Goal: Task Accomplishment & Management: Manage account settings

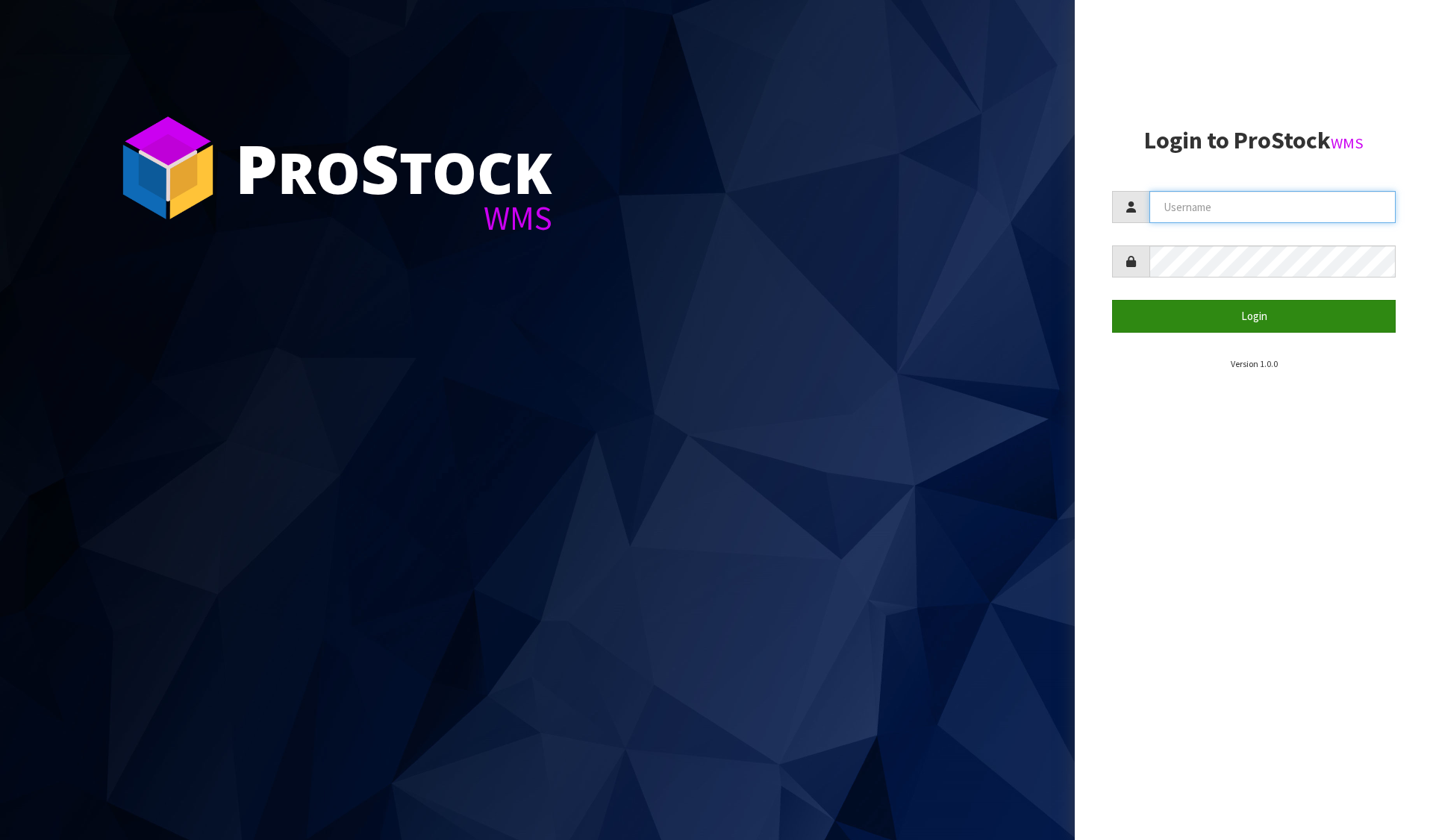
type input "[PERSON_NAME][EMAIL_ADDRESS][DOMAIN_NAME]"
click at [1276, 316] on button "Login" at bounding box center [1254, 316] width 284 height 32
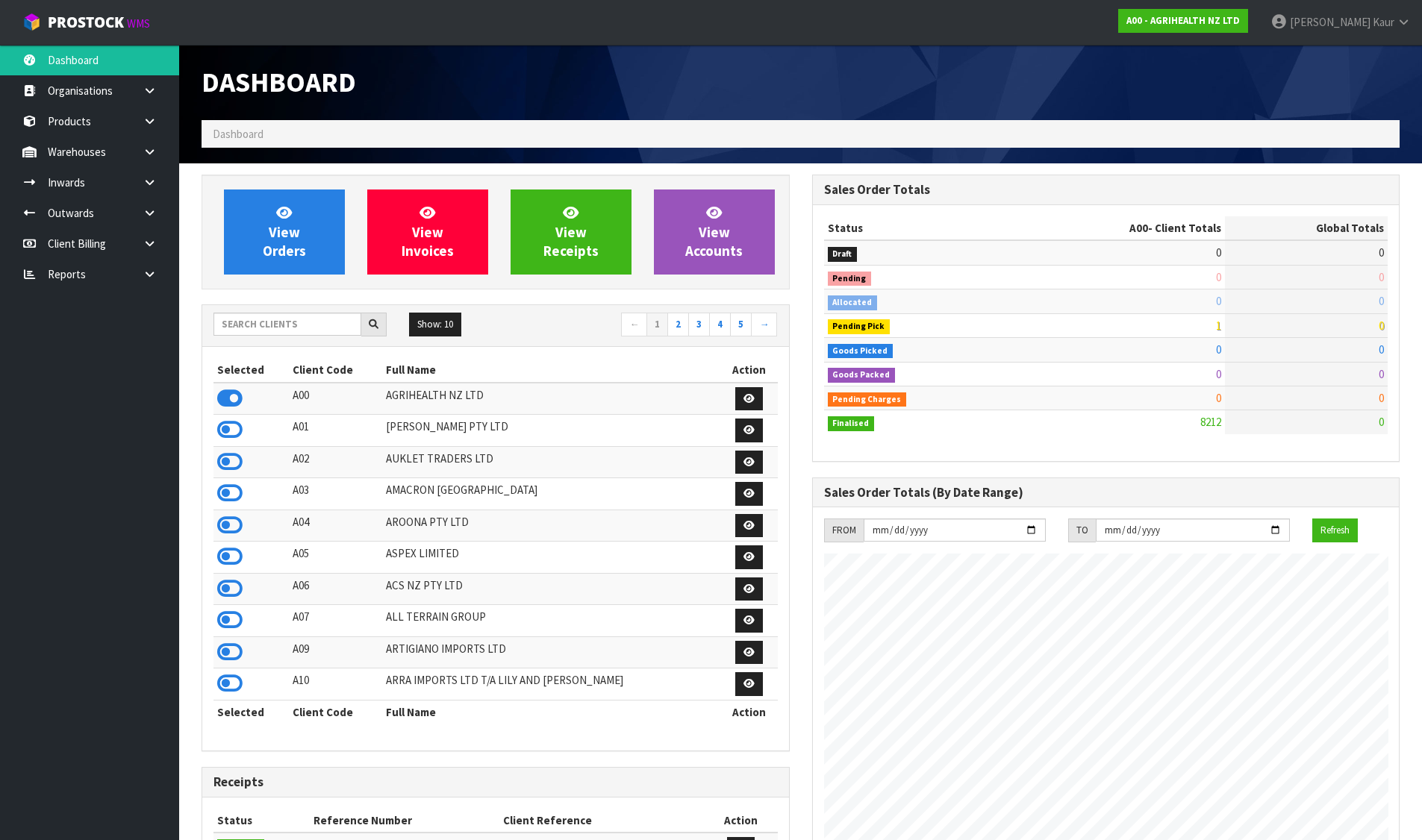
scroll to position [1130, 610]
click at [299, 321] on input "text" at bounding box center [287, 324] width 148 height 23
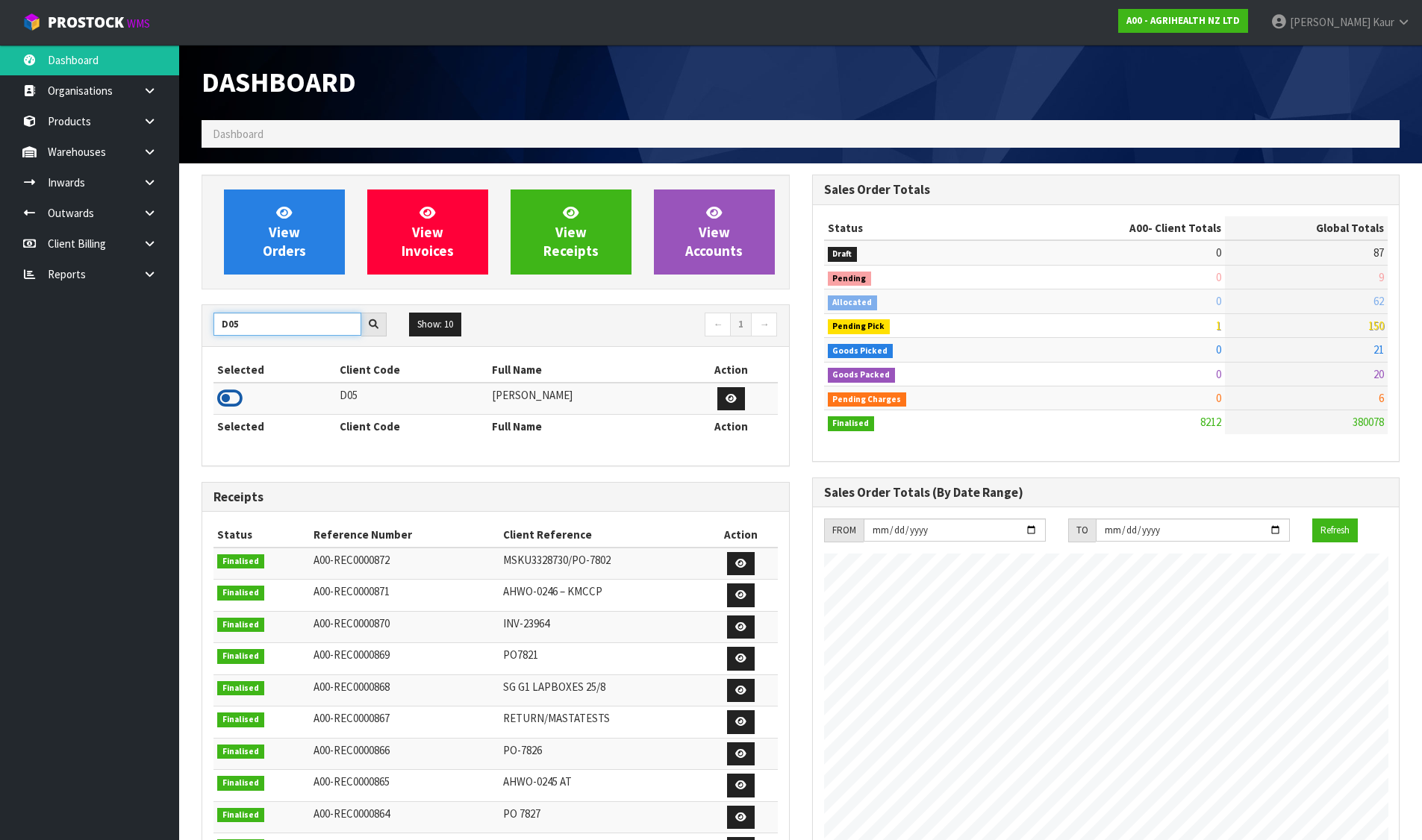
type input "D05"
click at [234, 397] on icon at bounding box center [230, 399] width 26 height 23
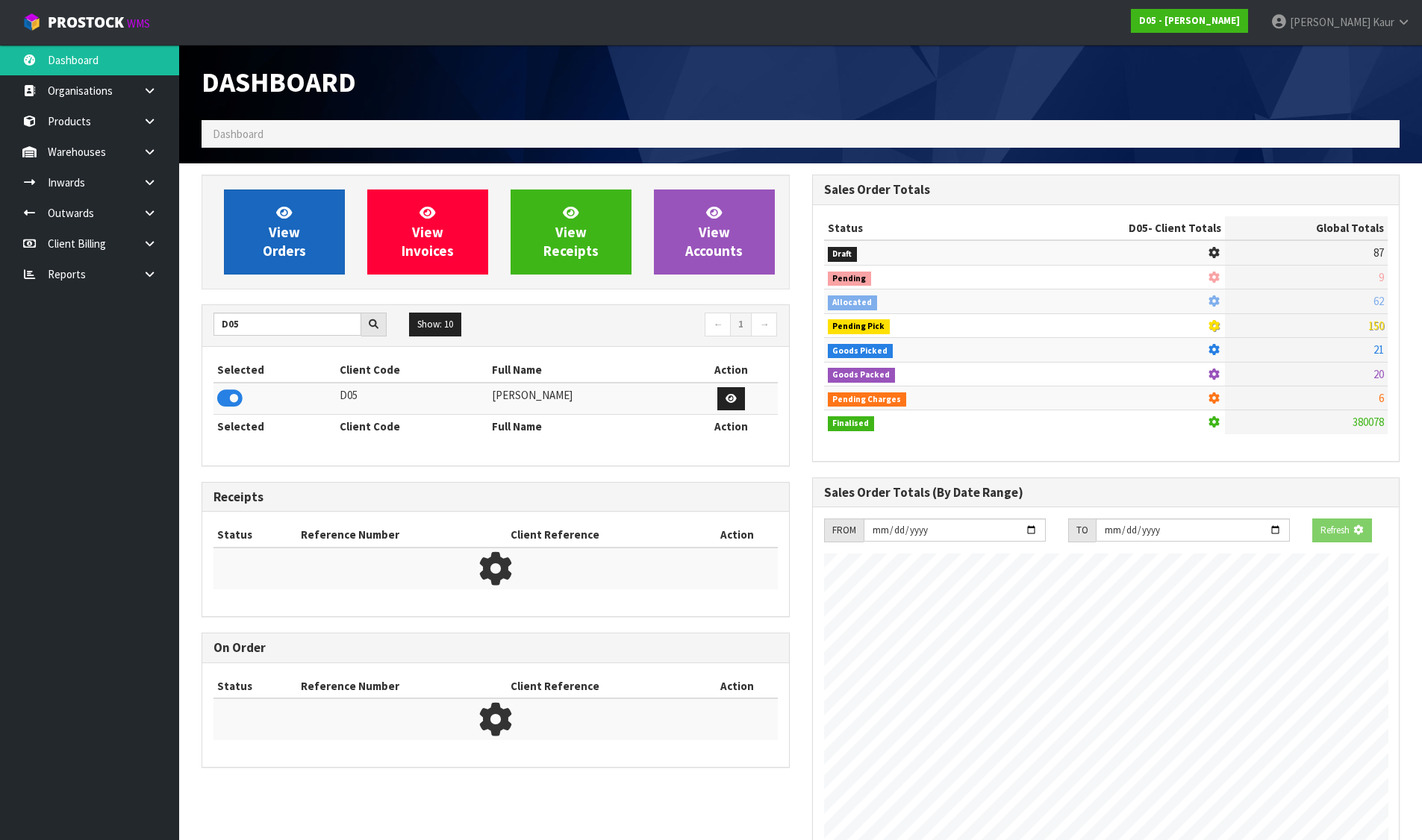
scroll to position [930, 610]
click at [298, 233] on span "View Orders" at bounding box center [285, 232] width 43 height 56
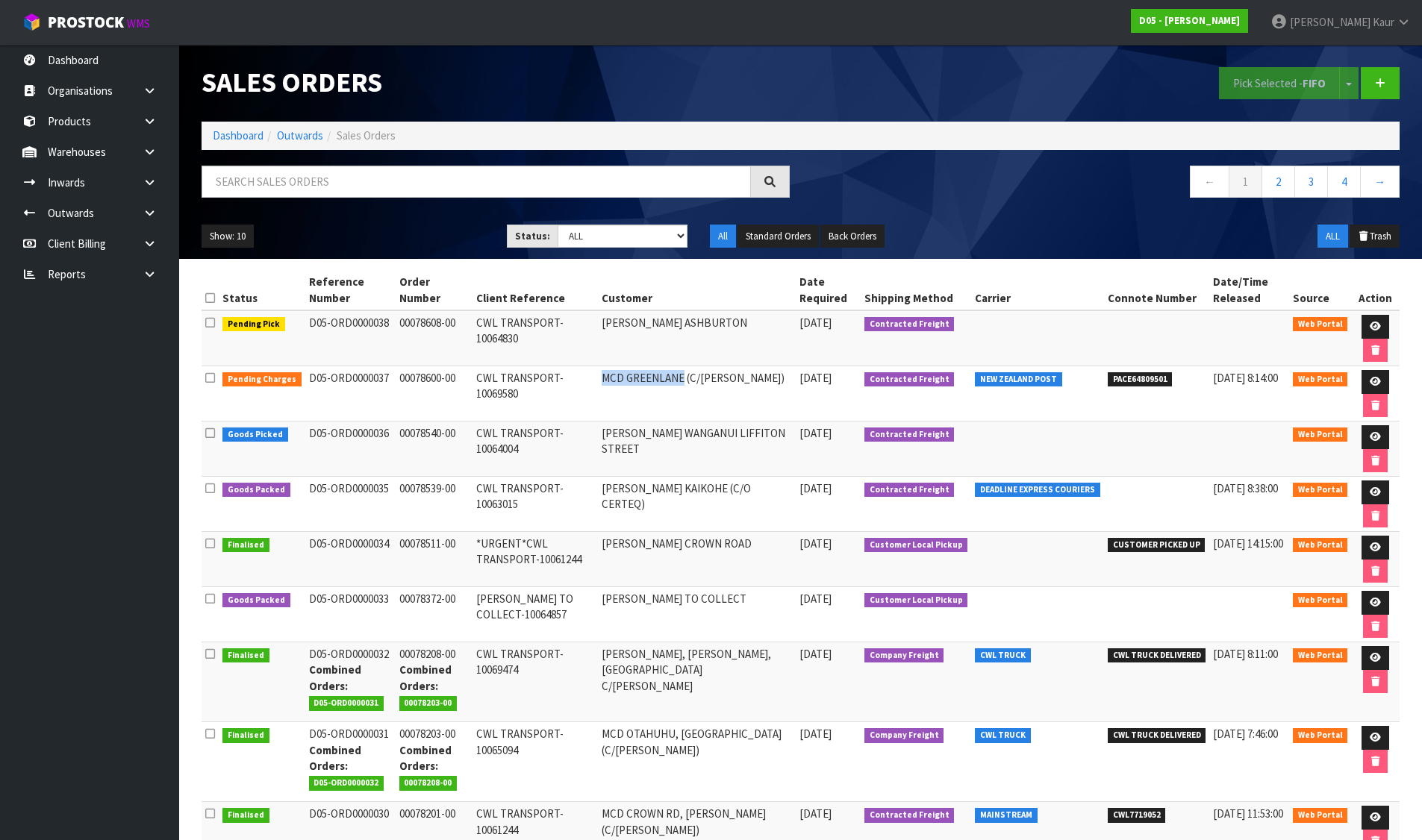
drag, startPoint x: 625, startPoint y: 379, endPoint x: 704, endPoint y: 387, distance: 79.4
click at [704, 387] on td "MCD GREENLANE (C/[PERSON_NAME])" at bounding box center [697, 394] width 198 height 55
click at [742, 379] on td "MCD GREENLANE (C/[PERSON_NAME])" at bounding box center [697, 394] width 198 height 55
copy td "[PERSON_NAME]"
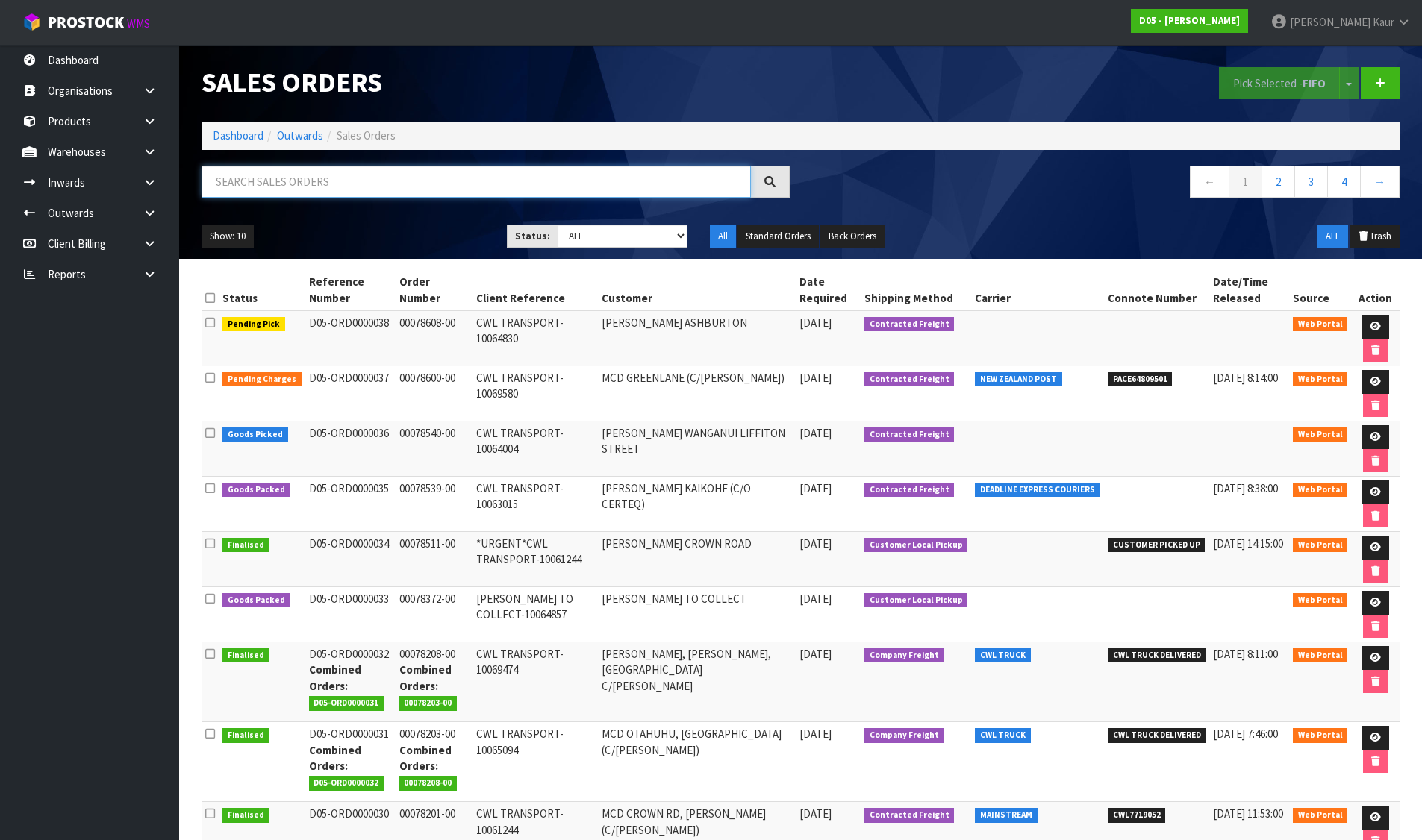
click at [618, 180] on input "text" at bounding box center [476, 182] width 549 height 32
paste input "[PERSON_NAME]"
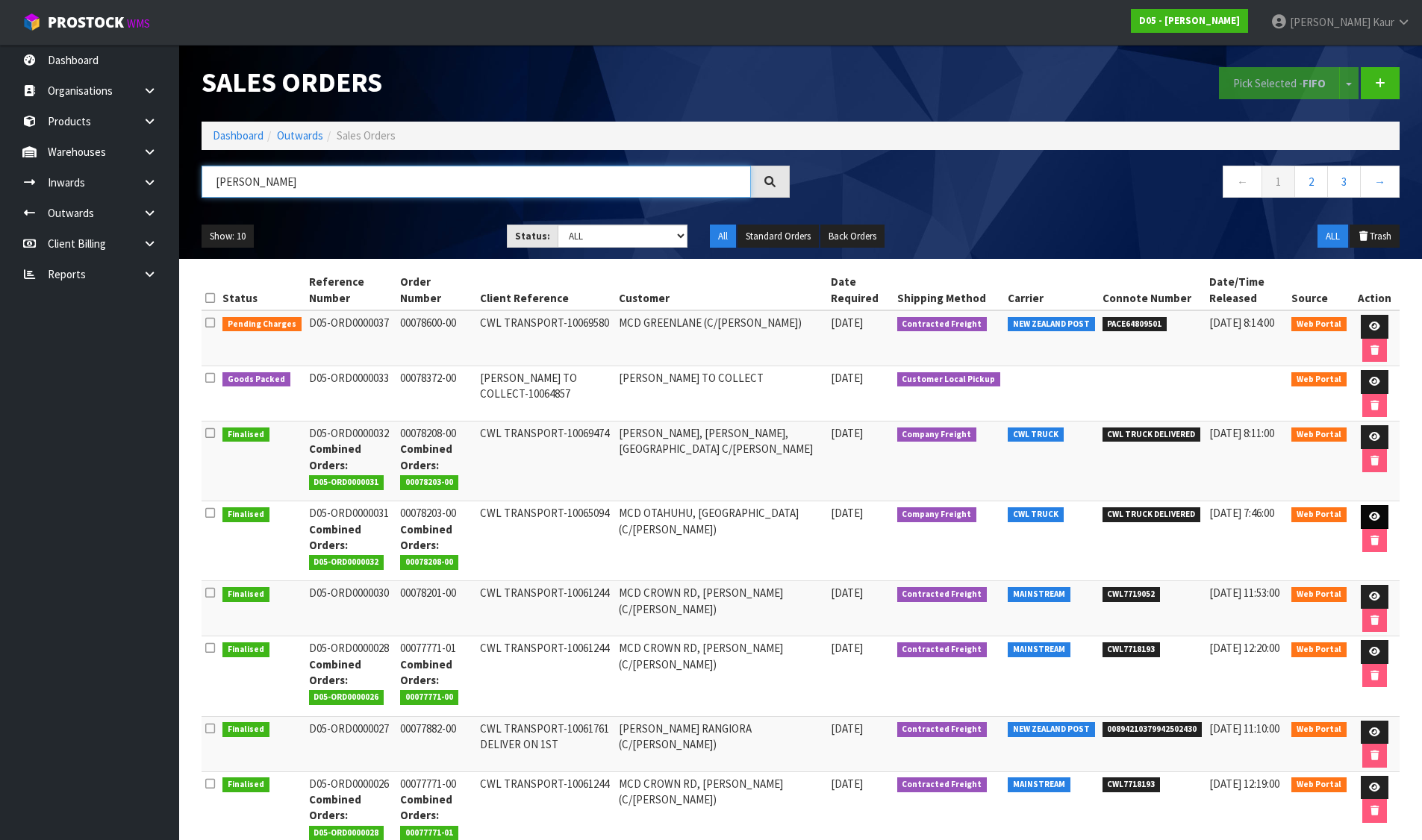
type input "[PERSON_NAME]"
click at [1379, 510] on link at bounding box center [1375, 517] width 27 height 24
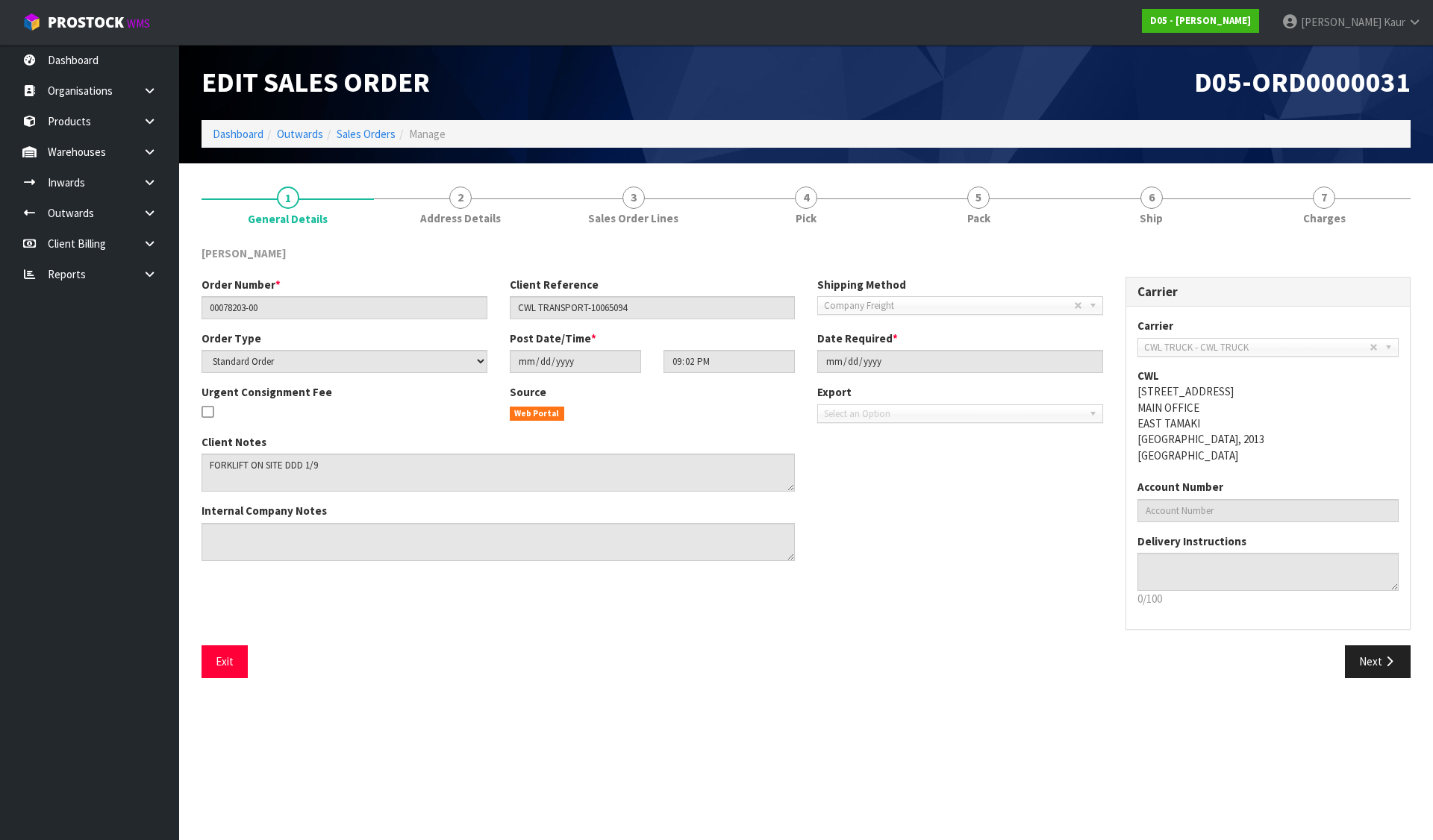
click at [1126, 219] on link "6 Ship" at bounding box center [1151, 203] width 172 height 59
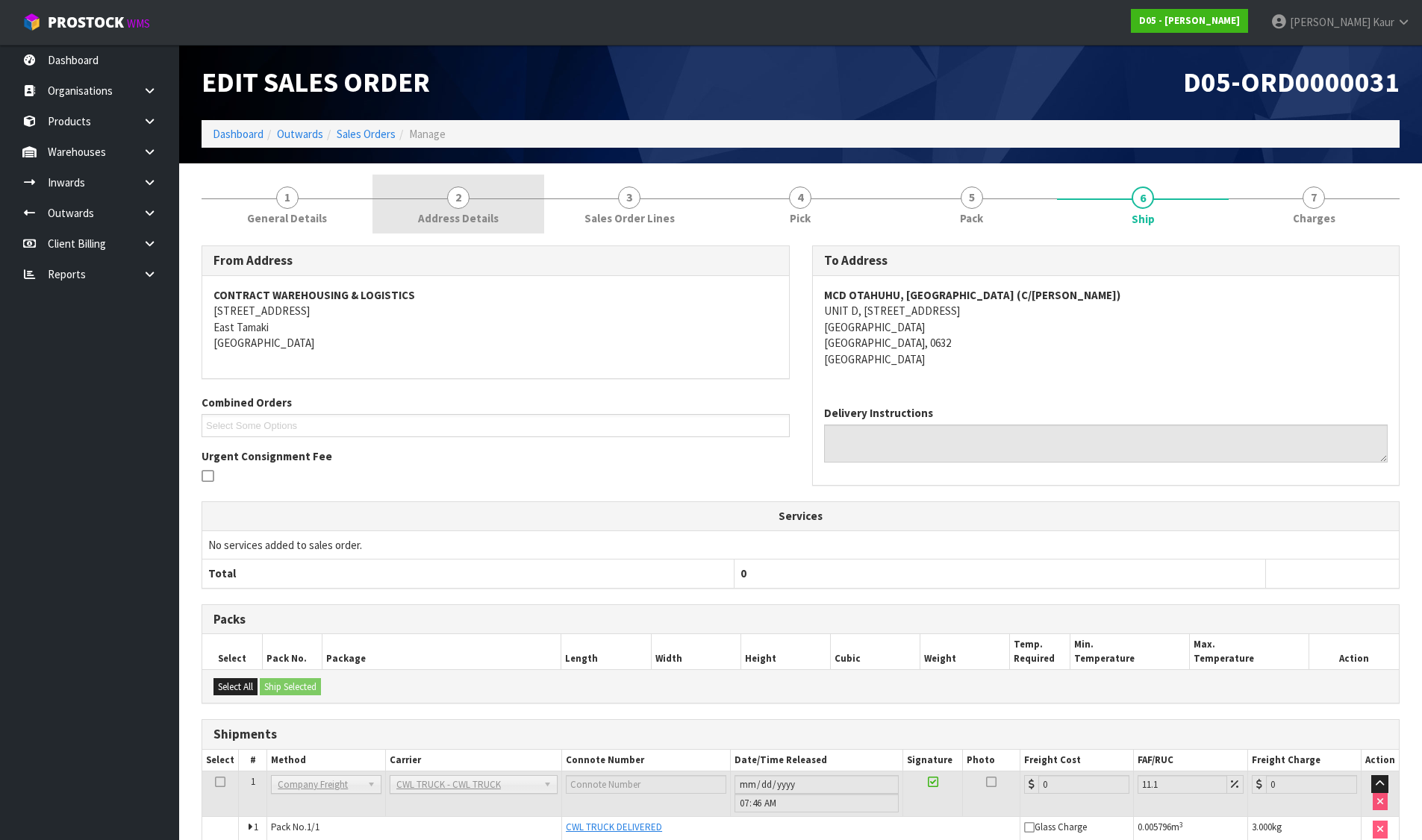
click at [508, 211] on link "2 Address Details" at bounding box center [458, 203] width 171 height 59
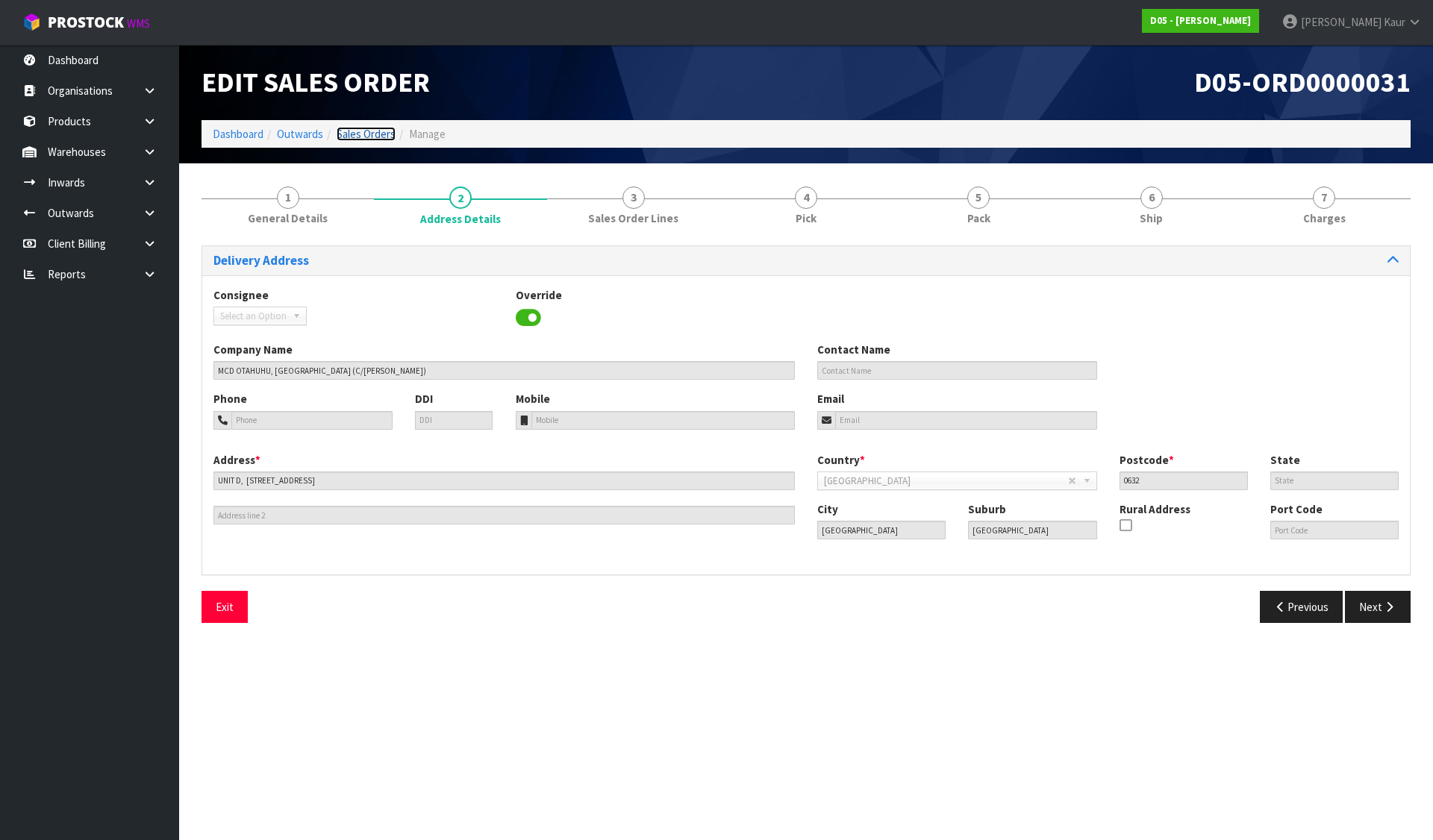
click at [381, 133] on link "Sales Orders" at bounding box center [366, 134] width 59 height 14
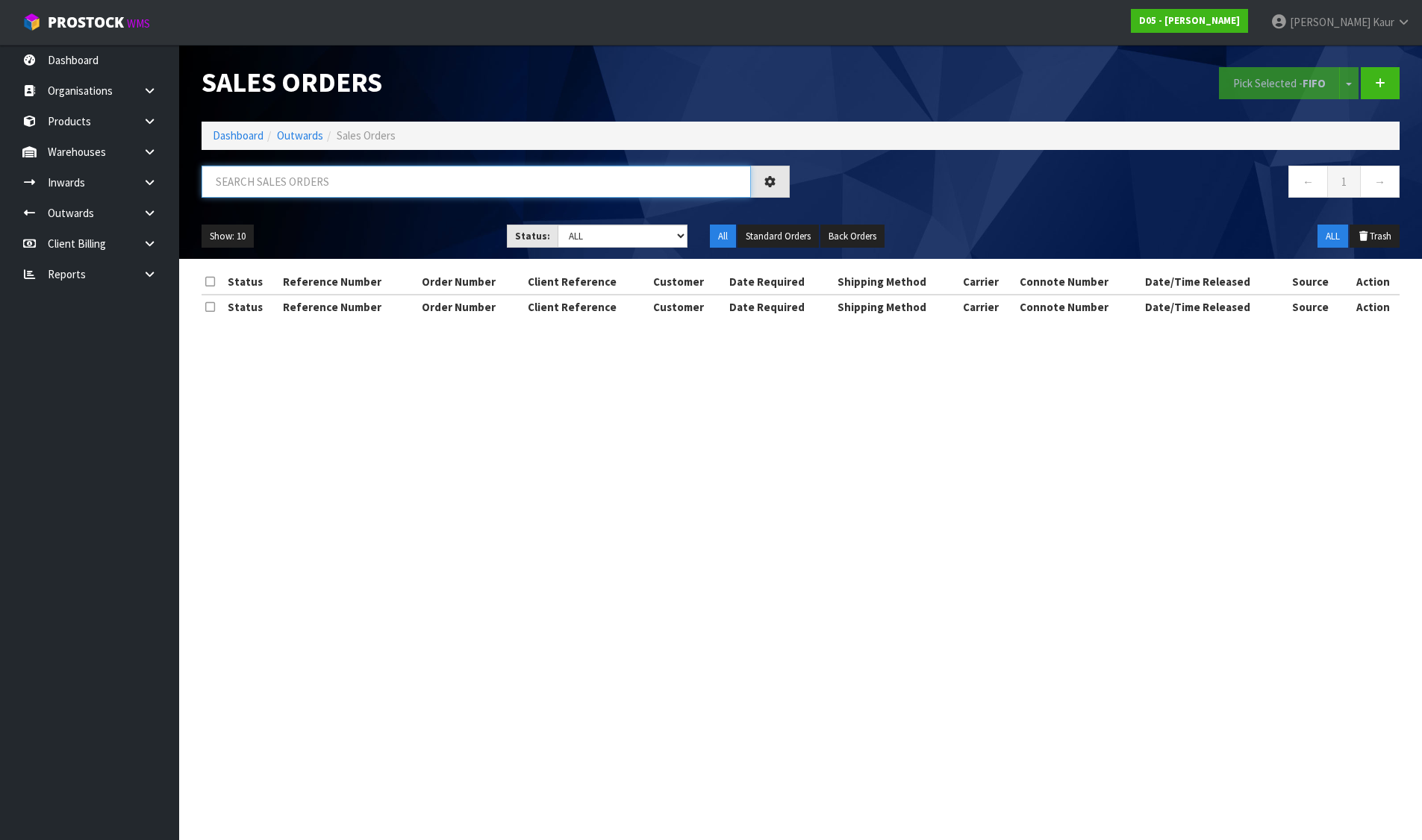
click at [409, 193] on input "text" at bounding box center [476, 182] width 549 height 32
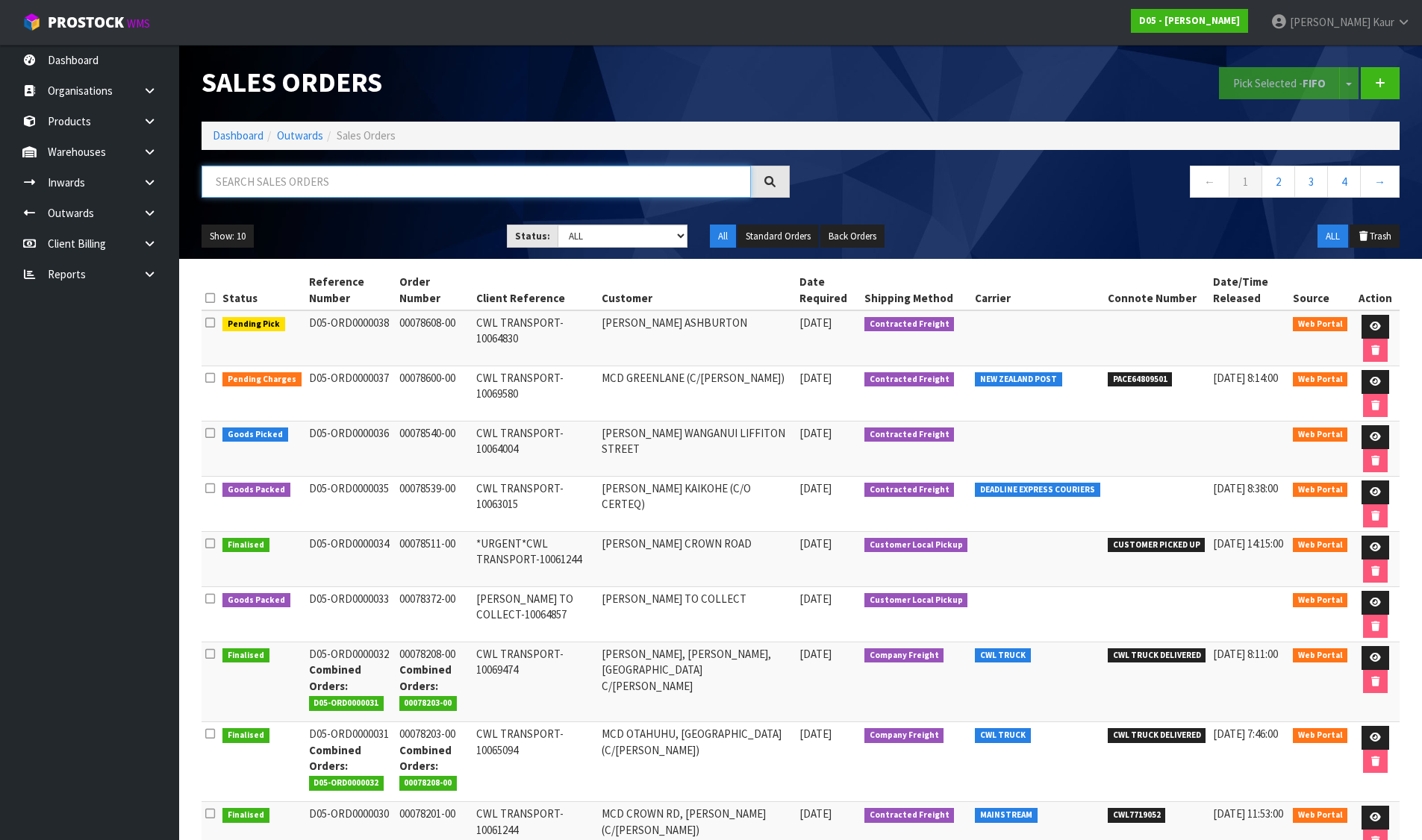
paste input "[PERSON_NAME]"
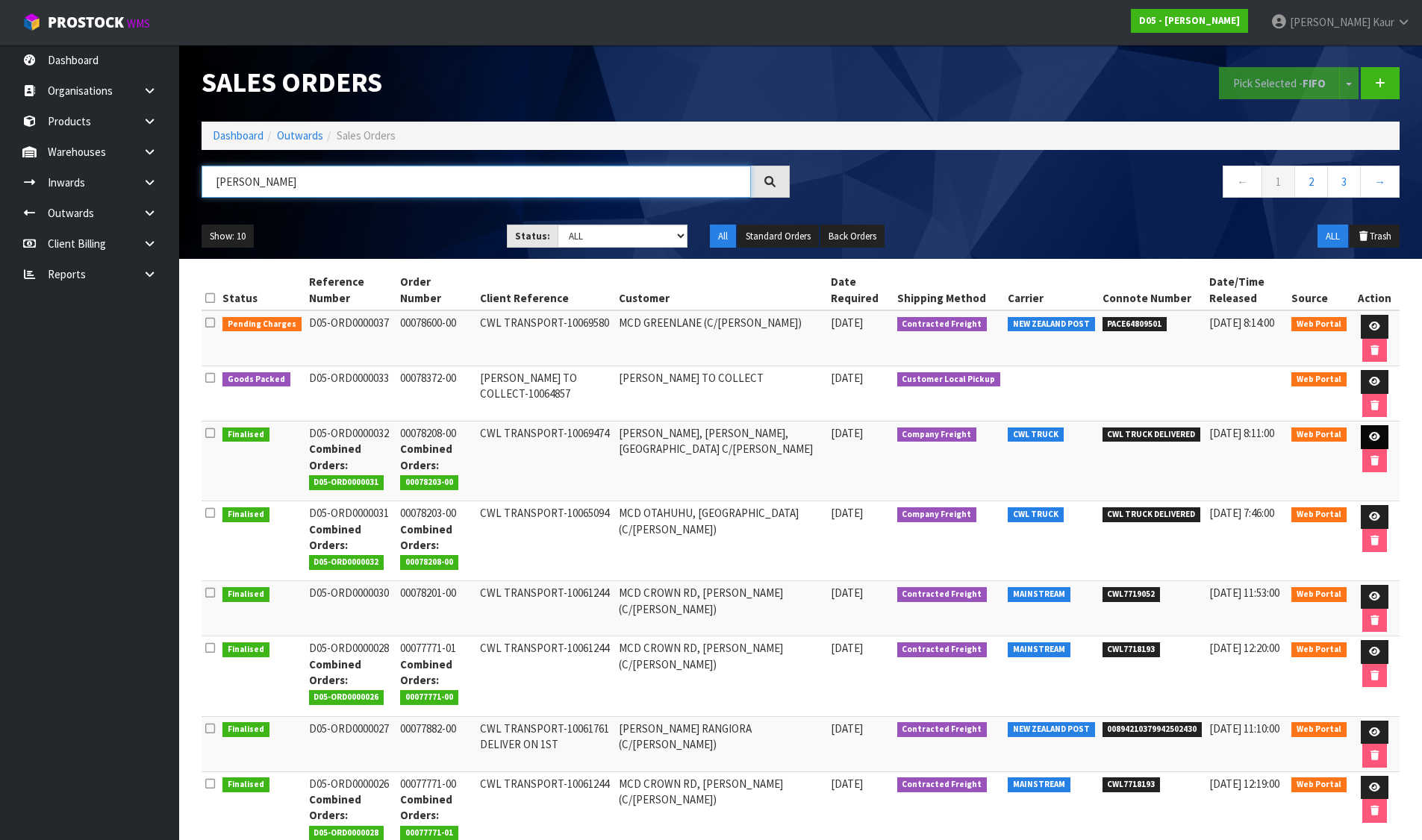
type input "[PERSON_NAME]"
click at [1365, 430] on link at bounding box center [1375, 437] width 27 height 24
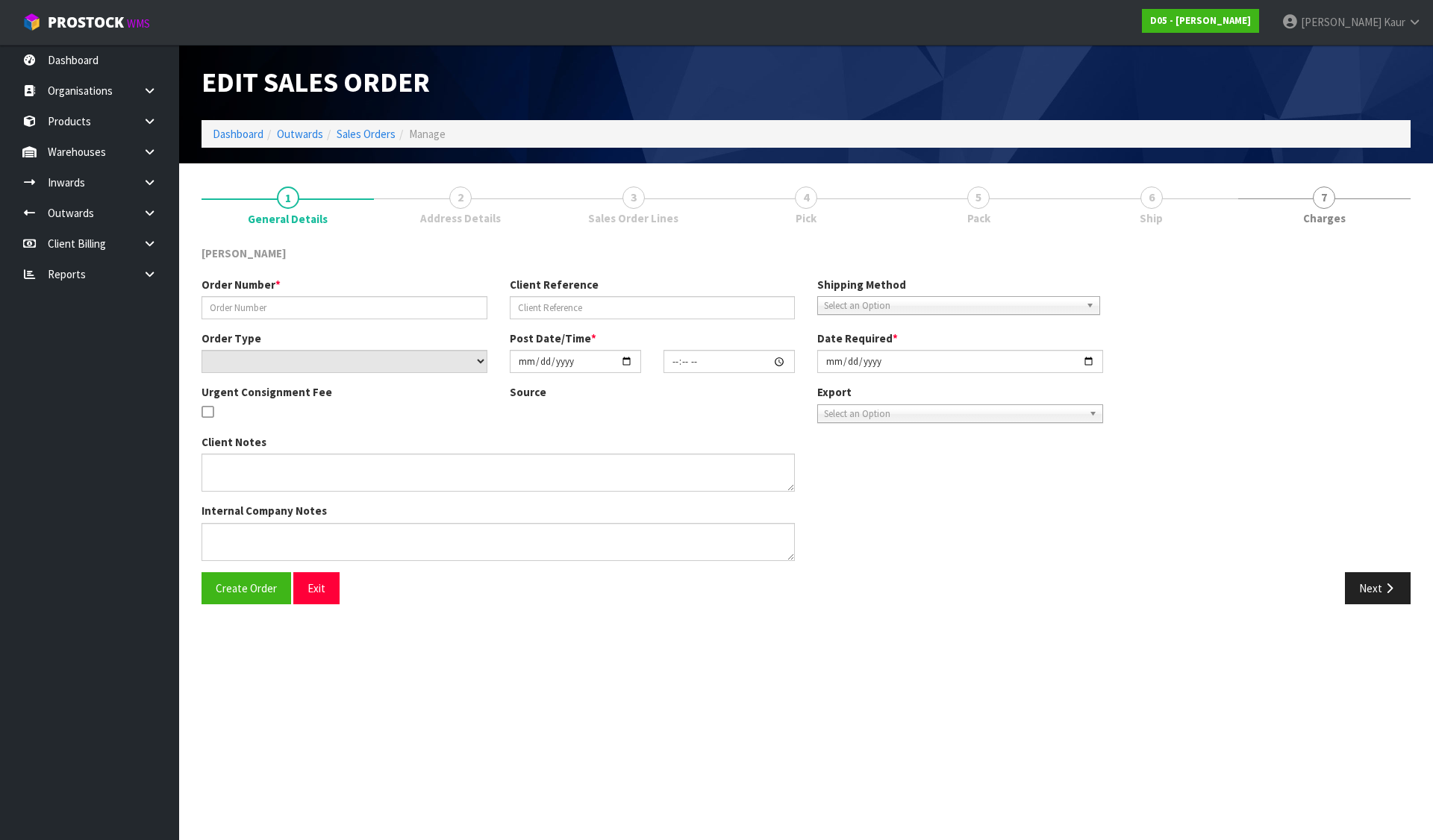
type input "00078208-00"
type input "CWL TRANSPORT-10069474"
select select "number:0"
type input "[DATE]"
type input "21:17:00.000"
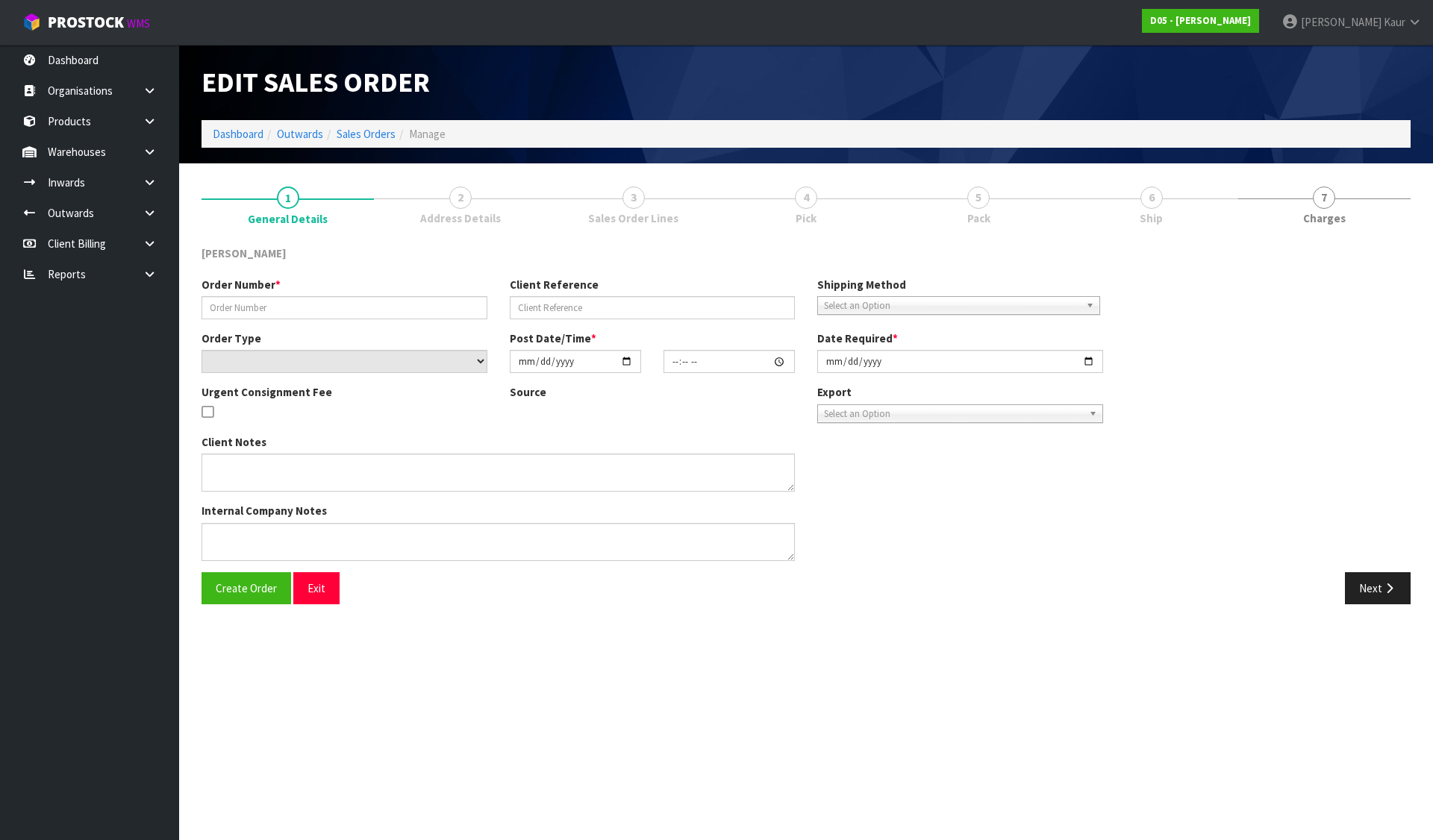
type input "[DATE]"
type textarea "FORKLIFT ON ISTE DDD 2/9 COMBINE WITH SO 10065094 ORDER NUMBER 00078203-00 D05-…"
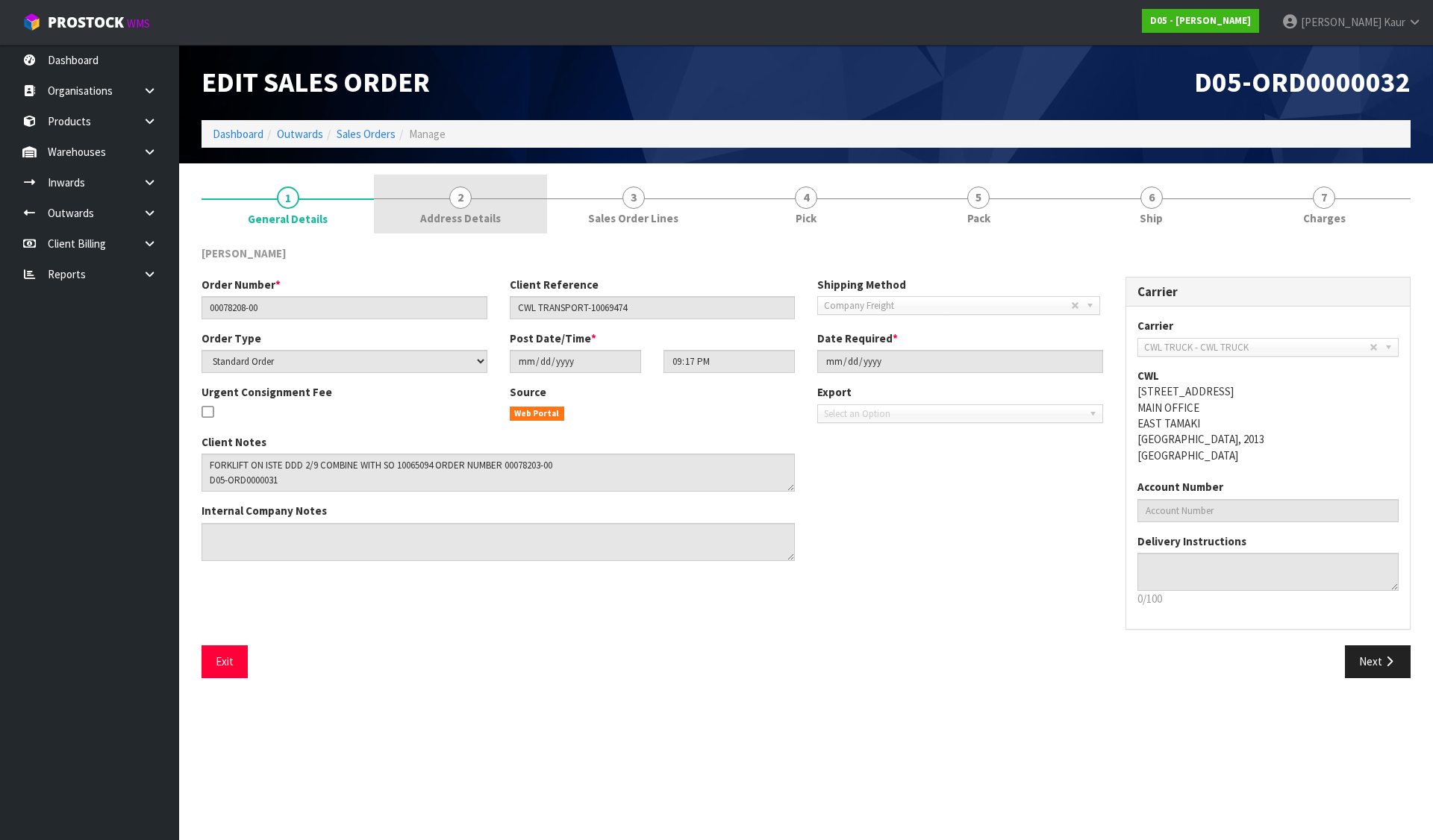
click at [519, 205] on link "2 Address Details" at bounding box center [460, 203] width 172 height 59
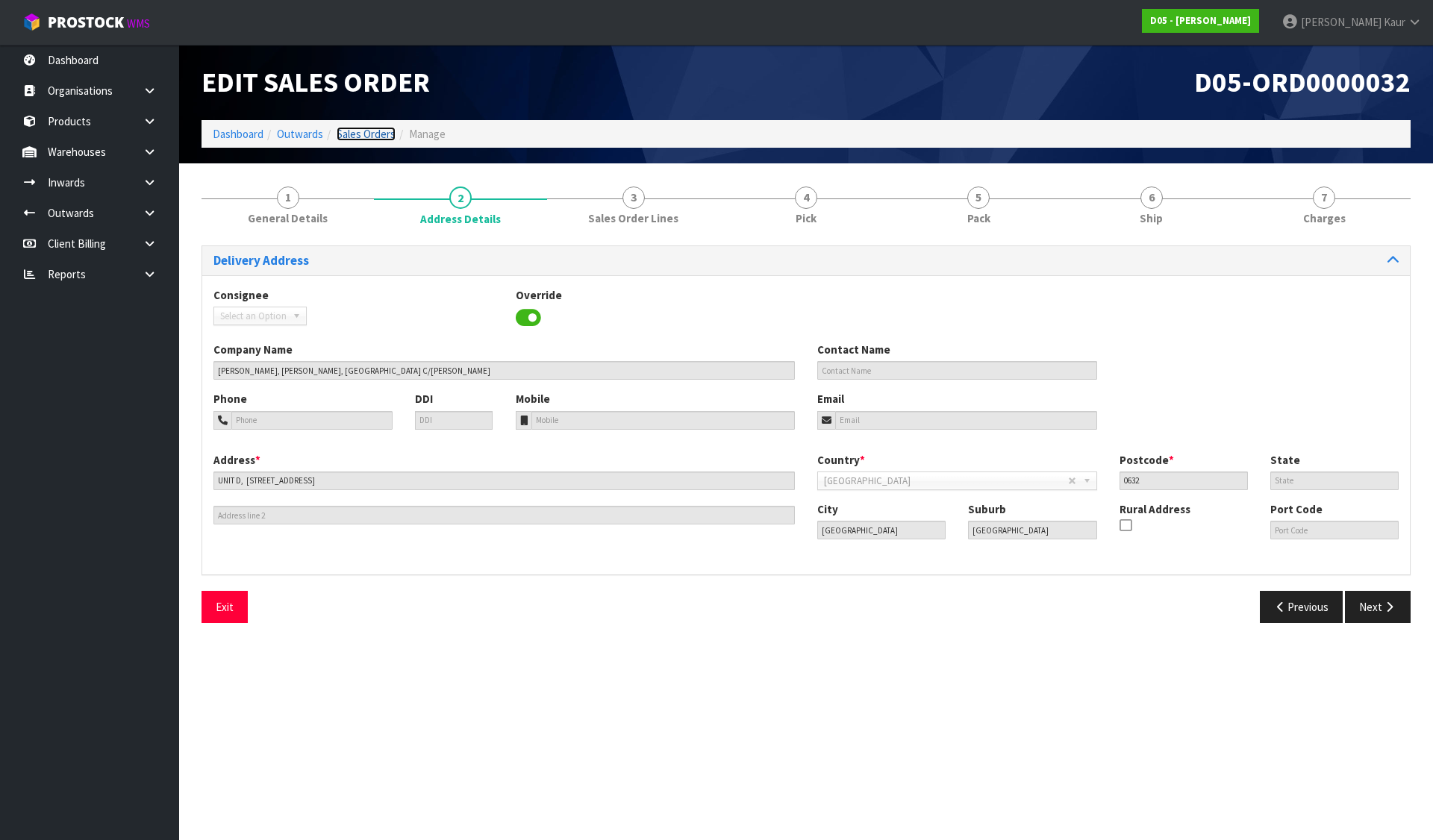
click at [359, 133] on link "Sales Orders" at bounding box center [366, 134] width 59 height 14
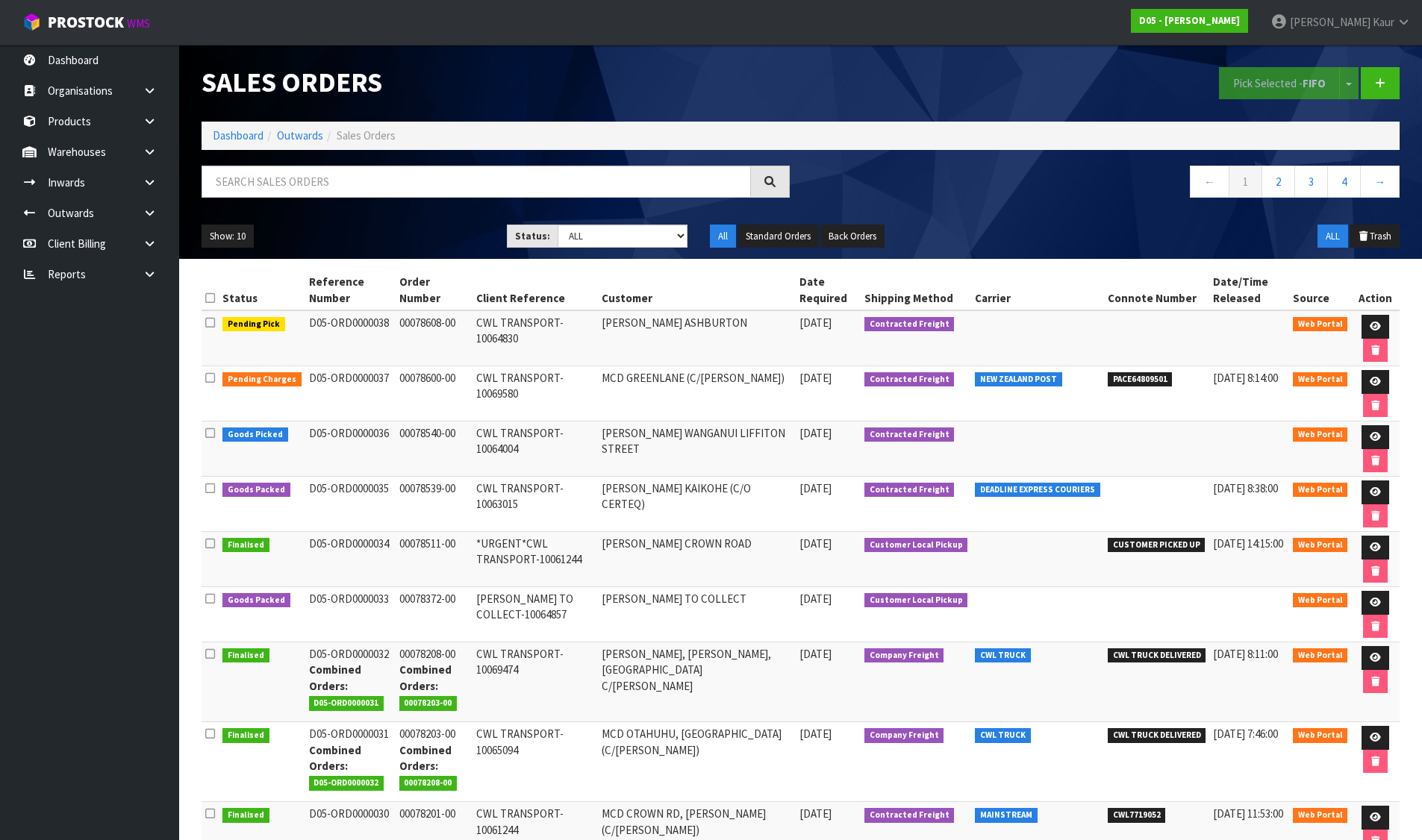
scroll to position [139, 0]
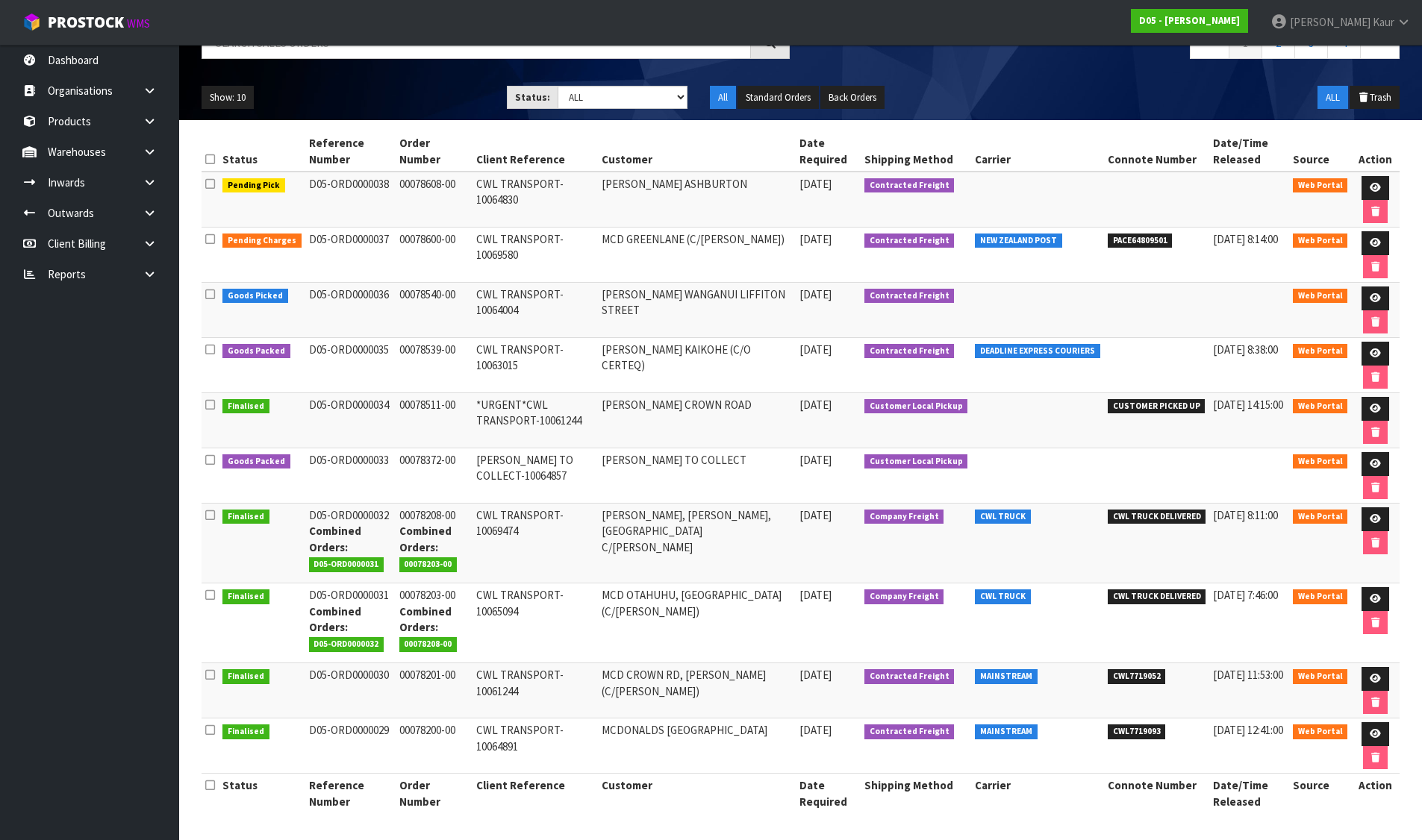
drag, startPoint x: 1387, startPoint y: 518, endPoint x: 1368, endPoint y: 518, distance: 19.0
click at [1387, 518] on td at bounding box center [1375, 543] width 48 height 80
click at [1370, 516] on icon at bounding box center [1375, 518] width 11 height 10
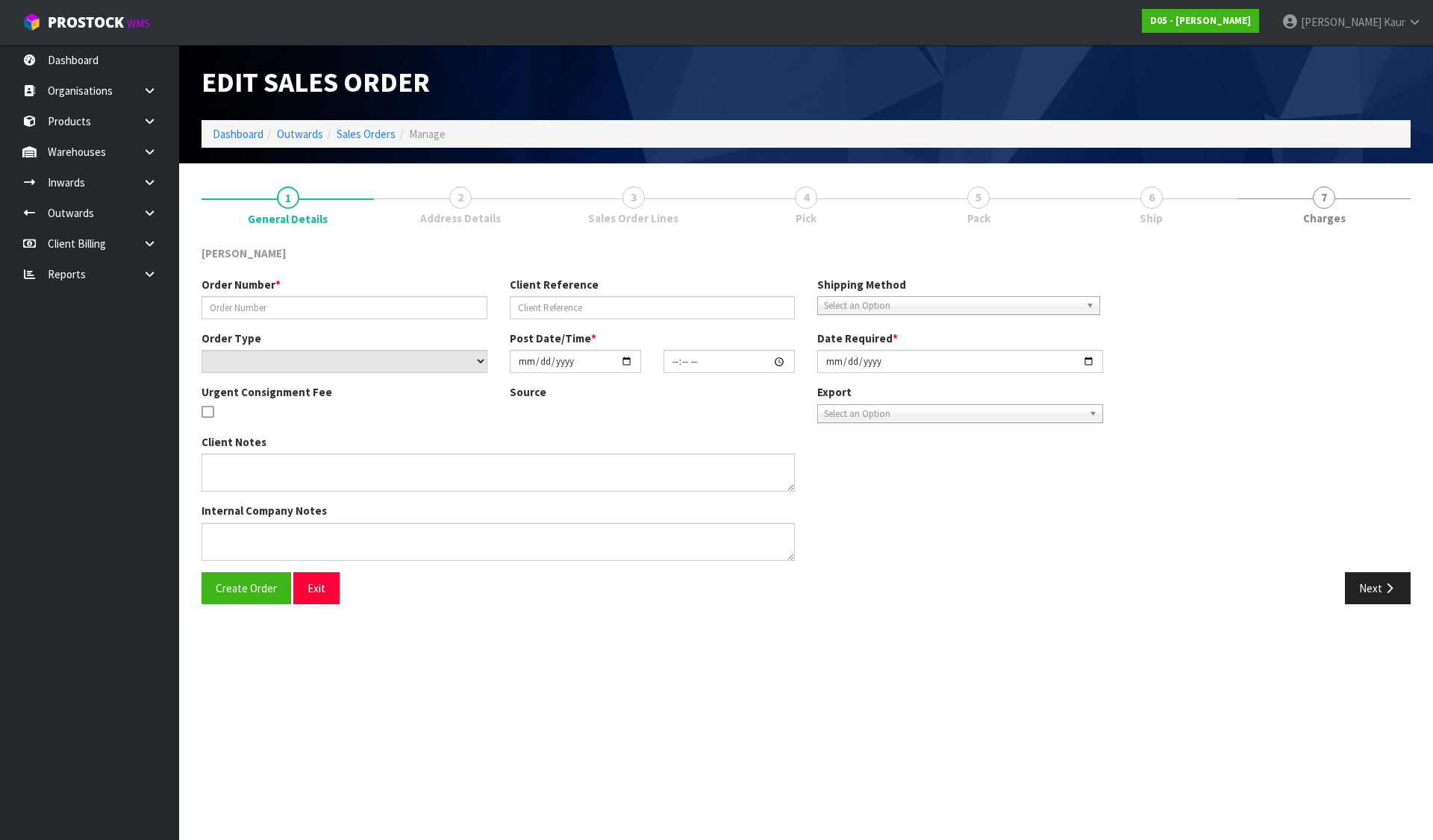
type input "00078208-00"
type input "CWL TRANSPORT-10069474"
select select "number:0"
type input "[DATE]"
type input "21:17:00.000"
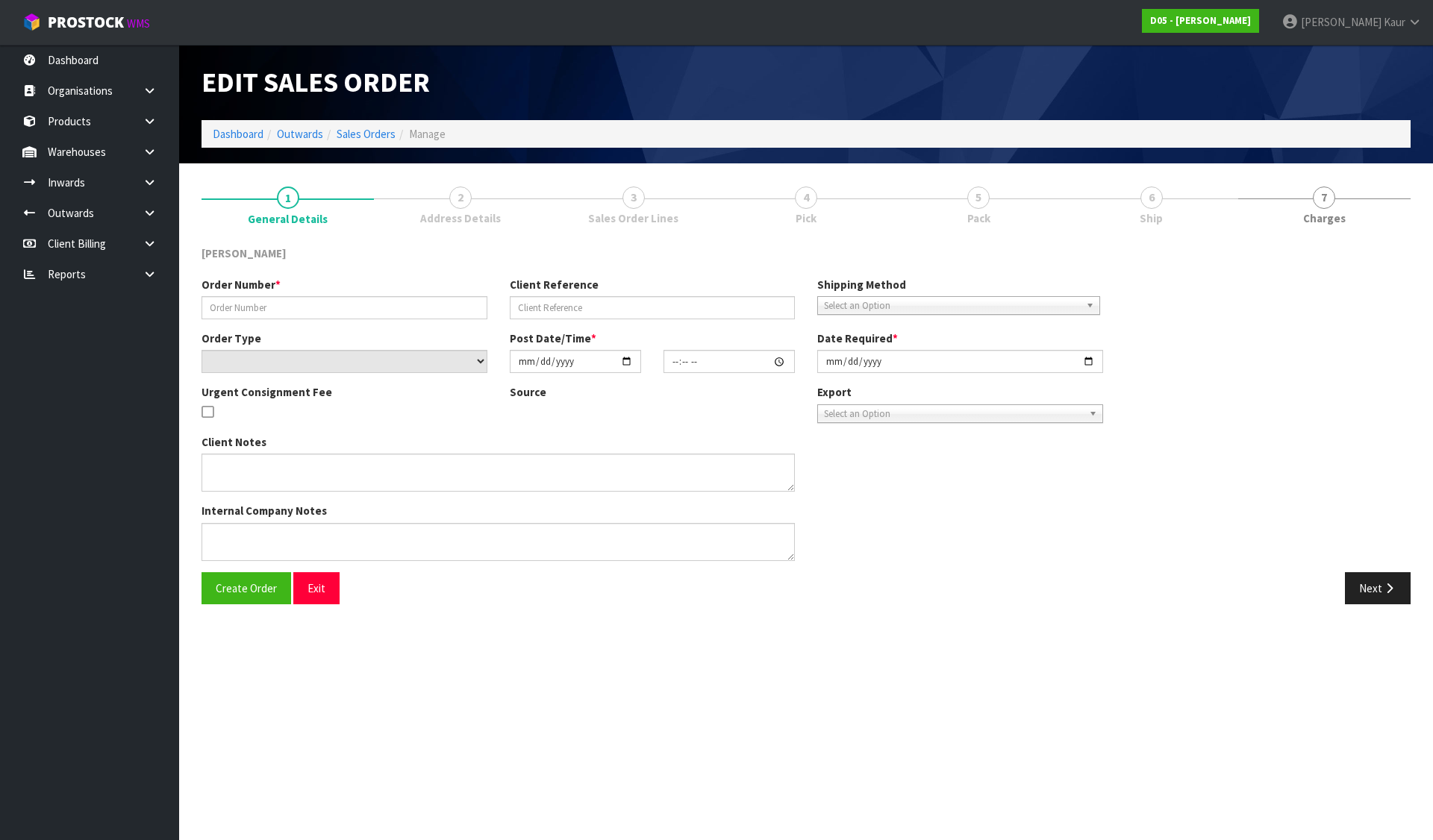
type input "[DATE]"
type textarea "FORKLIFT ON ISTE DDD 2/9 COMBINE WITH SO 10065094 ORDER NUMBER 00078203-00 D05-…"
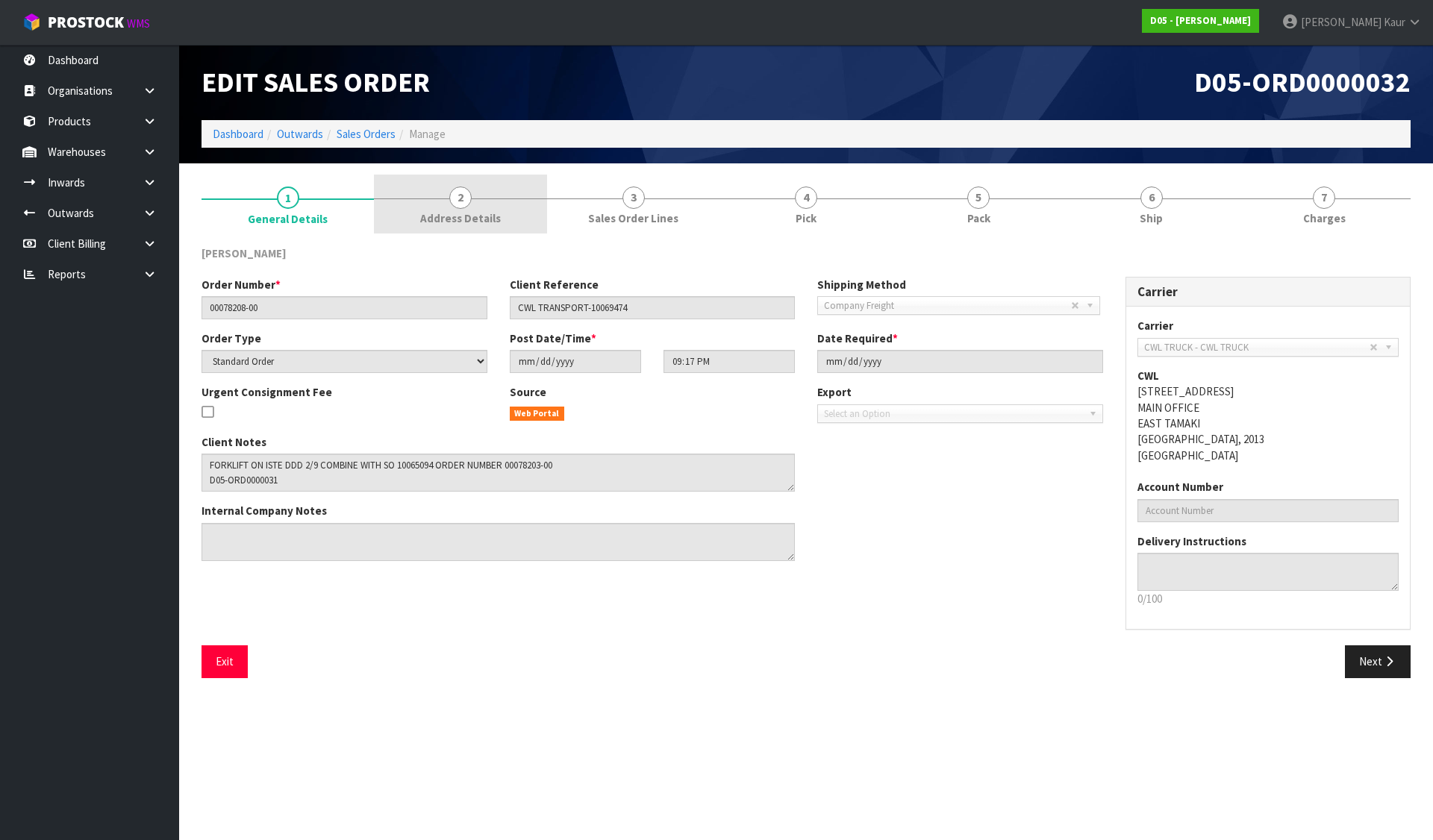
click at [434, 208] on link "2 Address Details" at bounding box center [460, 203] width 172 height 59
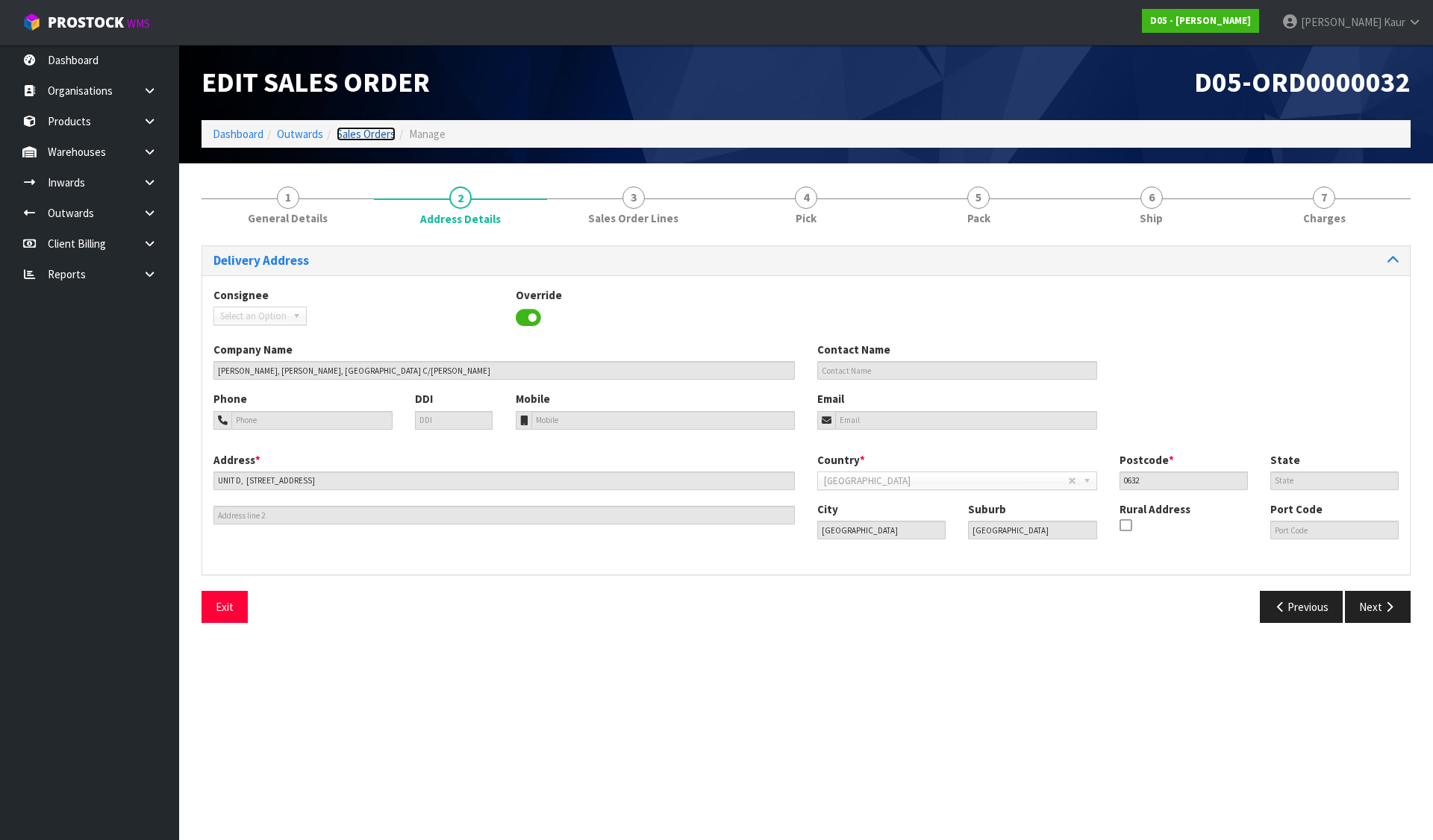
click at [374, 127] on link "Sales Orders" at bounding box center [366, 134] width 59 height 14
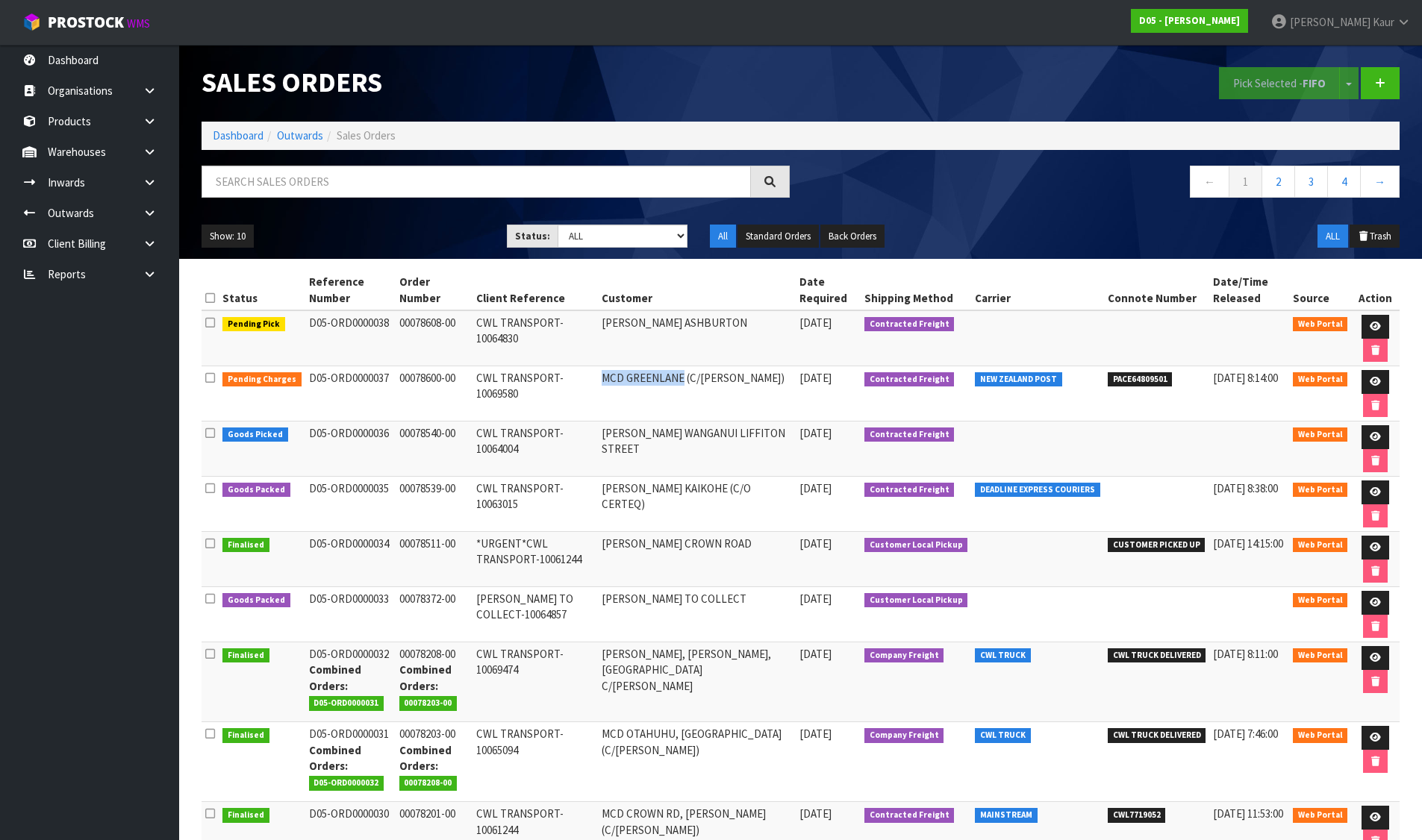
drag, startPoint x: 623, startPoint y: 379, endPoint x: 706, endPoint y: 379, distance: 83.0
click at [706, 379] on td "MCD GREENLANE (C/[PERSON_NAME])" at bounding box center [697, 394] width 198 height 55
click at [322, 185] on input "text" at bounding box center [476, 182] width 549 height 32
paste input "MCD GREENLANE"
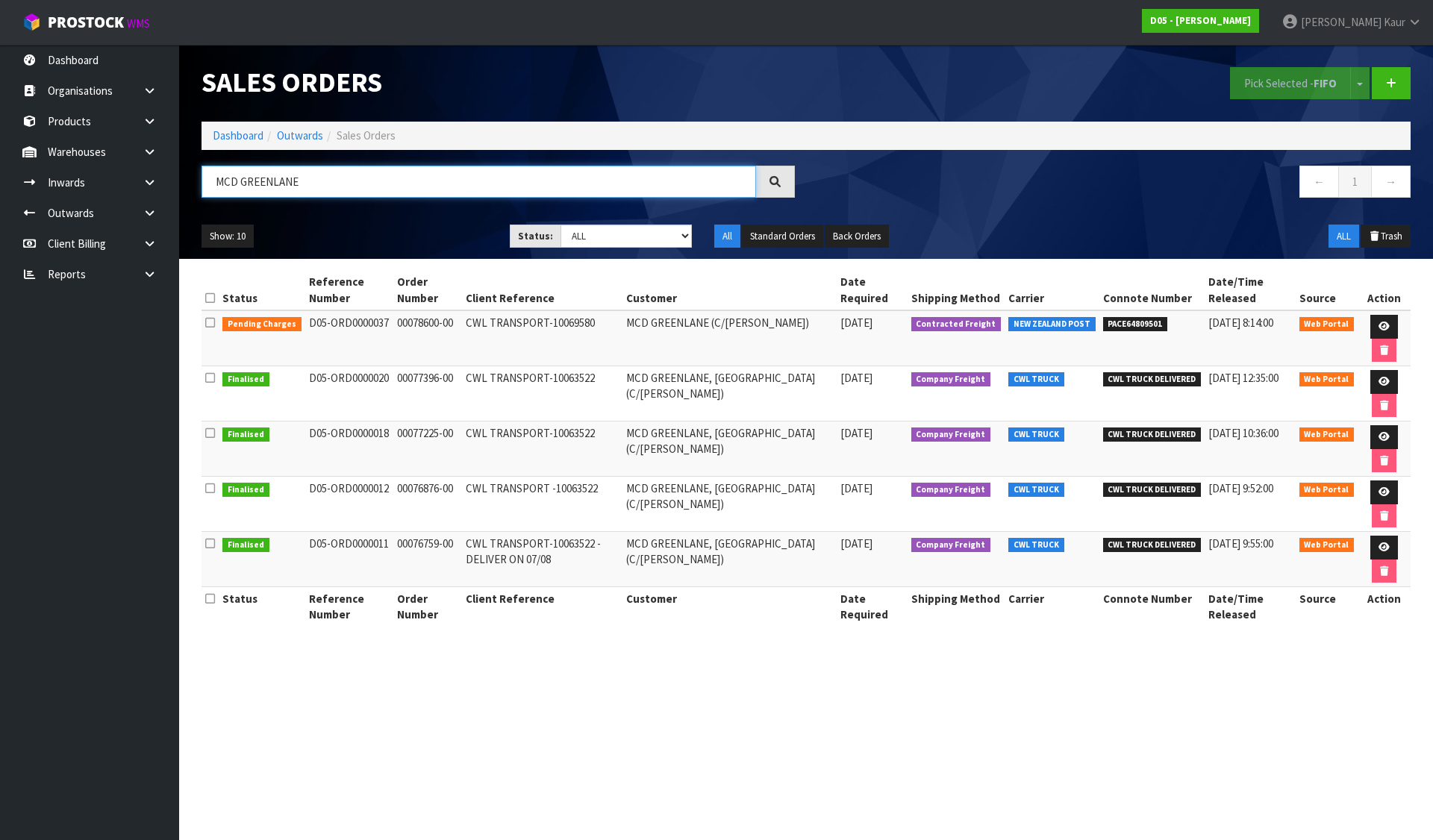
type input "MCD GREENLANE"
click at [1375, 529] on td at bounding box center [1384, 504] width 53 height 55
click at [1374, 543] on link at bounding box center [1384, 547] width 27 height 24
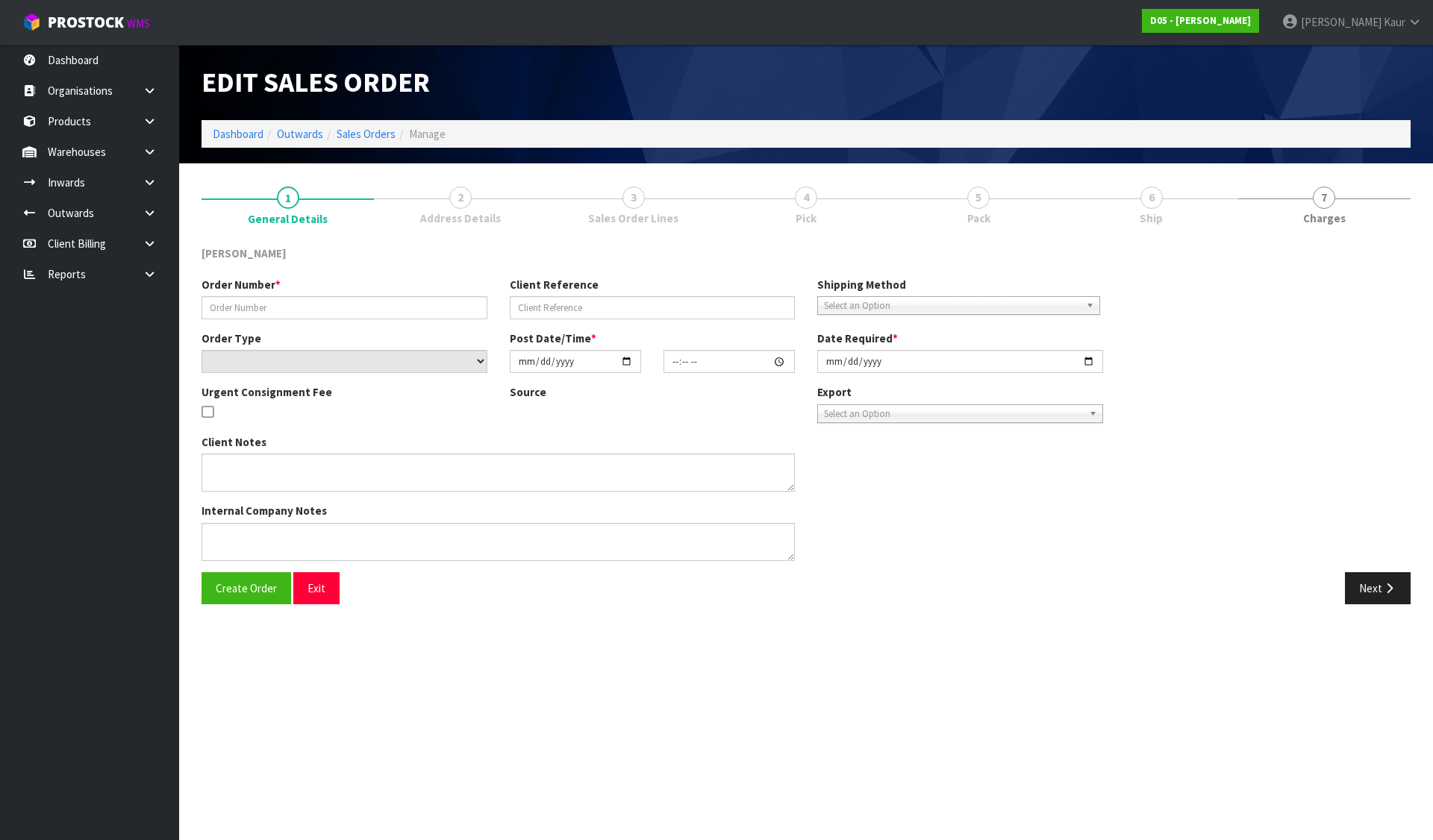
type input "00076759-00"
type input "CWL TRANSPORT-10063522 - DELIVER ON 07/08"
select select "number:0"
type input "[DATE]"
type input "10:10:00.000"
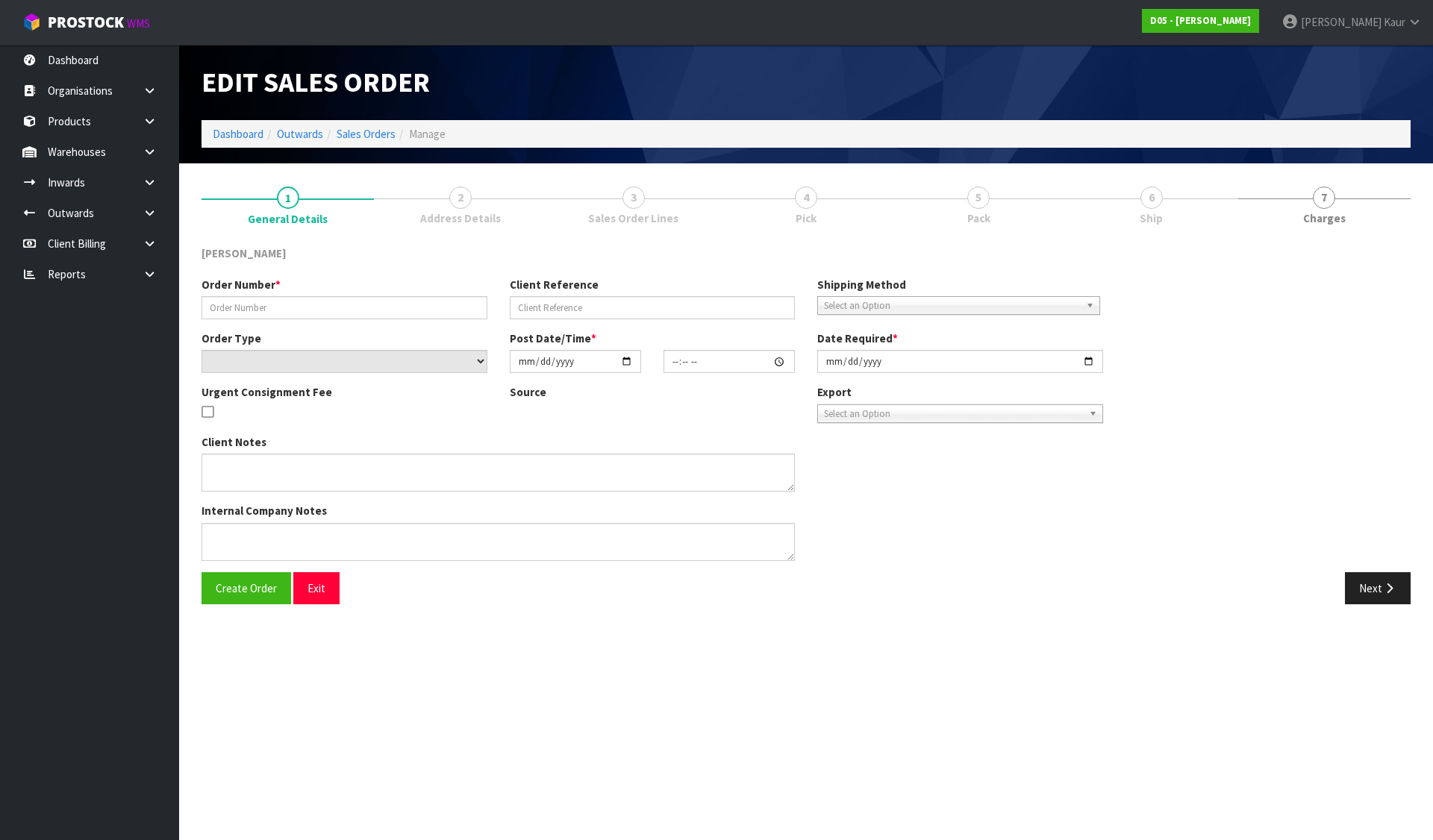
type input "[DATE]"
type textarea "FORKLIFT AVAILABLE ON SITE. PLEASE DELIVER ON THE 7/08"
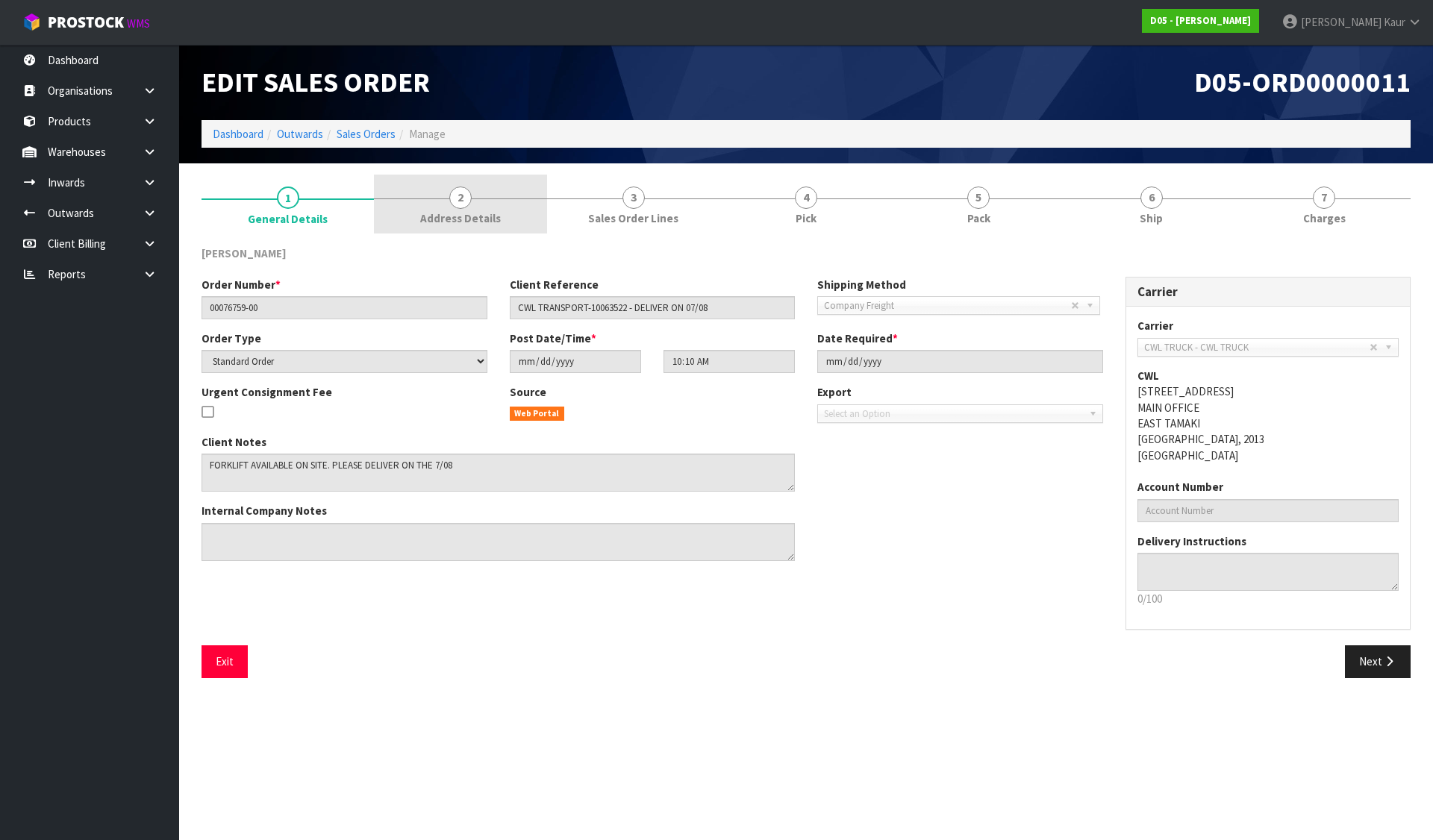
click at [437, 215] on span "Address Details" at bounding box center [460, 218] width 80 height 15
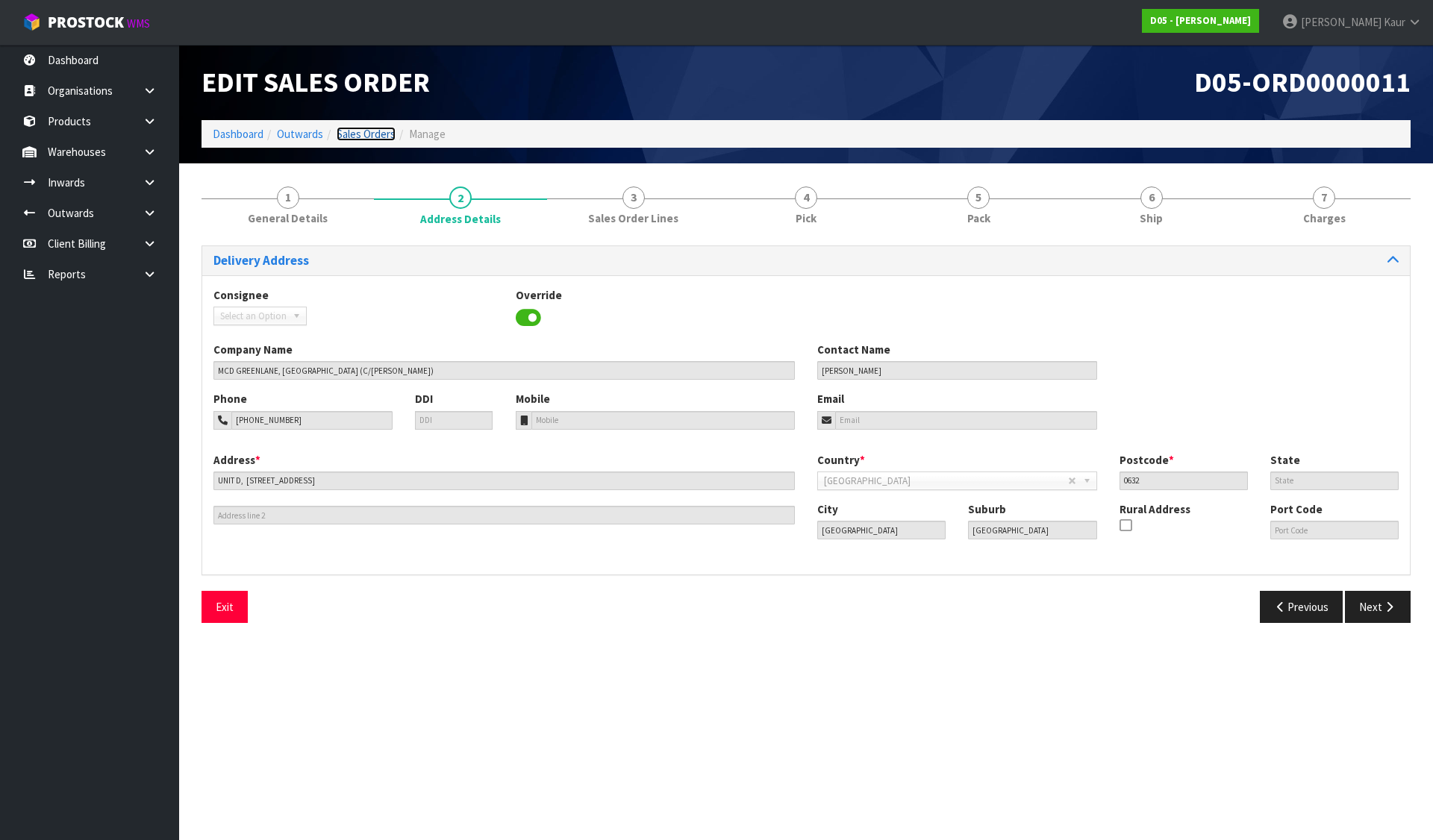
click at [368, 135] on link "Sales Orders" at bounding box center [366, 134] width 59 height 14
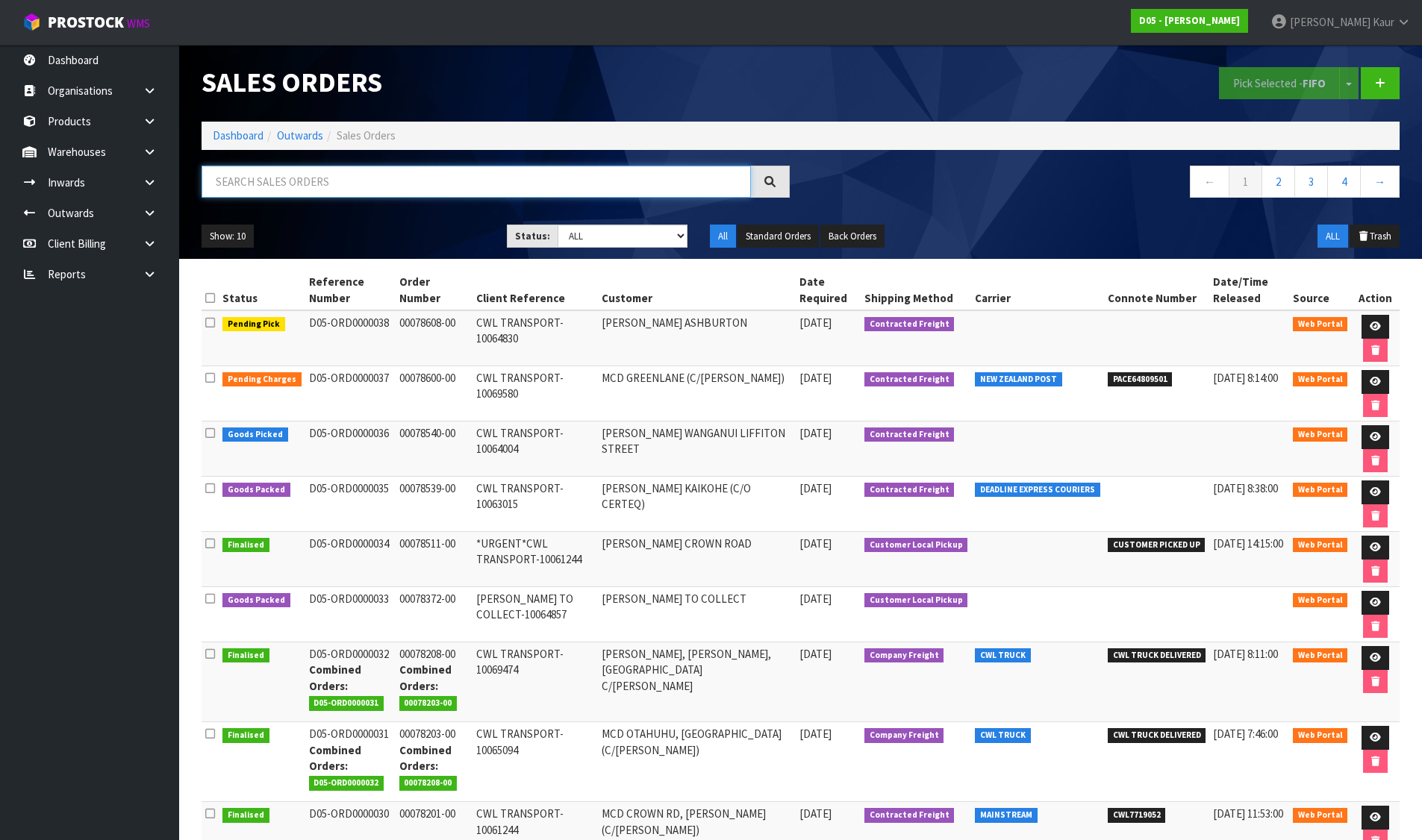
click at [408, 186] on input "text" at bounding box center [476, 182] width 549 height 32
paste input "MCD GREENLANE"
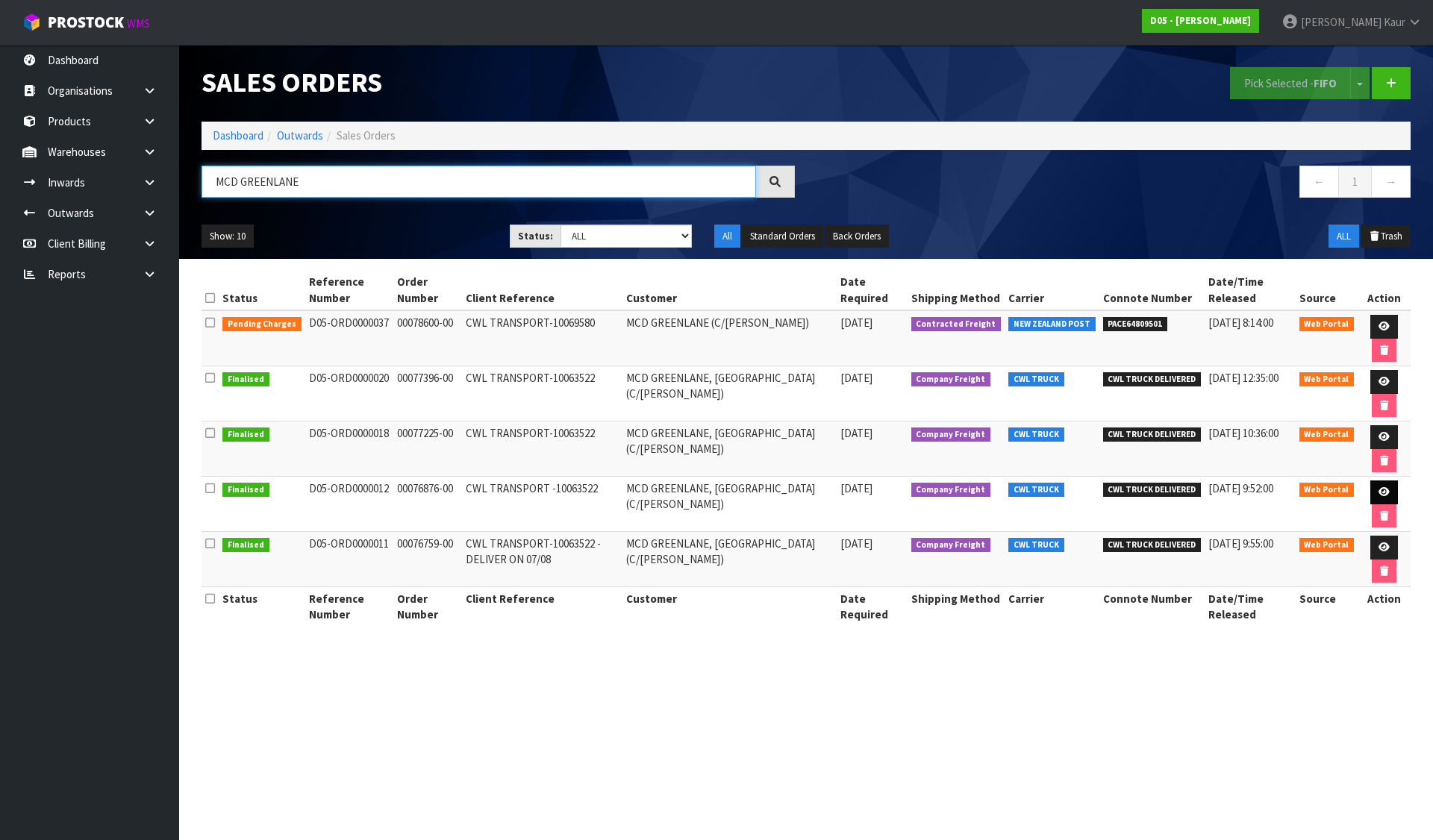
type input "MCD GREENLANE"
click at [1382, 489] on icon at bounding box center [1384, 492] width 11 height 10
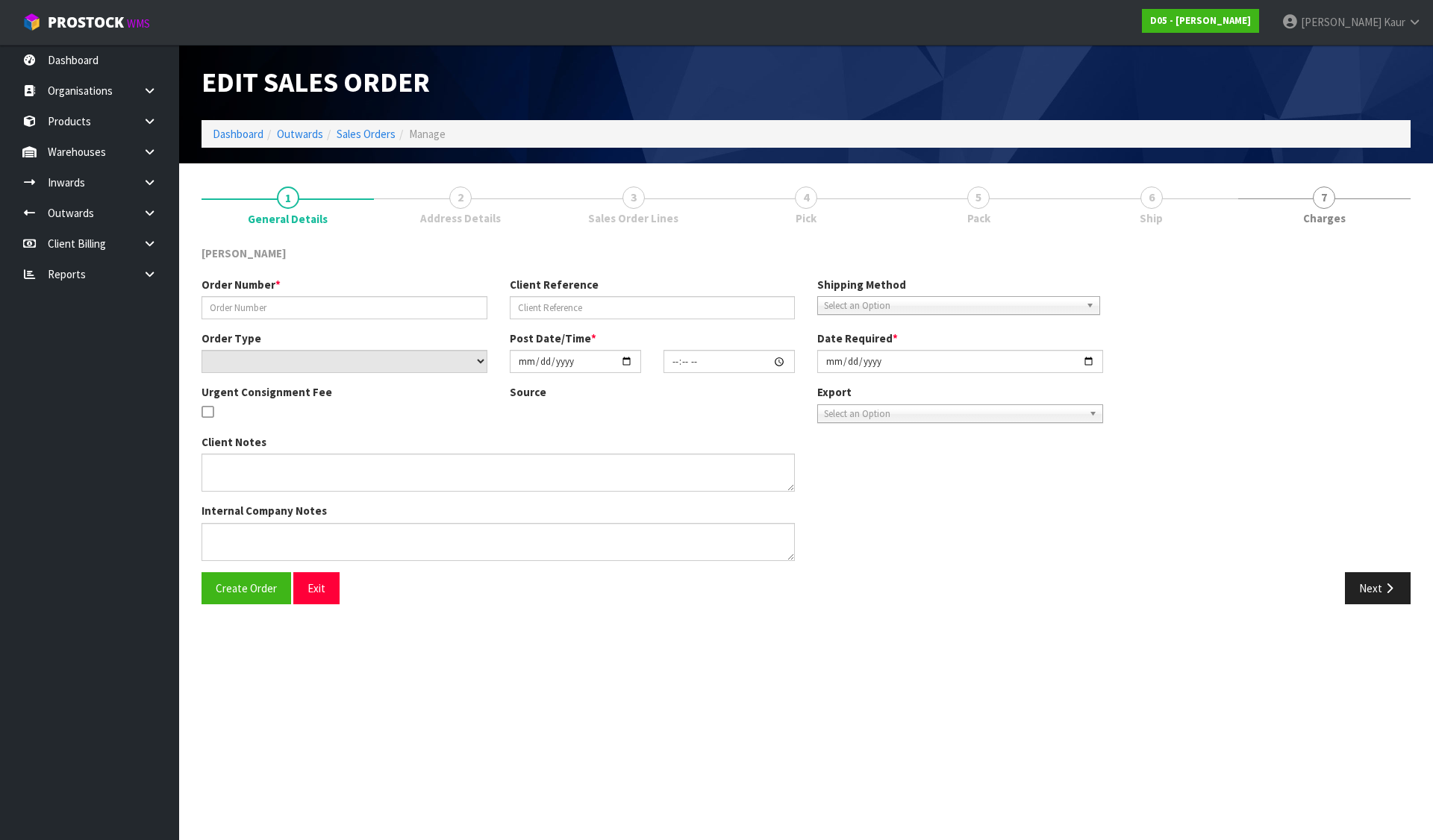
type input "00076876-00"
type input "CWL TRANSPORT -10063522"
select select "number:0"
type input "[DATE]"
type input "17:34:00.000"
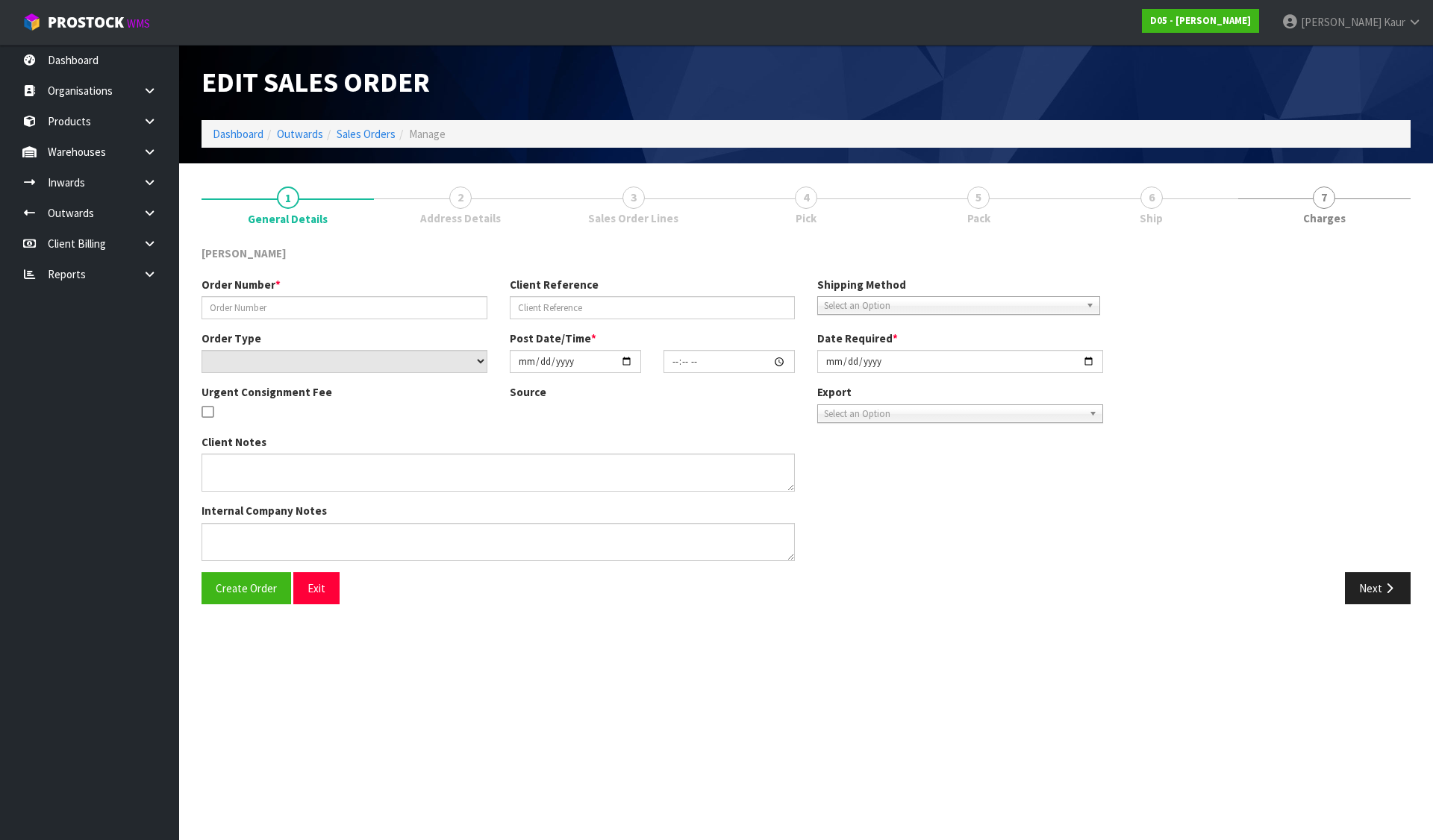
type input "[DATE]"
type textarea "SHIP DIRECT TO SITE DELIVER BY NO FORKLIFT ON SITE - DDD 11/8 -"
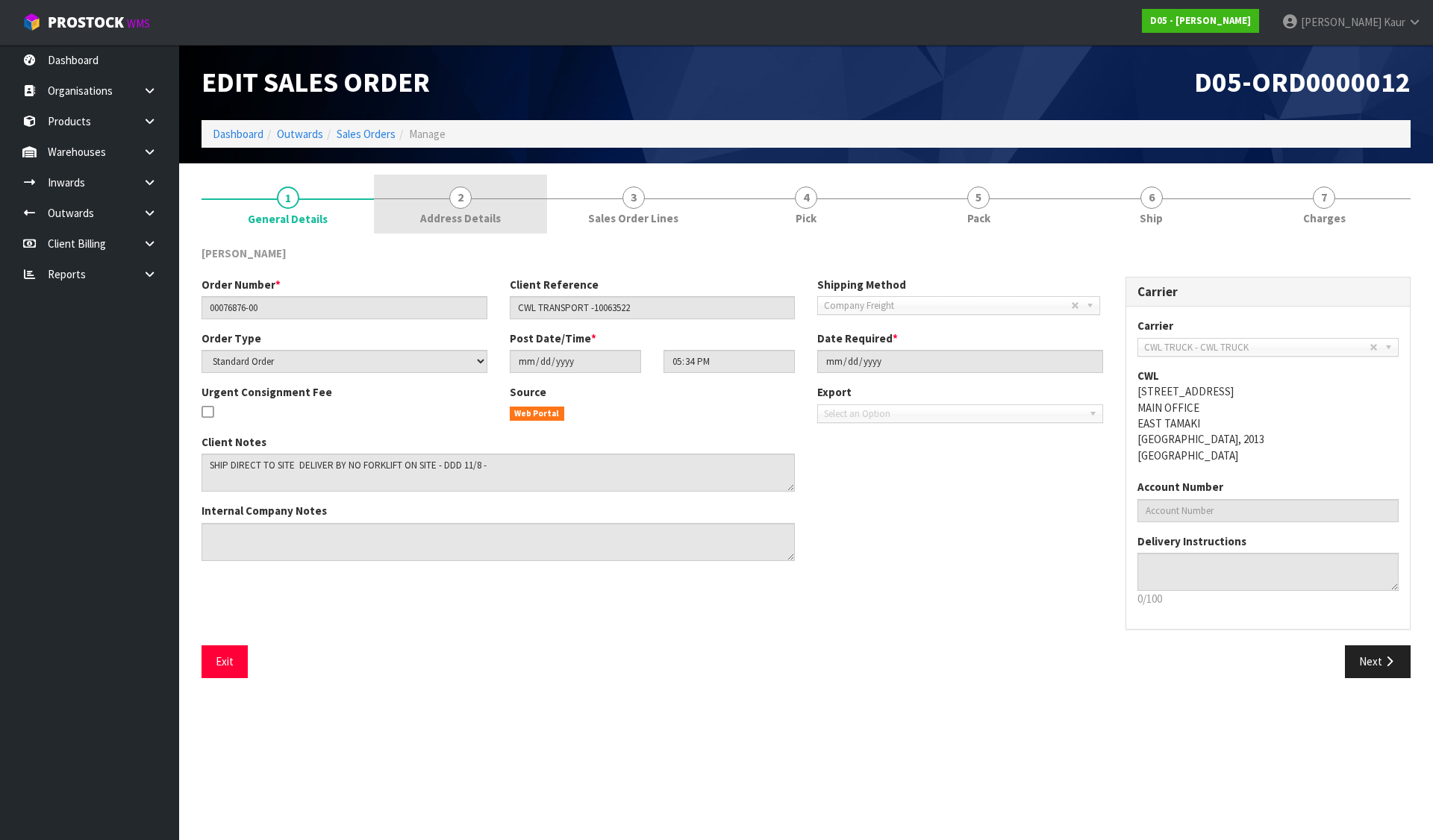
click at [451, 203] on span "2" at bounding box center [461, 198] width 23 height 23
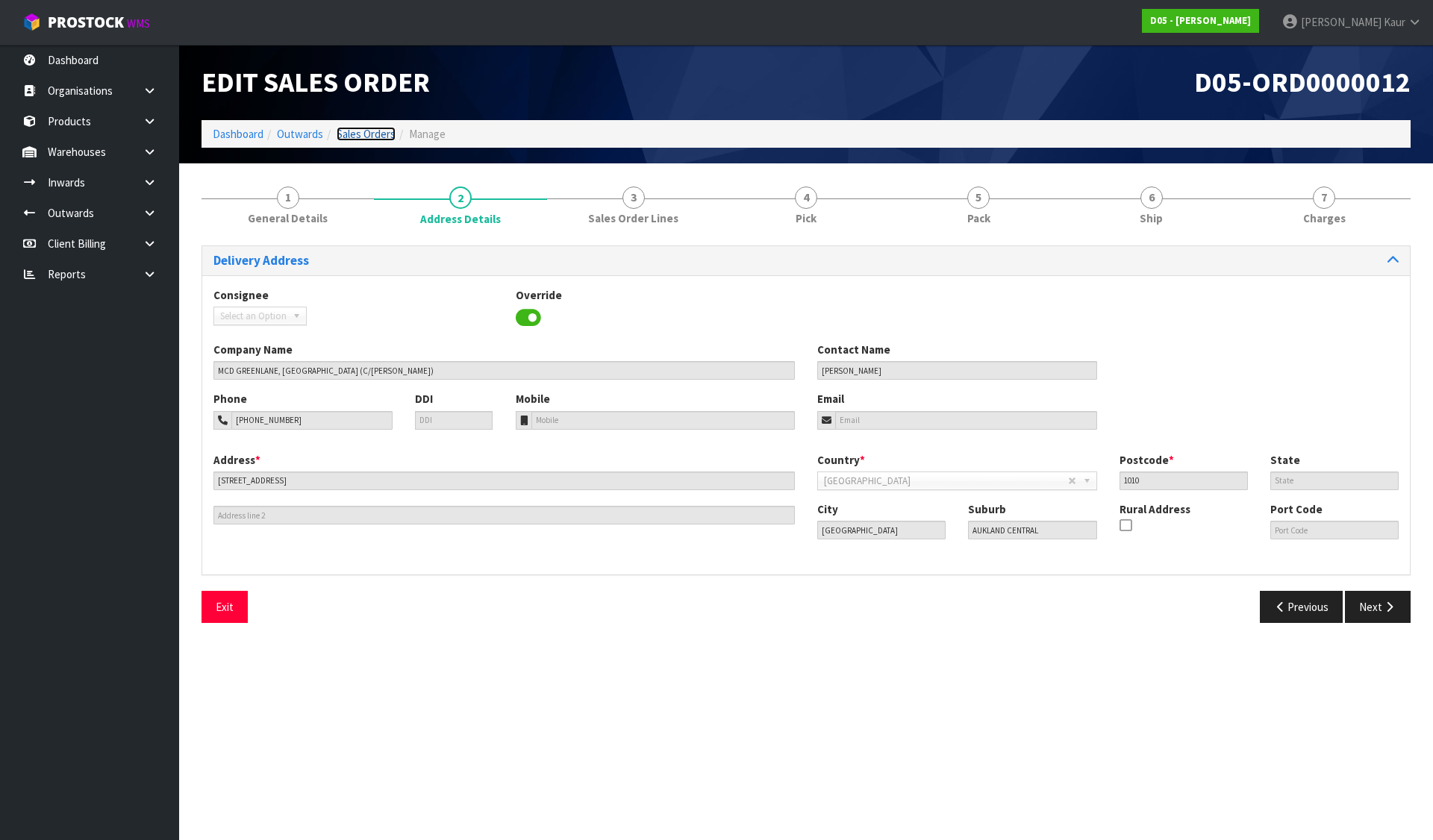
click at [367, 133] on link "Sales Orders" at bounding box center [366, 134] width 59 height 14
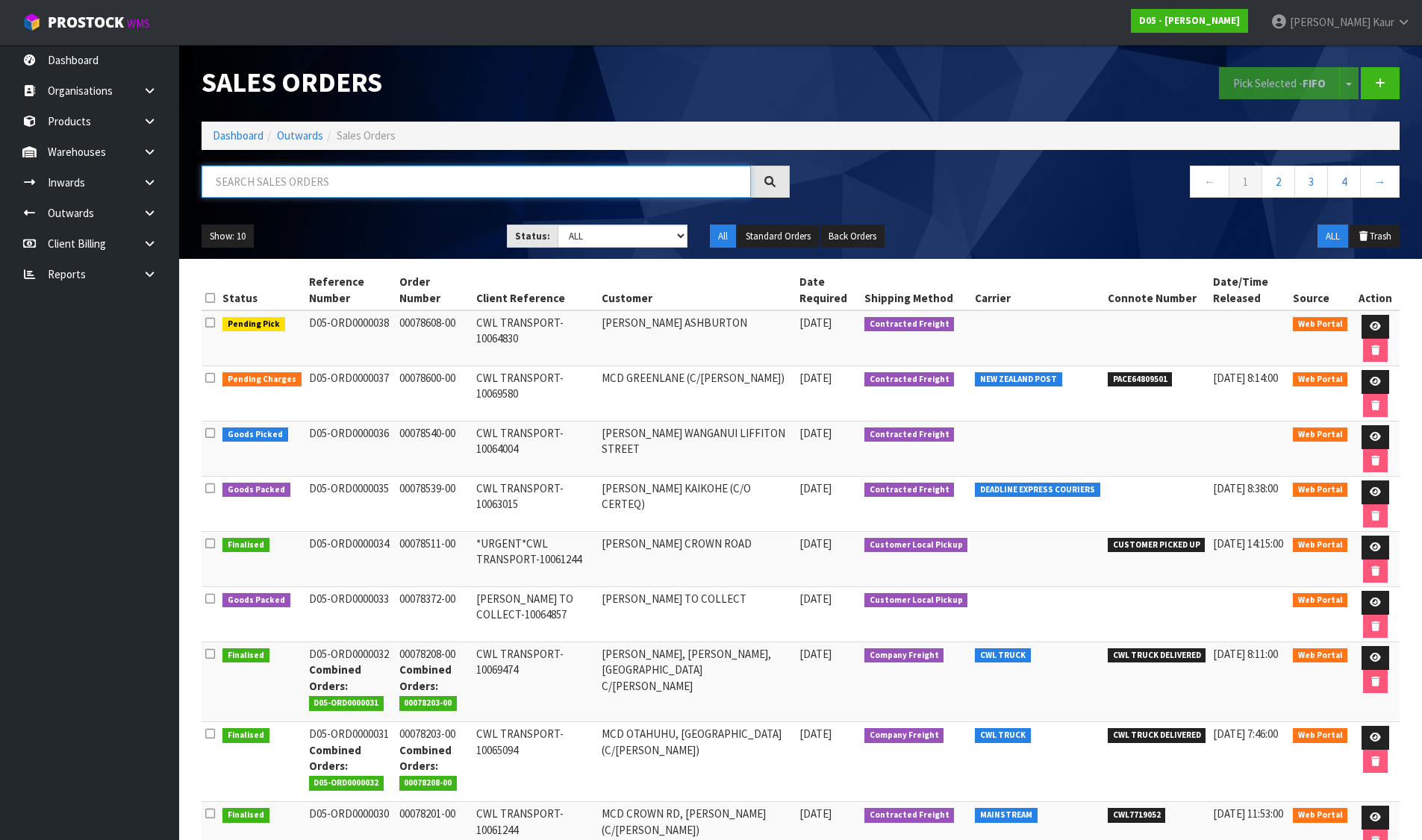
click at [392, 183] on input "text" at bounding box center [476, 182] width 549 height 32
paste input "MCD GREENLANE"
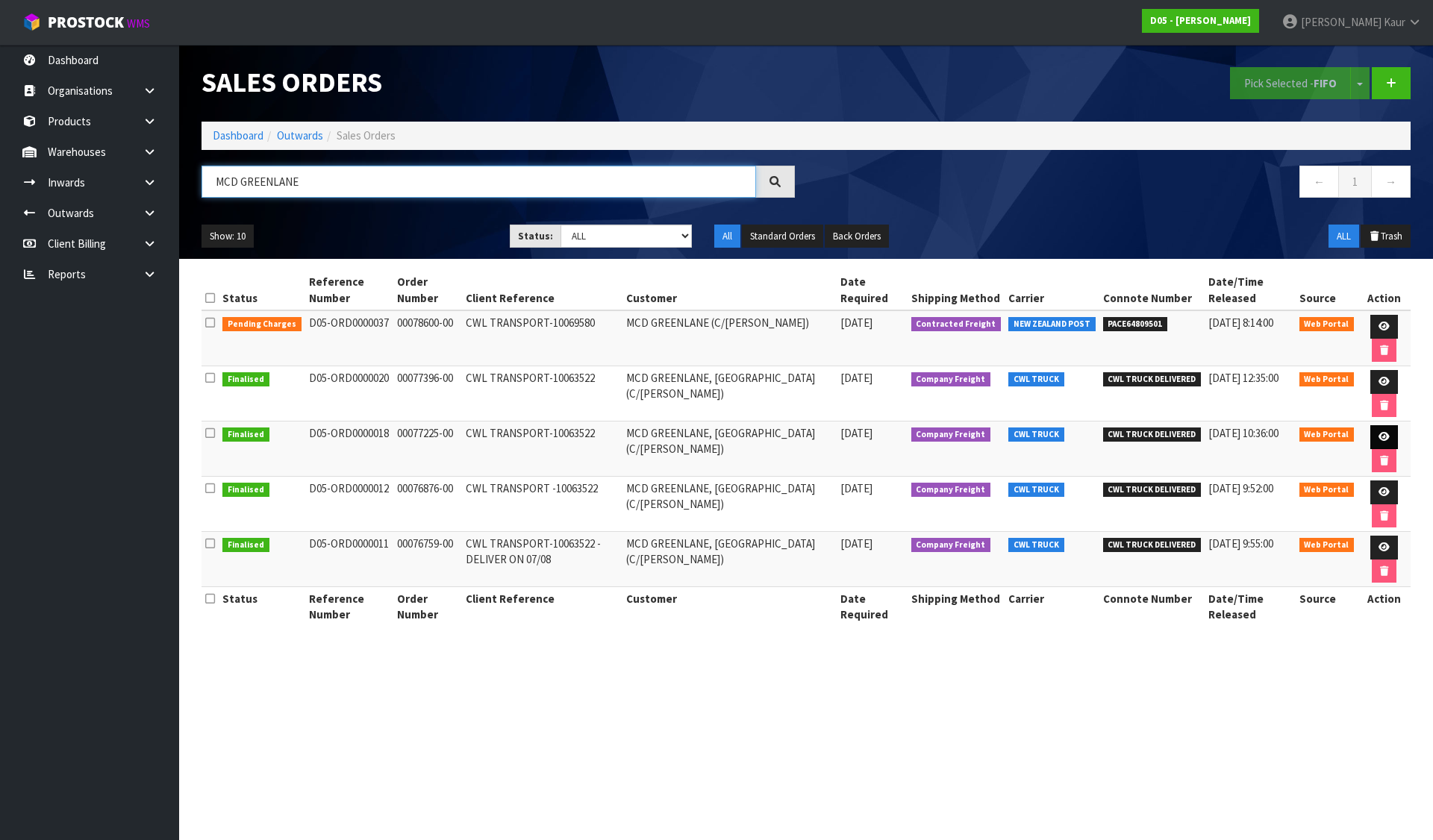
type input "MCD GREENLANE"
click at [1380, 430] on link at bounding box center [1384, 437] width 27 height 24
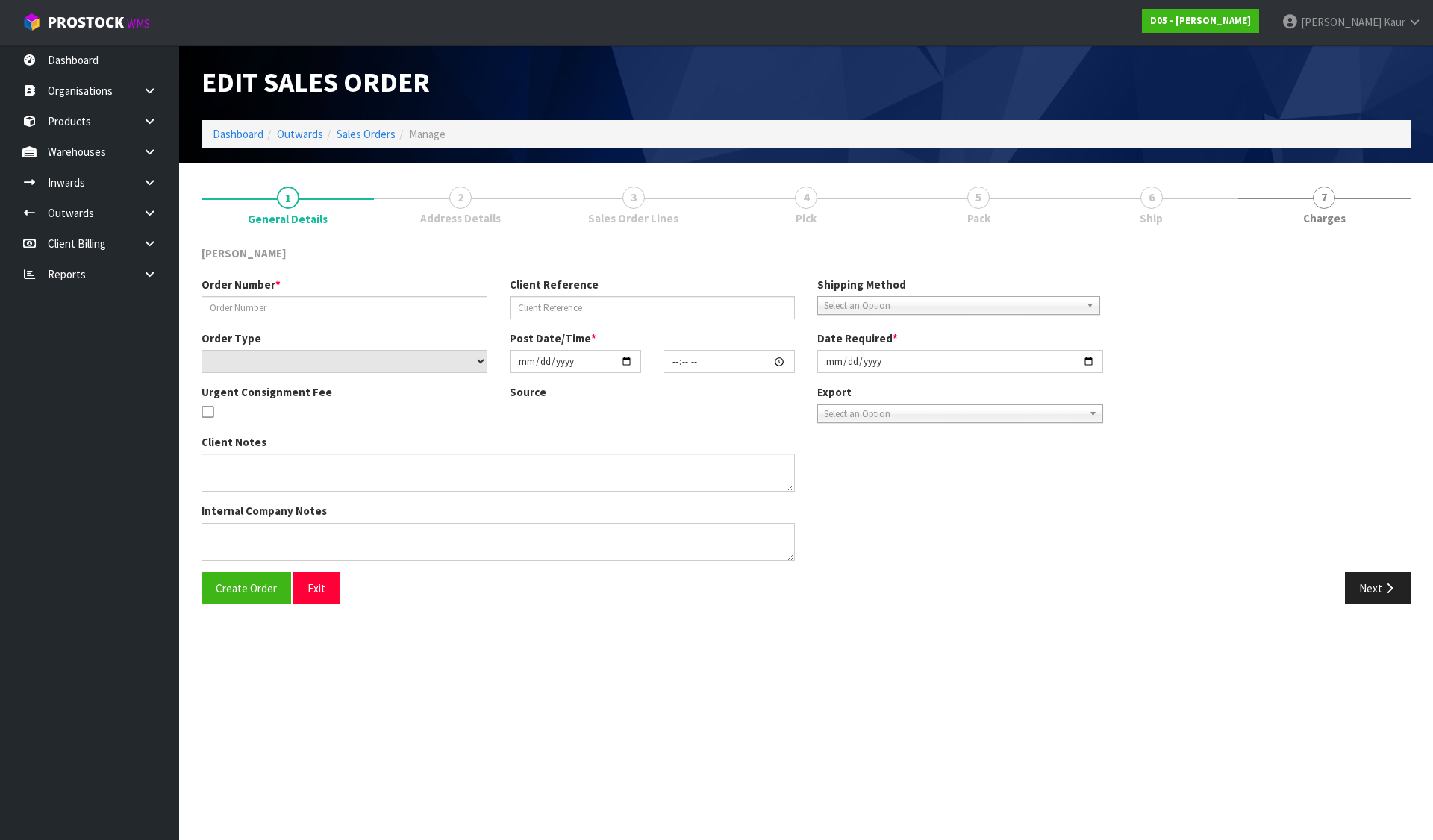
type input "00077225-00"
type input "CWL TRANSPORT-10063522"
select select "number:0"
type input "[DATE]"
type input "13:01:00.000"
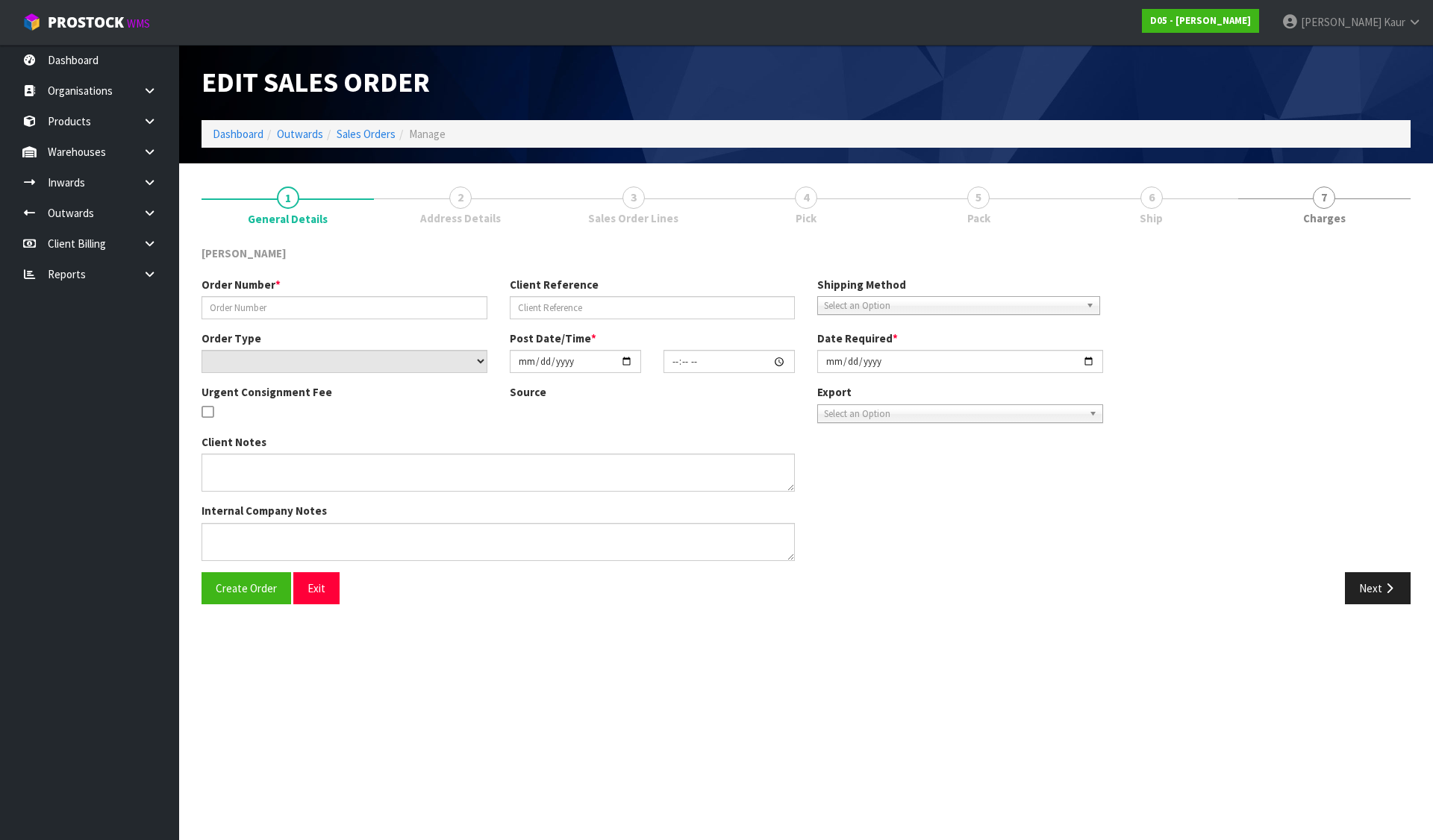
type input "[DATE]"
type textarea "FORKLIFT ON SITE - PLEASE DELIVER ASAP"
type textarea "IF WE COULD HAVE THIS DELIVERED [DATE][DATE]"
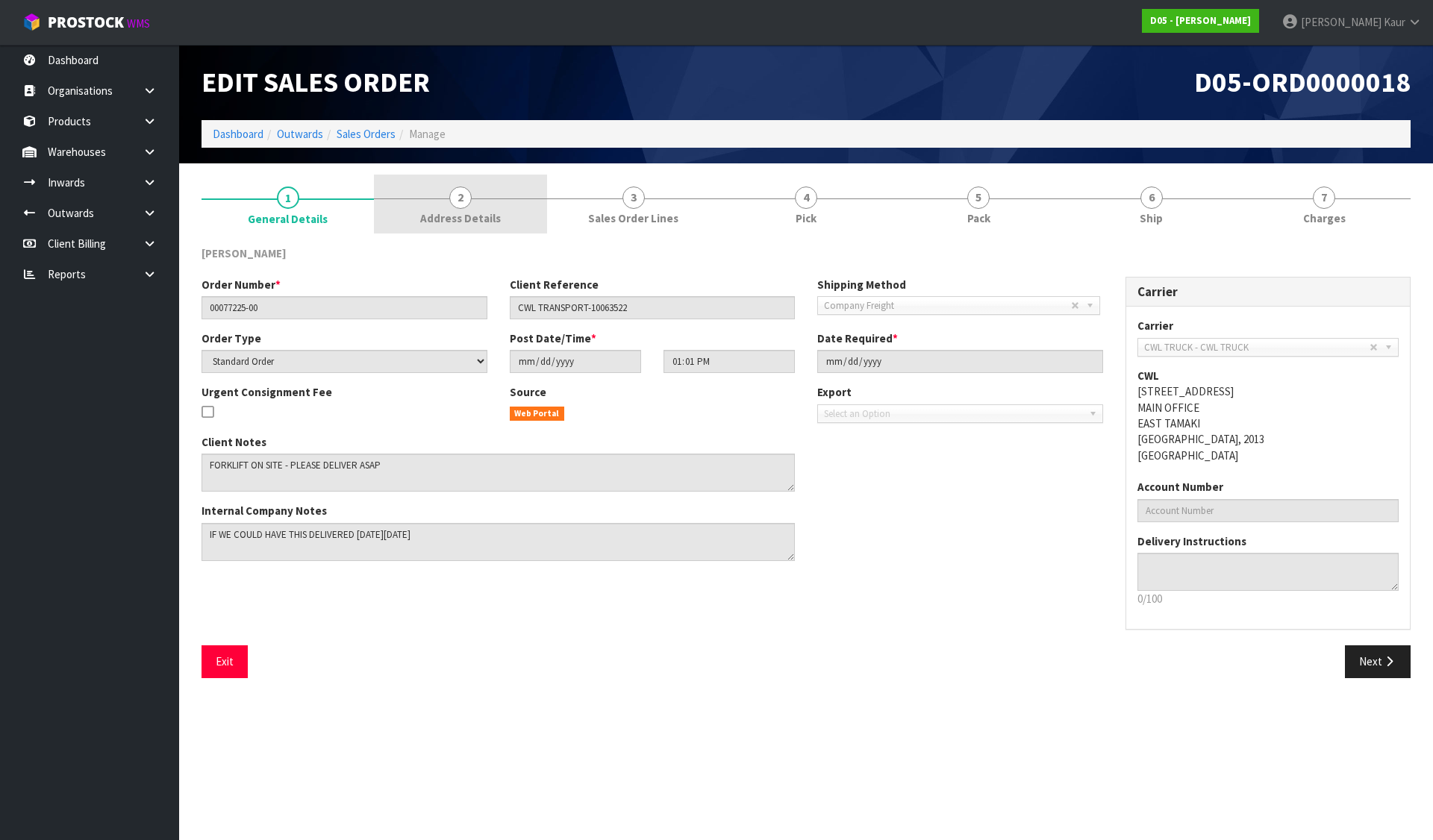
click at [472, 203] on link "2 Address Details" at bounding box center [460, 203] width 172 height 59
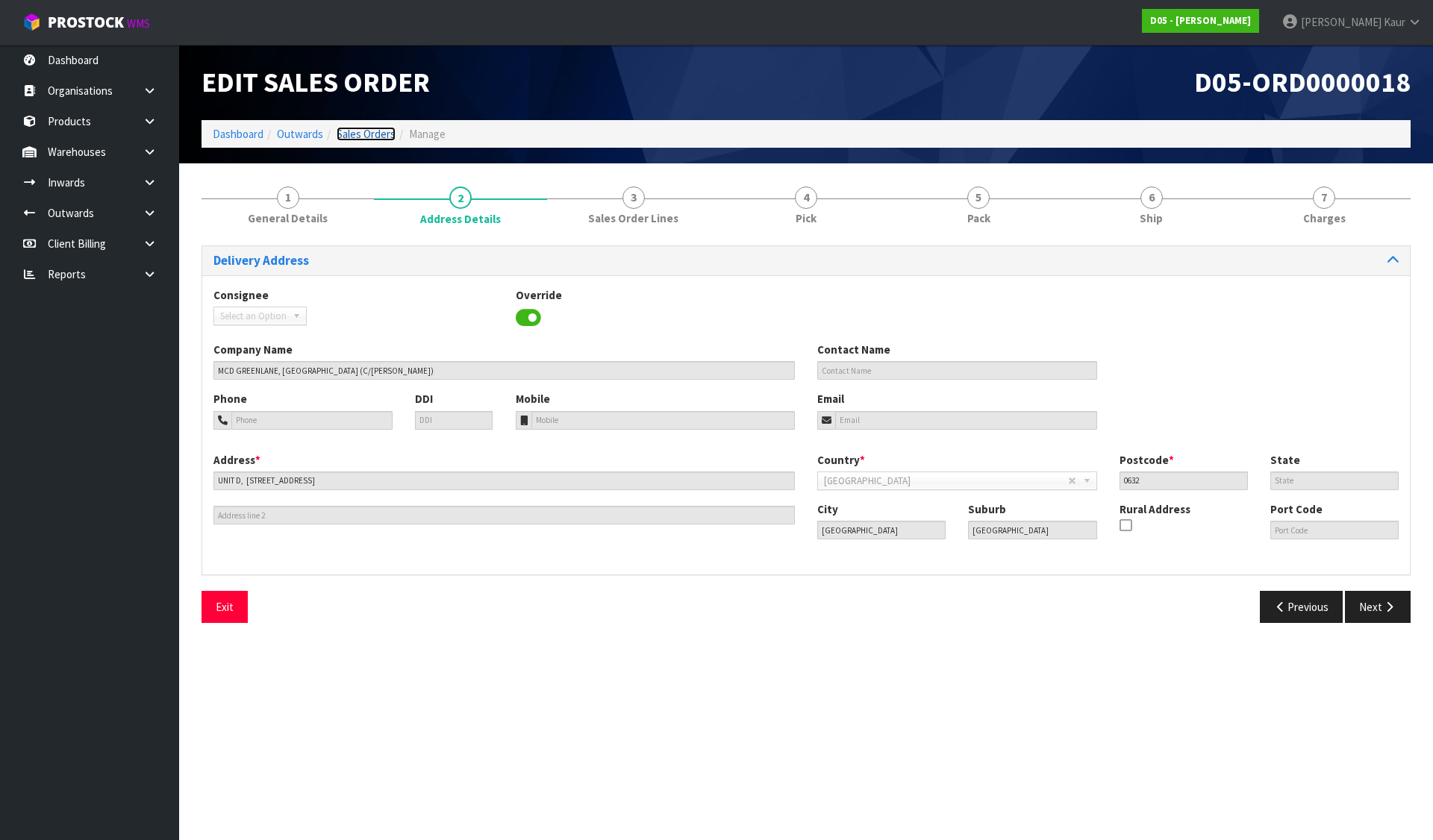
click at [360, 129] on link "Sales Orders" at bounding box center [366, 134] width 59 height 14
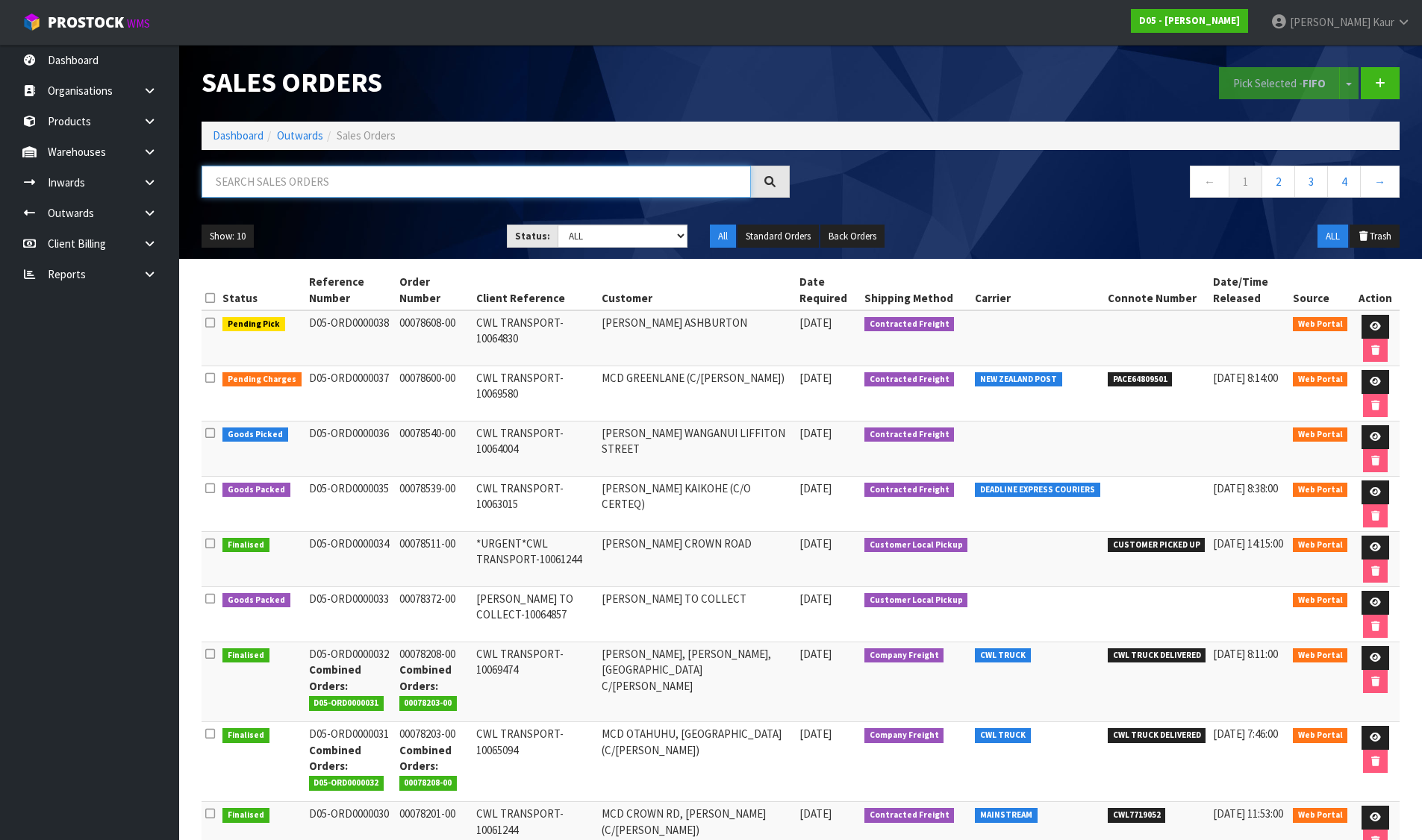
click at [481, 187] on input "text" at bounding box center [476, 182] width 549 height 32
paste input "MCD GREENLANE"
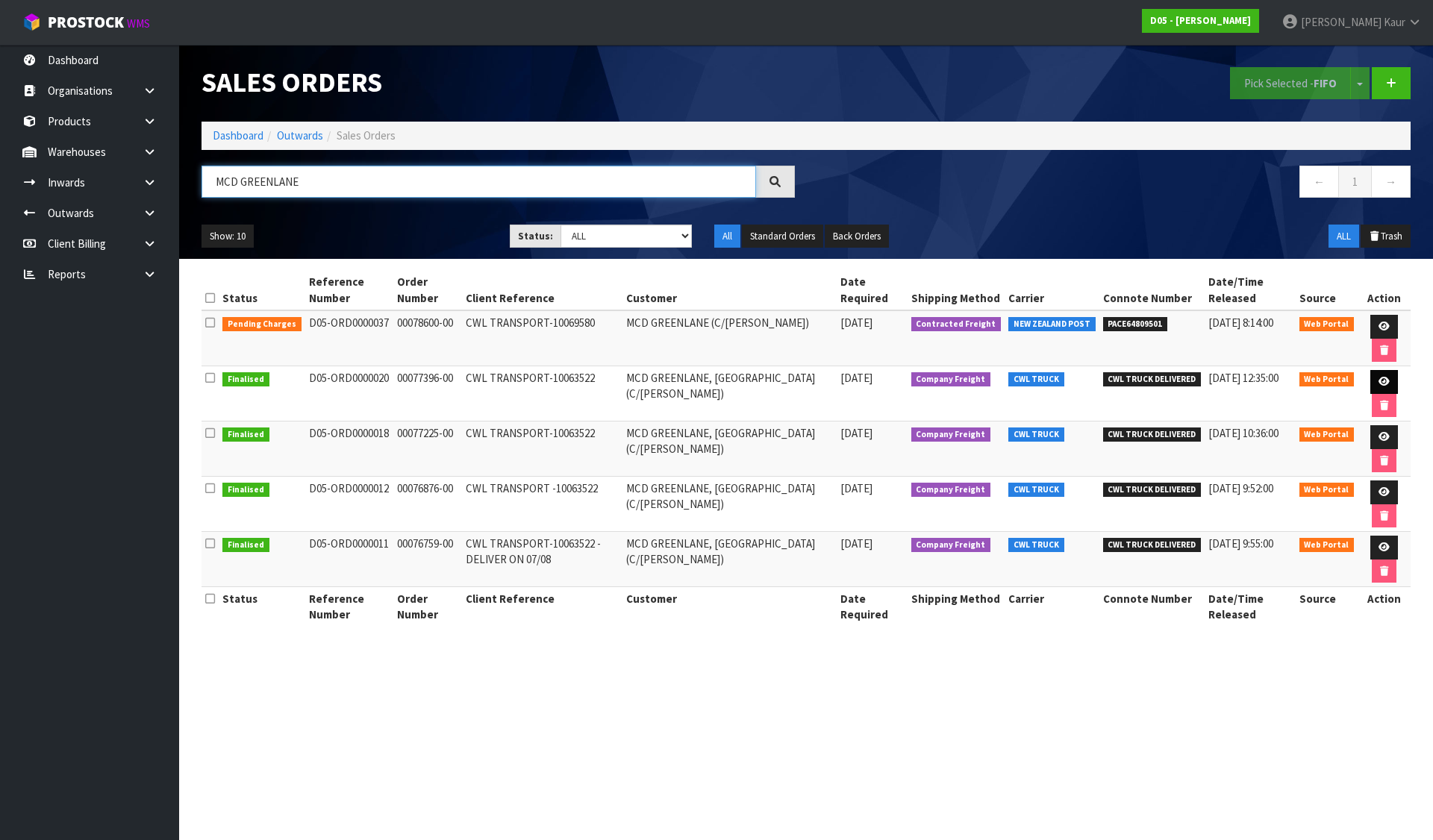
type input "MCD GREENLANE"
click at [1373, 374] on link at bounding box center [1384, 382] width 27 height 24
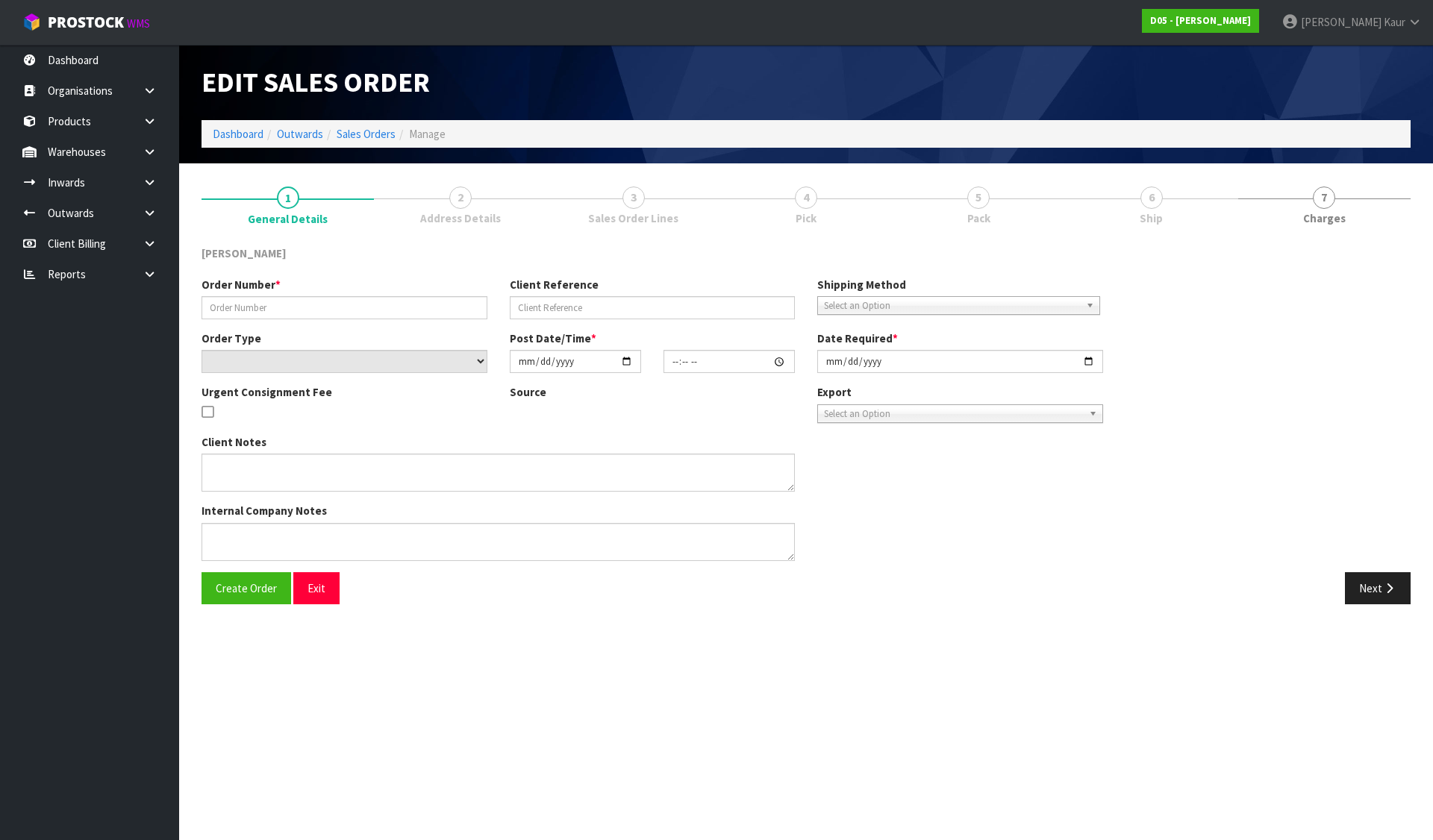
type input "00077396-00"
type input "CWL TRANSPORT-10063522"
select select "number:0"
type input "[DATE]"
type input "22:01:00.000"
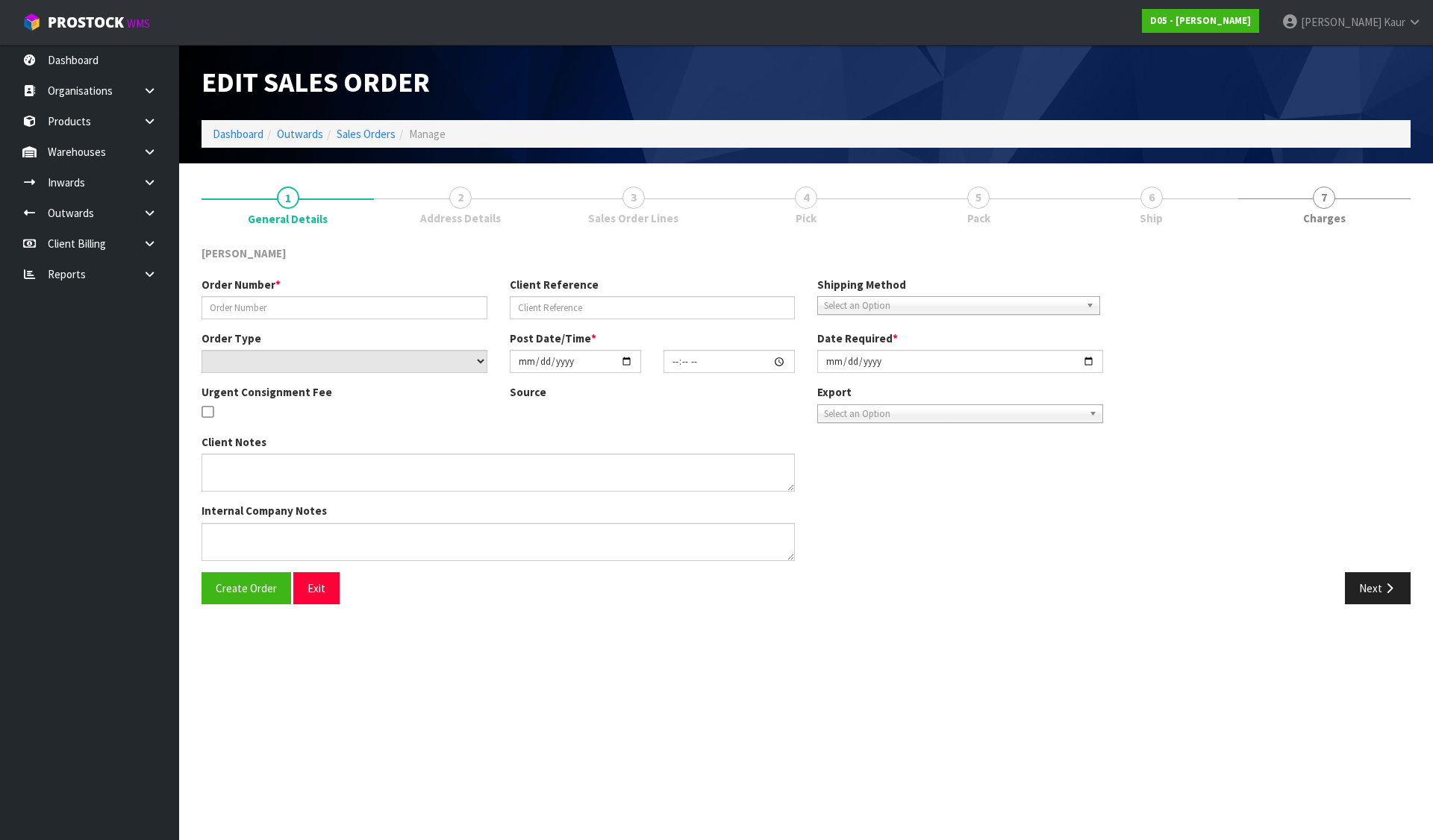
type input "[DATE]"
type textarea "PLEASE DELIVER TO [PERSON_NAME] 15/08"
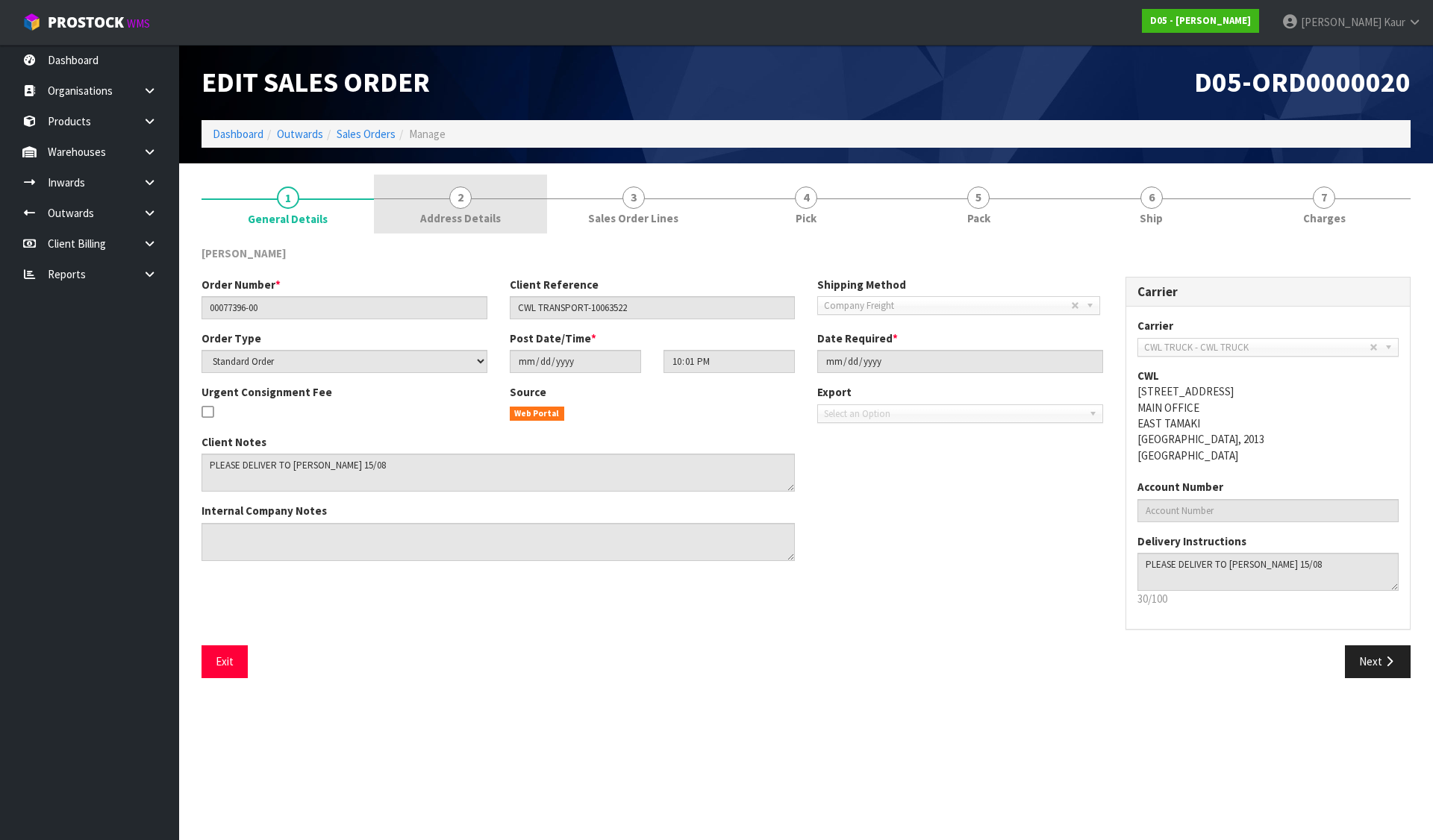
click at [491, 213] on span "Address Details" at bounding box center [460, 218] width 80 height 15
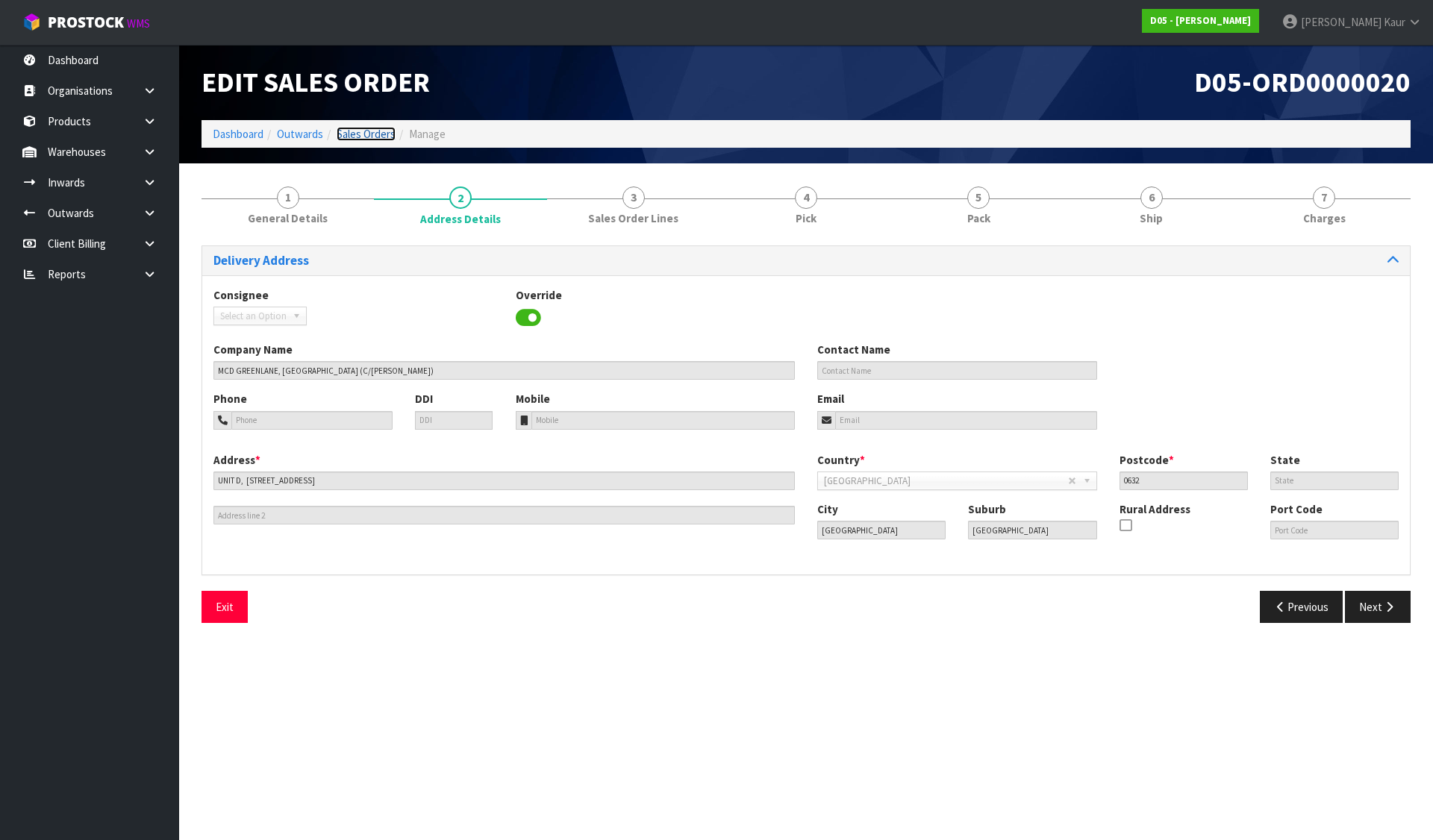
click at [372, 129] on link "Sales Orders" at bounding box center [366, 134] width 59 height 14
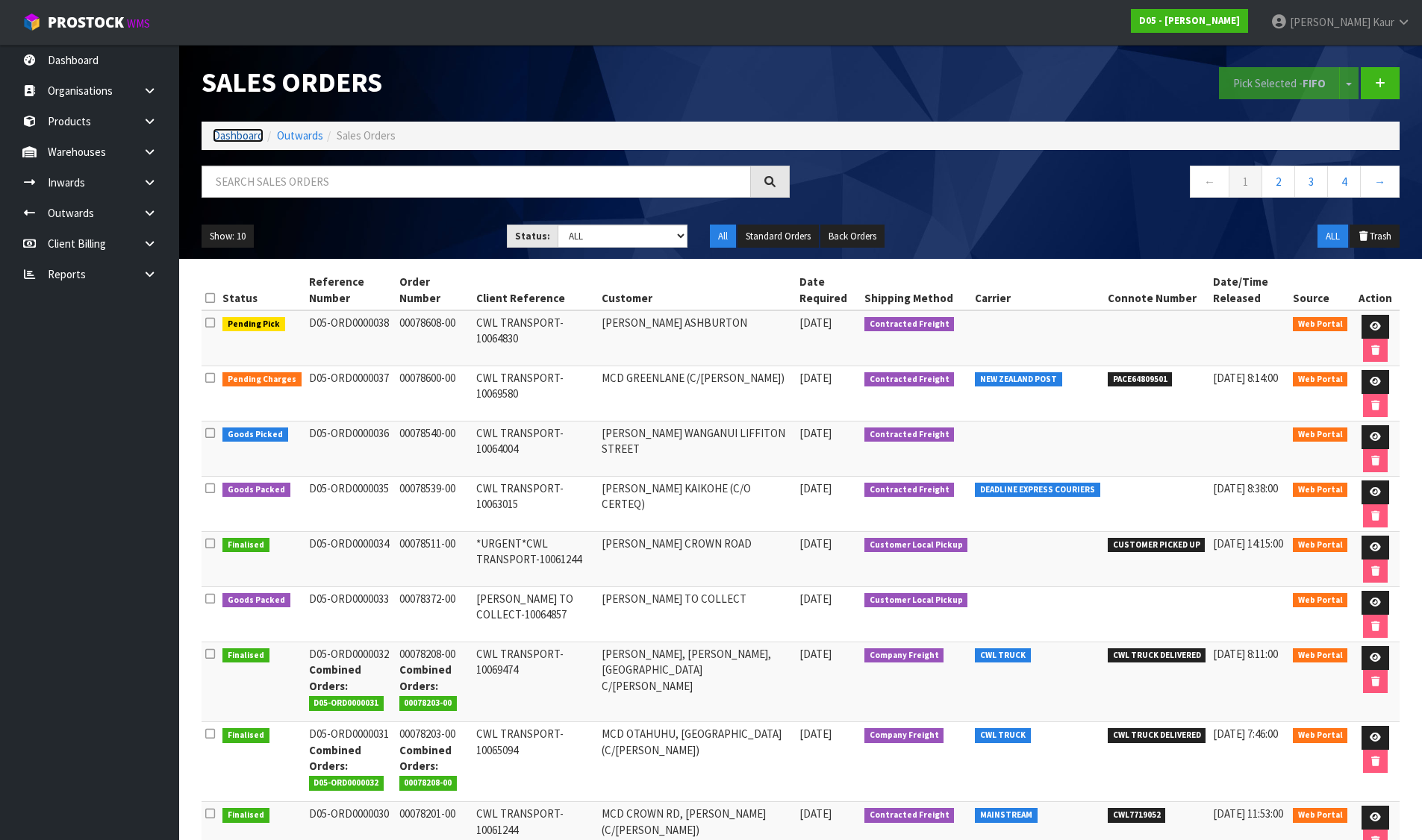
click at [240, 135] on link "Dashboard" at bounding box center [237, 136] width 51 height 14
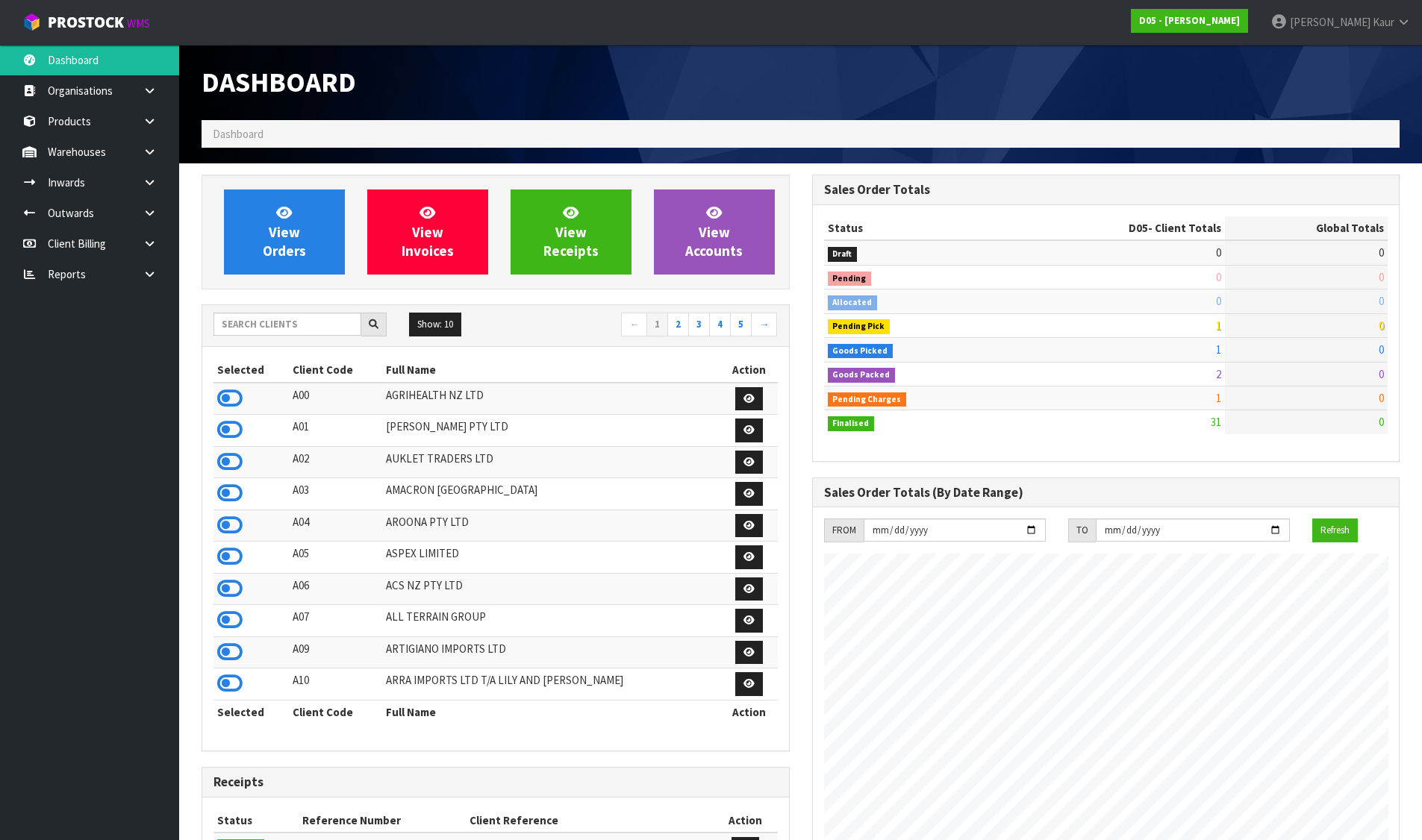
scroll to position [1210, 610]
click at [283, 313] on input "text" at bounding box center [287, 324] width 148 height 23
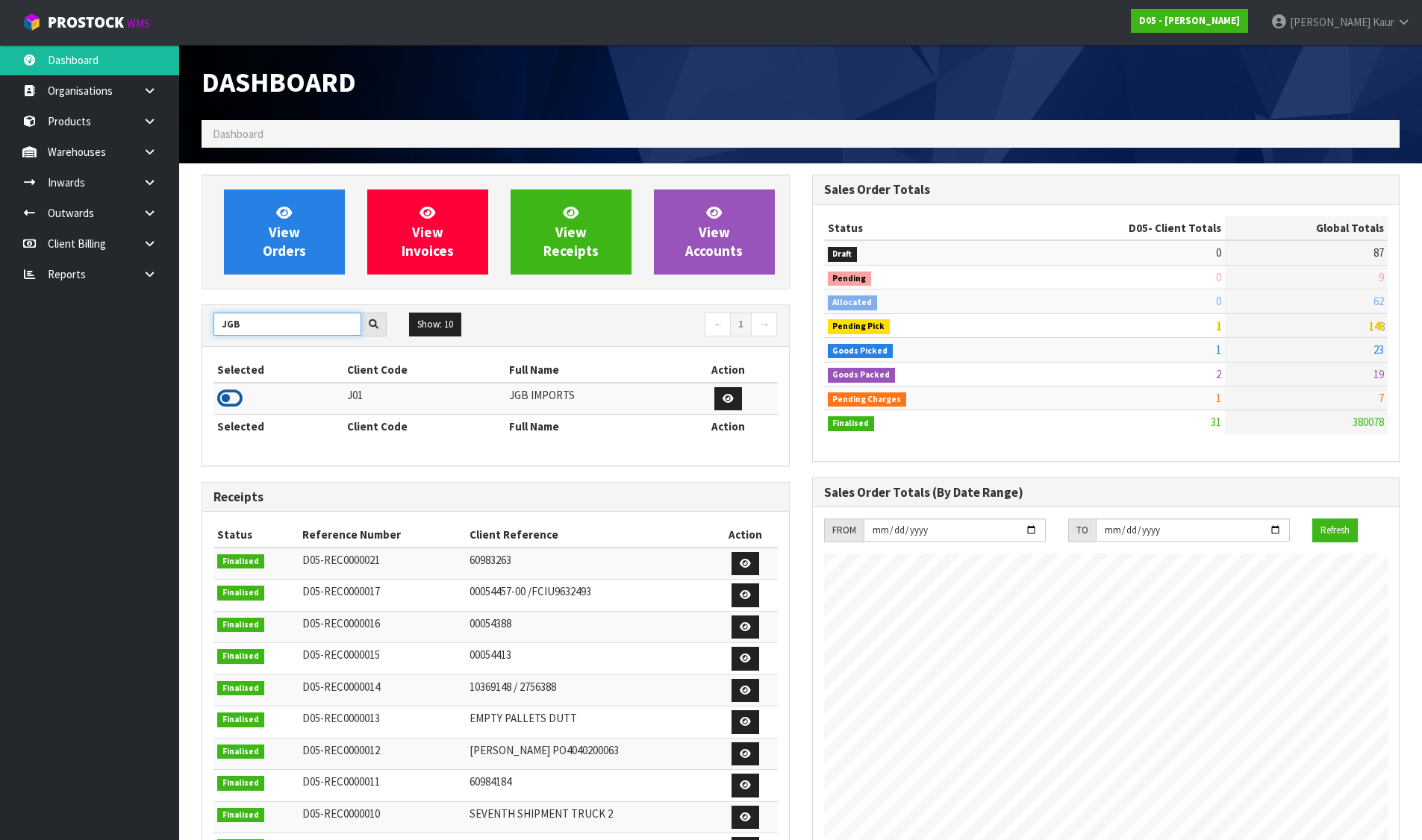
type input "JGB"
click at [232, 405] on icon at bounding box center [230, 399] width 26 height 23
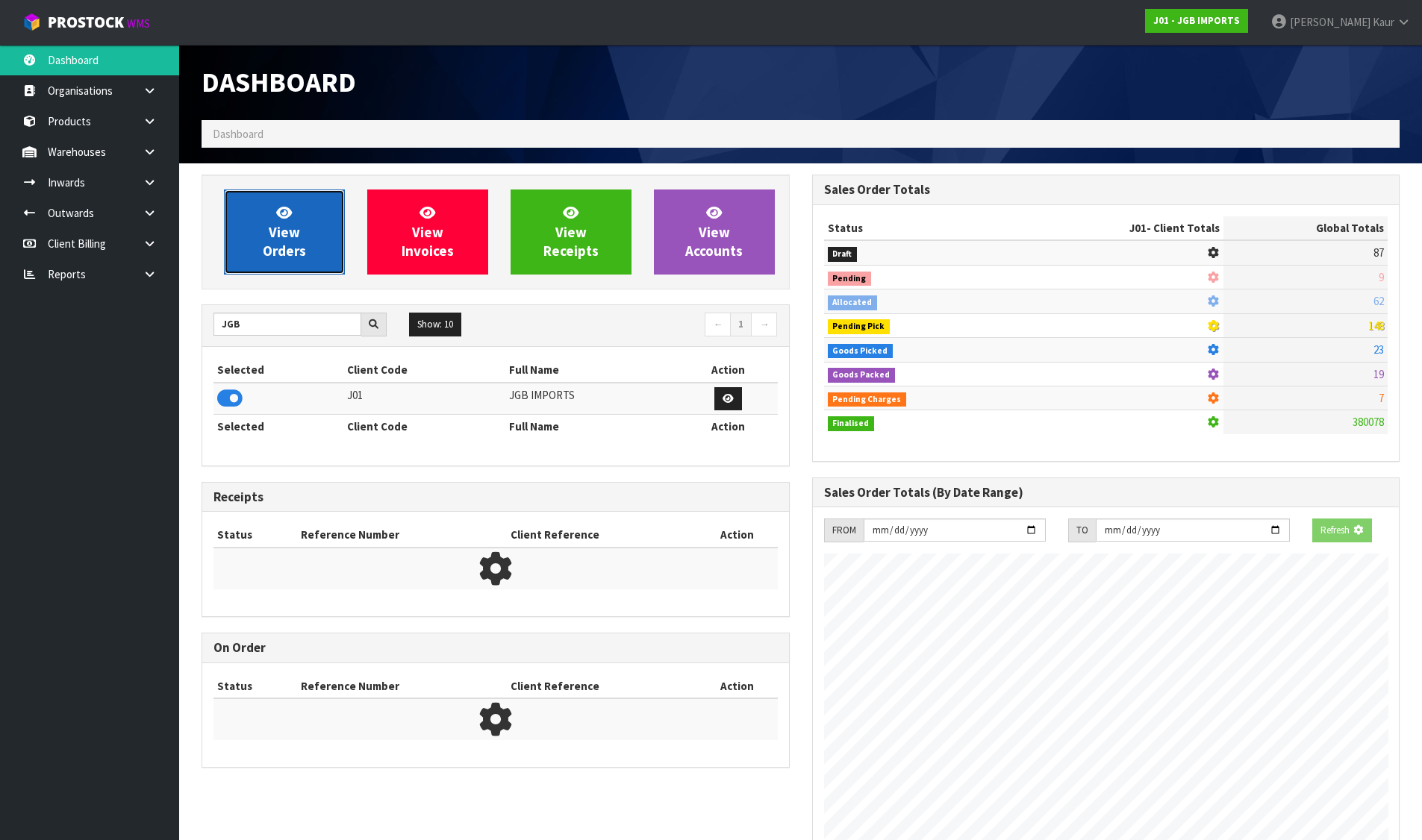
click at [267, 233] on link "View Orders" at bounding box center [284, 232] width 121 height 85
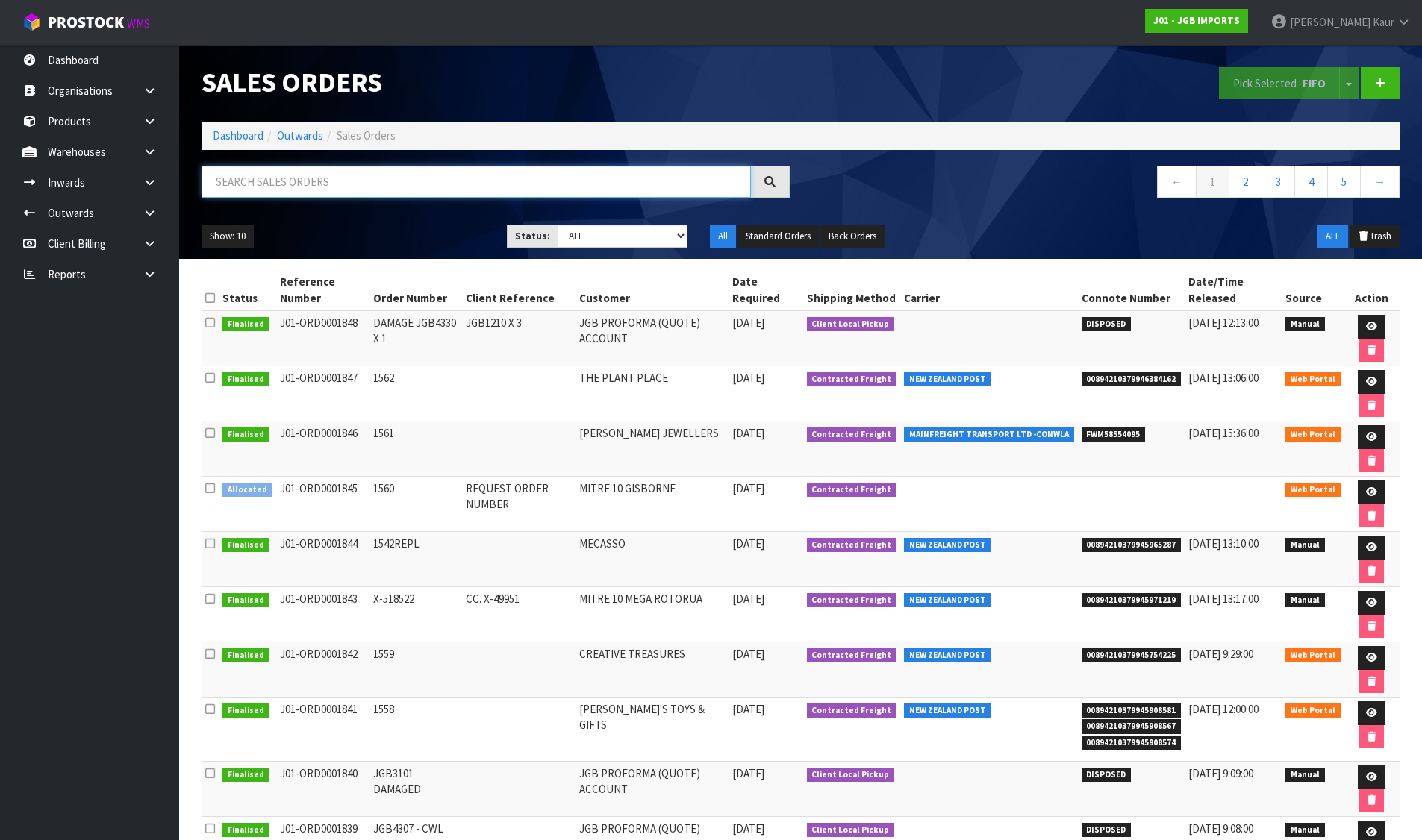
click at [303, 180] on input "text" at bounding box center [476, 182] width 549 height 32
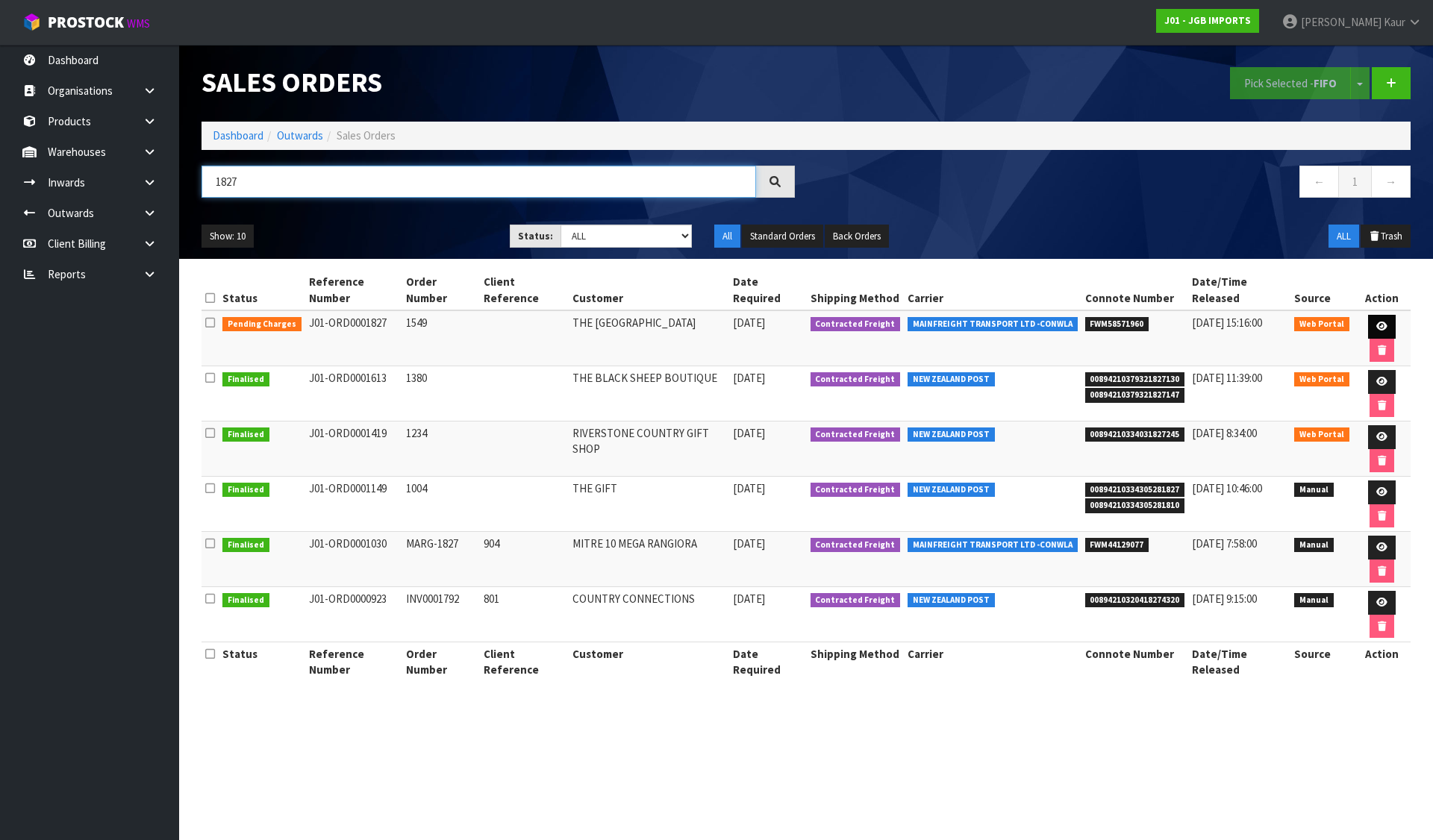
type input "1827"
click at [1373, 315] on link at bounding box center [1382, 327] width 27 height 24
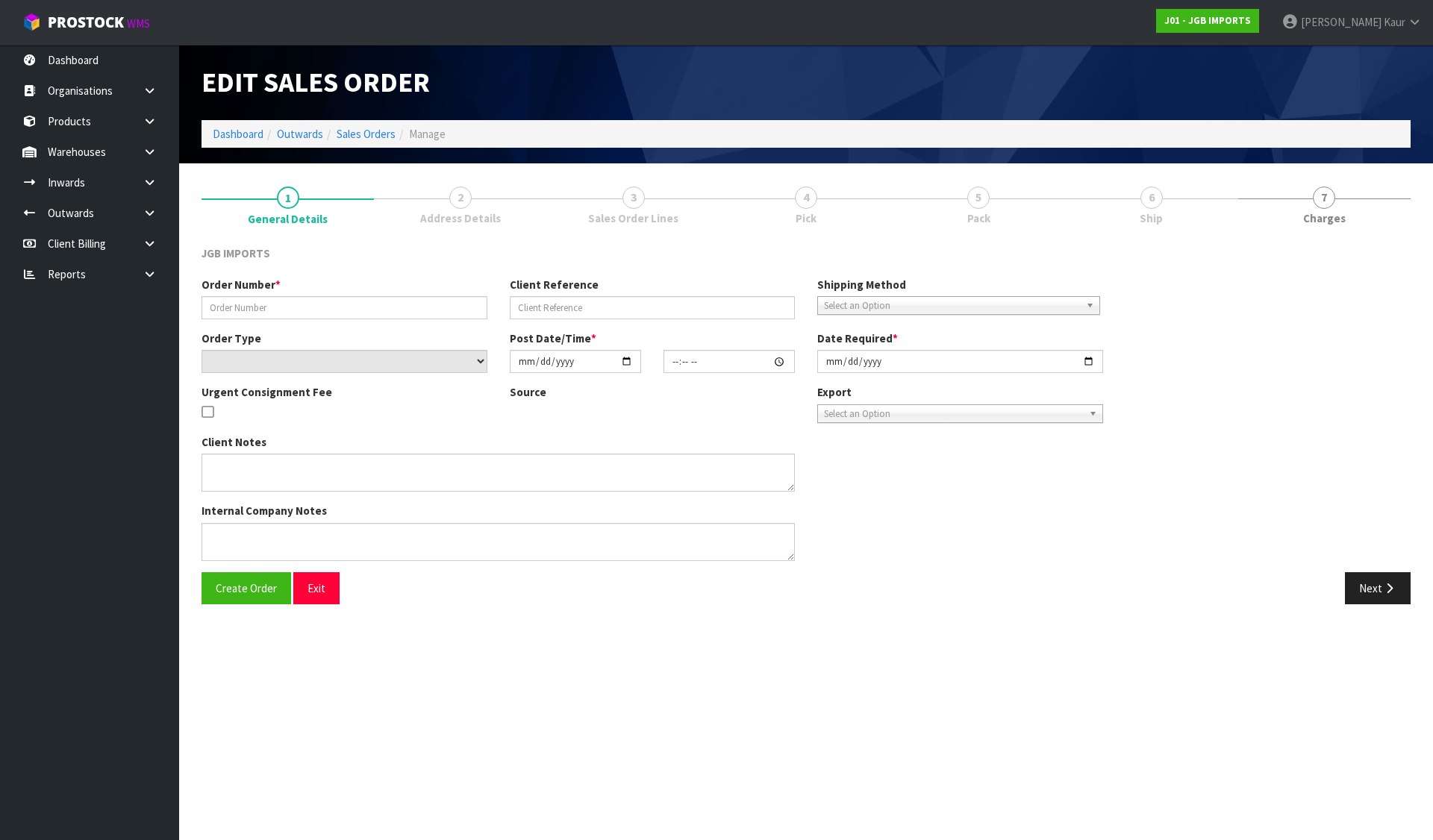
type input "1549"
select select "number:0"
type input "[DATE]"
type input "13:15:00.000"
type input "[DATE]"
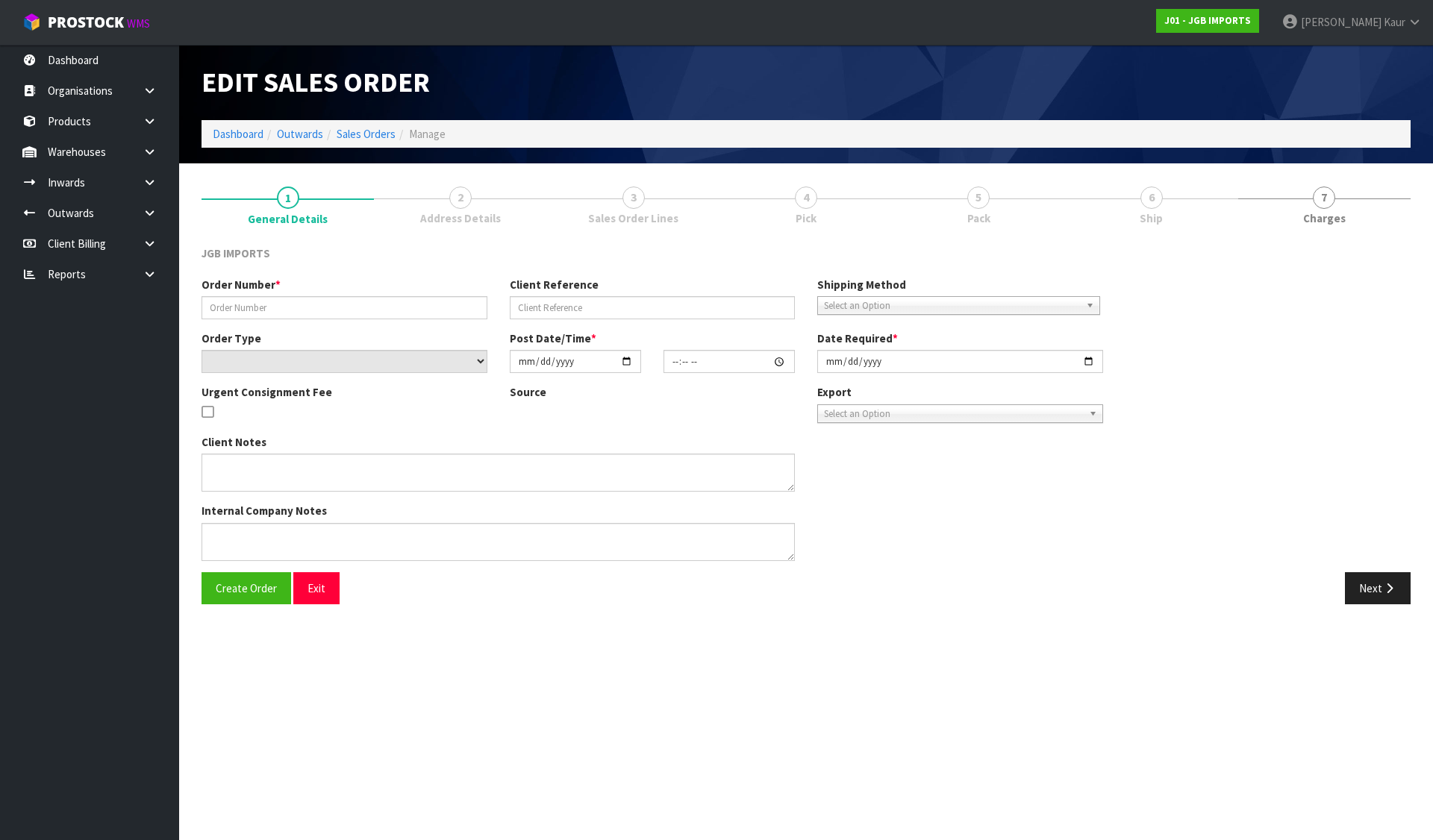
type textarea "THE FIRST ITEM…9Q14S019I…PLEASE SEND FREE. IT REPLACES A PREVIOUSLY SENT DAMAGE…"
type textarea "REMOVED 1 X JGB3101 AS ITEM WAS FOUND DAMAGED IN LOCATION"
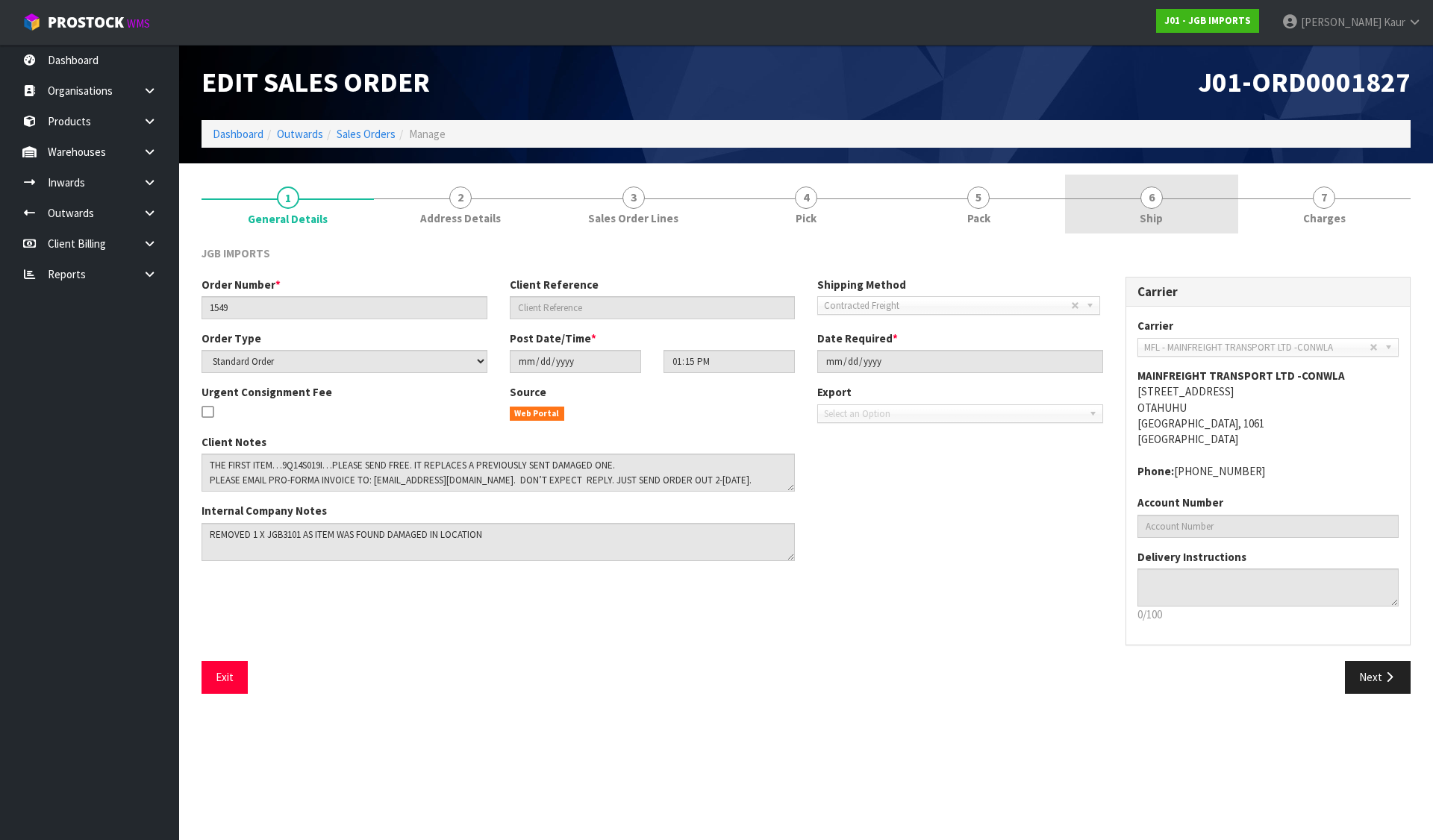
click at [1172, 193] on link "6 Ship" at bounding box center [1151, 203] width 172 height 59
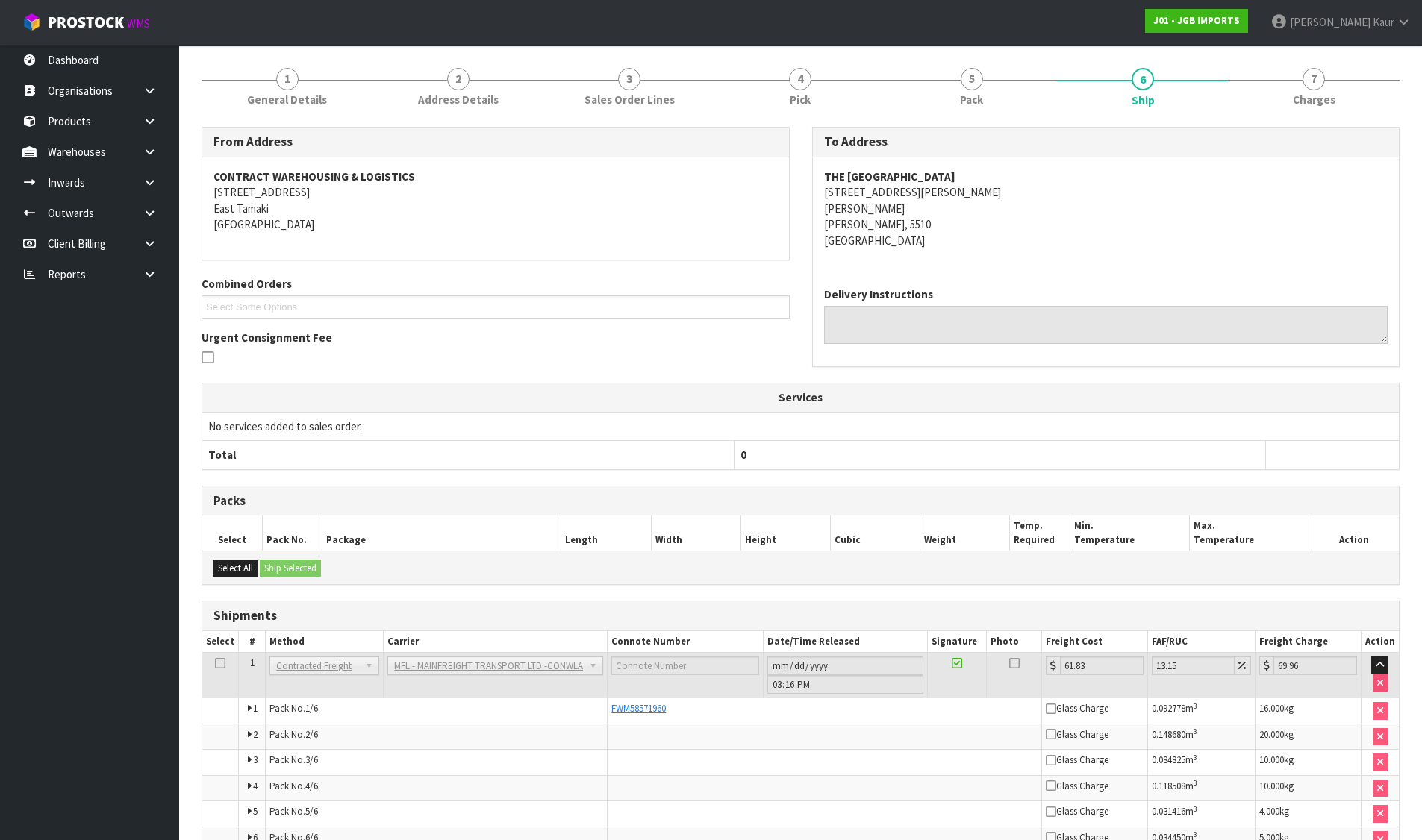
scroll to position [202, 0]
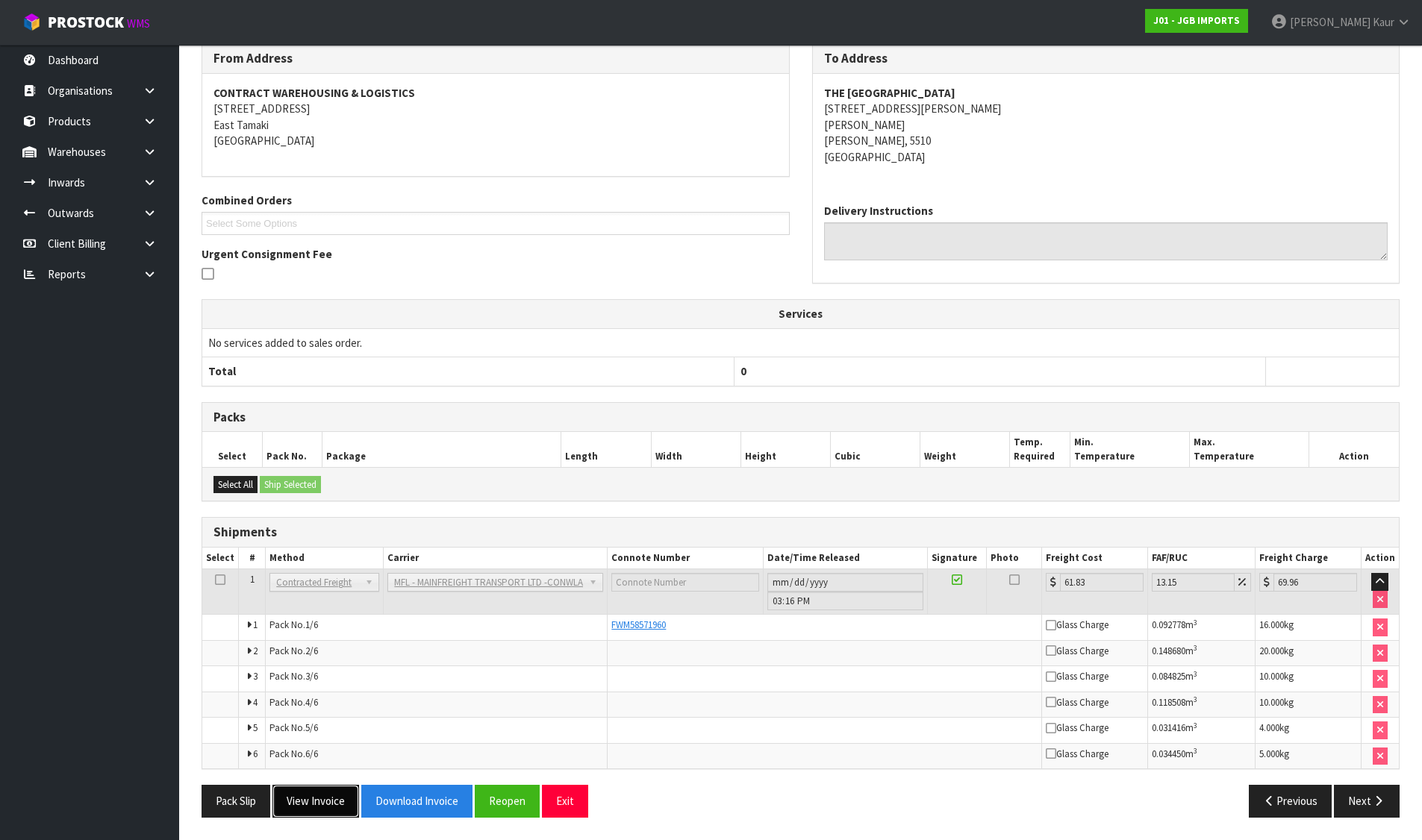
click at [315, 788] on button "View Invoice" at bounding box center [316, 801] width 87 height 32
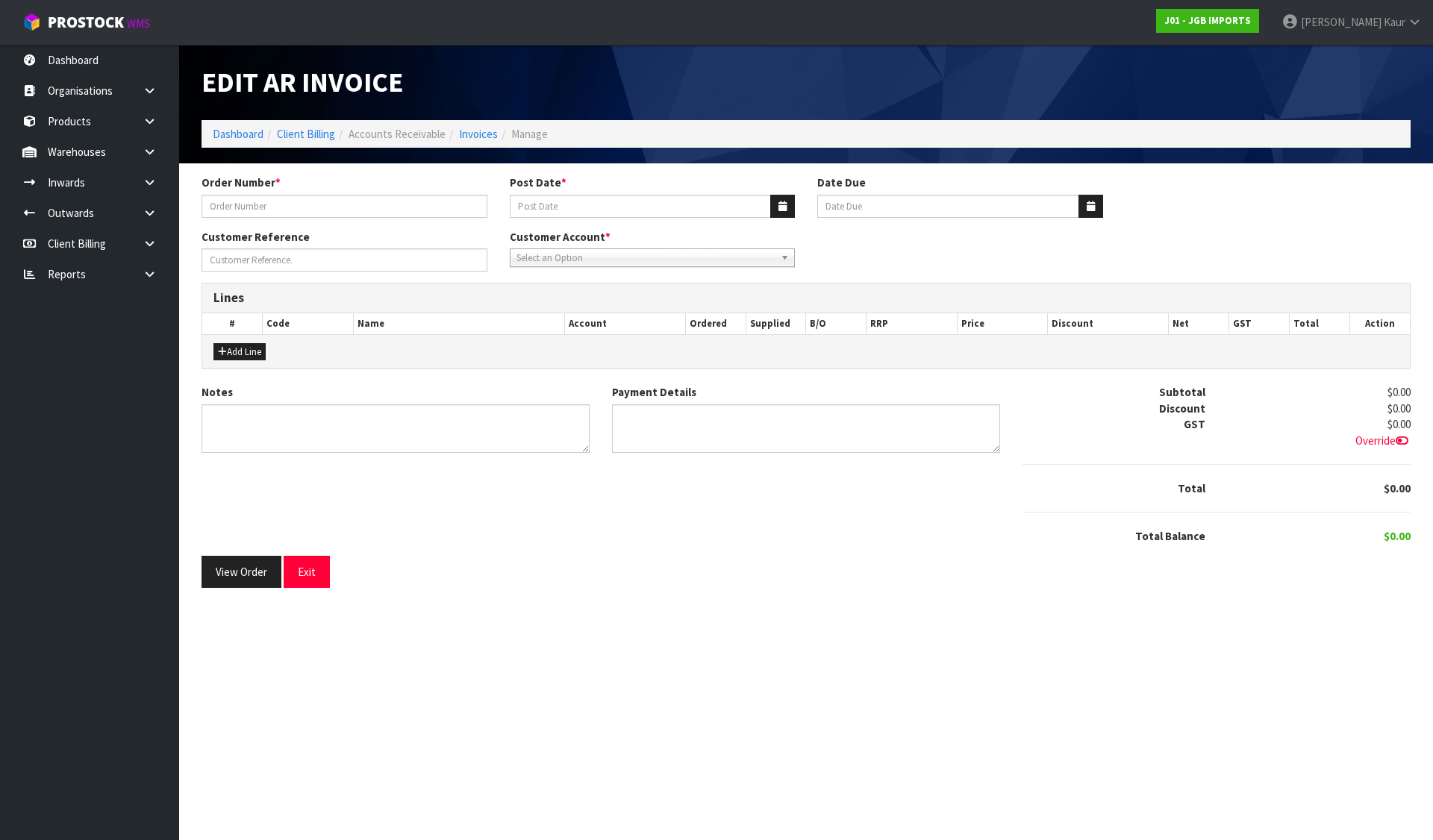
type input "1549"
type input "[DATE]"
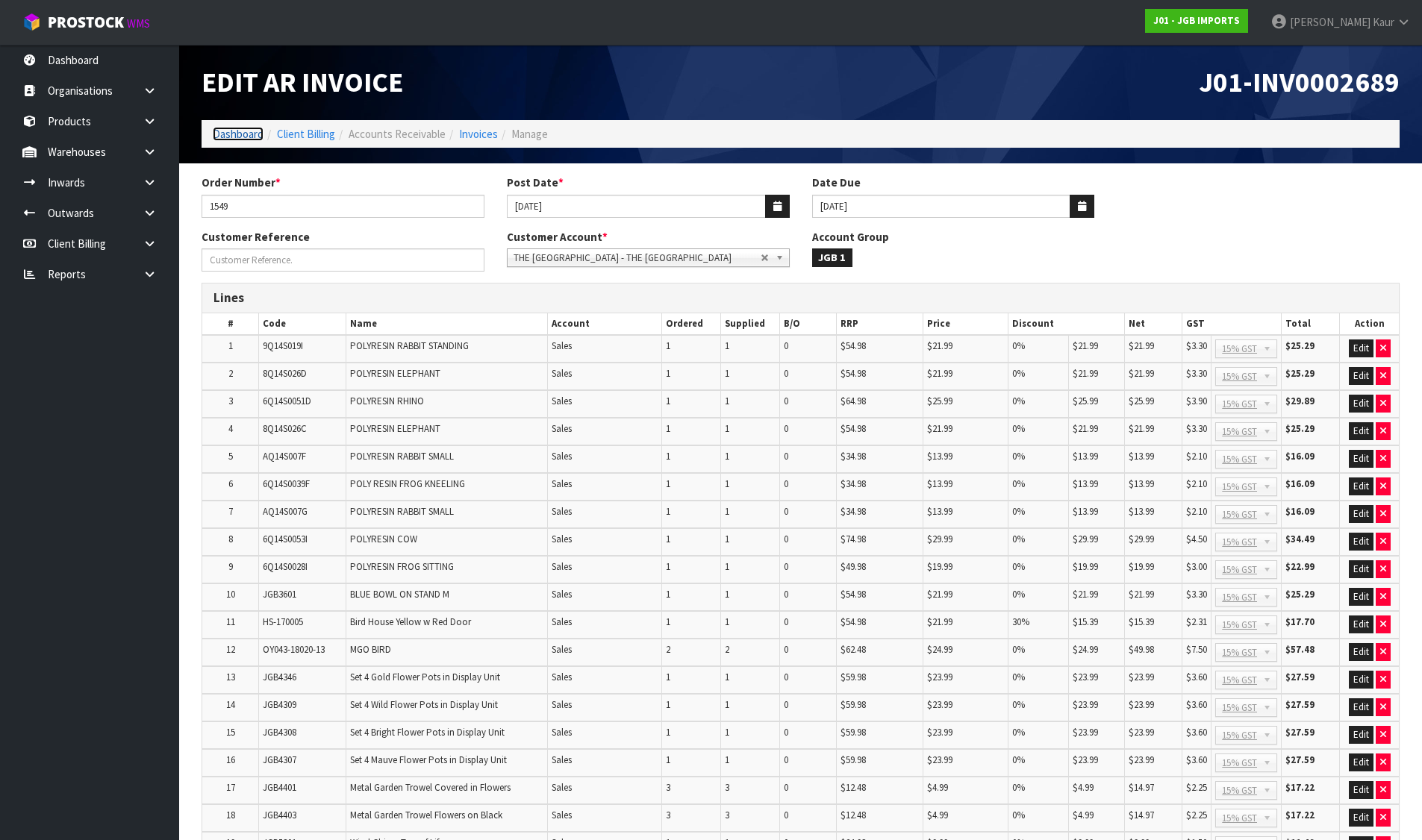
click at [243, 129] on link "Dashboard" at bounding box center [237, 134] width 51 height 14
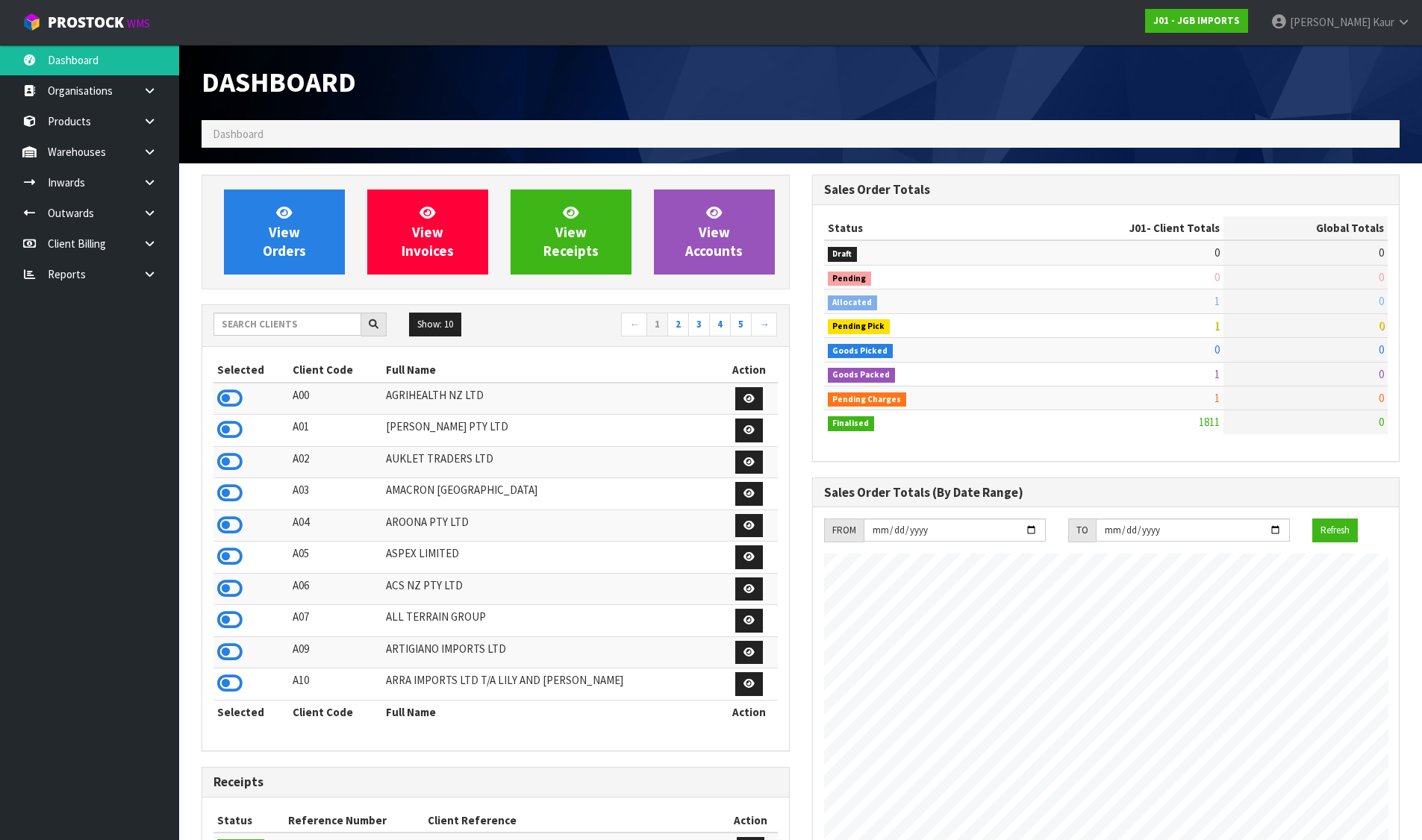
scroll to position [1130, 610]
click at [334, 326] on input "text" at bounding box center [287, 324] width 148 height 23
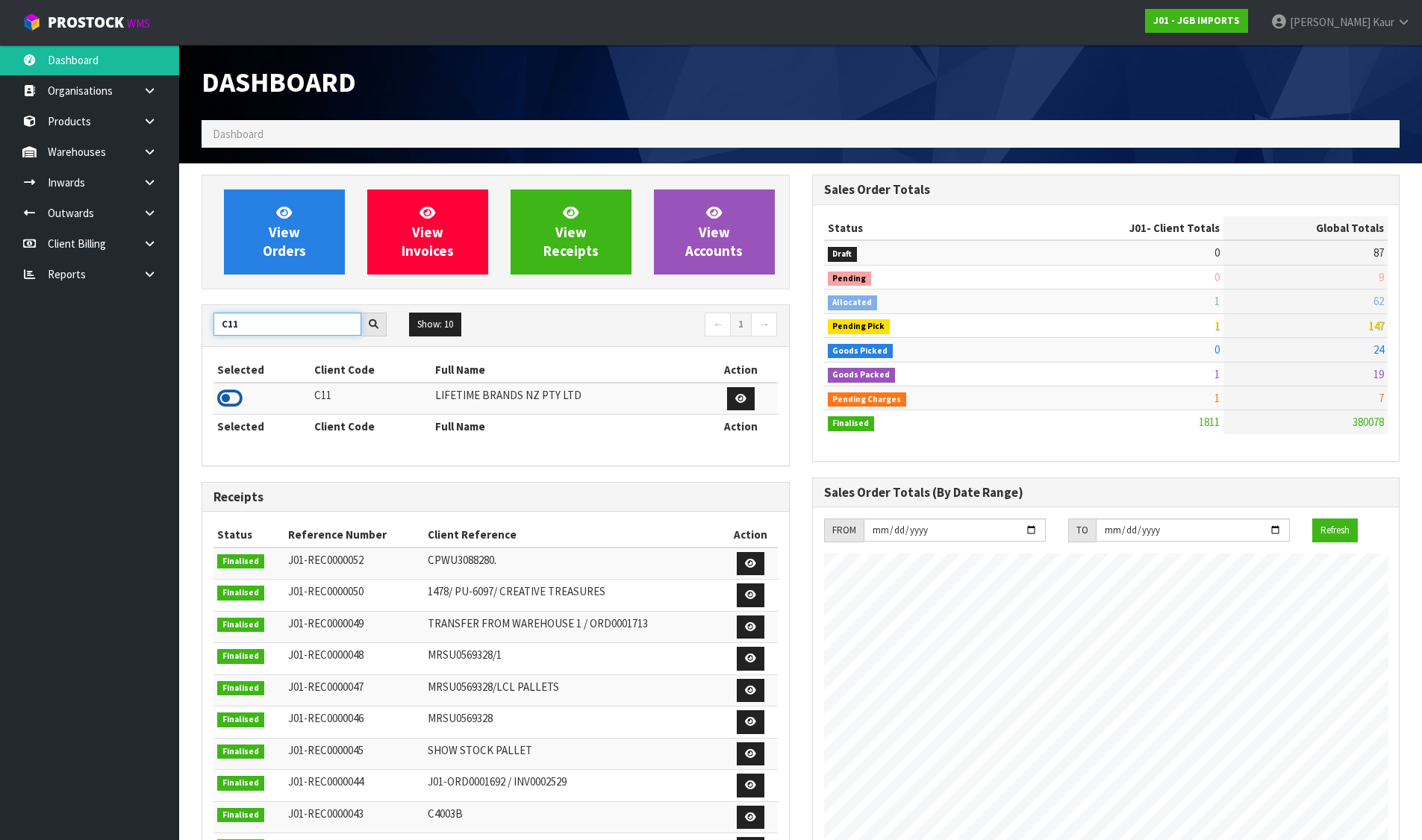
type input "C11"
click at [228, 400] on icon at bounding box center [230, 399] width 26 height 23
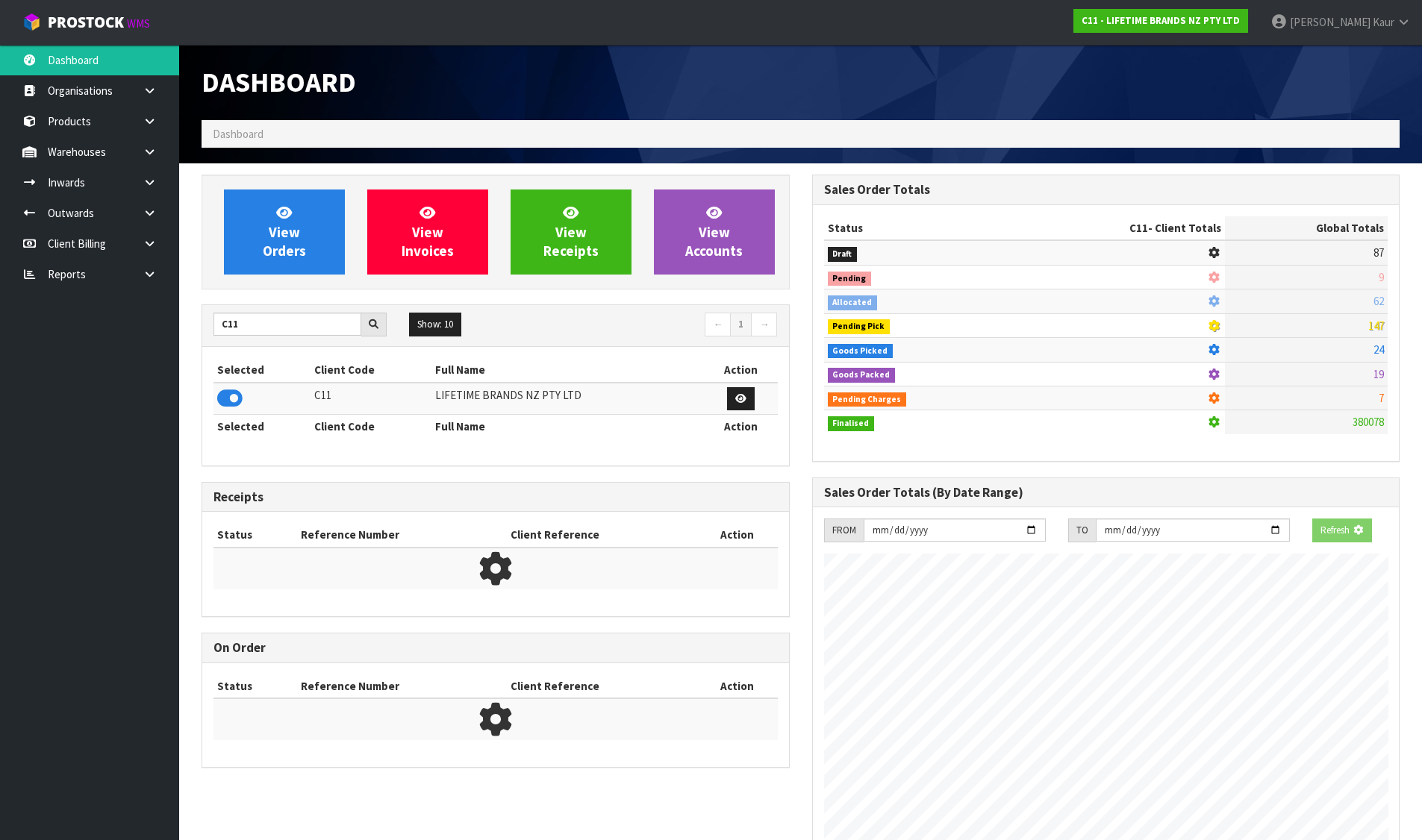
scroll to position [930, 610]
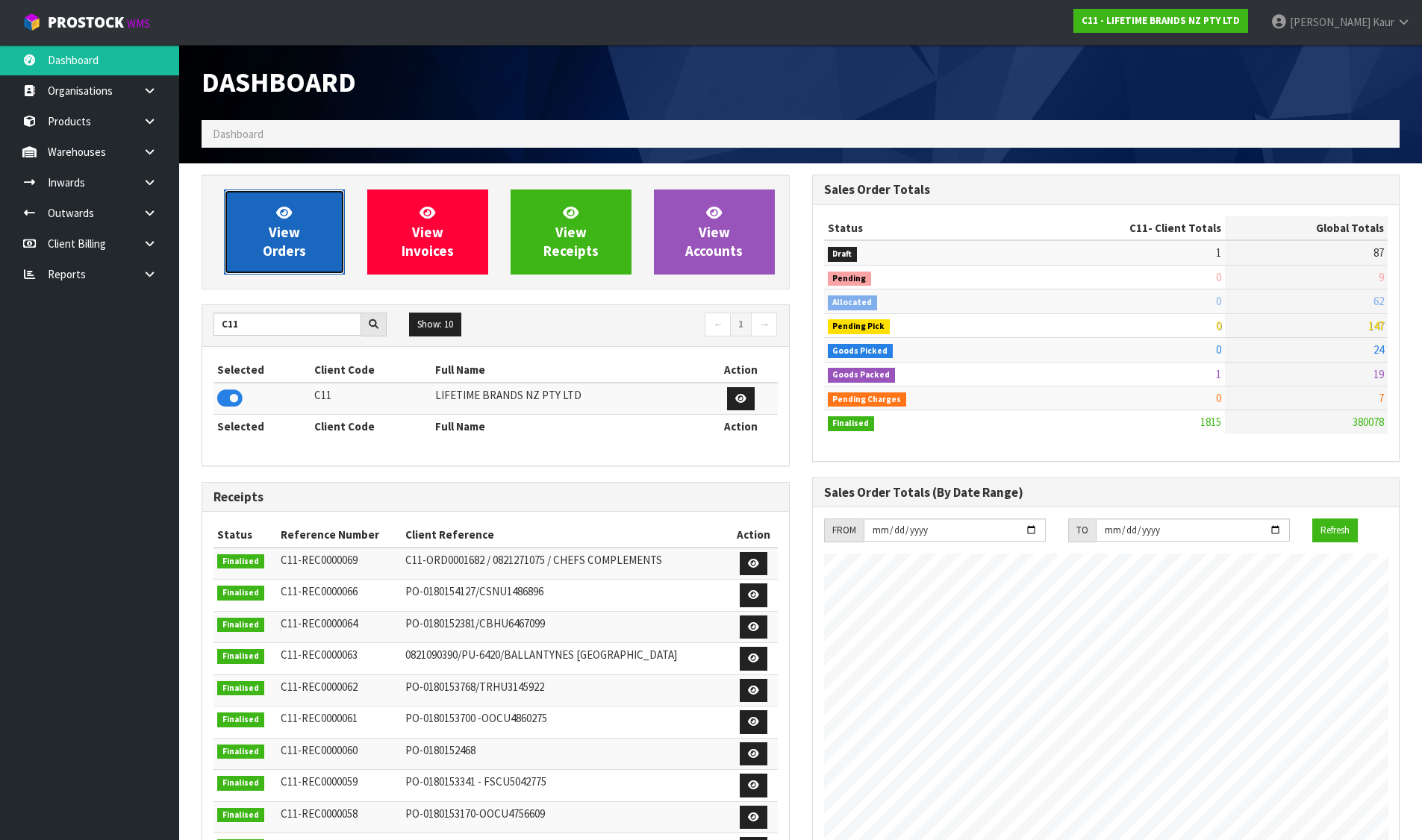
click at [274, 248] on span "View Orders" at bounding box center [285, 232] width 43 height 56
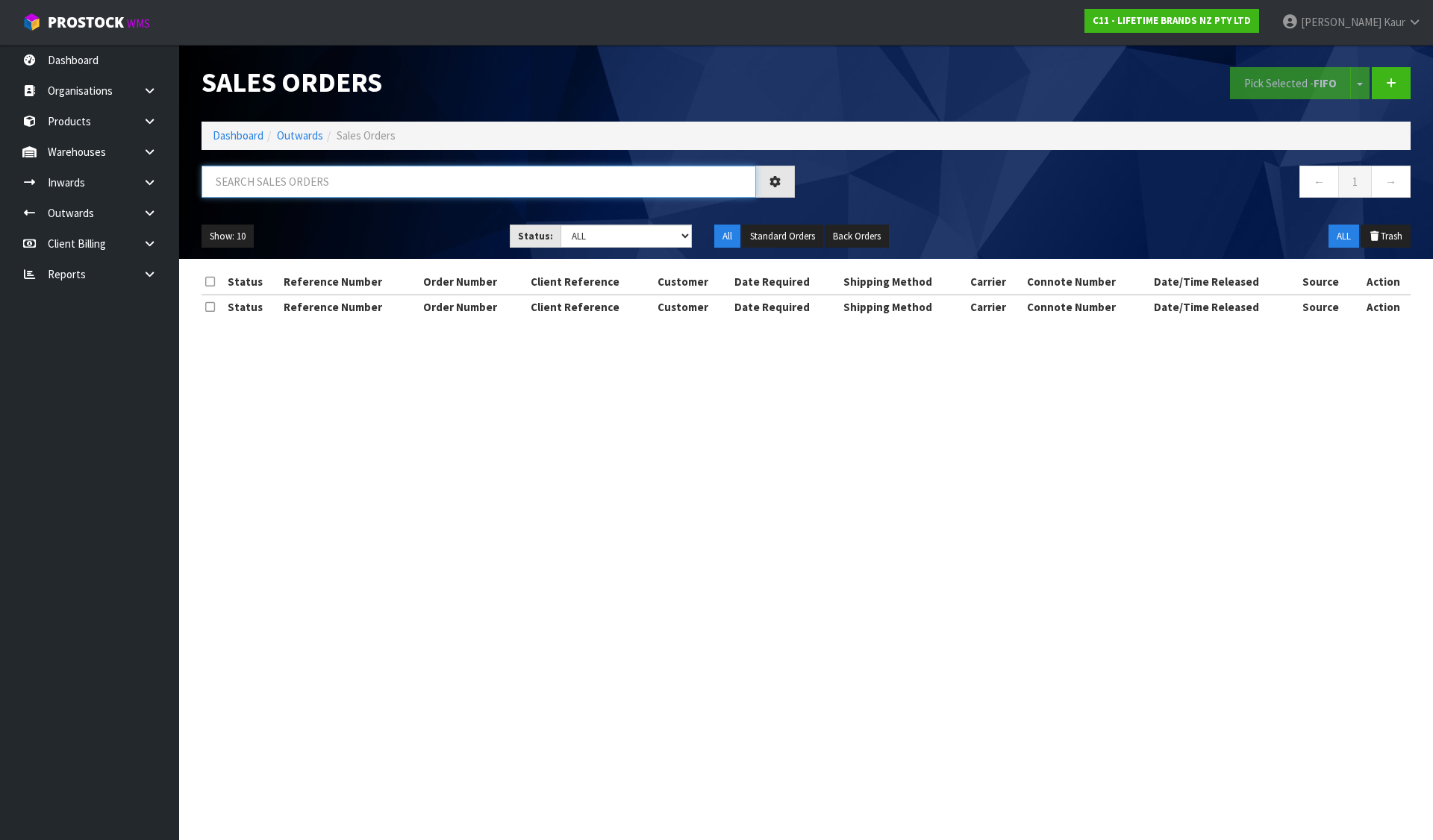
click at [286, 188] on input "text" at bounding box center [479, 182] width 555 height 32
paste input "018015661"
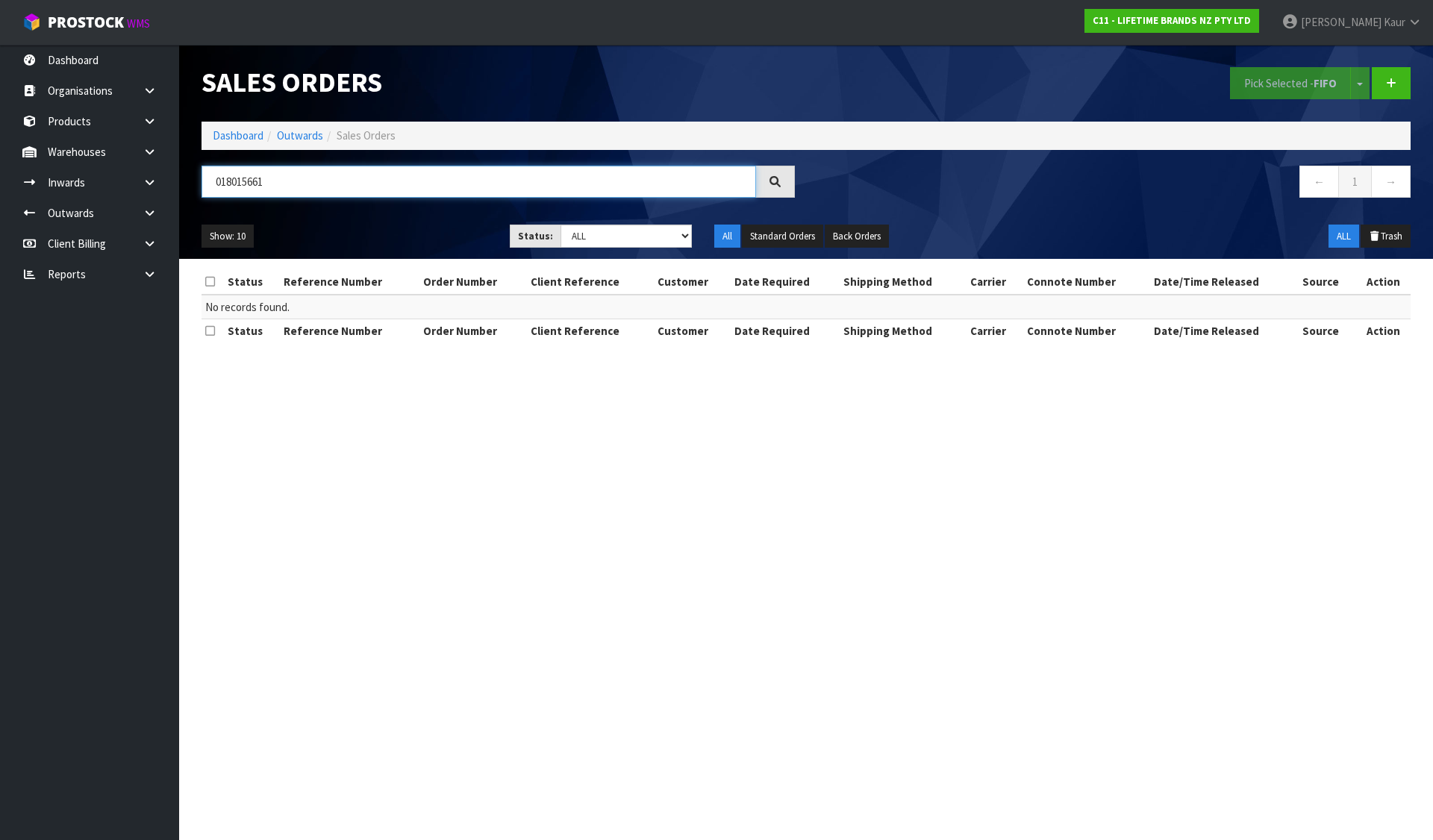
drag, startPoint x: 275, startPoint y: 182, endPoint x: 212, endPoint y: 182, distance: 63.0
click at [212, 182] on input "018015661" at bounding box center [479, 182] width 555 height 32
paste input "4658"
click at [242, 185] on input "0180154658" at bounding box center [479, 182] width 555 height 32
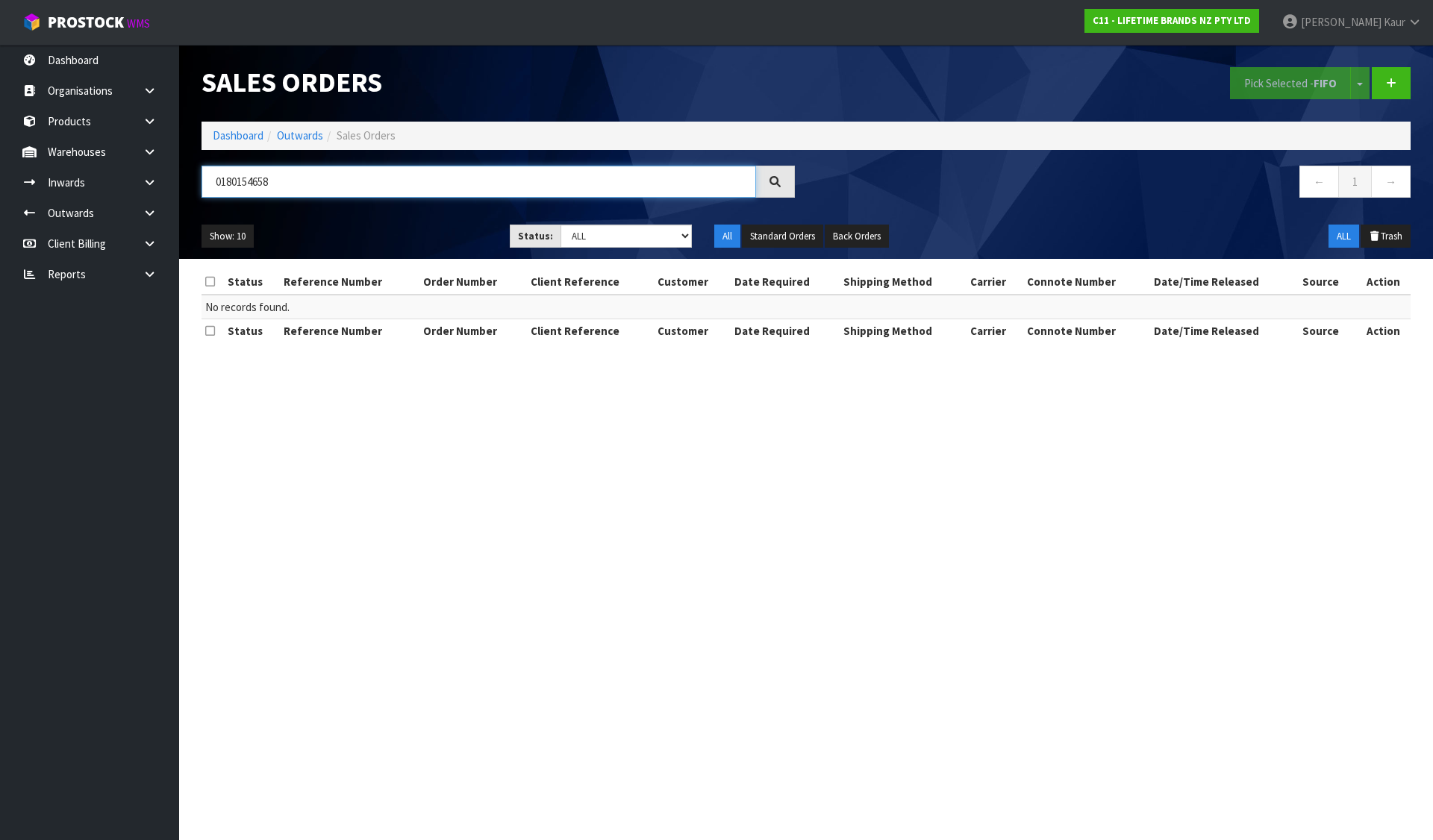
paste input "60"
type input "0180154660"
click at [256, 134] on link "Dashboard" at bounding box center [237, 136] width 51 height 14
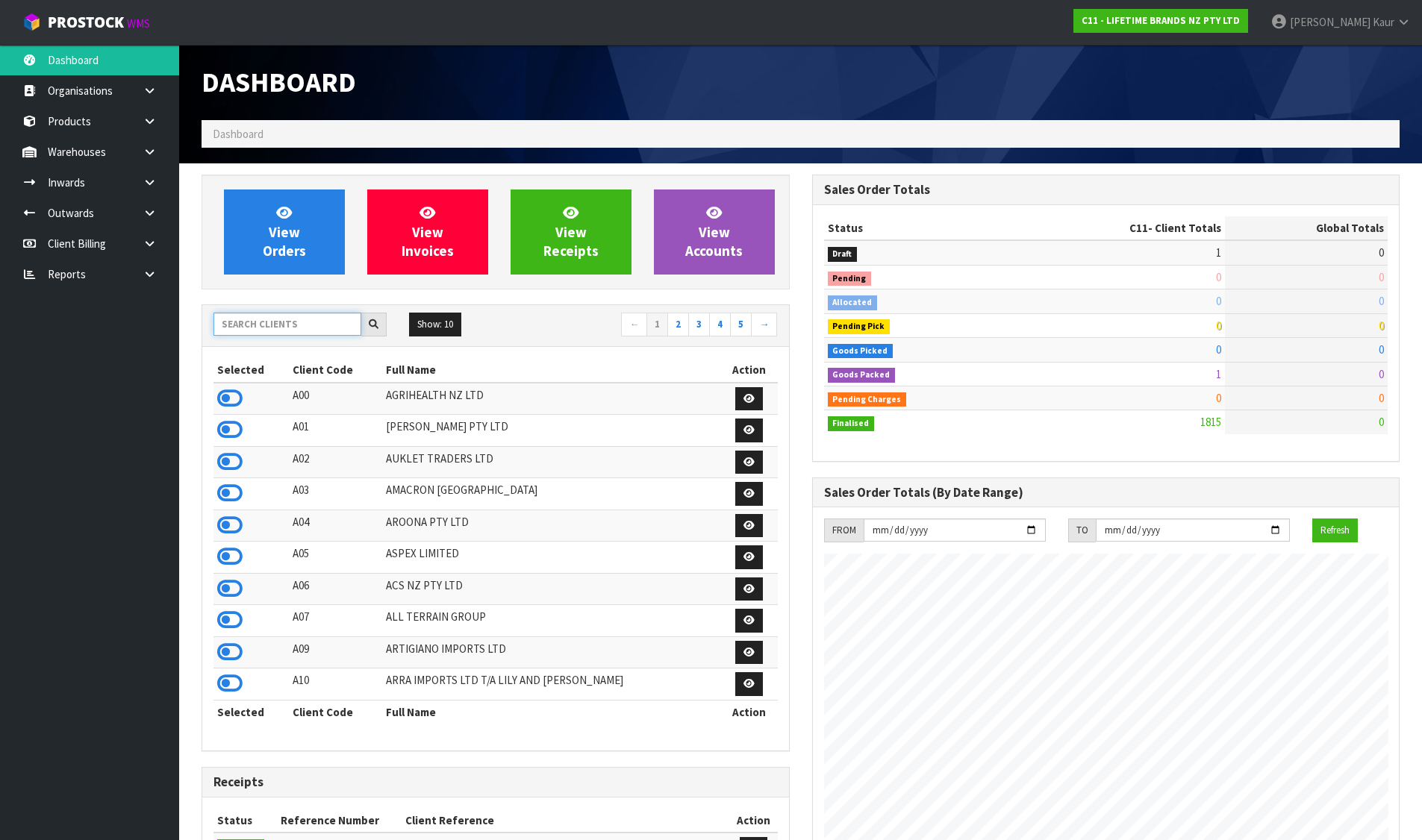
click at [322, 328] on input "text" at bounding box center [287, 324] width 148 height 23
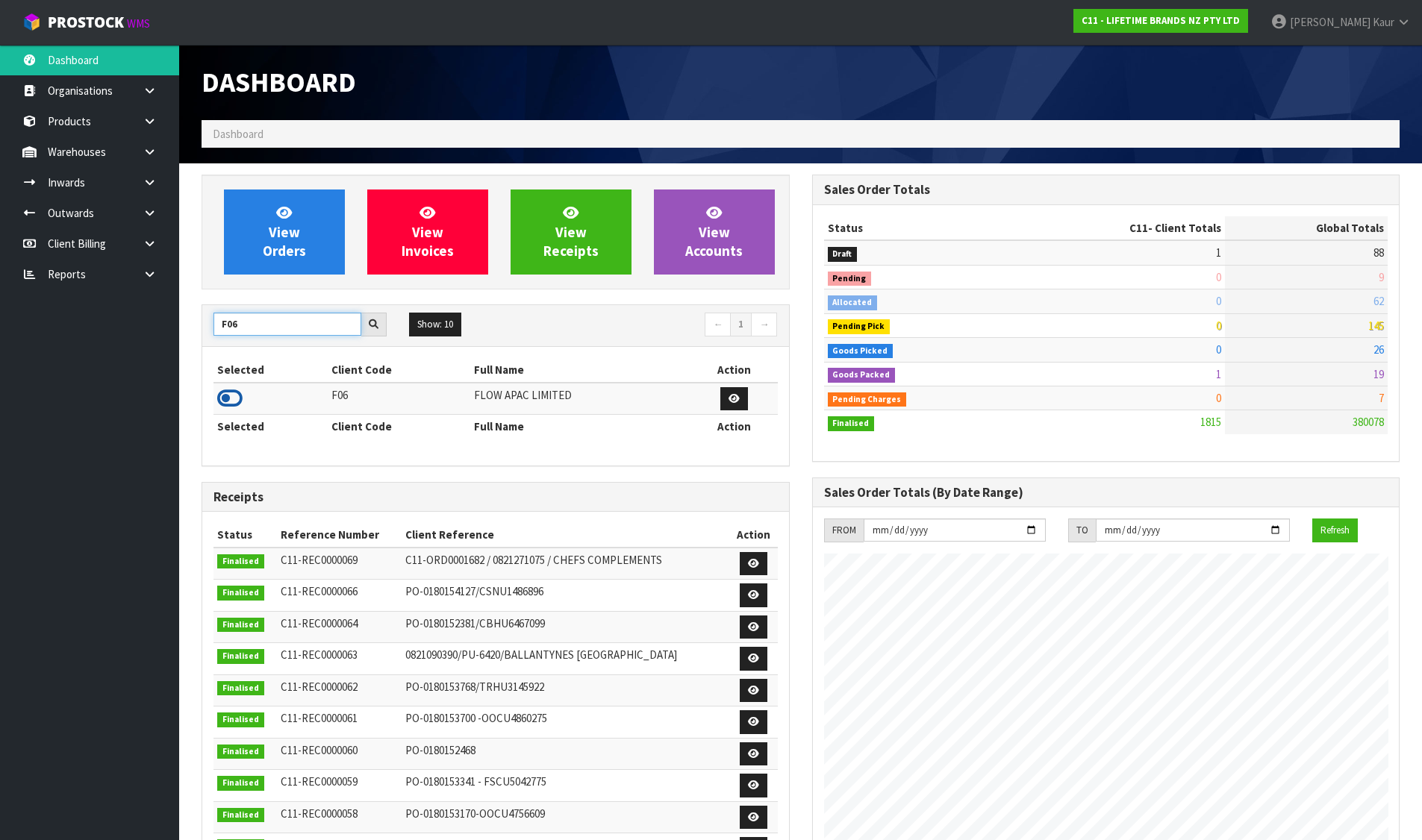
type input "F06"
click at [232, 403] on icon at bounding box center [230, 399] width 26 height 23
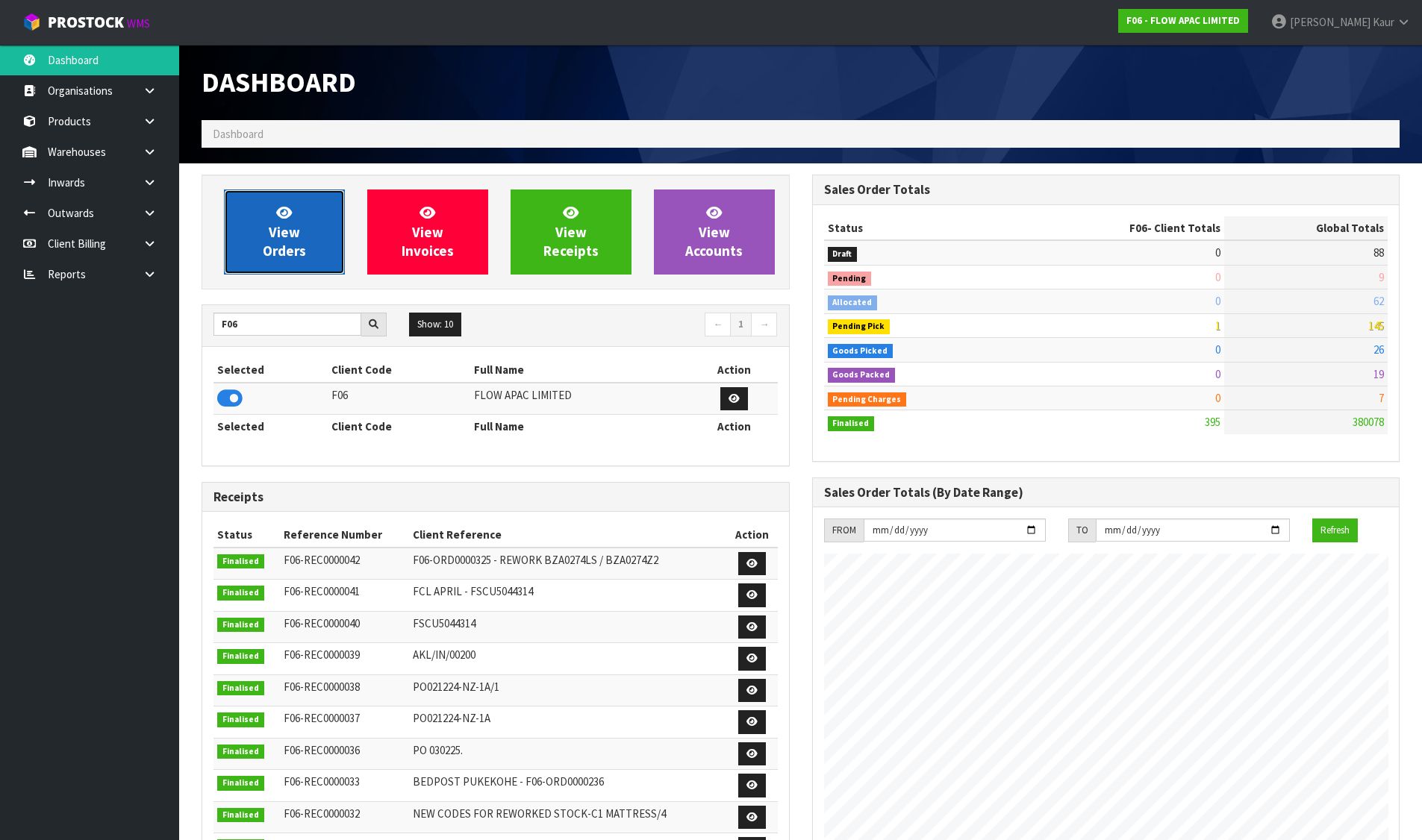
click at [282, 239] on span "View Orders" at bounding box center [285, 232] width 43 height 56
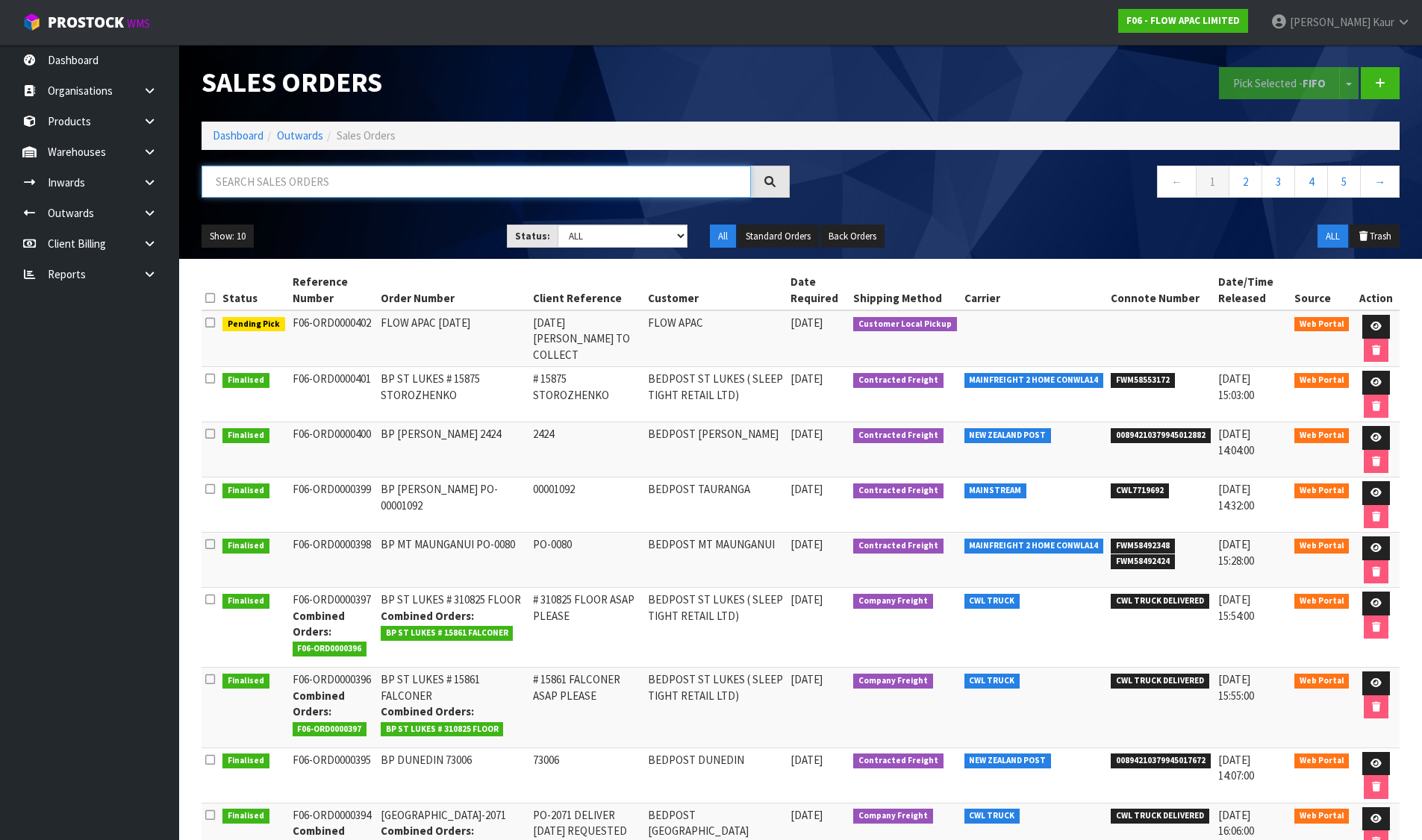
click at [293, 184] on input "text" at bounding box center [476, 182] width 549 height 32
click at [1364, 315] on link at bounding box center [1376, 327] width 27 height 24
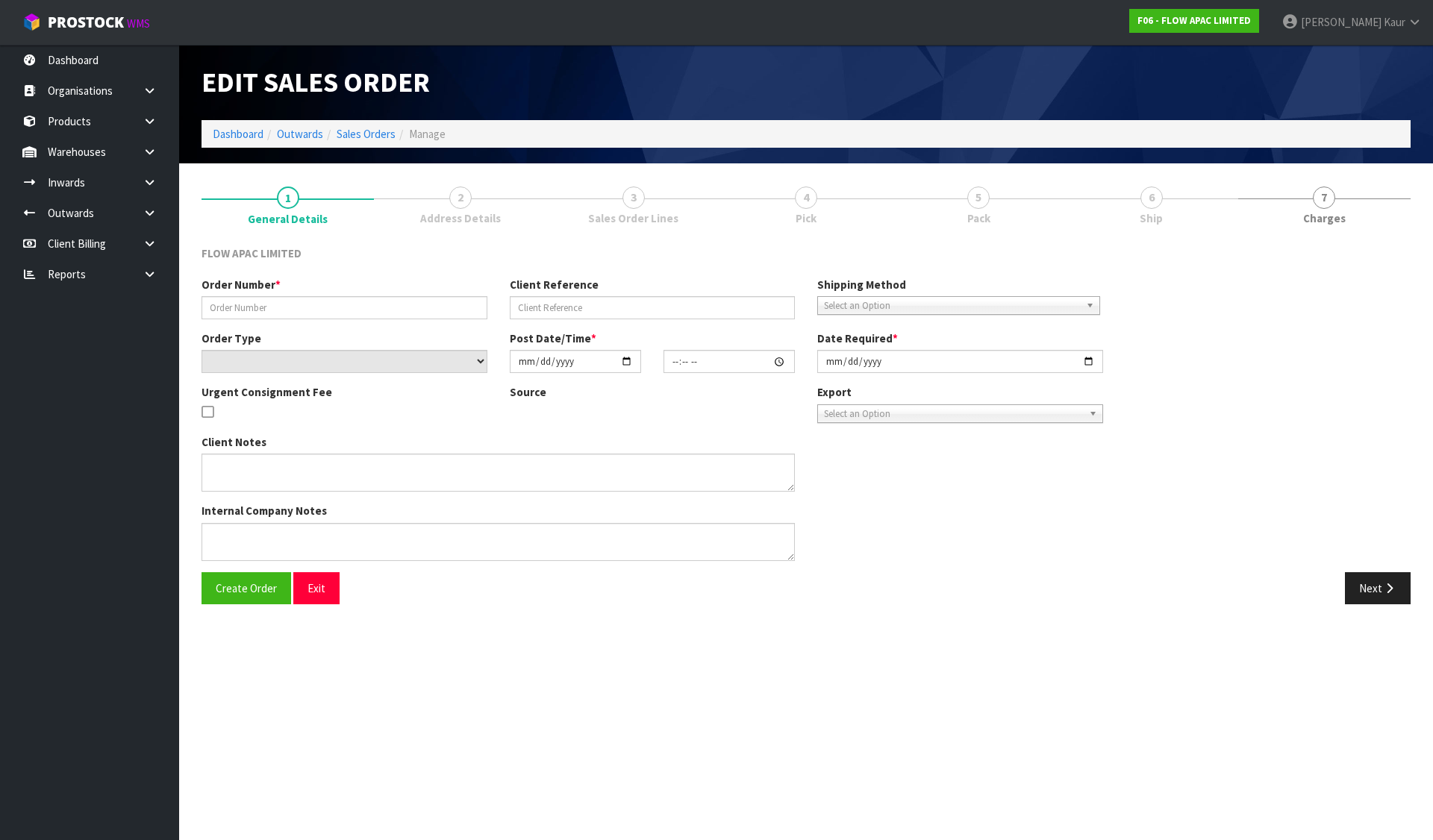
type input "FLOW APAC [DATE]"
type input "[DATE] [PERSON_NAME] TO COLLECT"
select select "number:0"
type input "[DATE]"
type input "05:53:00.000"
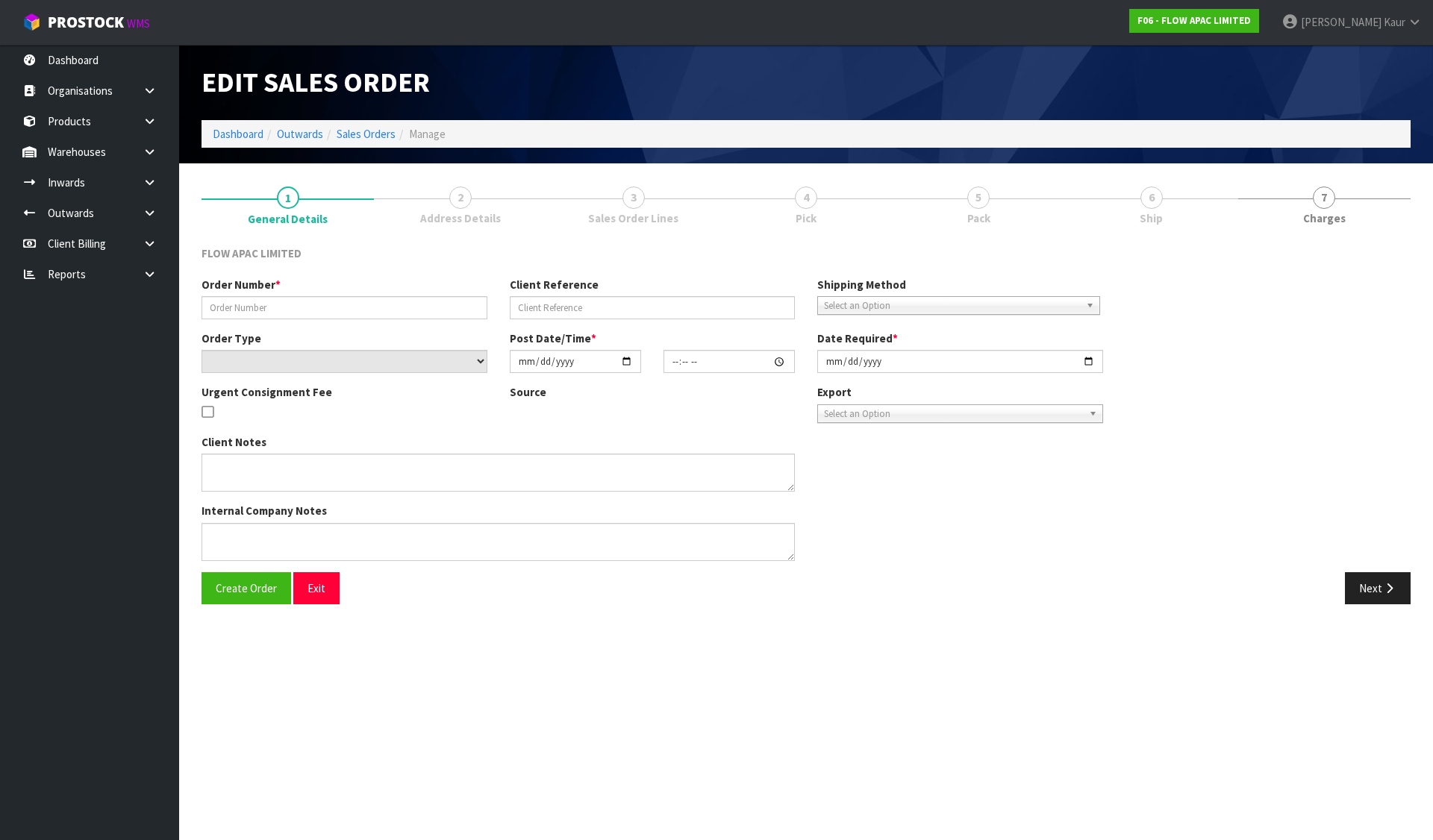
type input "[DATE]"
type textarea "REMOVED CODE BZS1946LS NOT REQUIRED"
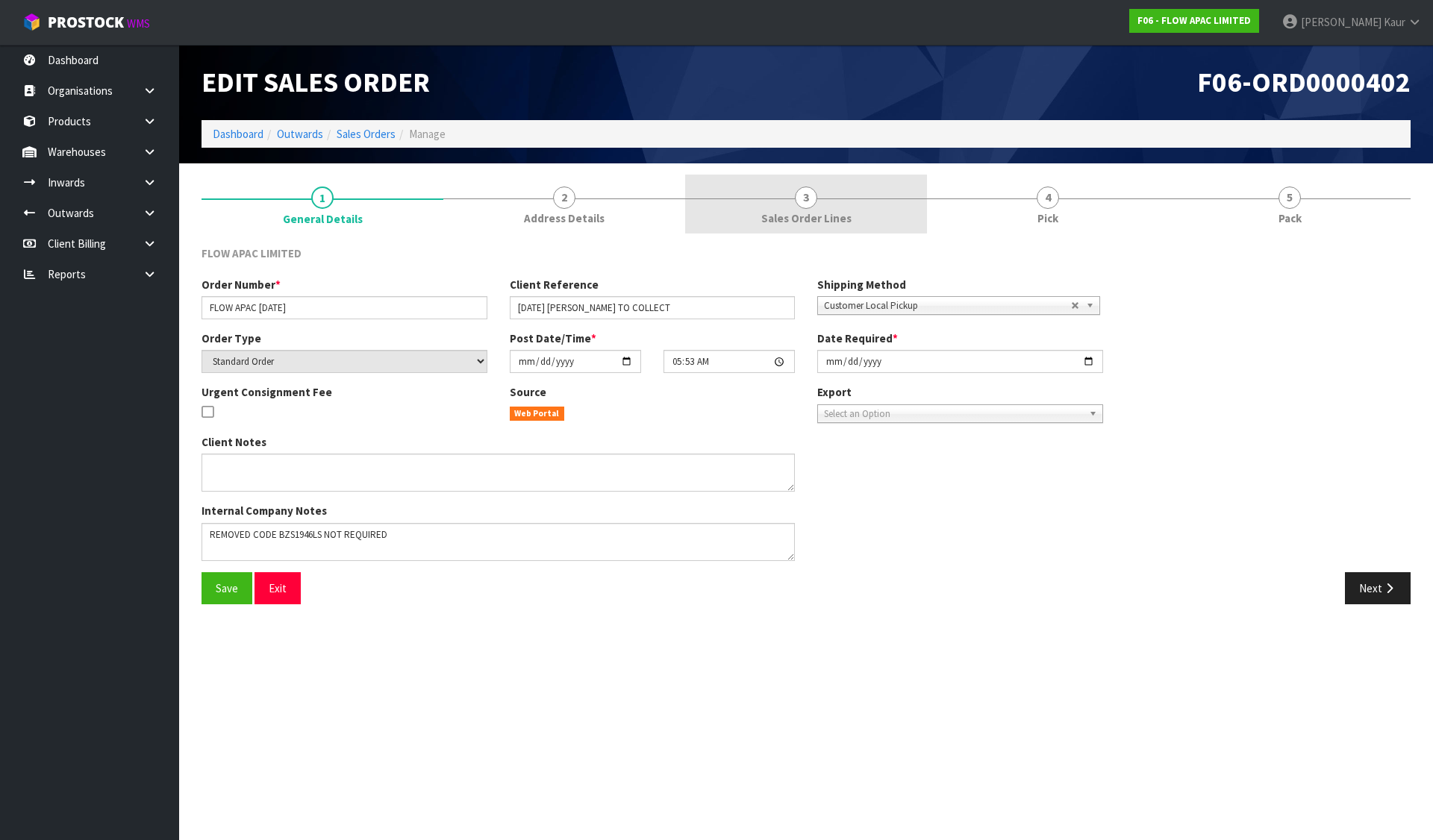
click at [921, 191] on link "3 Sales Order Lines" at bounding box center [806, 203] width 242 height 59
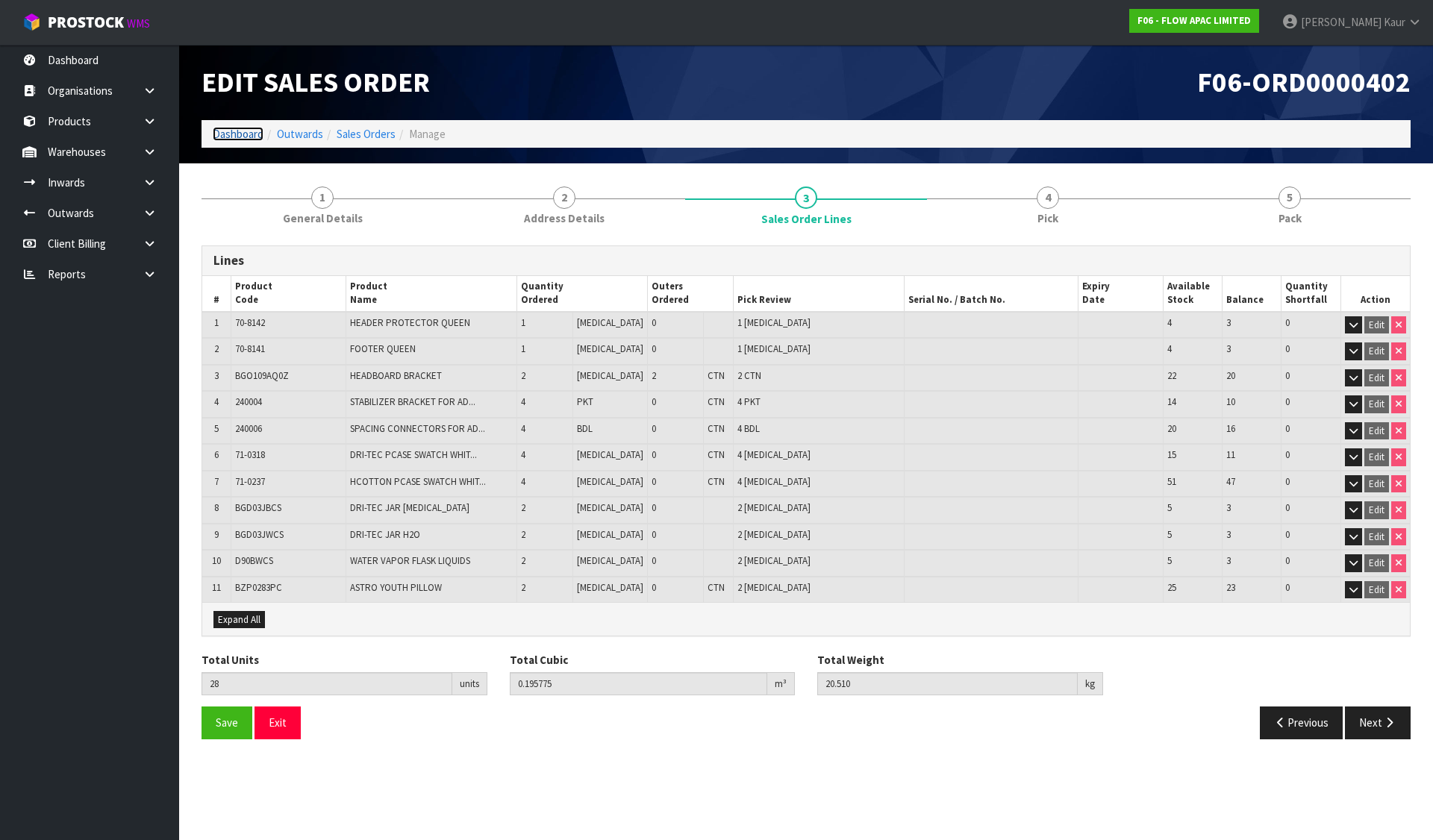
click at [253, 131] on link "Dashboard" at bounding box center [237, 134] width 51 height 14
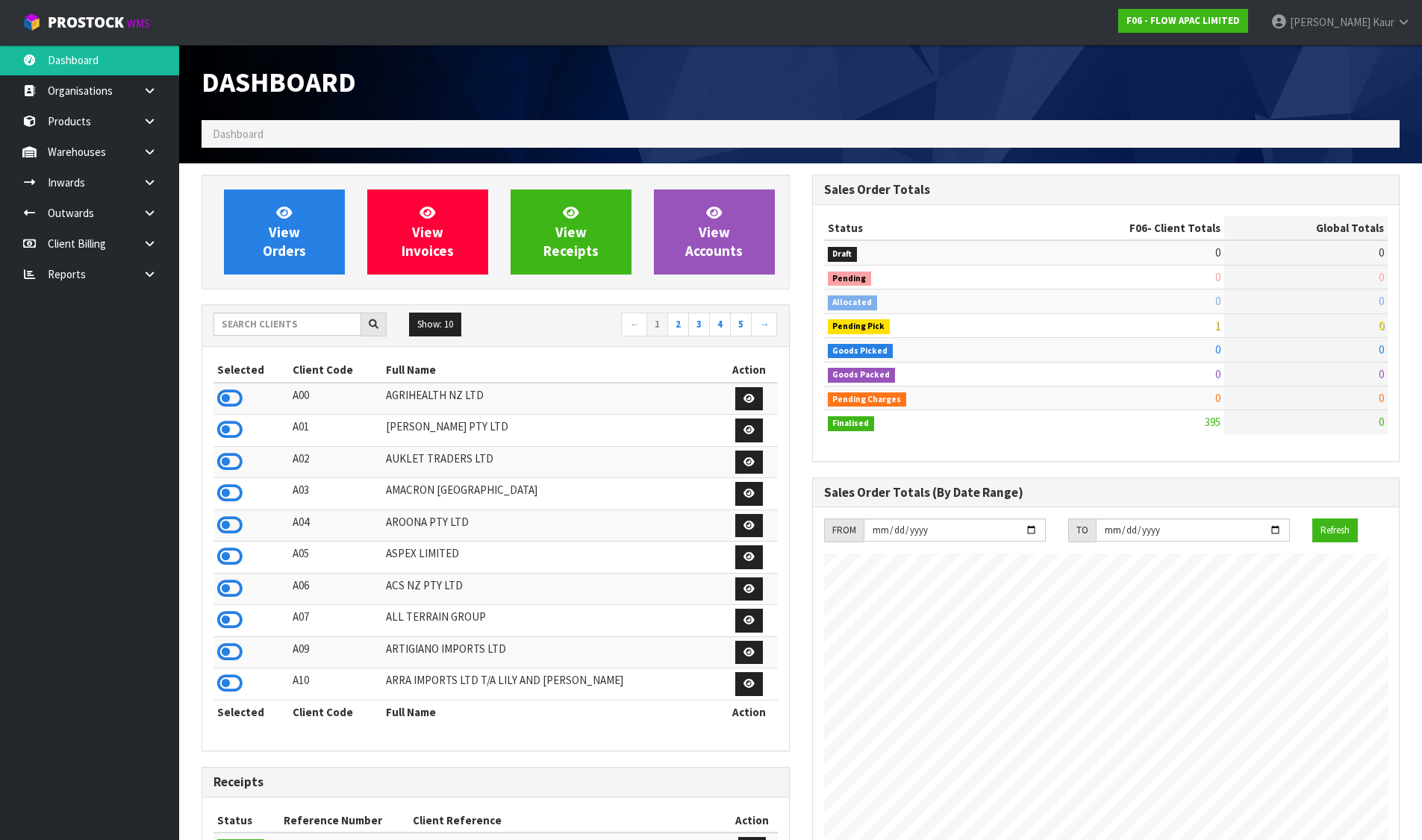
scroll to position [1130, 610]
drag, startPoint x: 333, startPoint y: 317, endPoint x: 347, endPoint y: 313, distance: 14.6
click at [333, 317] on input "text" at bounding box center [287, 324] width 148 height 23
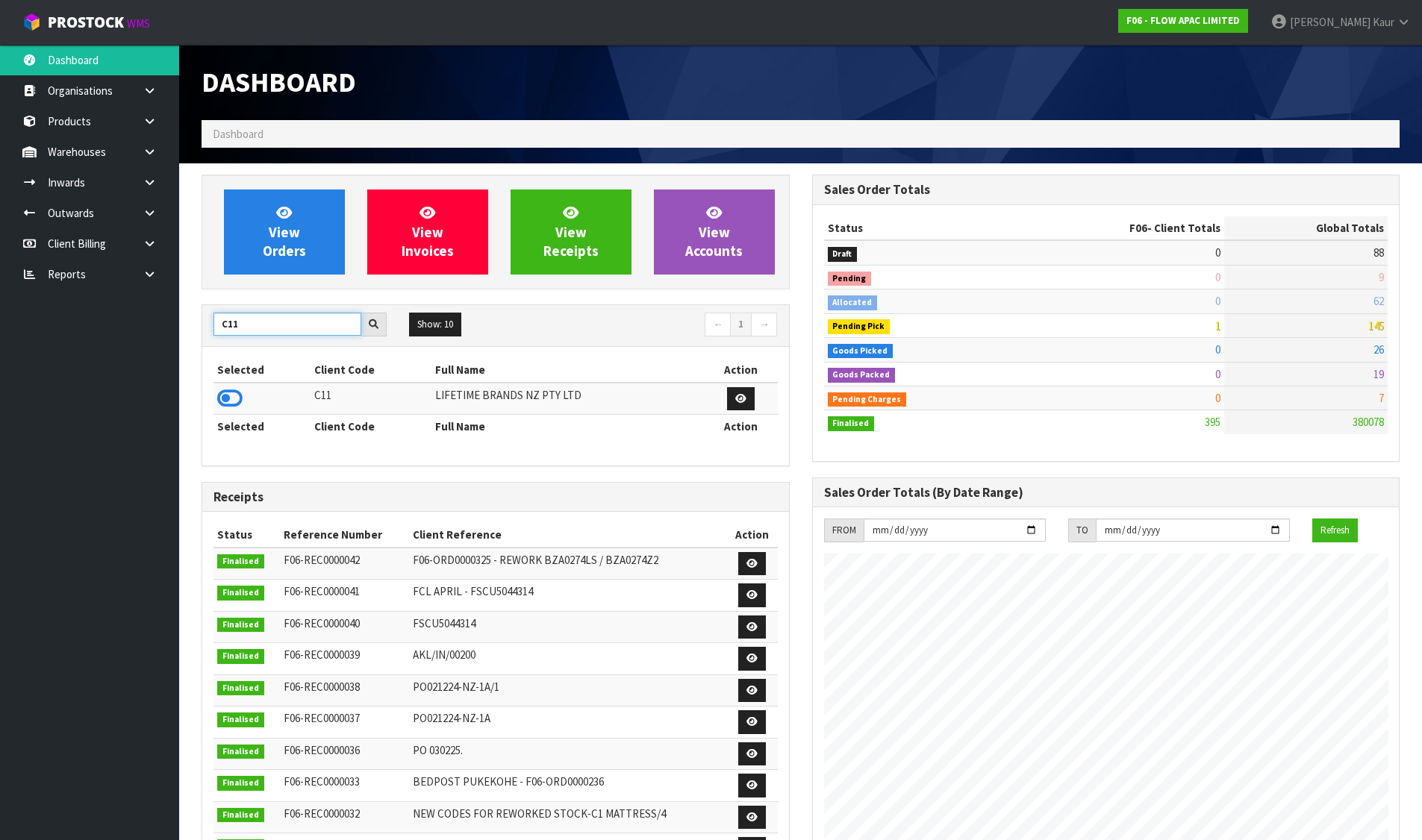
type input "C11"
click at [224, 400] on icon at bounding box center [230, 399] width 26 height 23
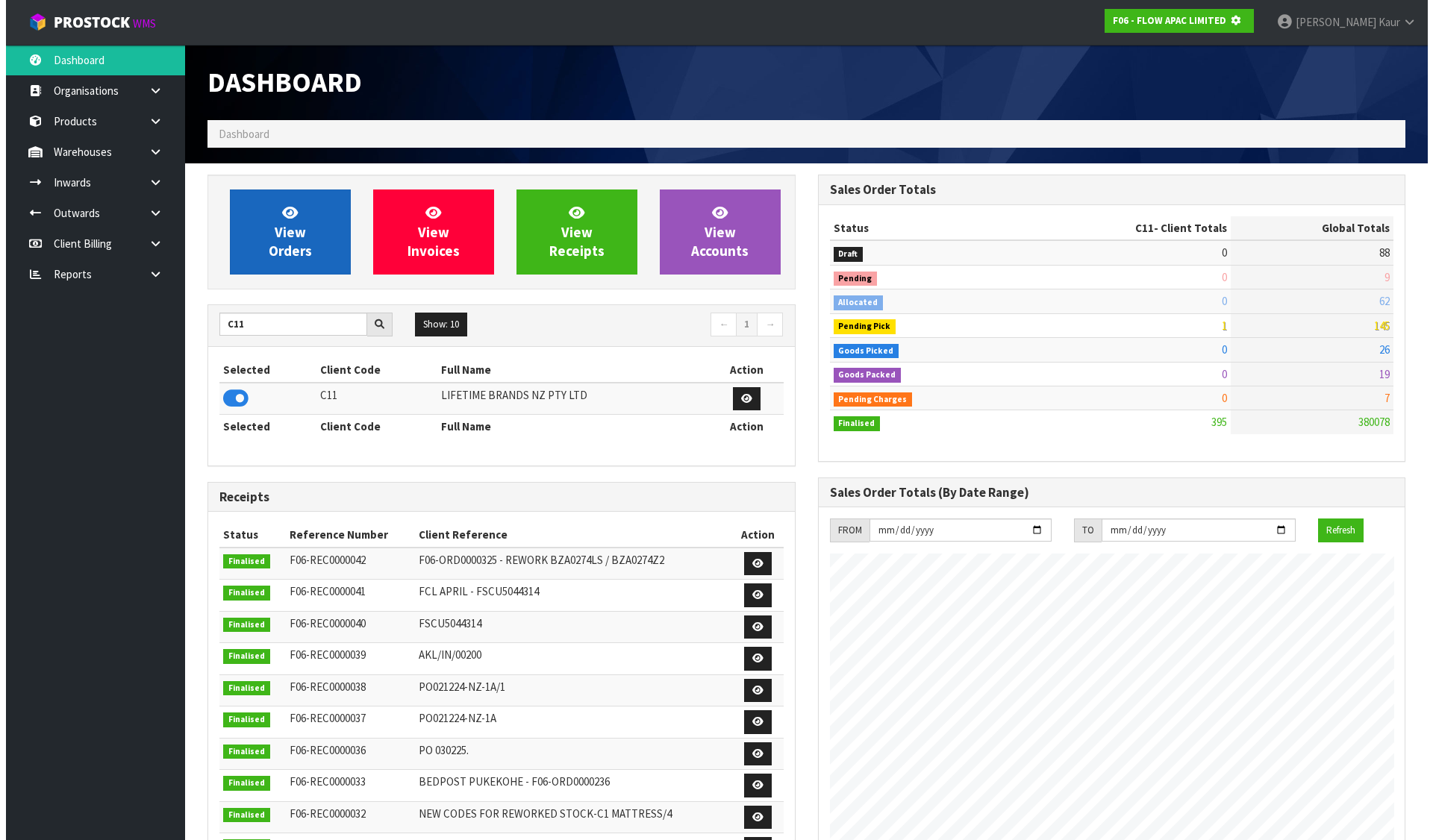
scroll to position [745056, 745677]
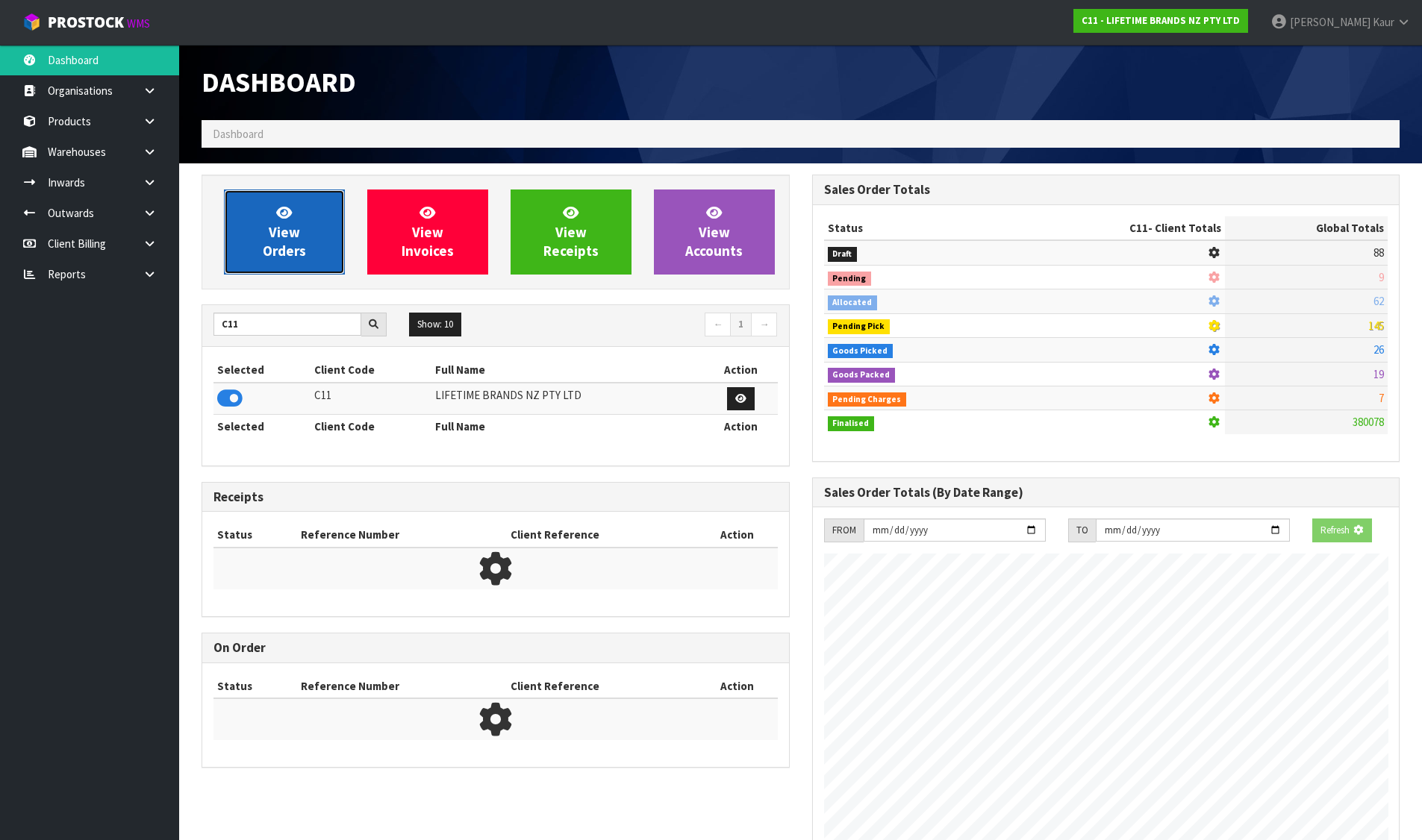
click at [263, 261] on link "View Orders" at bounding box center [284, 232] width 121 height 85
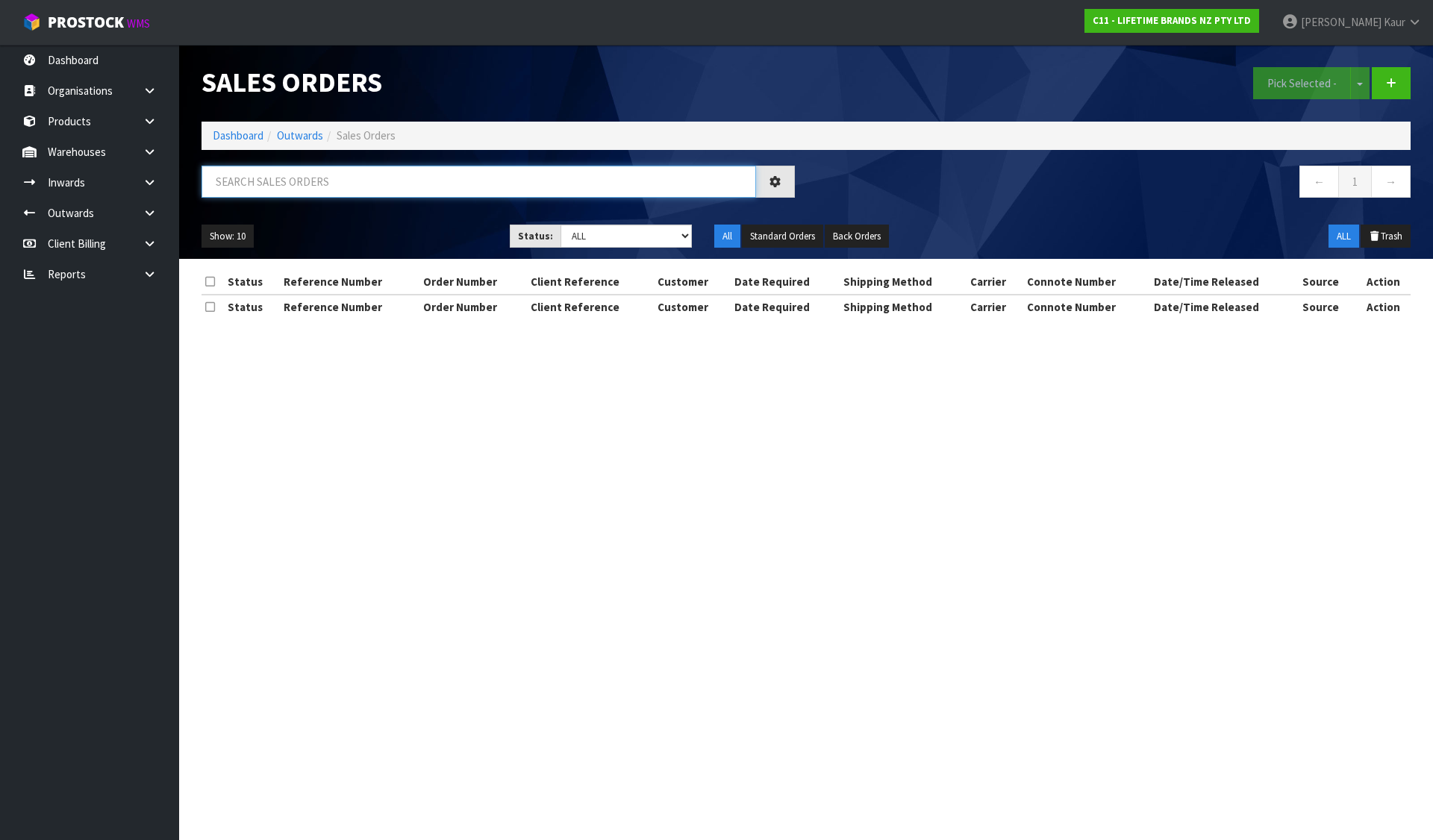
click at [284, 174] on input "text" at bounding box center [479, 182] width 555 height 32
paste input "MKPBOWLS18"
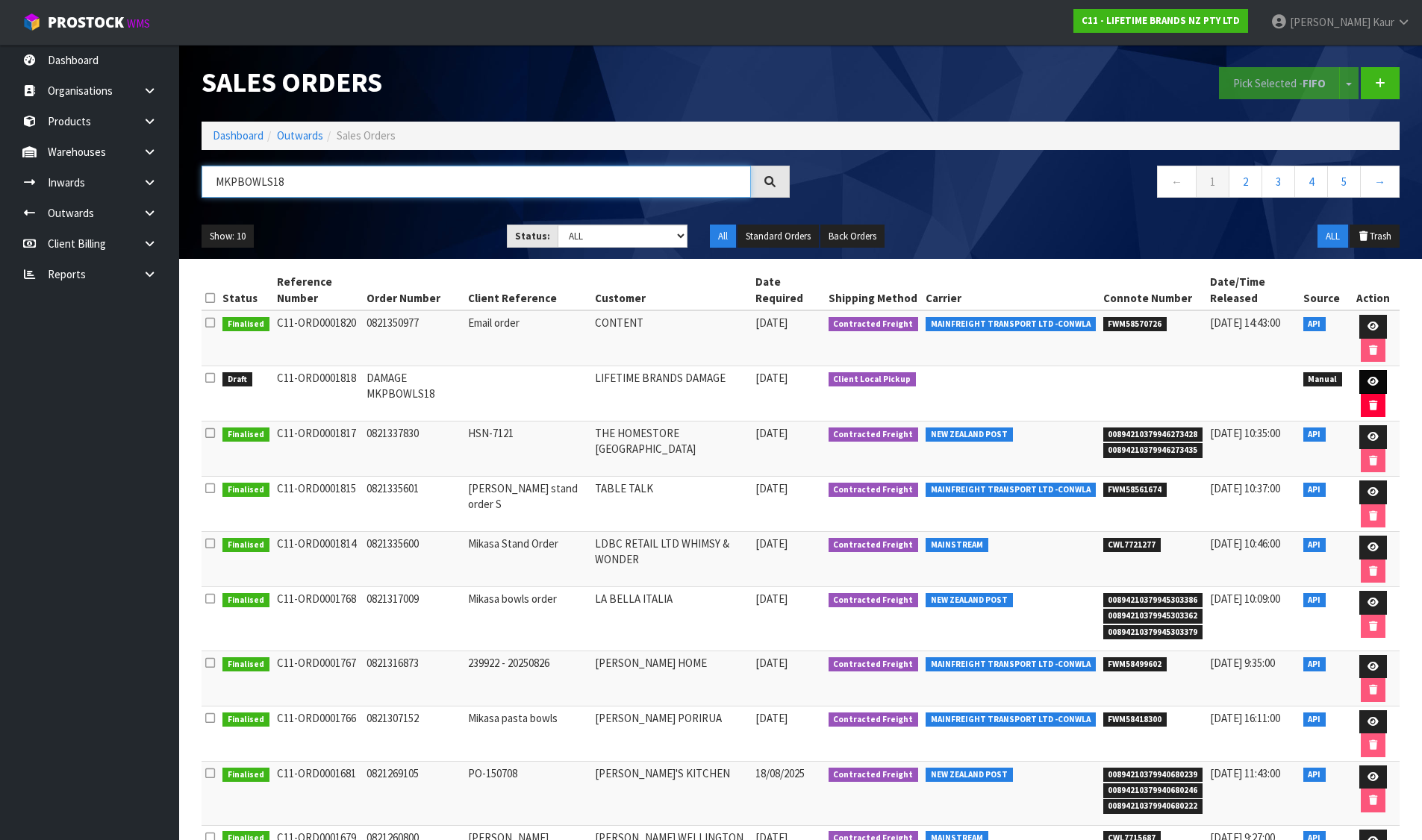
type input "MKPBOWLS18"
click at [1367, 380] on icon at bounding box center [1373, 382] width 11 height 10
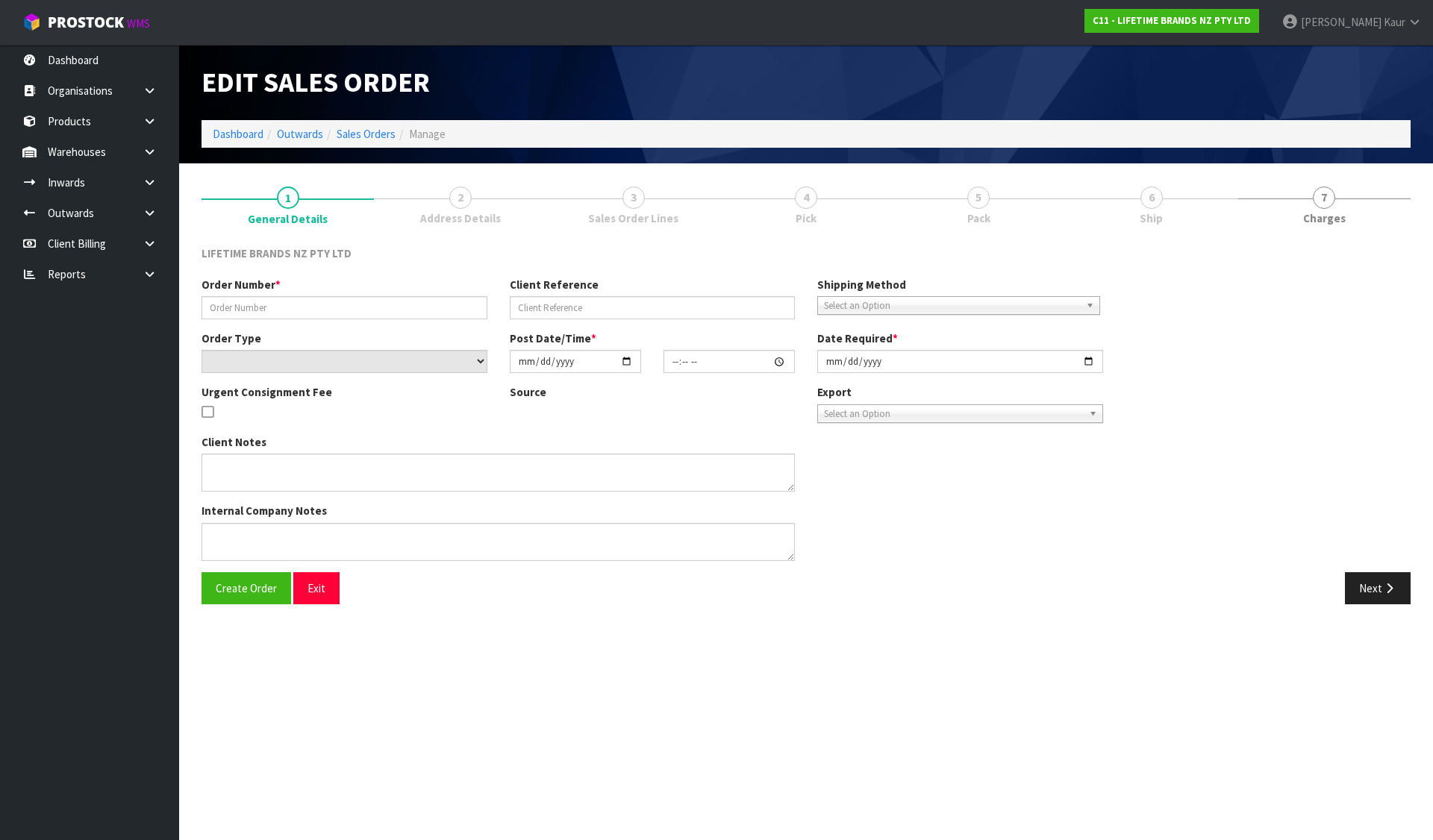
type input "DAMAGE MKPBOWLS18"
select select "number:0"
type input "[DATE]"
type input "10:37:00.000"
type input "[DATE]"
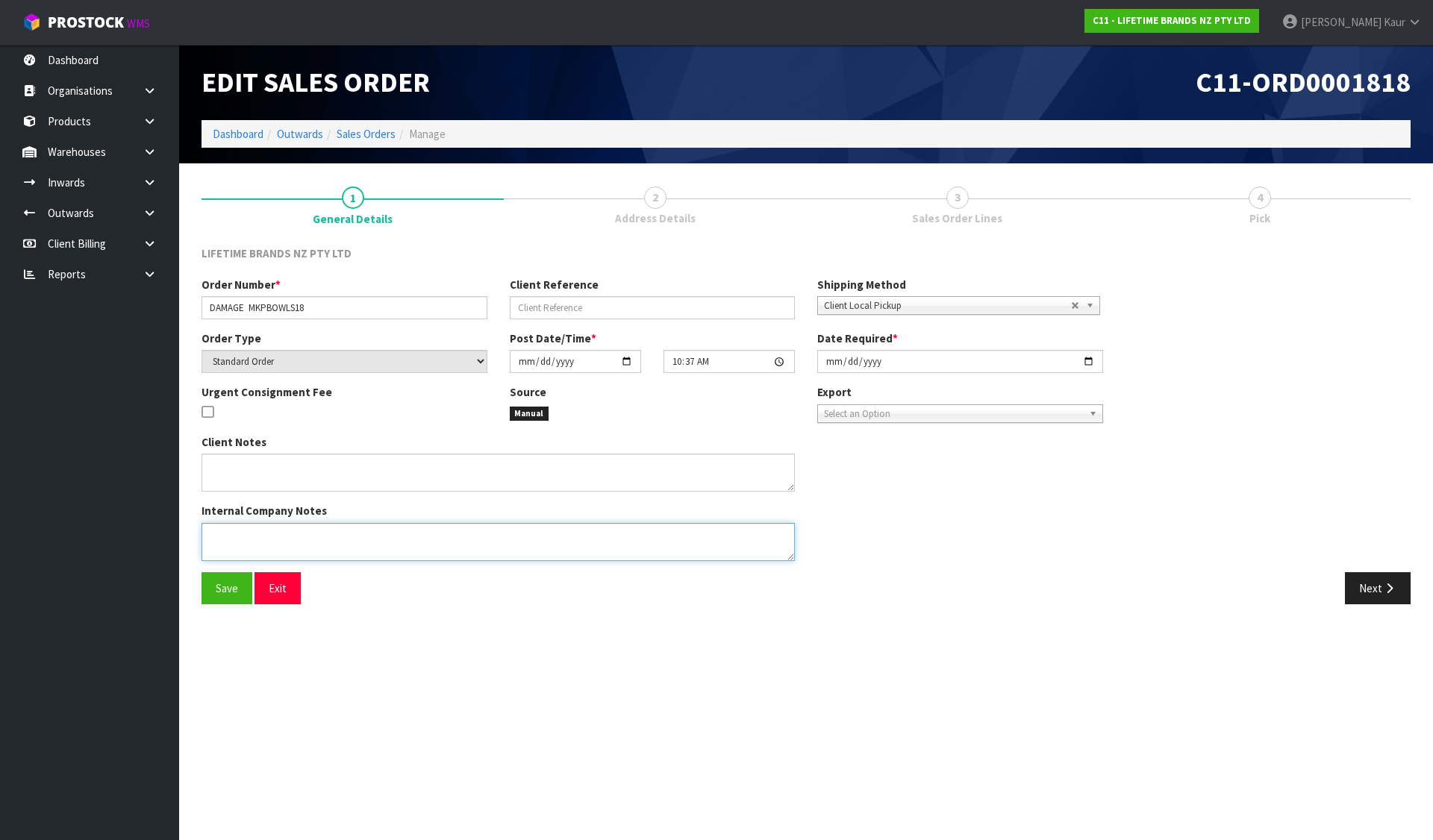
click at [354, 551] on textarea at bounding box center [499, 542] width 593 height 38
paste textarea "HI [PERSON_NAME], X1 HAS BEEN REMOVED FROM THE SYSTEM."
click at [228, 592] on span "Save" at bounding box center [227, 588] width 23 height 14
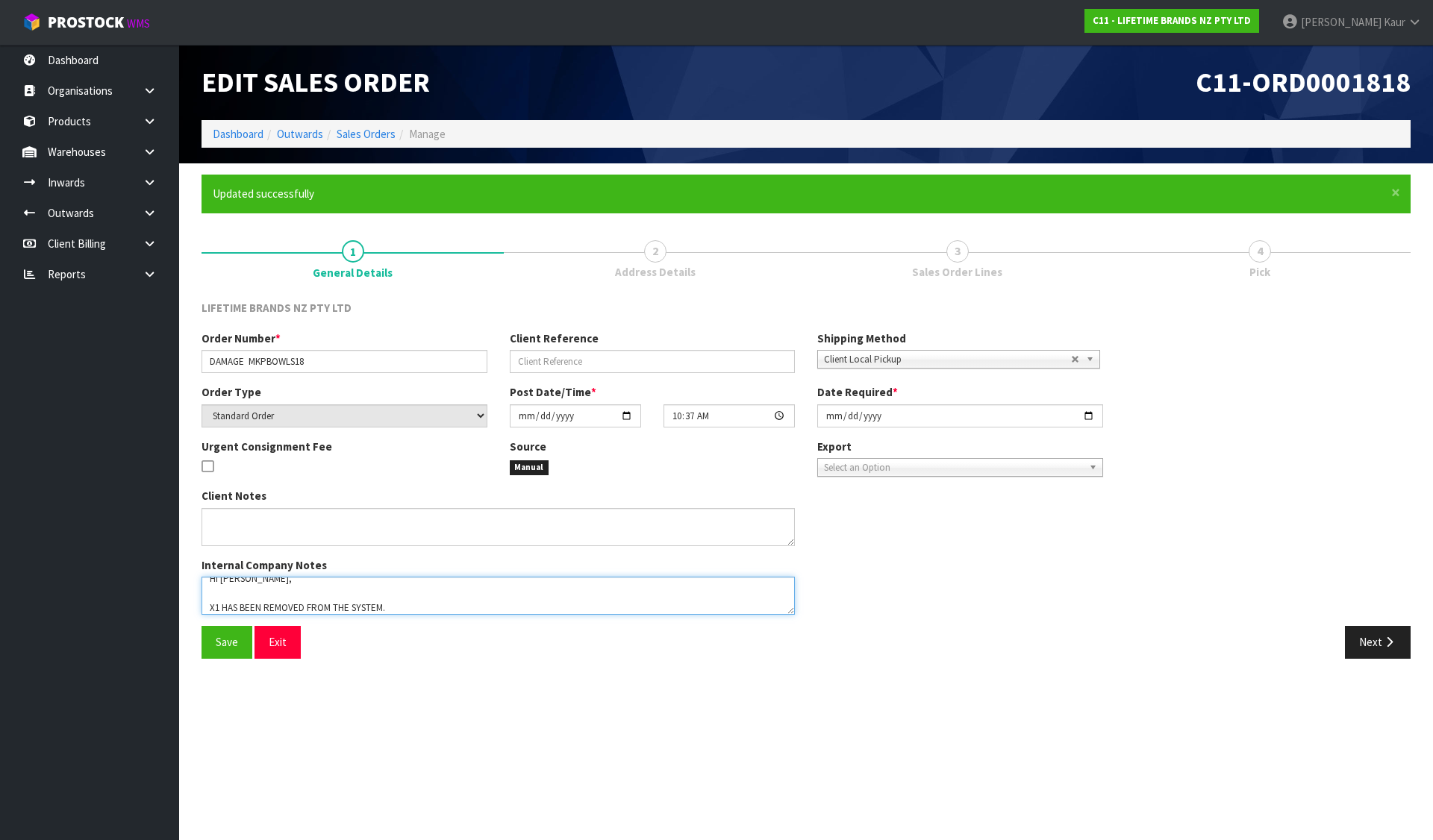
click at [278, 588] on textarea at bounding box center [499, 595] width 593 height 38
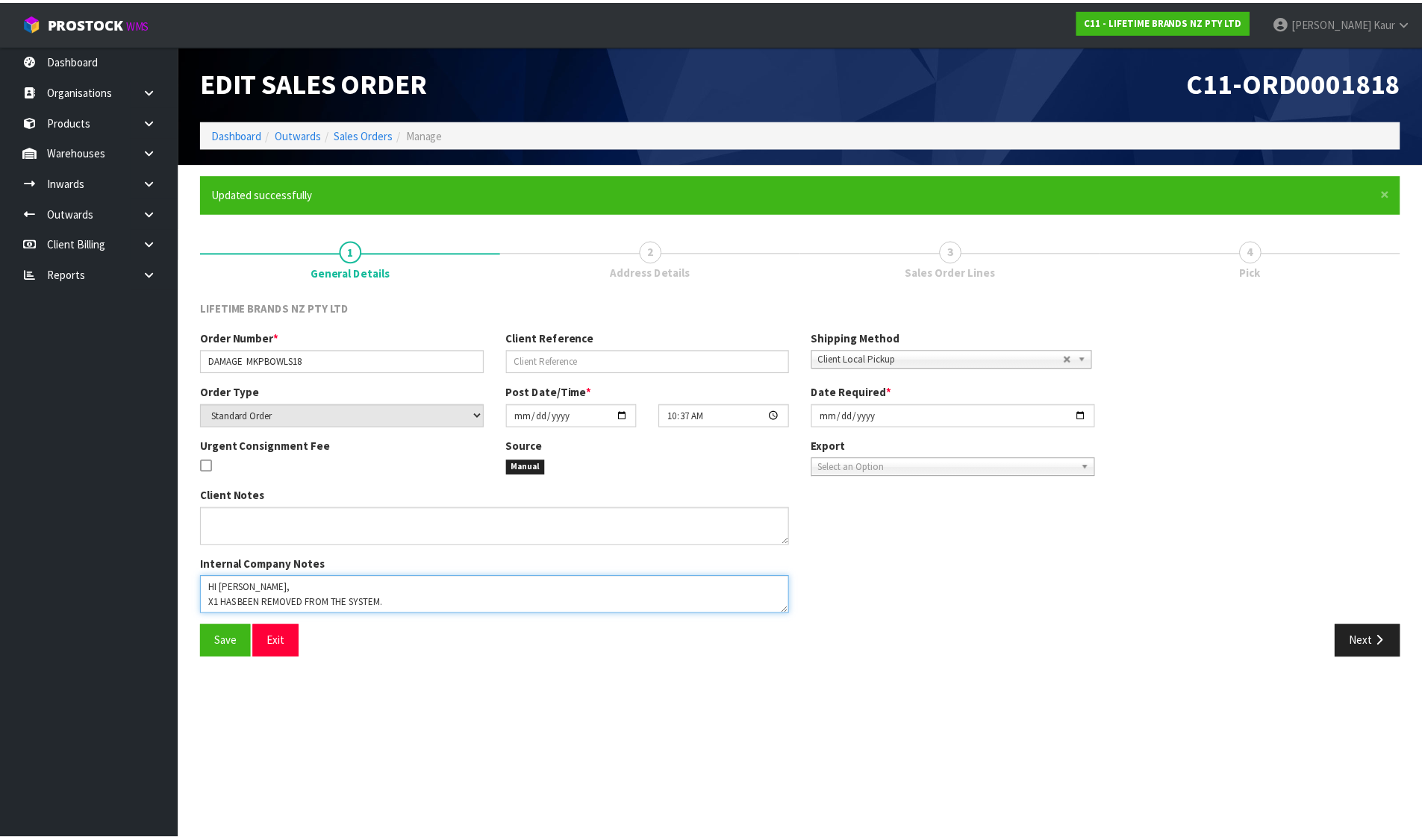
scroll to position [0, 0]
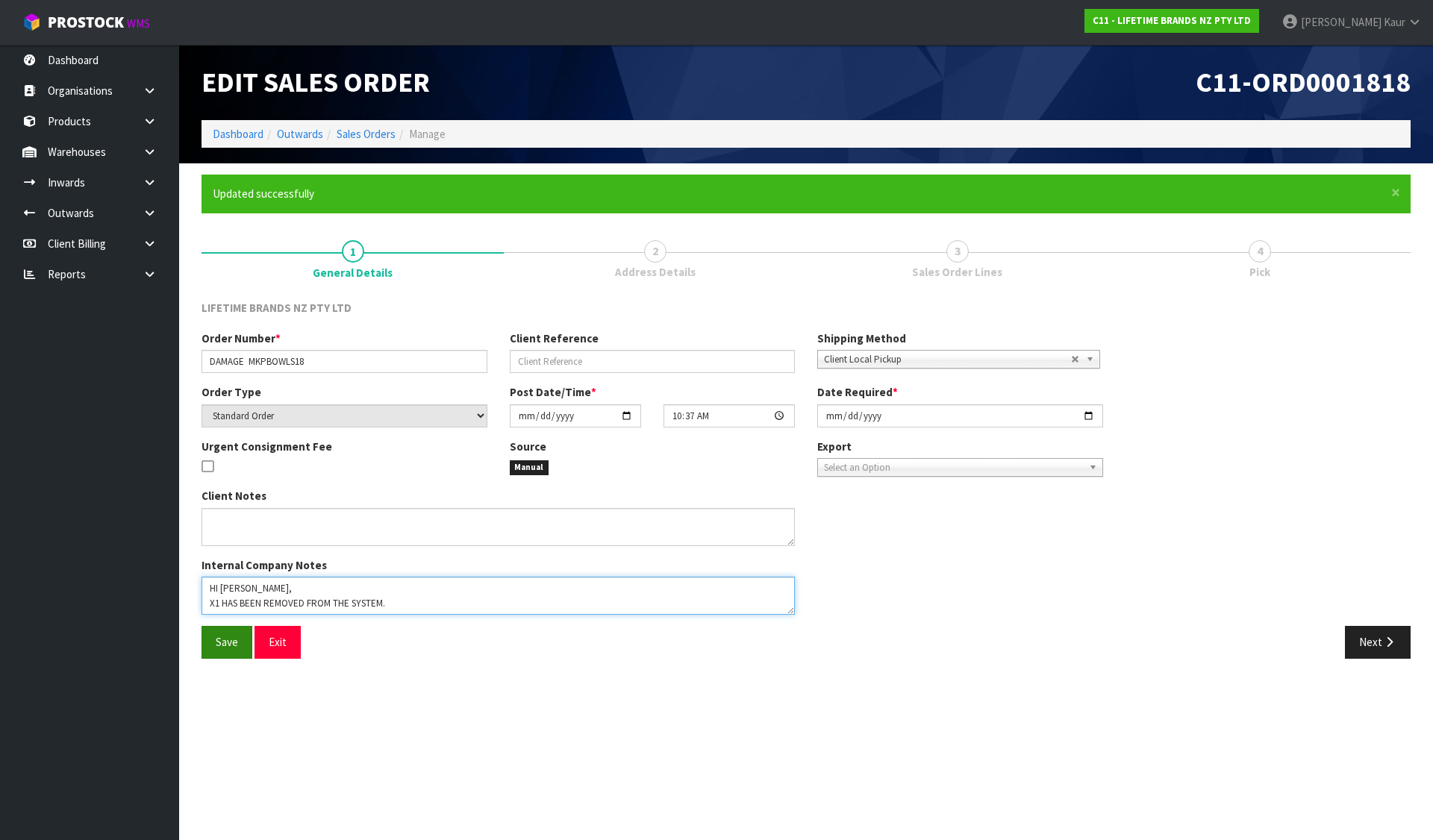
type textarea "HI [PERSON_NAME], X1 HAS BEEN REMOVED FROM THE SYSTEM."
click at [218, 645] on span "Save" at bounding box center [227, 642] width 23 height 14
click at [833, 416] on input "[DATE]" at bounding box center [959, 416] width 285 height 23
type input "[DATE]"
click at [233, 634] on button "Save" at bounding box center [227, 642] width 51 height 32
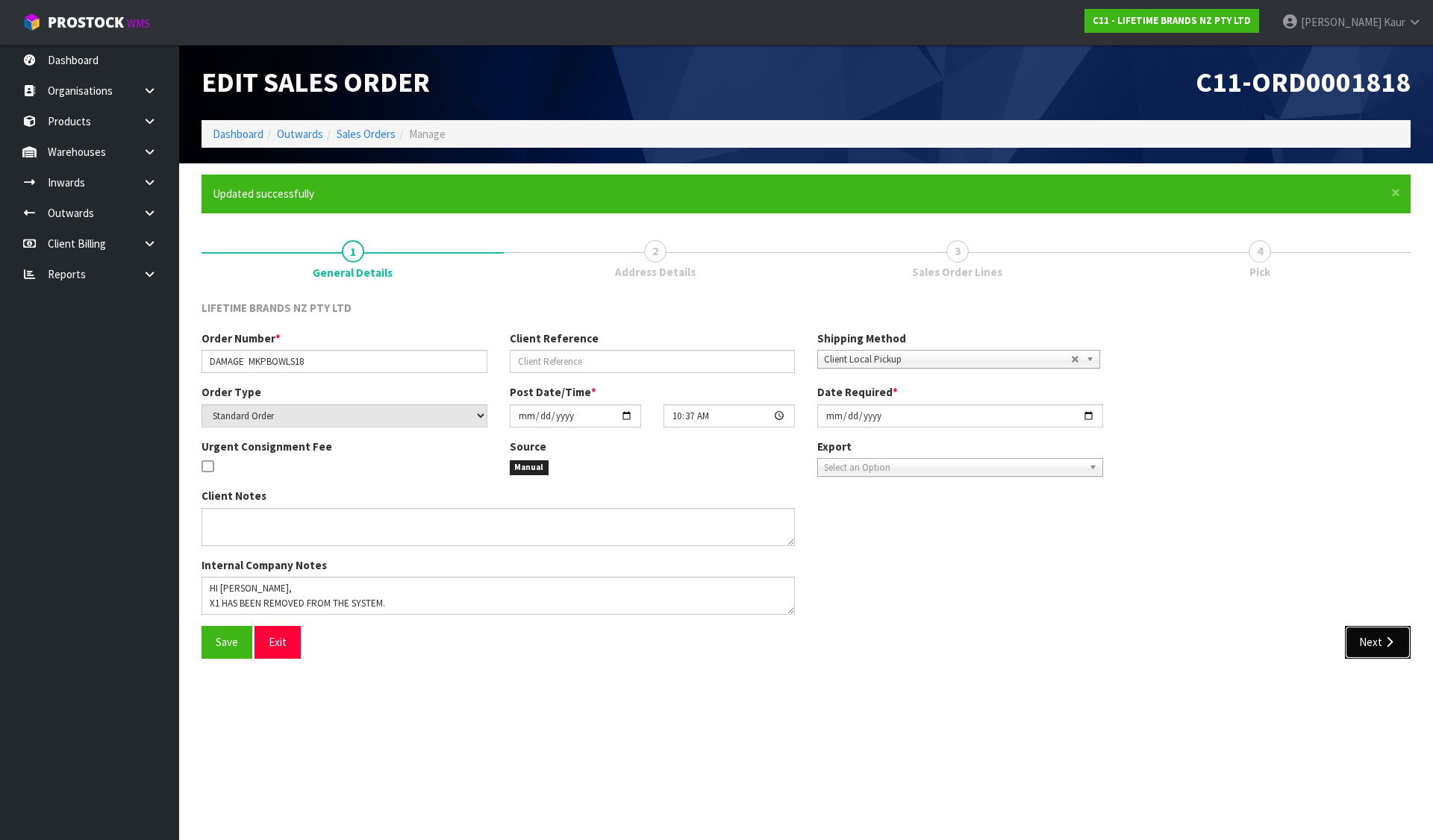
click at [1398, 639] on button "Next" at bounding box center [1378, 642] width 66 height 32
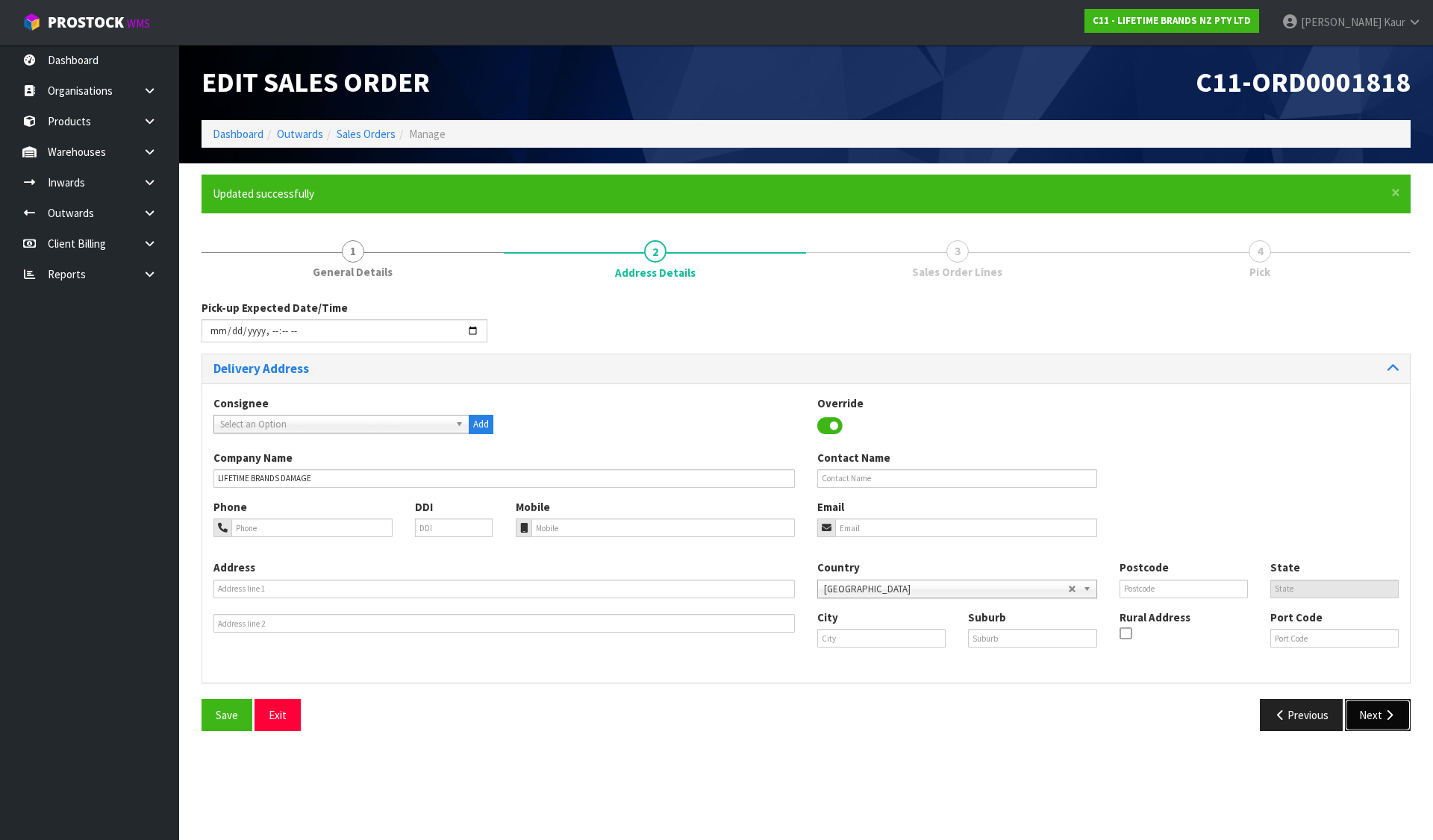
click at [1375, 715] on button "Next" at bounding box center [1378, 715] width 66 height 32
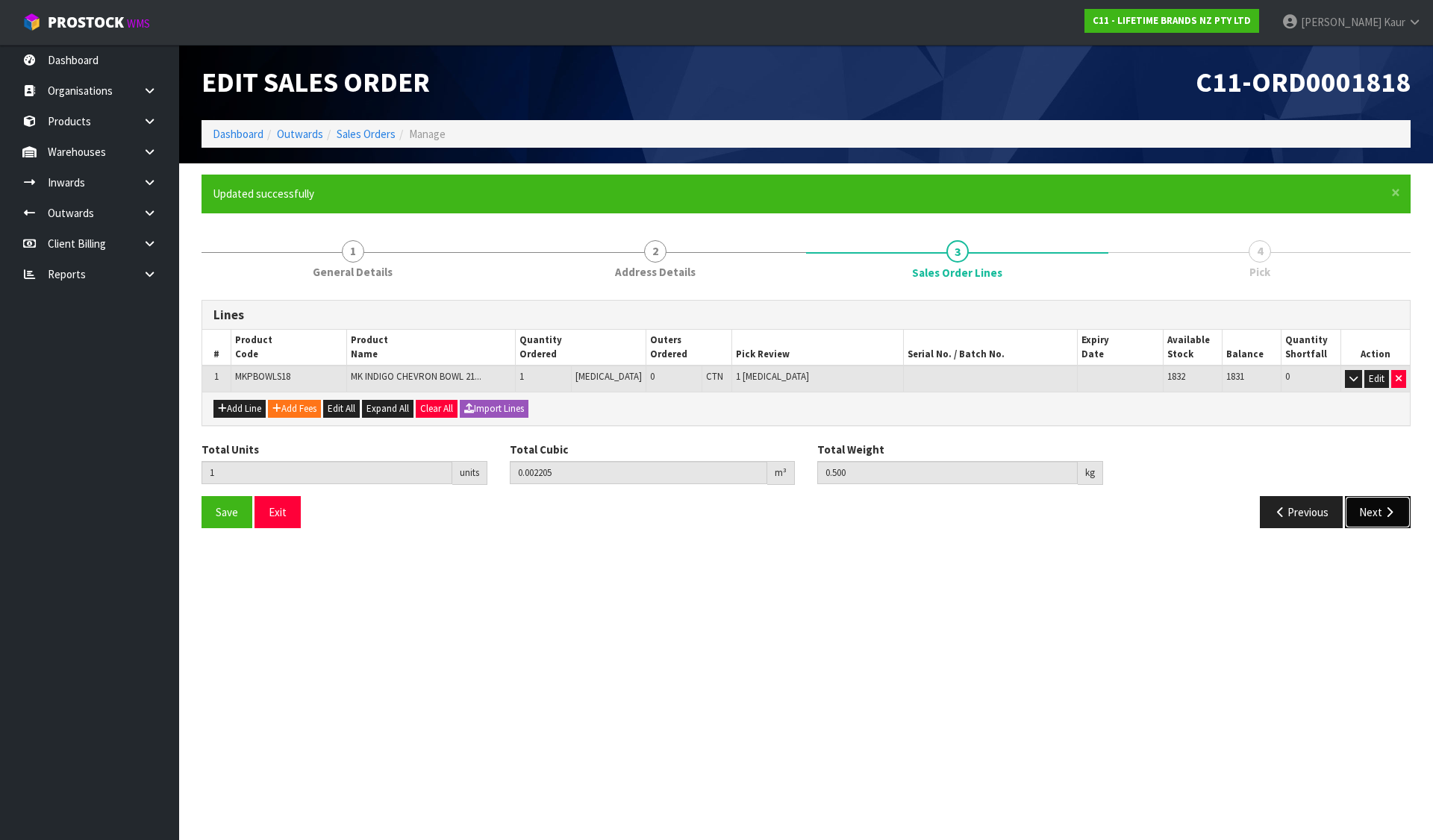
click at [1370, 519] on button "Next" at bounding box center [1378, 512] width 66 height 32
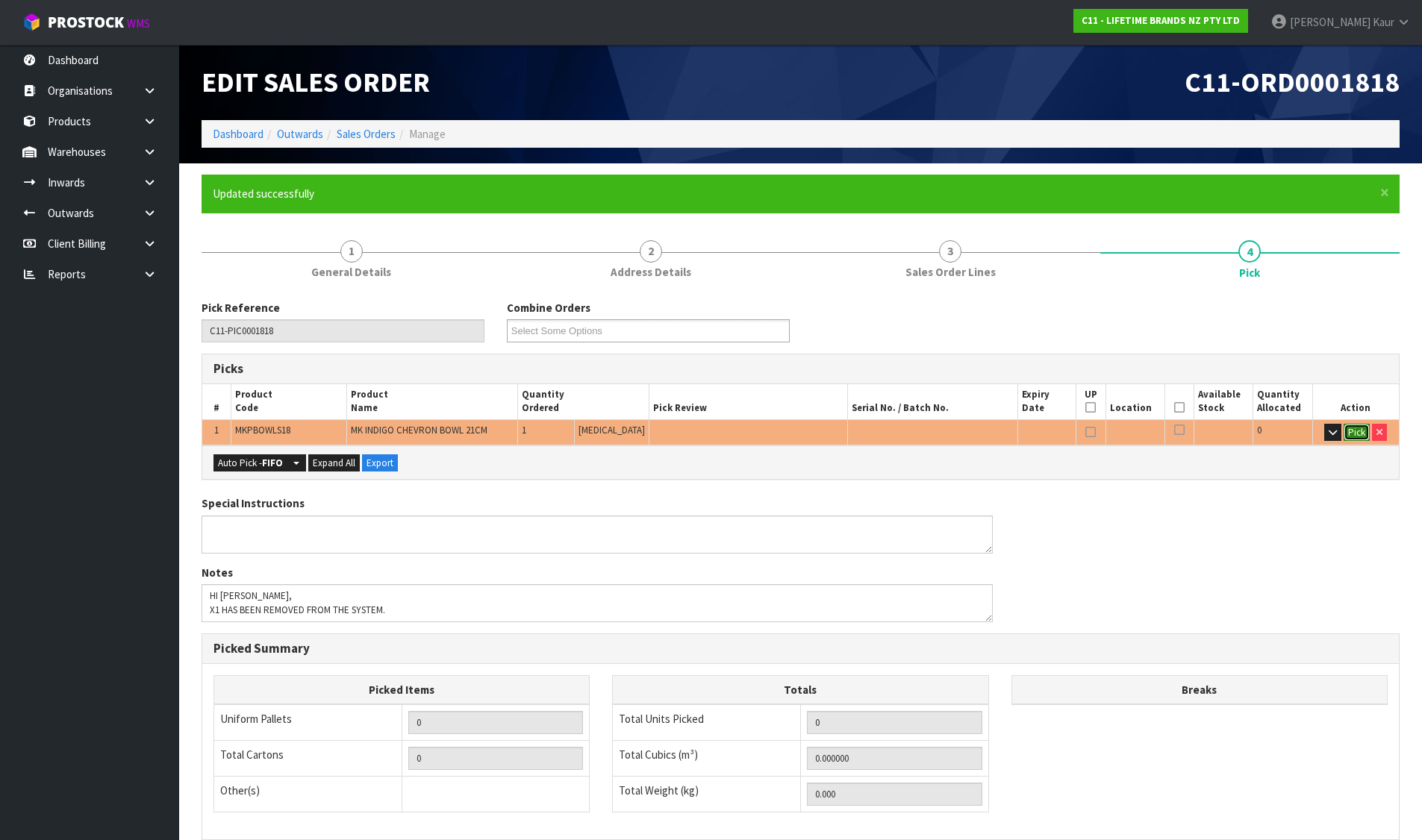
click at [1354, 432] on button "Pick" at bounding box center [1356, 432] width 26 height 18
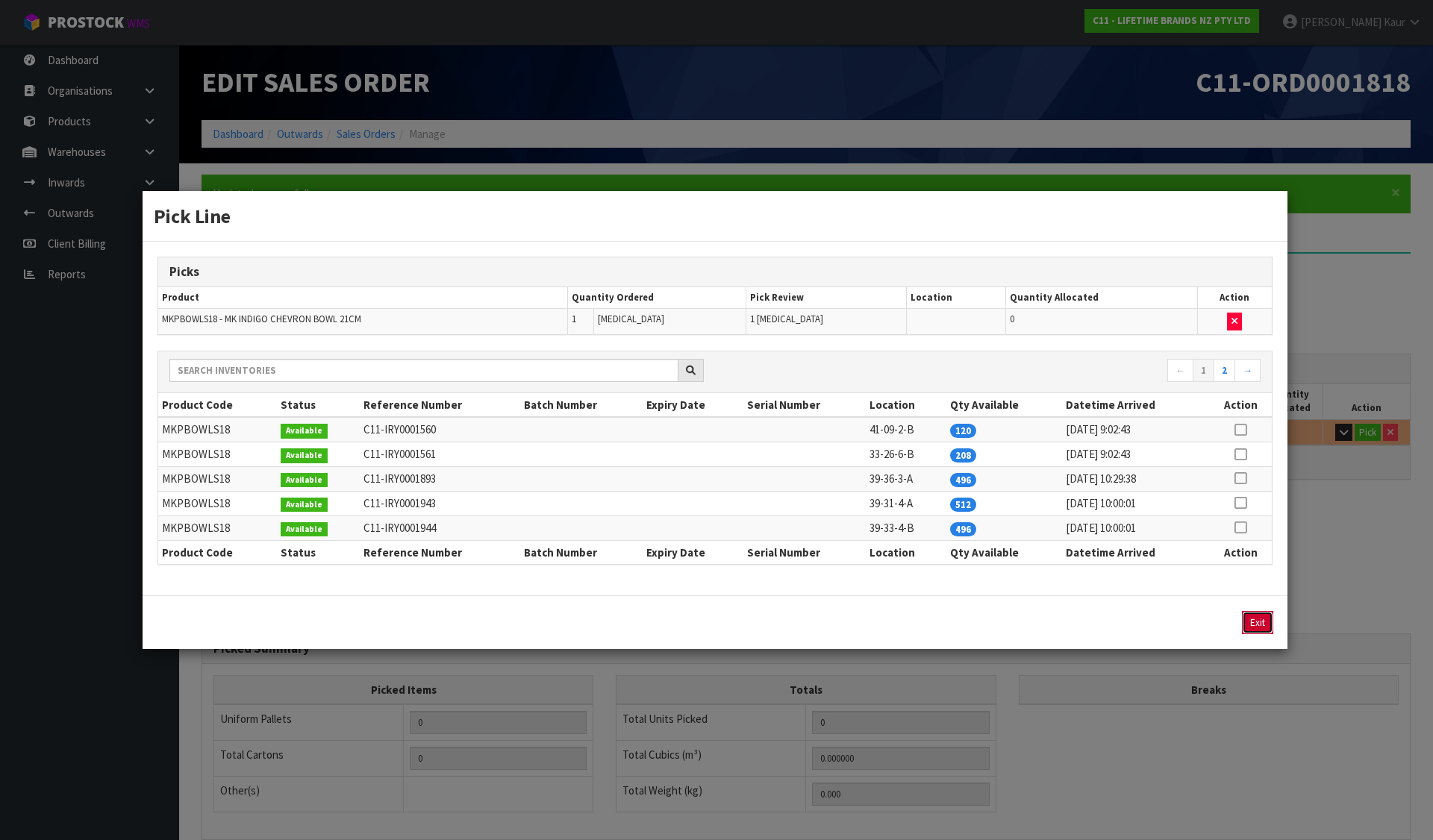
click at [1267, 623] on button "Exit" at bounding box center [1257, 622] width 31 height 23
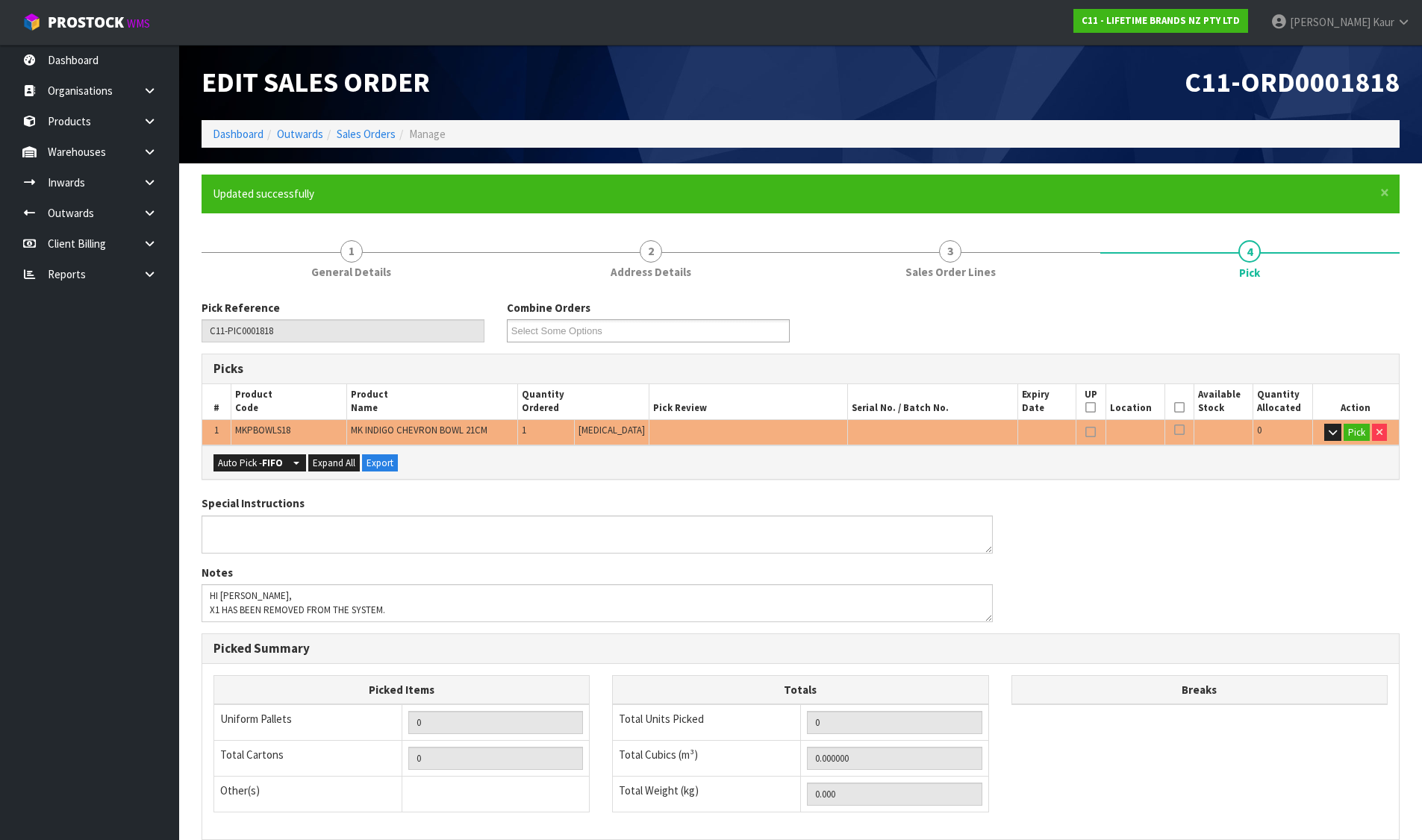
click at [253, 429] on span "MKPBOWLS18" at bounding box center [262, 430] width 55 height 13
copy span "MKPBOWLS18"
drag, startPoint x: 1180, startPoint y: 80, endPoint x: 1420, endPoint y: 84, distance: 240.0
click at [1420, 84] on header "Edit Sales Order C11-ORD0001818 Dashboard Outwards Sales Orders Manage" at bounding box center [800, 104] width 1243 height 119
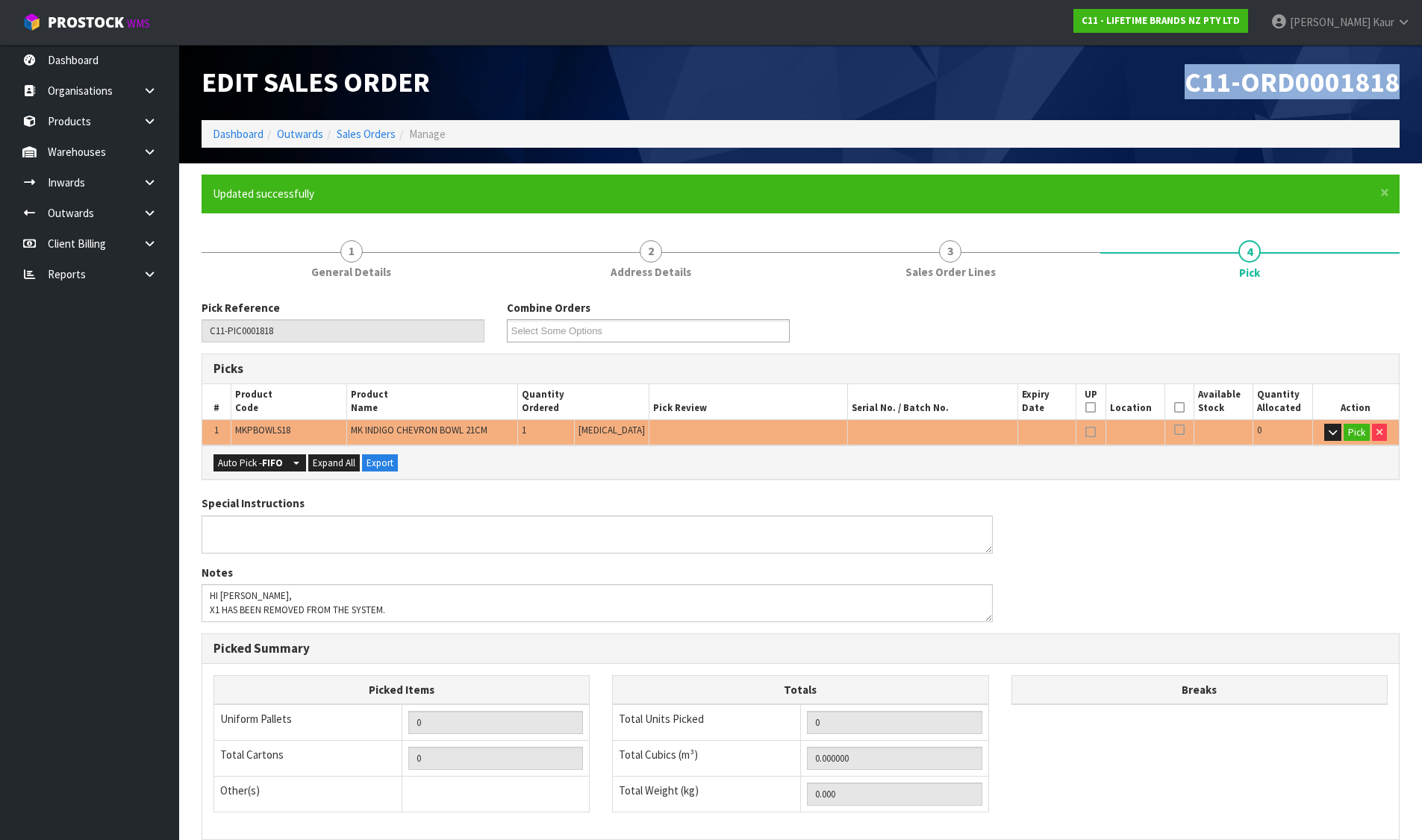
copy span "C11-ORD0001818"
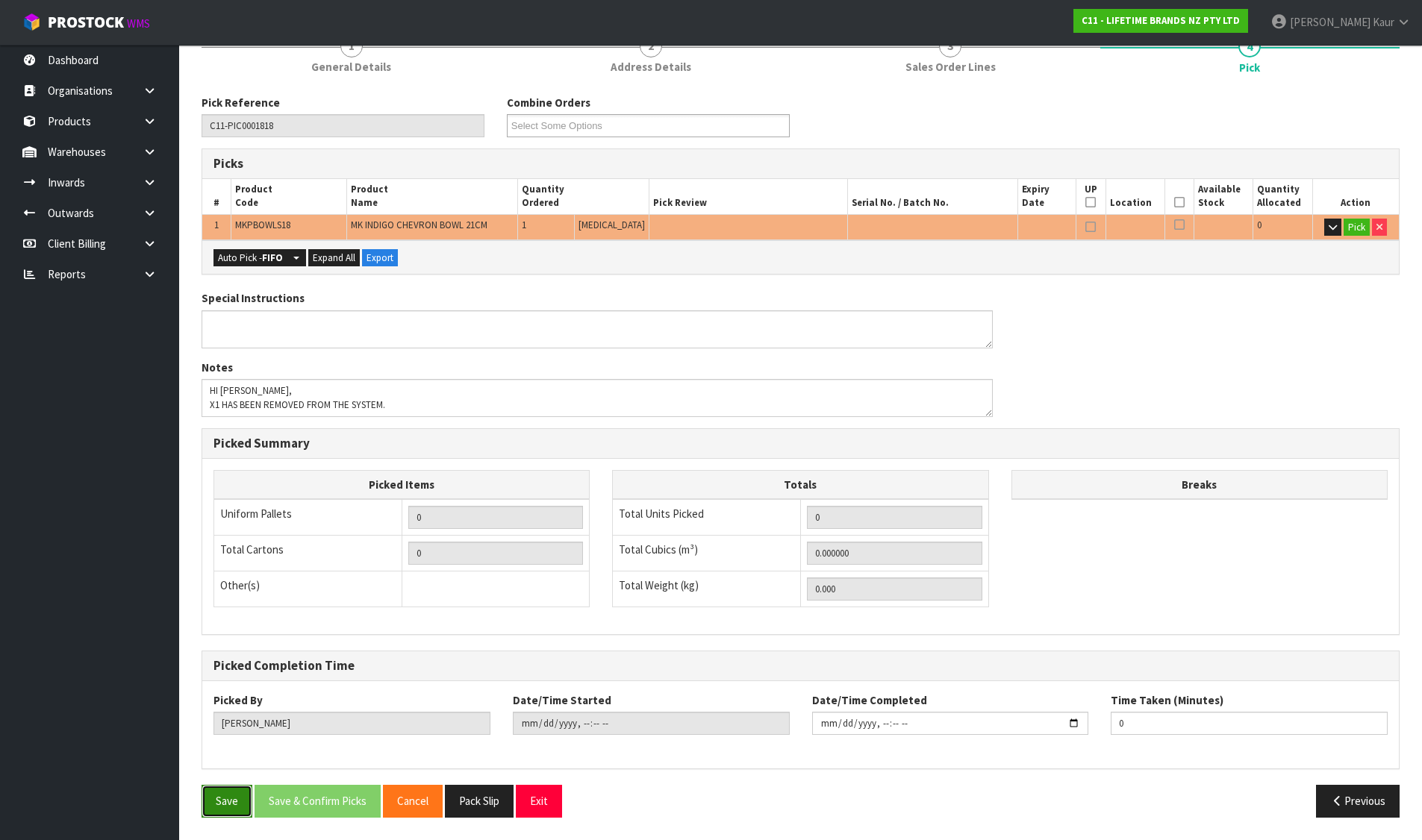
click at [244, 797] on button "Save" at bounding box center [227, 801] width 51 height 32
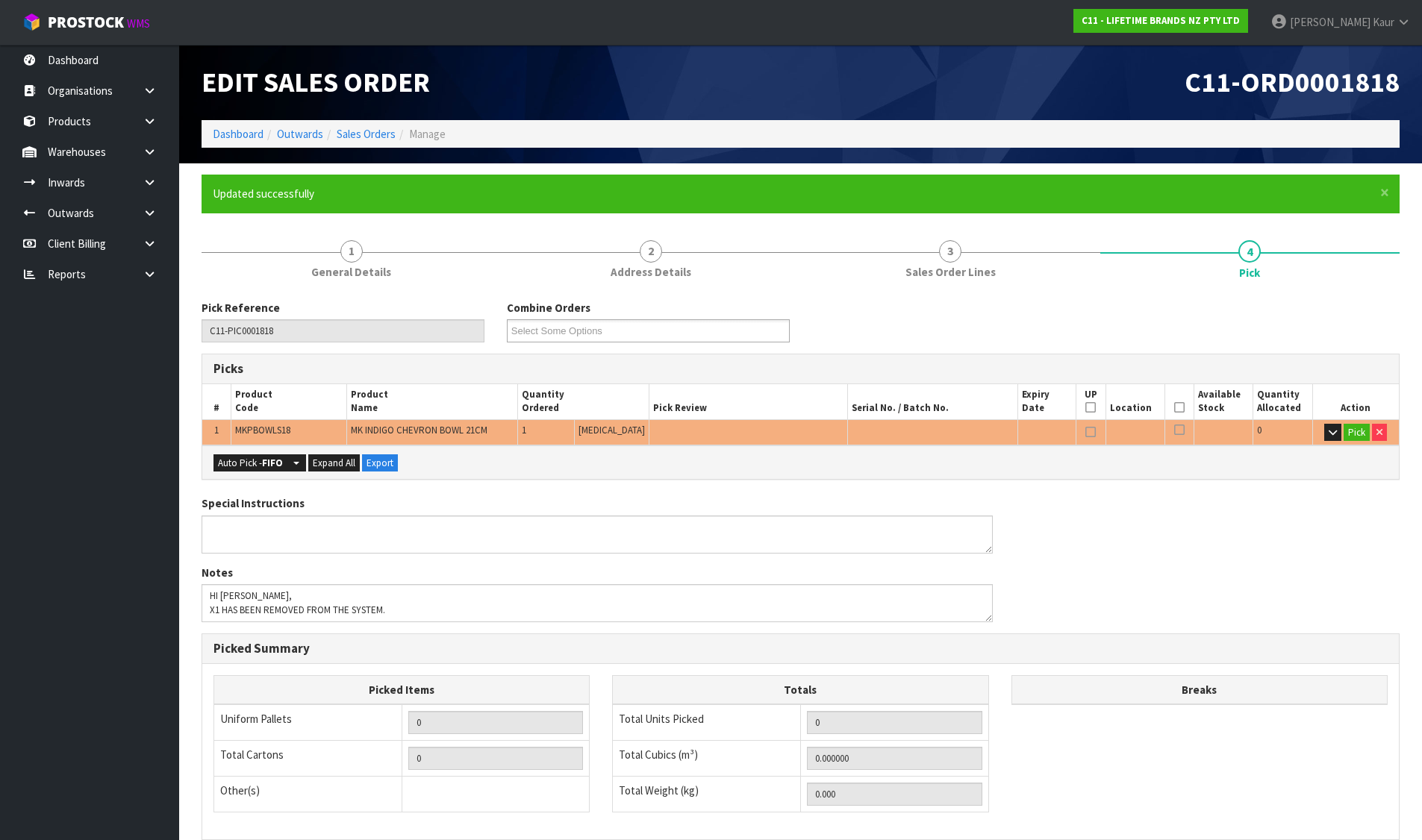
click at [371, 126] on li "Sales Orders" at bounding box center [360, 133] width 72 height 15
click at [378, 129] on link "Sales Orders" at bounding box center [366, 134] width 59 height 14
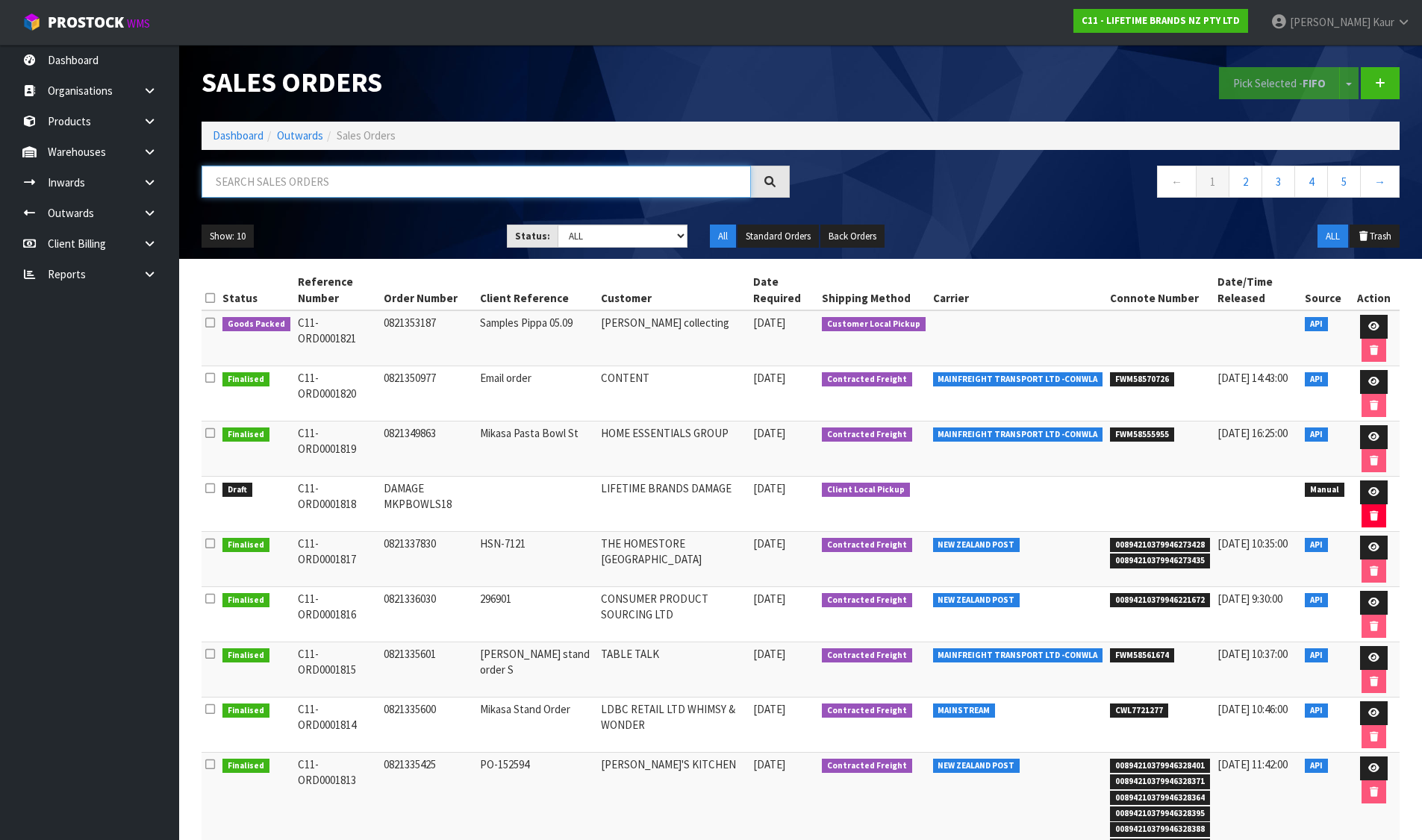
click at [466, 178] on input "text" at bounding box center [476, 182] width 549 height 32
paste input "MKPBOWLS27"
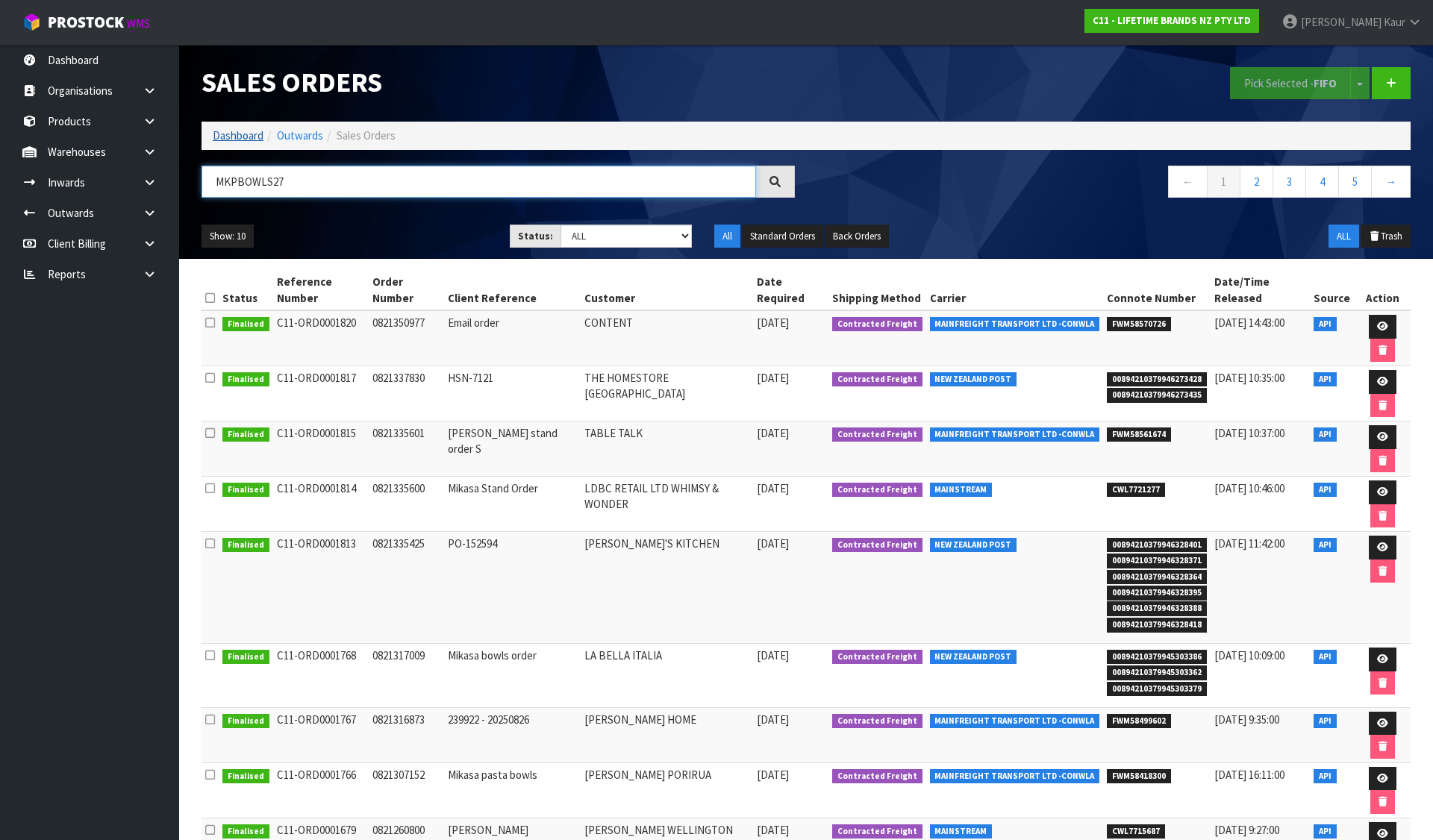
type input "MKPBOWLS27"
click at [244, 138] on link "Dashboard" at bounding box center [237, 136] width 51 height 14
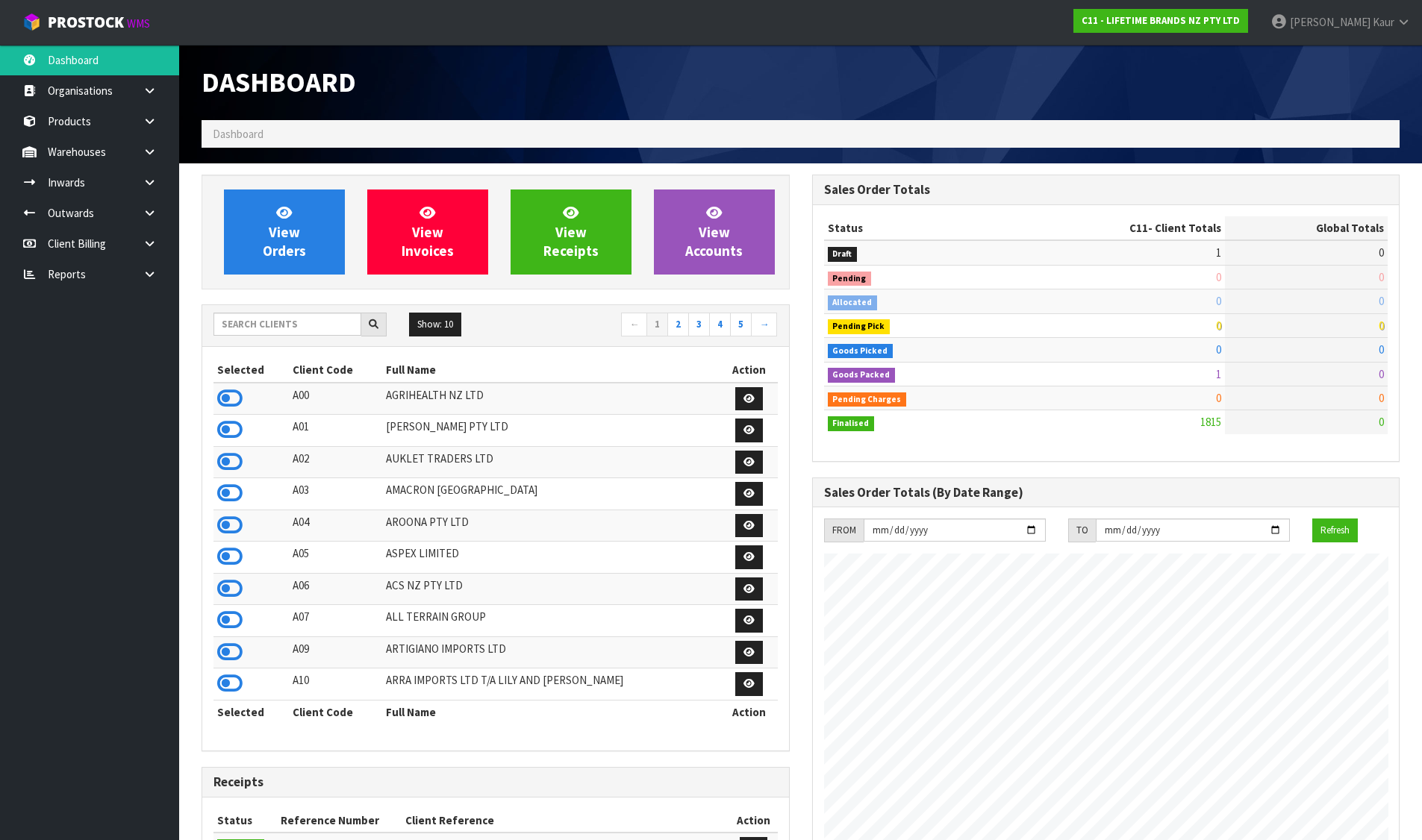
scroll to position [1130, 610]
click at [282, 211] on icon at bounding box center [283, 212] width 15 height 14
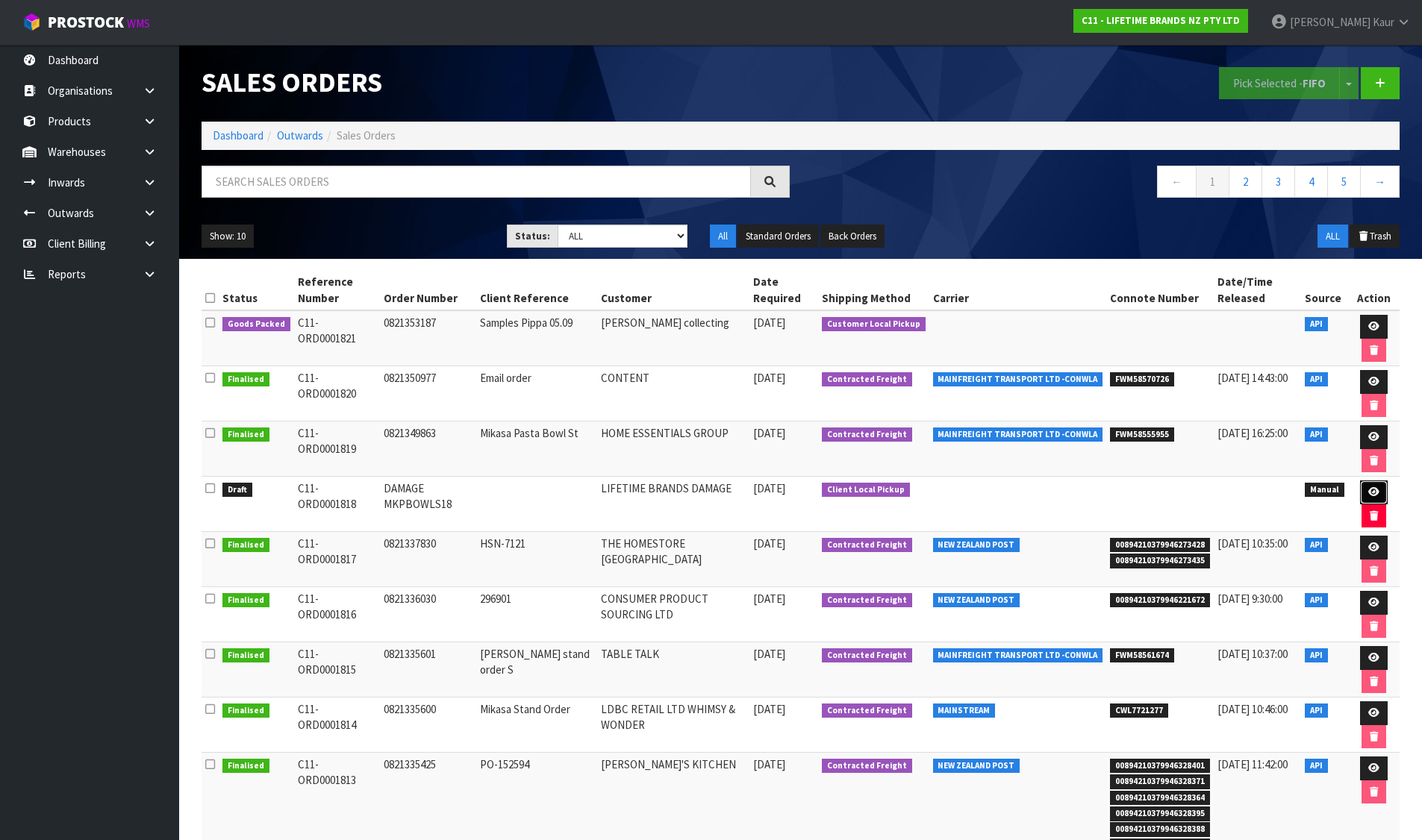
click at [1375, 492] on icon at bounding box center [1374, 492] width 11 height 10
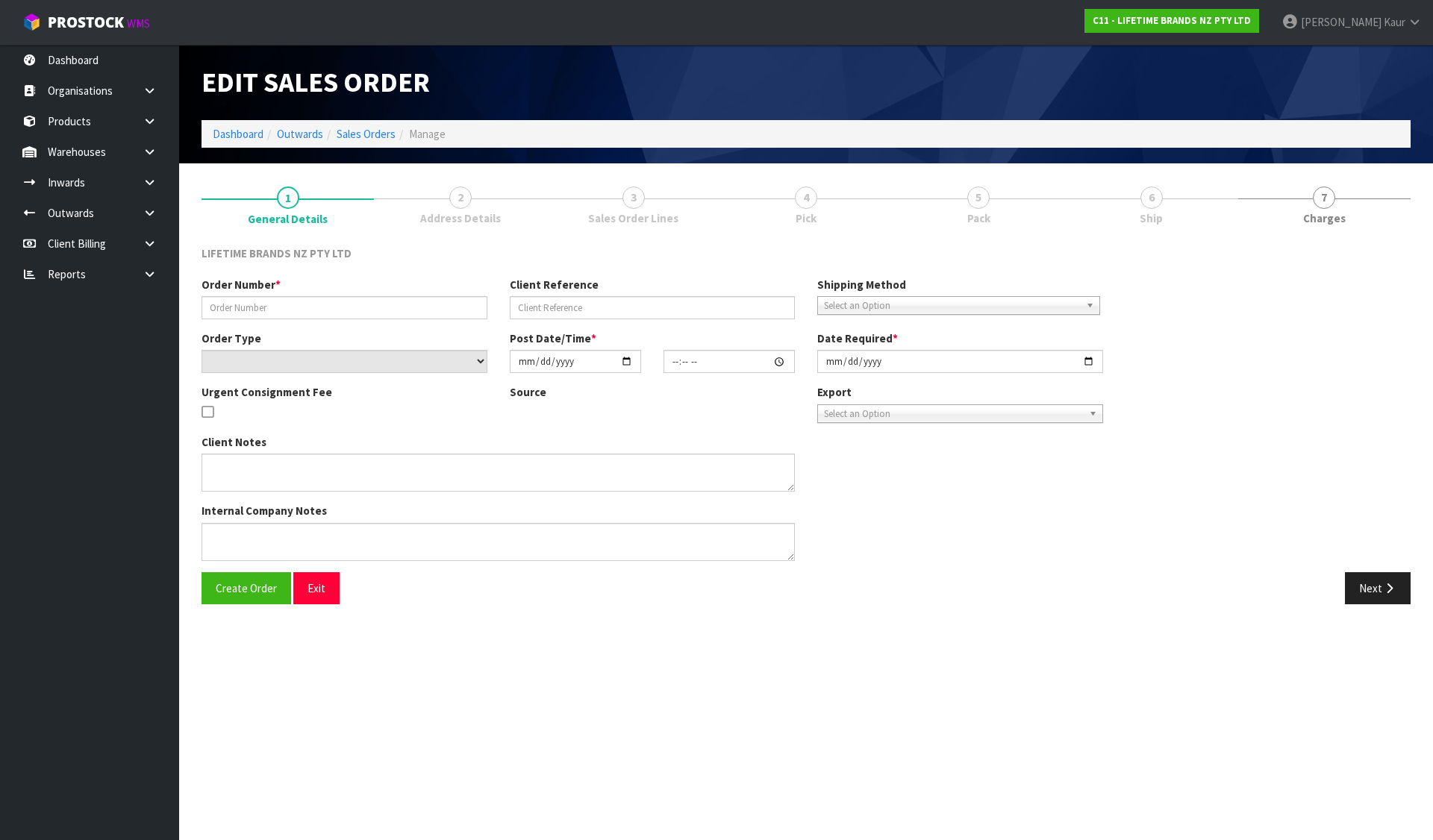
type input "DAMAGE MKPBOWLS18"
select select "number:0"
type input "[DATE]"
type input "10:37:00.000"
type input "[DATE]"
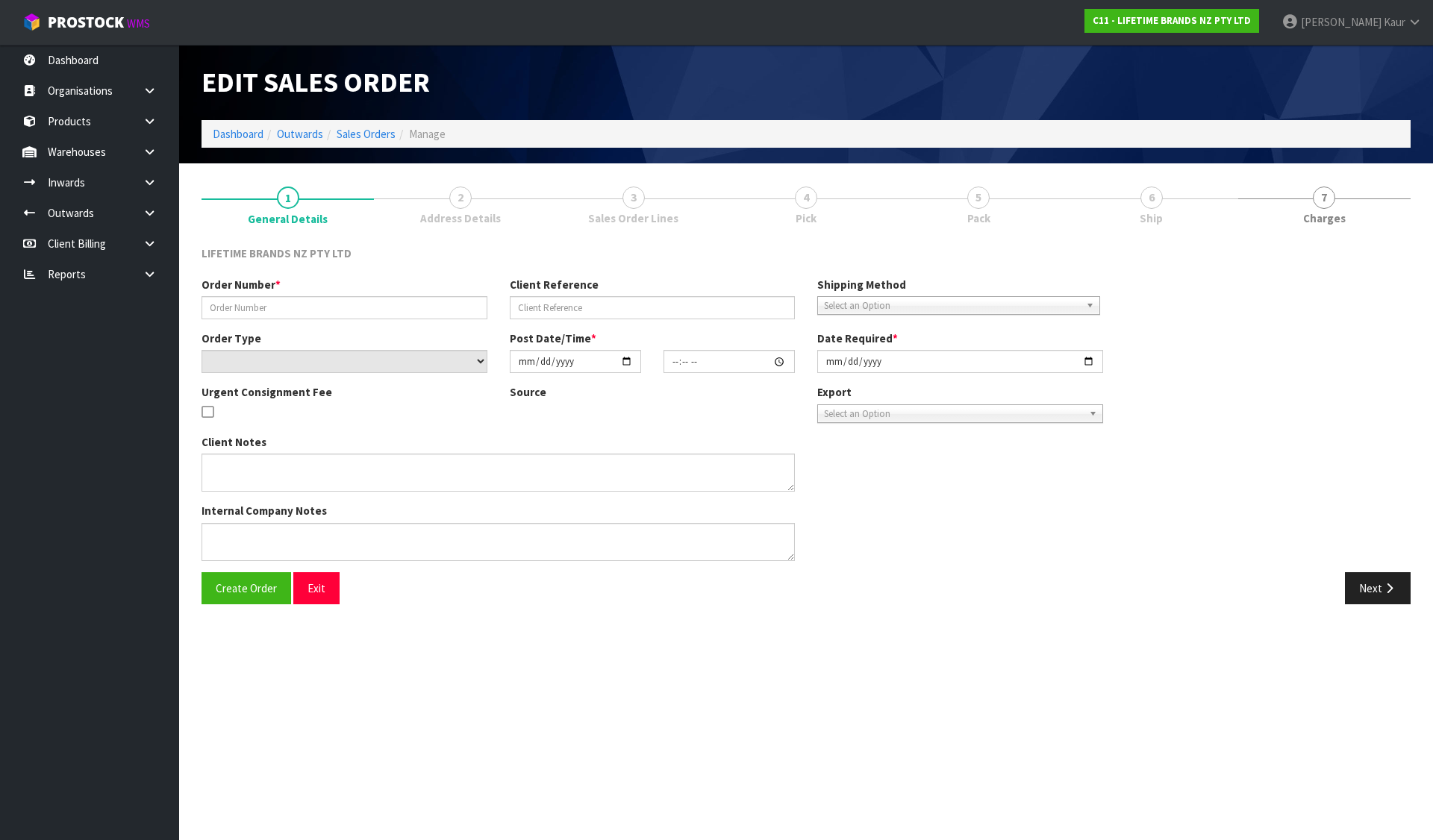
type textarea "HI [PERSON_NAME], X1 HAS BEEN REMOVED FROM THE SYSTEM."
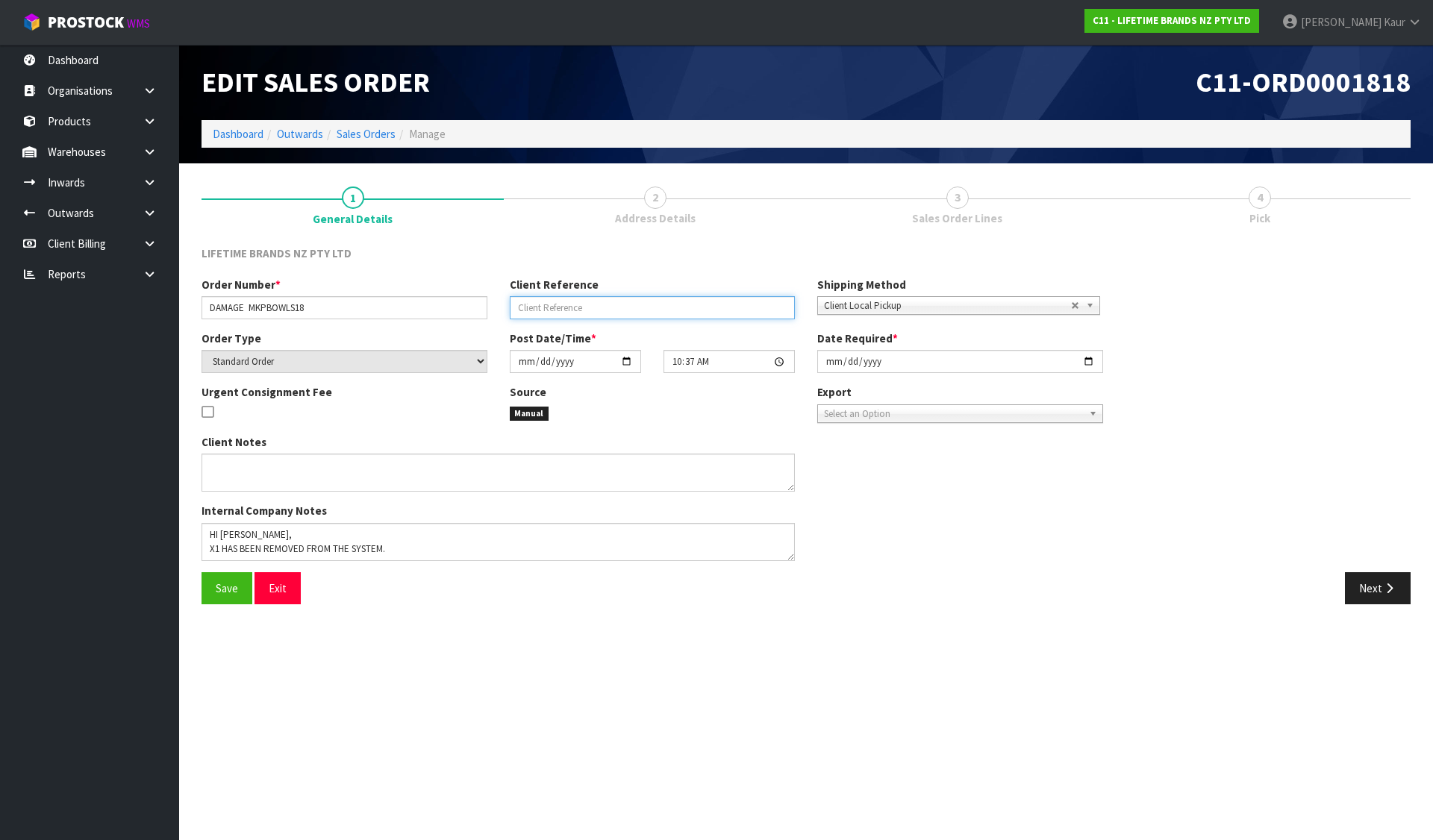
click at [690, 311] on input "text" at bounding box center [652, 307] width 285 height 23
paste input "MKPBOWLS27 X 1 DAMAGE"
type input "MKPBOWLS27 X 1 DAMAGE"
click at [242, 580] on button "Save" at bounding box center [227, 588] width 51 height 32
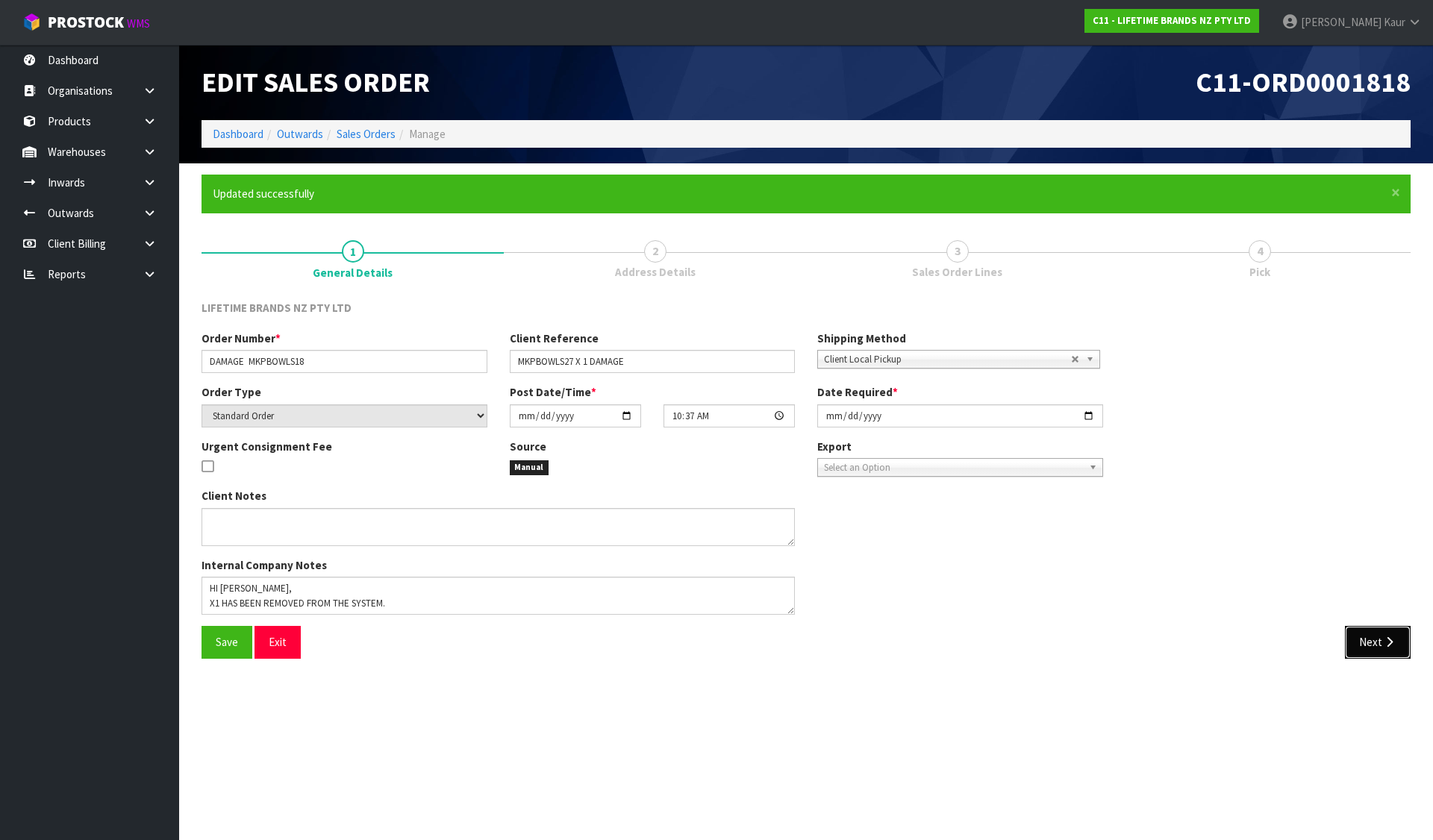
click at [1382, 633] on button "Next" at bounding box center [1378, 642] width 66 height 32
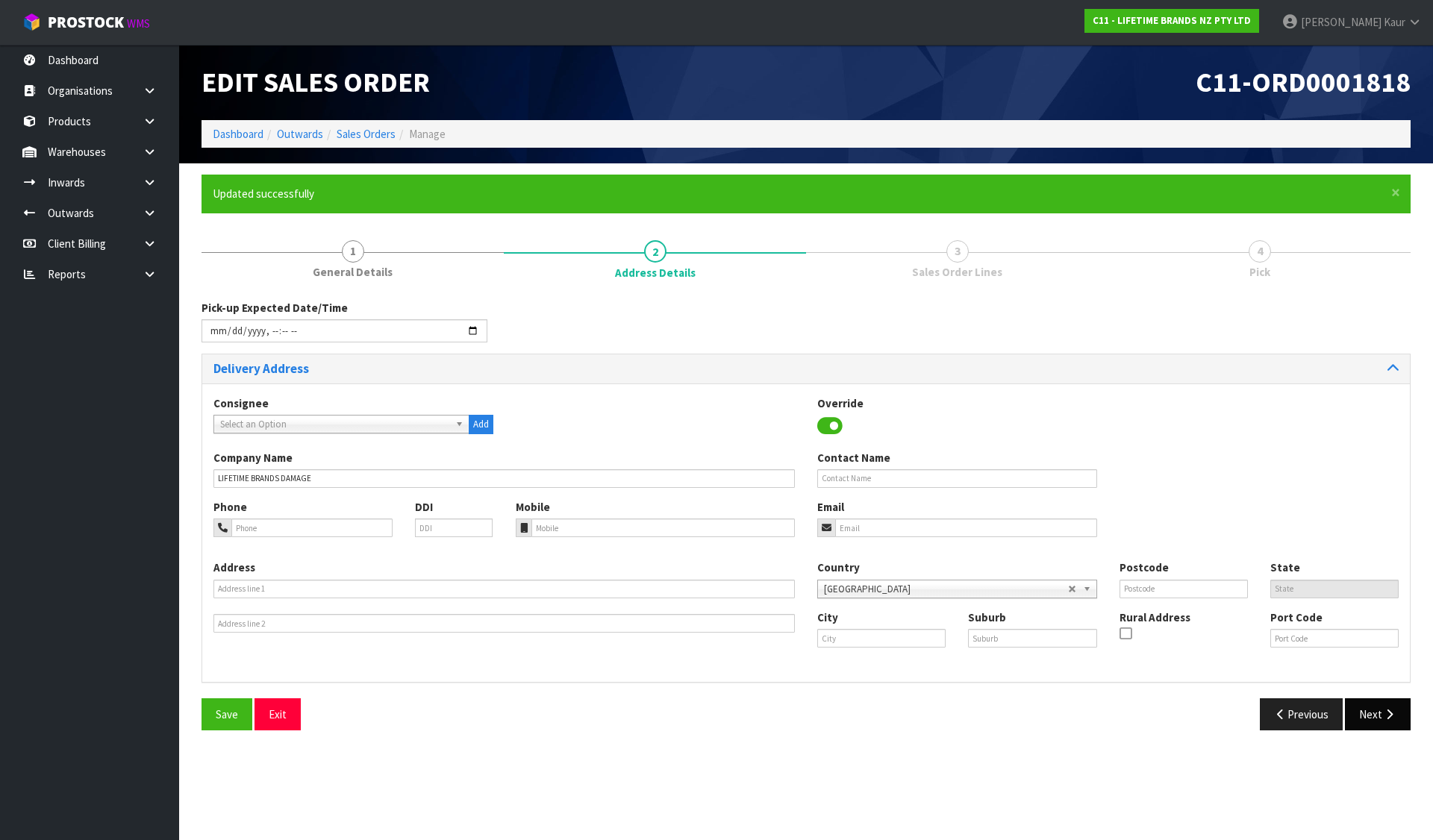
drag, startPoint x: 1381, startPoint y: 665, endPoint x: 1380, endPoint y: 703, distance: 38.0
click at [1381, 675] on div "Consignee 000001.BAY MECHANICS - BAY MECHANICS 000001A - BRAKE & TRANSMISSION N…" at bounding box center [806, 533] width 1208 height 299
click at [1380, 705] on button "Next" at bounding box center [1378, 715] width 66 height 32
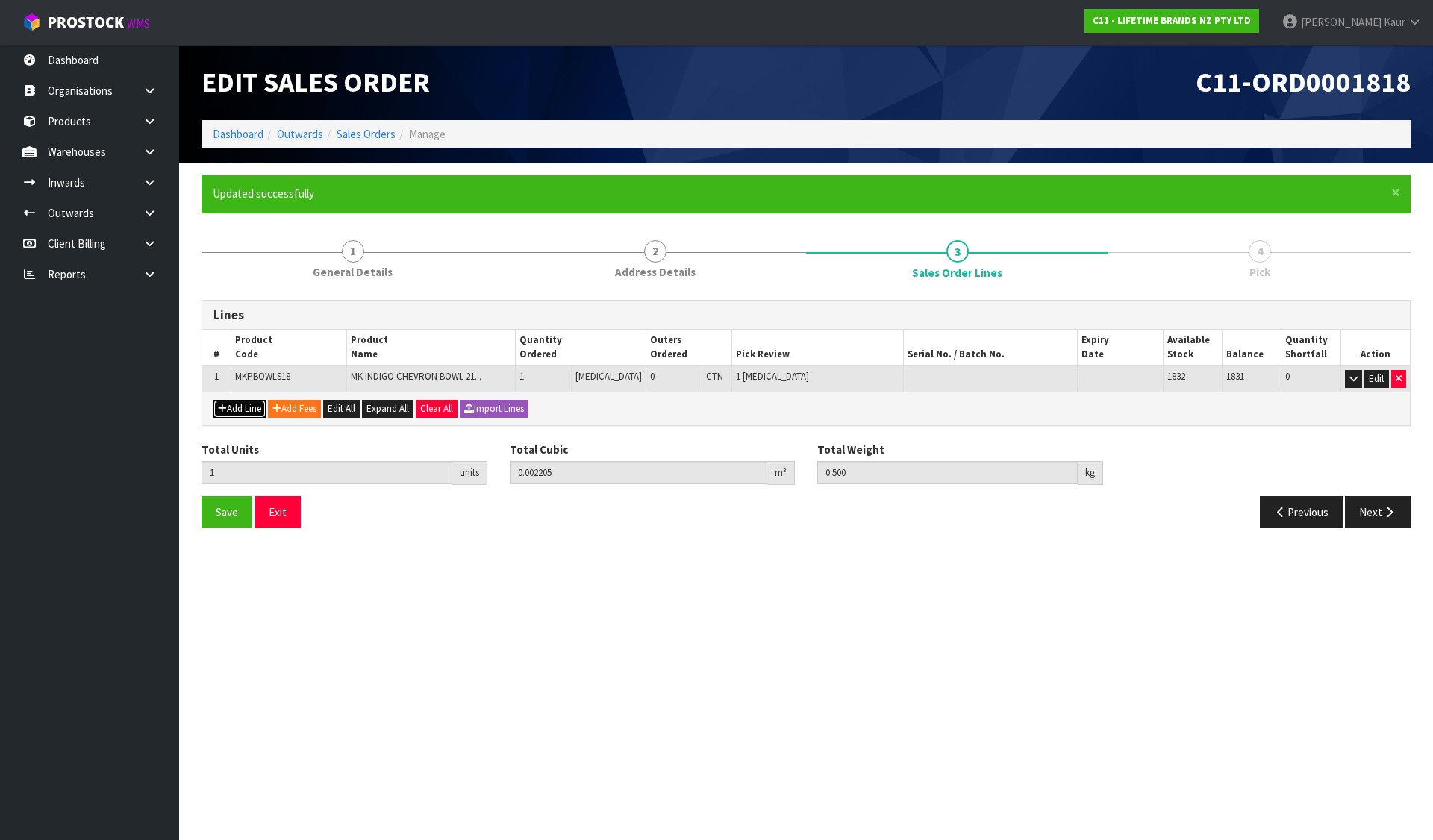
click at [263, 407] on button "Add Line" at bounding box center [239, 408] width 52 height 18
type input "0"
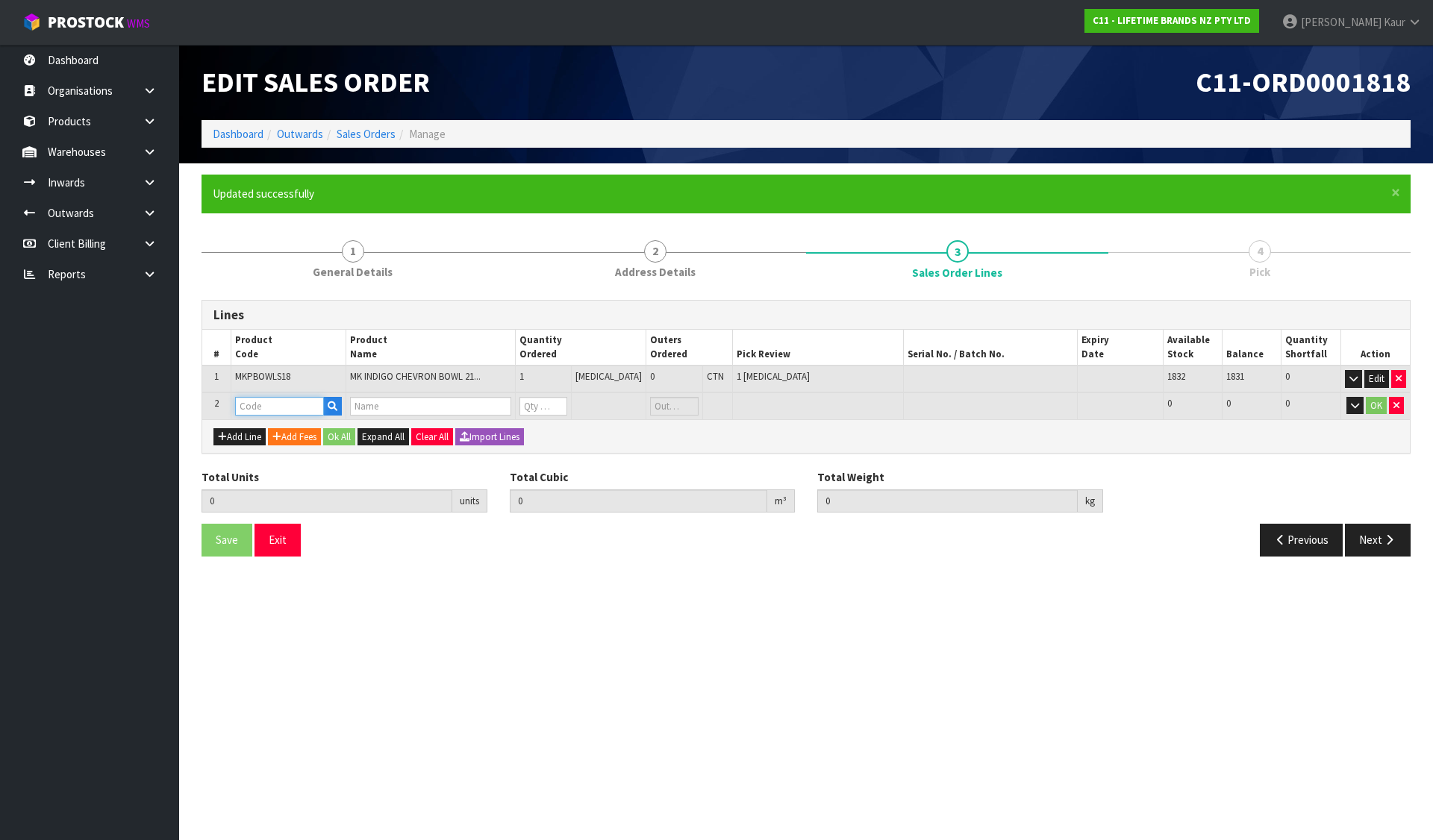
paste input "MKPBOWLS27"
type input "MKPBOWLS27"
click at [269, 404] on input "MKPBOWLS27" at bounding box center [279, 406] width 89 height 18
type input "1"
type input "0.002205"
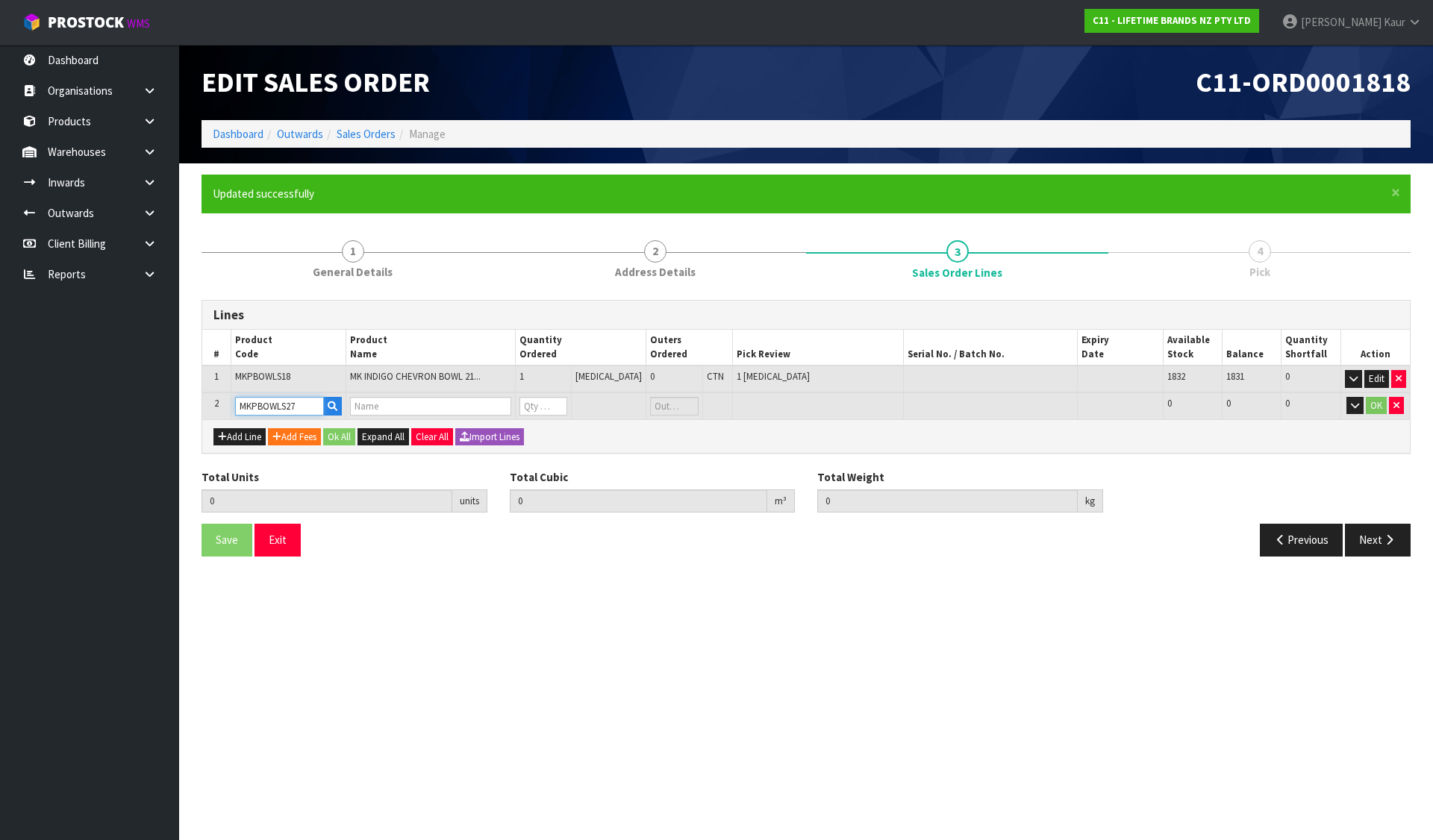
type input "0.5"
type input "MK BLUE ARC BOWL 21CM"
type input "0"
type input "MKPBOWLS27"
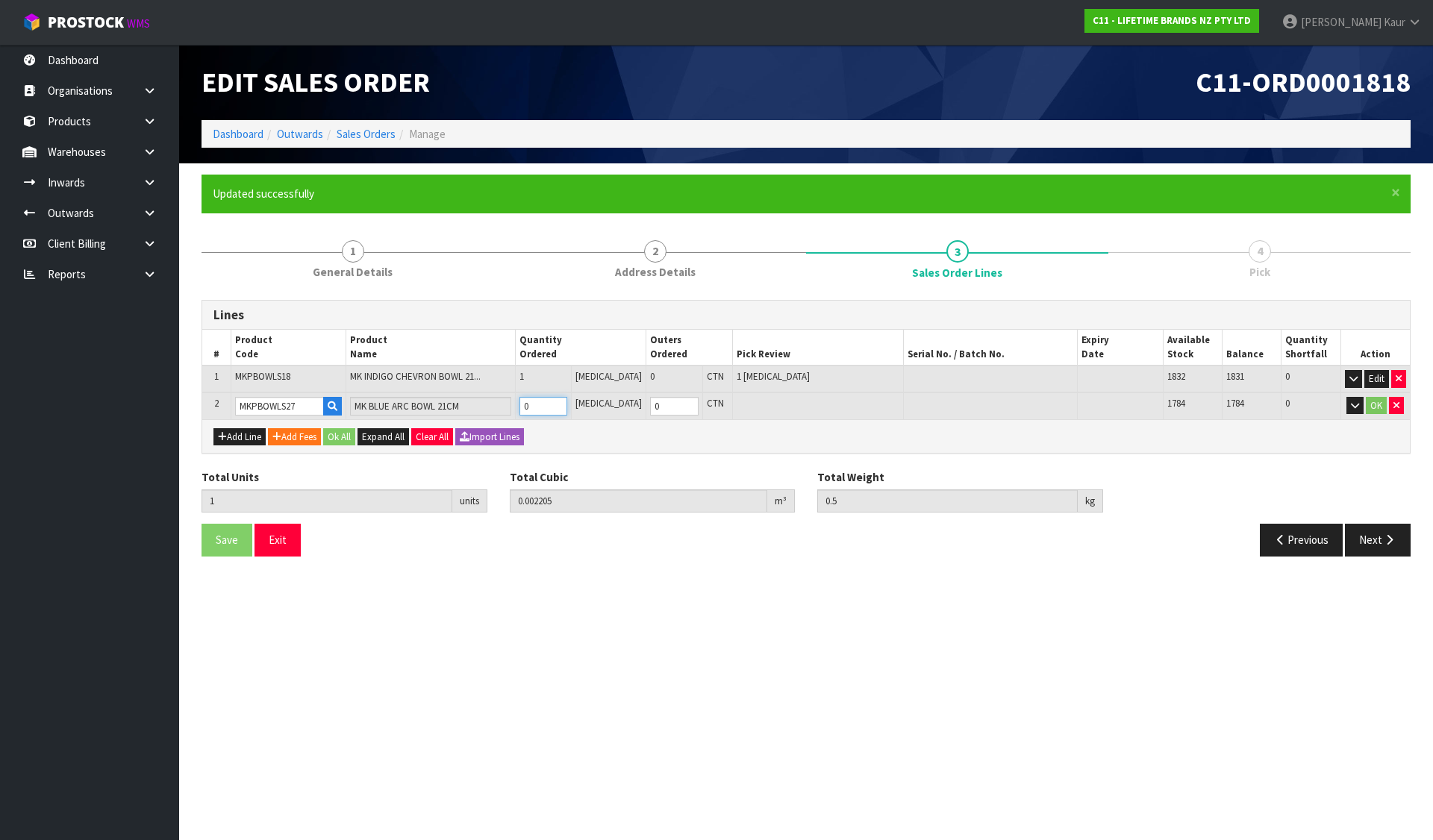
type input "2"
type input "0.00441"
type input "1"
click at [343, 435] on button "Ok All" at bounding box center [339, 437] width 32 height 18
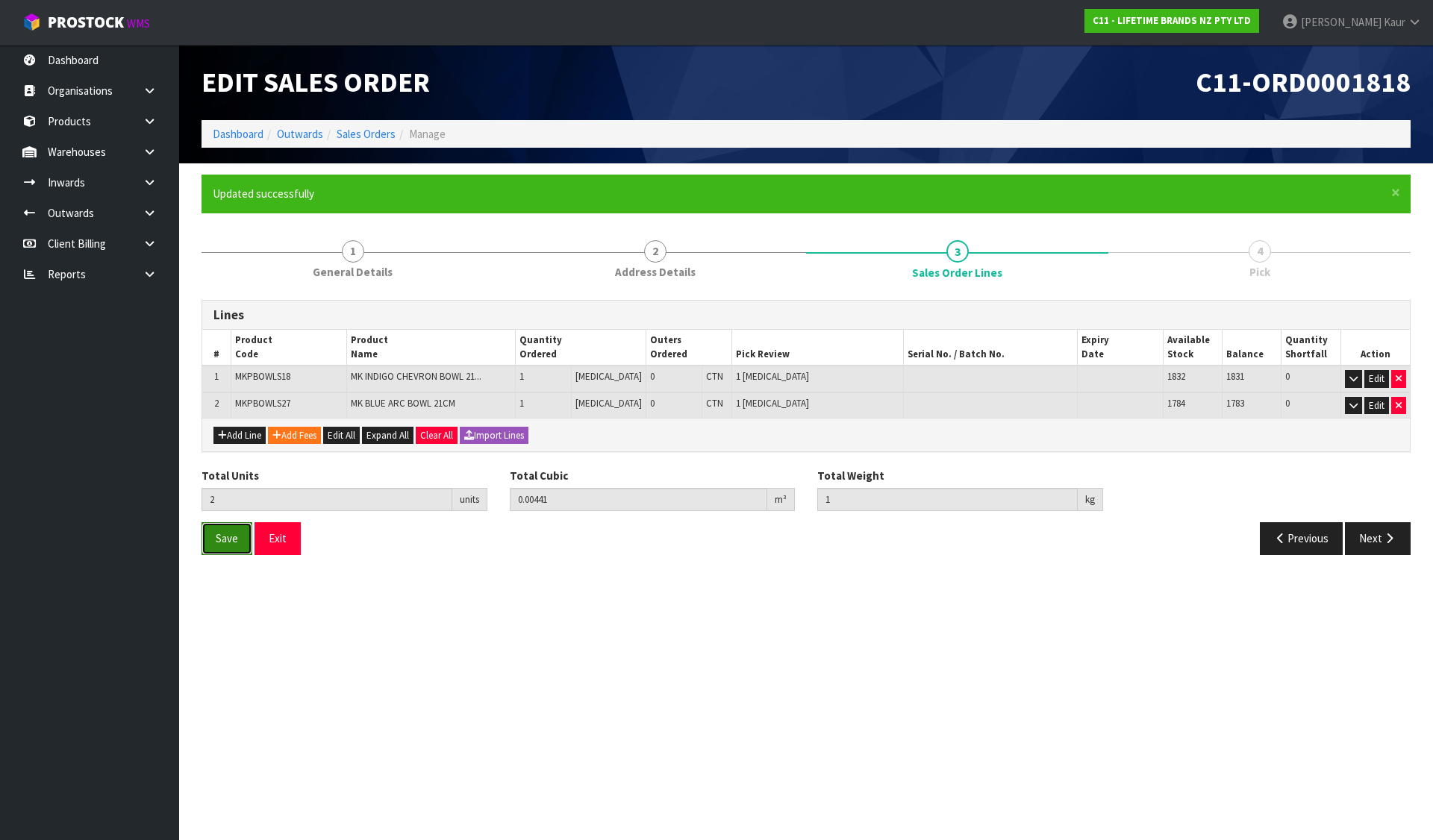
click at [219, 529] on button "Save" at bounding box center [227, 539] width 51 height 32
click at [1385, 539] on icon "button" at bounding box center [1390, 539] width 14 height 11
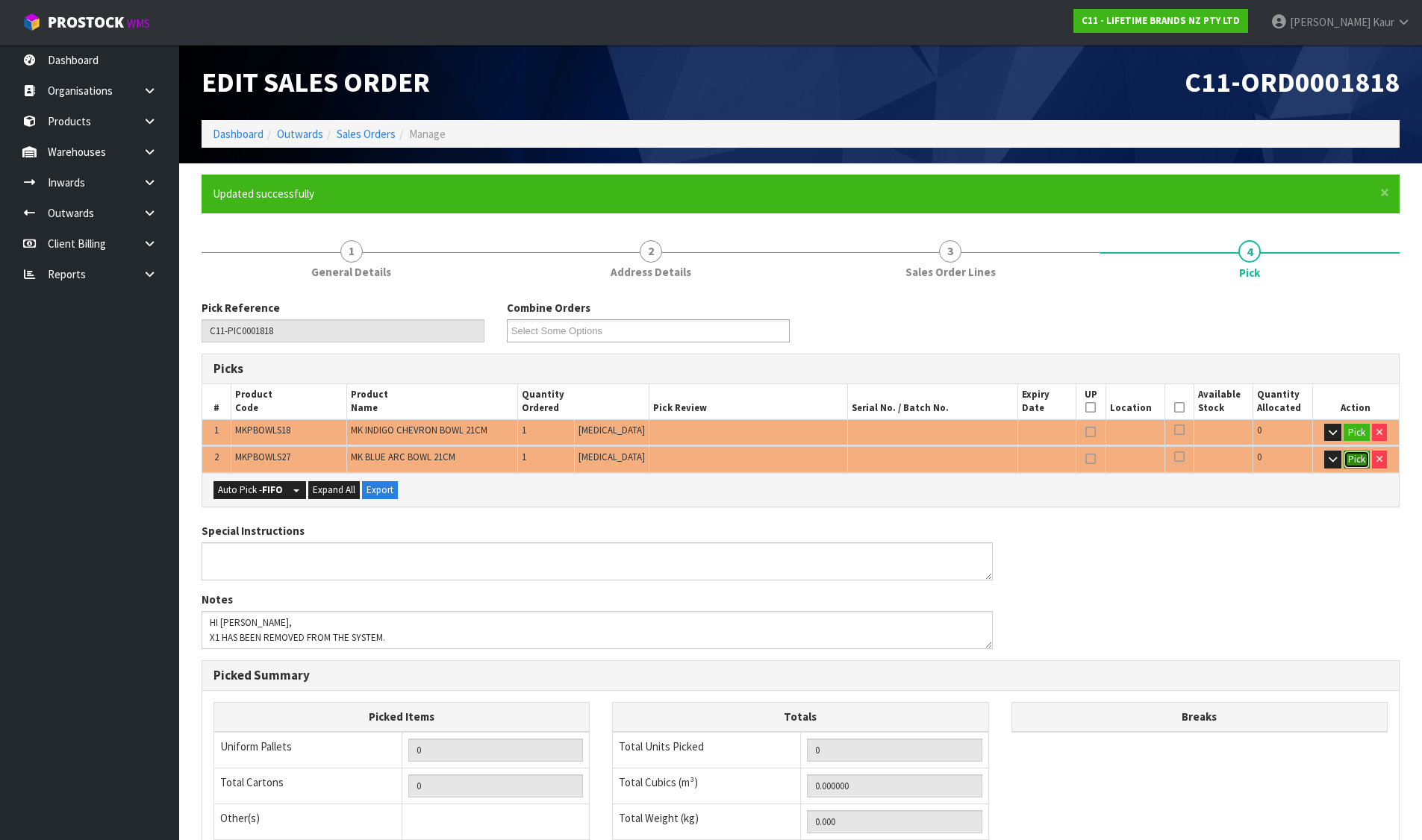
click at [1354, 457] on button "Pick" at bounding box center [1356, 460] width 26 height 18
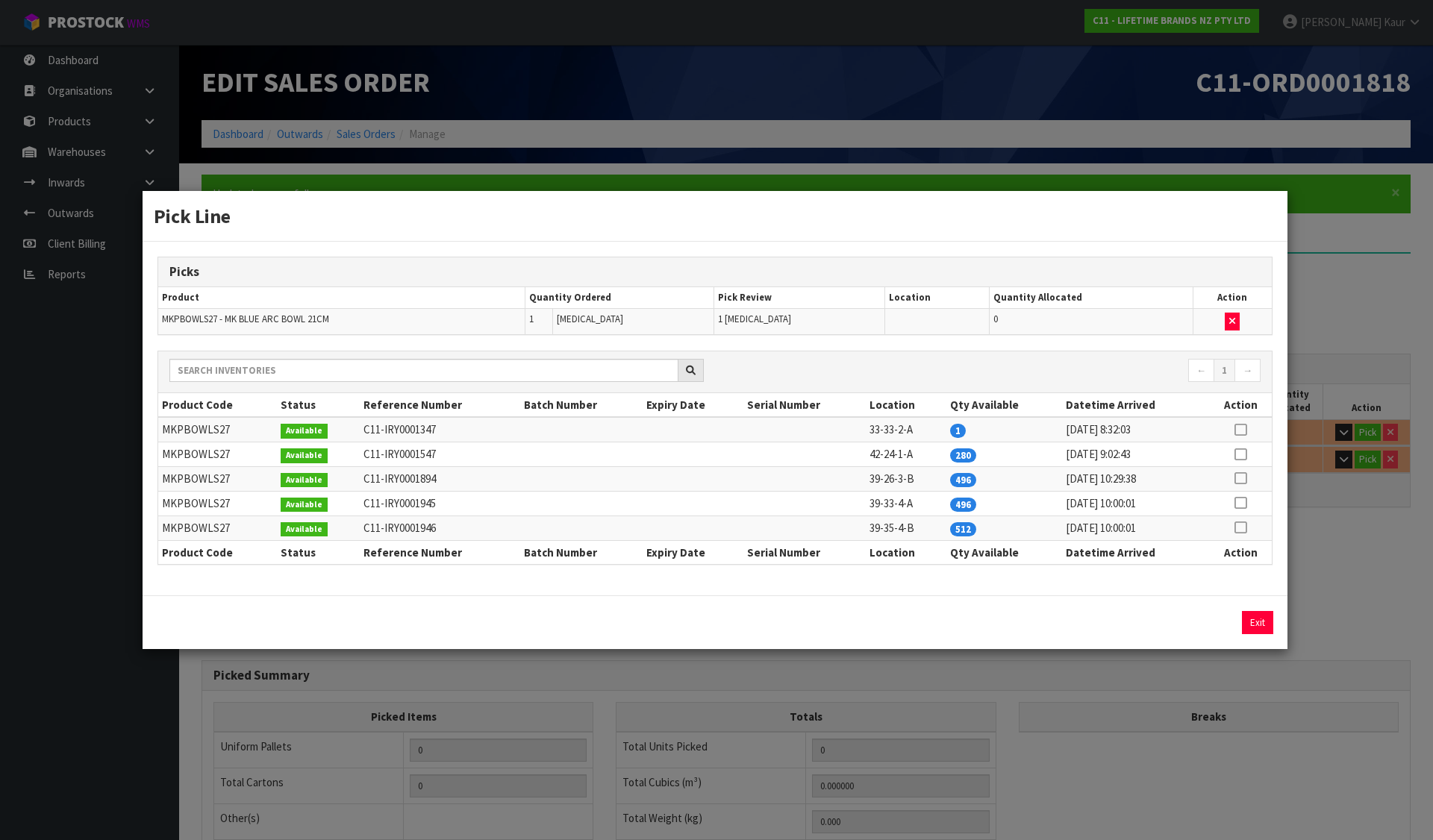
click at [1238, 420] on td at bounding box center [1240, 429] width 63 height 25
click at [1242, 430] on icon at bounding box center [1240, 430] width 12 height 1
click at [1209, 623] on button "Assign Pick" at bounding box center [1207, 622] width 61 height 23
type input "Piece x 1"
type input "1"
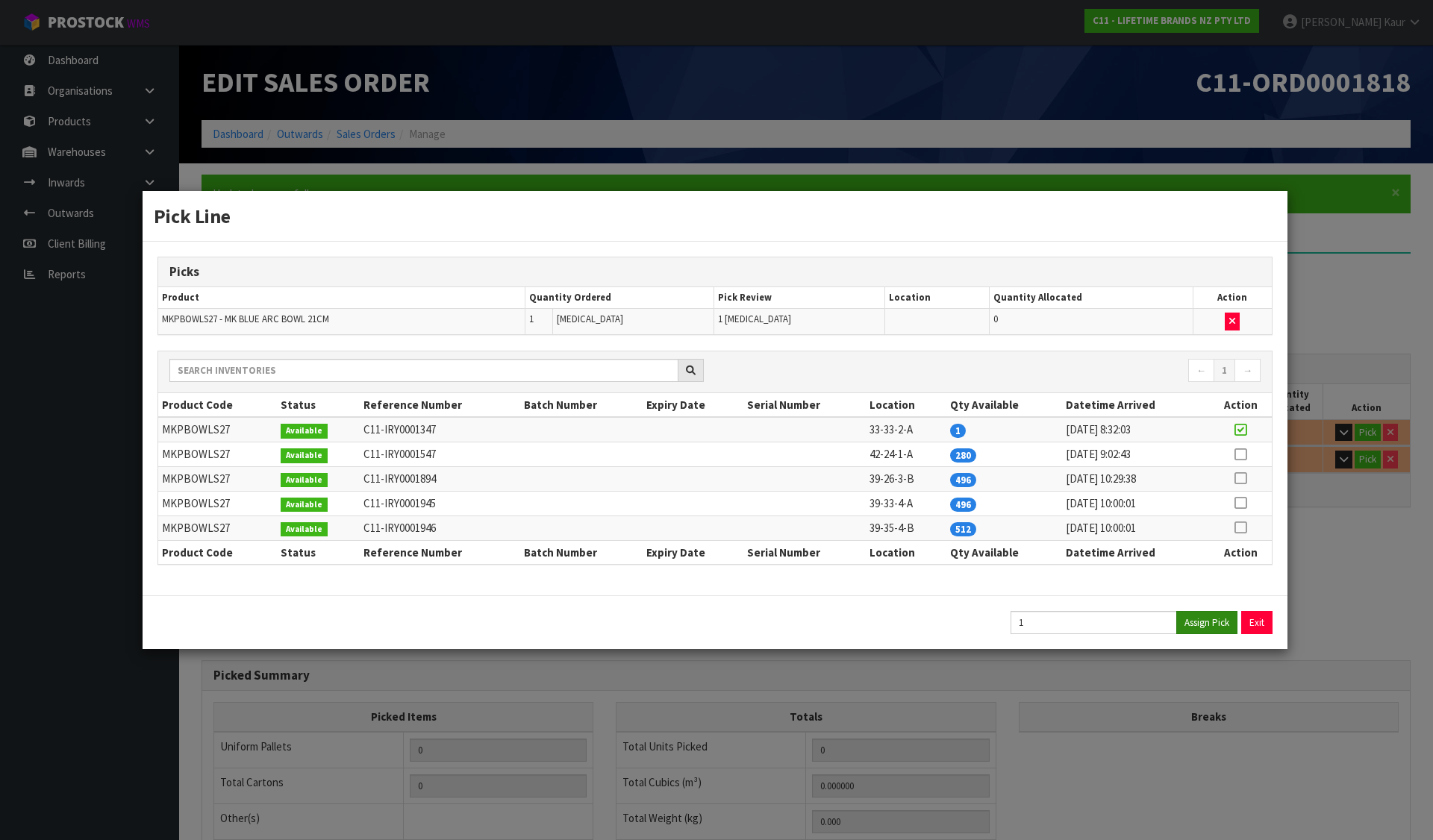
type input "0.002205"
type input "0.5"
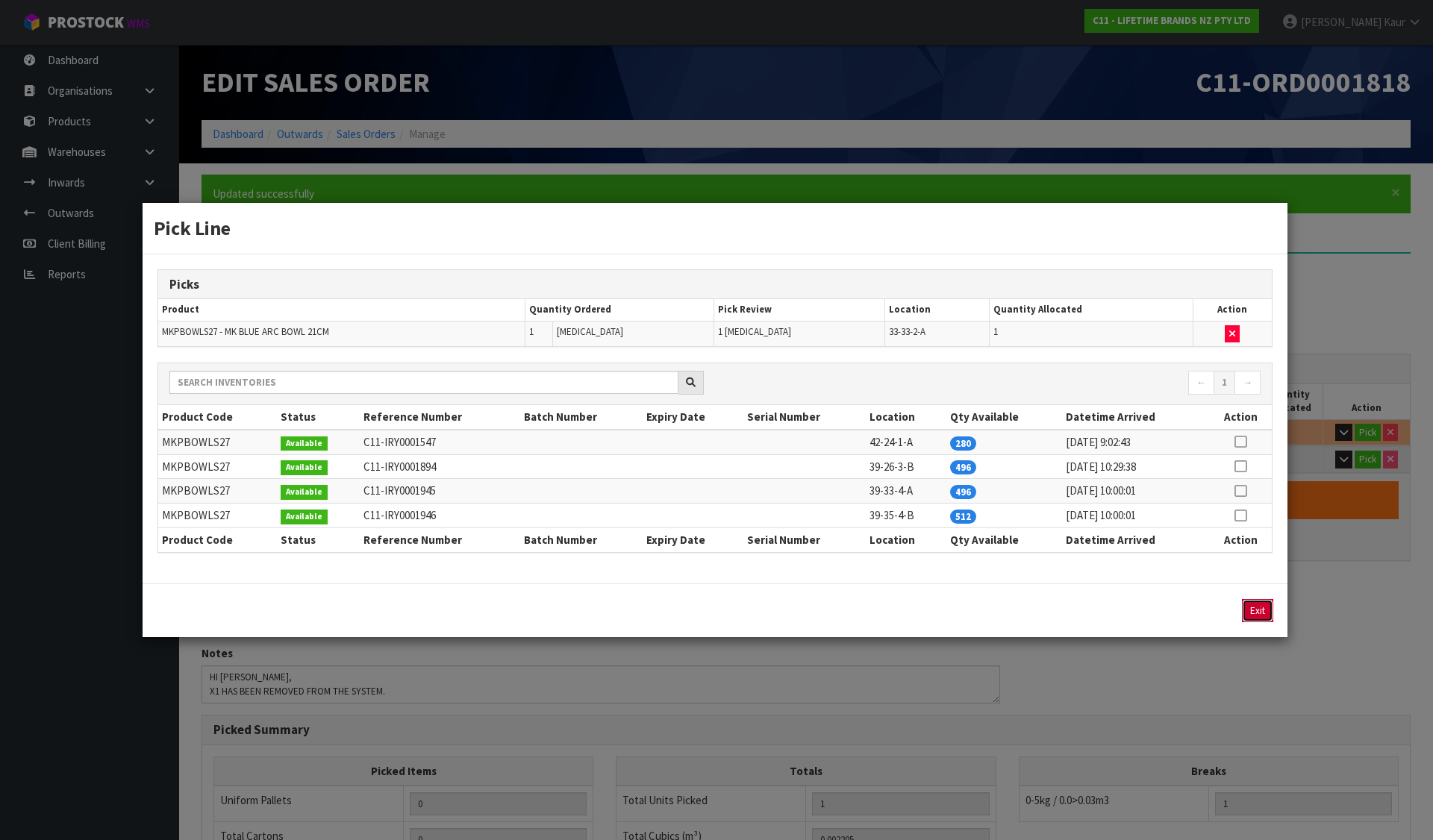
click at [1271, 621] on button "Exit" at bounding box center [1257, 610] width 31 height 23
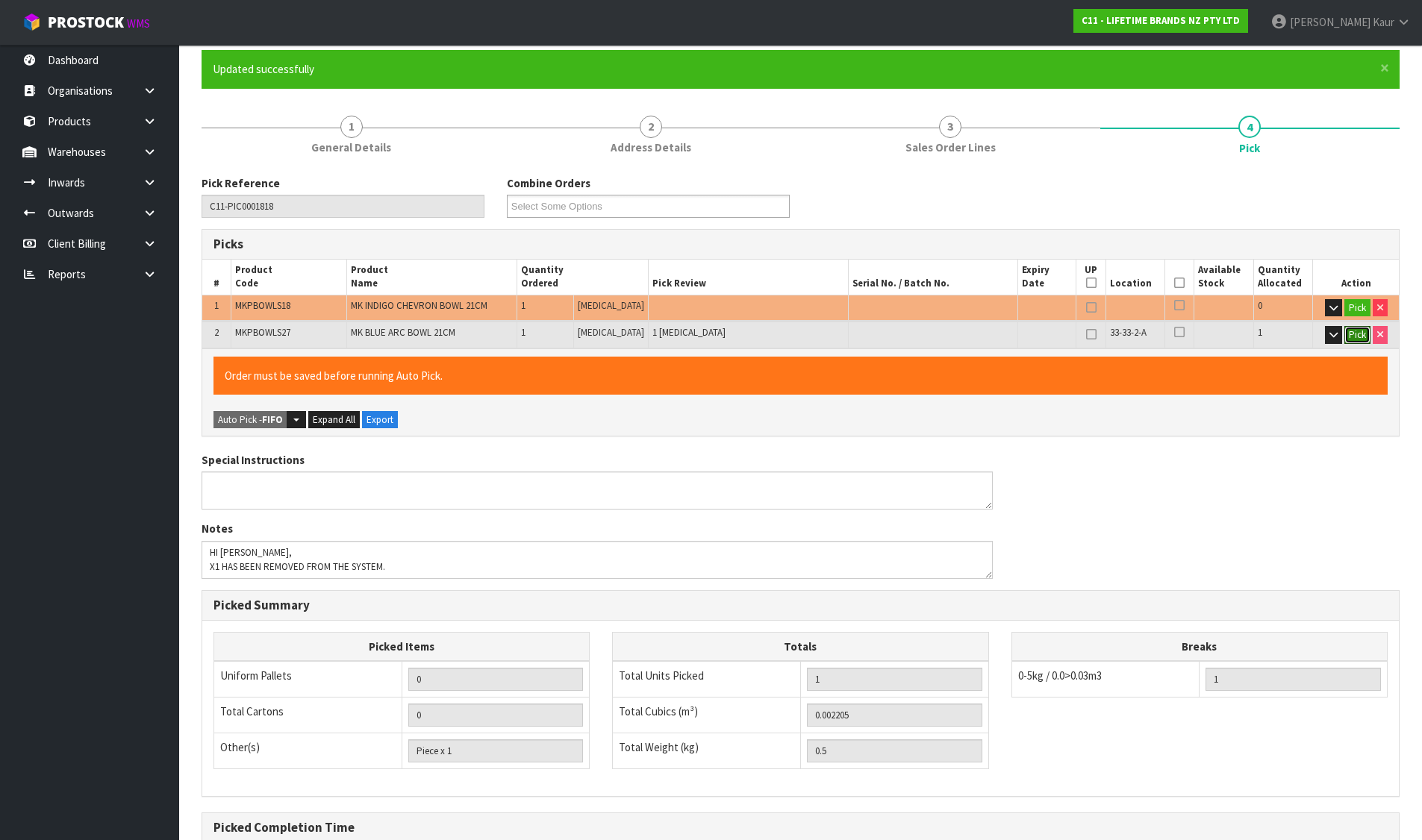
scroll to position [286, 0]
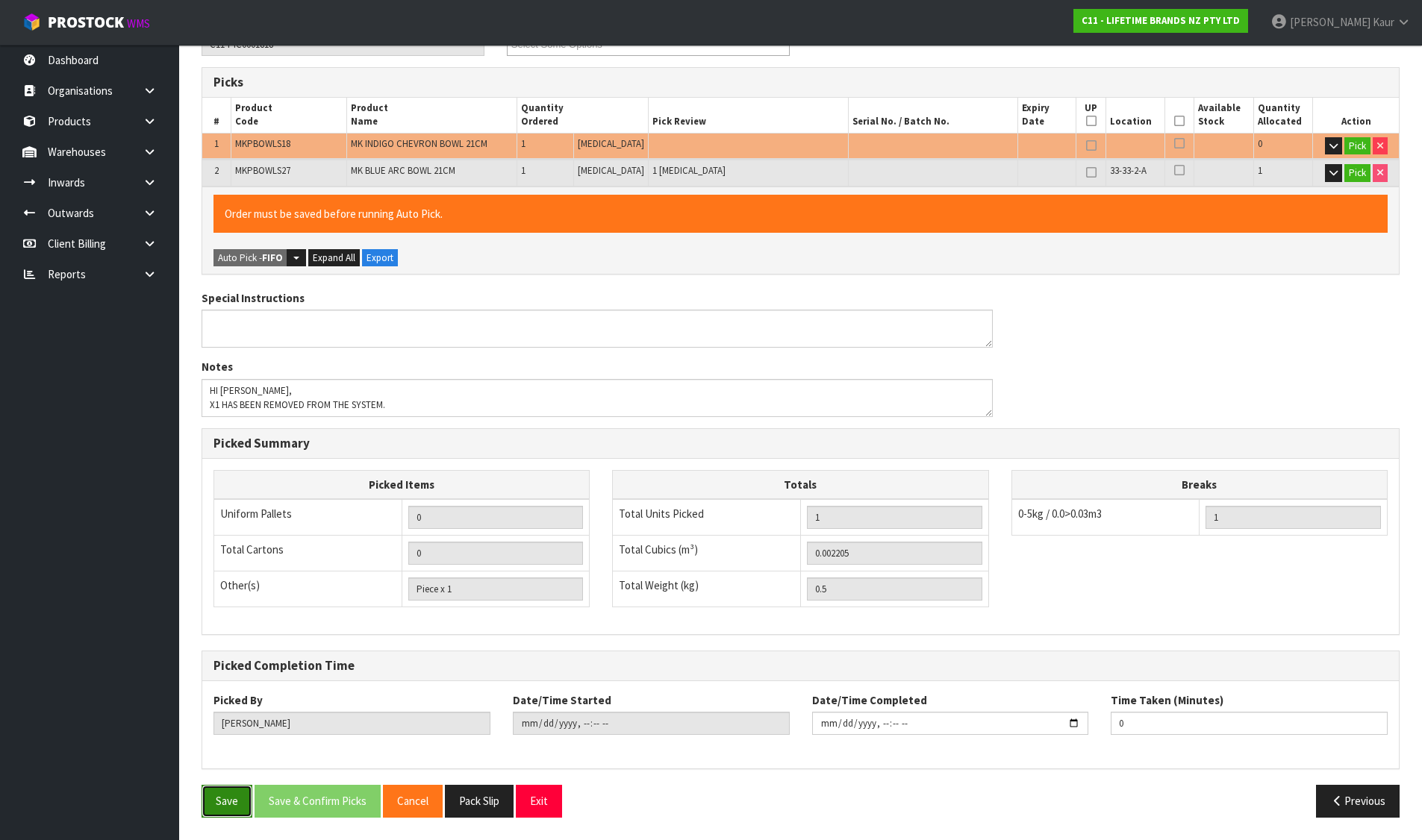
click at [226, 800] on button "Save" at bounding box center [227, 801] width 51 height 32
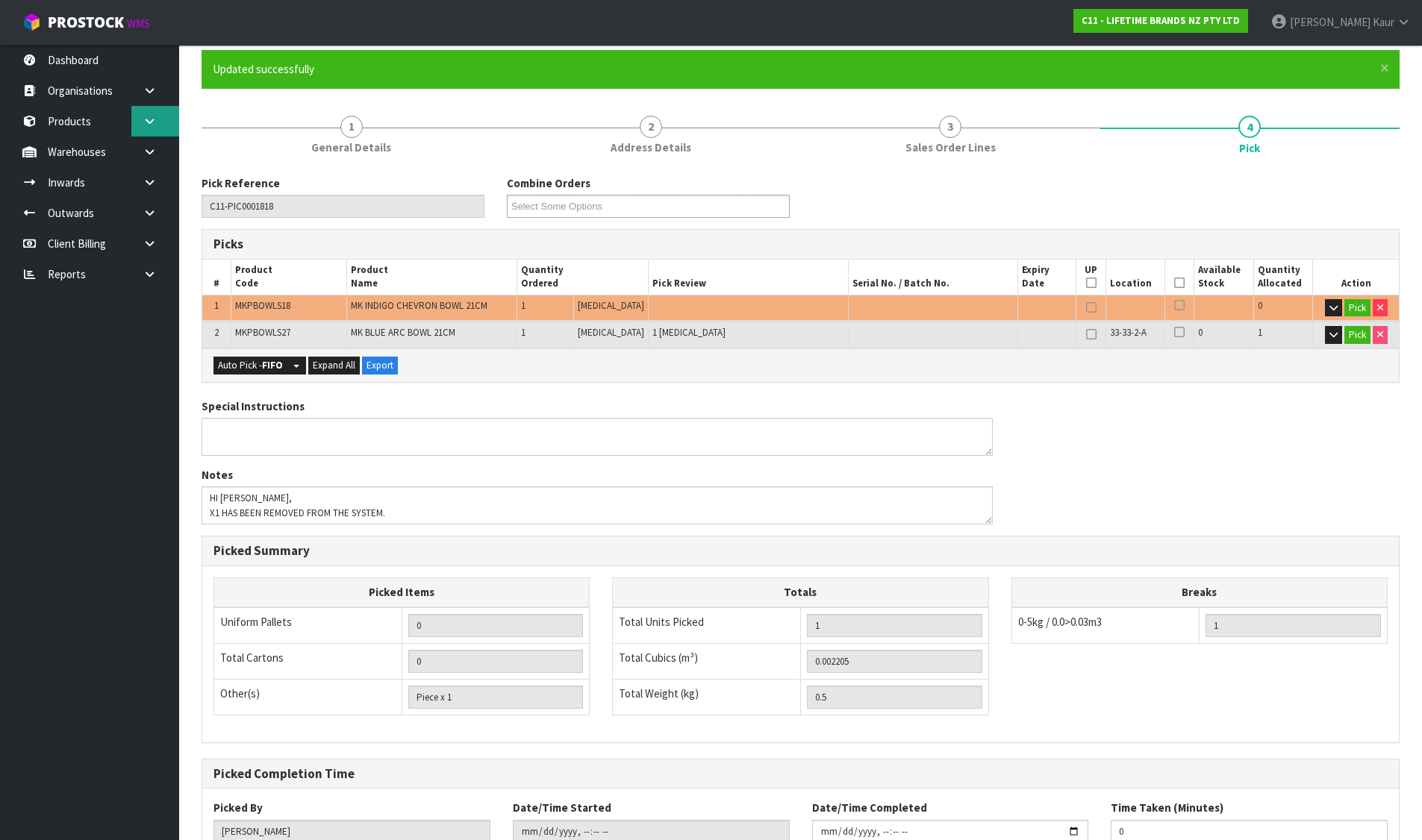
scroll to position [0, 0]
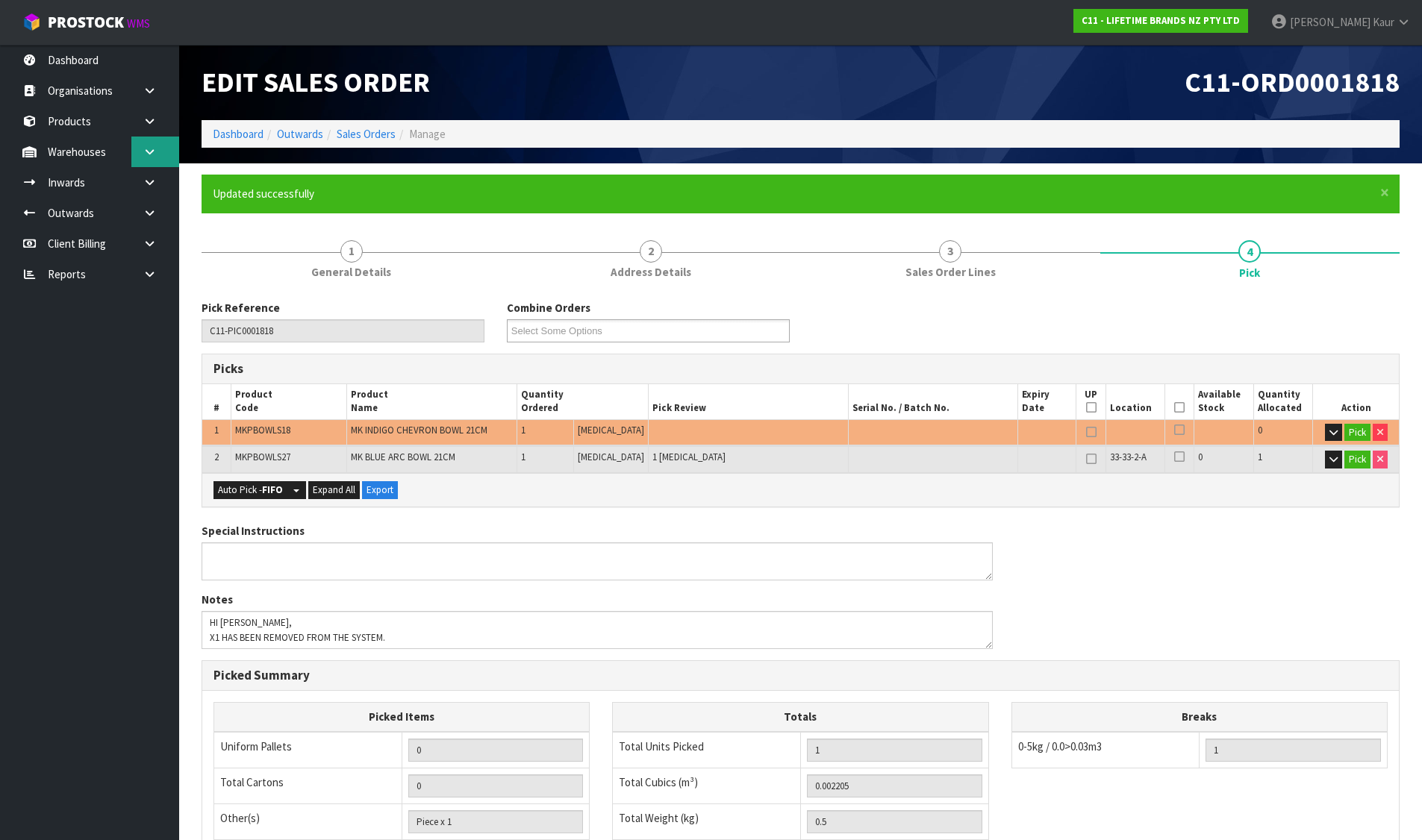
drag, startPoint x: 161, startPoint y: 154, endPoint x: 154, endPoint y: 159, distance: 8.6
click at [161, 154] on link at bounding box center [154, 152] width 47 height 31
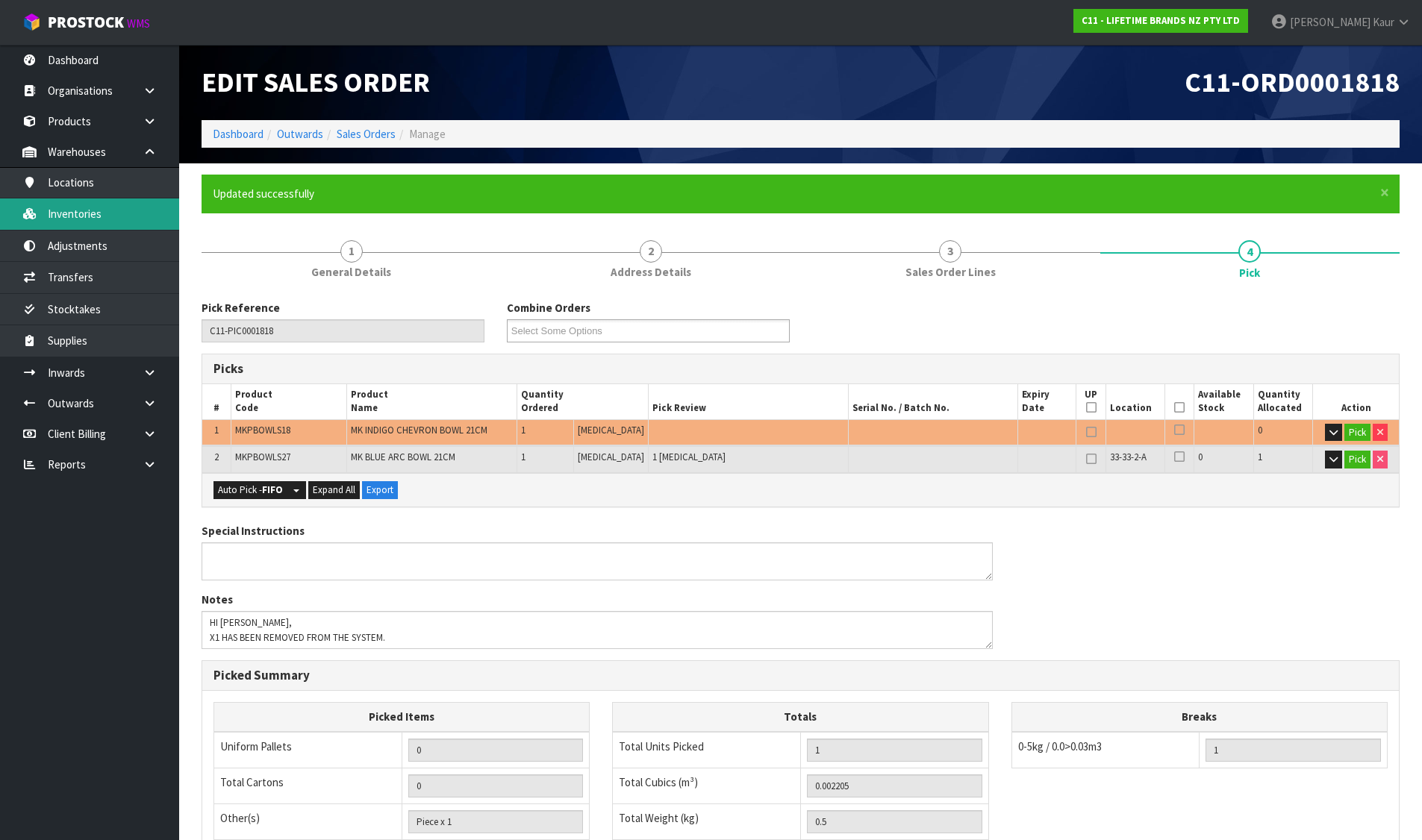
click at [113, 210] on link "Inventories" at bounding box center [89, 214] width 179 height 31
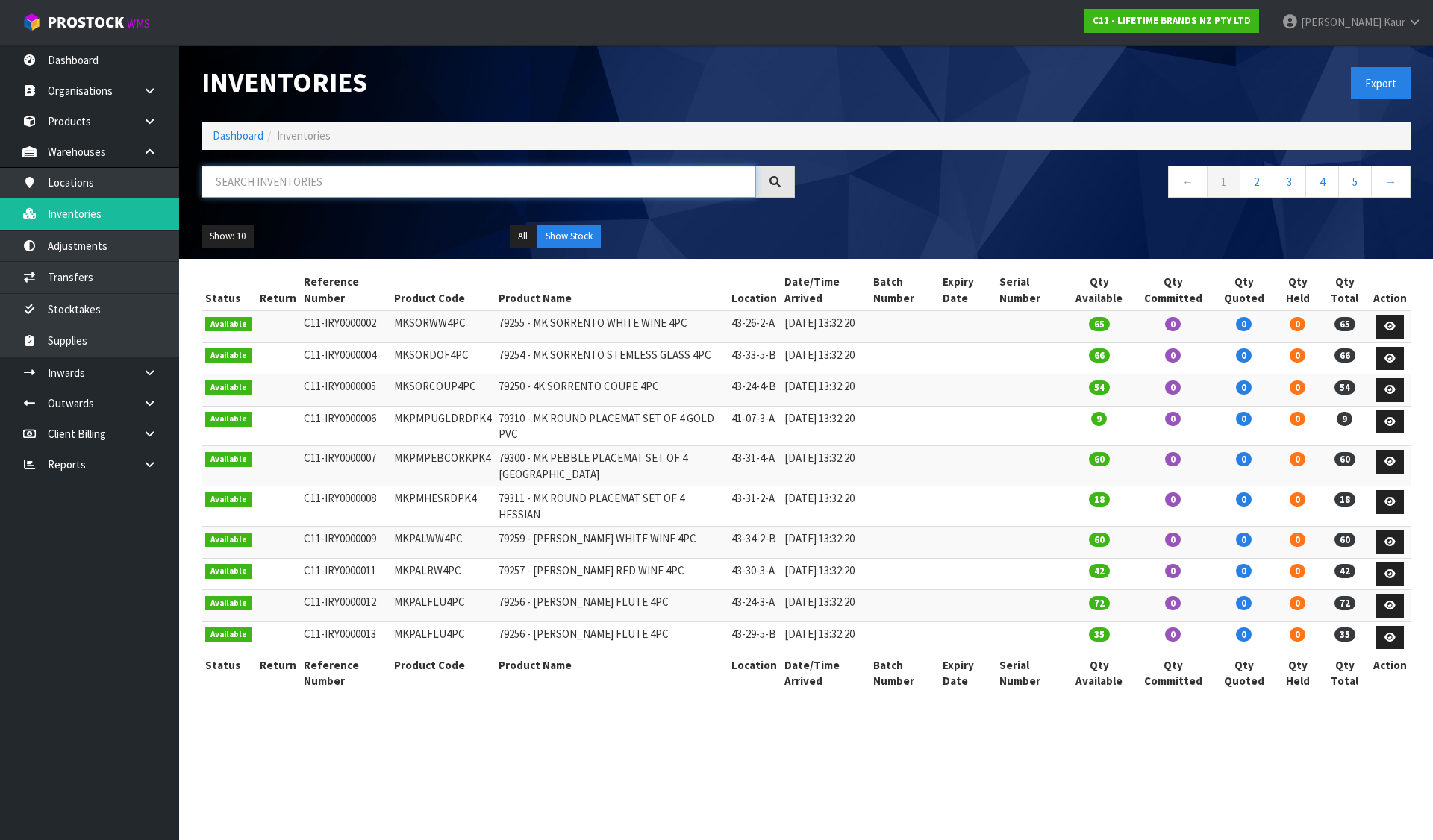
click at [328, 174] on input "text" at bounding box center [479, 182] width 555 height 32
paste input "MKPBOWLS27"
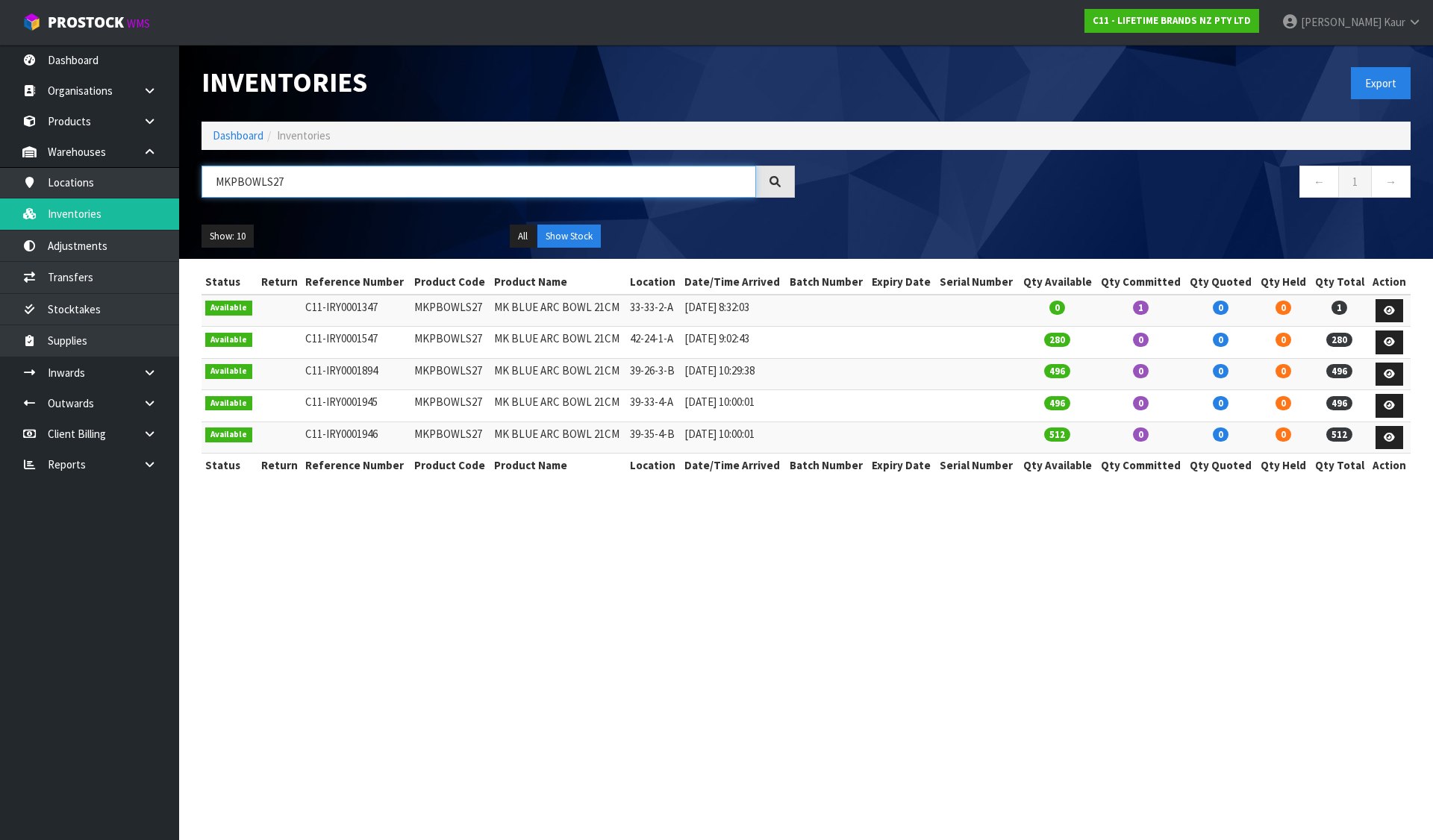
type input "MKPBOWLS27"
drag, startPoint x: 1185, startPoint y: 99, endPoint x: 325, endPoint y: 134, distance: 860.7
click at [1185, 98] on div "Export" at bounding box center [1114, 84] width 616 height 77
click at [236, 133] on link "Dashboard" at bounding box center [237, 136] width 51 height 14
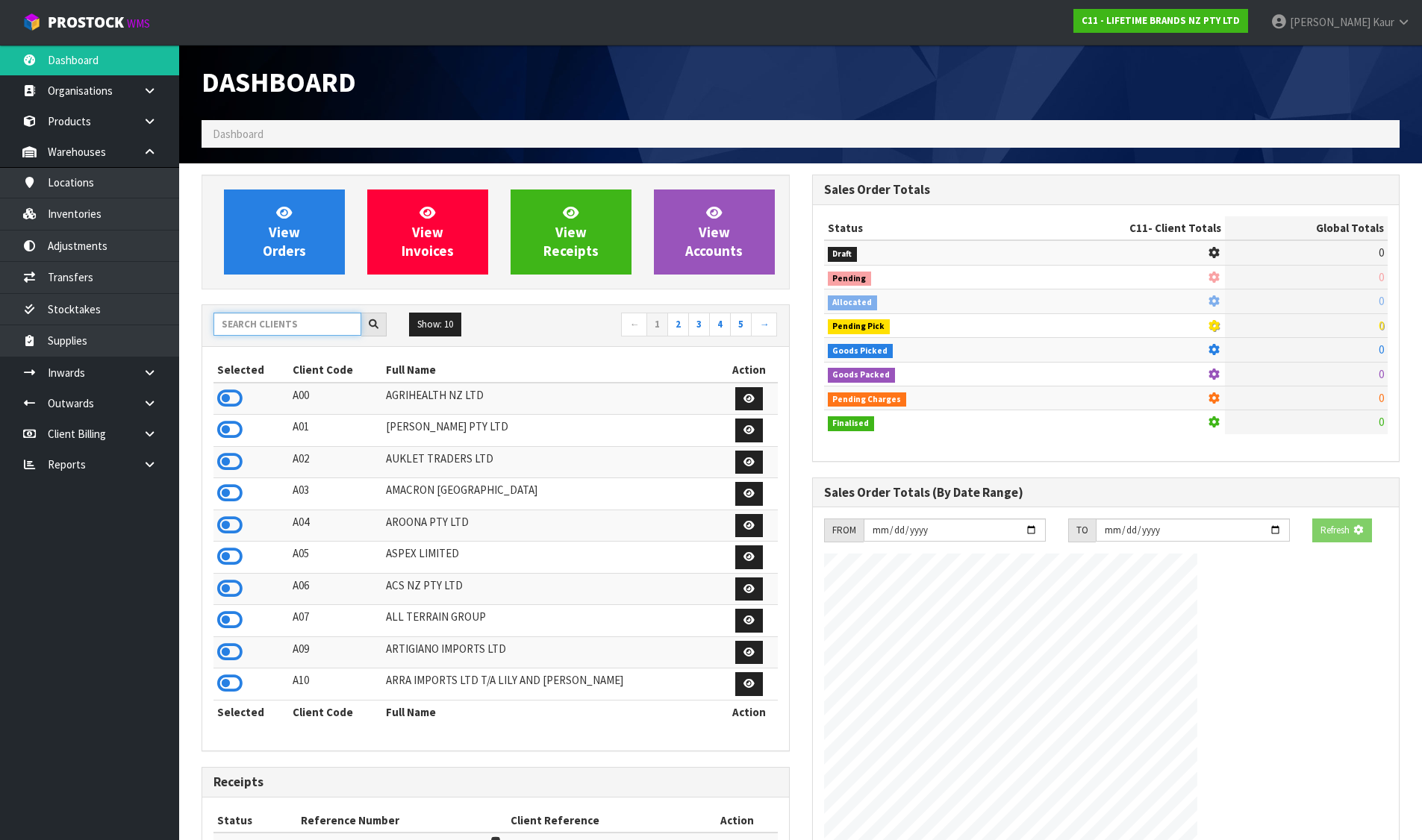
click at [306, 321] on input "text" at bounding box center [287, 324] width 148 height 23
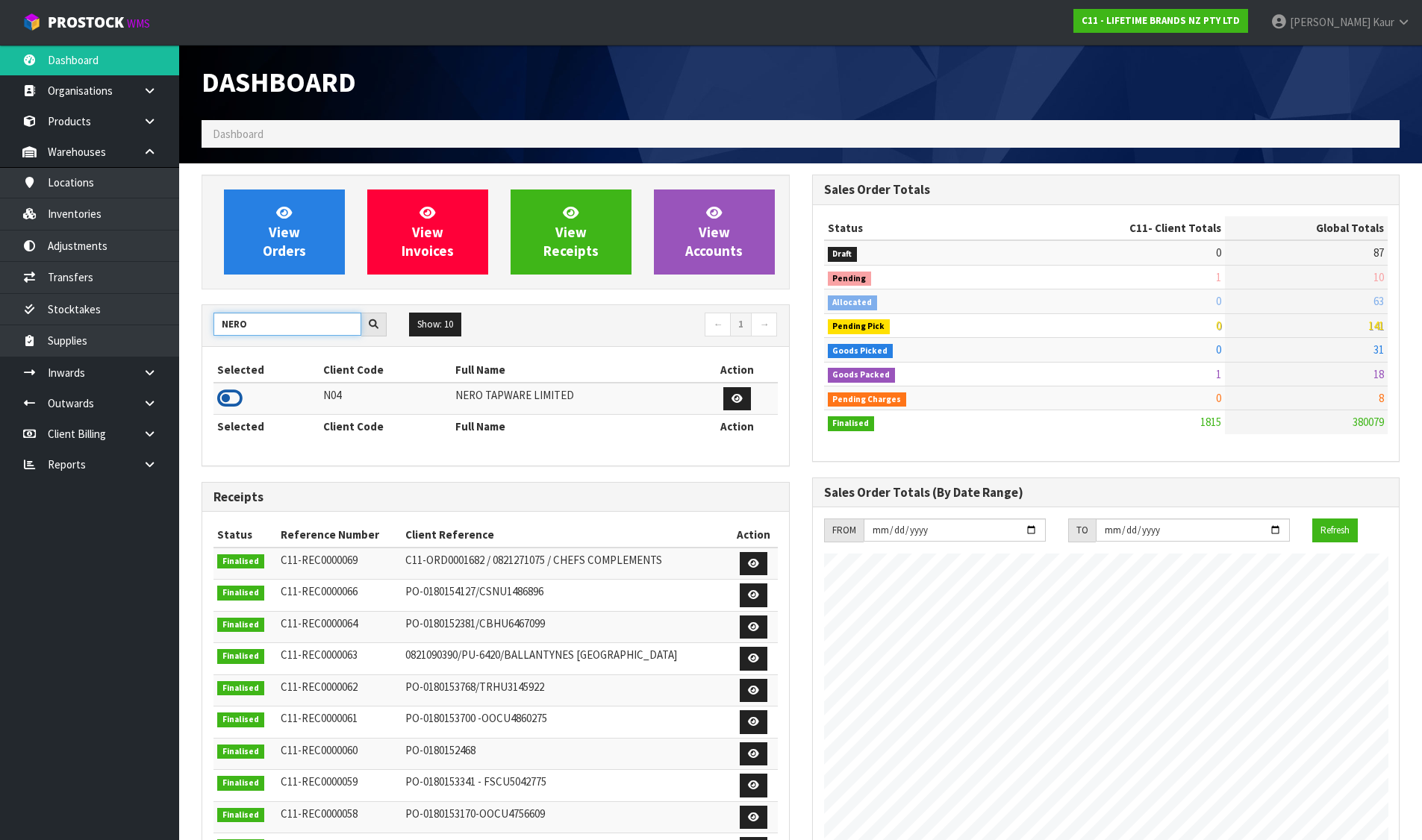
type input "NERO"
click at [225, 400] on icon at bounding box center [230, 399] width 26 height 23
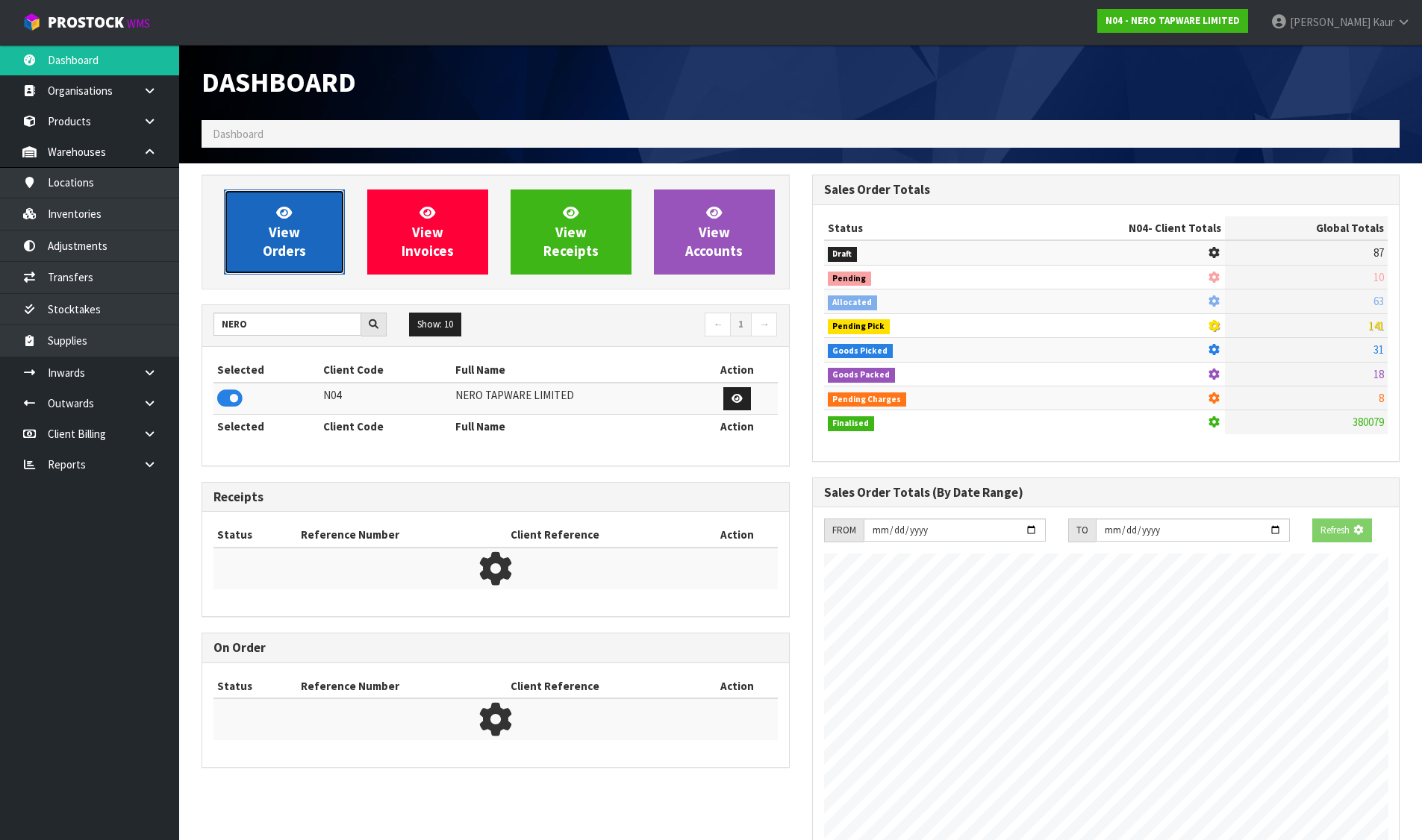
scroll to position [1162, 610]
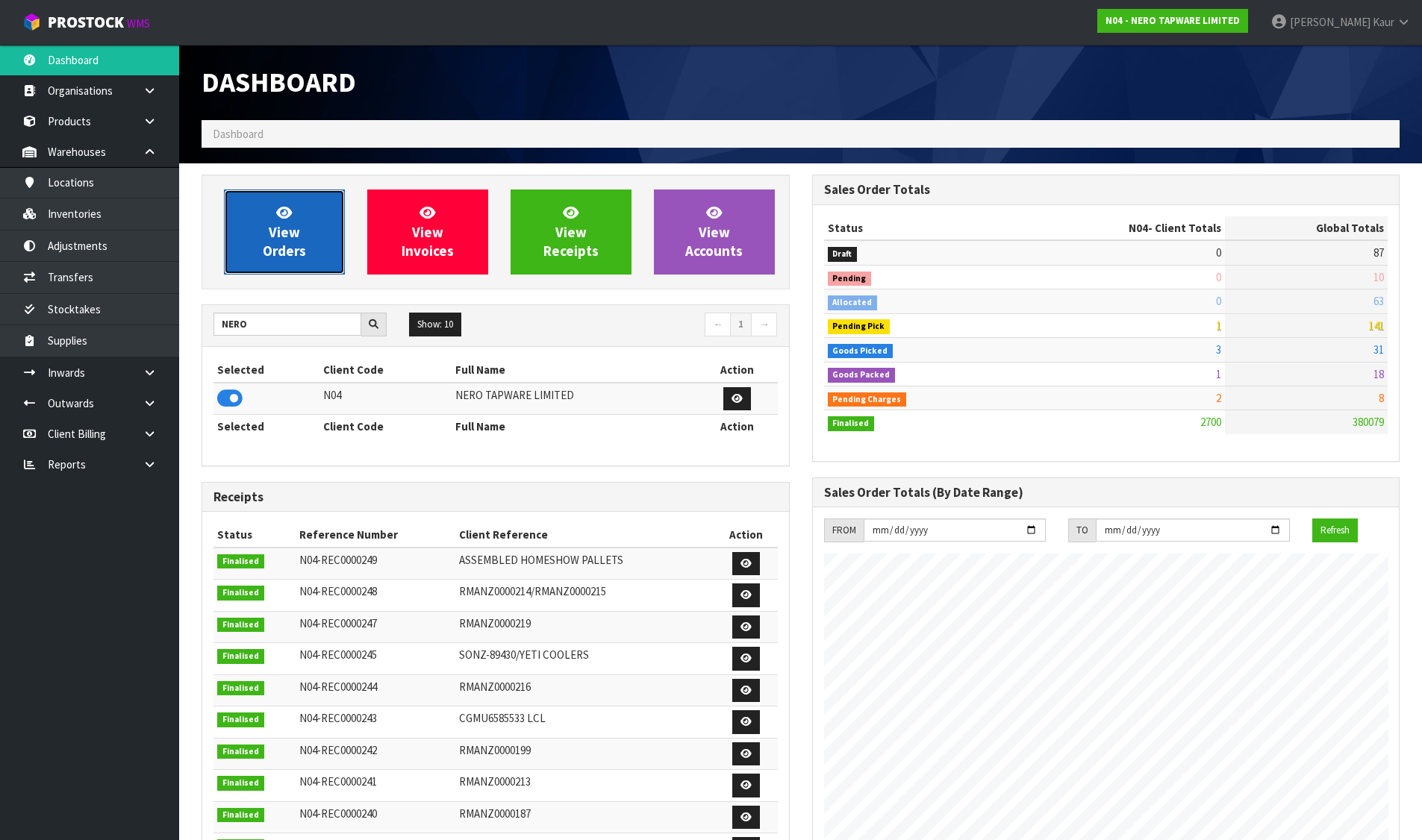
click at [269, 219] on link "View Orders" at bounding box center [284, 232] width 121 height 85
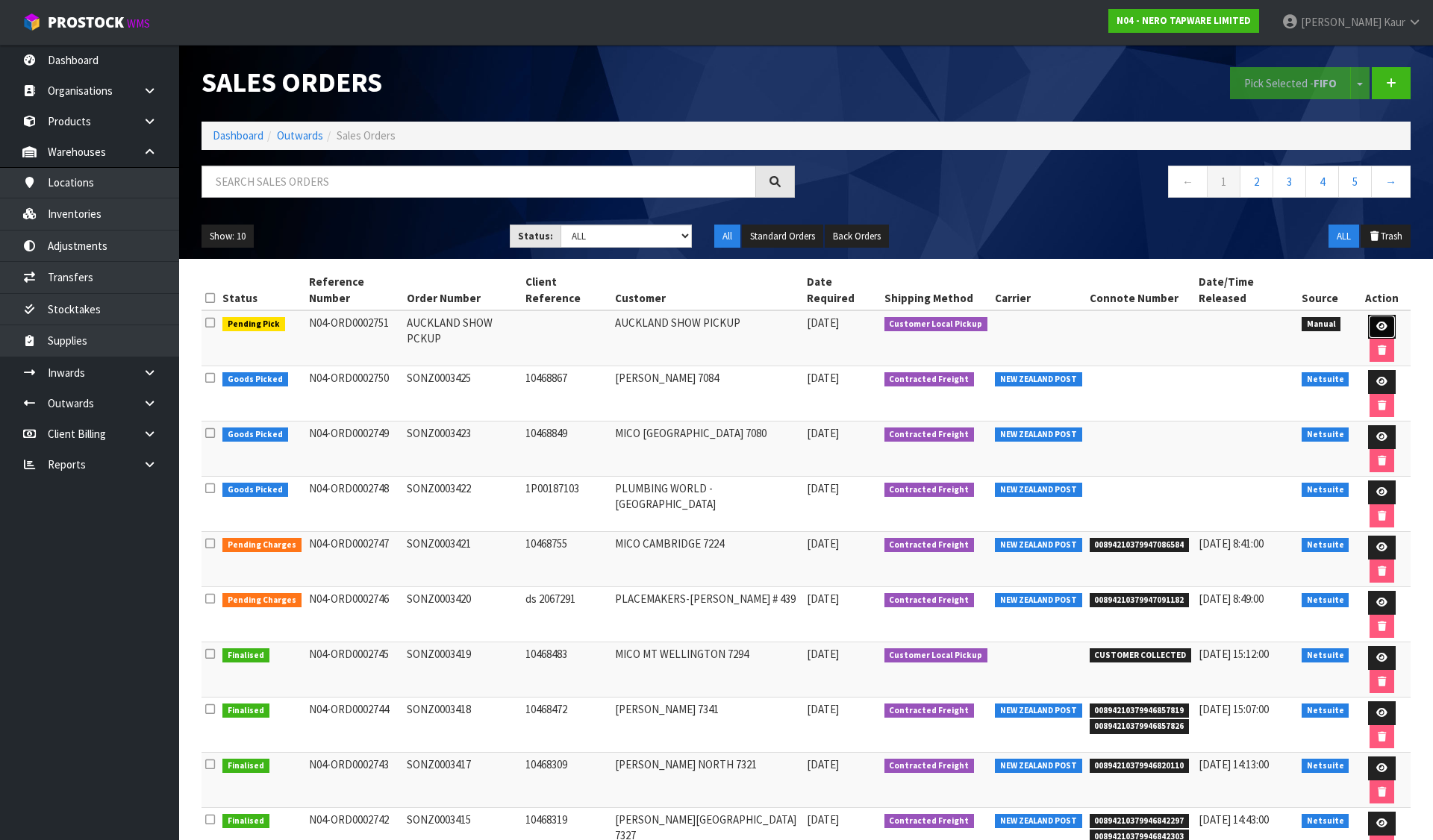
click at [1368, 315] on link at bounding box center [1382, 327] width 27 height 24
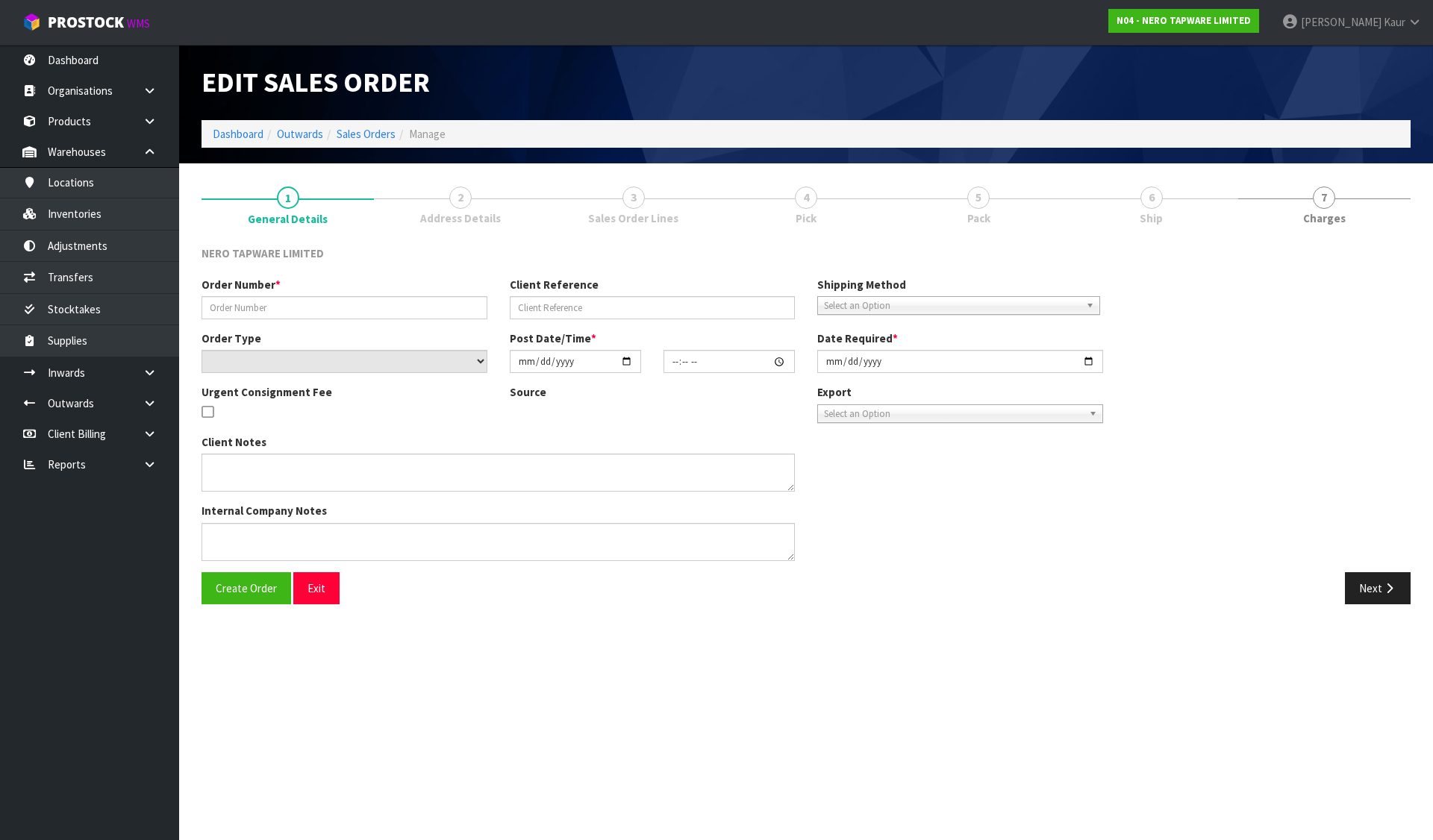
type input "AUCKLAND SHOW PCKUP"
select select "number:0"
type input "[DATE]"
type input "20:27:00.000"
type input "[DATE]"
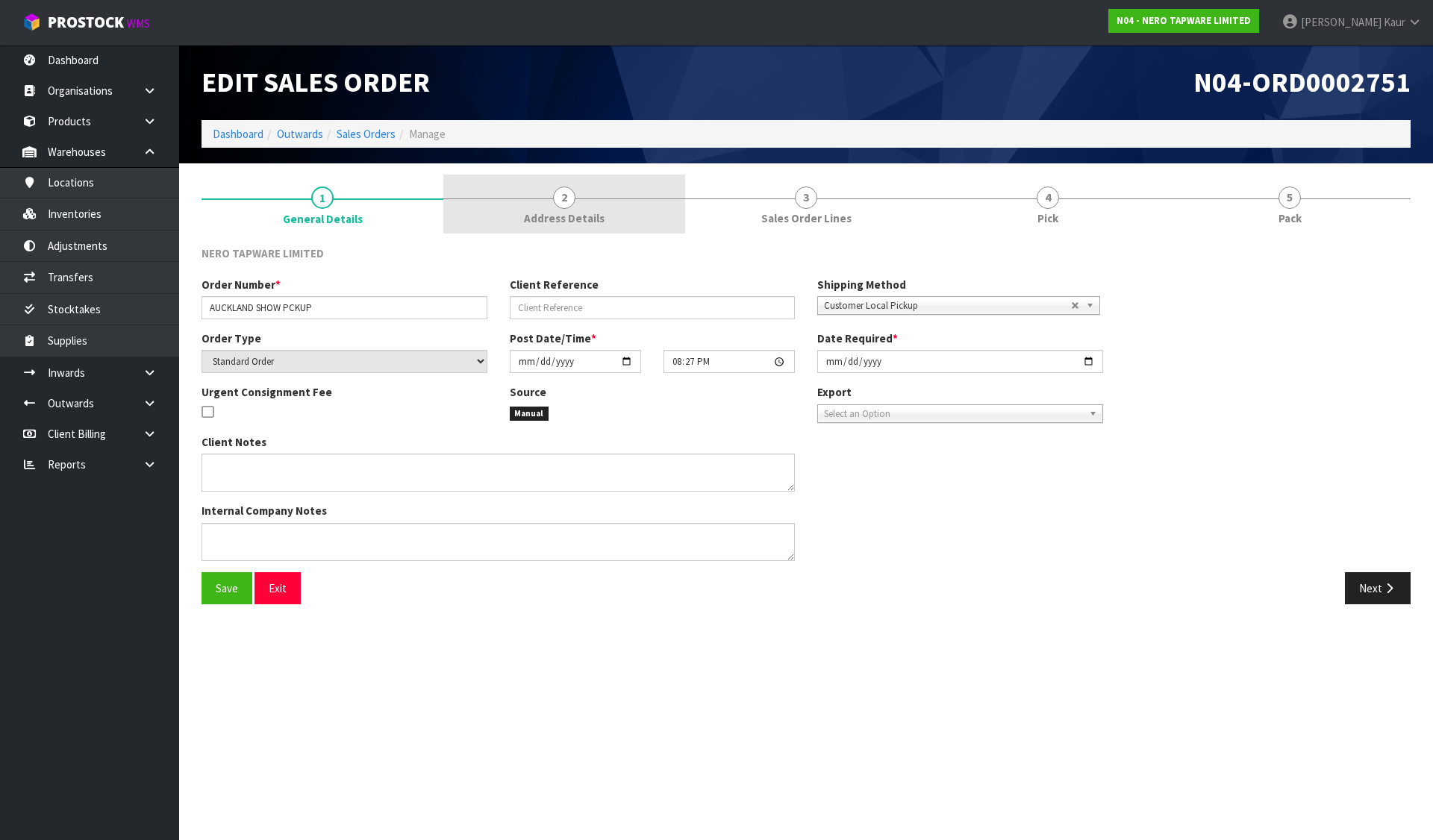
click at [620, 197] on link "2 Address Details" at bounding box center [564, 203] width 242 height 59
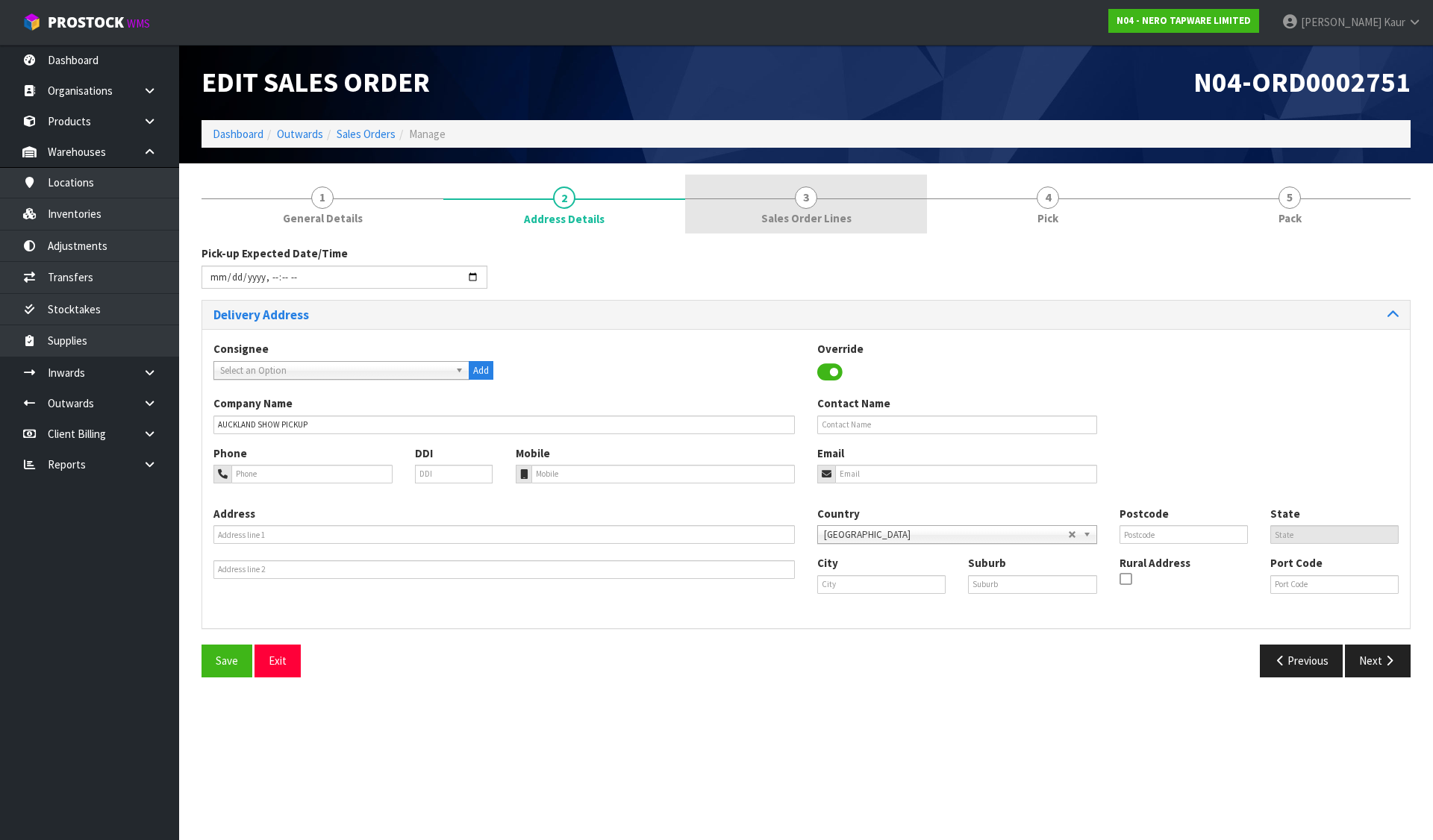
click at [778, 200] on link "3 Sales Order Lines" at bounding box center [806, 203] width 242 height 59
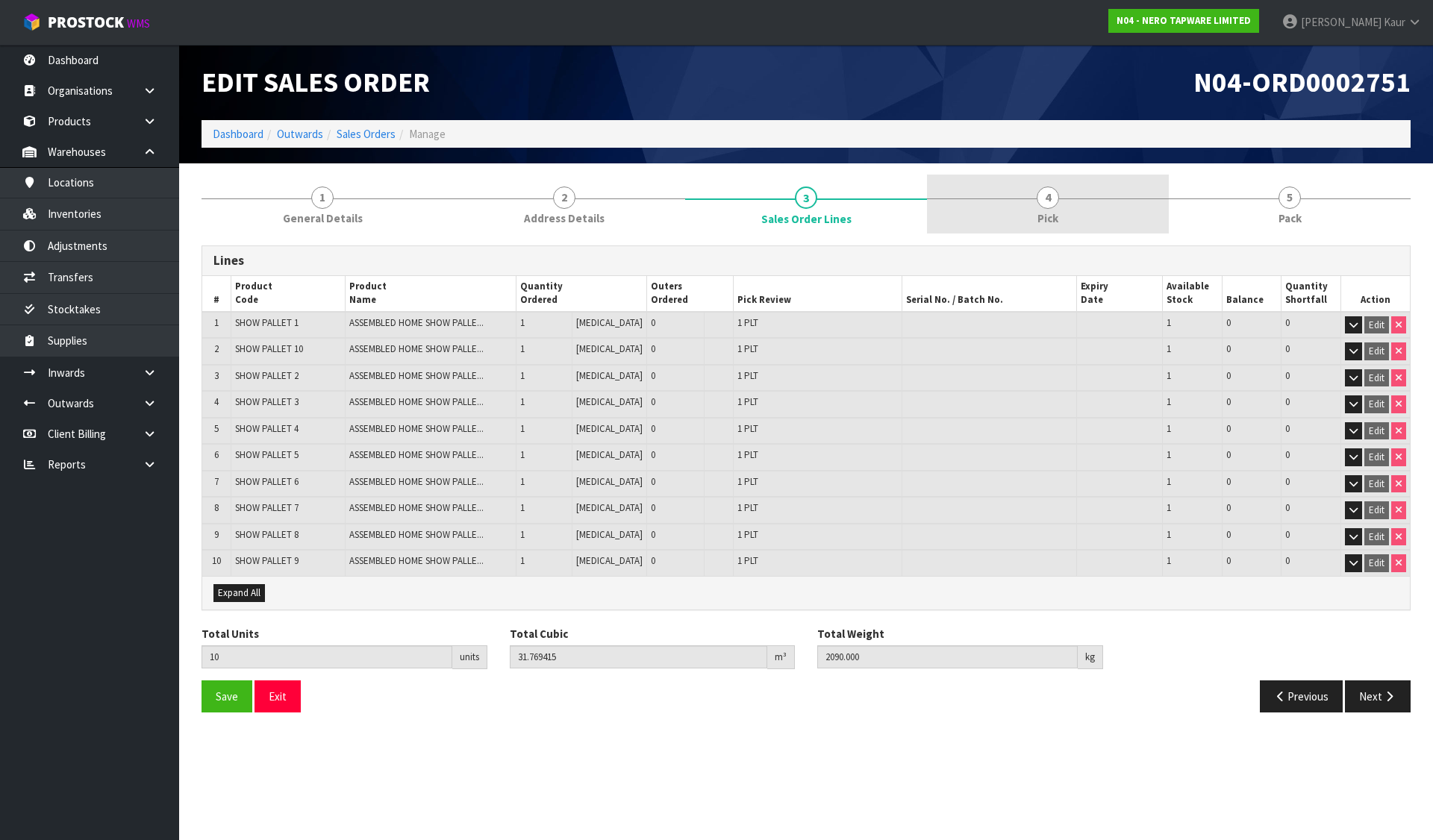
click at [1076, 199] on link "4 Pick" at bounding box center [1048, 203] width 242 height 59
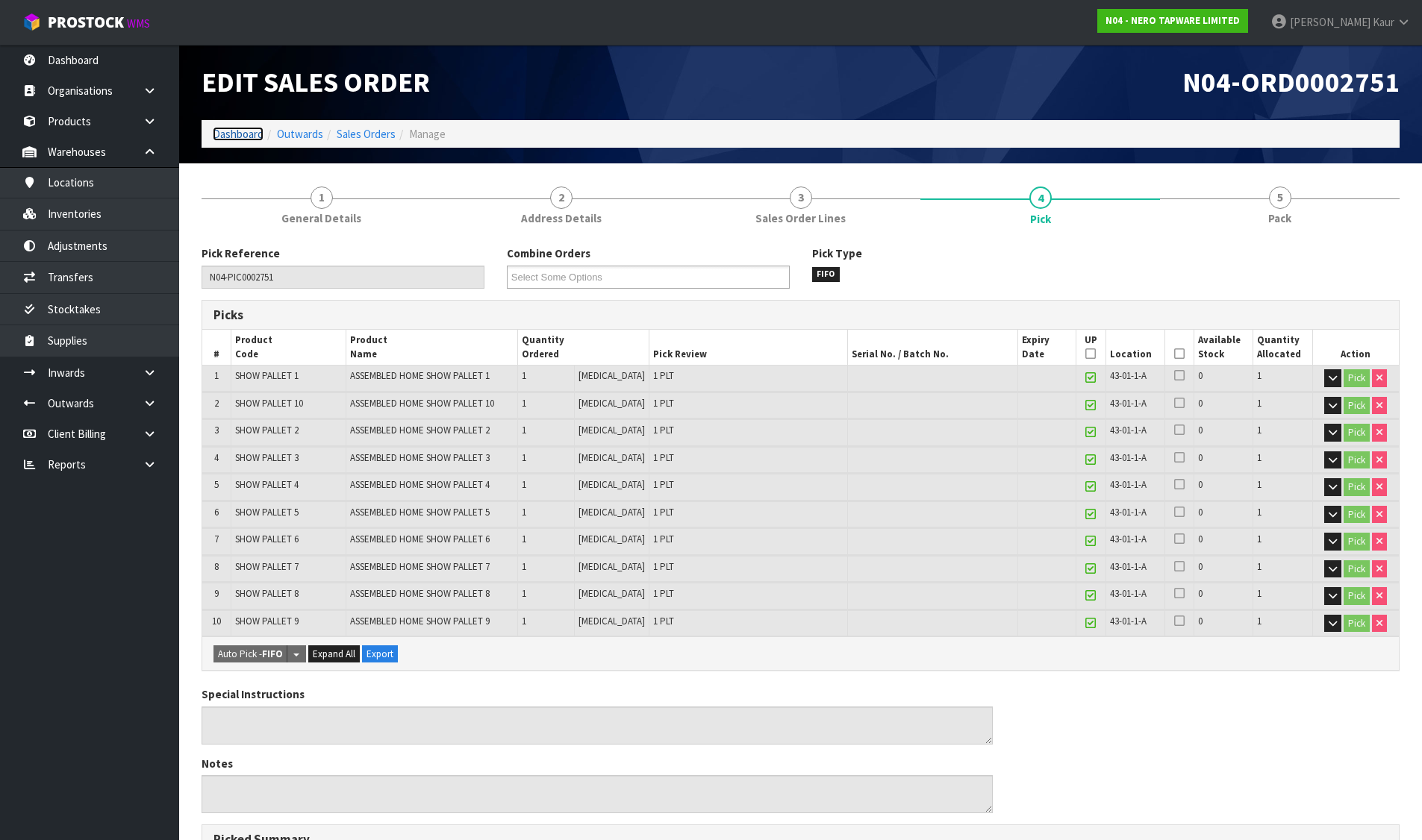
click at [233, 133] on link "Dashboard" at bounding box center [237, 134] width 51 height 14
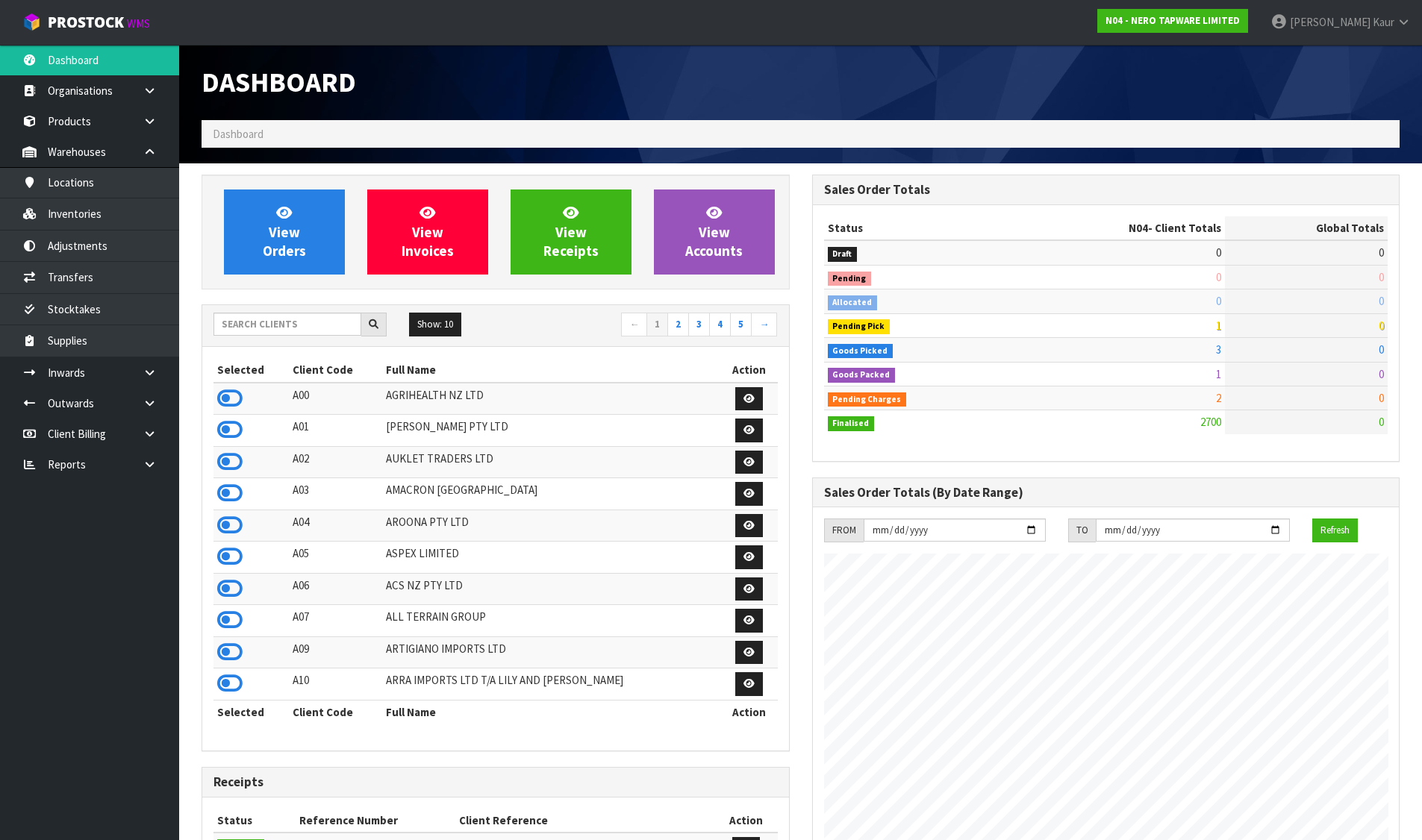
scroll to position [1162, 610]
click at [302, 206] on link "View Orders" at bounding box center [284, 232] width 121 height 85
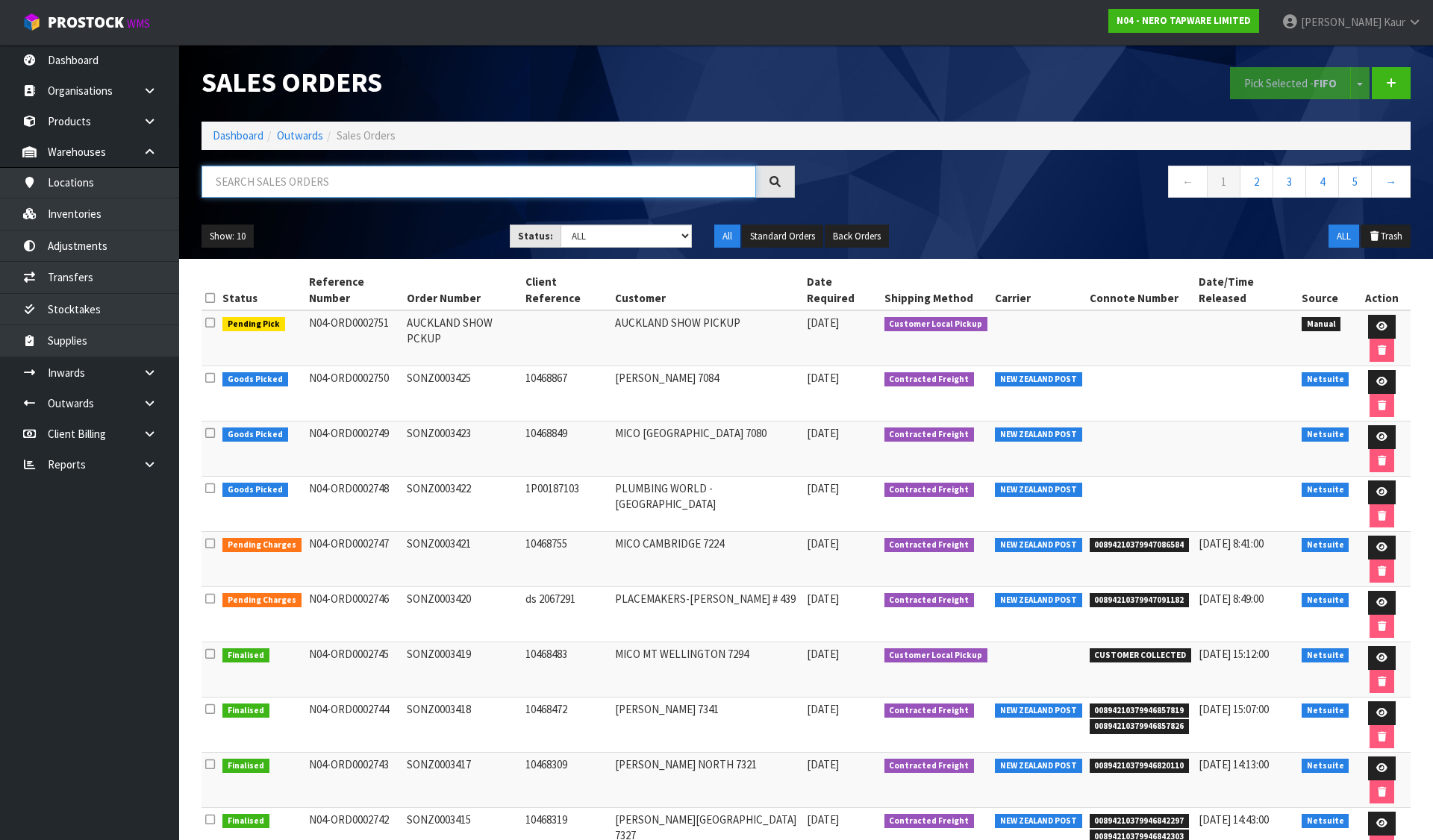
click at [462, 176] on input "text" at bounding box center [479, 182] width 555 height 32
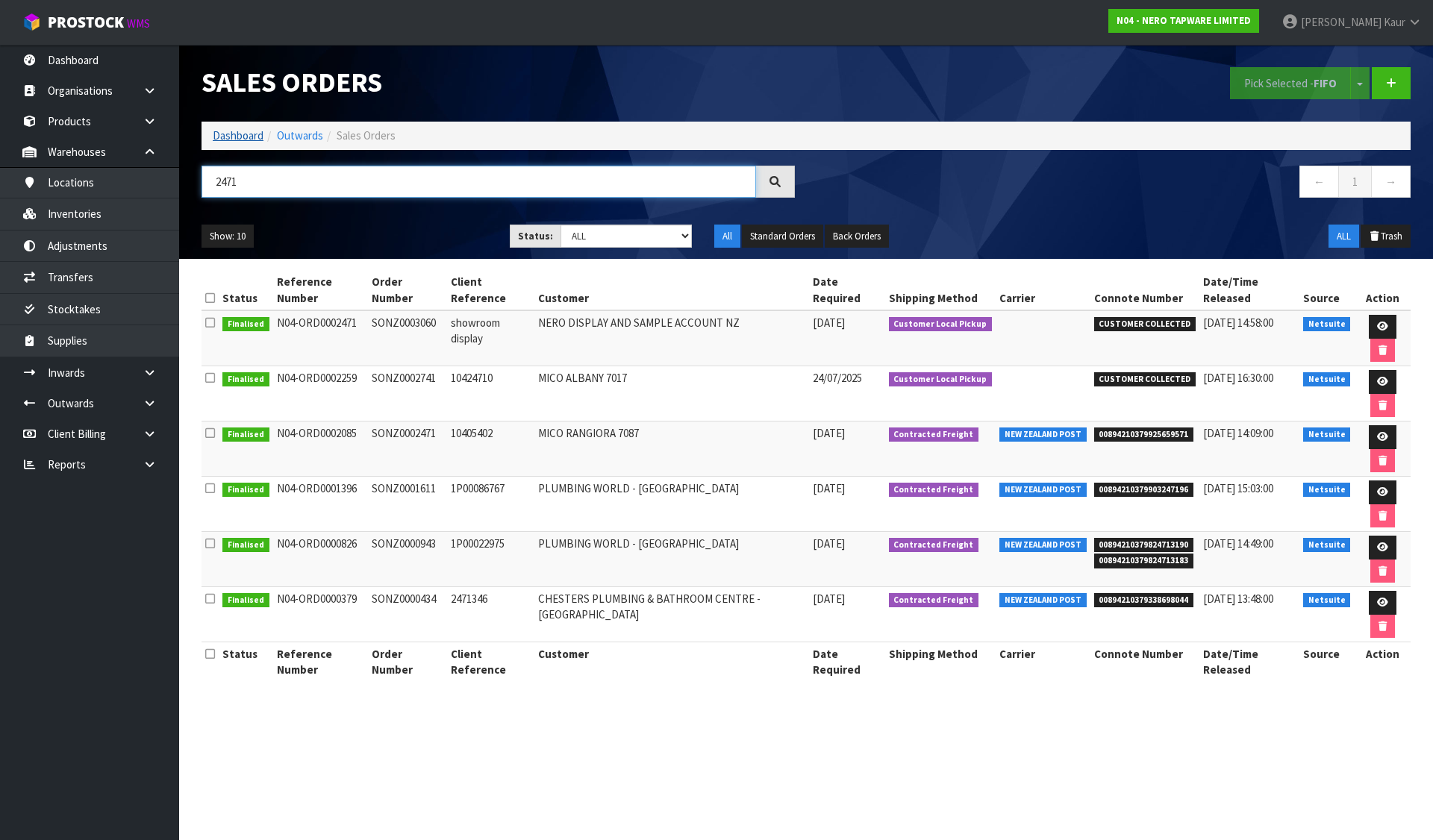
type input "2471"
click at [232, 137] on link "Dashboard" at bounding box center [237, 136] width 51 height 14
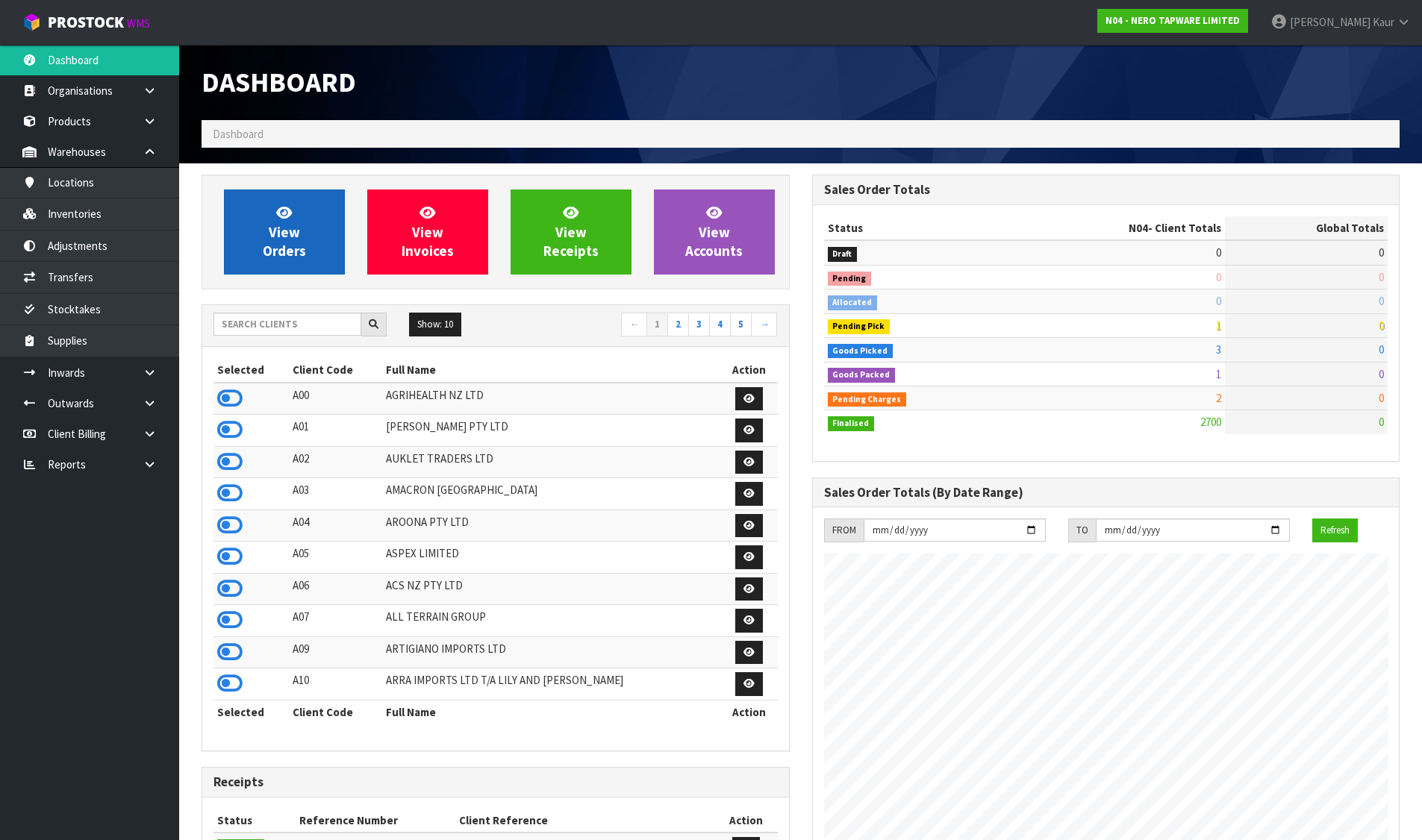
scroll to position [1130, 610]
click at [293, 268] on link "View Orders" at bounding box center [284, 232] width 121 height 85
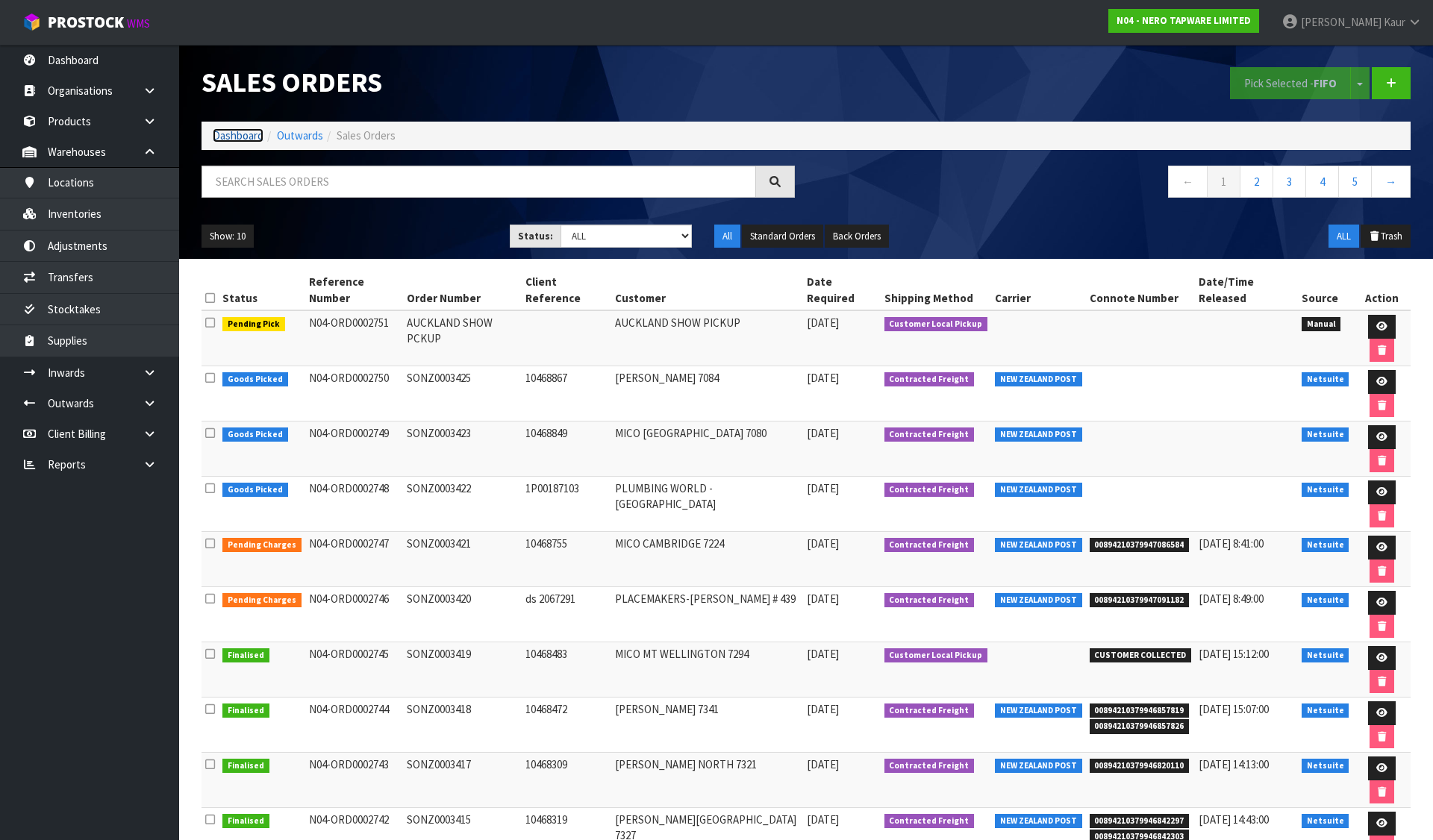
click at [225, 137] on link "Dashboard" at bounding box center [237, 136] width 51 height 14
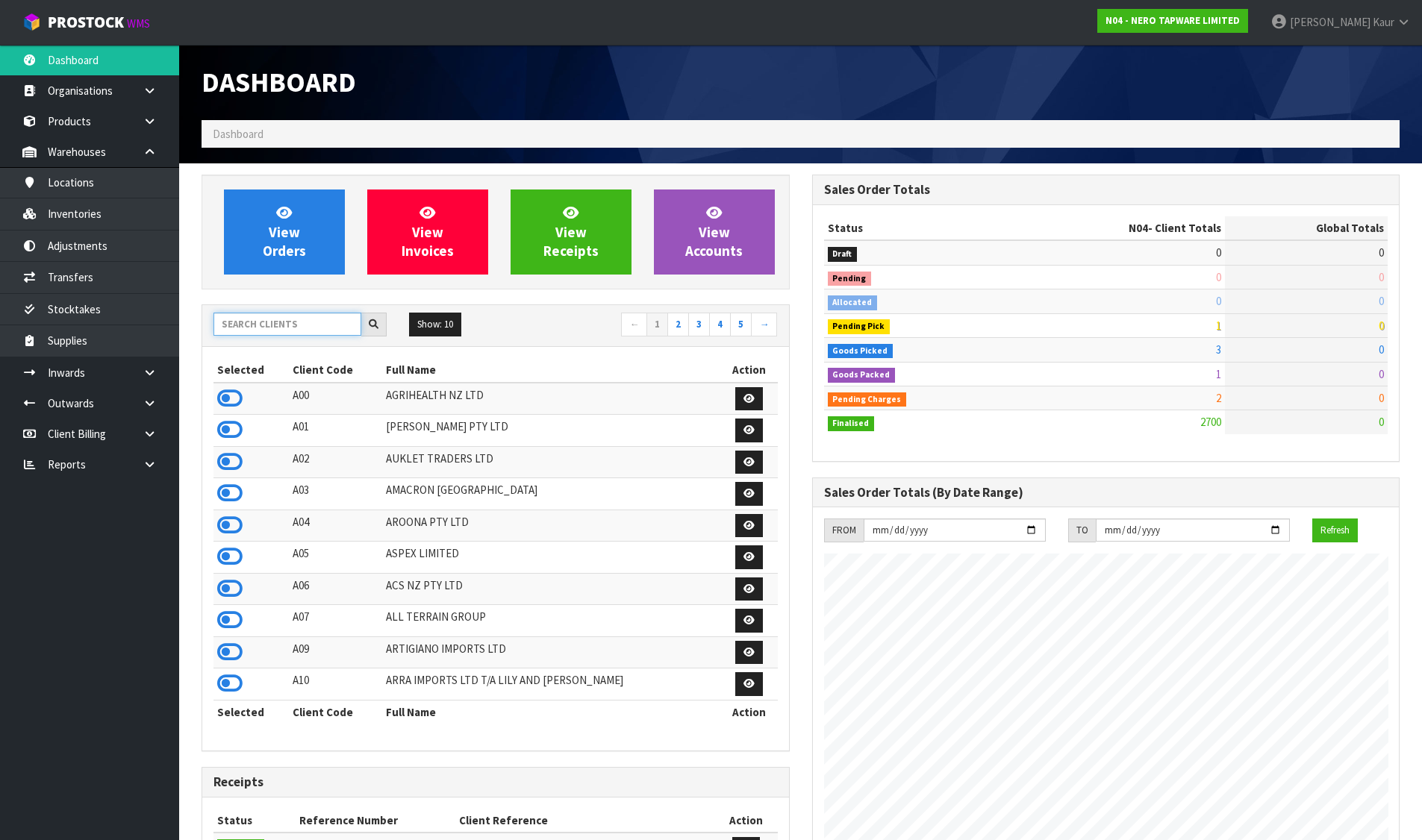
click at [264, 323] on input "text" at bounding box center [287, 324] width 148 height 23
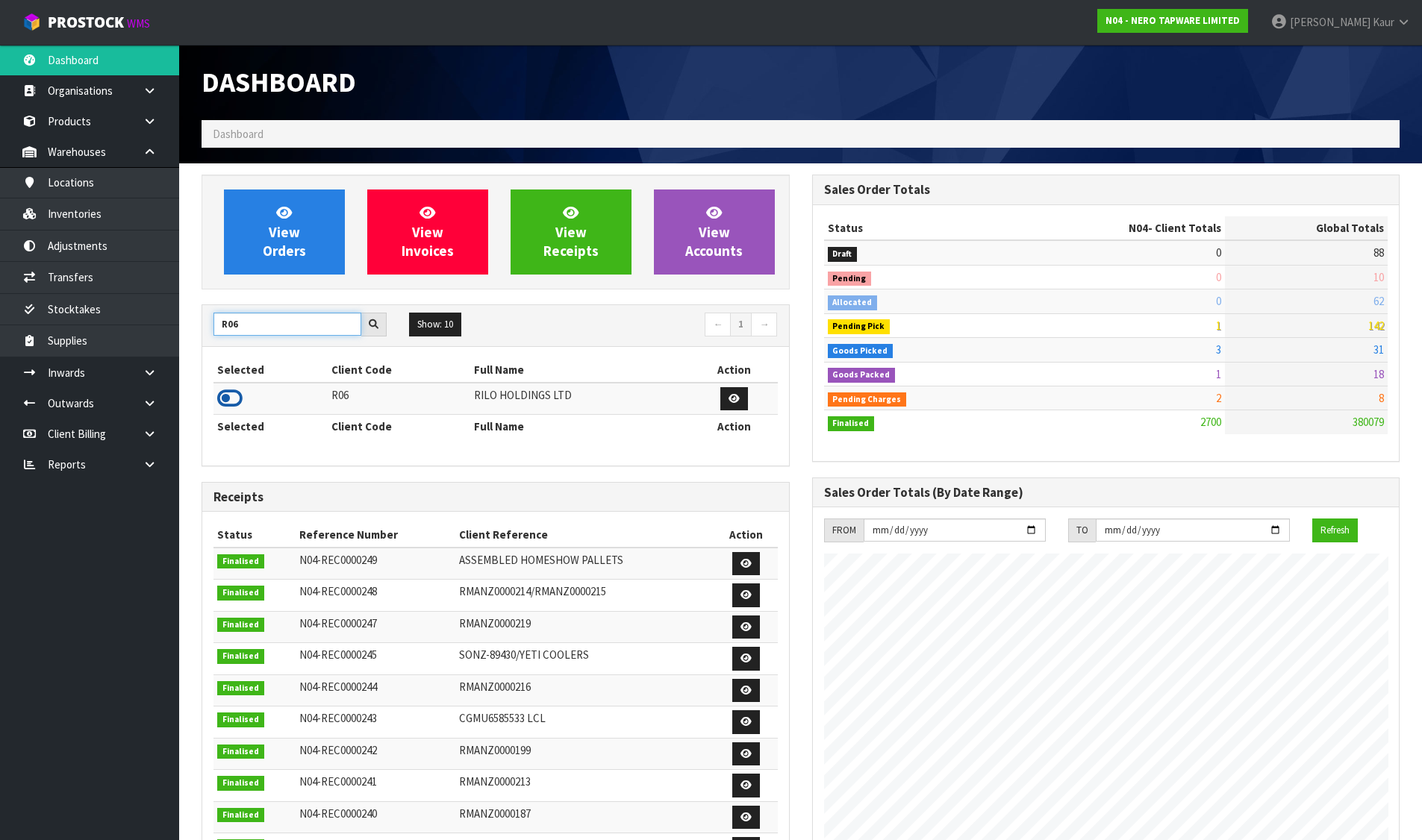
type input "R06"
click at [233, 400] on icon at bounding box center [230, 399] width 26 height 23
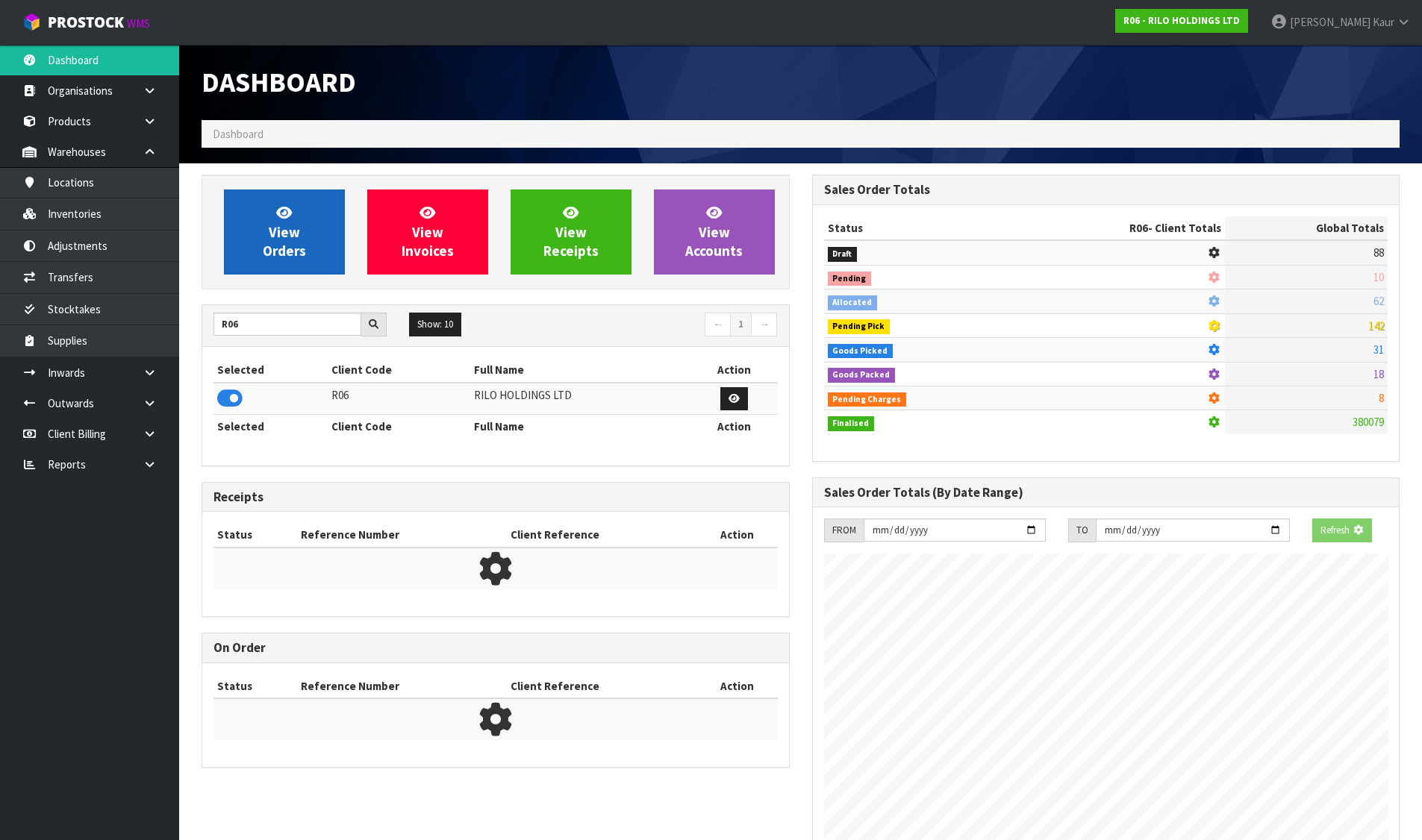
scroll to position [745074, 745812]
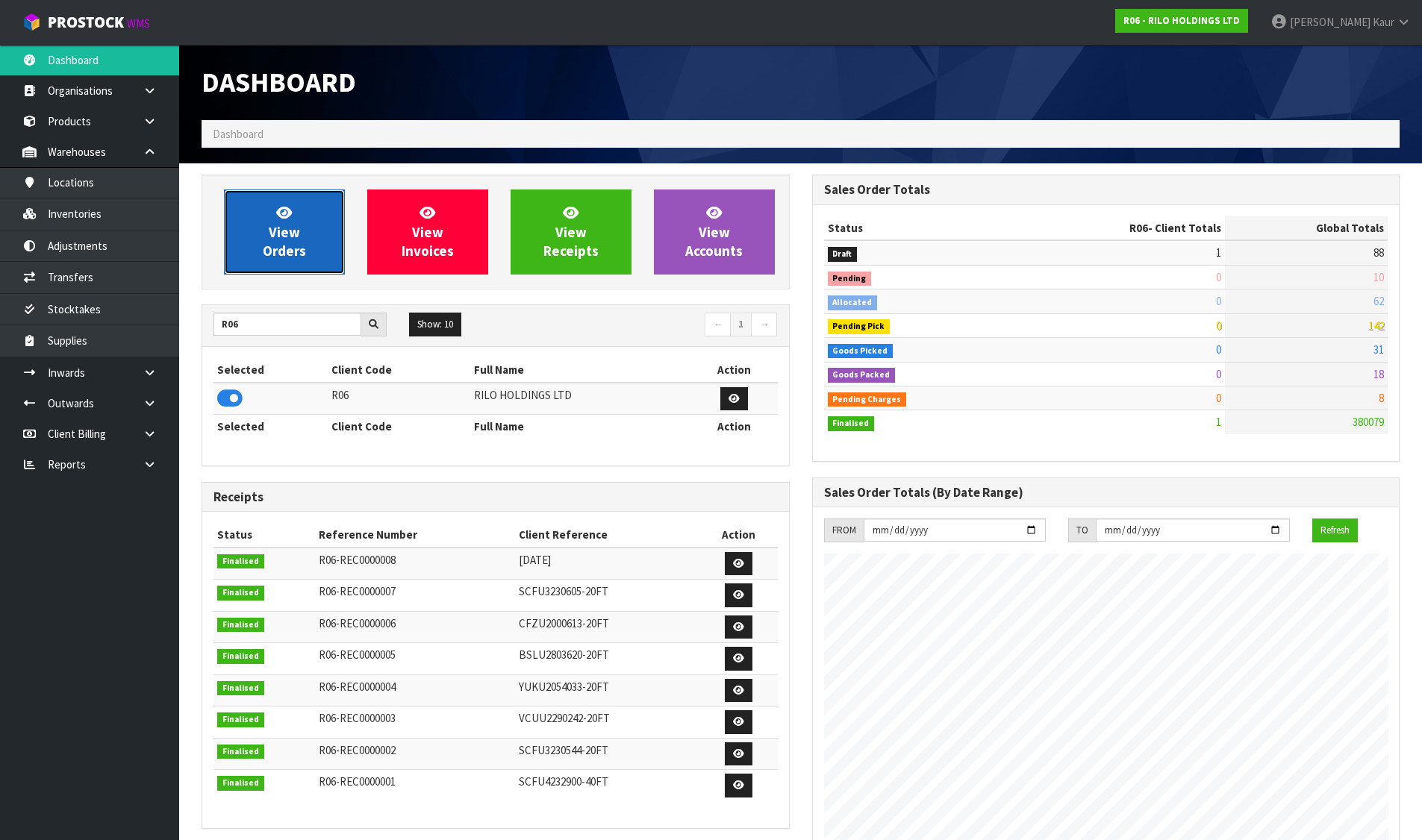
click at [298, 240] on span "View Orders" at bounding box center [285, 232] width 43 height 56
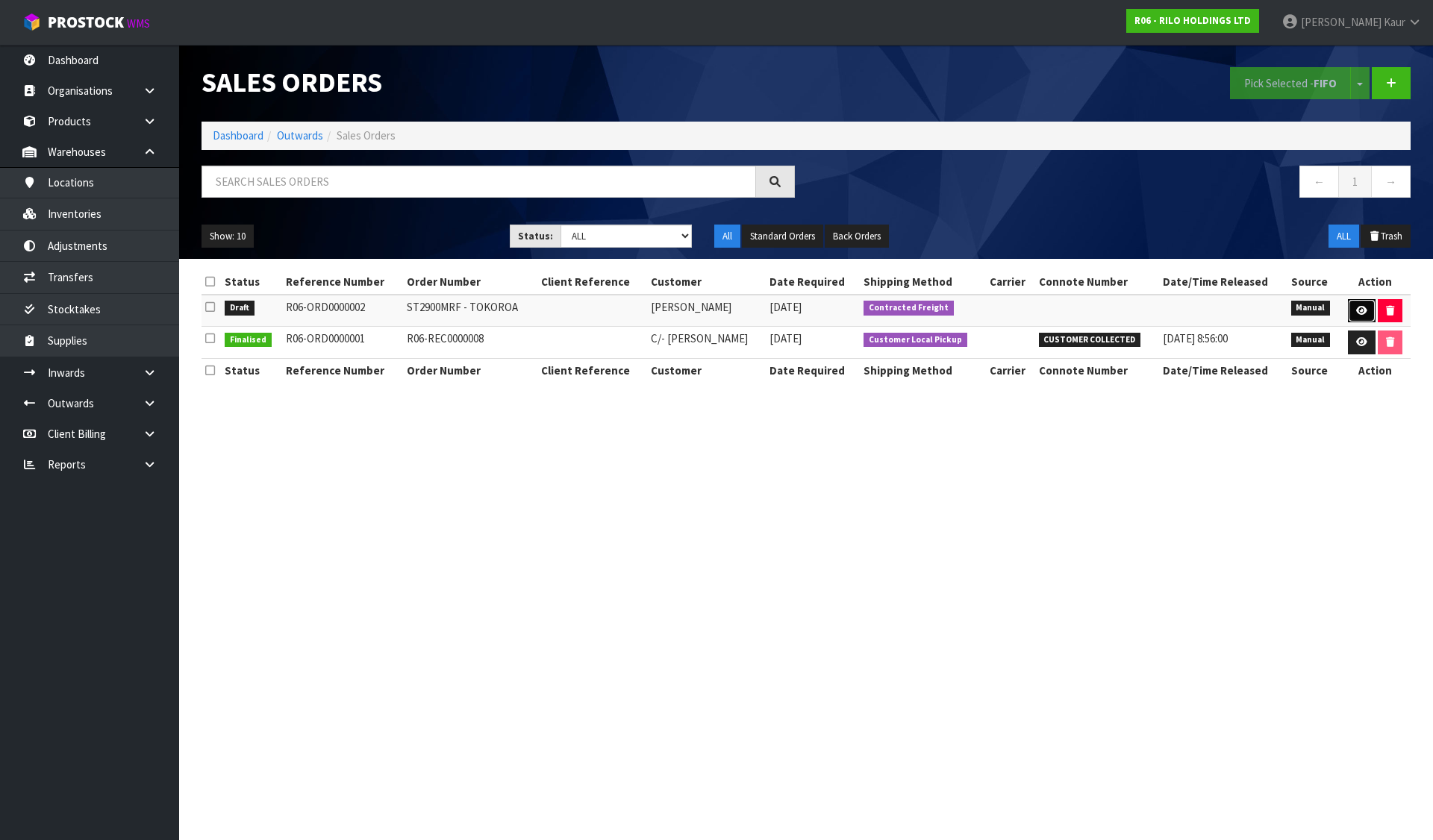
click at [1365, 308] on link at bounding box center [1361, 311] width 27 height 24
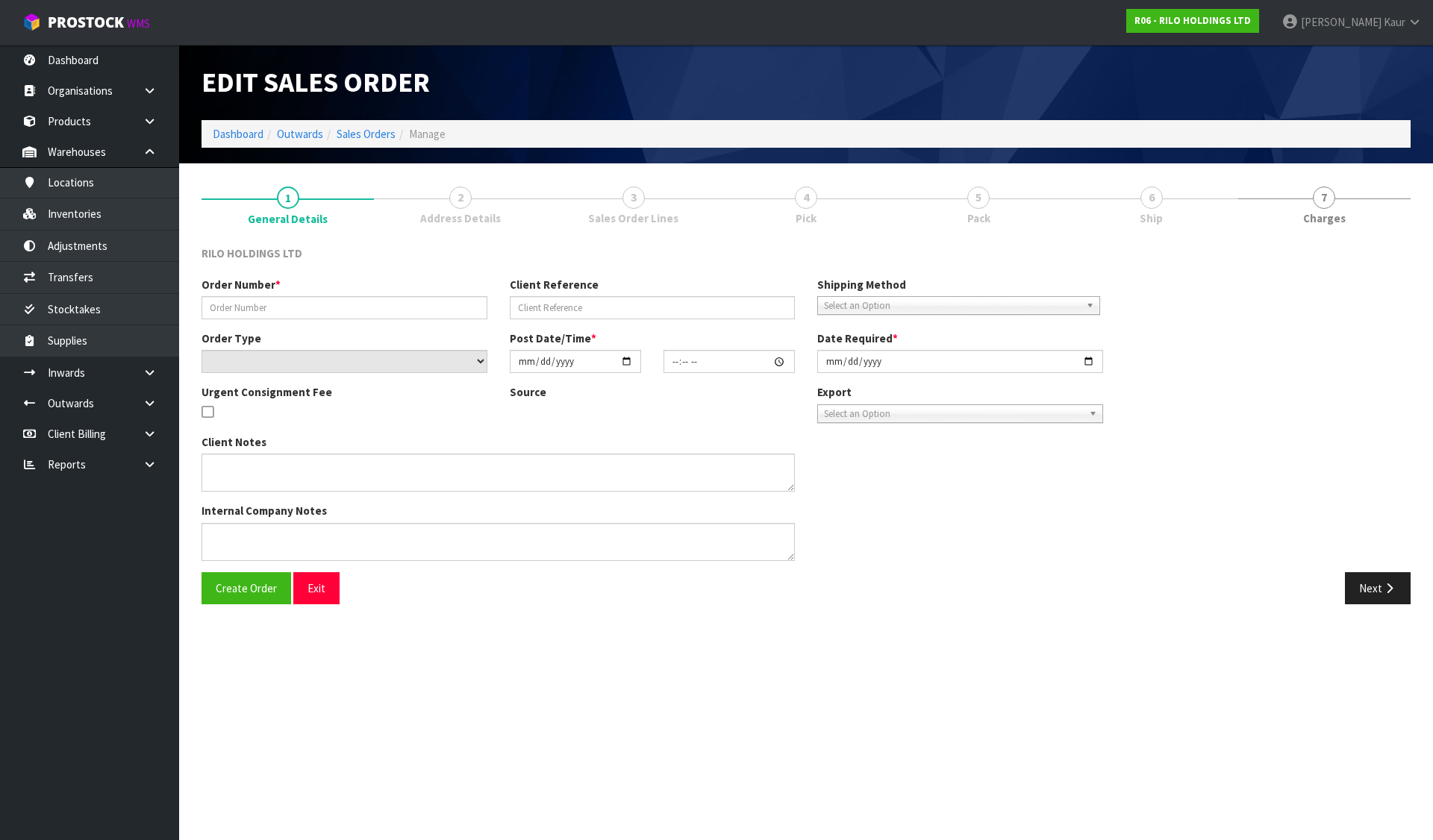
type input "ST2900MRF - TOKOROA"
select select "number:0"
type input "[DATE]"
type input "10:59:00.000"
type input "[DATE]"
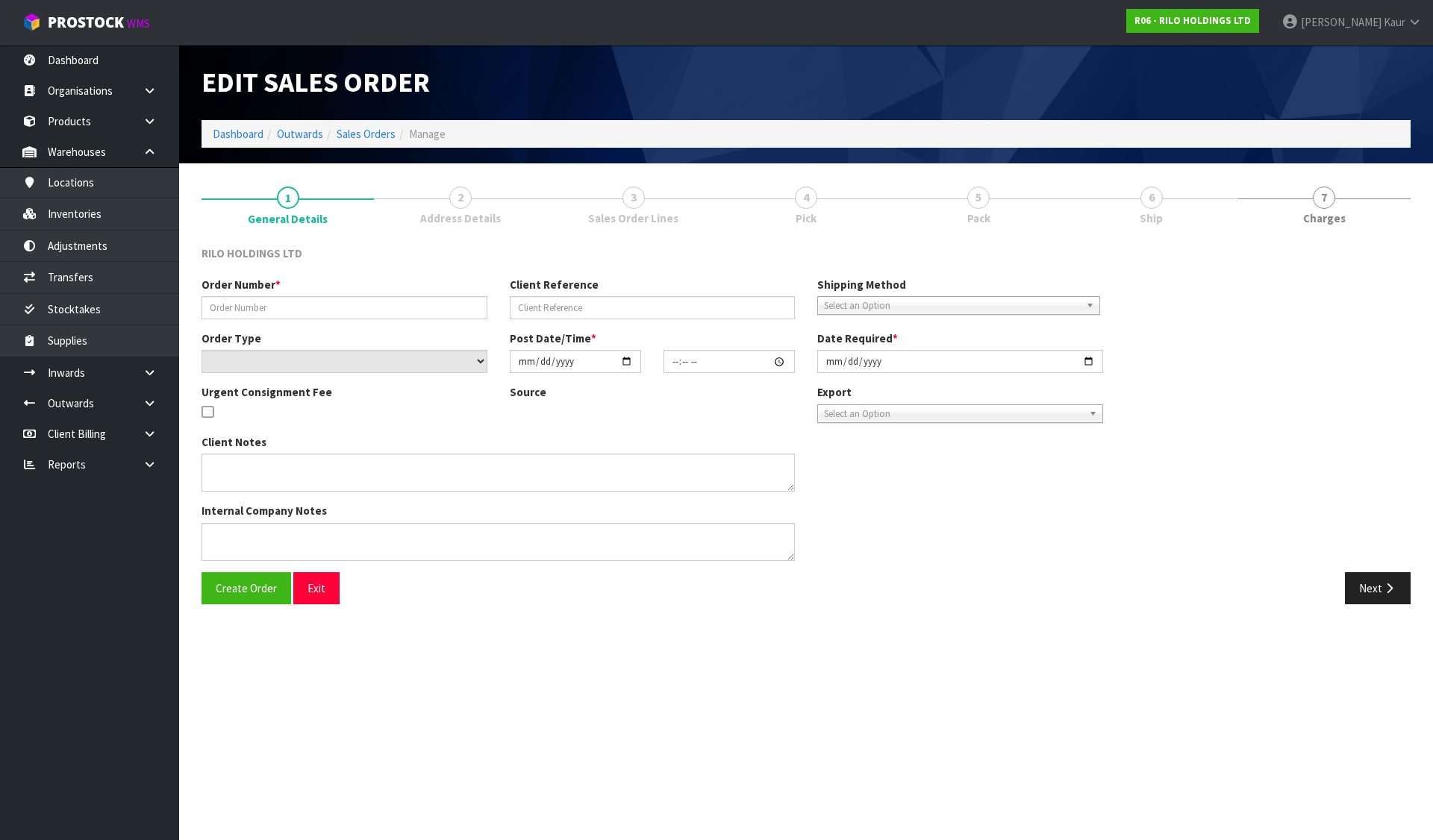
type textarea "PLEASE ADVISE THE BOOKING DETAILS (ESTIMATED DELIVERY DATE AND TIME), SO I CAN …"
type textarea "DISPATCH AFTER [DATE]"
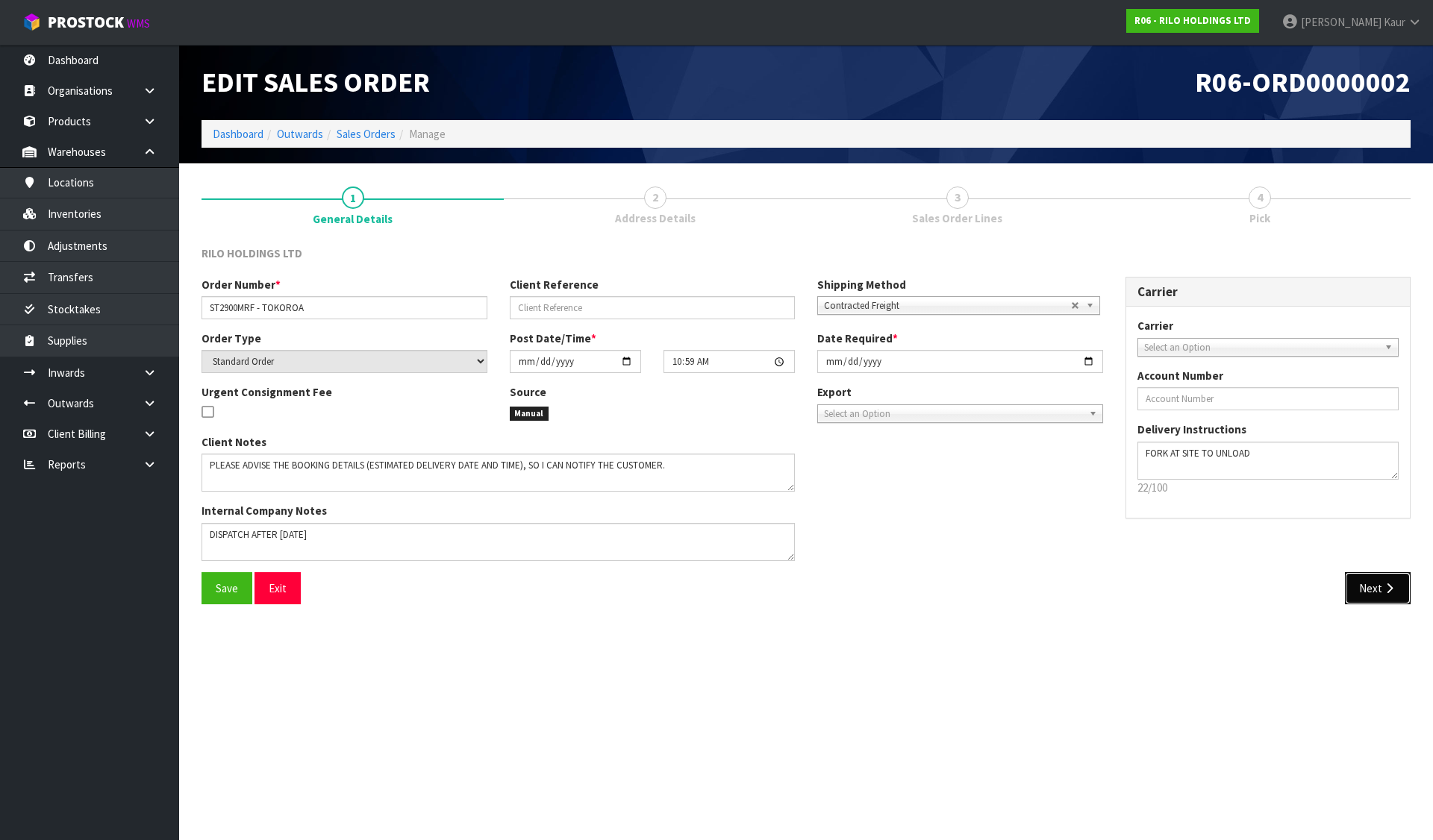
click at [1393, 583] on icon "button" at bounding box center [1390, 588] width 14 height 11
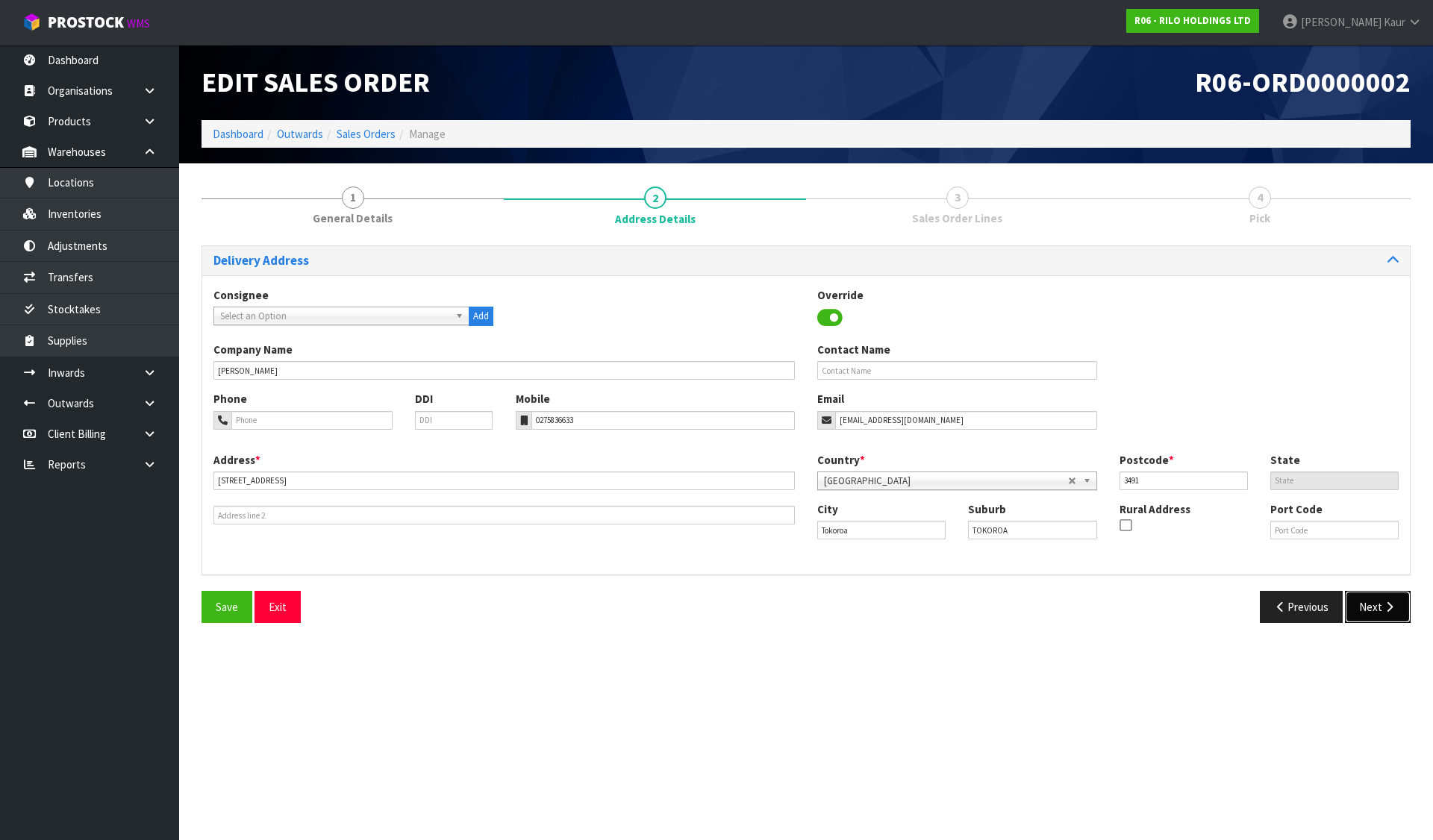
click at [1390, 617] on button "Next" at bounding box center [1378, 607] width 66 height 32
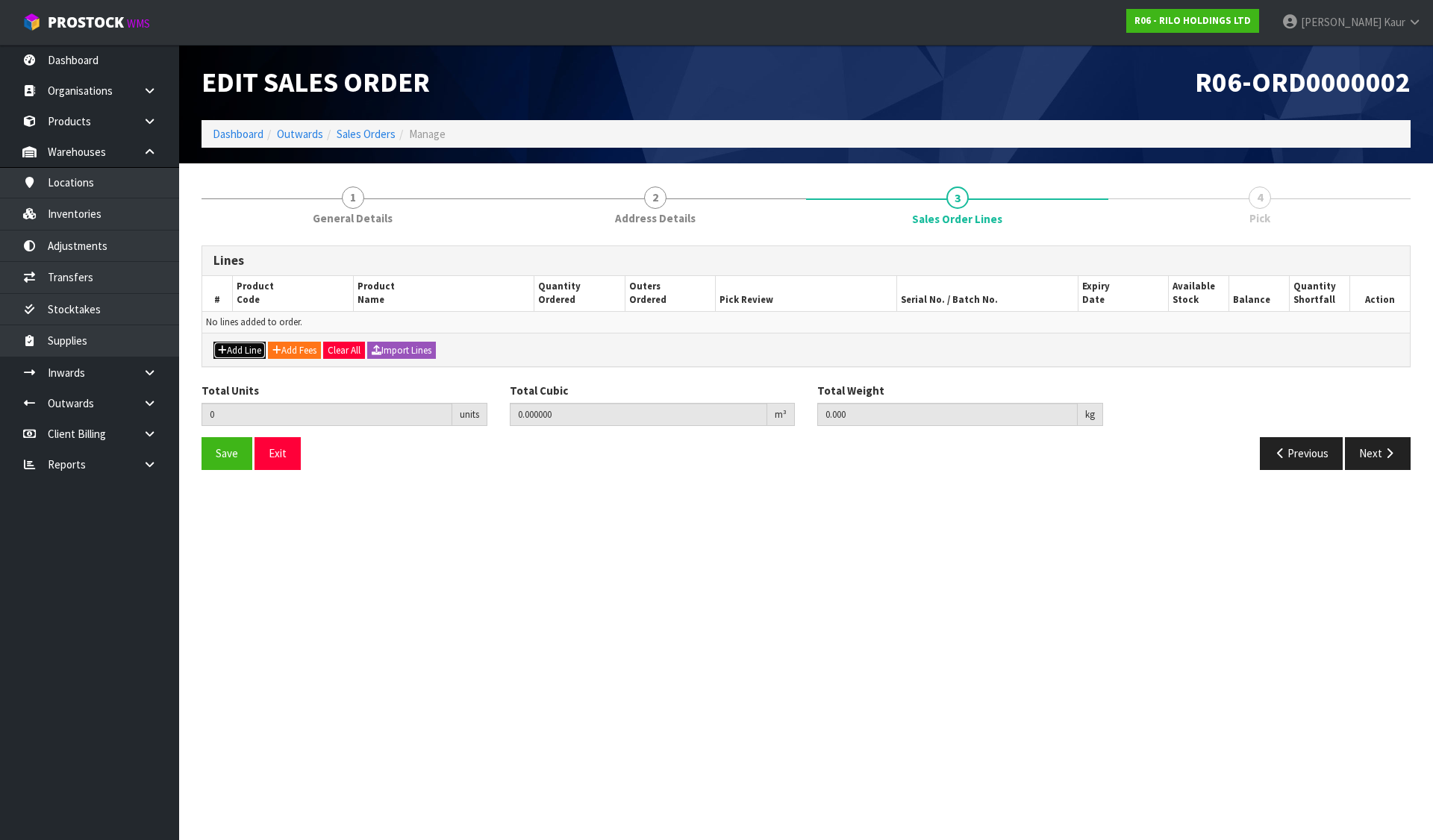
click at [227, 354] on button "Add Line" at bounding box center [239, 350] width 52 height 18
type input "0"
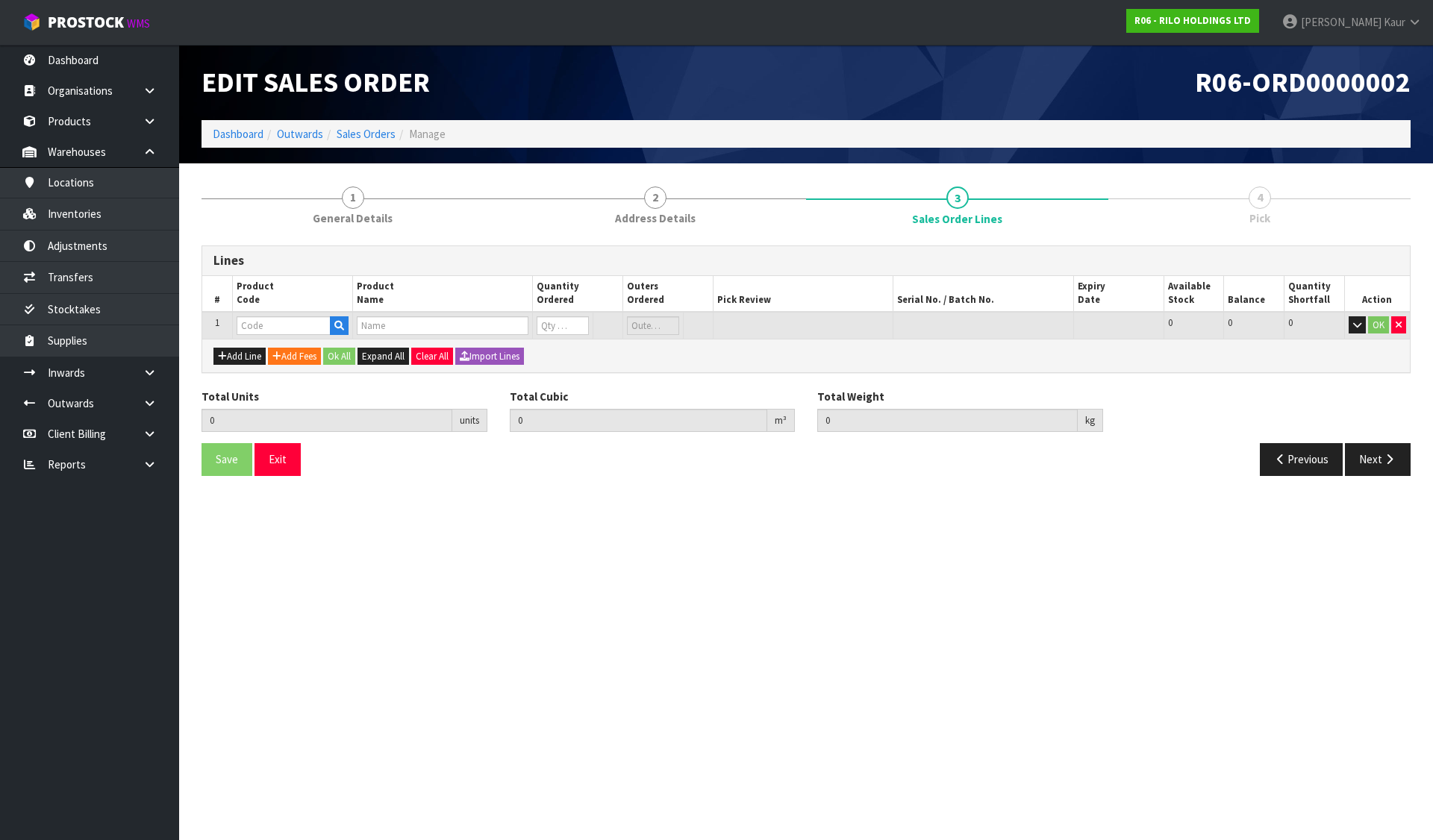
click at [240, 337] on td at bounding box center [292, 326] width 120 height 27
click at [254, 326] on input "text" at bounding box center [283, 325] width 94 height 18
type input "LCL"
type input "0.000000"
type input "0.000"
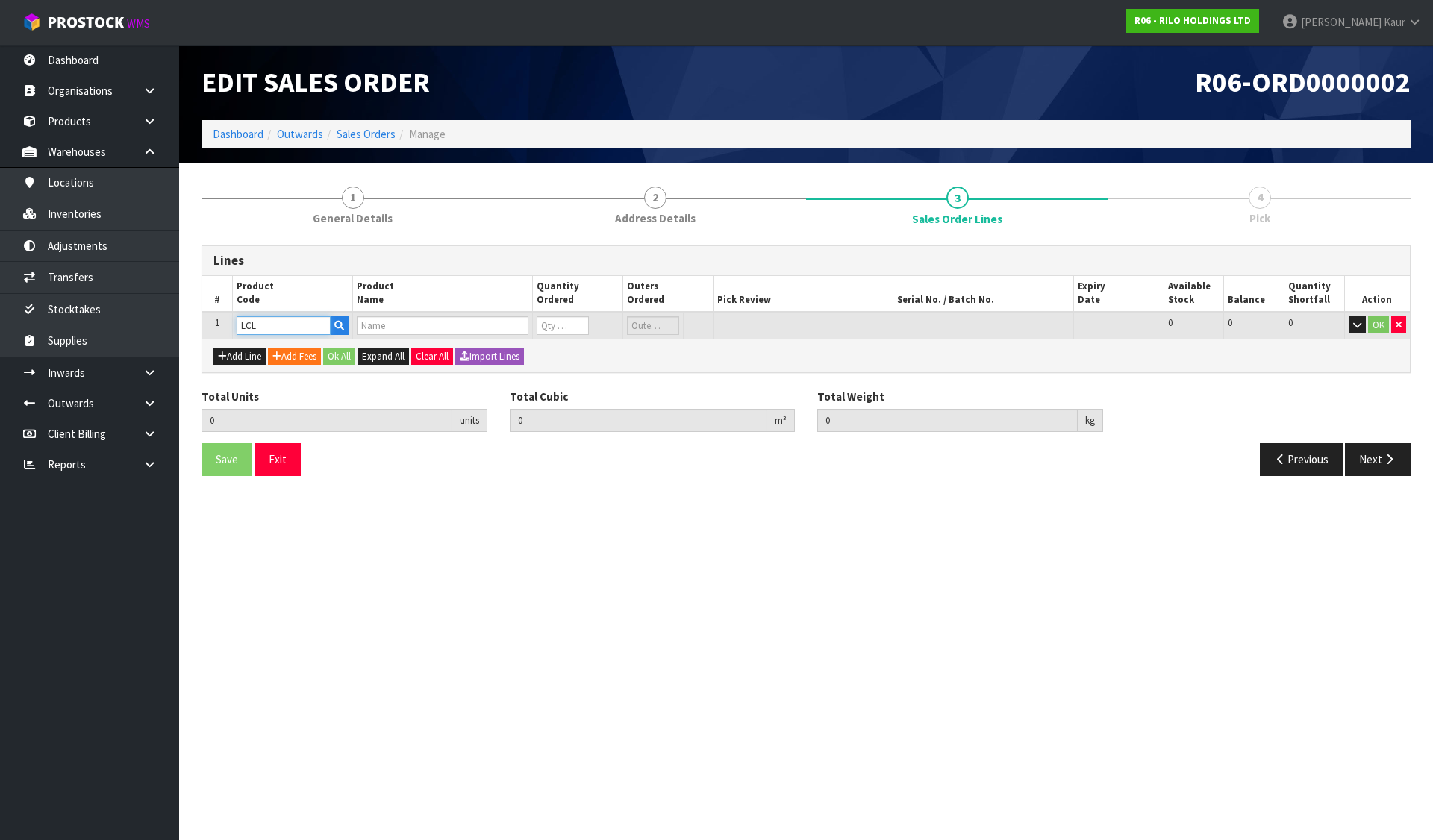
type input "LCL"
type input "0"
type input "LCL"
type input "1"
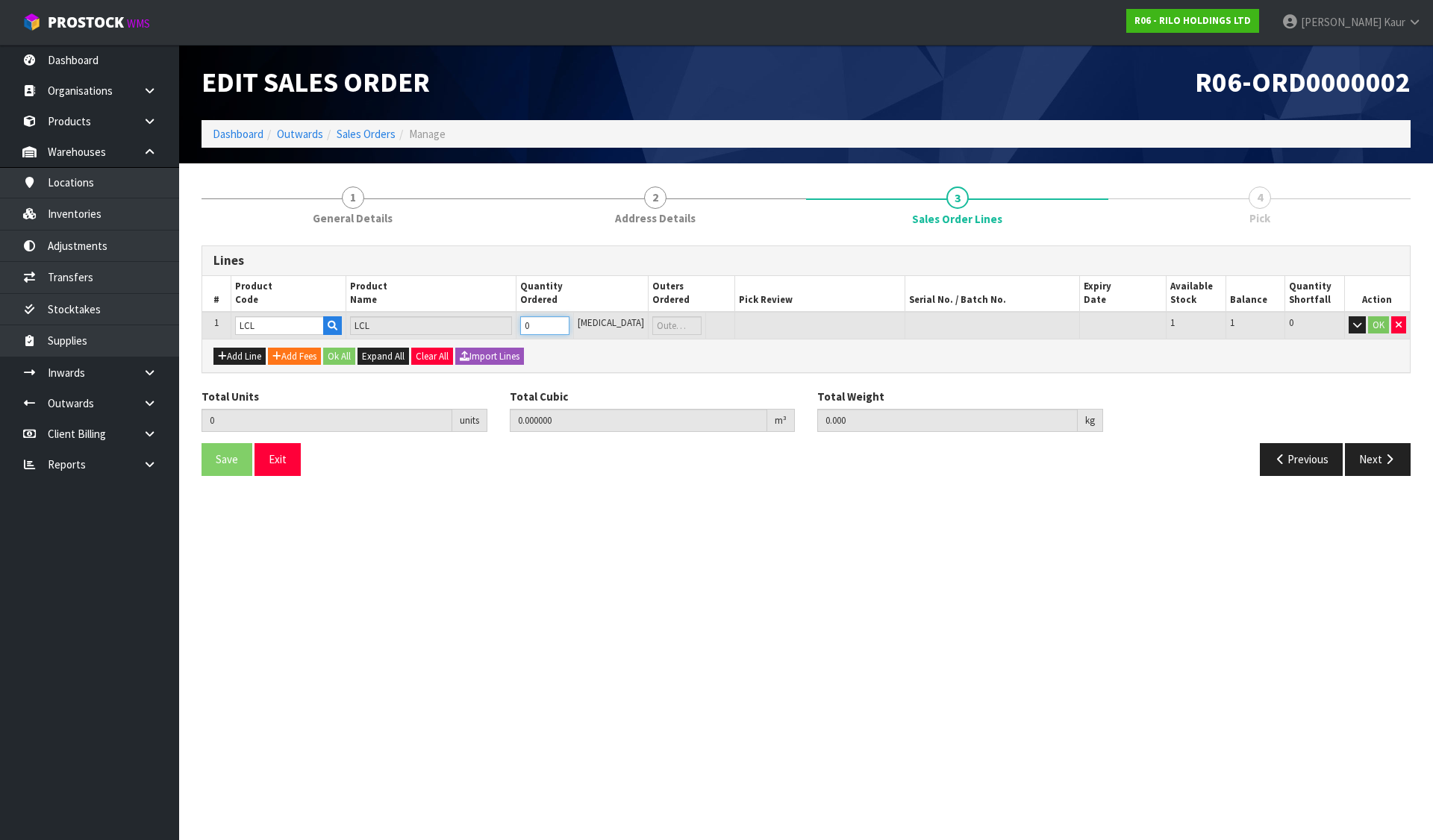
type input "100"
type input "1"
click at [351, 359] on button "Ok All" at bounding box center [339, 356] width 32 height 18
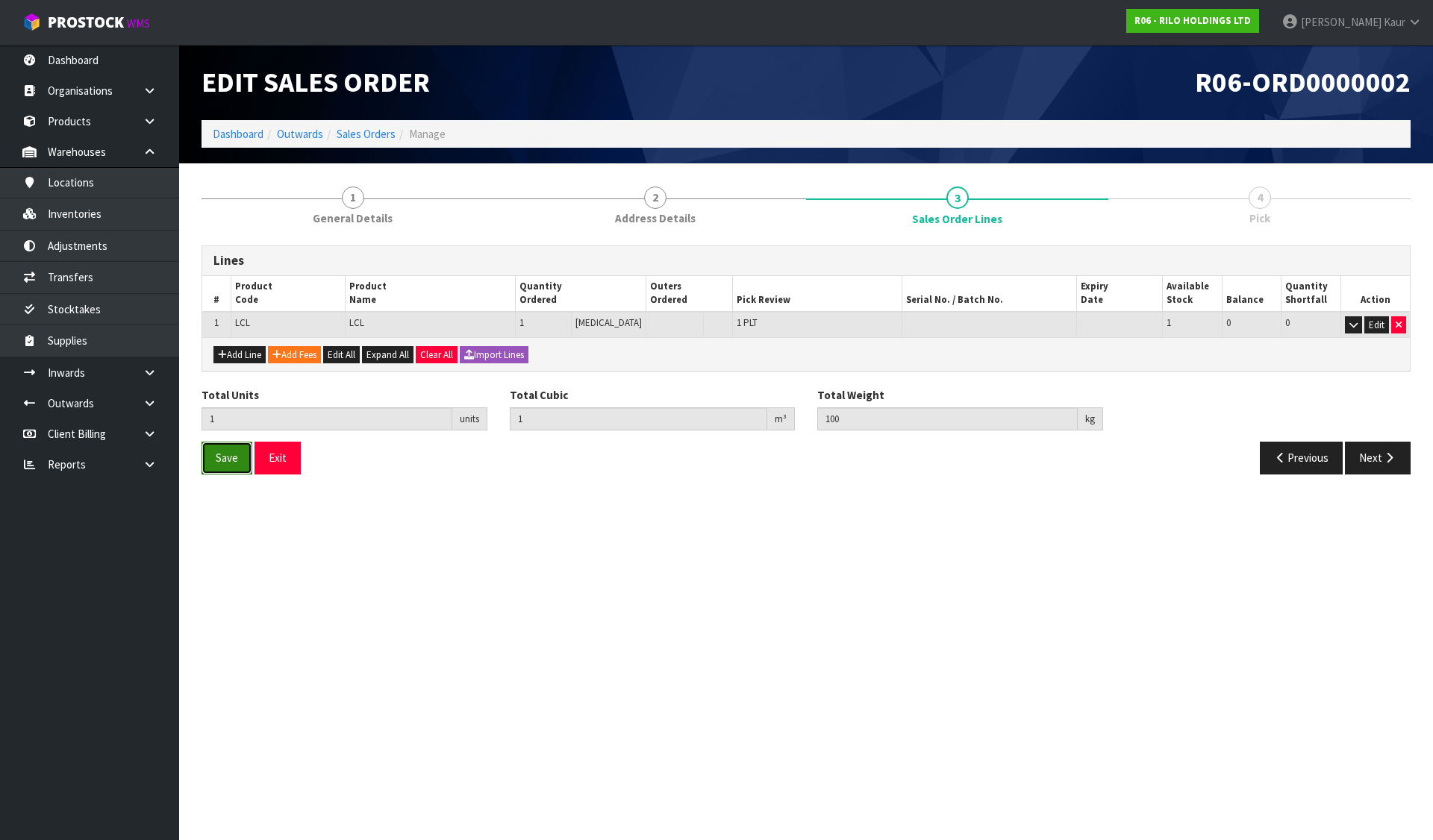
click at [227, 464] on span "Save" at bounding box center [227, 458] width 23 height 14
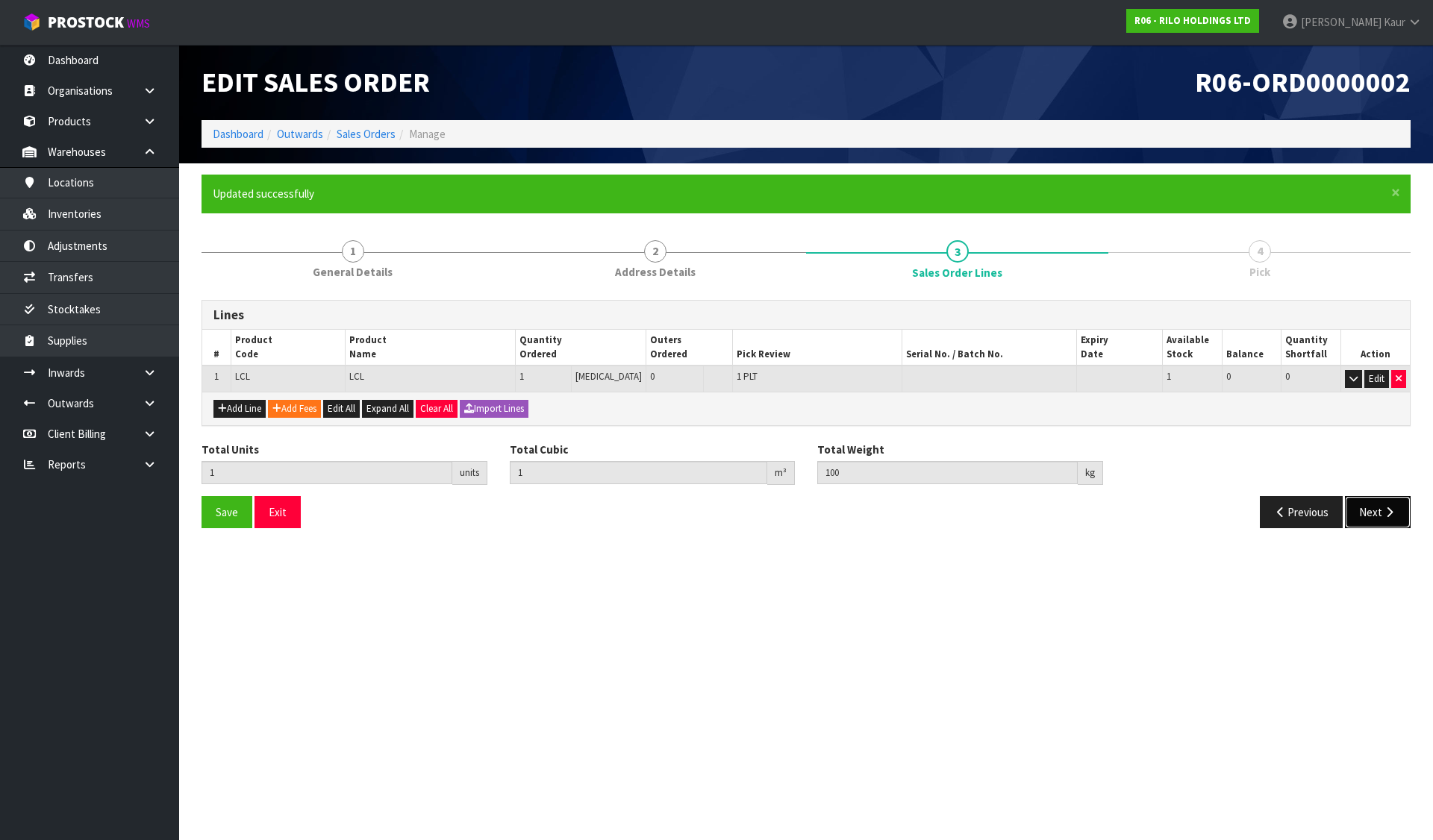
click at [1397, 503] on button "Next" at bounding box center [1378, 512] width 66 height 32
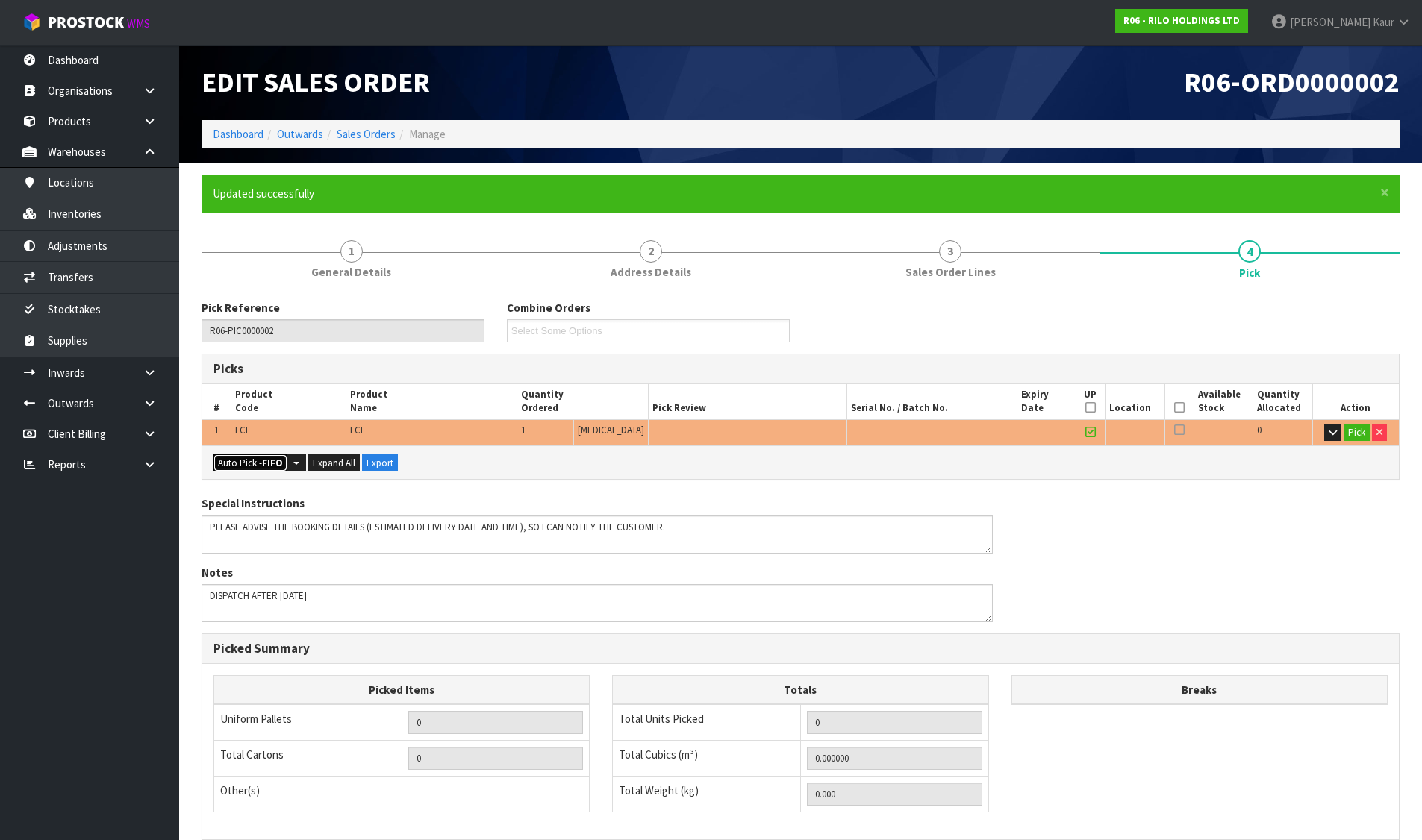
click at [235, 463] on button "Auto Pick - FIFO" at bounding box center [250, 463] width 74 height 18
type input "1"
type input "1.000000"
type input "100.000"
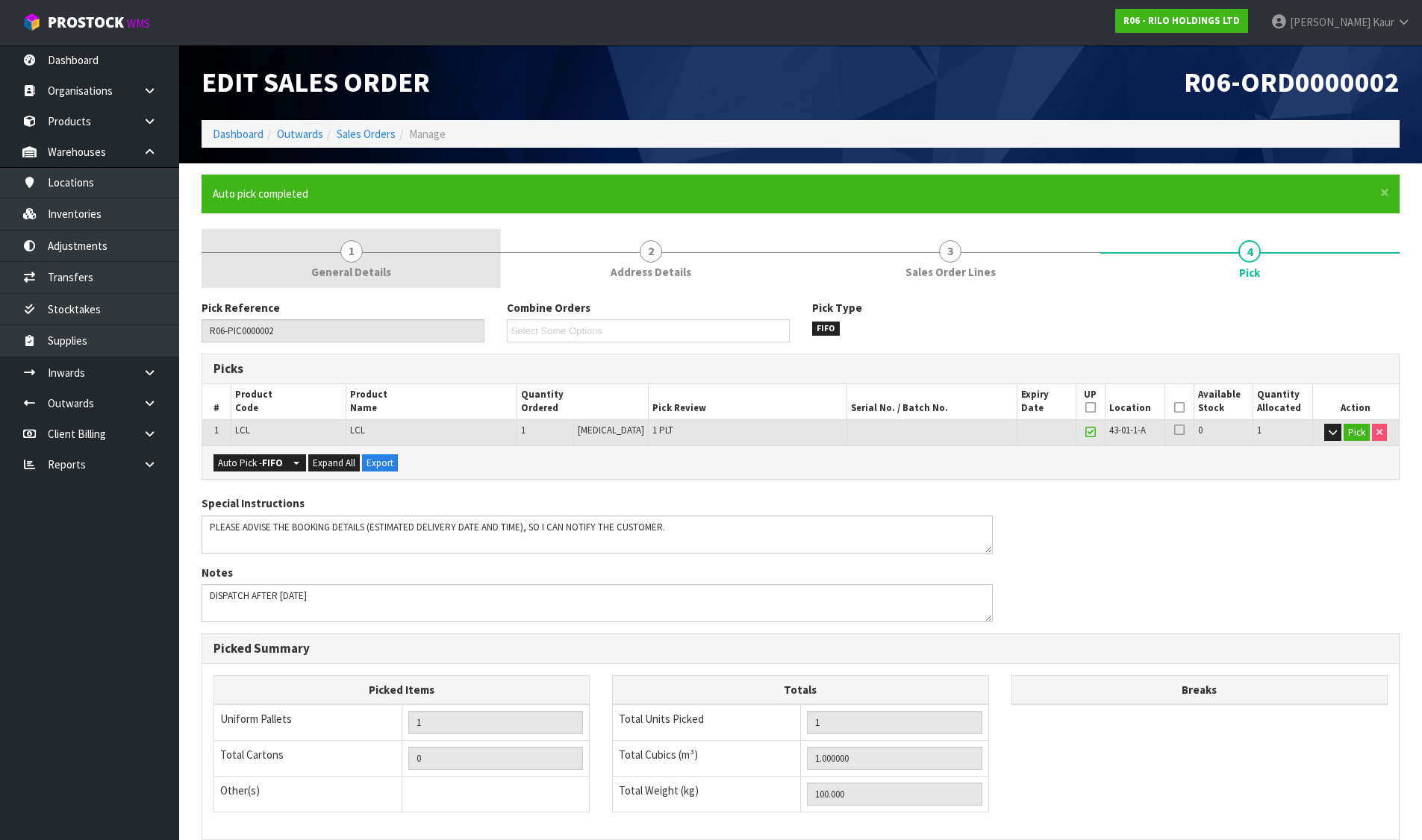
click at [421, 266] on link "1 General Details" at bounding box center [351, 258] width 299 height 59
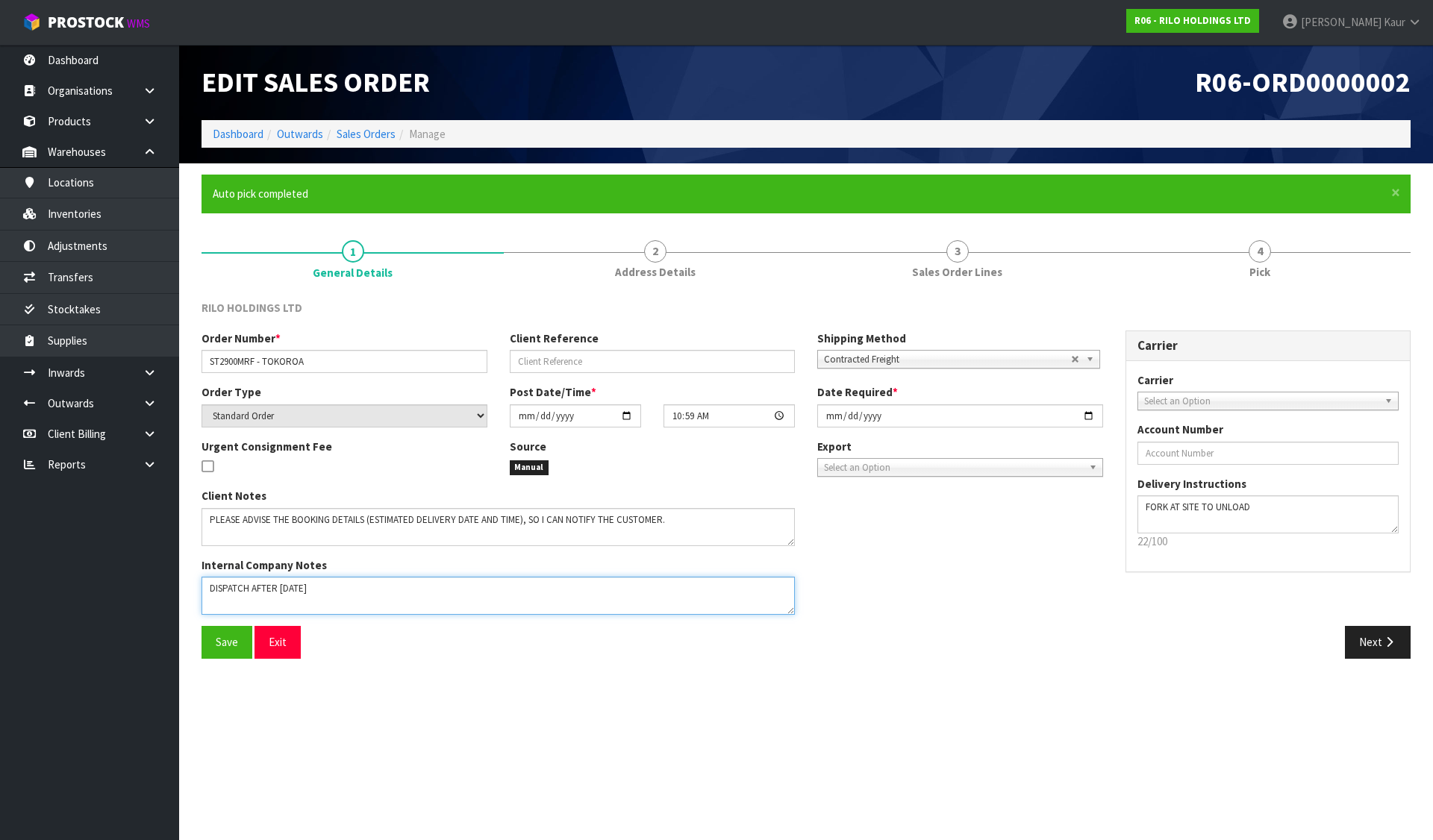
click at [439, 597] on textarea at bounding box center [499, 595] width 593 height 38
paste textarea "R06-ORD0000002 -"
click at [216, 634] on button "Save" at bounding box center [227, 642] width 51 height 32
click at [236, 634] on button "Save" at bounding box center [227, 642] width 51 height 32
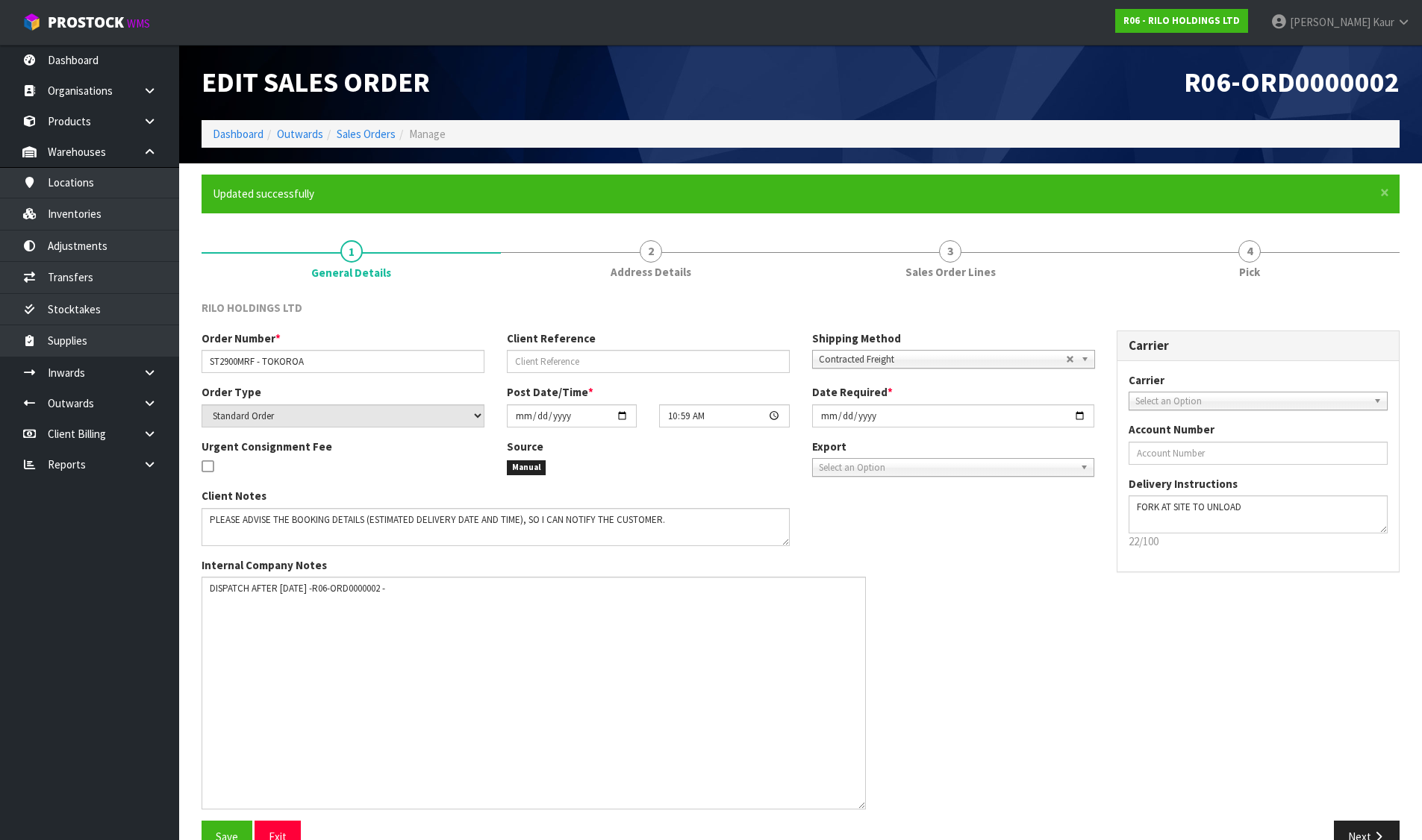
drag, startPoint x: 787, startPoint y: 608, endPoint x: 839, endPoint y: 786, distance: 185.4
click at [857, 804] on textarea at bounding box center [534, 693] width 664 height 233
click at [507, 598] on textarea at bounding box center [533, 693] width 664 height 233
paste textarea "PLEASE KINDLY ARRANGE TRANSPORTATION ON ANY DAY STARTING FROM [DATE] ITEM: SUMM…"
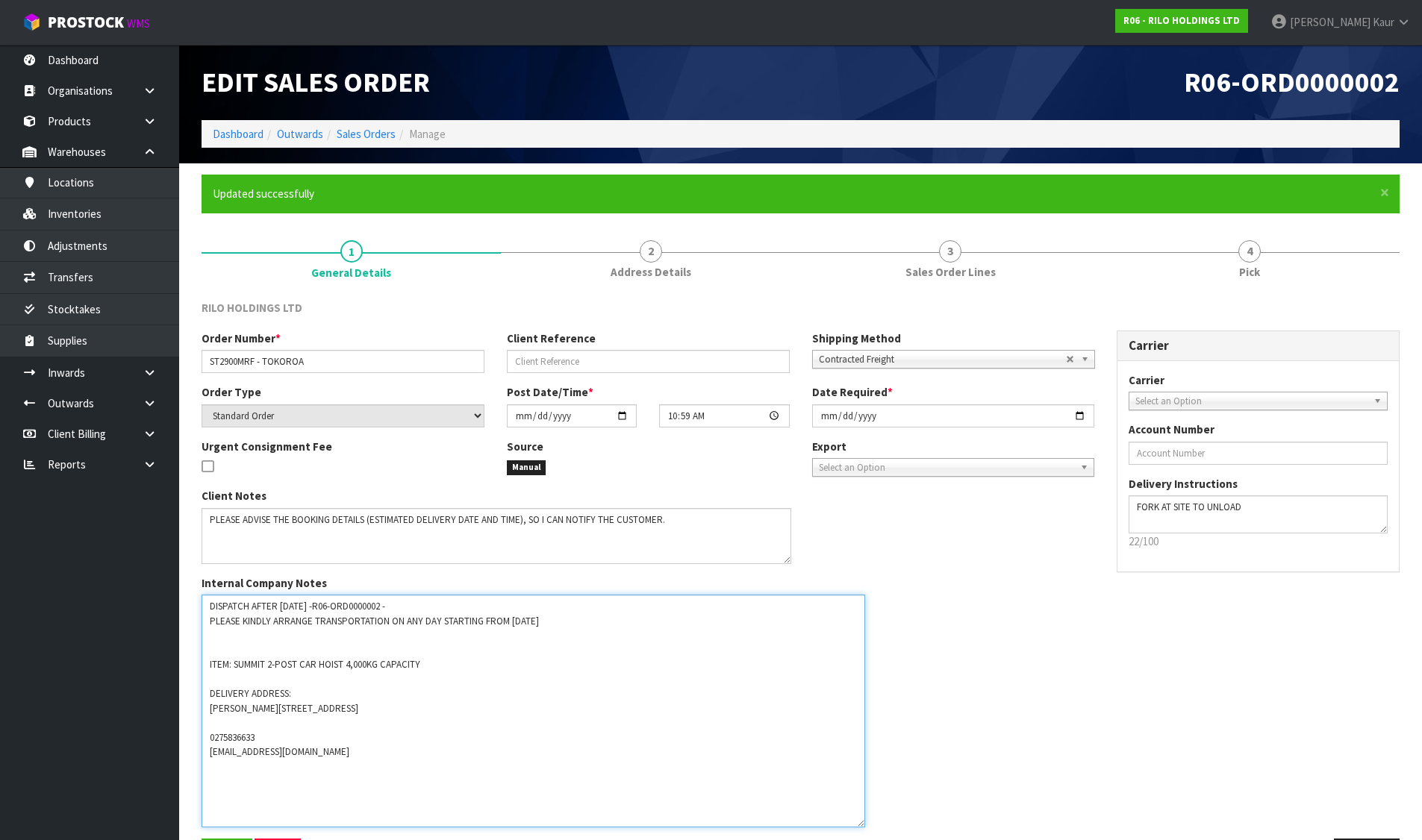
drag, startPoint x: 787, startPoint y: 535, endPoint x: 789, endPoint y: 554, distance: 19.1
click at [789, 554] on textarea at bounding box center [496, 536] width 590 height 56
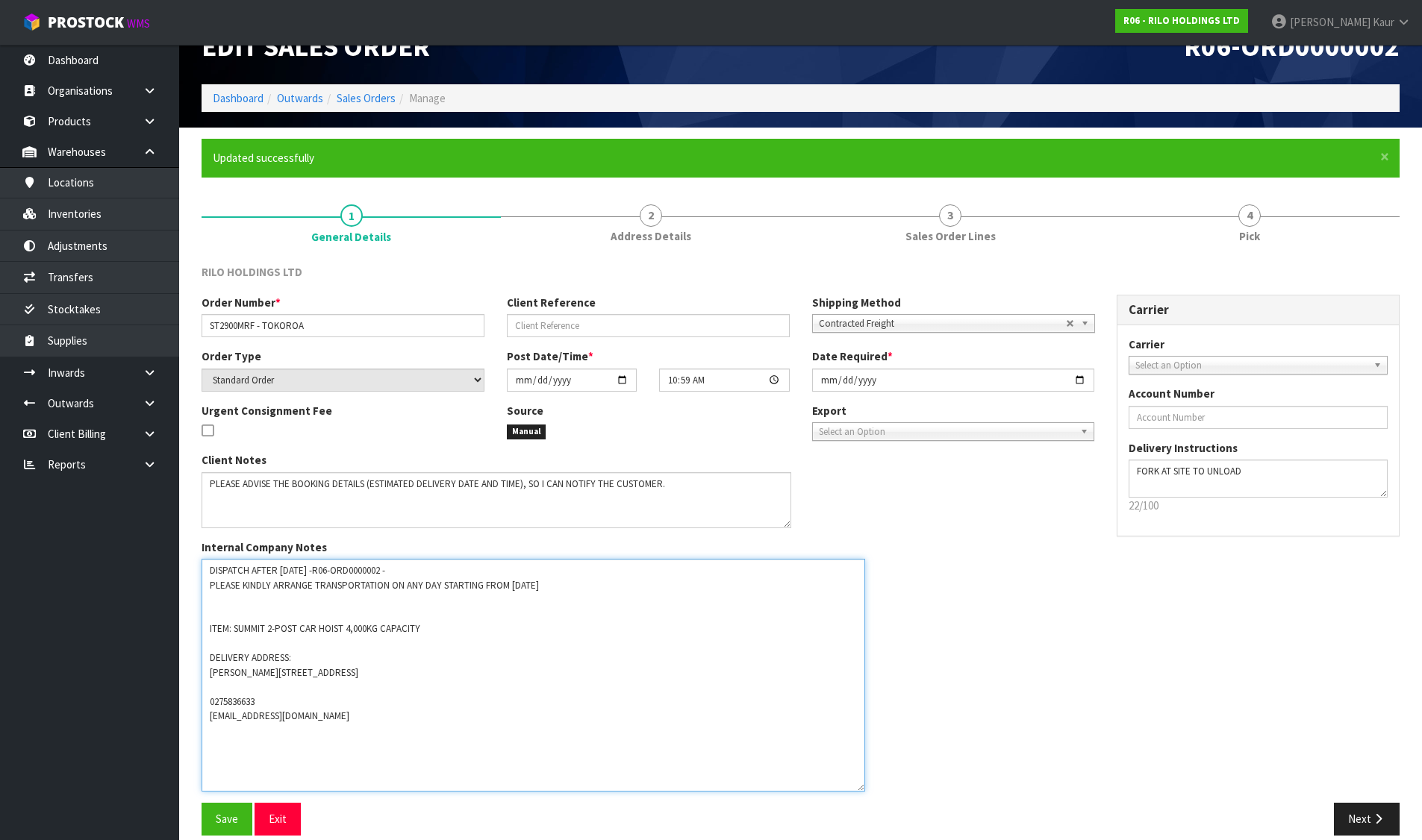
scroll to position [54, 0]
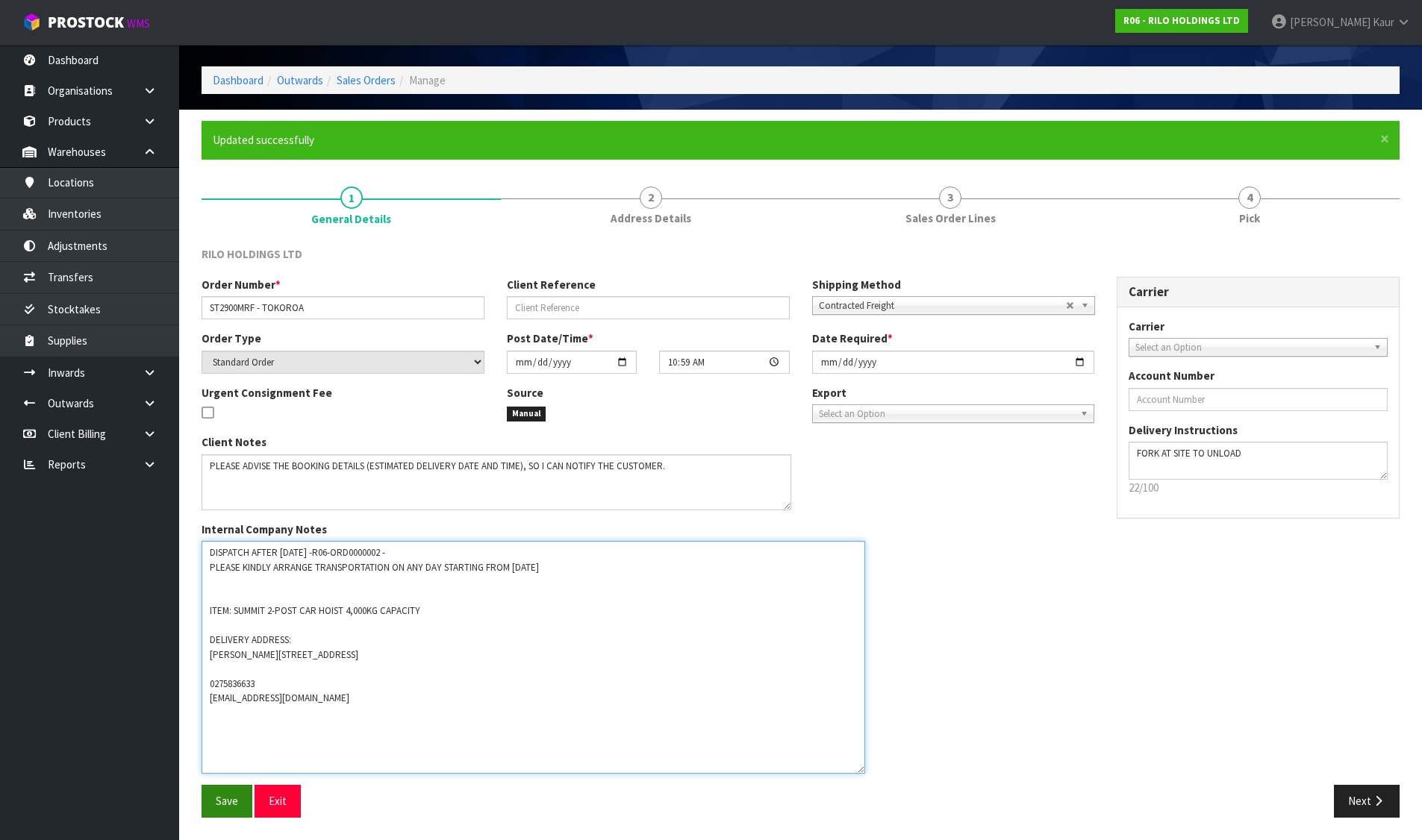
type textarea "DISPATCH AFTER [DATE] -R06-ORD0000002 - PLEASE KINDLY ARRANGE TRANSPORTATION ON…"
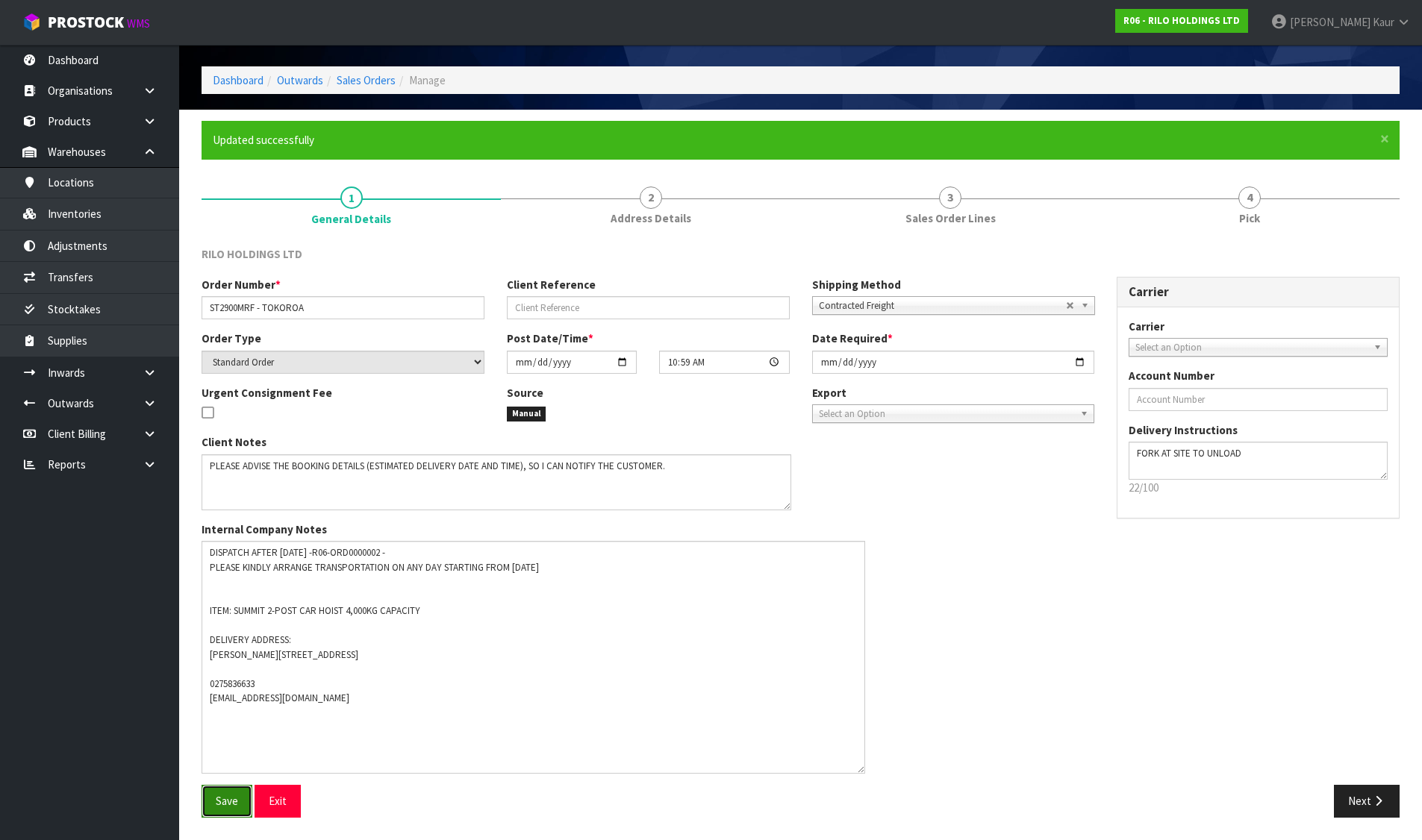
click at [228, 804] on span "Save" at bounding box center [227, 801] width 23 height 14
click at [1368, 799] on button "Next" at bounding box center [1367, 801] width 66 height 32
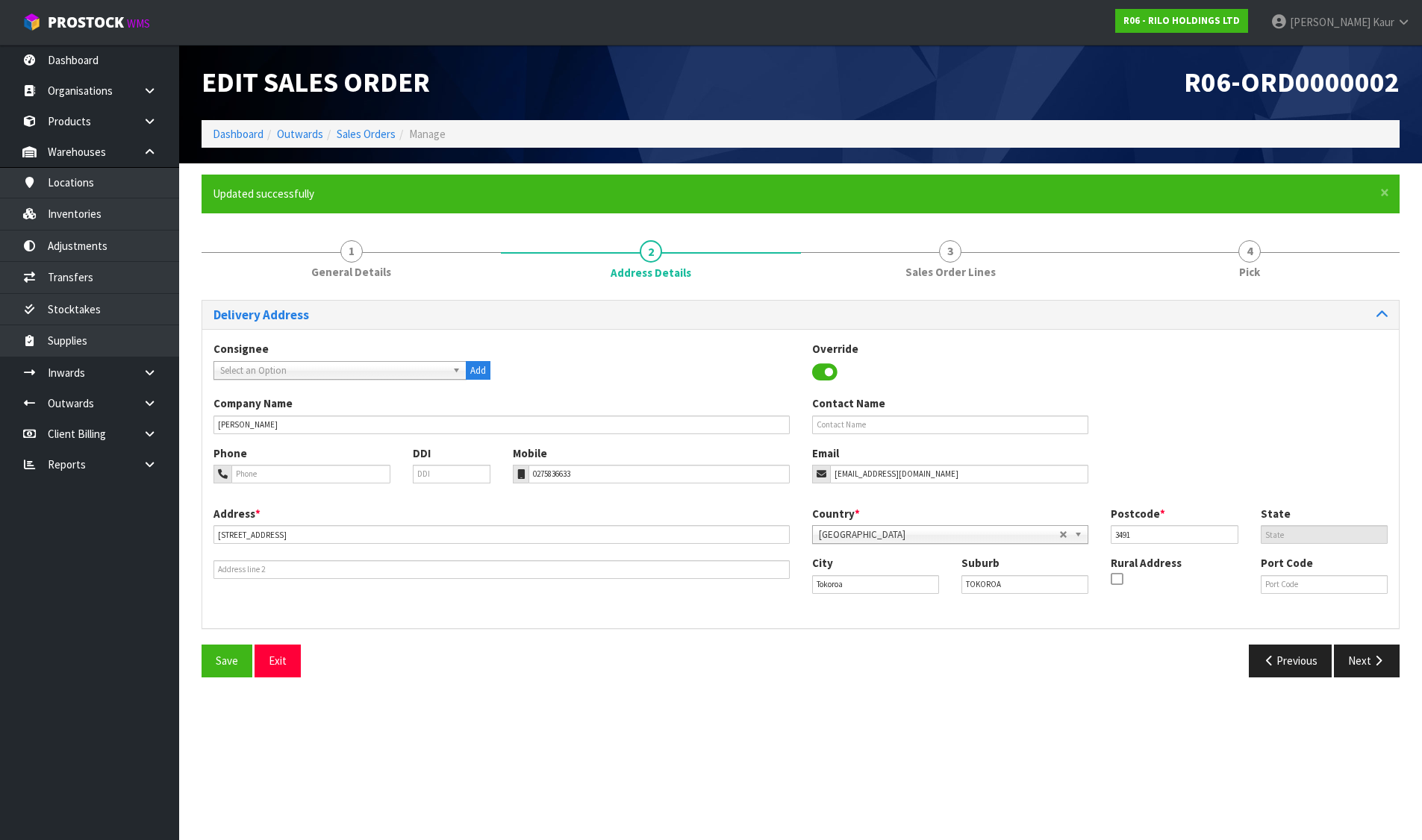
scroll to position [0, 0]
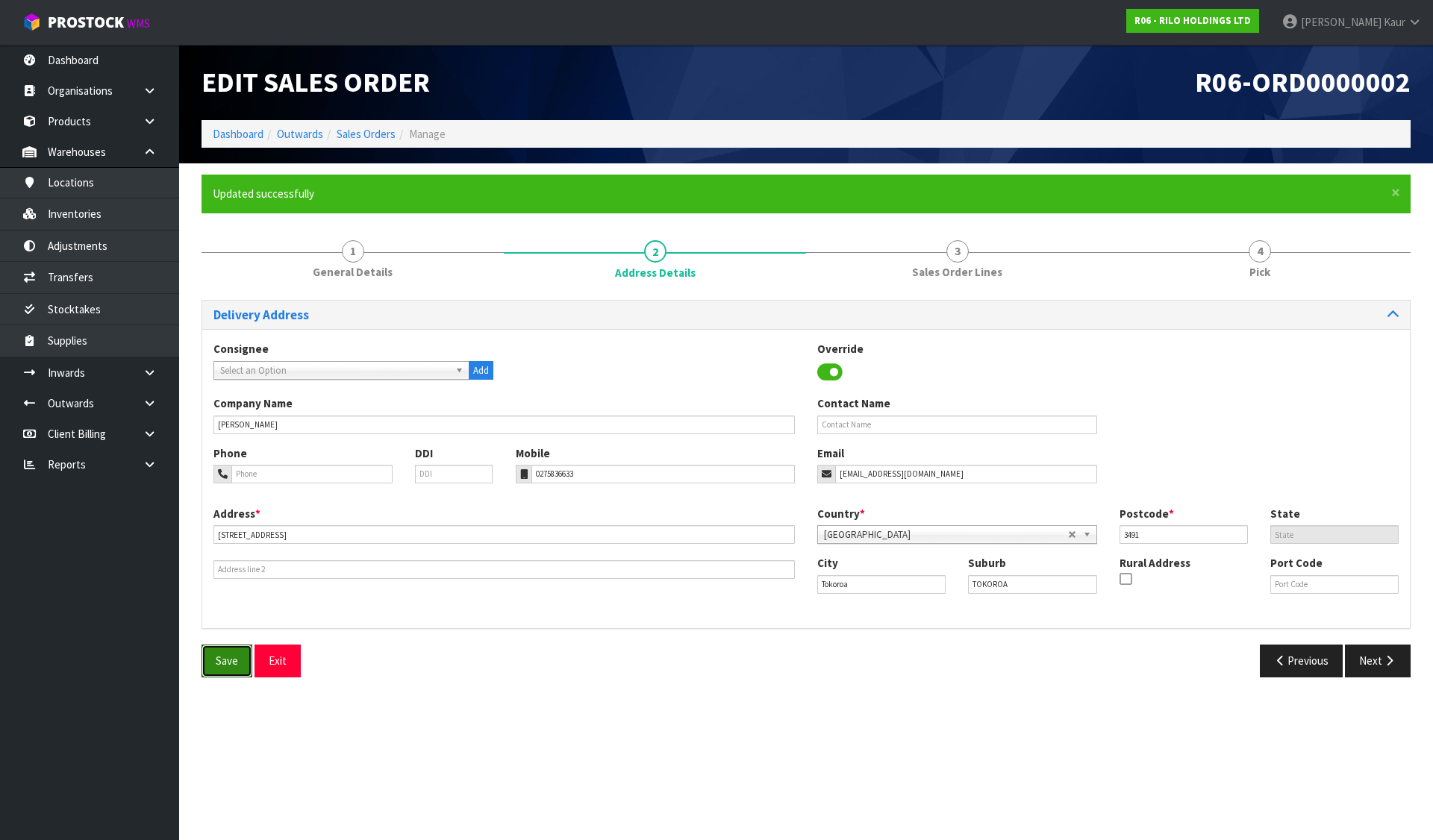
drag, startPoint x: 224, startPoint y: 657, endPoint x: 301, endPoint y: 471, distance: 201.3
click at [224, 657] on span "Save" at bounding box center [227, 661] width 23 height 14
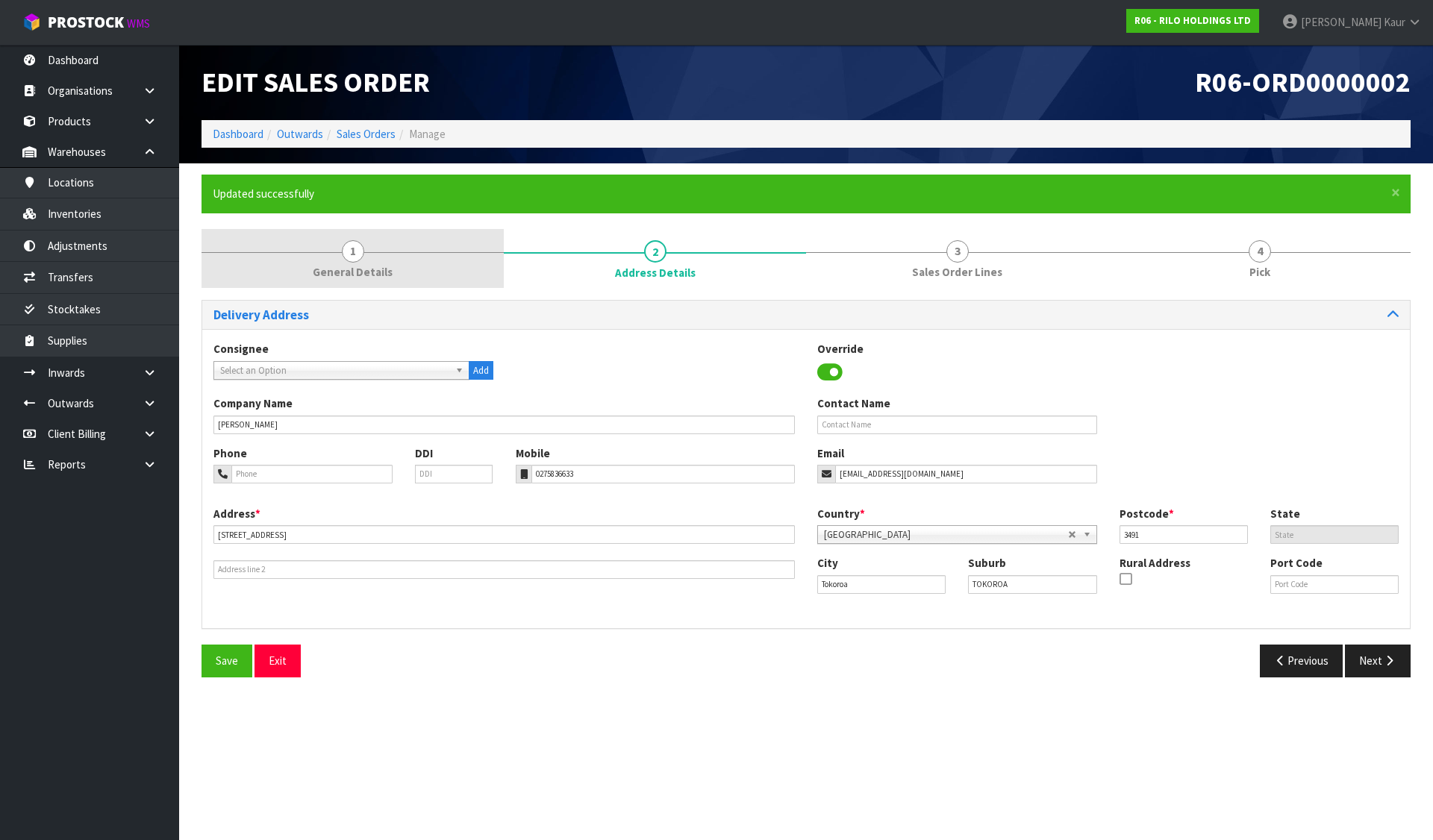
click at [379, 253] on link "1 General Details" at bounding box center [353, 258] width 302 height 59
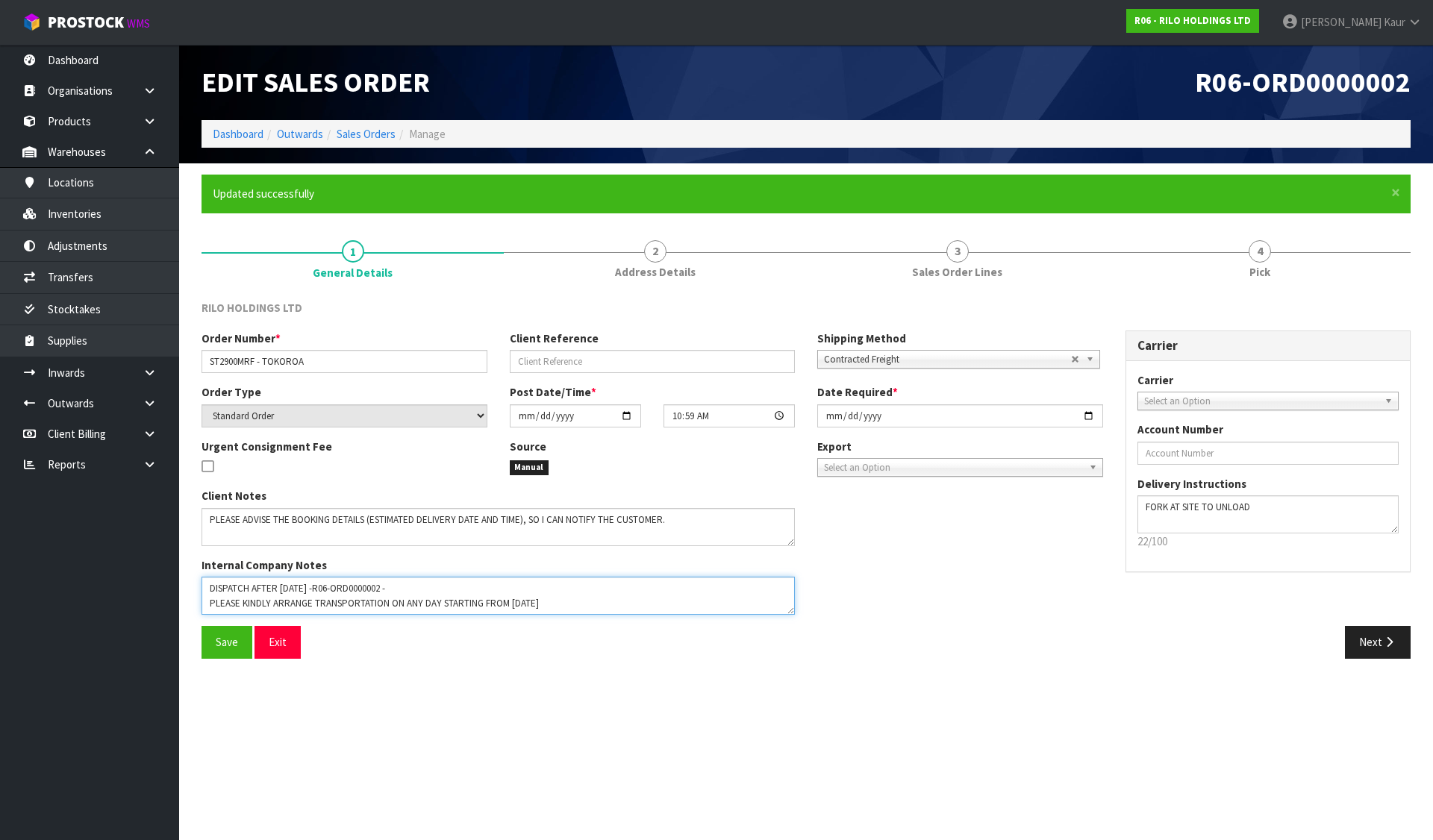
click at [206, 587] on textarea at bounding box center [499, 595] width 593 height 38
paste textarea "THE FREIGHT QUOTE FOR DELIVERY TO [STREET_ADDRESS] WILL BE APPROX. $280.00+GST."
type textarea "THE FREIGHT QUOTE FOR DELIVERY TO [STREET_ADDRESS] WILL BE APPROX. $280.00+GST.…"
click at [216, 637] on span "Save" at bounding box center [227, 642] width 23 height 14
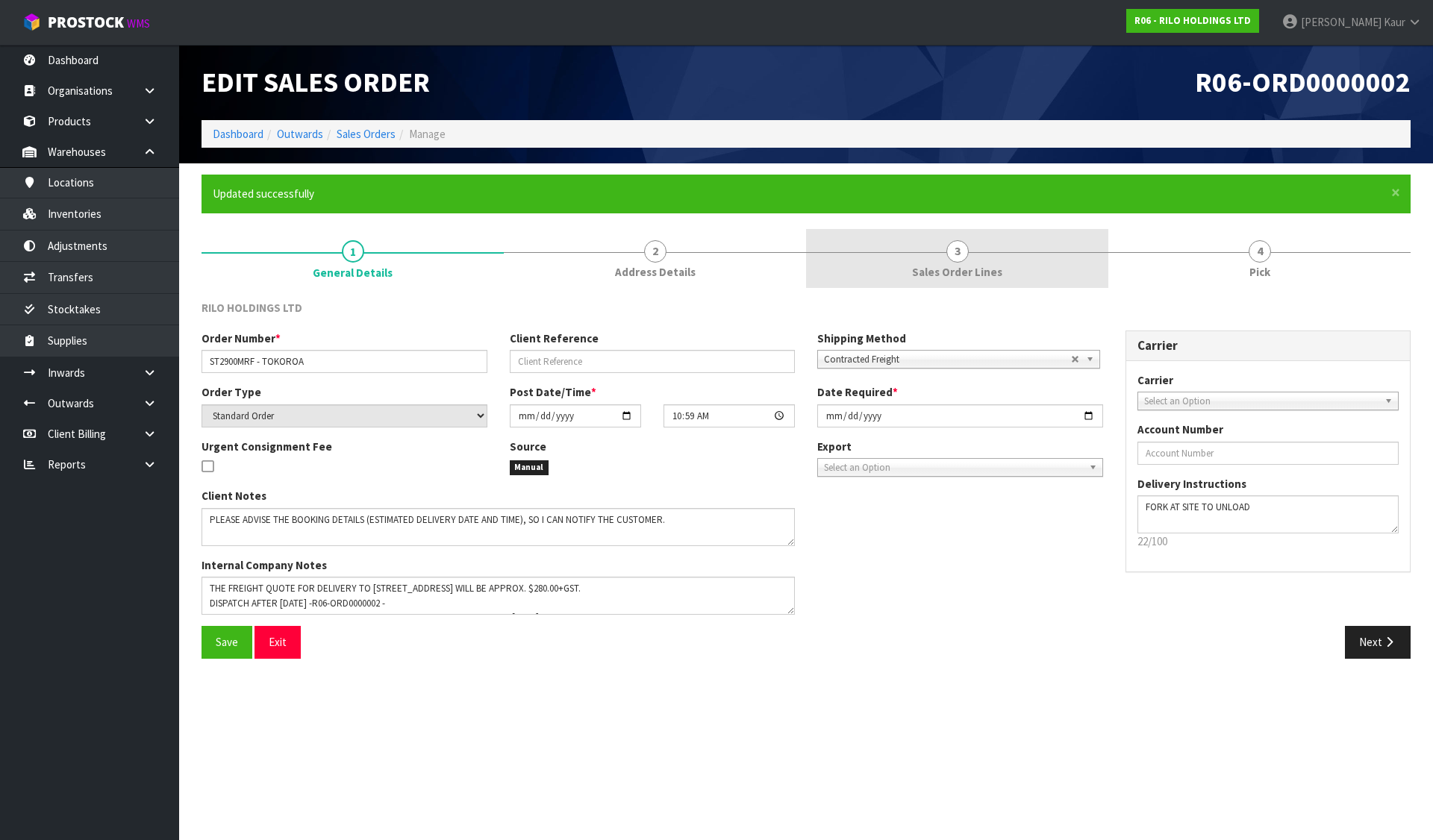
click at [967, 254] on span "3" at bounding box center [958, 252] width 23 height 23
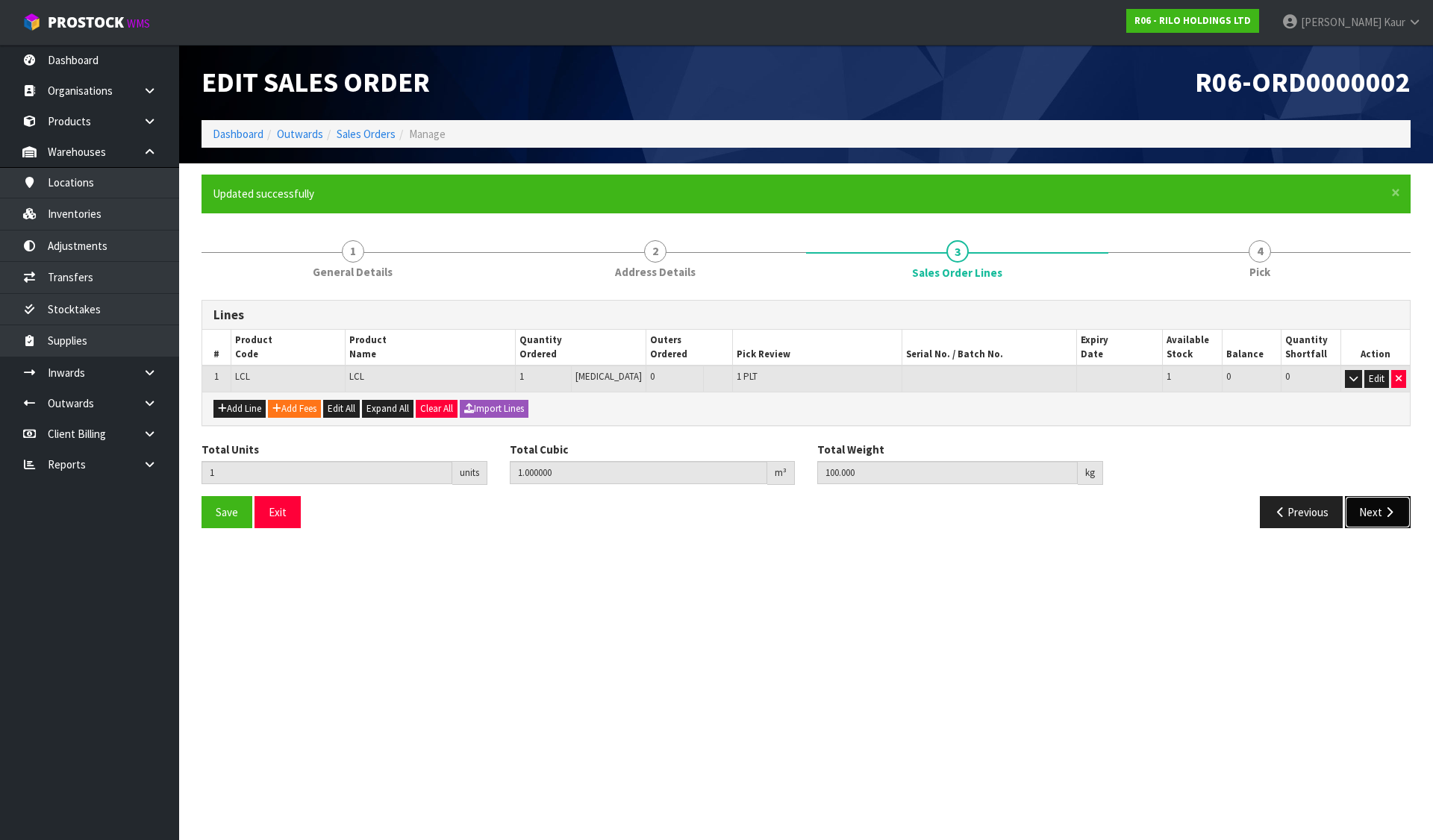
click at [1385, 505] on button "Next" at bounding box center [1378, 512] width 66 height 32
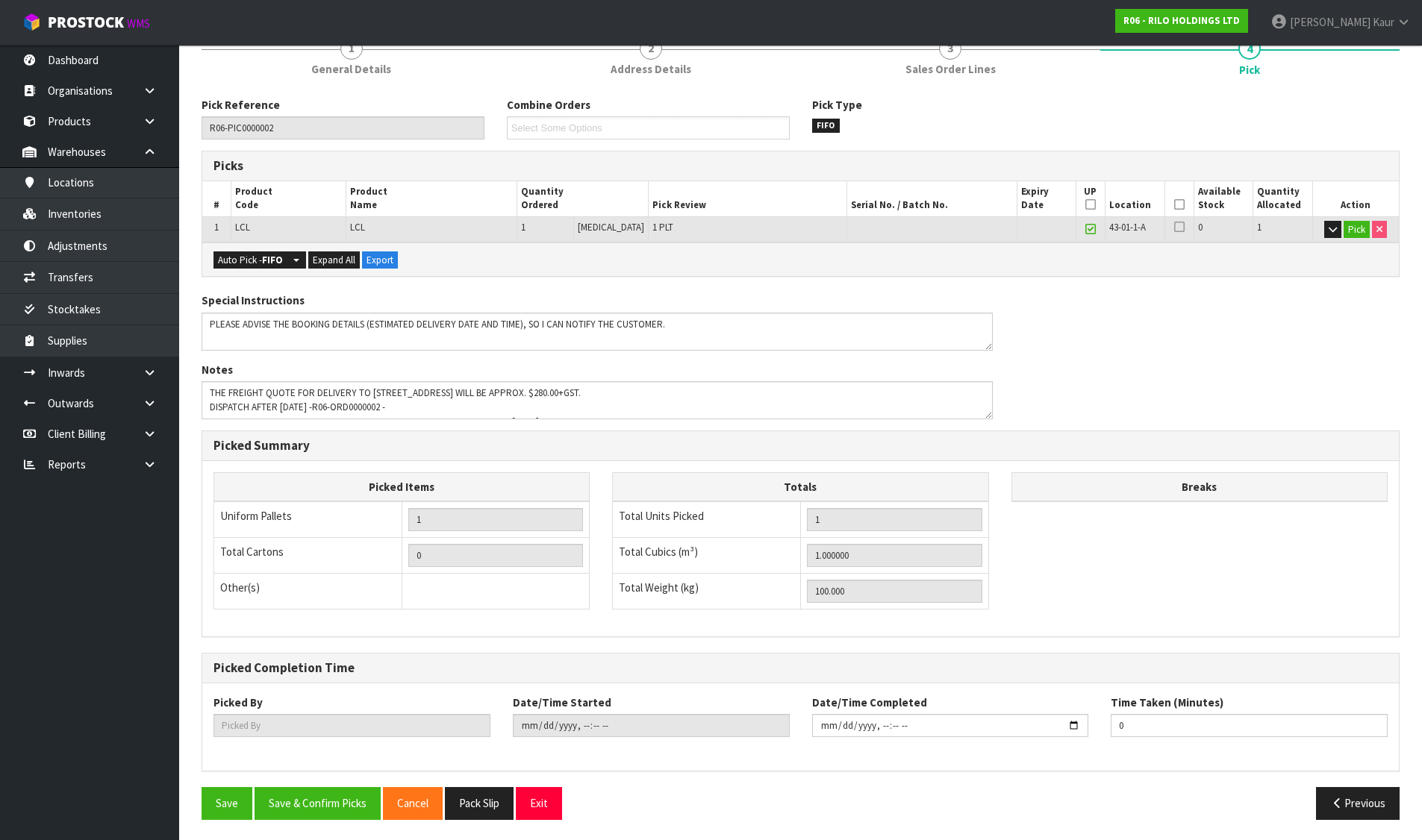
scroll to position [205, 0]
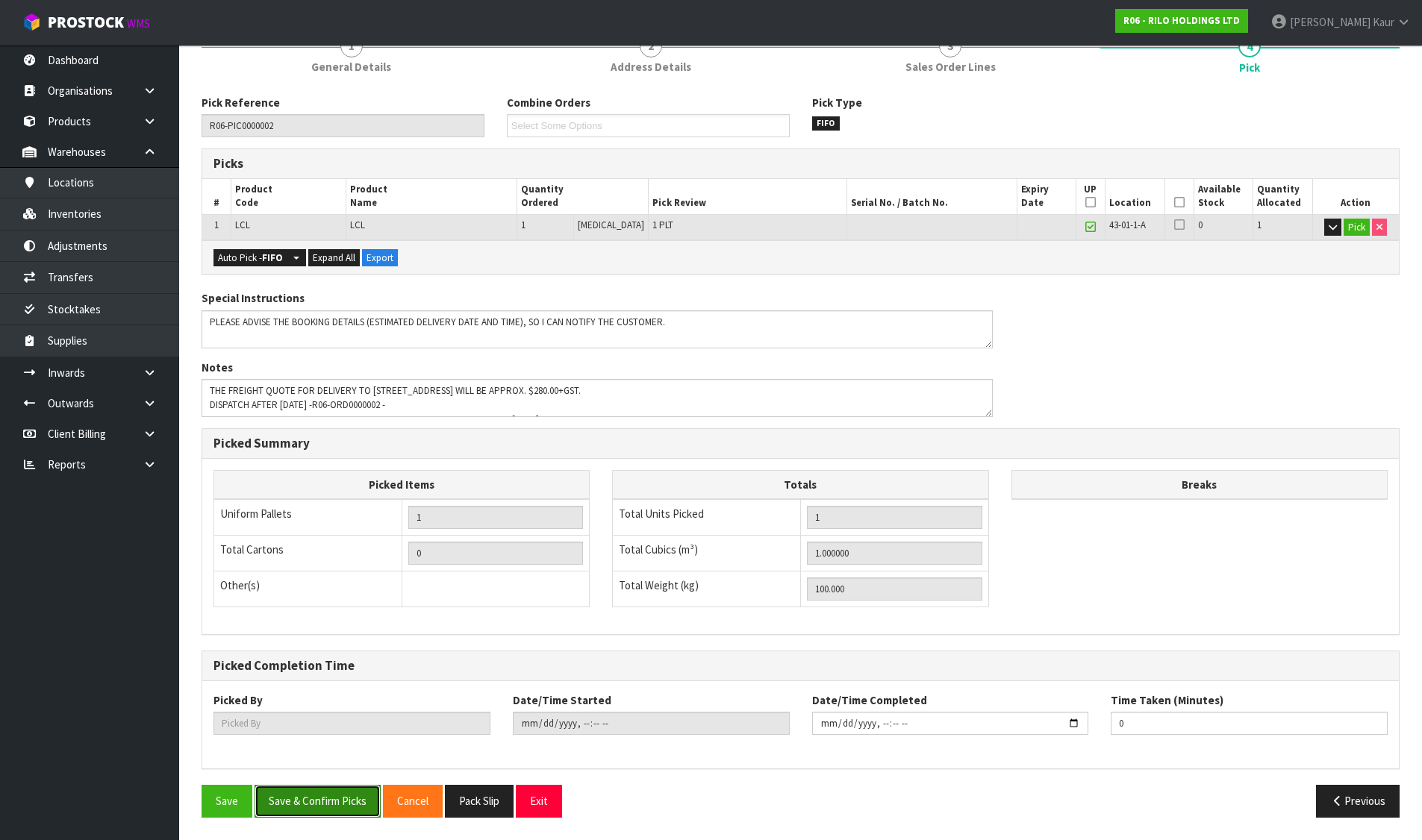
click at [325, 803] on button "Save & Confirm Picks" at bounding box center [317, 801] width 126 height 32
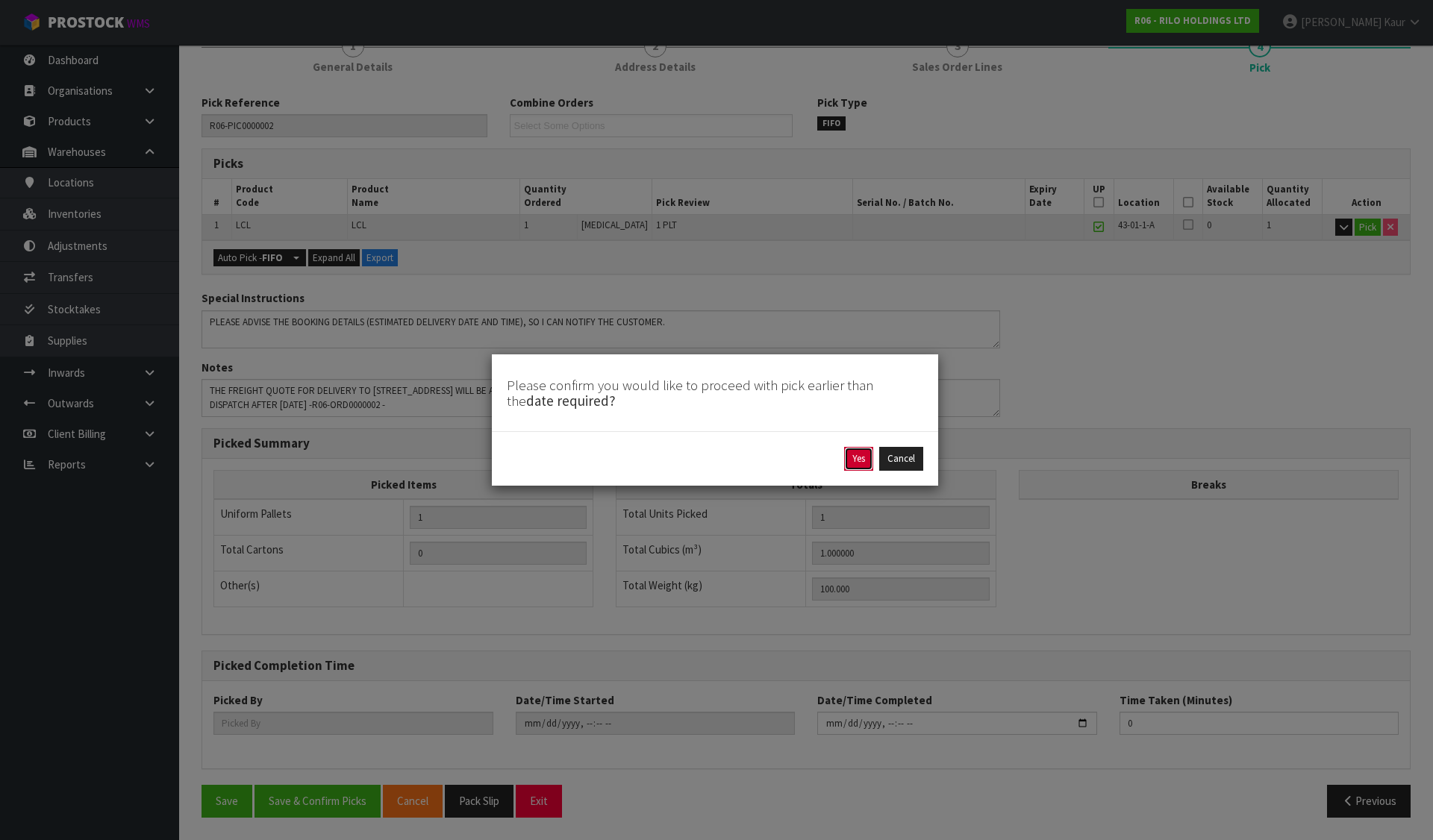
click at [866, 453] on button "Yes" at bounding box center [859, 459] width 29 height 24
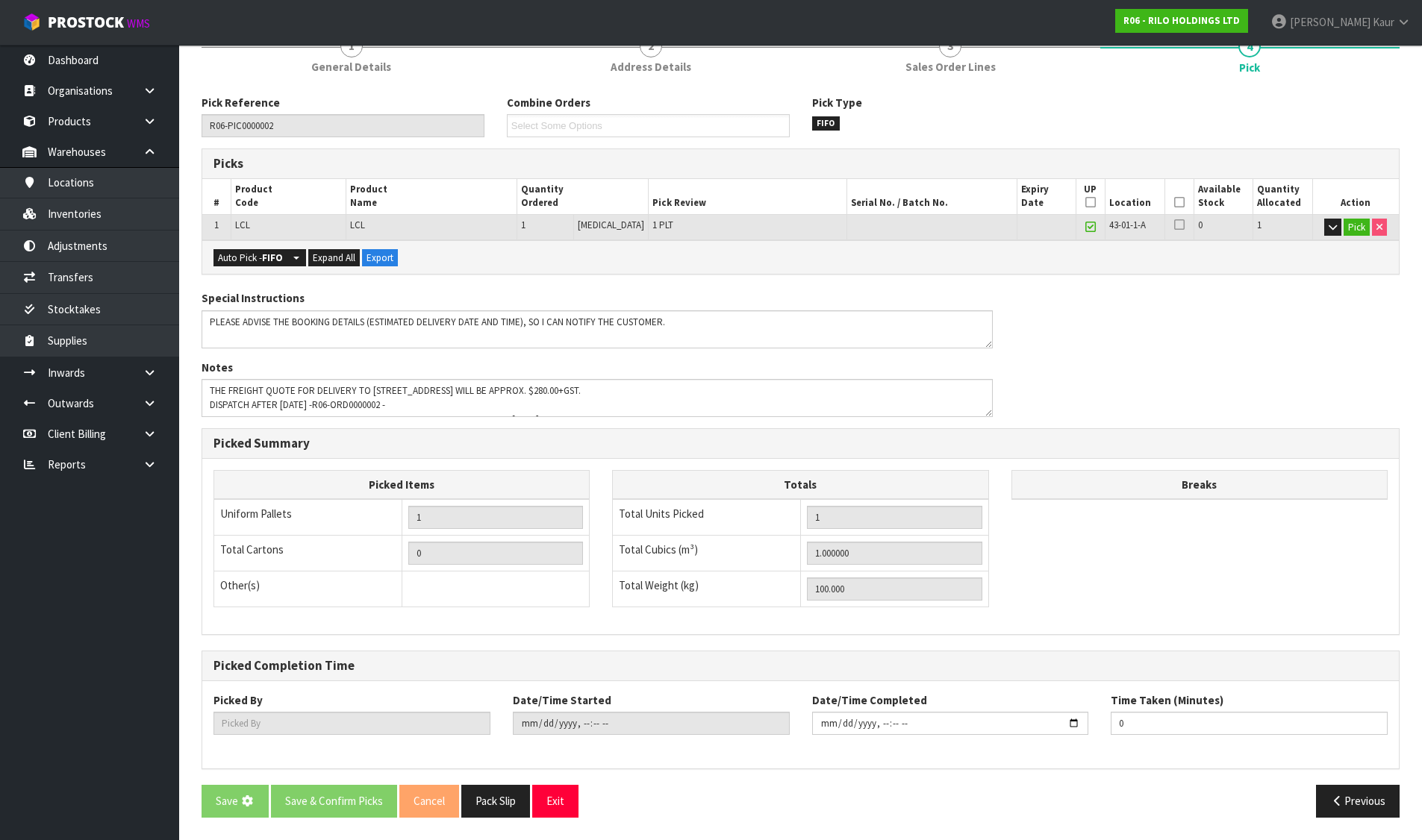
scroll to position [0, 0]
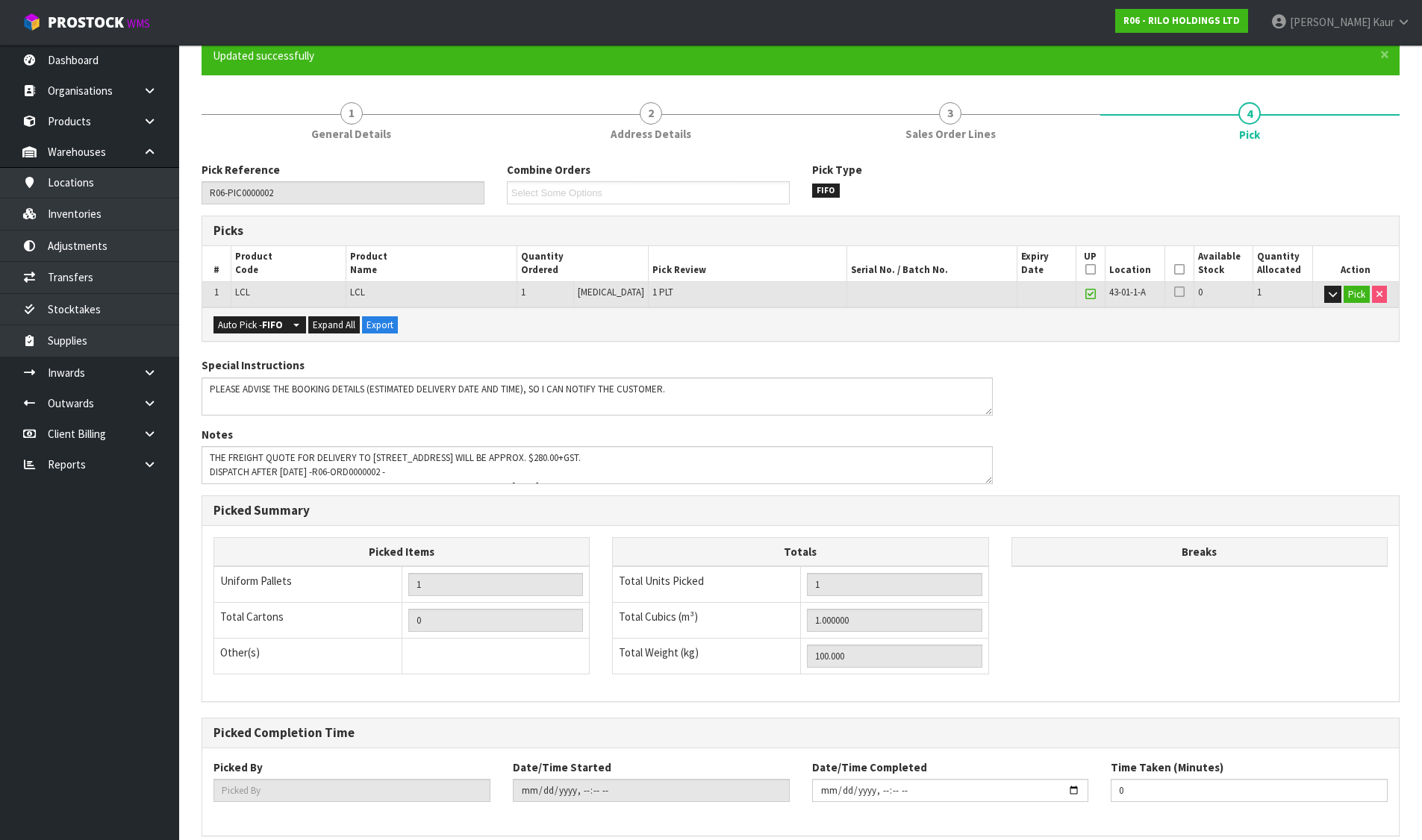
type input "[PERSON_NAME]"
type input "[DATE]T08:56:08"
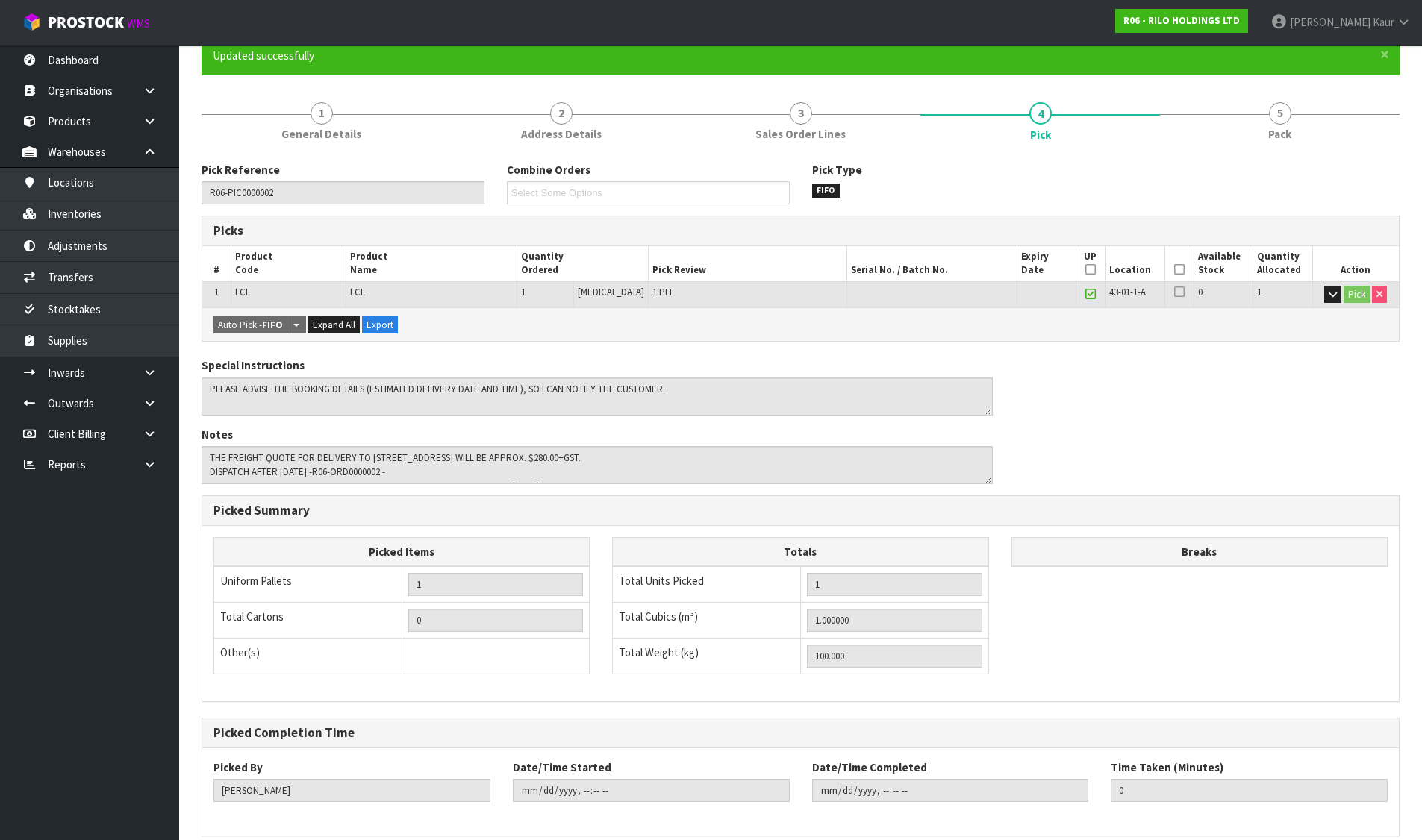
scroll to position [205, 0]
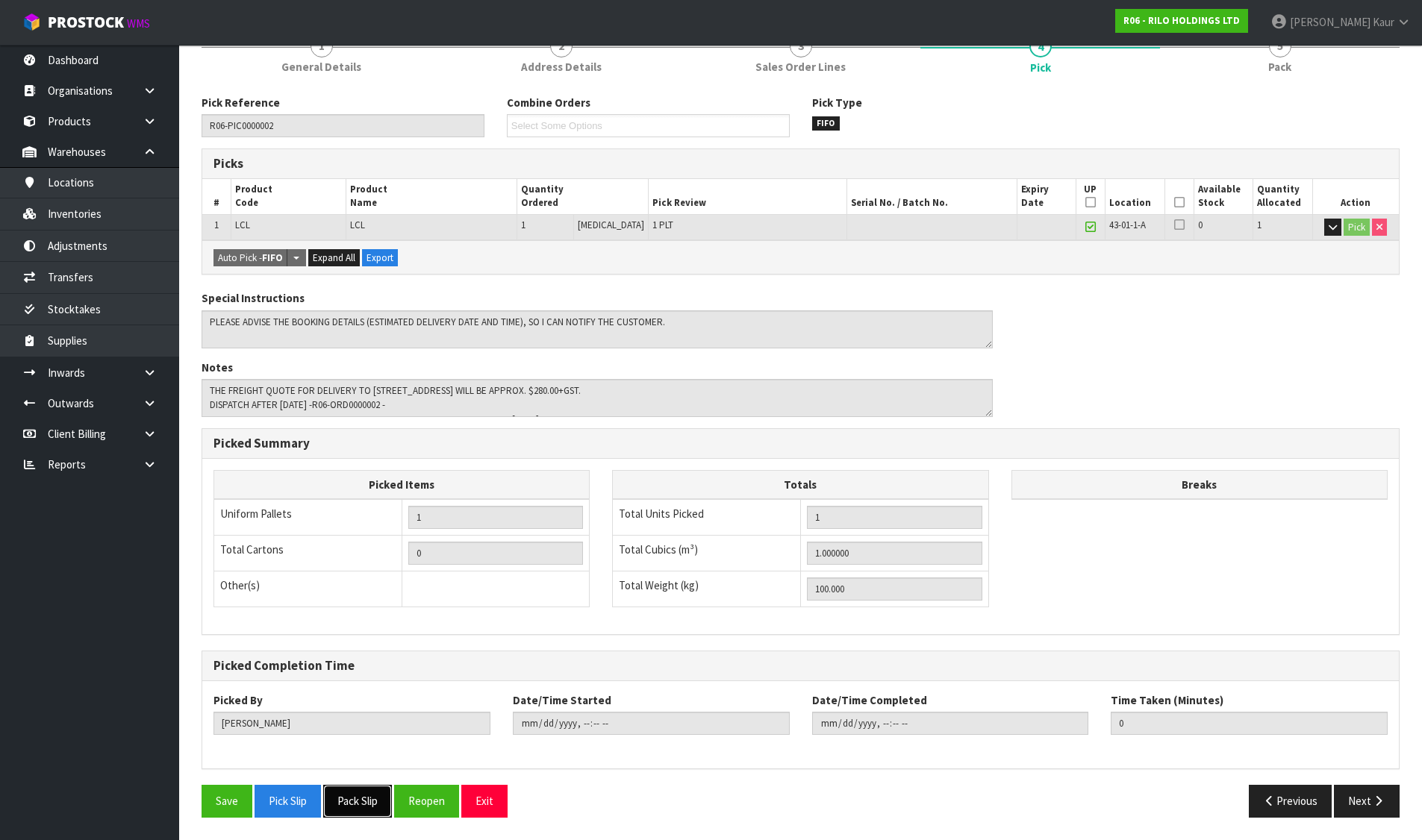
click at [356, 793] on button "Pack Slip" at bounding box center [357, 801] width 68 height 32
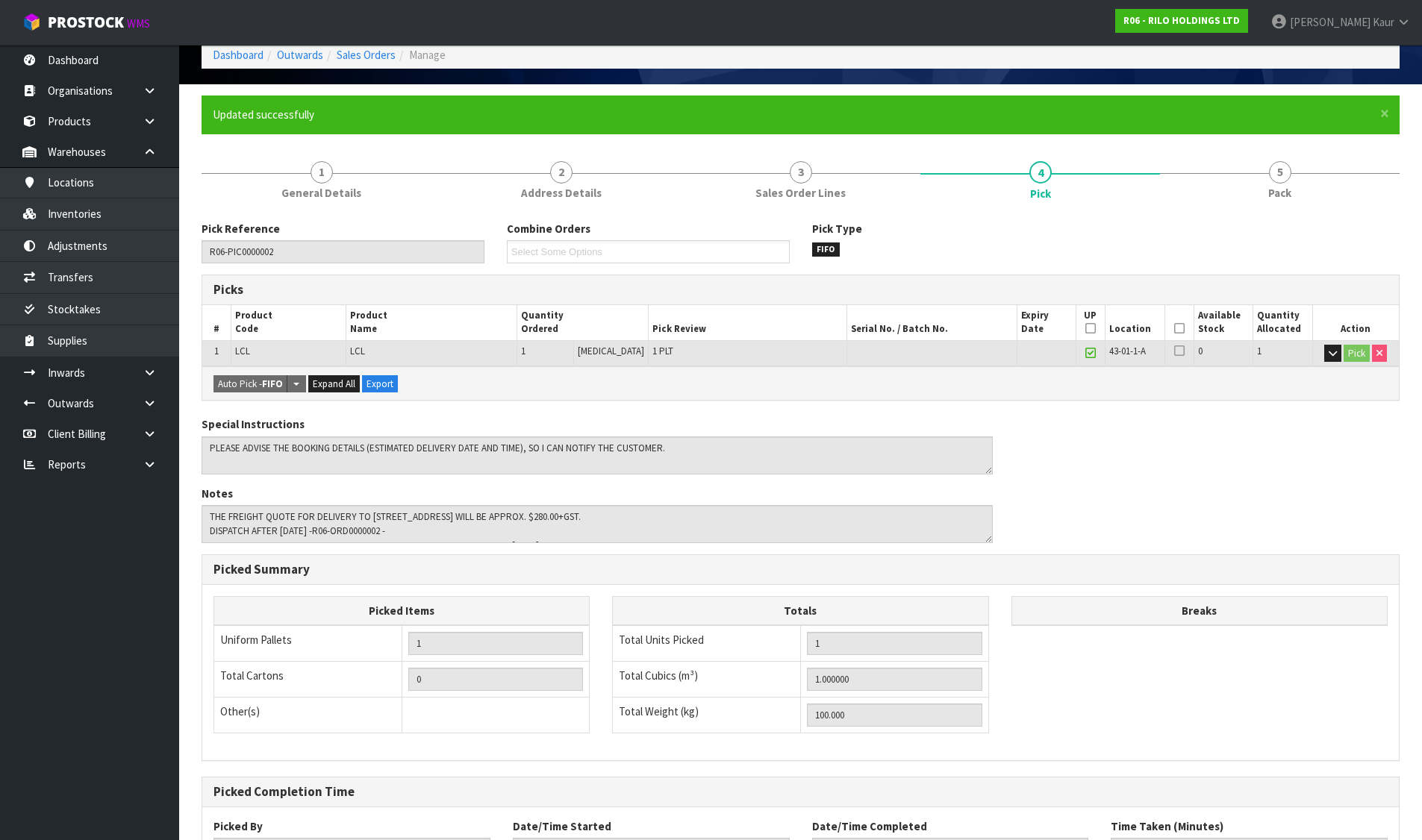
scroll to position [0, 0]
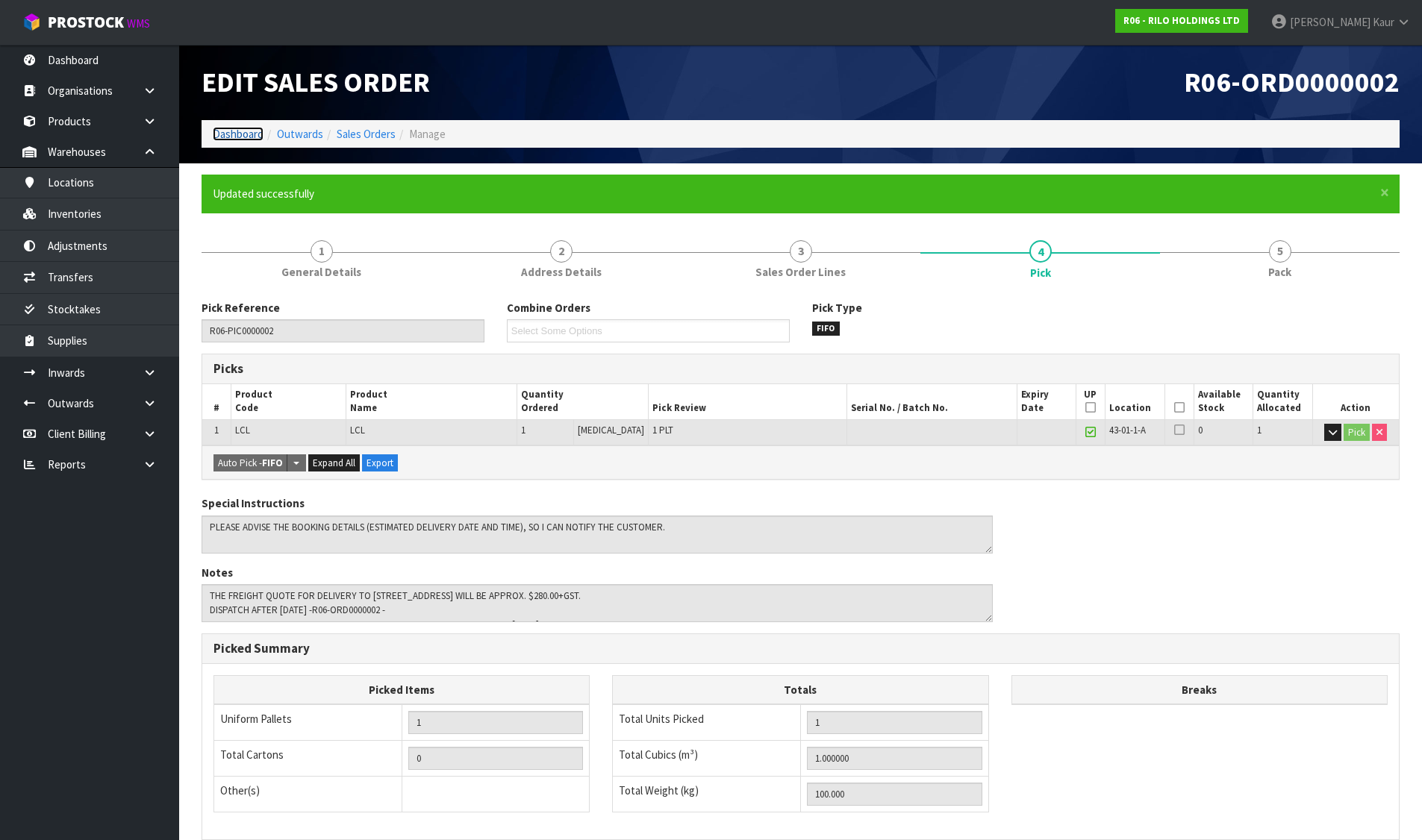
click at [247, 133] on link "Dashboard" at bounding box center [237, 134] width 51 height 14
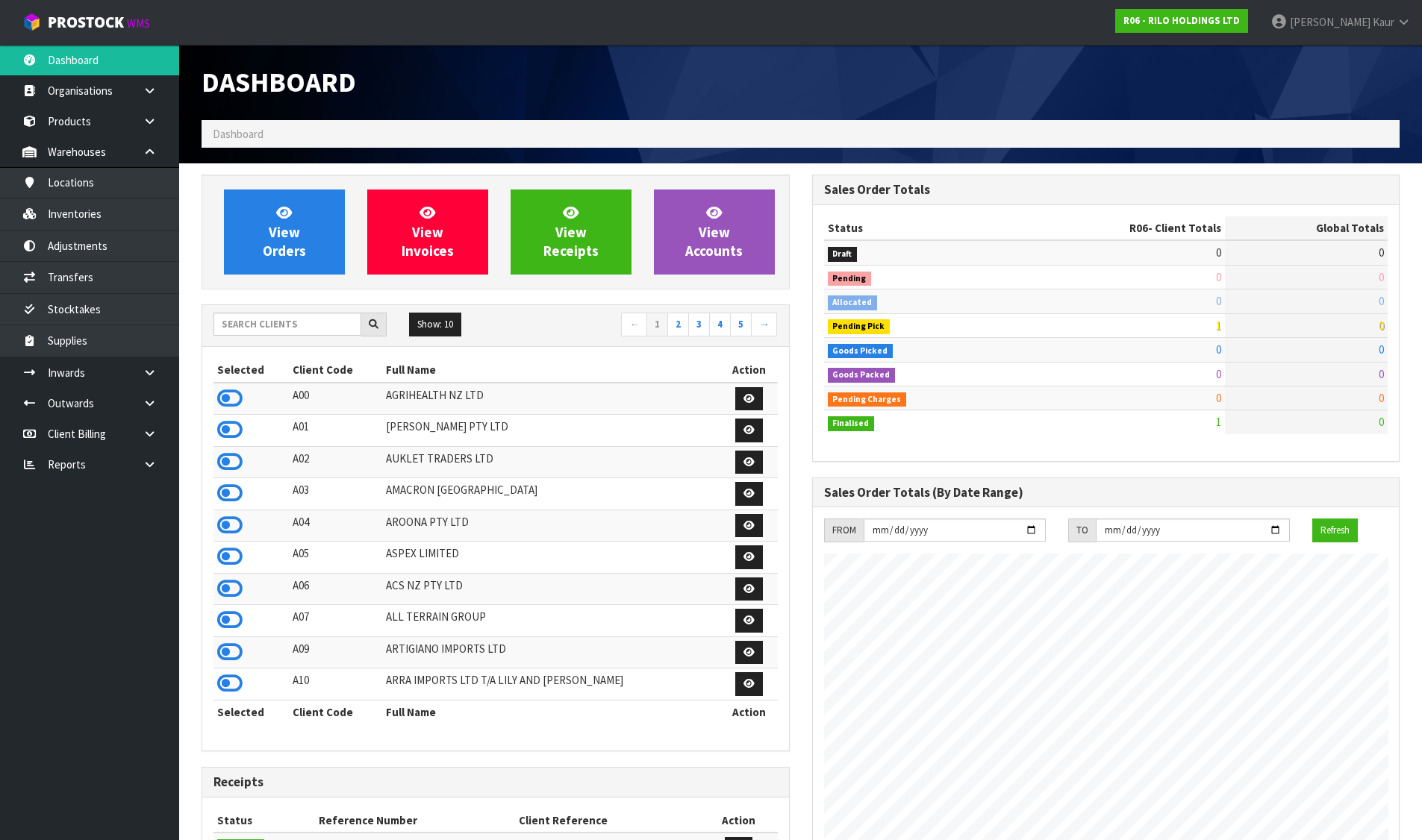
scroll to position [912, 610]
click at [246, 317] on input "text" at bounding box center [287, 324] width 148 height 23
type input "Y01"
click at [231, 394] on icon at bounding box center [230, 399] width 26 height 23
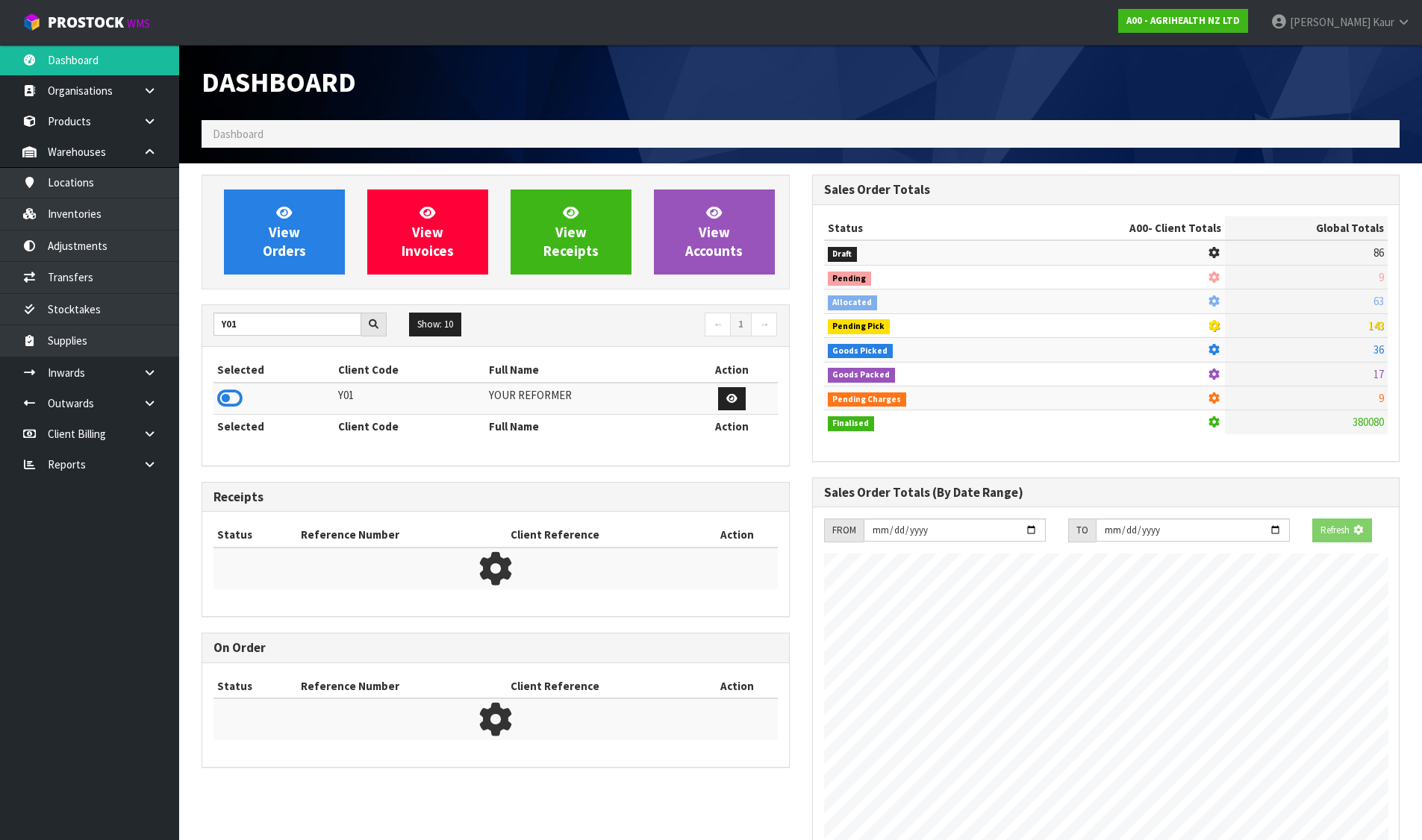
scroll to position [930, 610]
click at [231, 394] on icon at bounding box center [230, 399] width 26 height 23
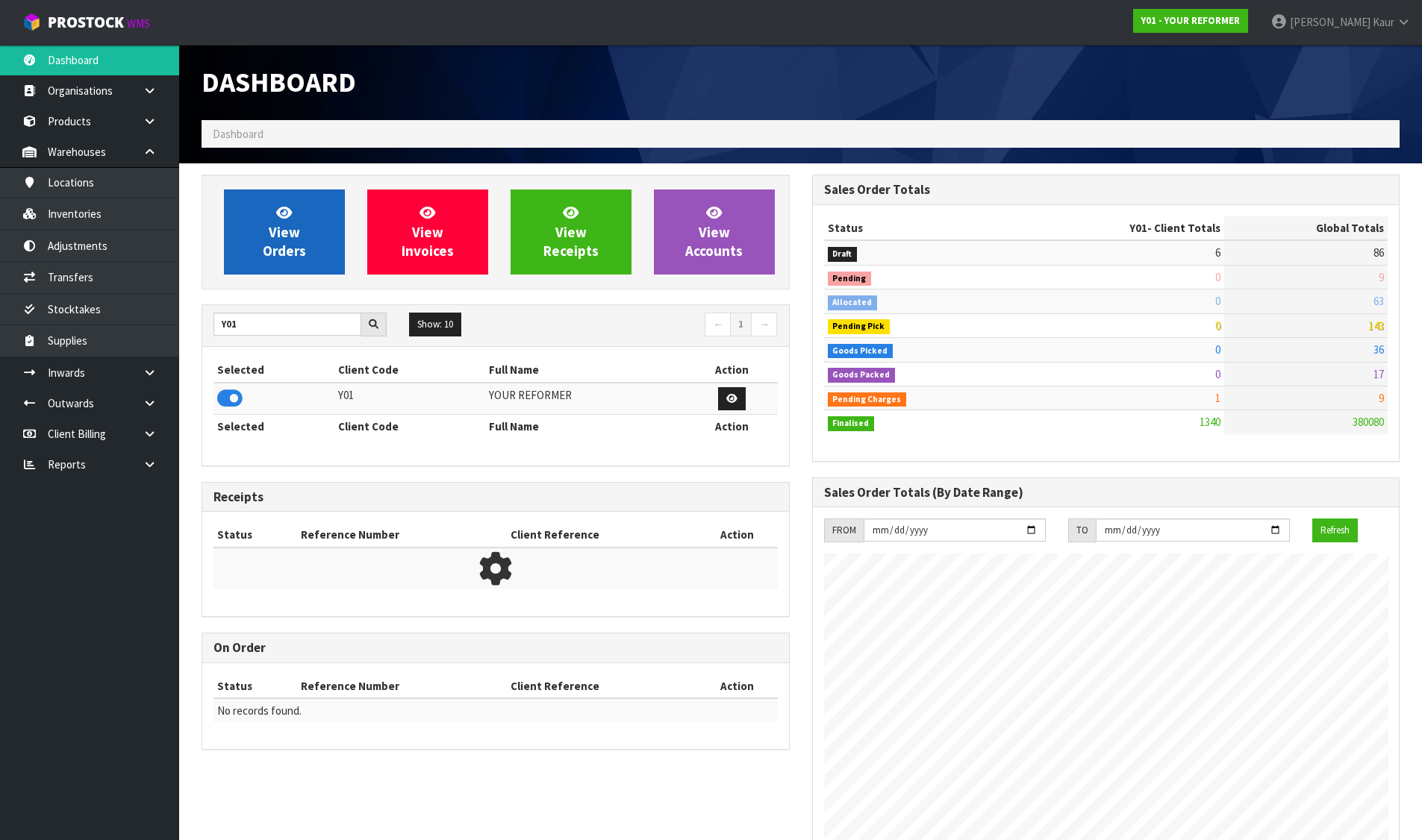
scroll to position [1130, 610]
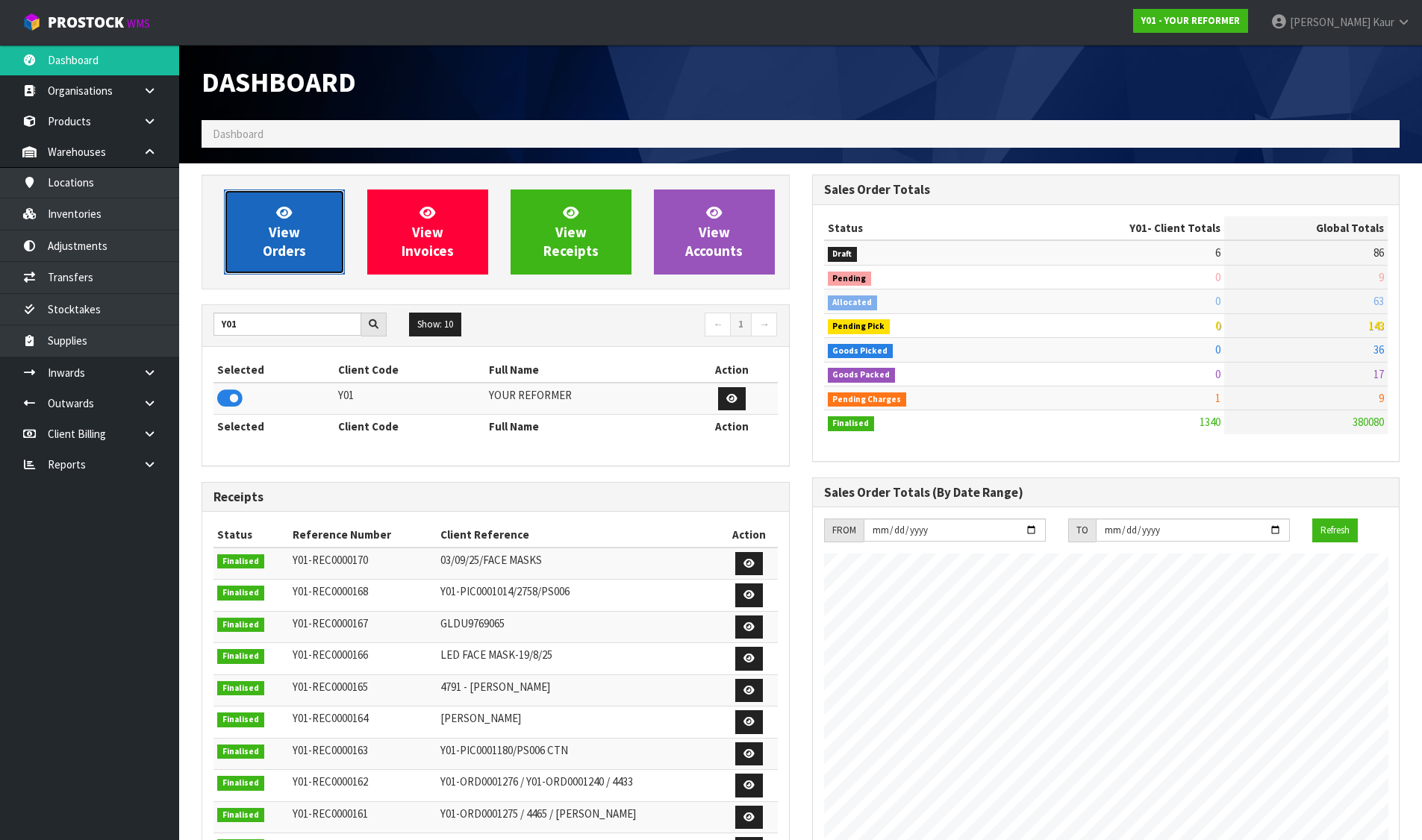
click at [304, 236] on link "View Orders" at bounding box center [284, 232] width 121 height 85
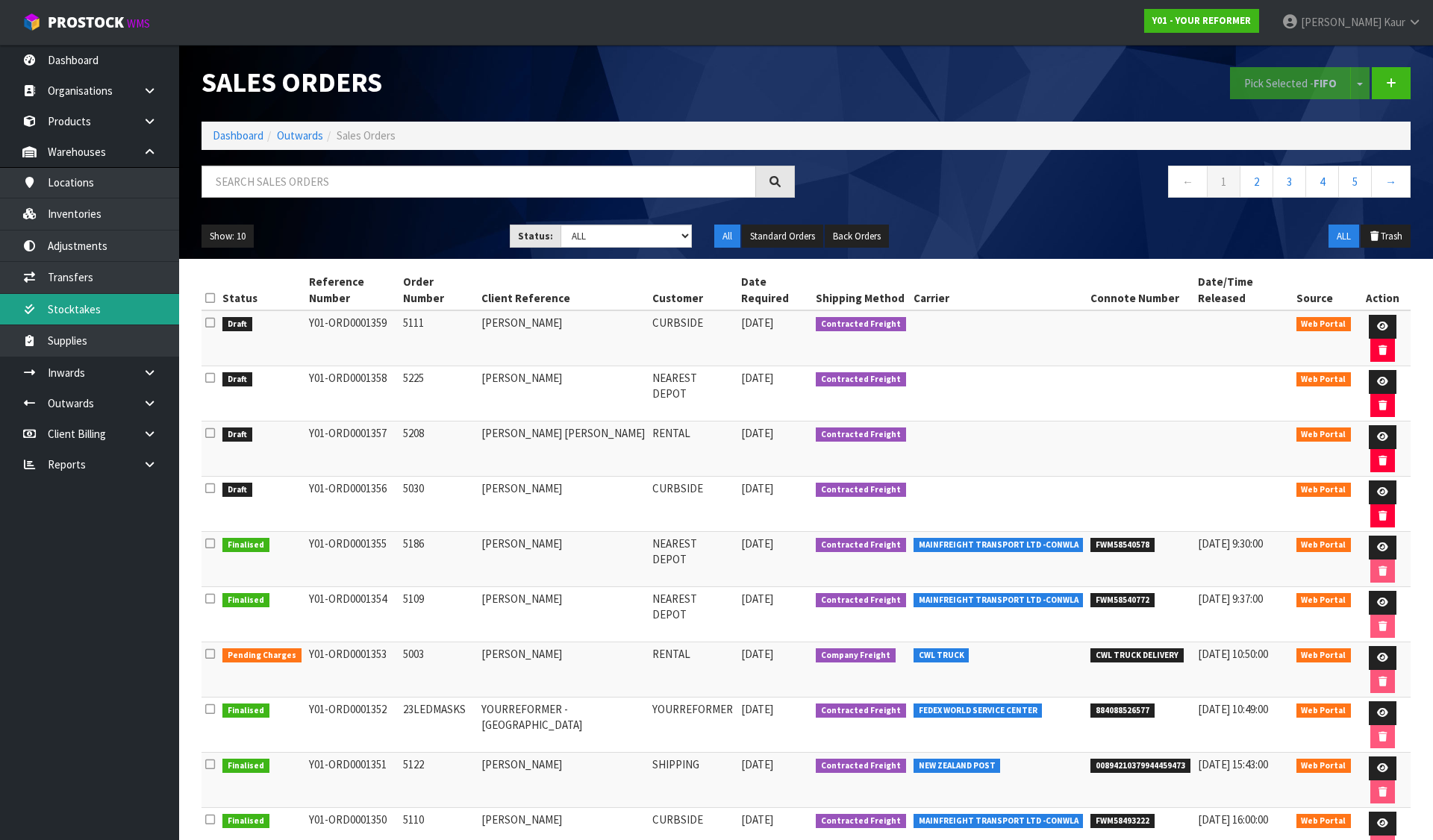
click at [104, 311] on link "Stocktakes" at bounding box center [89, 309] width 179 height 31
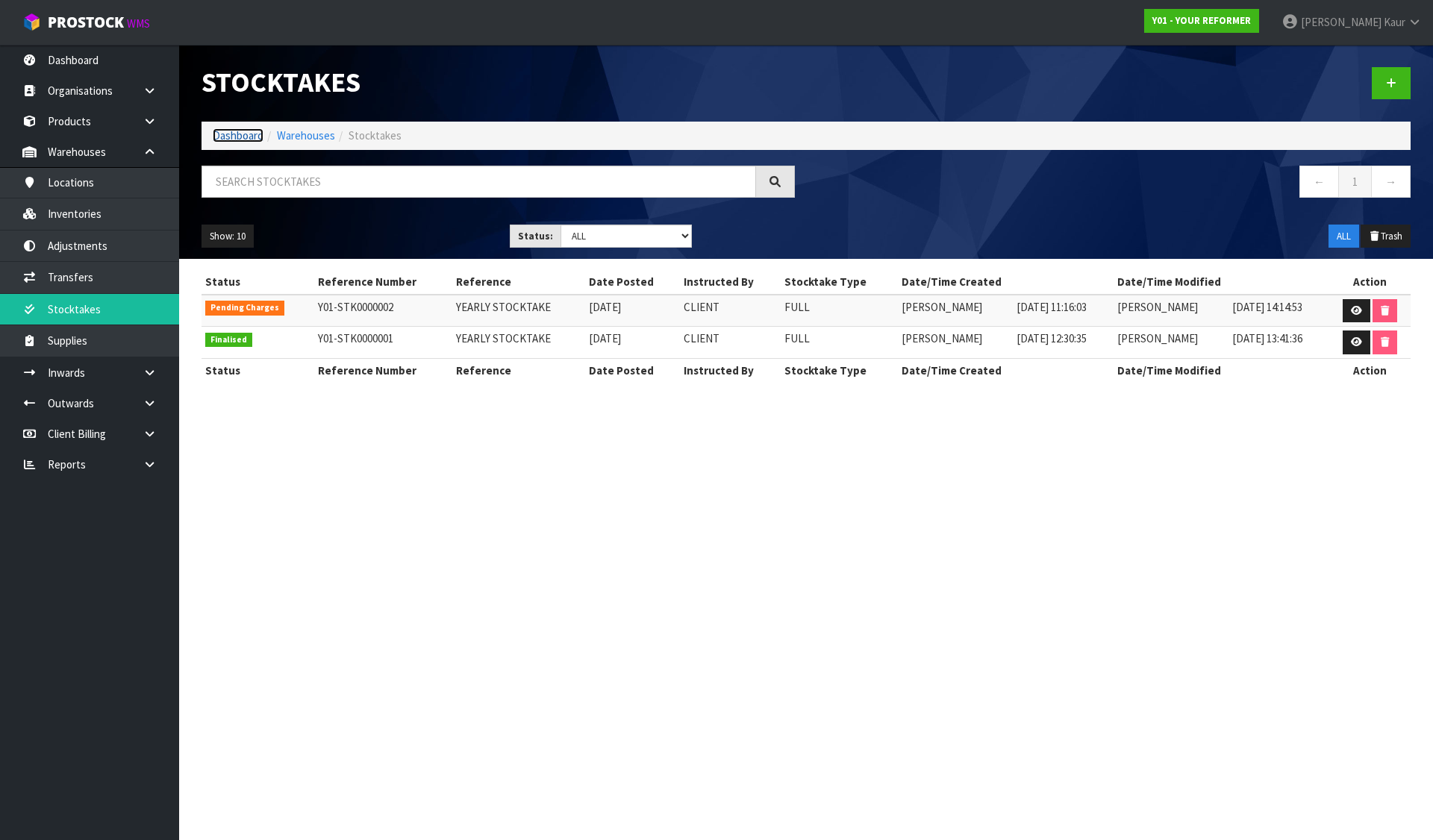
click at [238, 134] on link "Dashboard" at bounding box center [237, 136] width 51 height 14
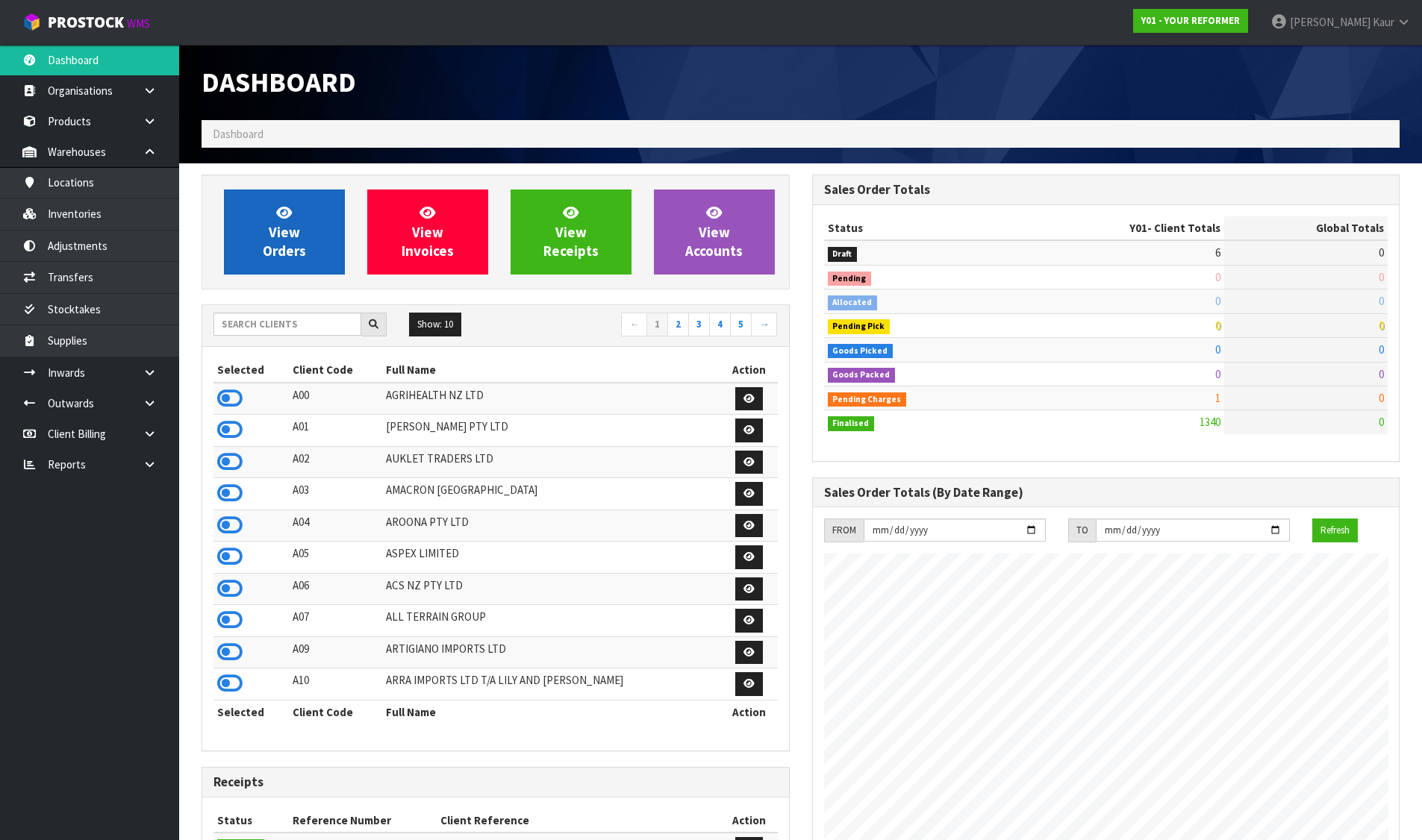
scroll to position [1130, 610]
click at [253, 243] on link "View Orders" at bounding box center [284, 232] width 121 height 85
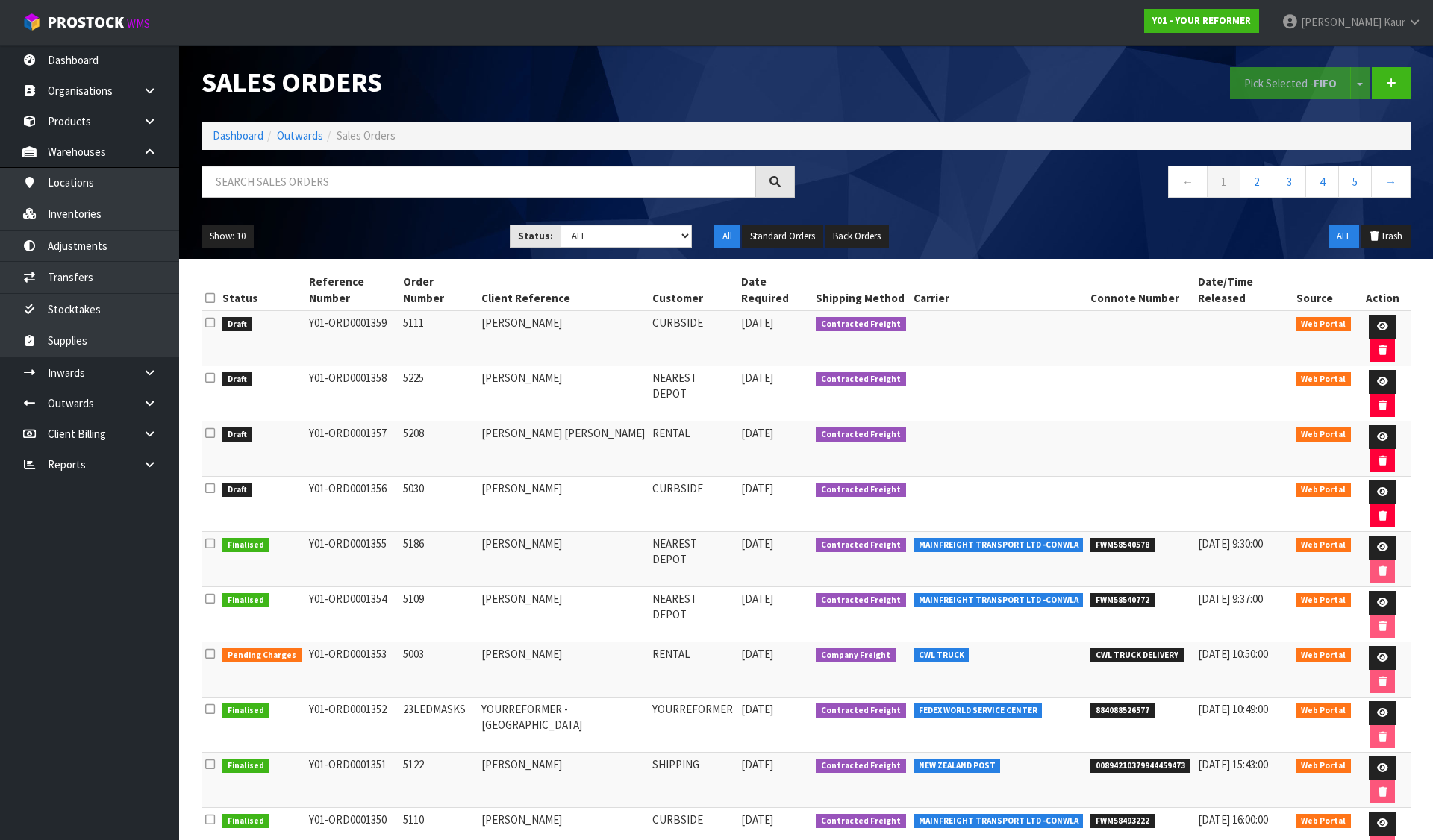
click at [209, 291] on span at bounding box center [210, 298] width 10 height 14
click at [1282, 80] on button "Pick Selected - FIFO" at bounding box center [1290, 84] width 121 height 32
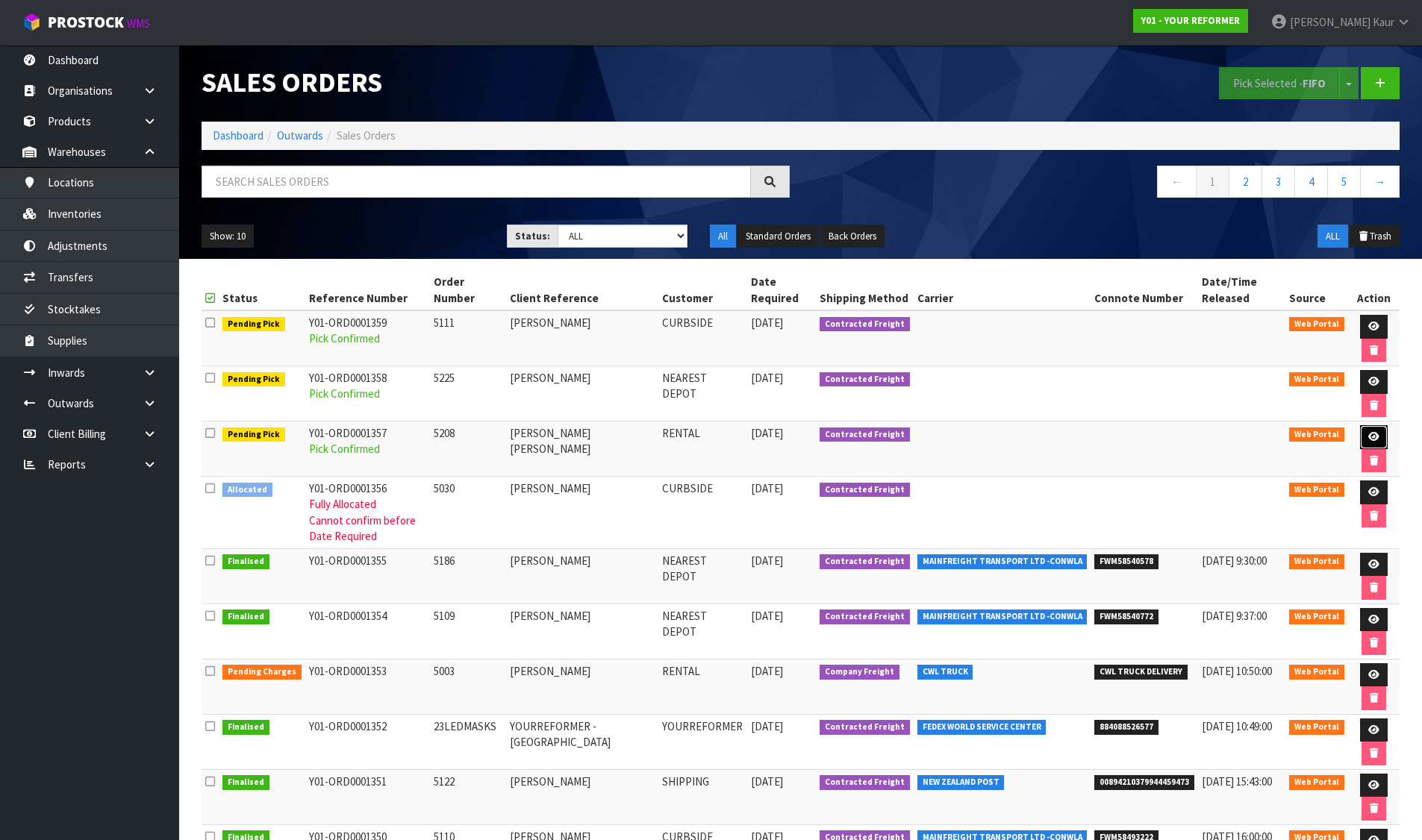
click at [1369, 429] on link at bounding box center [1374, 437] width 27 height 24
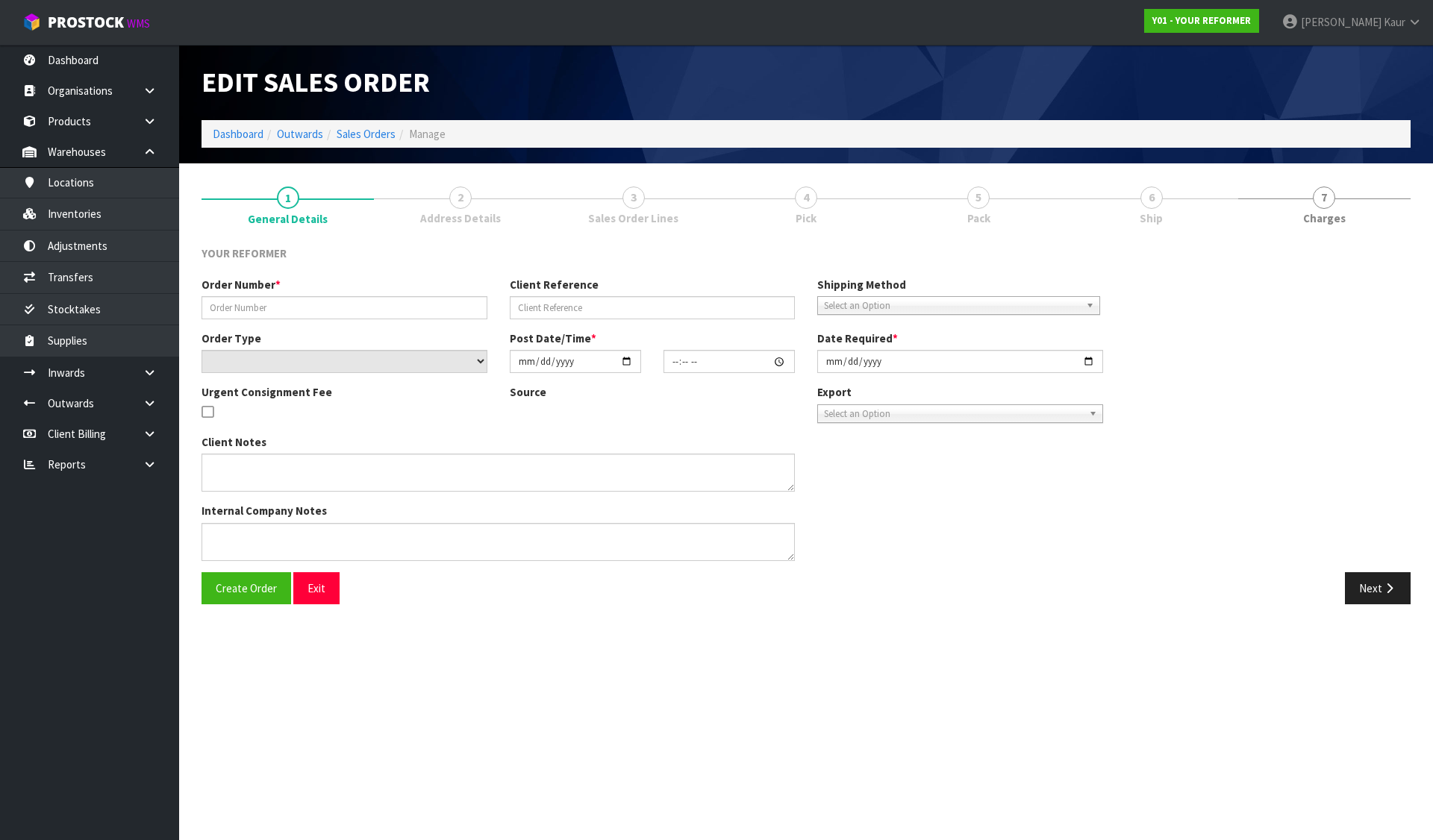
type input "5208"
type input "[PERSON_NAME] [PERSON_NAME]"
select select "number:0"
type input "[DATE]"
type input "12:06:00.000"
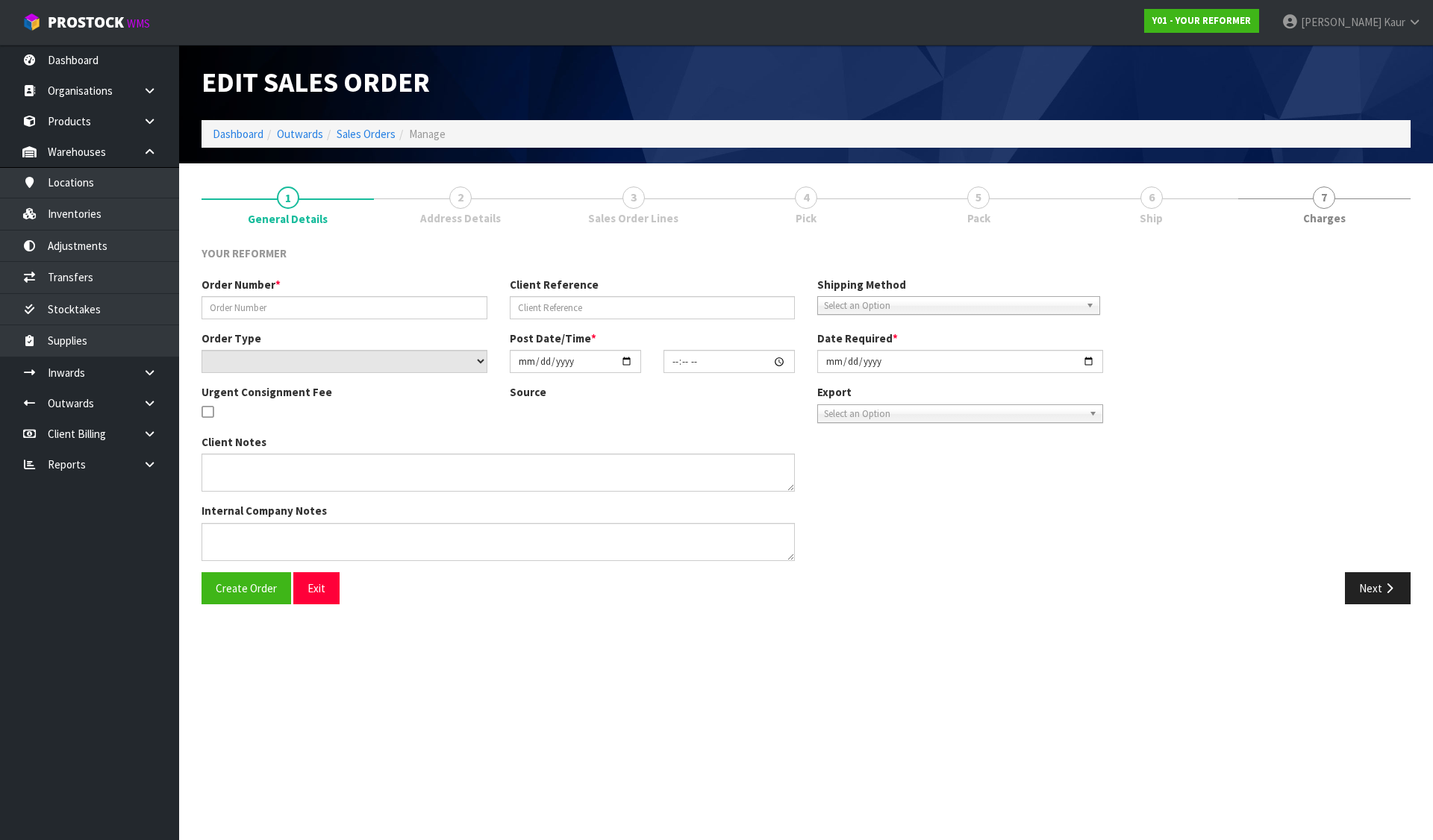
type input "[DATE]"
type textarea "[PERSON_NAME] [PERSON_NAME] [STREET_ADDRESS] [PHONE_NUMBER]"
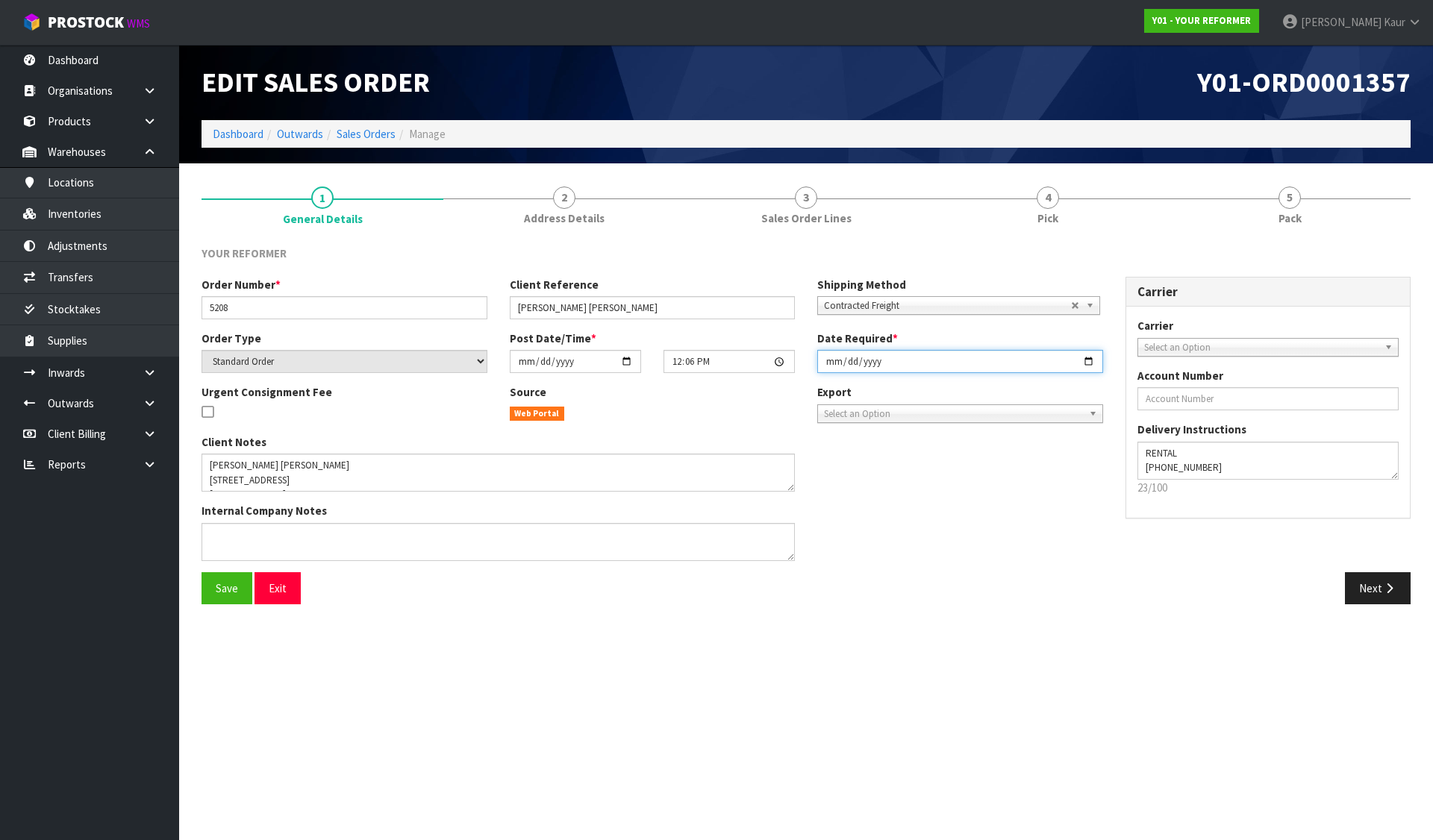
click at [830, 364] on input "[DATE]" at bounding box center [959, 361] width 285 height 23
type input "[DATE]"
click at [228, 597] on button "Save" at bounding box center [227, 588] width 51 height 32
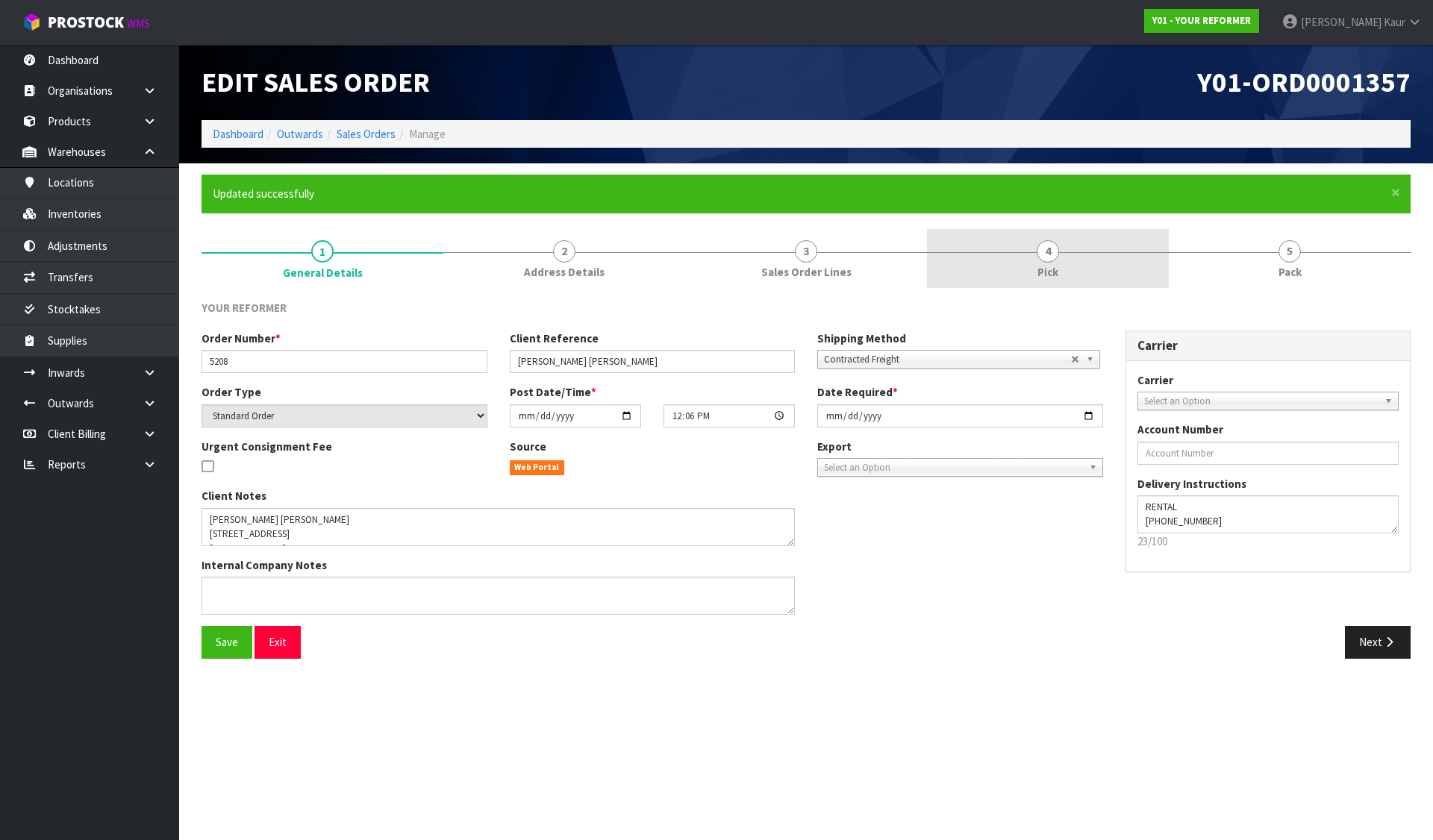
click at [1068, 275] on link "4 Pick" at bounding box center [1048, 258] width 242 height 59
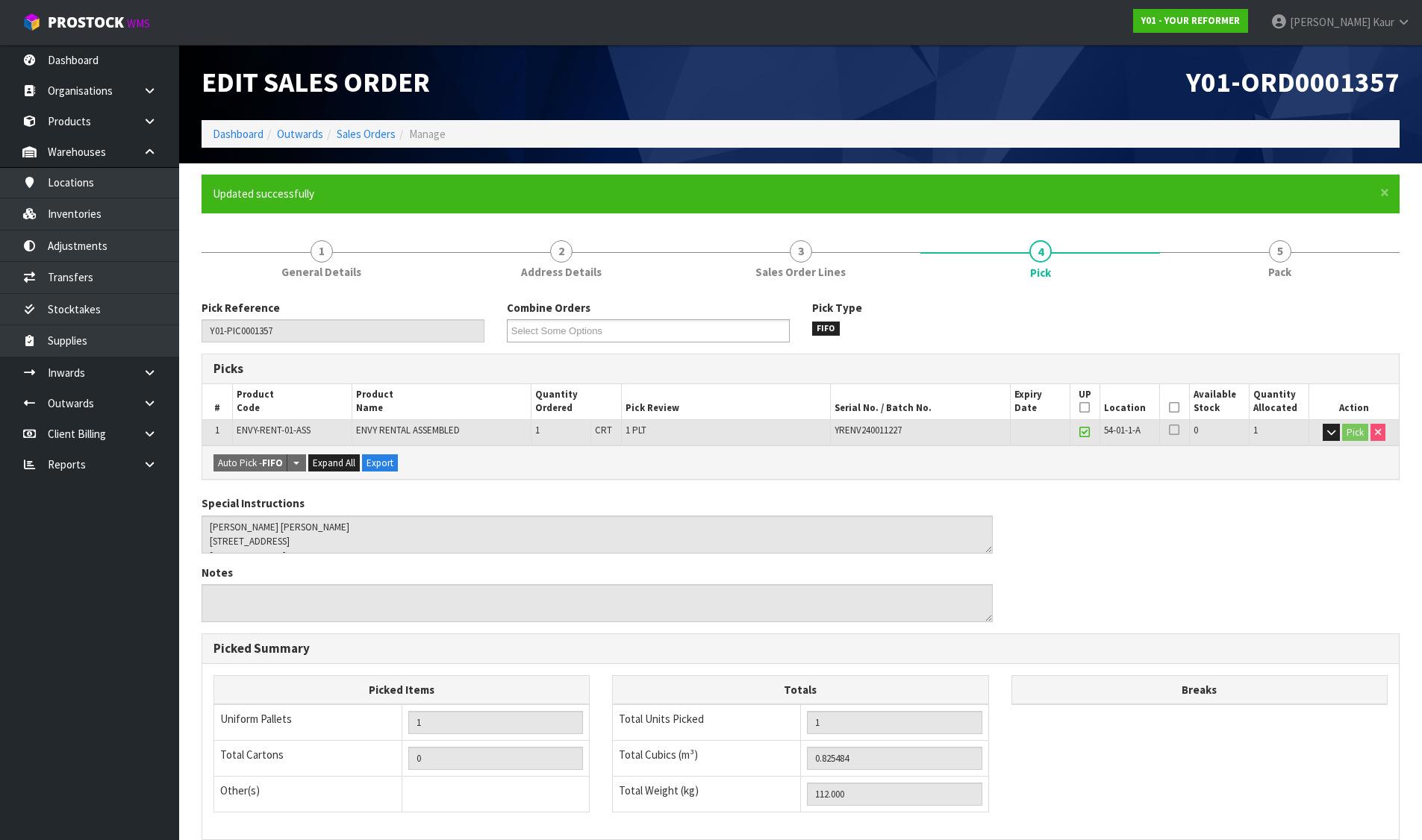
scroll to position [205, 0]
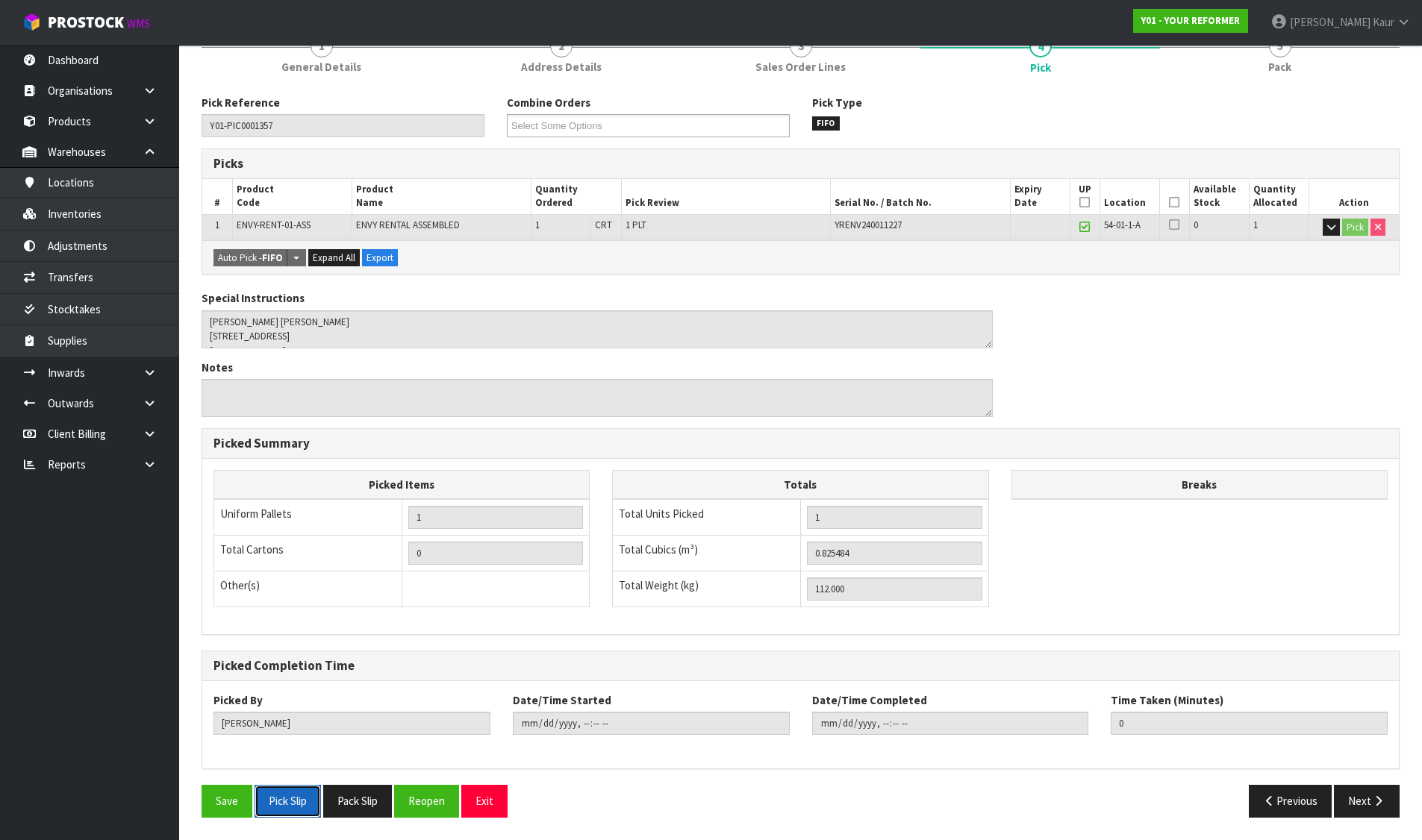
click at [286, 798] on button "Pick Slip" at bounding box center [287, 801] width 67 height 32
click at [351, 793] on button "Pack Slip" at bounding box center [357, 801] width 68 height 32
click at [443, 804] on button "Reopen" at bounding box center [426, 801] width 65 height 32
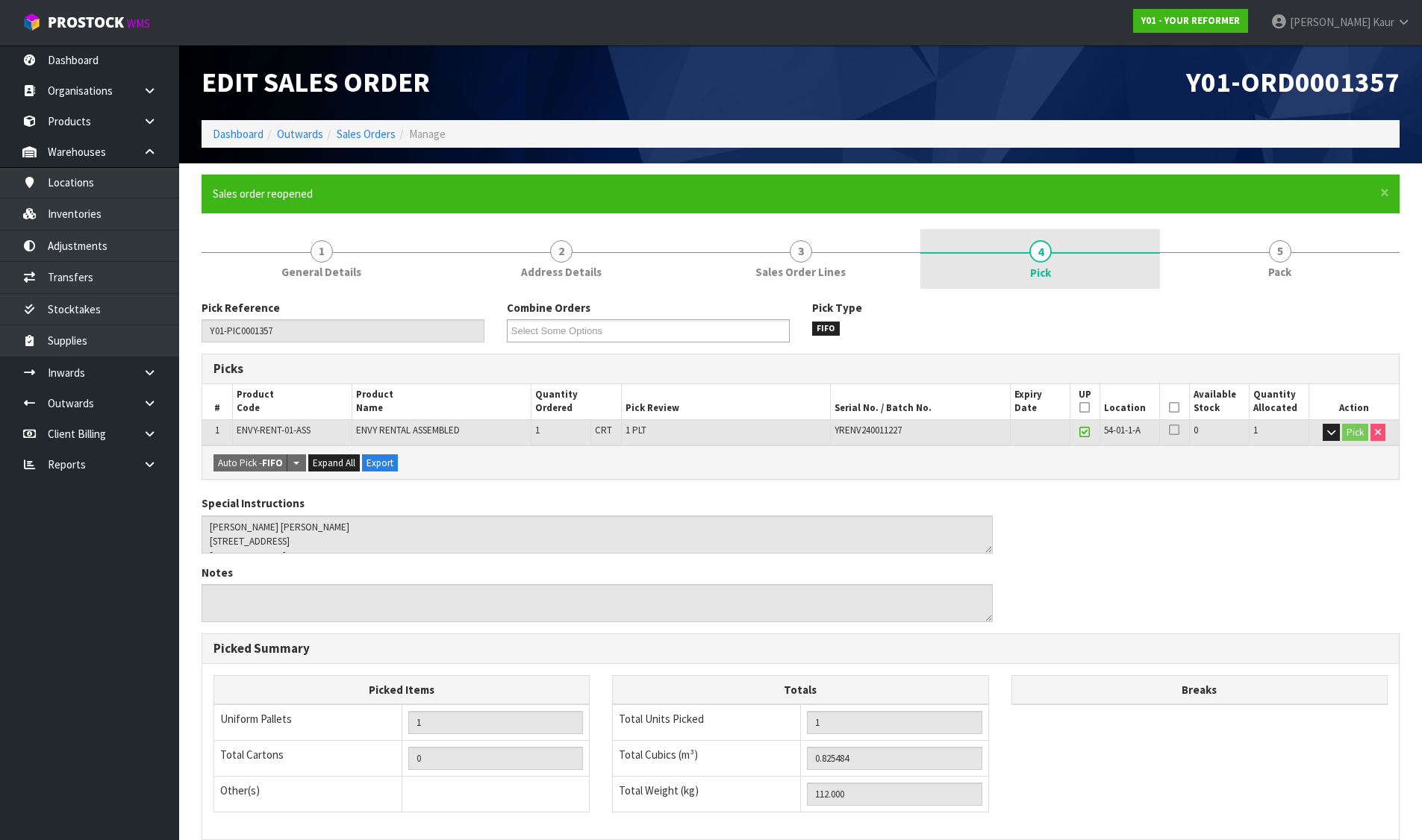
type input "1"
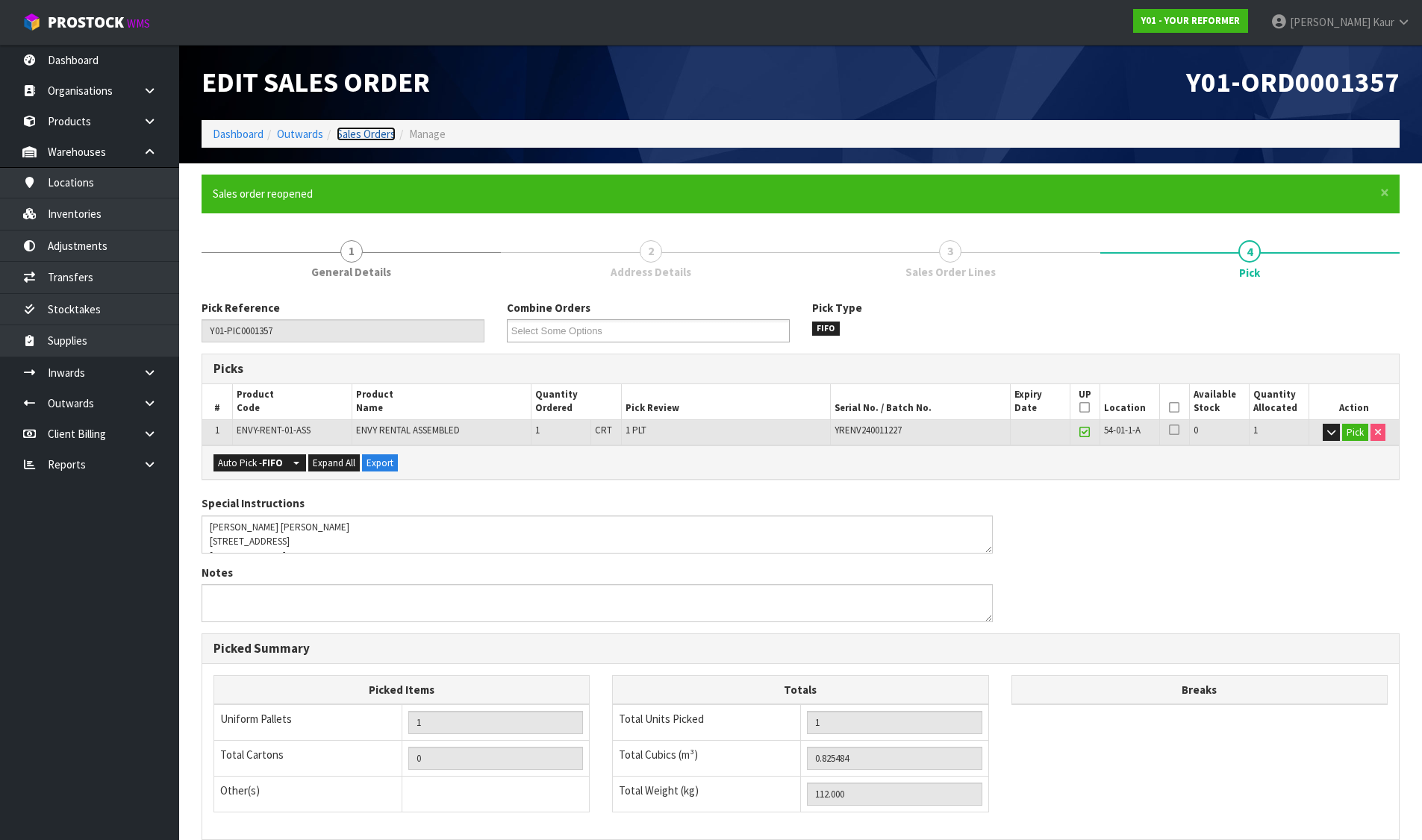
click at [379, 140] on link "Sales Orders" at bounding box center [366, 134] width 59 height 14
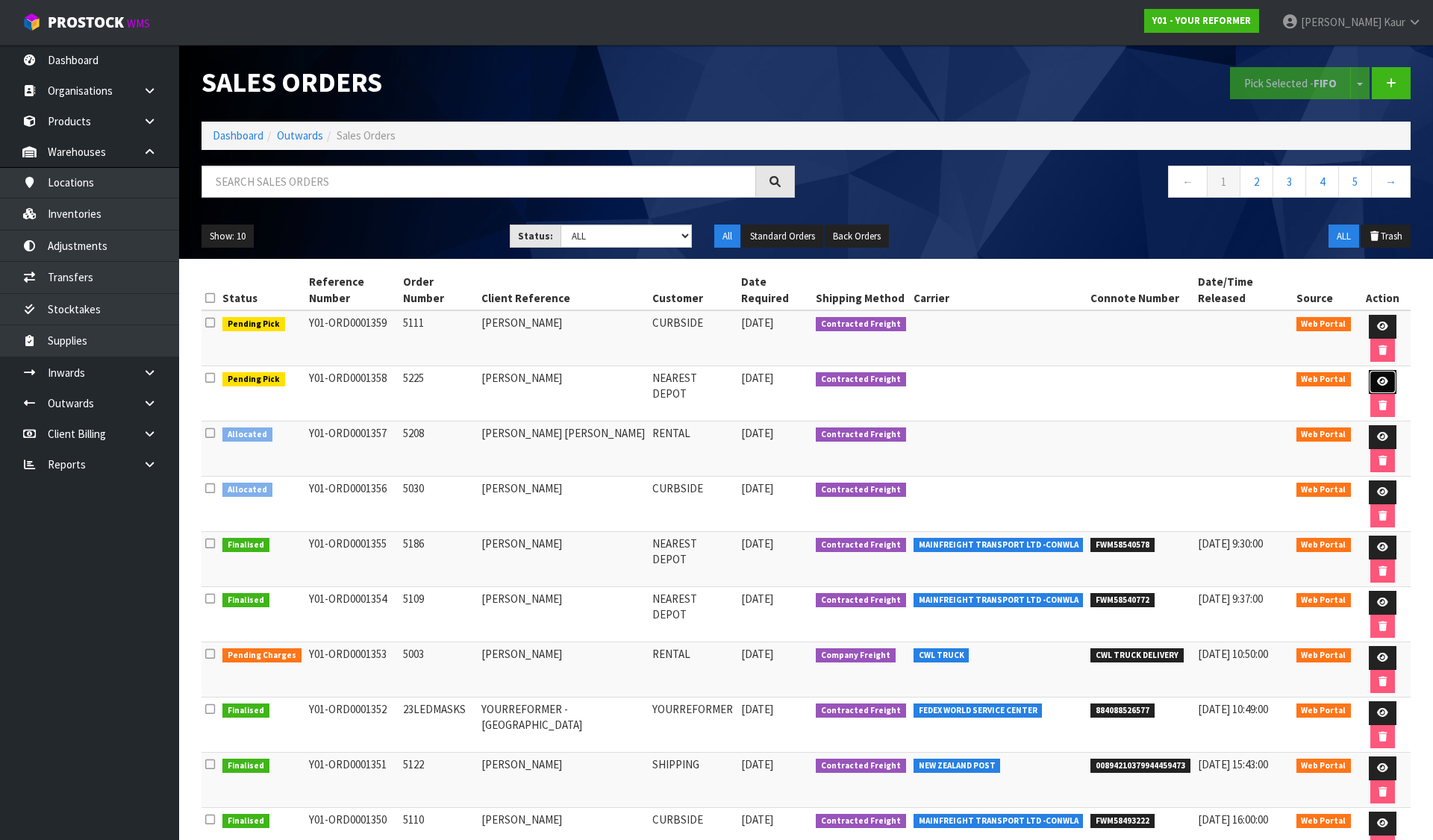
click at [1369, 370] on link at bounding box center [1382, 382] width 27 height 24
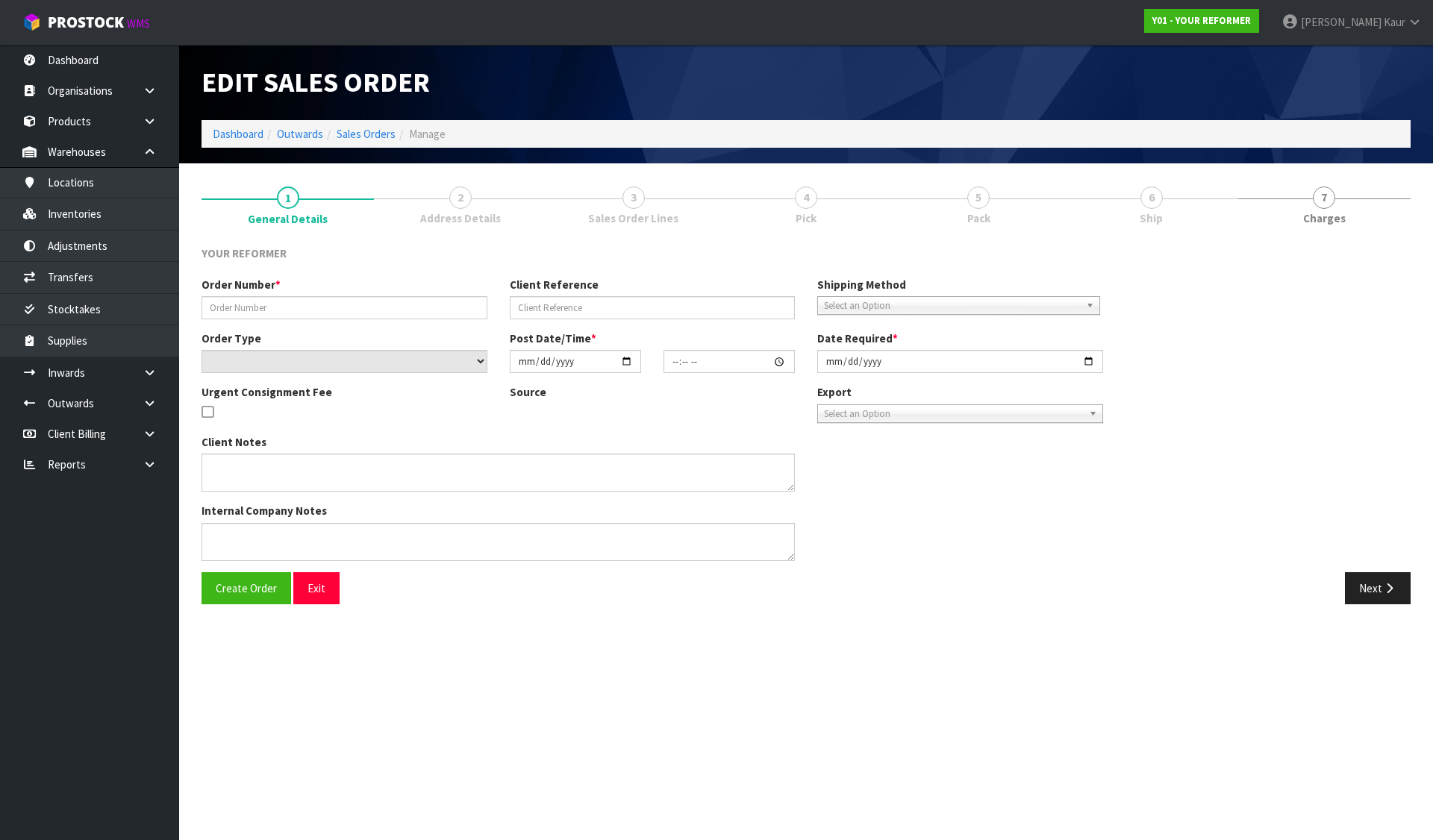
type input "5225"
type input "[PERSON_NAME]"
select select "number:0"
type input "[DATE]"
type input "12:12:00.000"
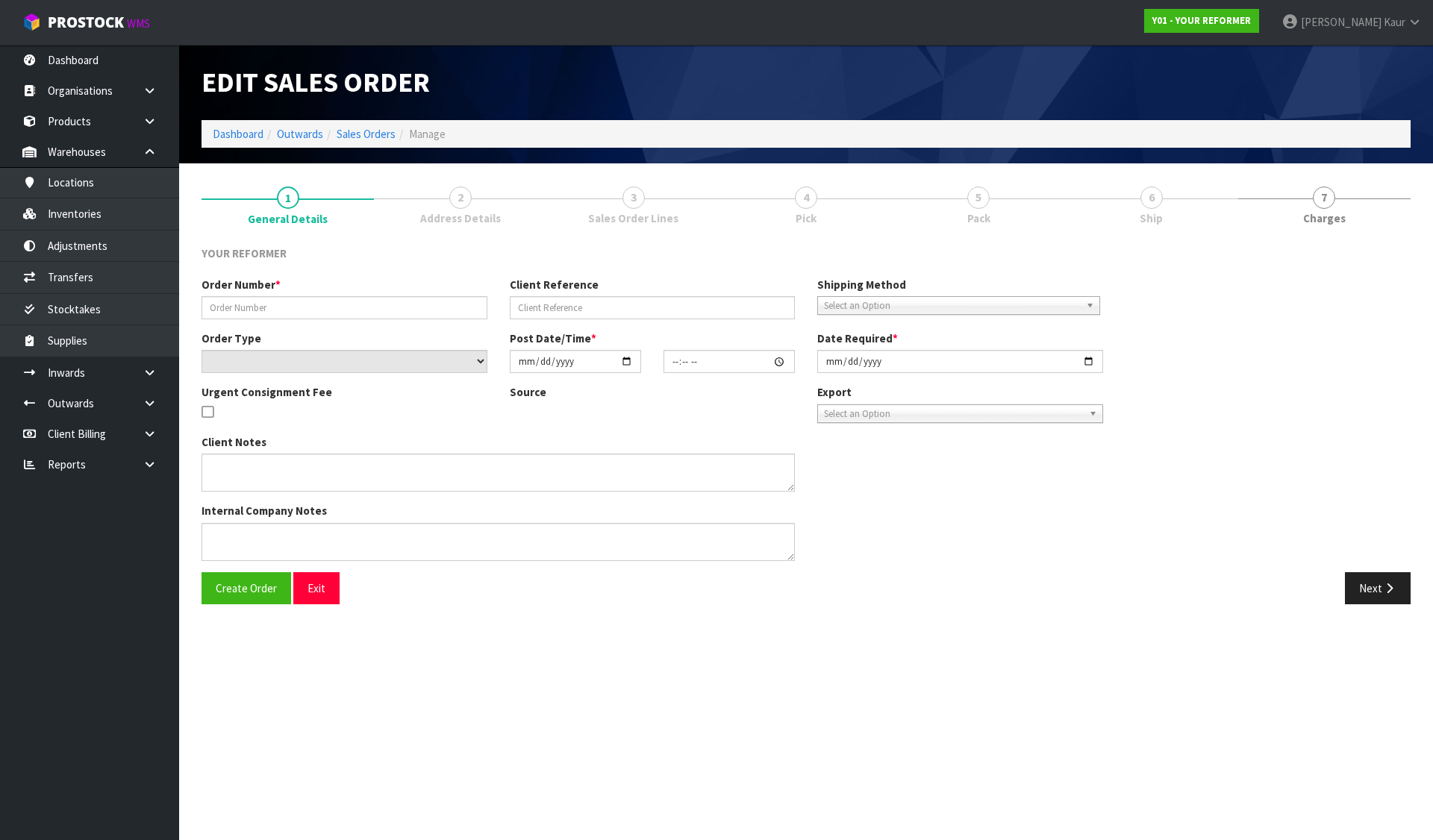
type input "[DATE]"
type textarea "[PERSON_NAME] [STREET_ADDRESS] [PHONE_NUMBER]"
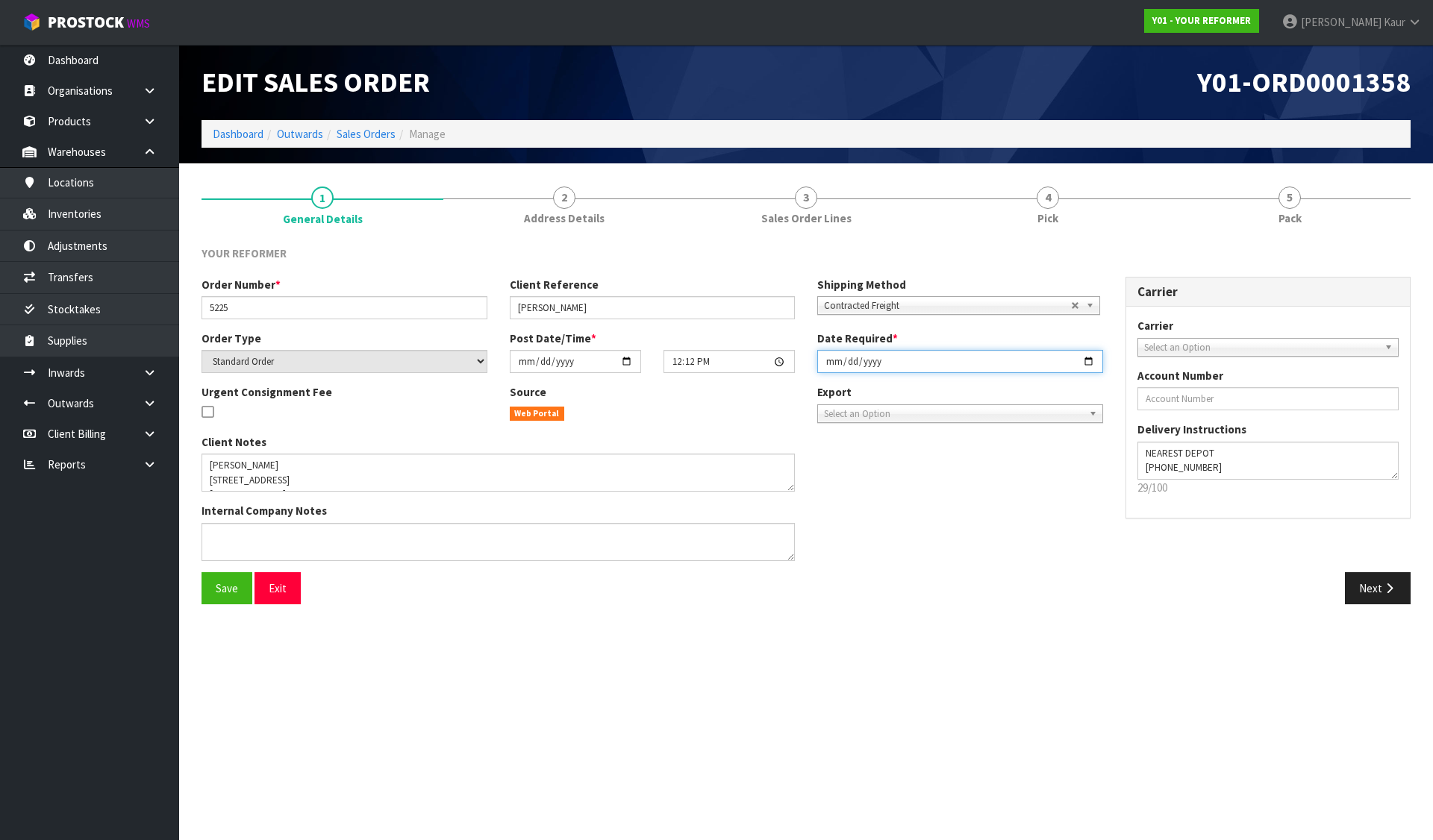
click at [827, 363] on input "[DATE]" at bounding box center [959, 361] width 285 height 23
type input "[DATE]"
click at [234, 584] on span "Save" at bounding box center [227, 588] width 23 height 14
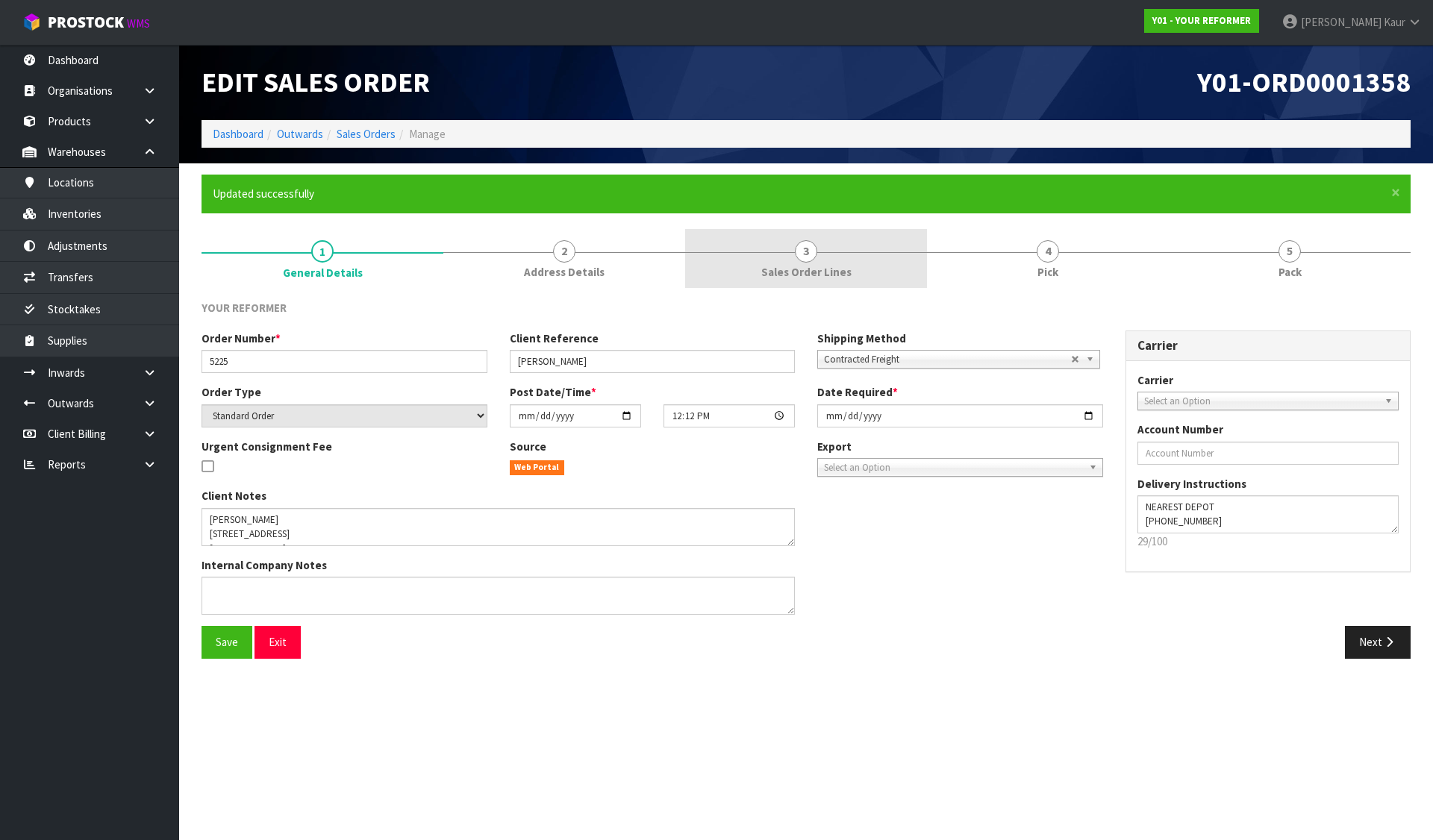
click at [845, 255] on link "3 Sales Order Lines" at bounding box center [806, 258] width 242 height 59
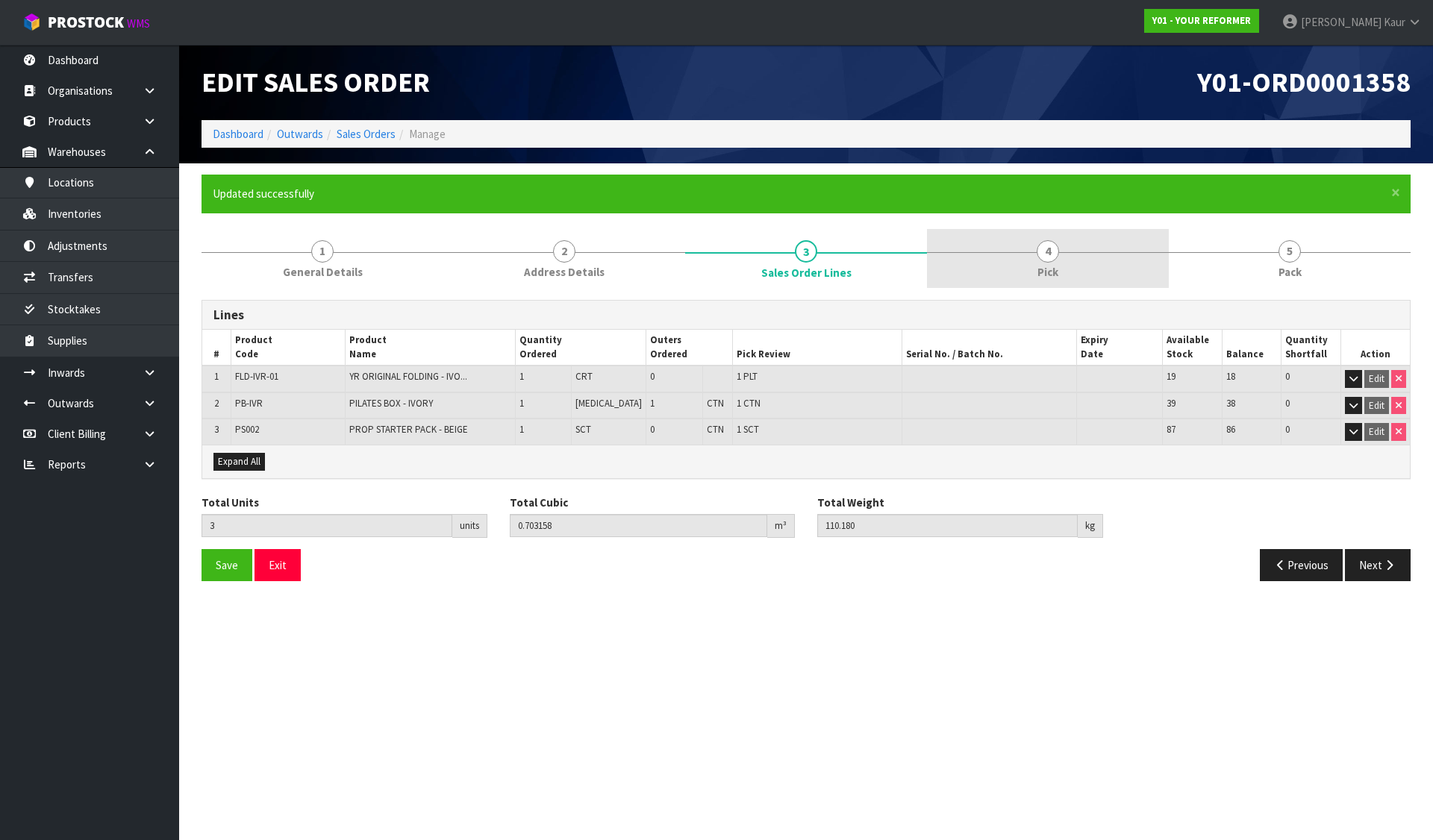
click at [1057, 266] on span "Pick" at bounding box center [1048, 272] width 21 height 15
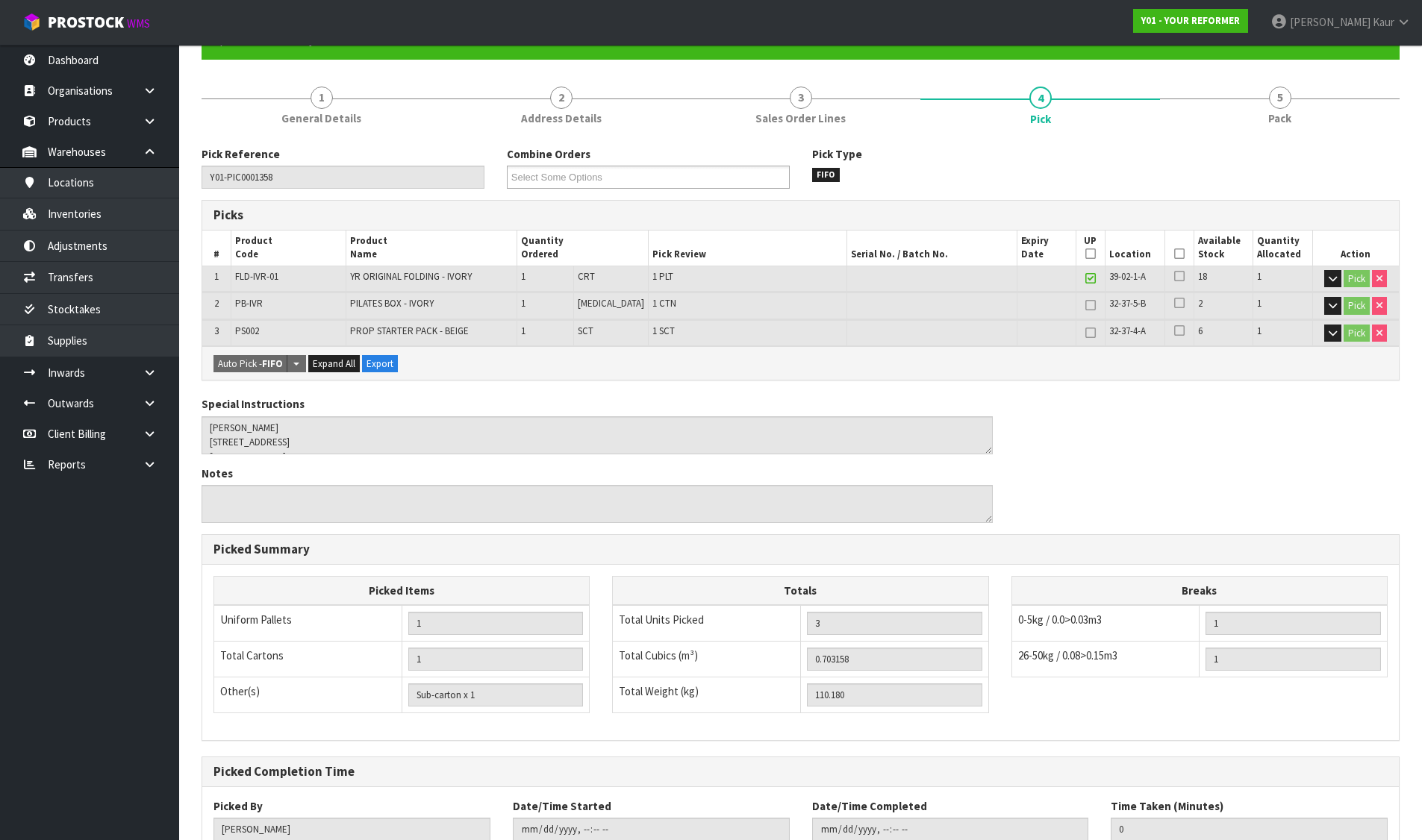
scroll to position [260, 0]
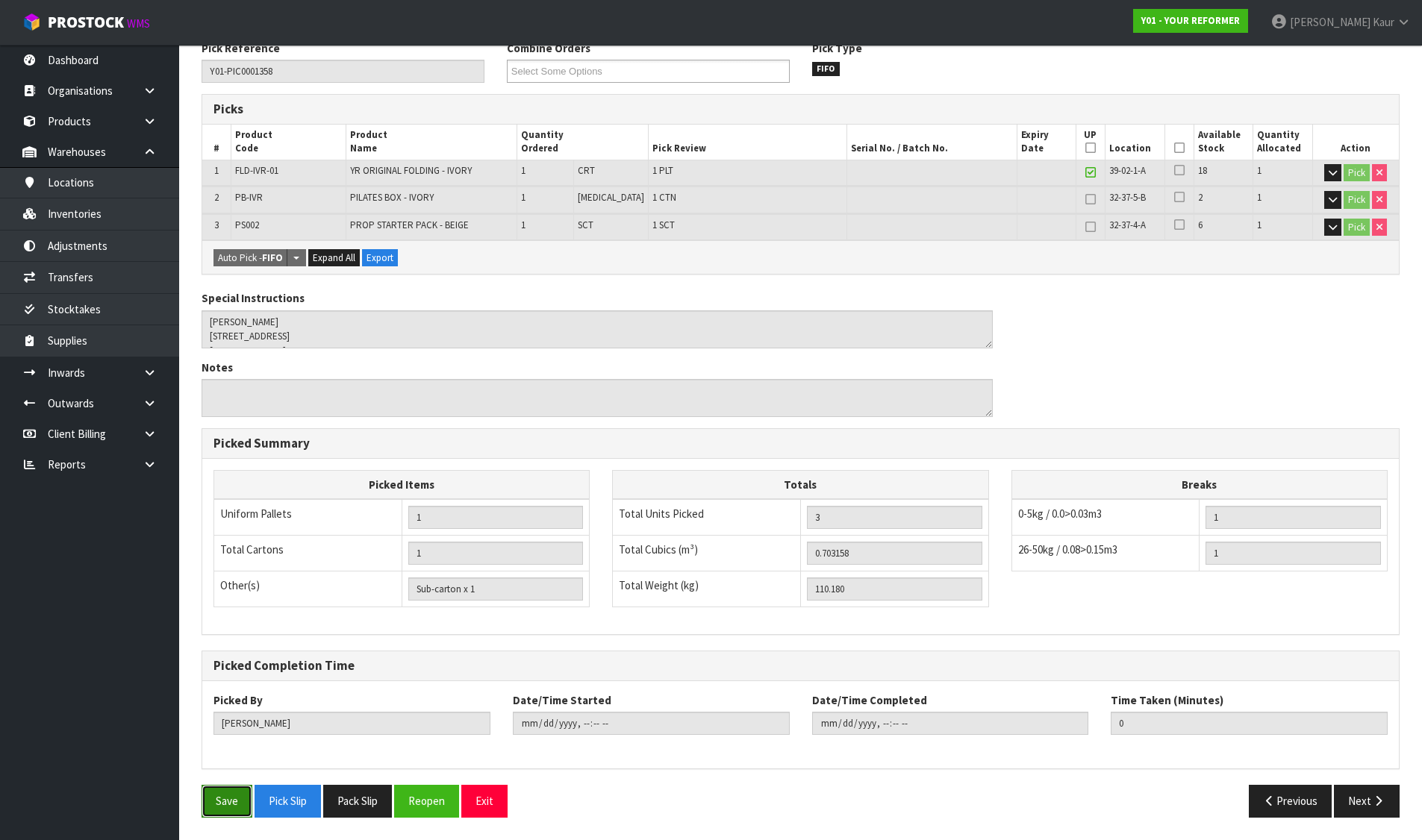
click at [241, 805] on button "Save" at bounding box center [227, 801] width 51 height 32
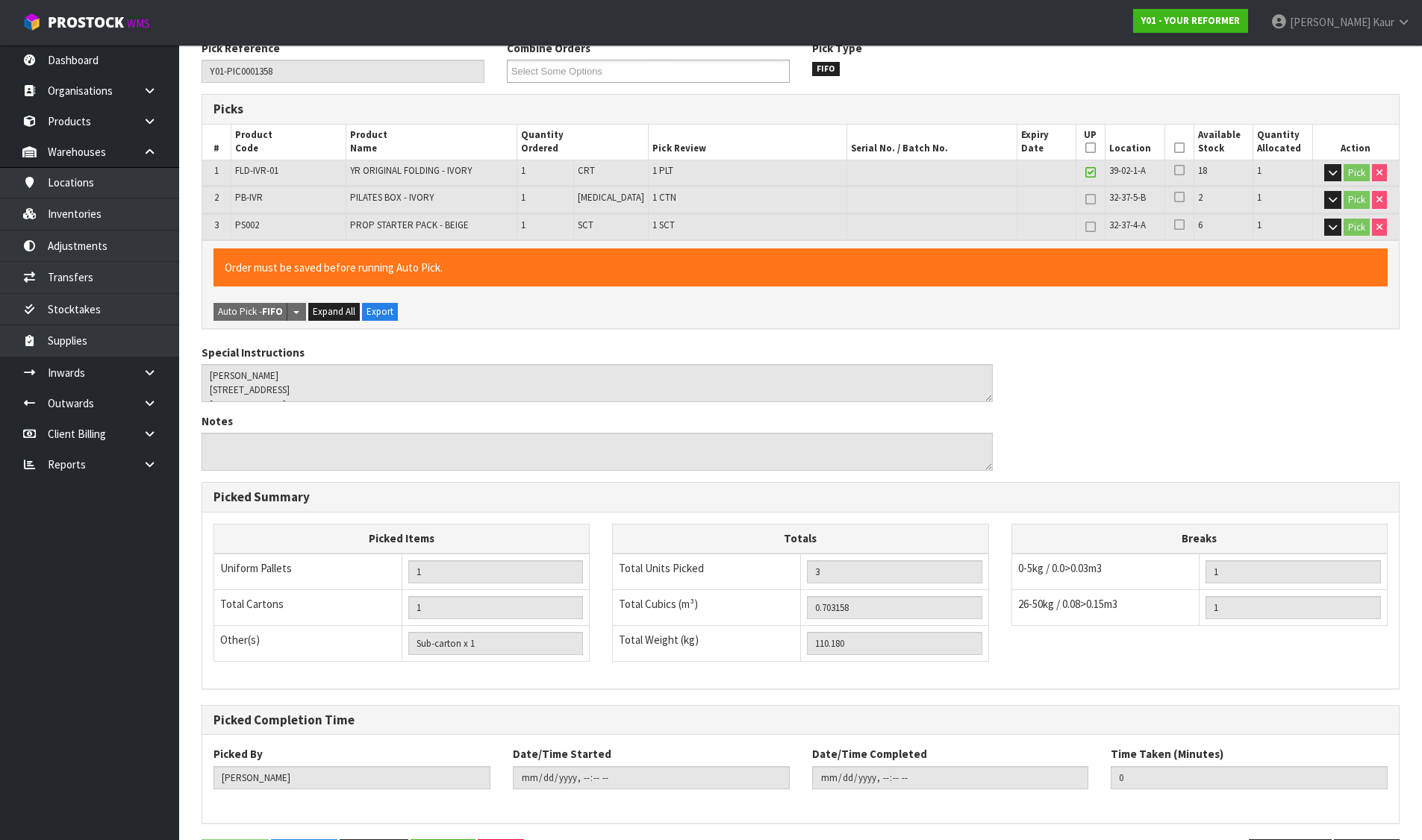
scroll to position [0, 0]
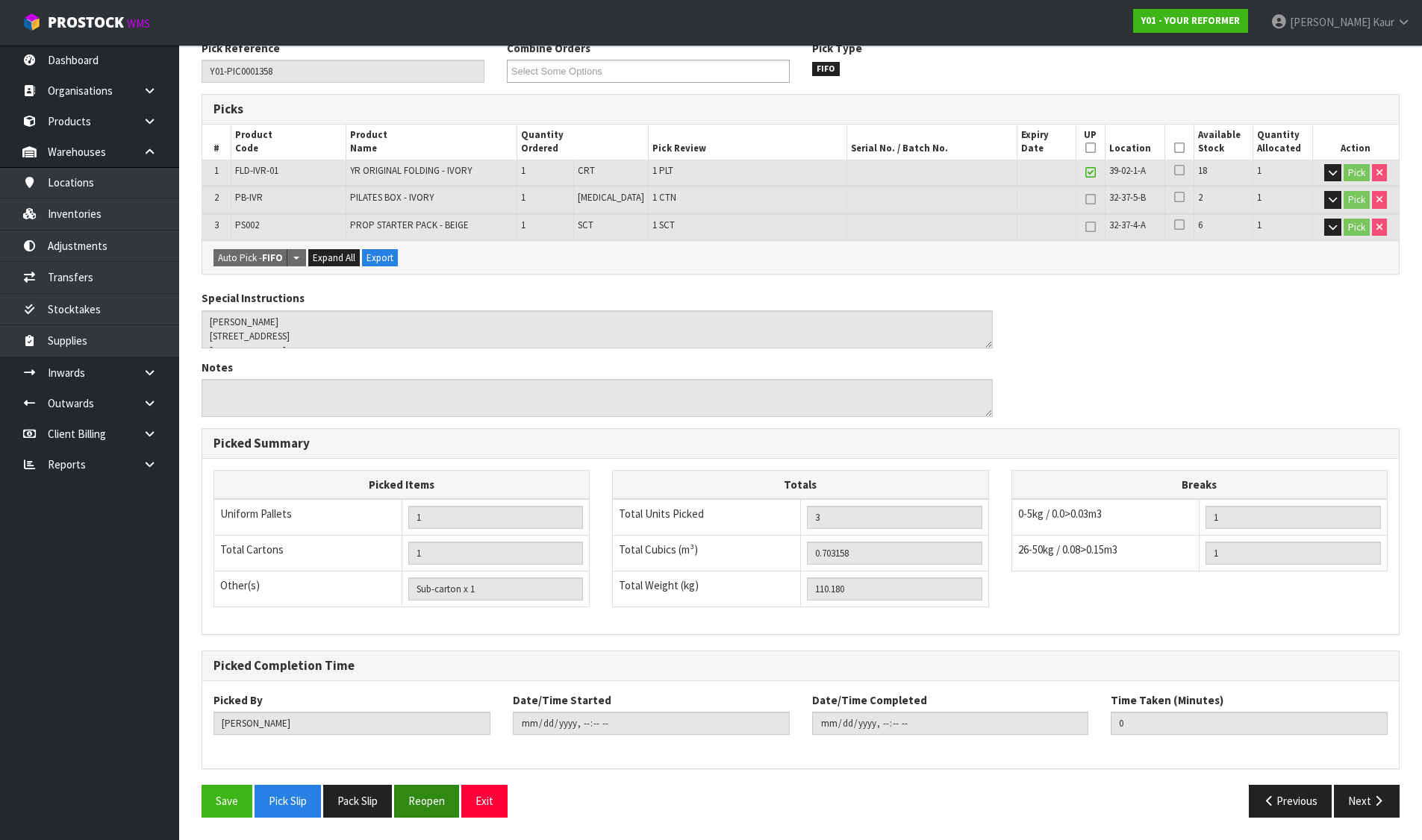
type input "[DATE]T09:04:45"
click at [397, 800] on button "Reopen" at bounding box center [426, 801] width 65 height 32
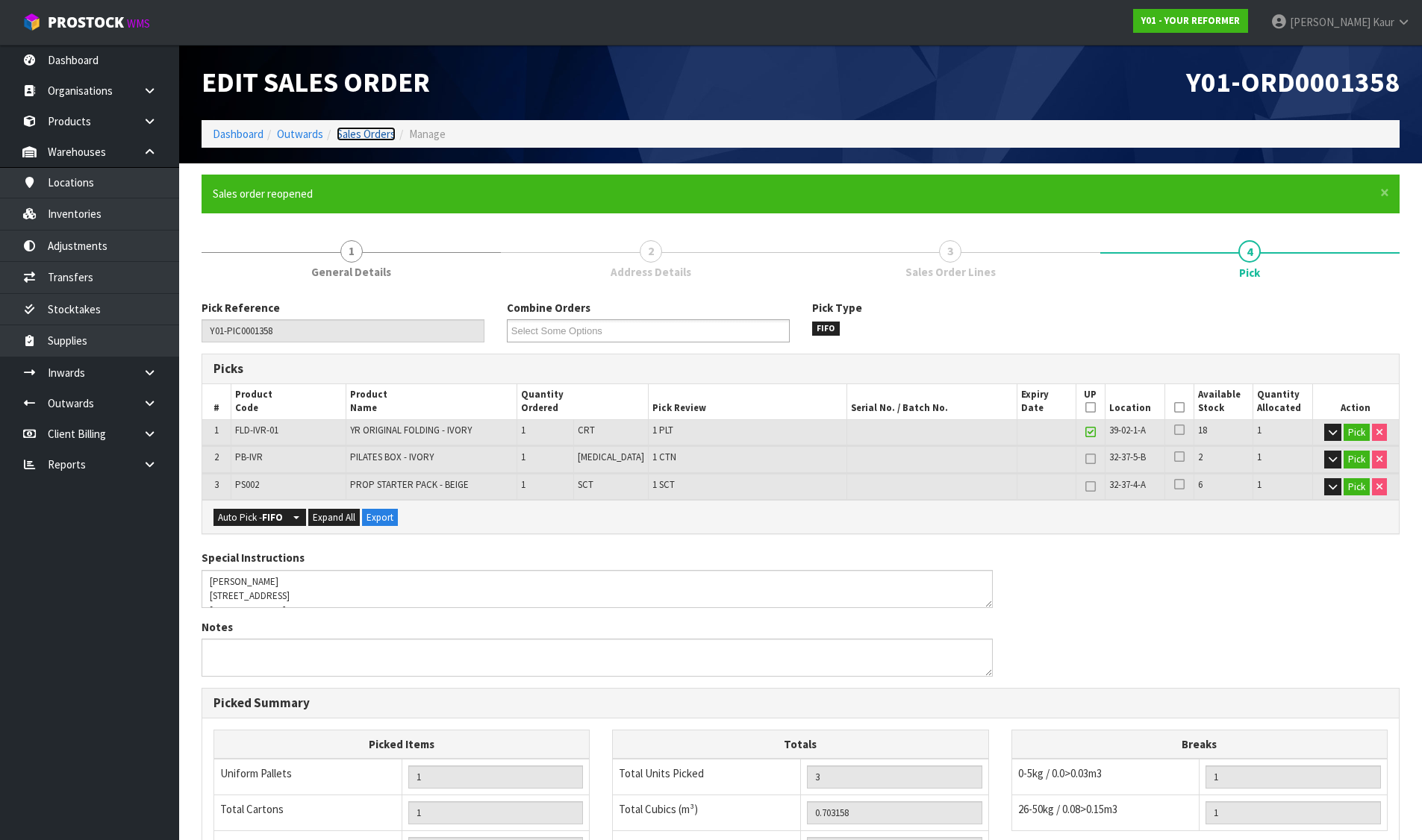
click at [378, 131] on link "Sales Orders" at bounding box center [366, 134] width 59 height 14
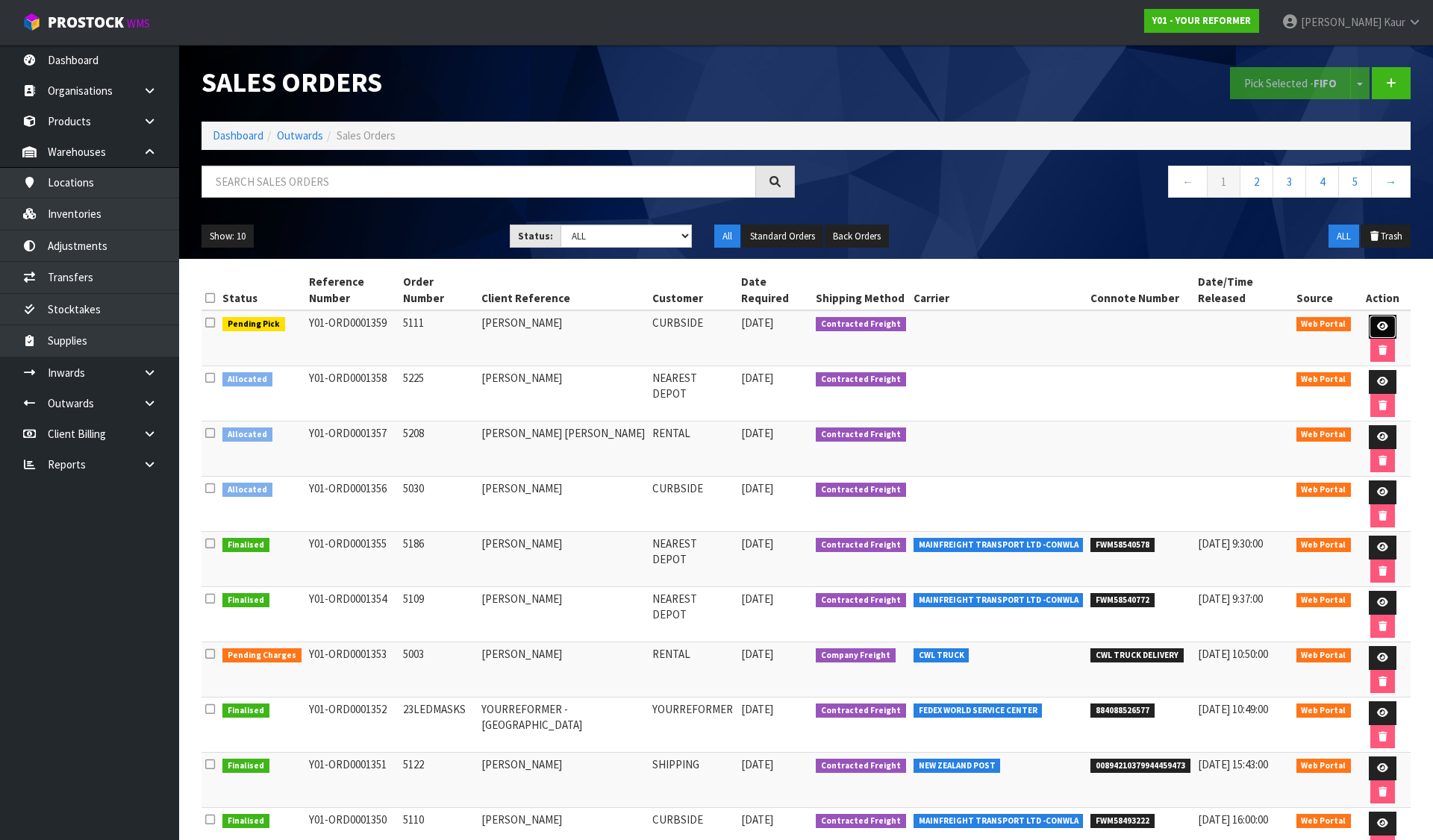
click at [1369, 315] on link at bounding box center [1382, 327] width 27 height 24
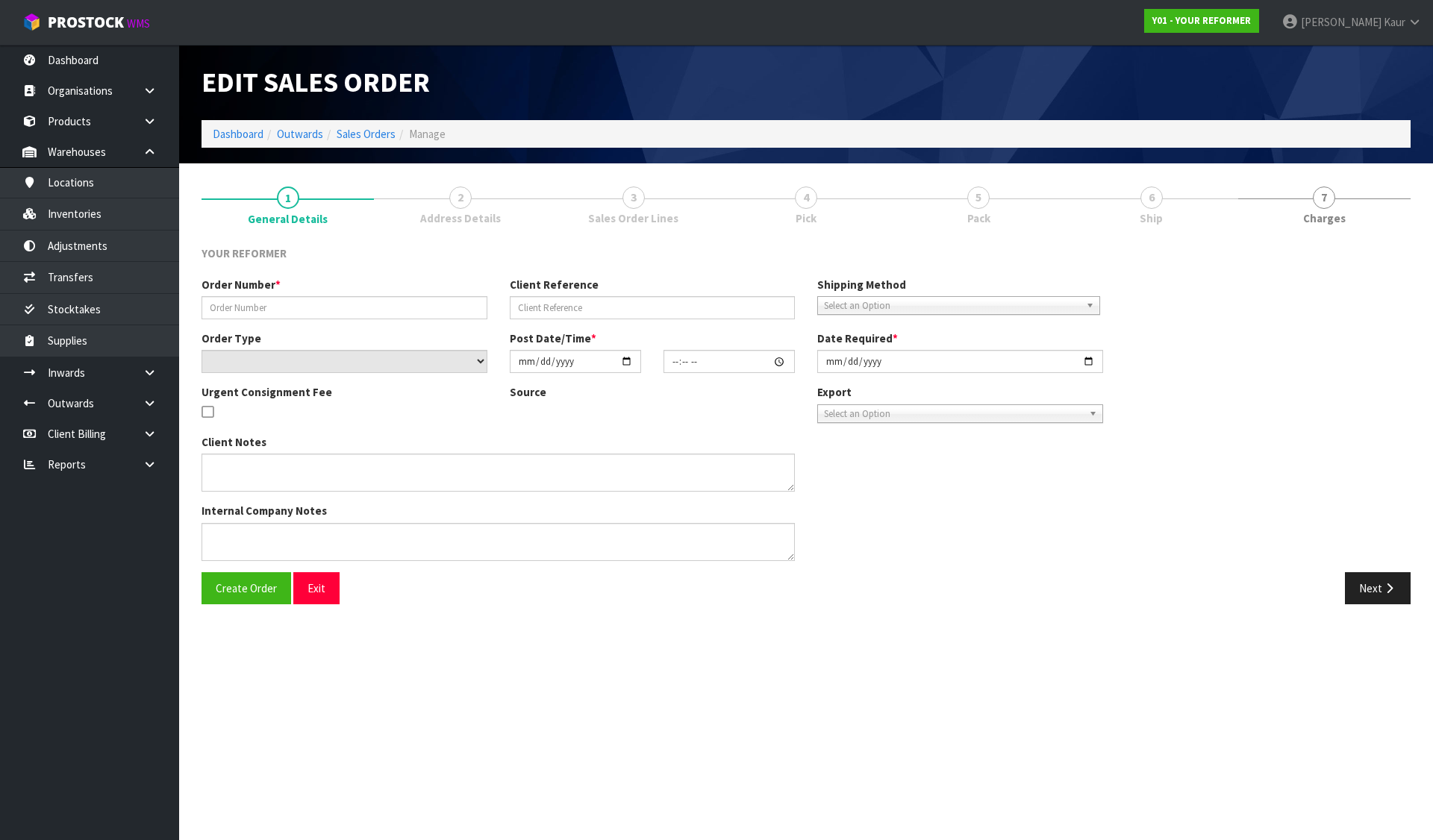
type input "5111"
type input "[PERSON_NAME]"
select select "number:0"
type input "[DATE]"
type input "12:30:00.000"
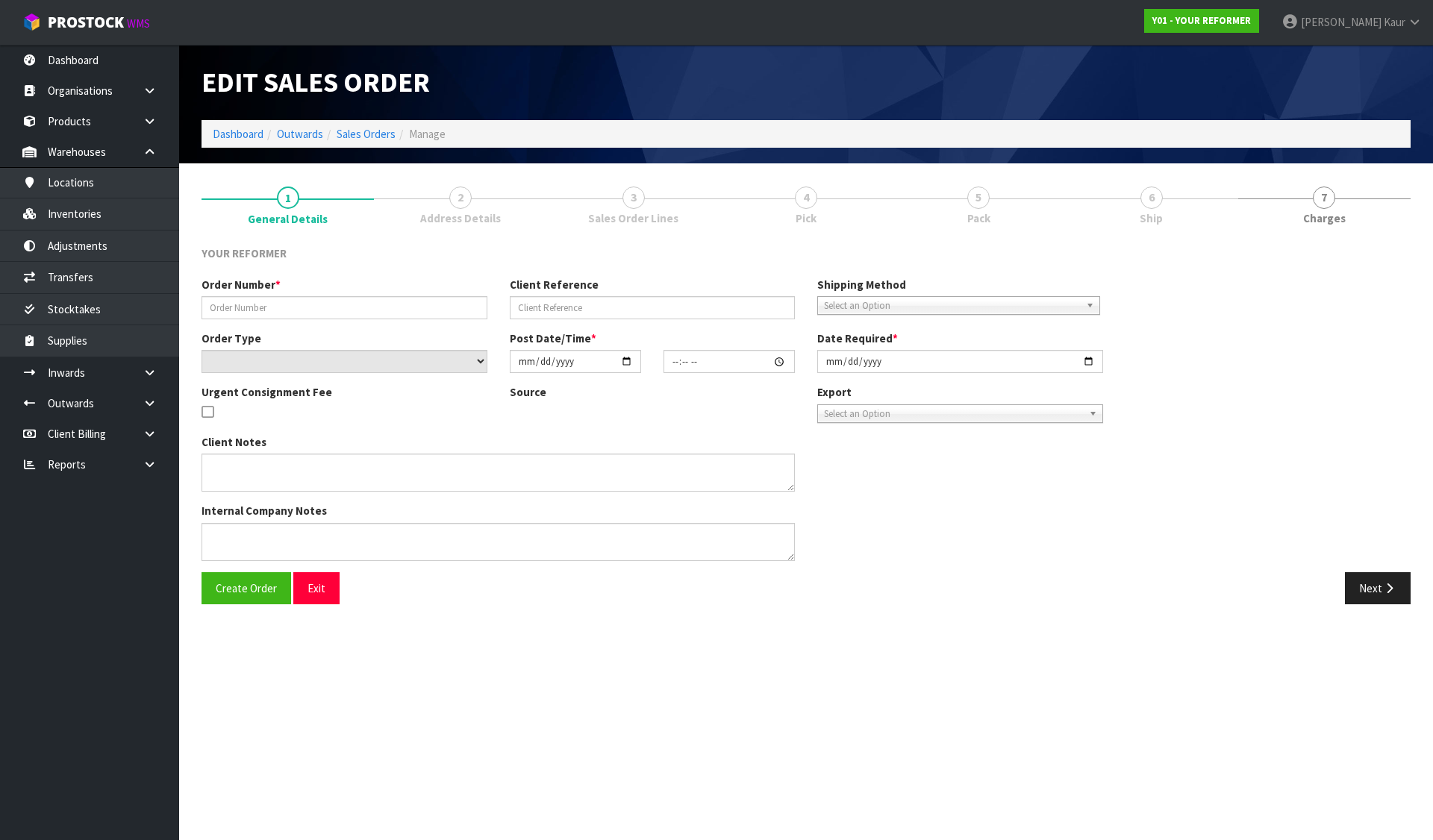
type input "[DATE]"
type textarea "[PERSON_NAME] [STREET_ADDRESS] [PHONE_NUMBER]"
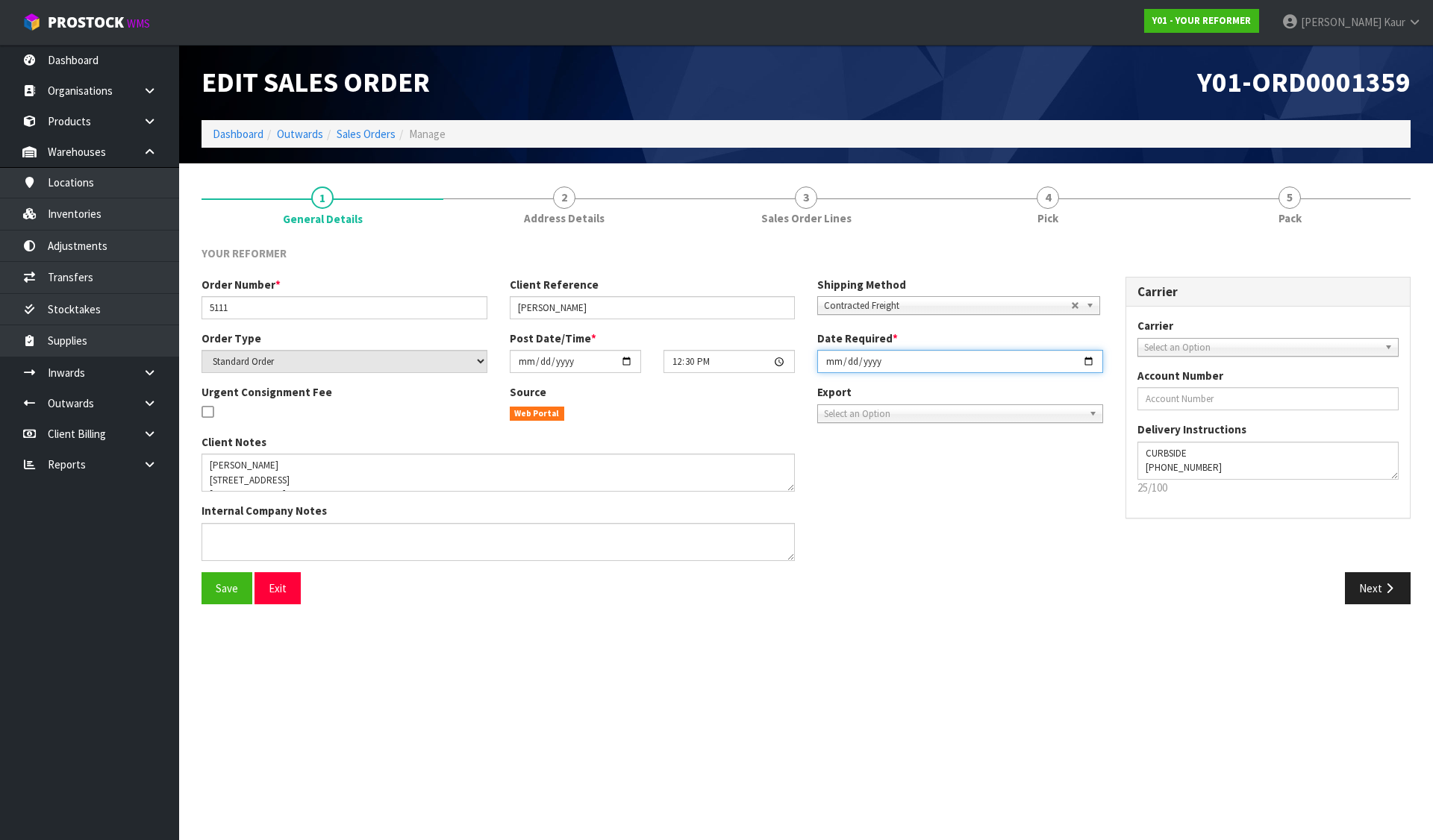
click at [827, 364] on input "[DATE]" at bounding box center [959, 361] width 285 height 23
type input "[DATE]"
click at [223, 586] on span "Save" at bounding box center [227, 588] width 23 height 14
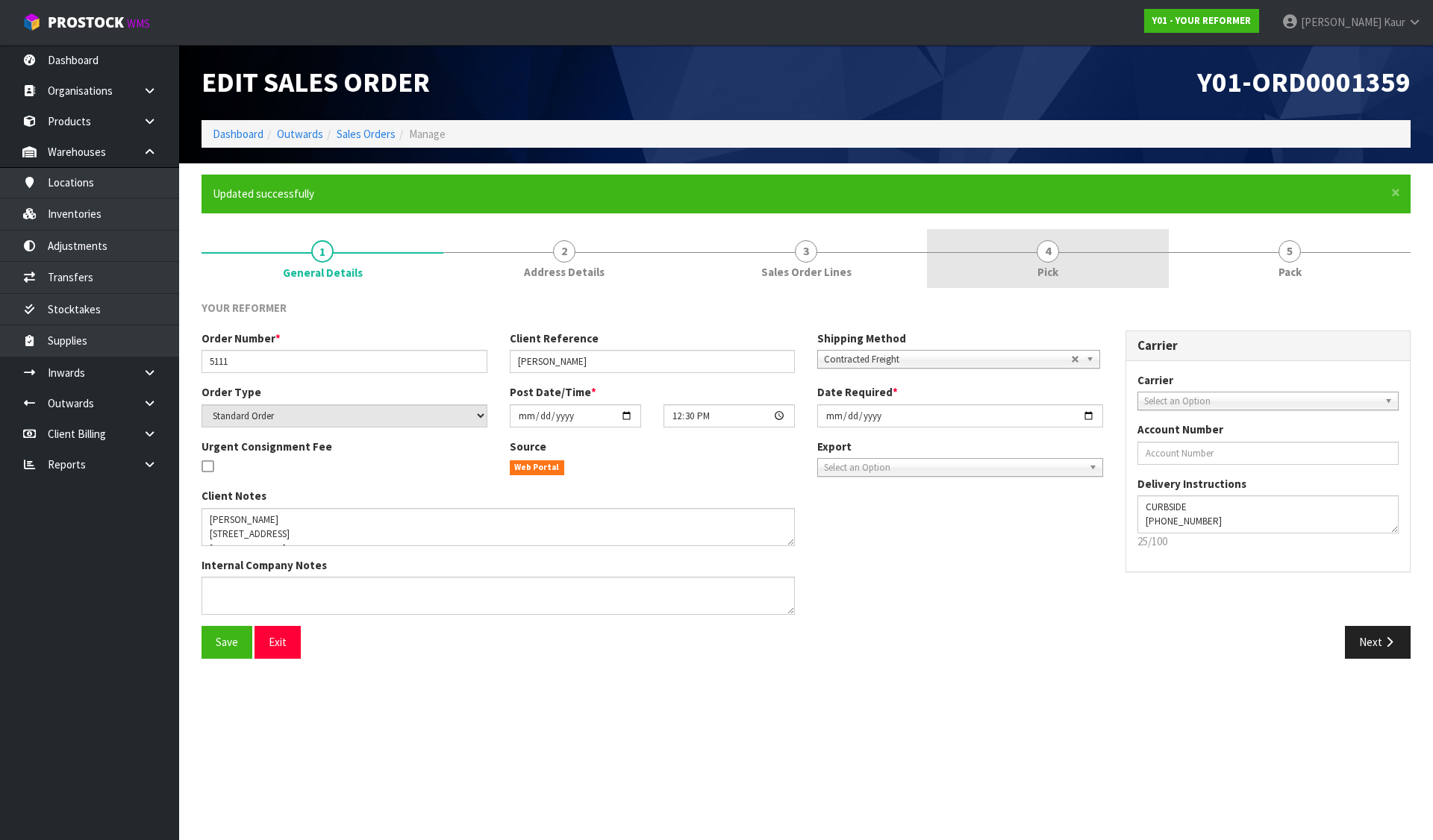
click at [1092, 251] on link "4 Pick" at bounding box center [1048, 258] width 242 height 59
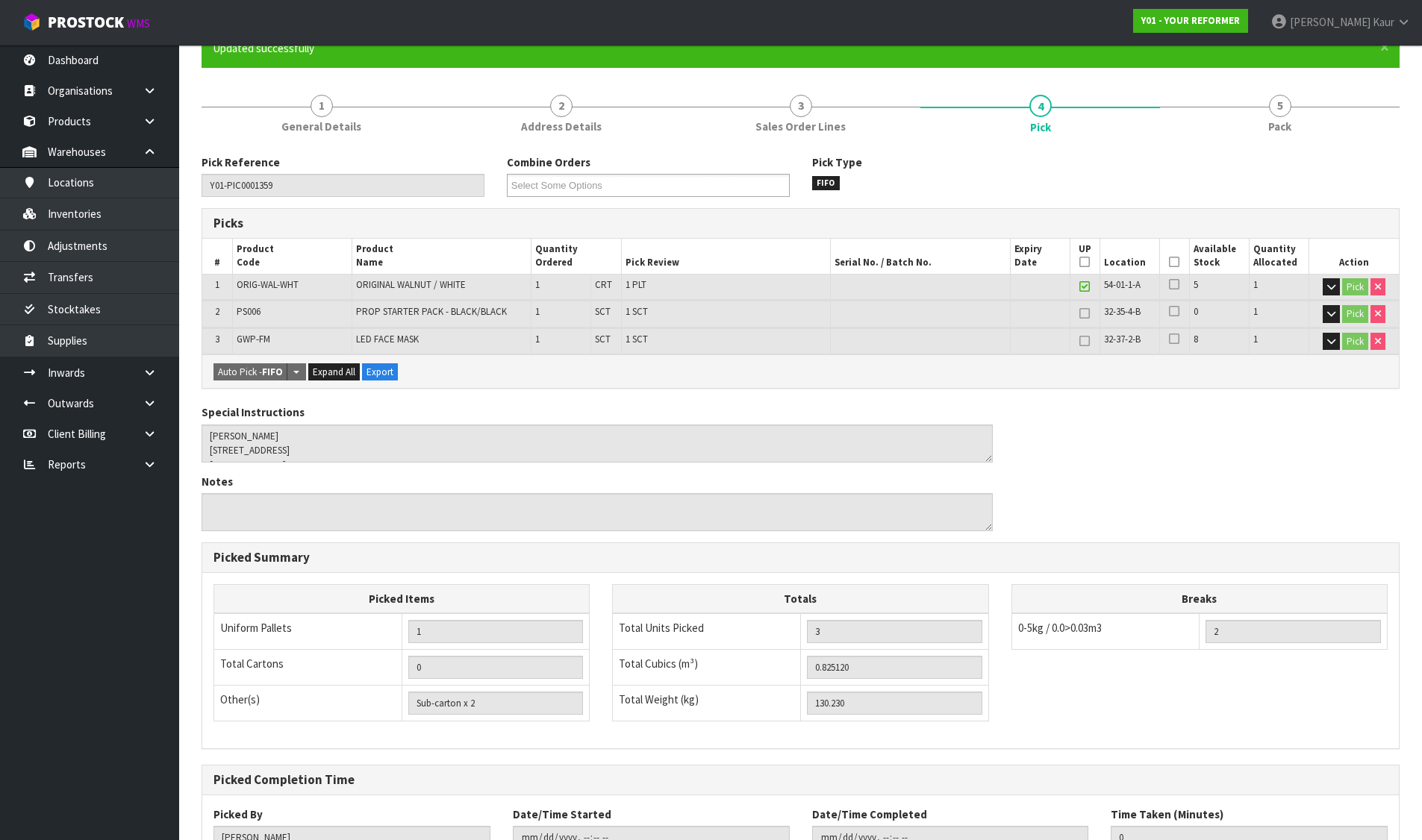
scroll to position [260, 0]
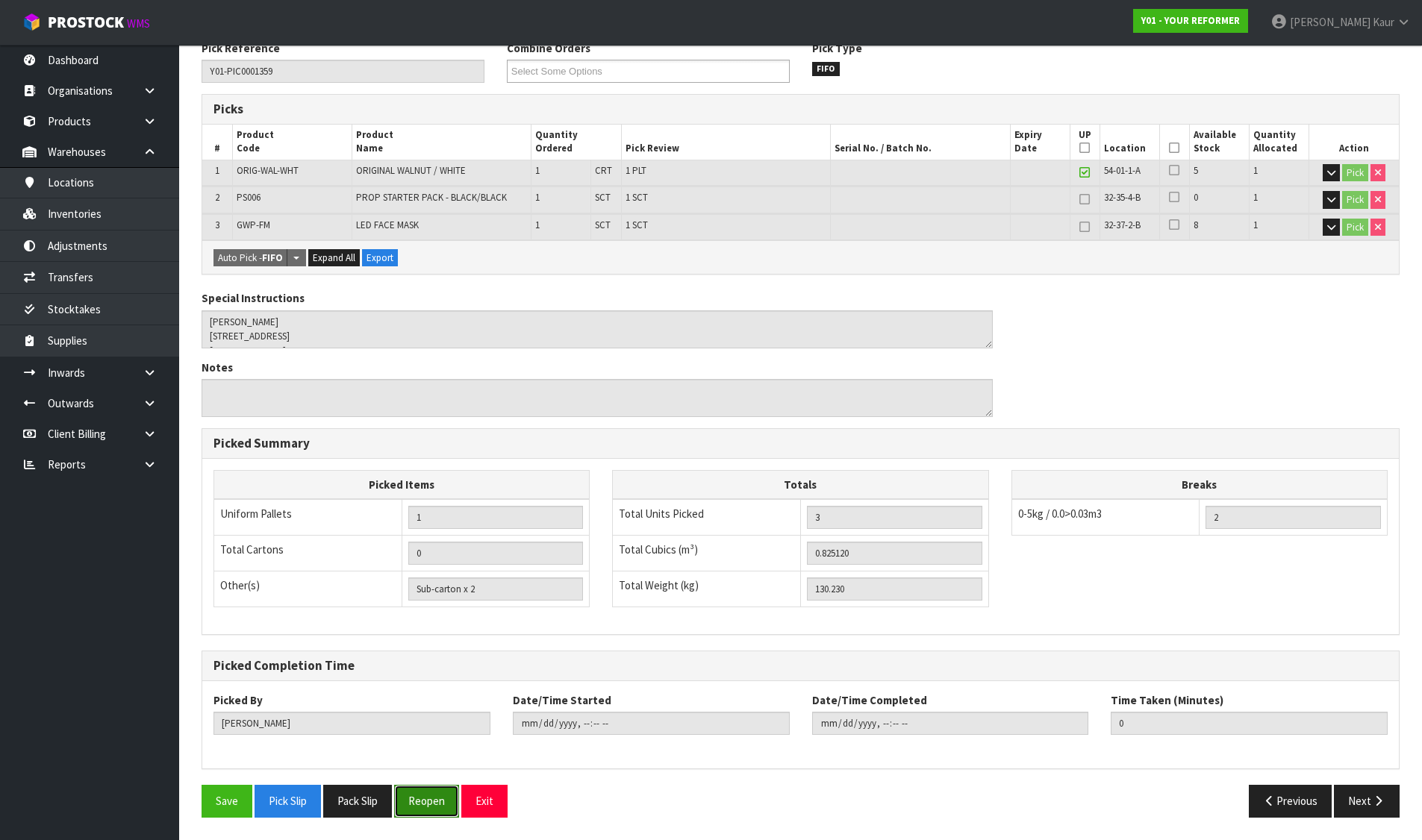
click at [426, 804] on button "Reopen" at bounding box center [426, 801] width 65 height 32
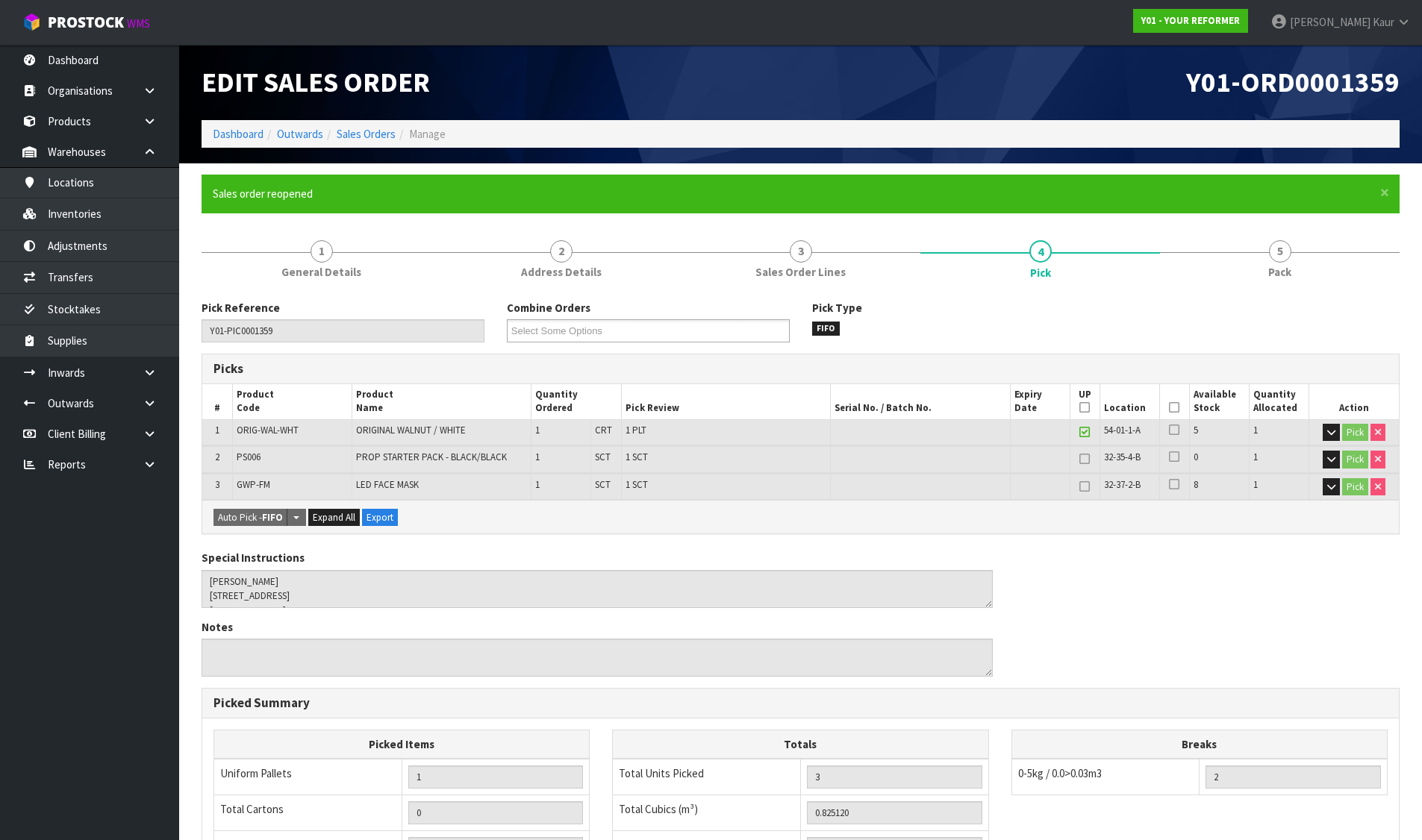
type input "1"
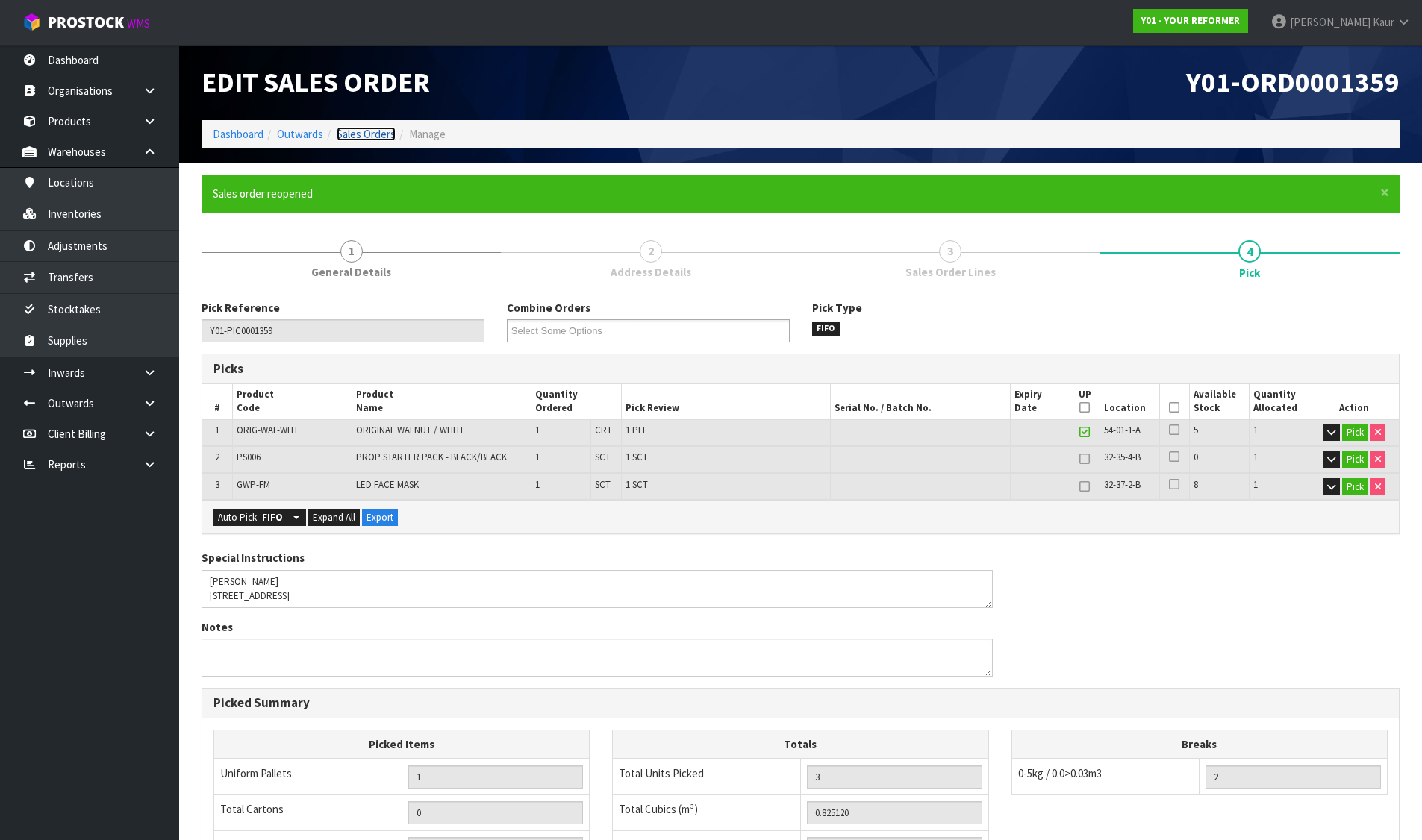
click at [368, 130] on link "Sales Orders" at bounding box center [366, 134] width 59 height 14
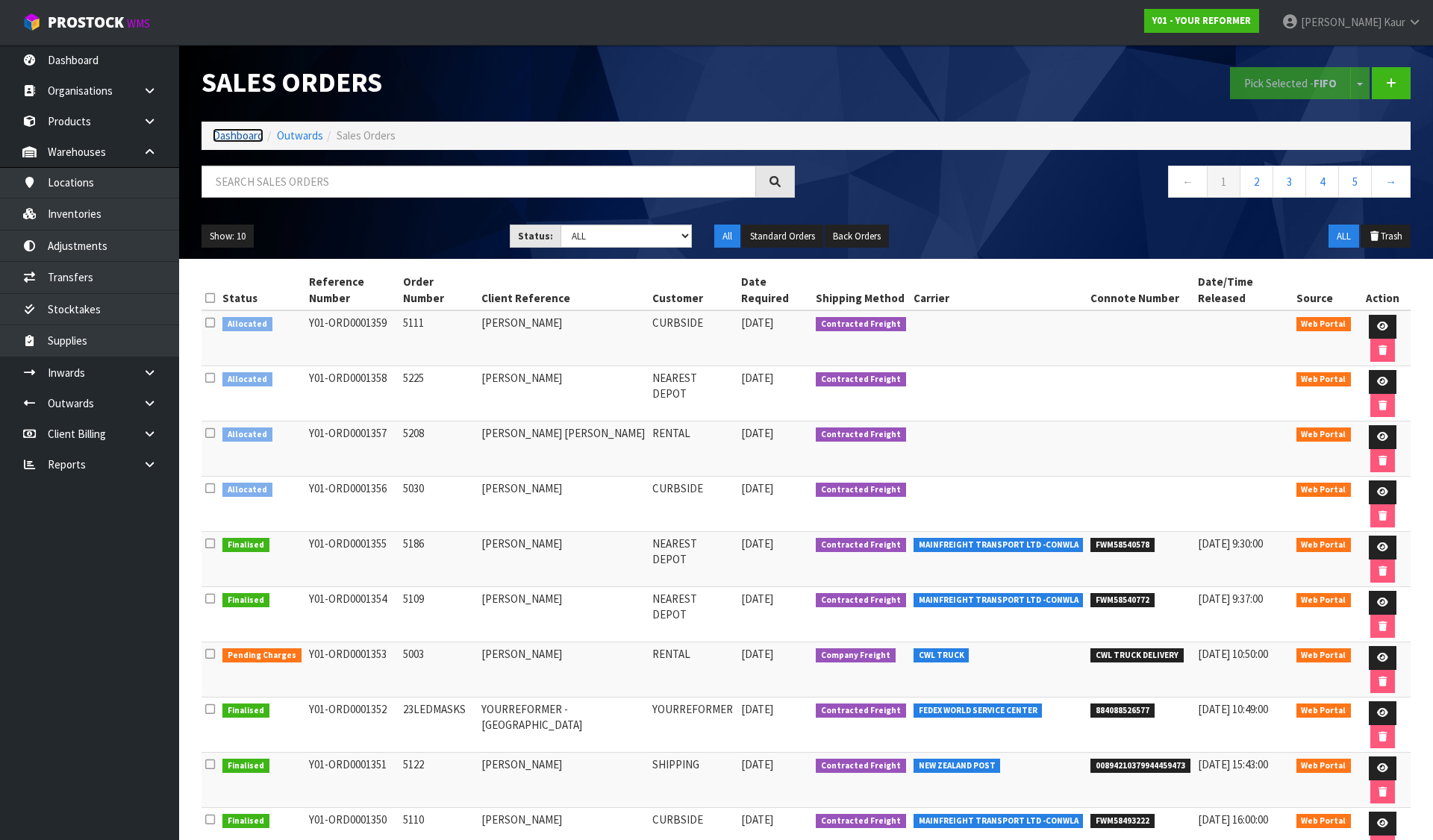
click at [234, 133] on link "Dashboard" at bounding box center [237, 136] width 51 height 14
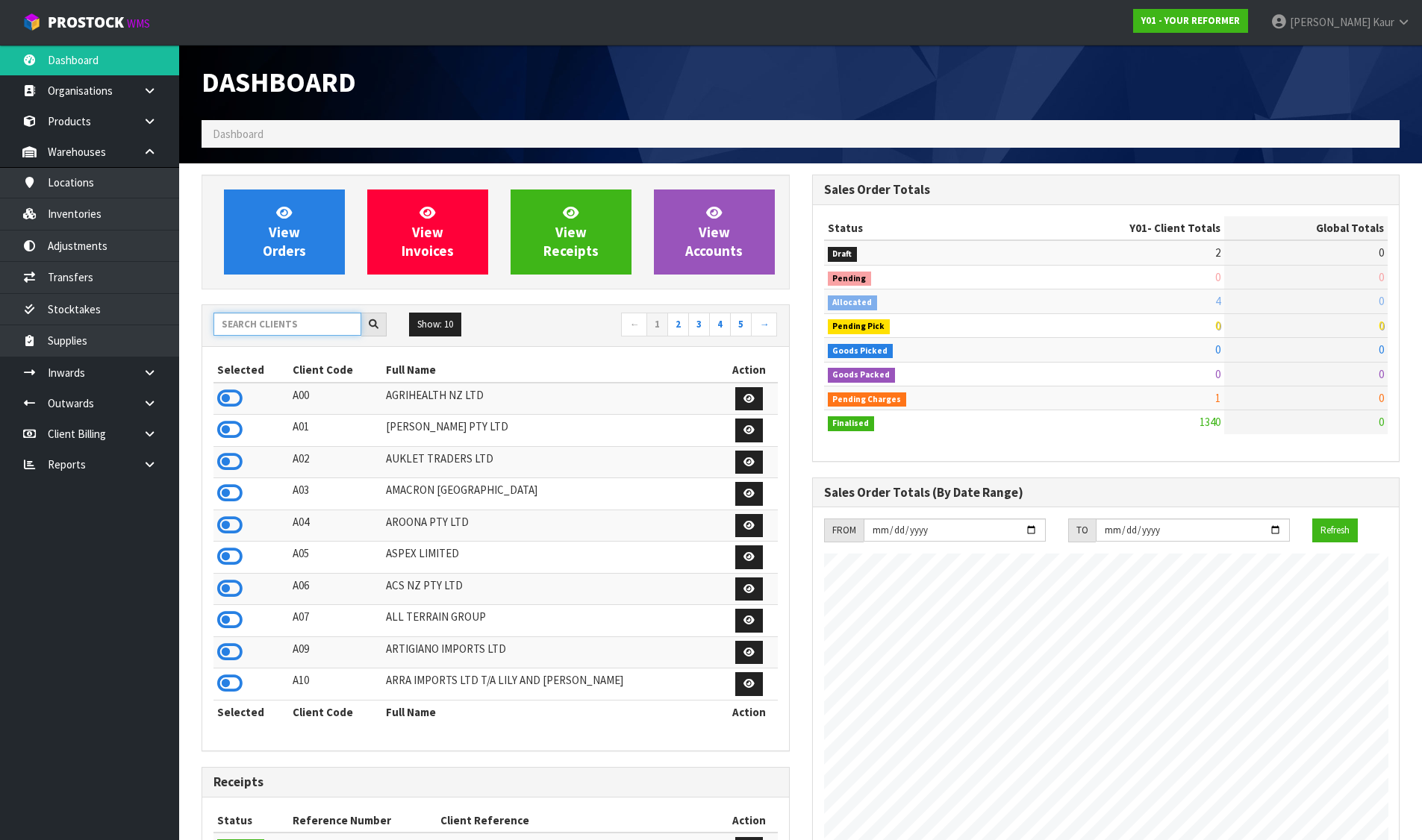
click at [289, 326] on input "text" at bounding box center [287, 324] width 148 height 23
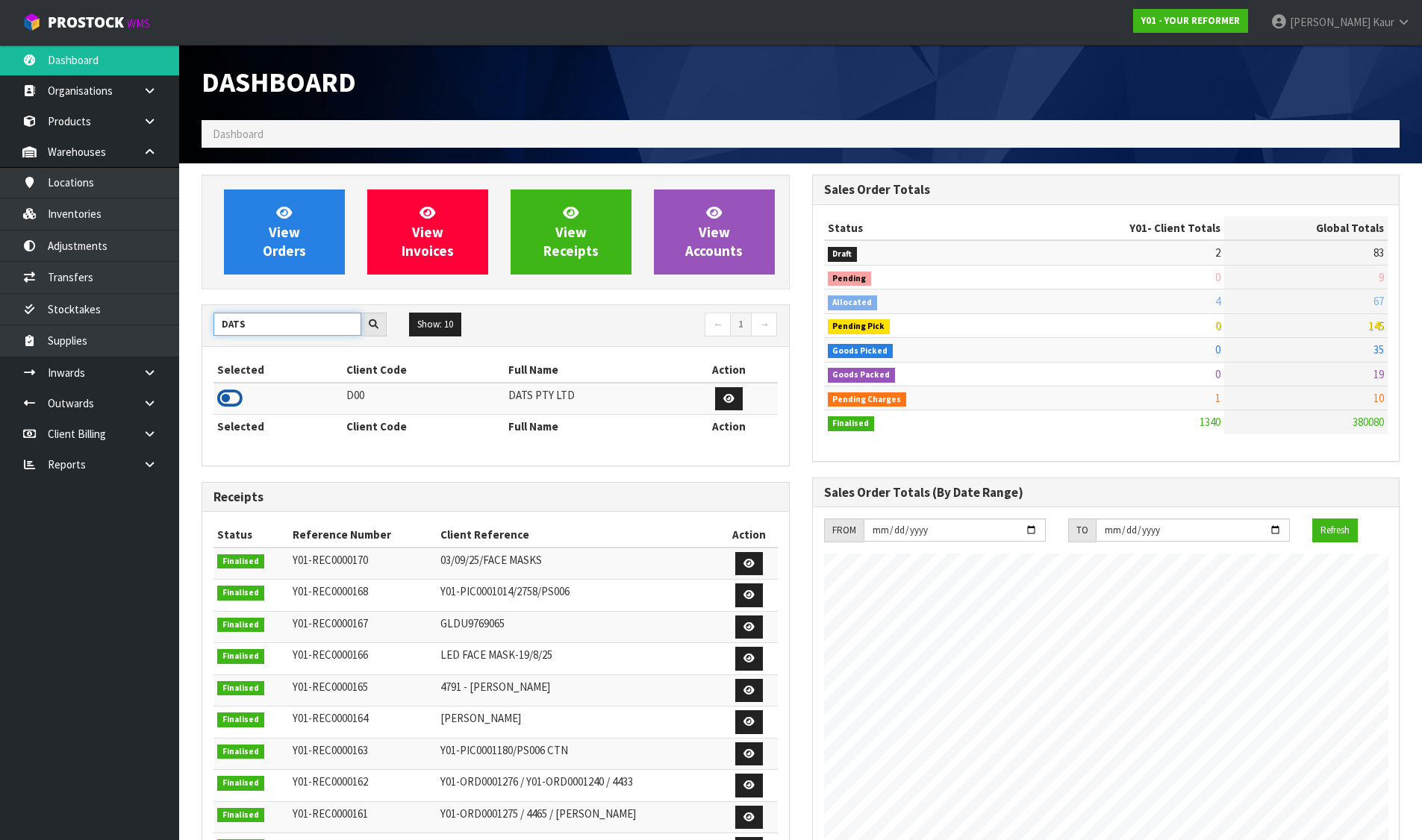
type input "DATS"
click at [232, 395] on icon at bounding box center [230, 399] width 26 height 23
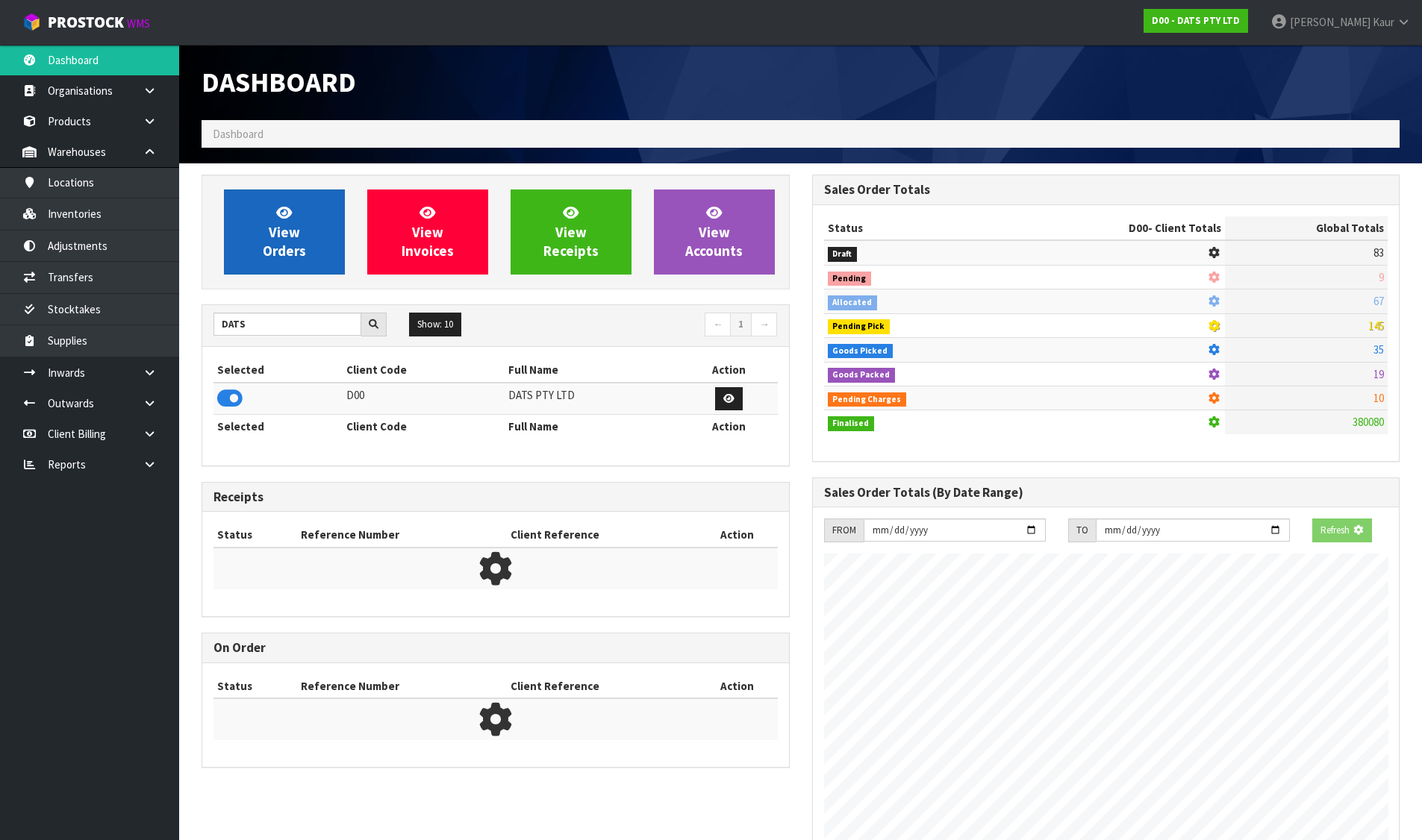
scroll to position [745056, 745812]
click at [274, 253] on span "View Orders" at bounding box center [285, 232] width 43 height 56
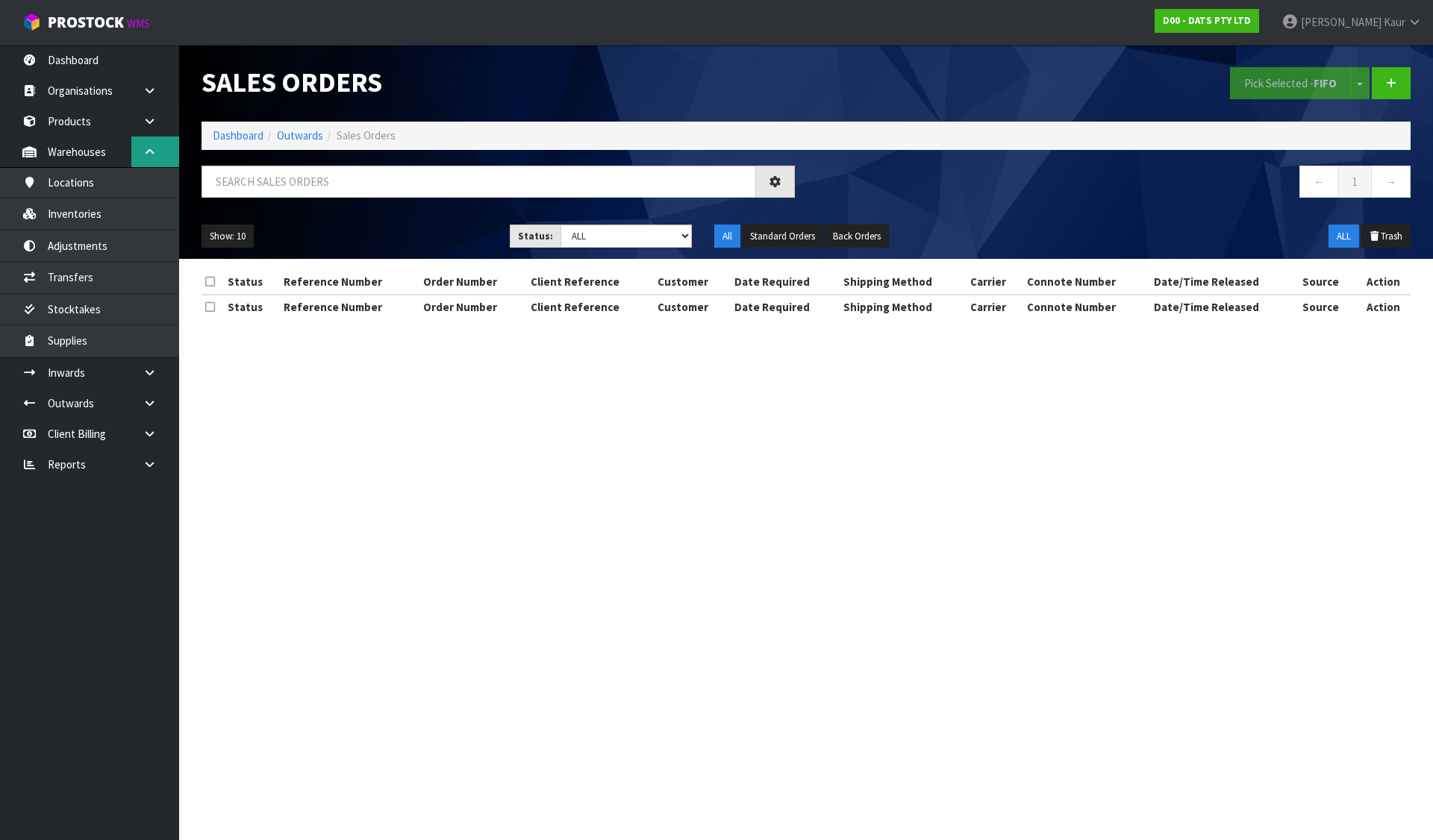
click at [146, 152] on icon at bounding box center [150, 152] width 14 height 11
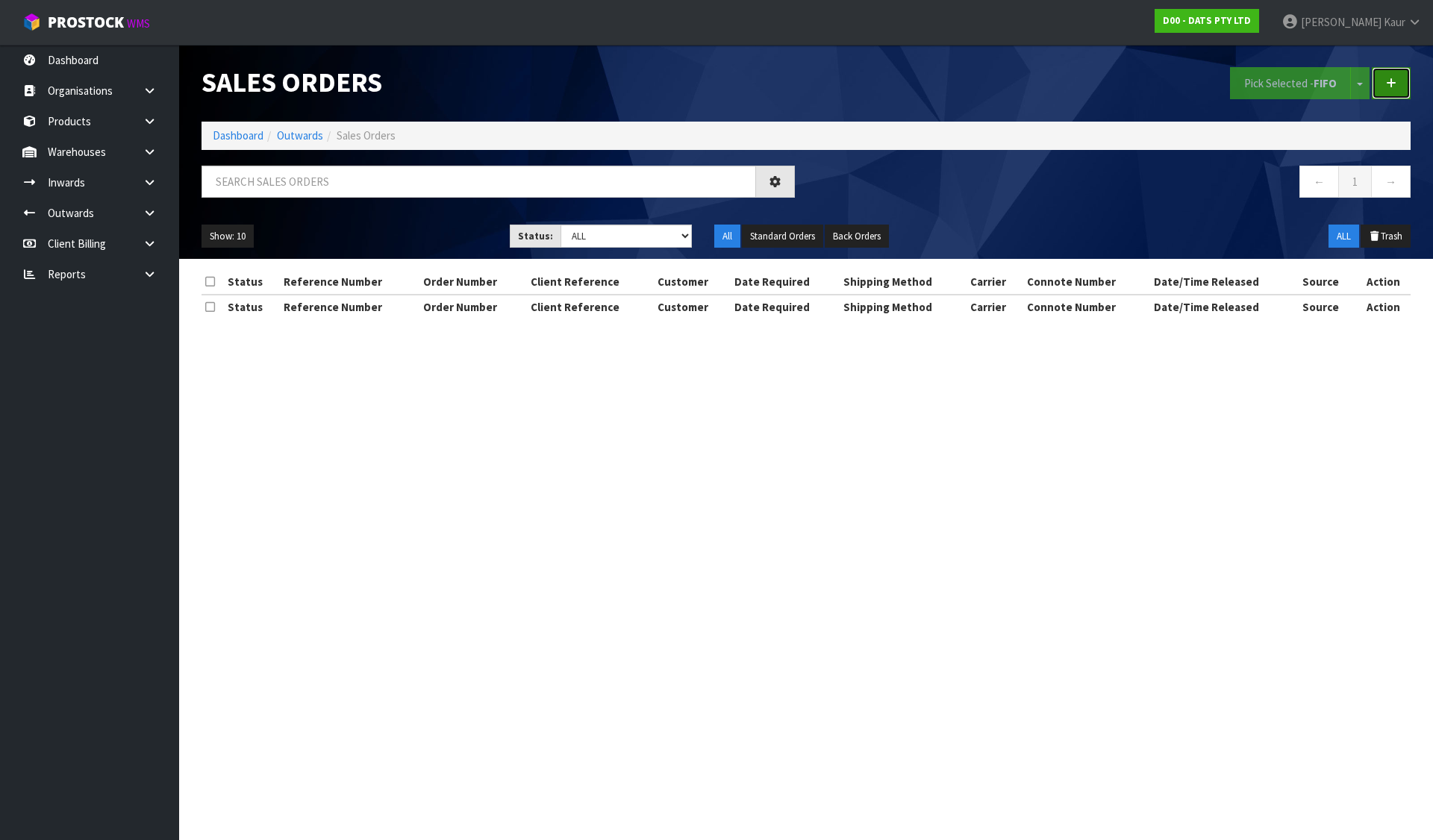
click at [1390, 81] on icon at bounding box center [1390, 84] width 10 height 11
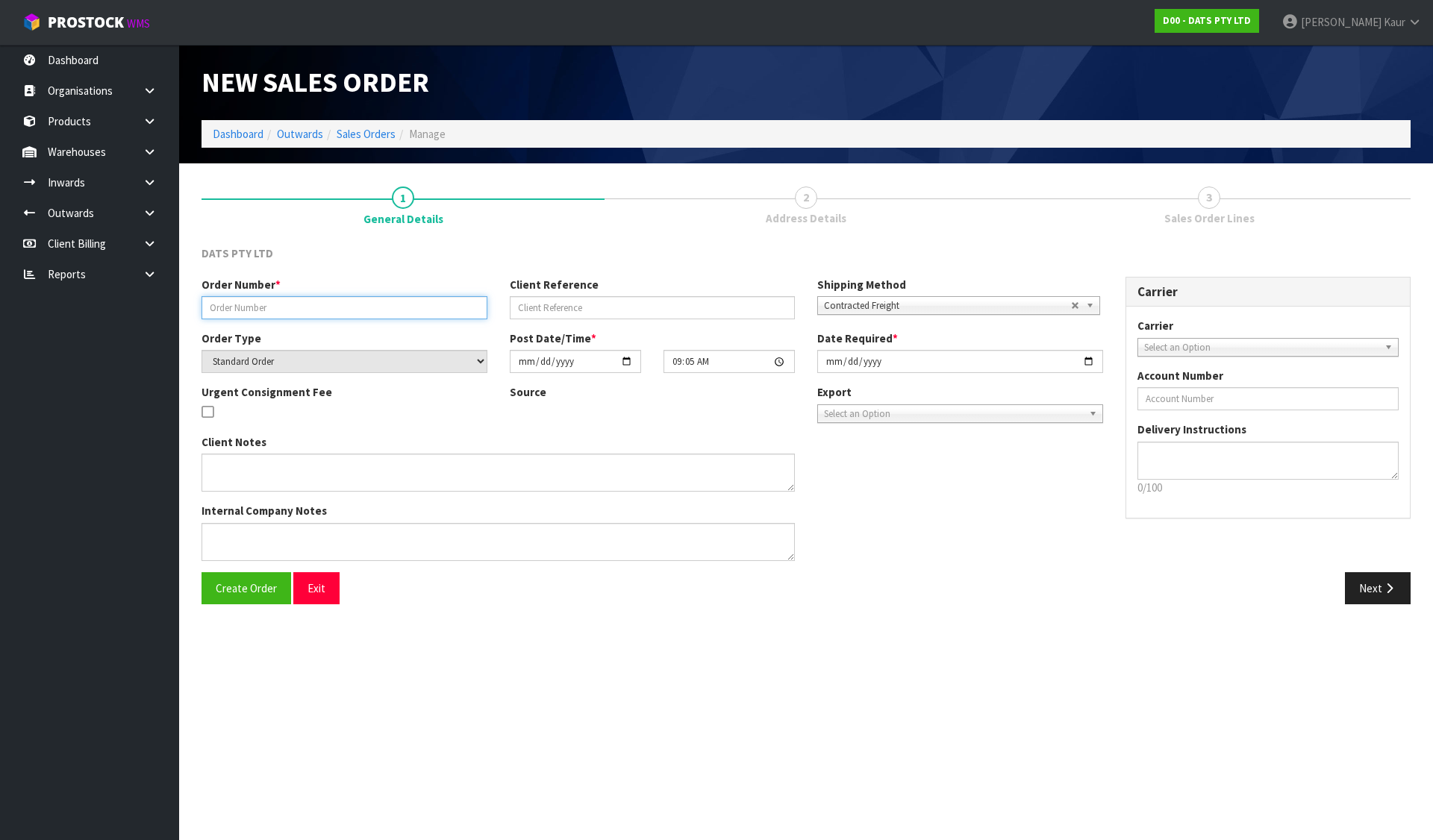
click at [428, 301] on input "text" at bounding box center [344, 307] width 285 height 23
paste input "9496Y100246564"
type input "9496Y100246564"
click at [233, 581] on span "Create Order" at bounding box center [246, 588] width 61 height 14
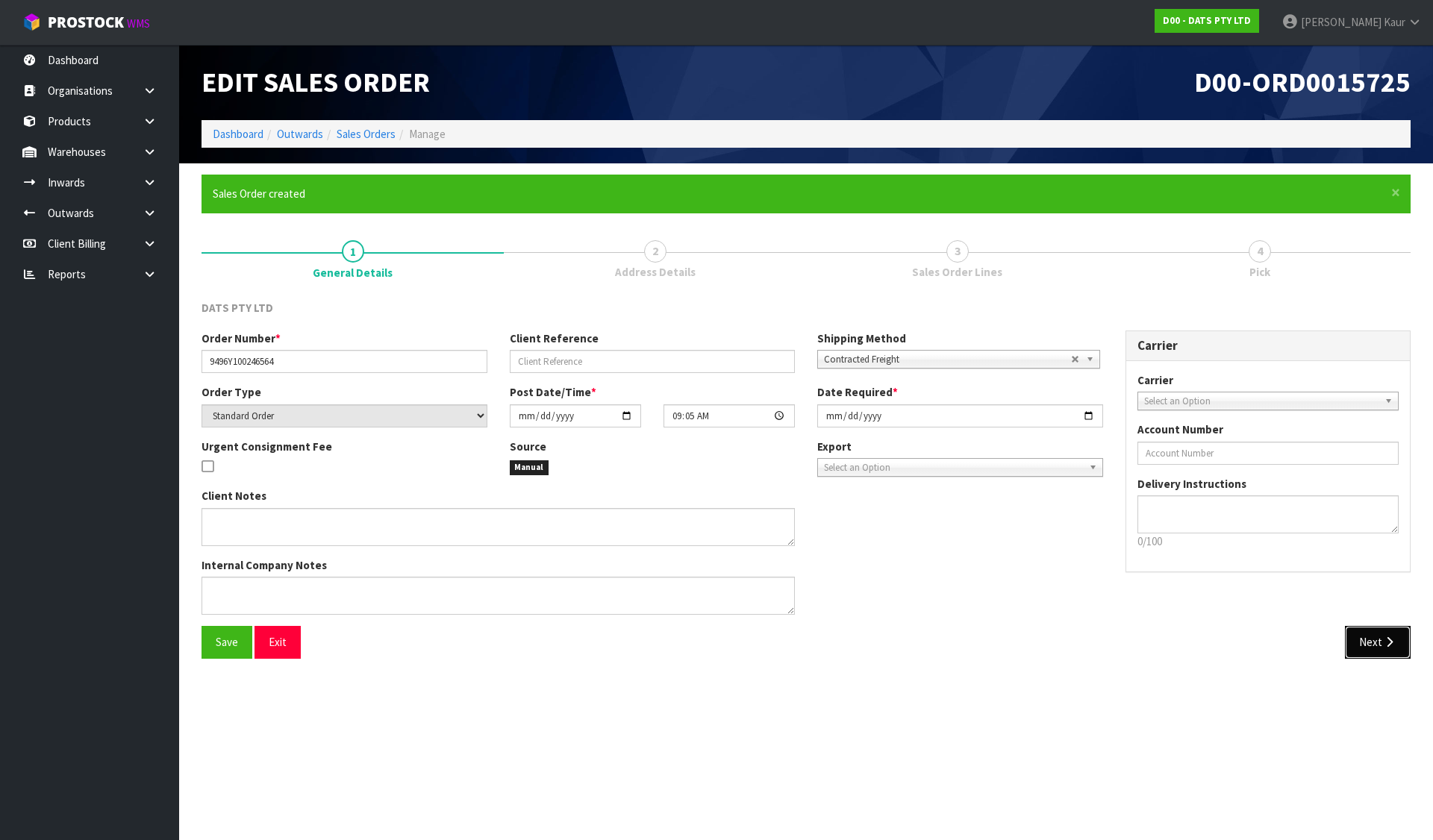
click at [1384, 645] on icon "button" at bounding box center [1390, 642] width 14 height 11
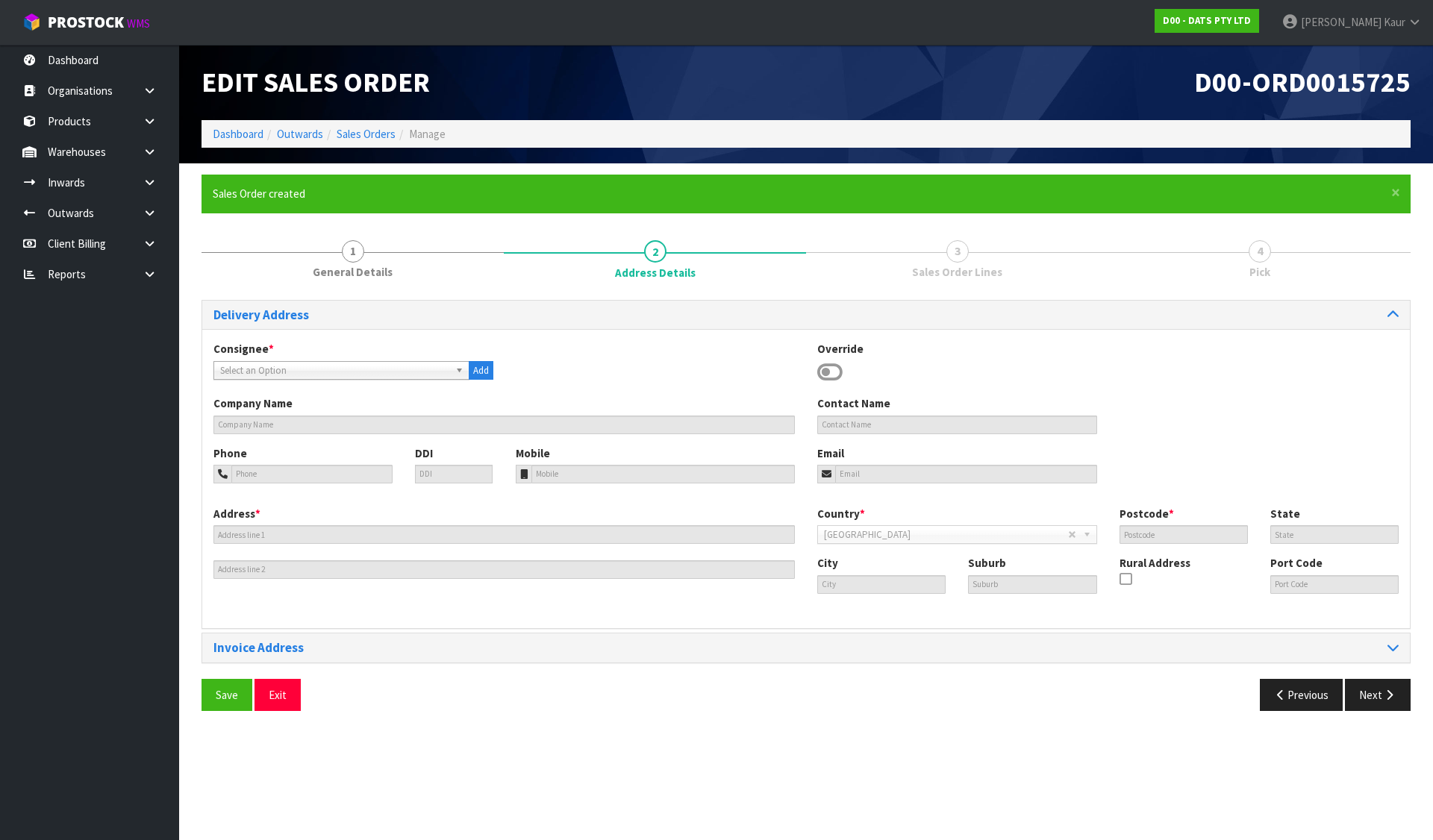
click at [339, 373] on span "Select an Option" at bounding box center [335, 371] width 229 height 18
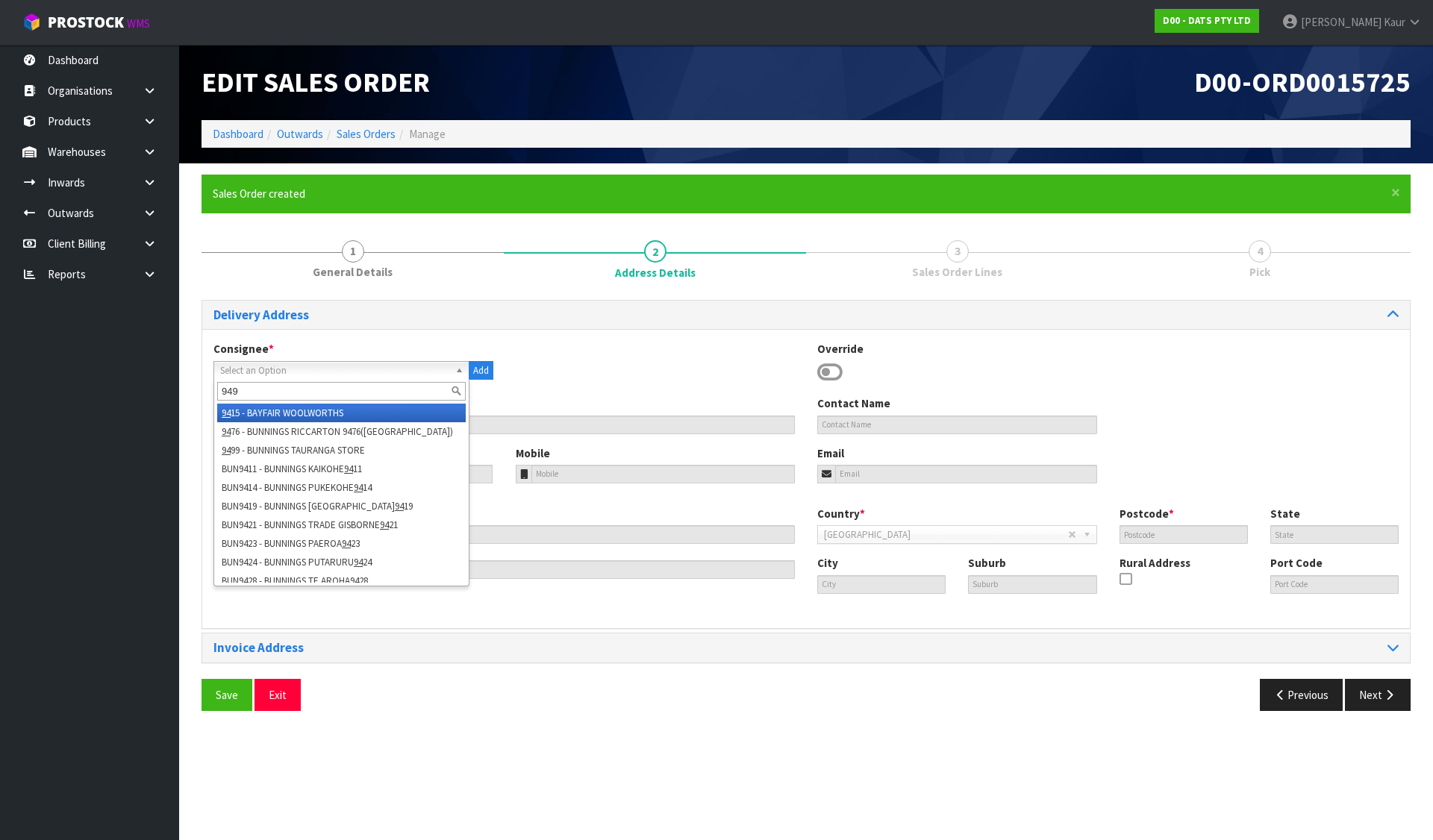
type input "9496"
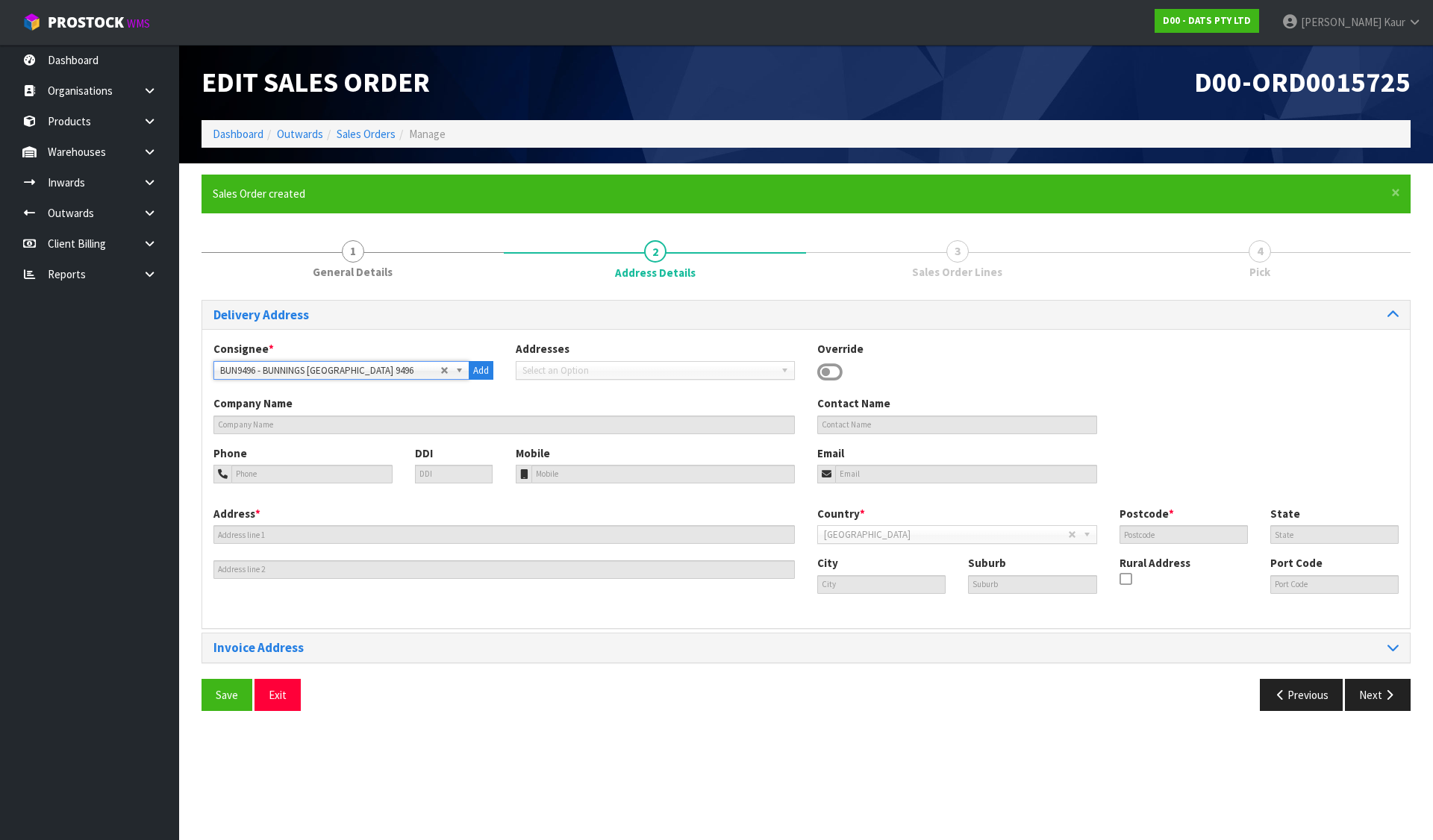
type input "BUNNINGS [GEOGRAPHIC_DATA] 9496"
type input "[PHONE_NUMBER]"
type input "[EMAIL_ADDRESS][DOMAIN_NAME]"
type input "[STREET_ADDRESS]"
type input "6011"
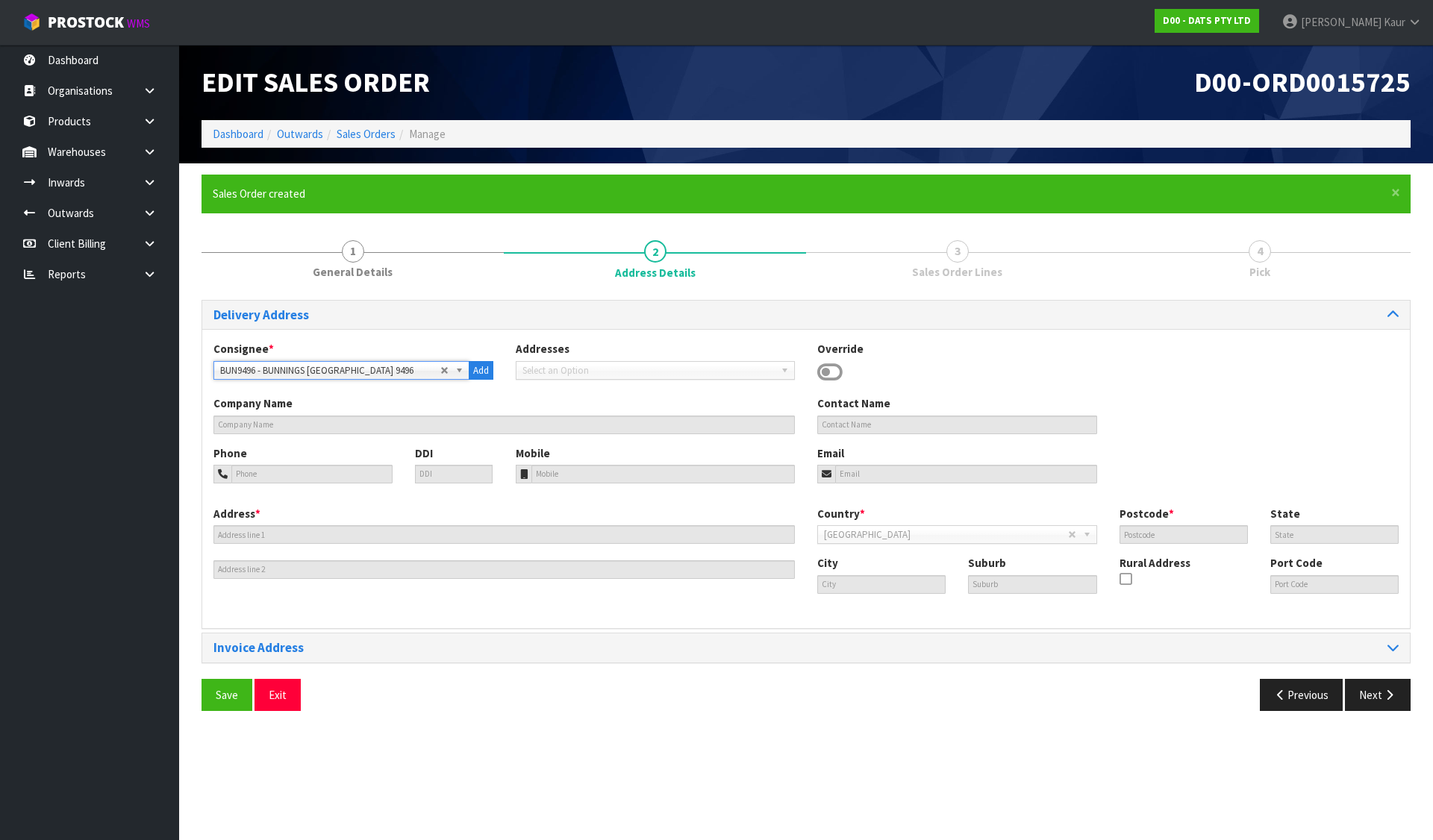
type input "WGN"
type input "[GEOGRAPHIC_DATA]"
type input "TE ARO"
type input "NZWLG"
click at [220, 686] on button "Save" at bounding box center [227, 695] width 51 height 32
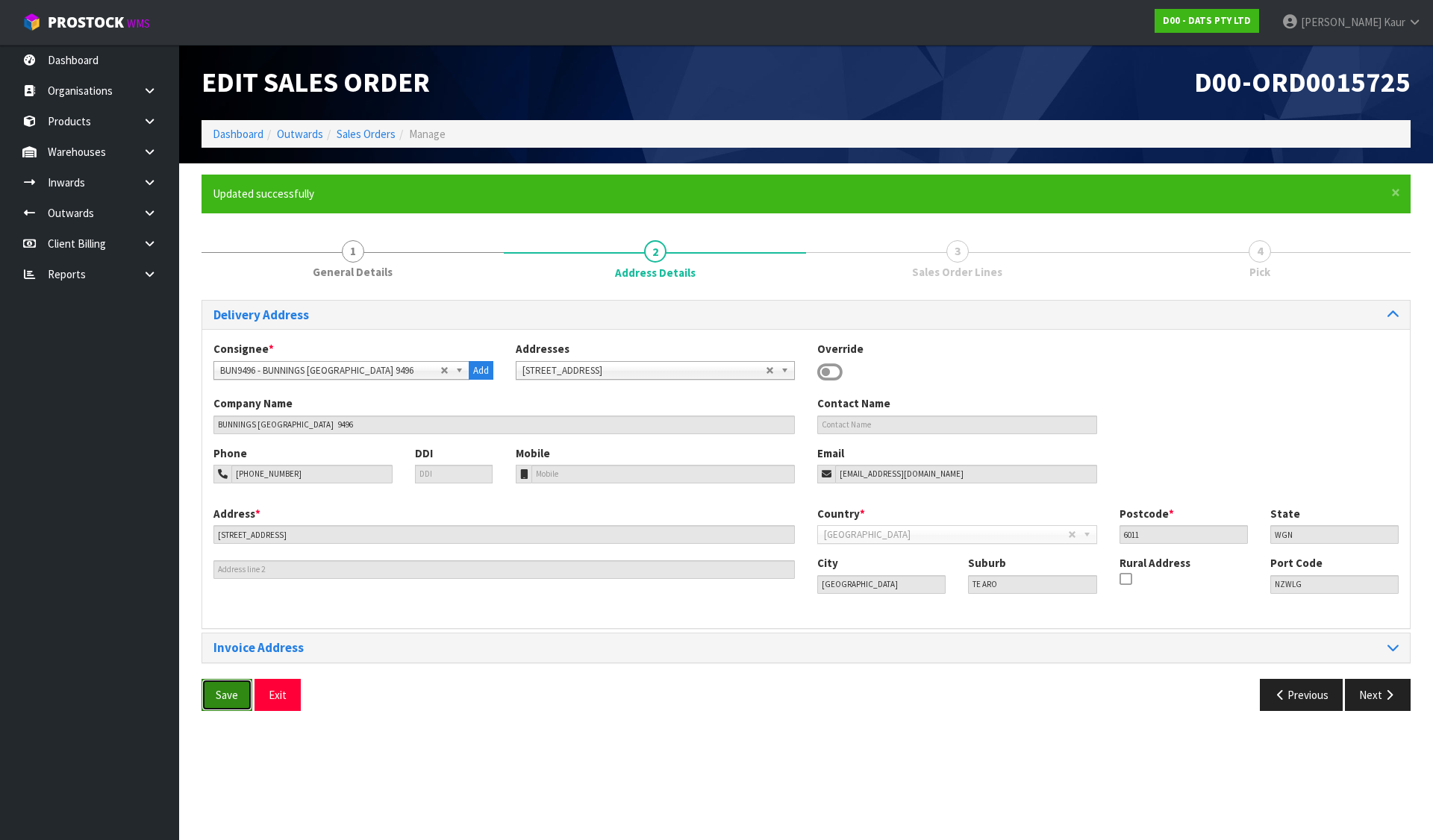
click at [247, 697] on button "Save" at bounding box center [227, 695] width 51 height 32
click at [1367, 686] on button "Next" at bounding box center [1378, 695] width 66 height 32
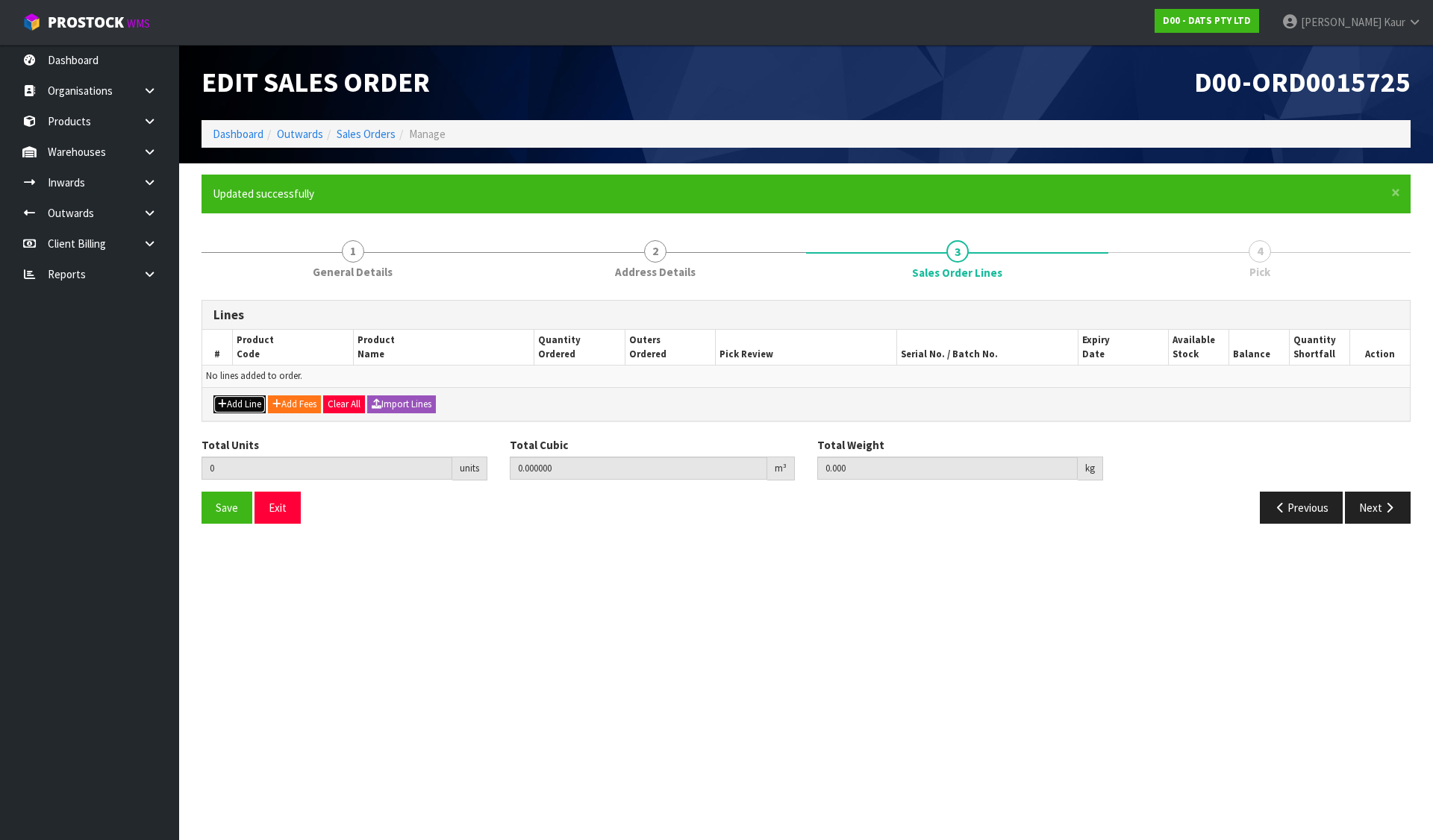
click at [223, 397] on button "Add Line" at bounding box center [239, 404] width 52 height 18
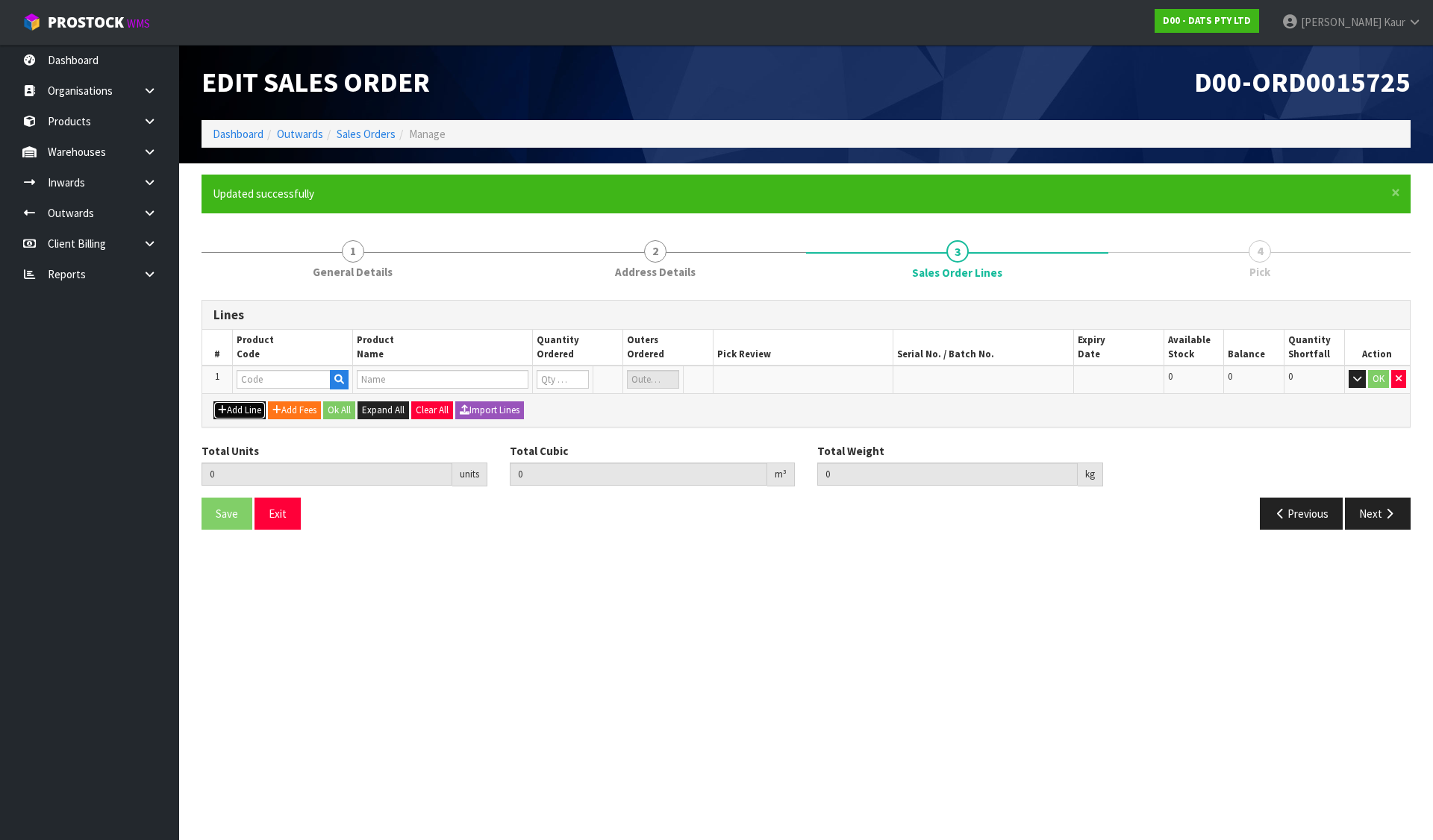
type input "0"
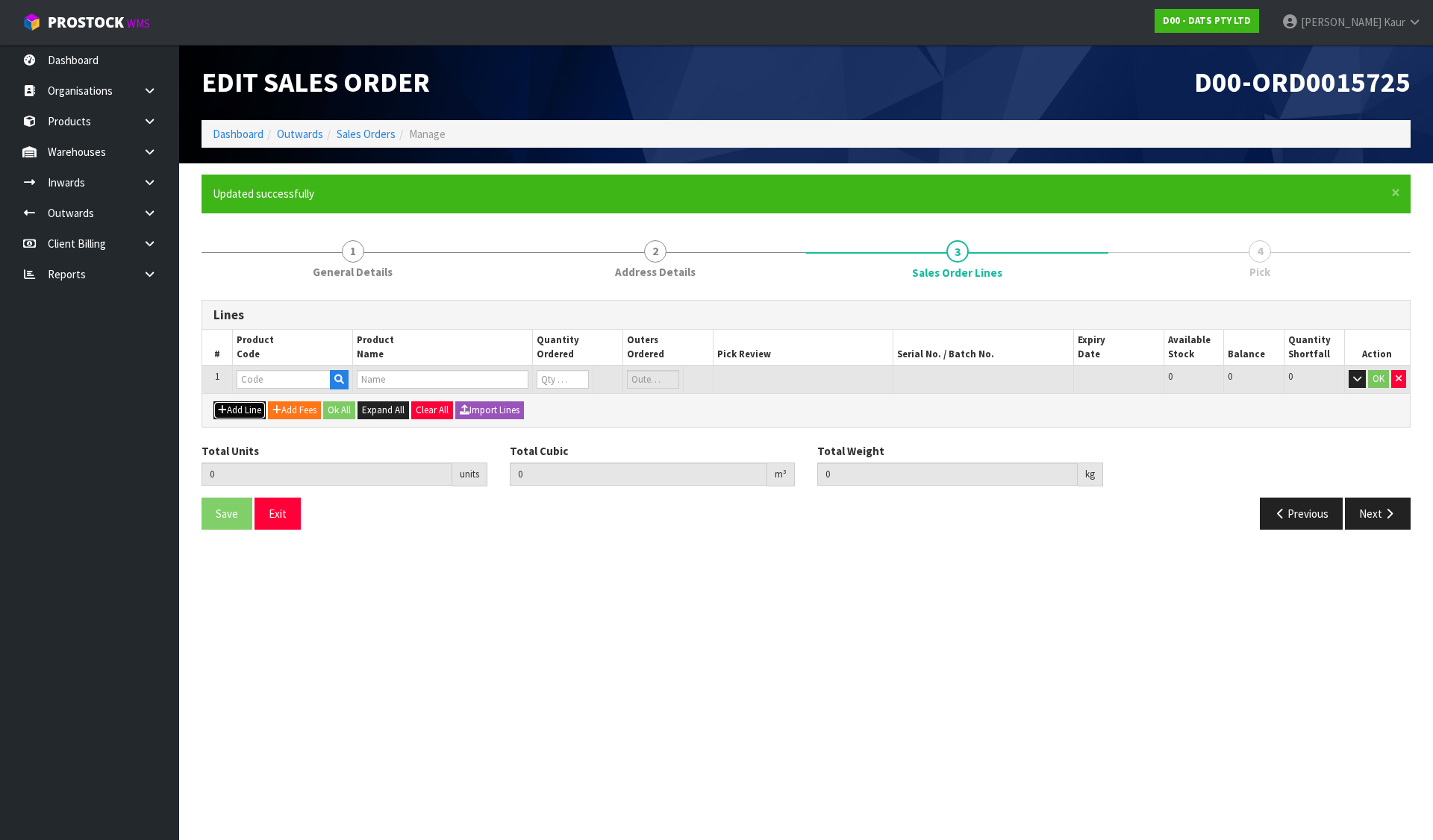
click at [213, 401] on button "Add Line" at bounding box center [239, 410] width 52 height 18
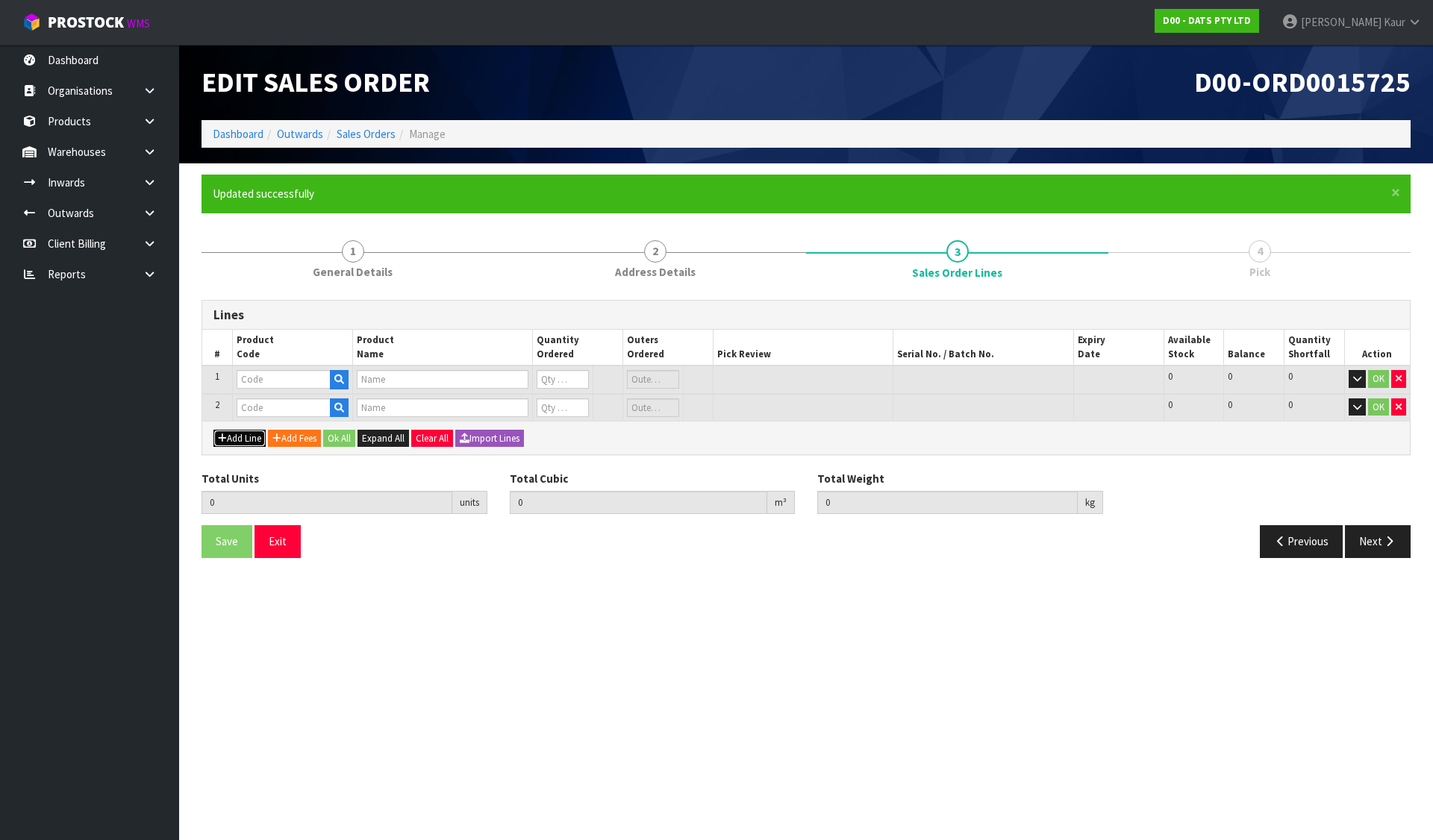
click at [213, 430] on button "Add Line" at bounding box center [239, 439] width 52 height 18
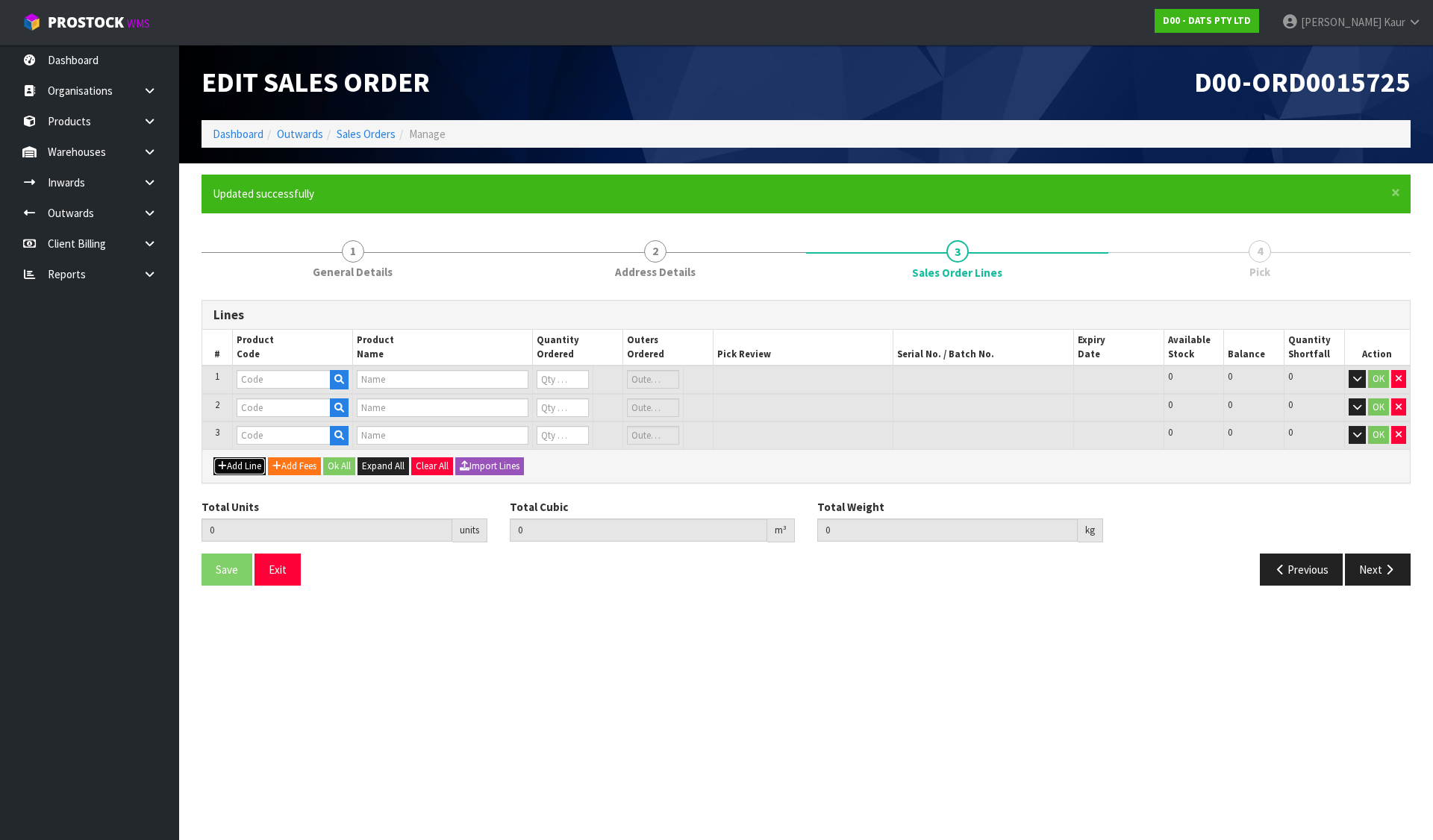
click at [213, 457] on button "Add Line" at bounding box center [239, 466] width 52 height 18
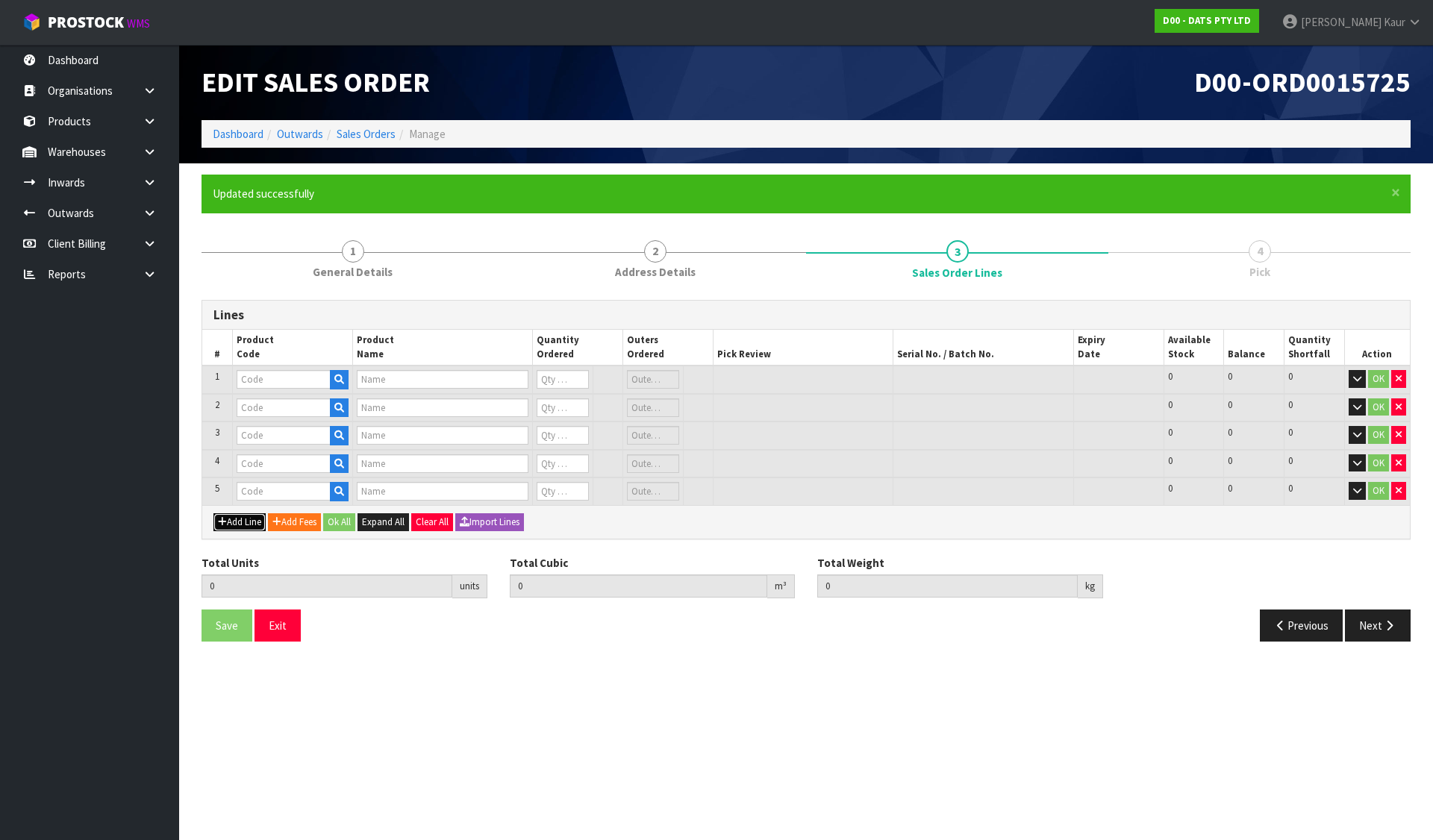
click at [213, 513] on button "Add Line" at bounding box center [239, 522] width 52 height 18
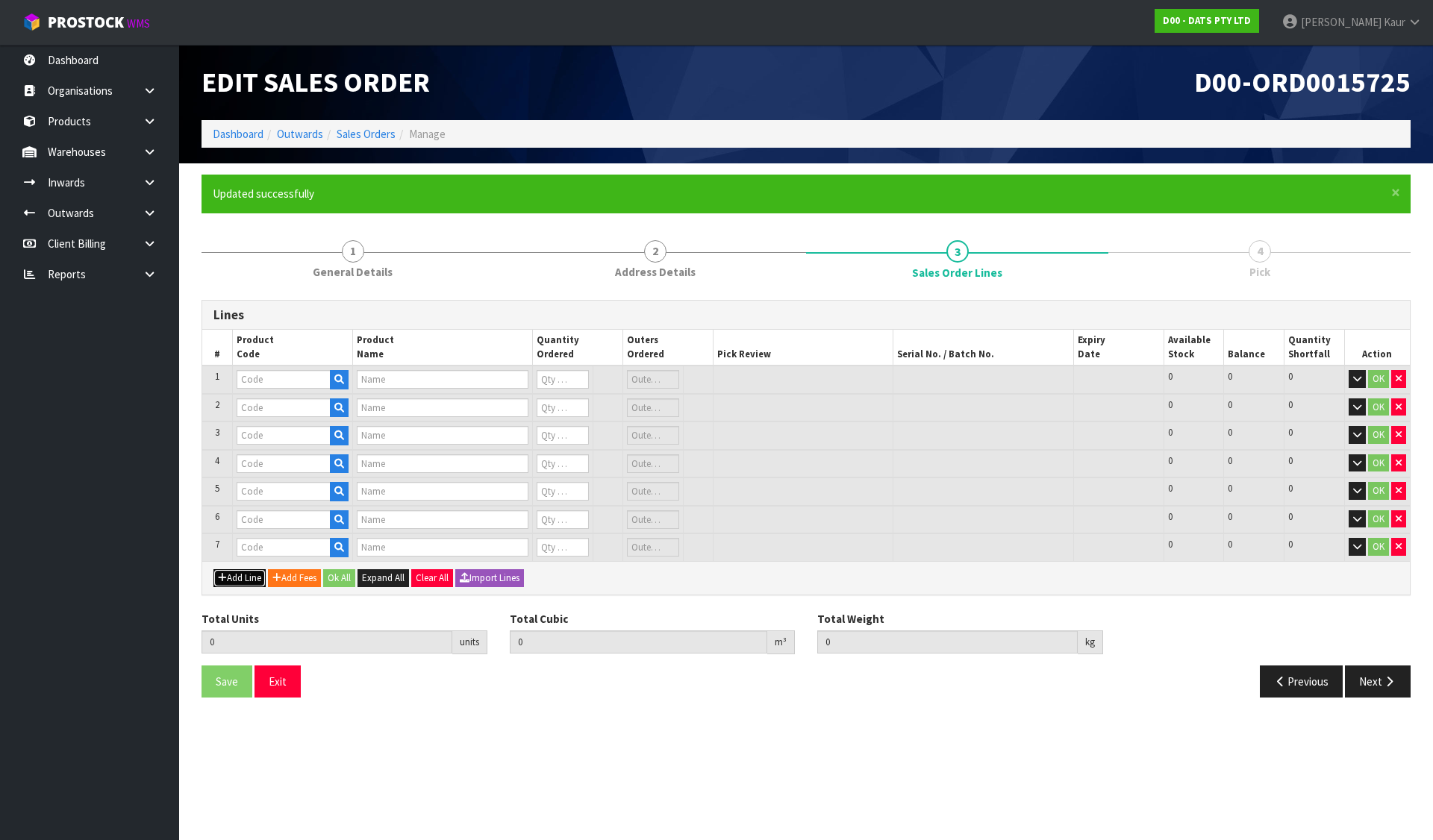
click at [213, 569] on button "Add Line" at bounding box center [239, 578] width 52 height 18
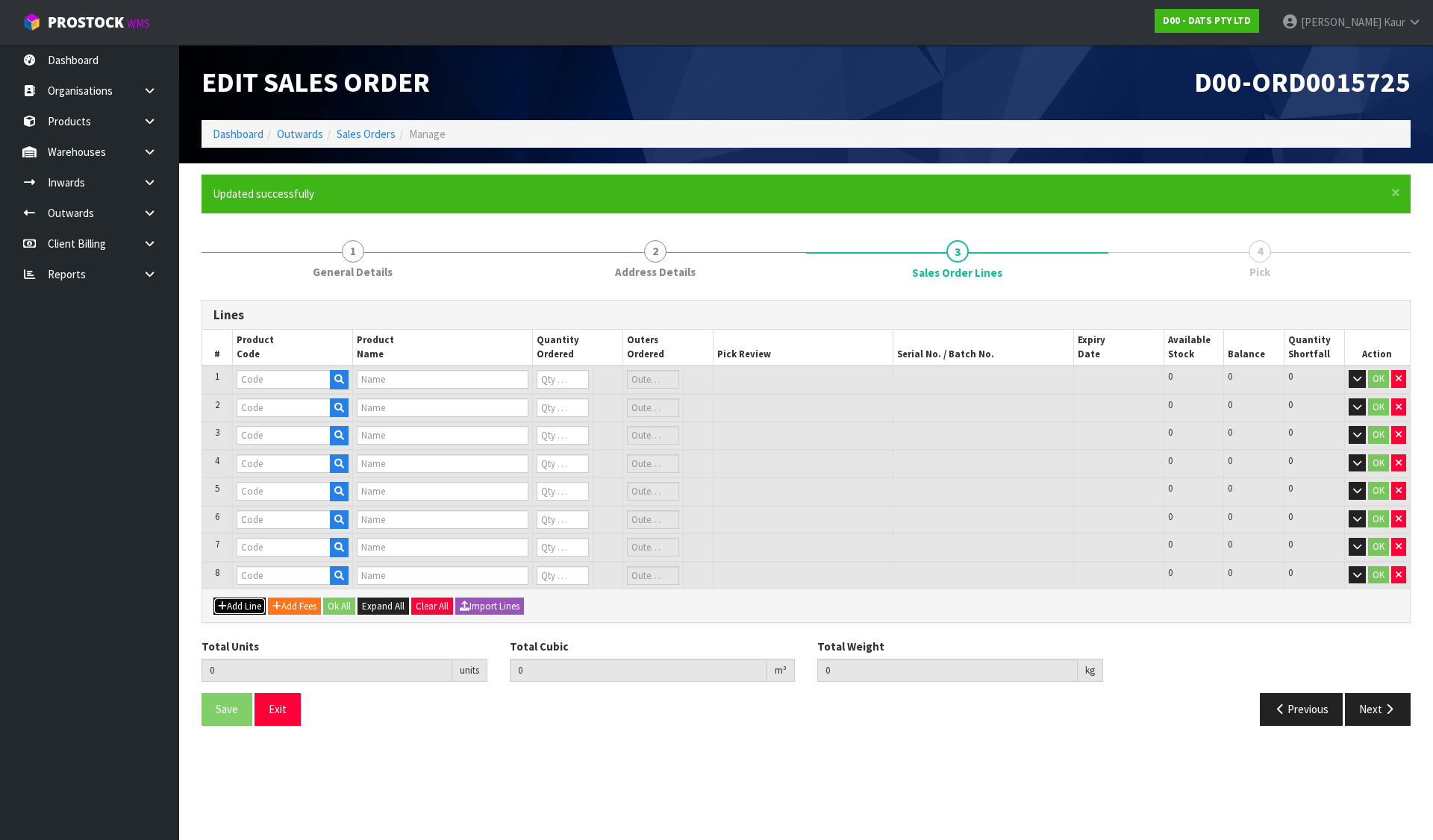
click at [213, 597] on button "Add Line" at bounding box center [239, 606] width 52 height 18
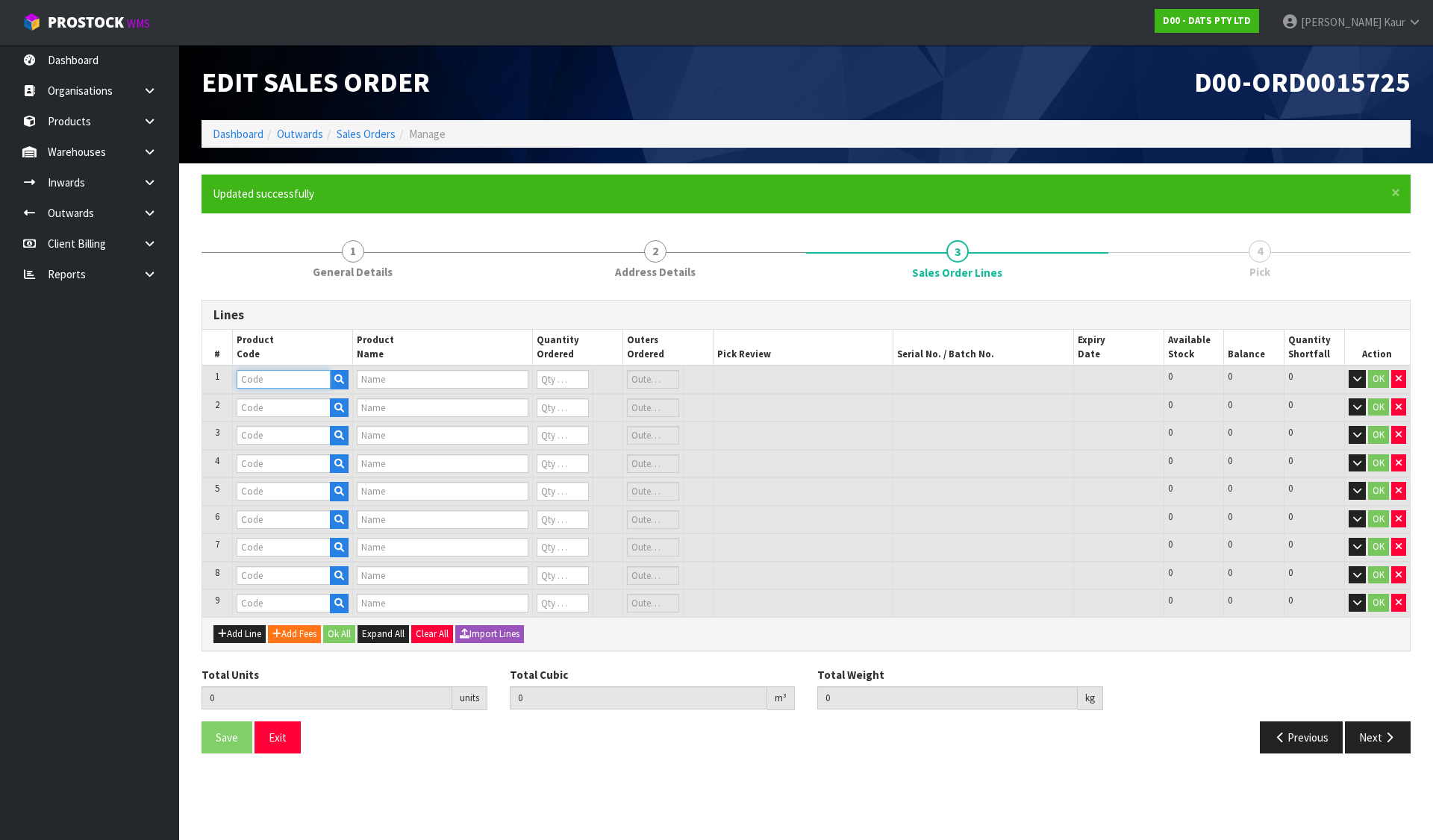
click at [263, 378] on input "text" at bounding box center [283, 379] width 94 height 18
paste input "58228"
type input "58228"
type input "LIGHT SOLAR FAIRY WARM WHITE (LEDS 2F PK100 PDQ)"
type input "0"
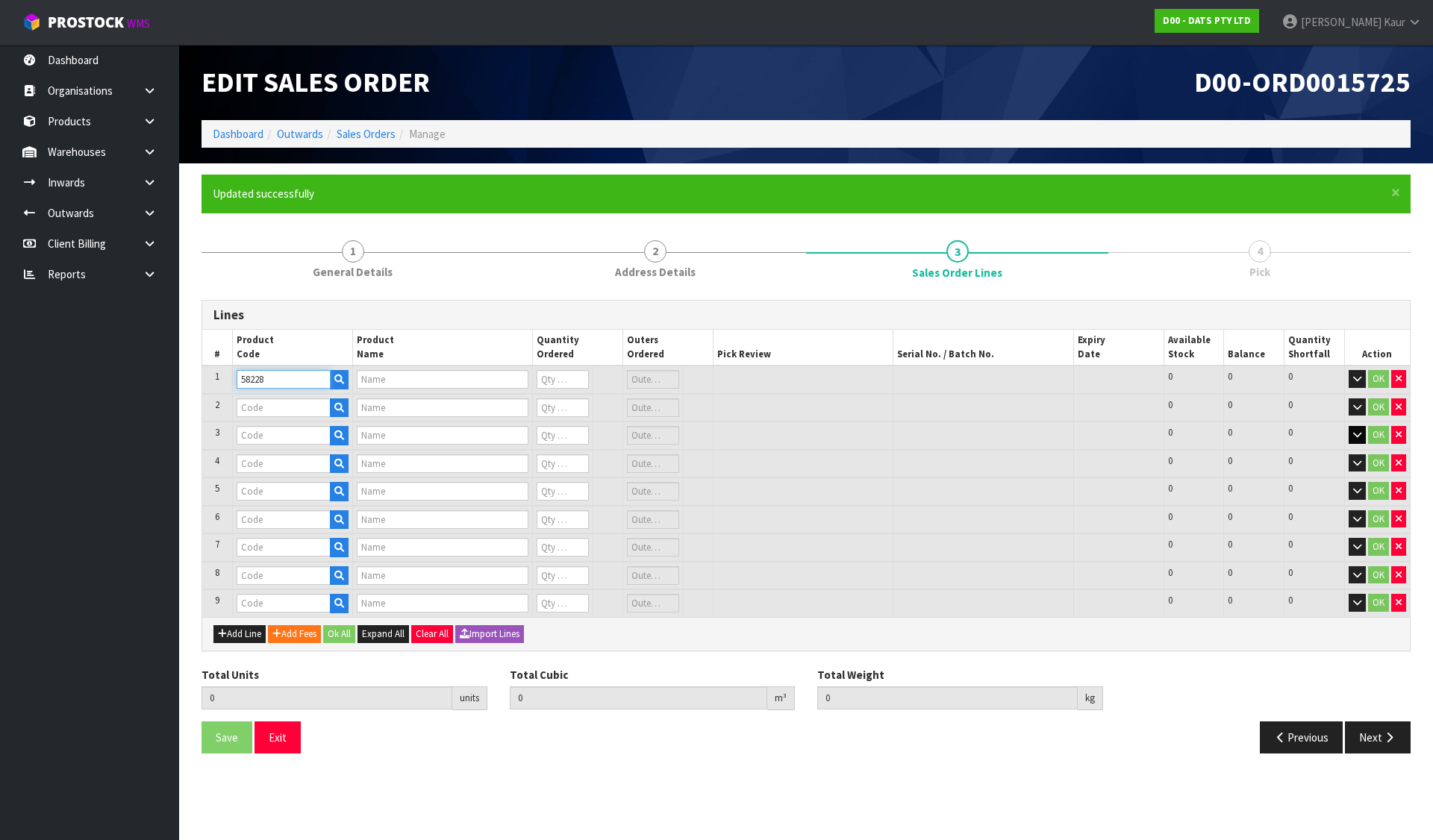
type input "0"
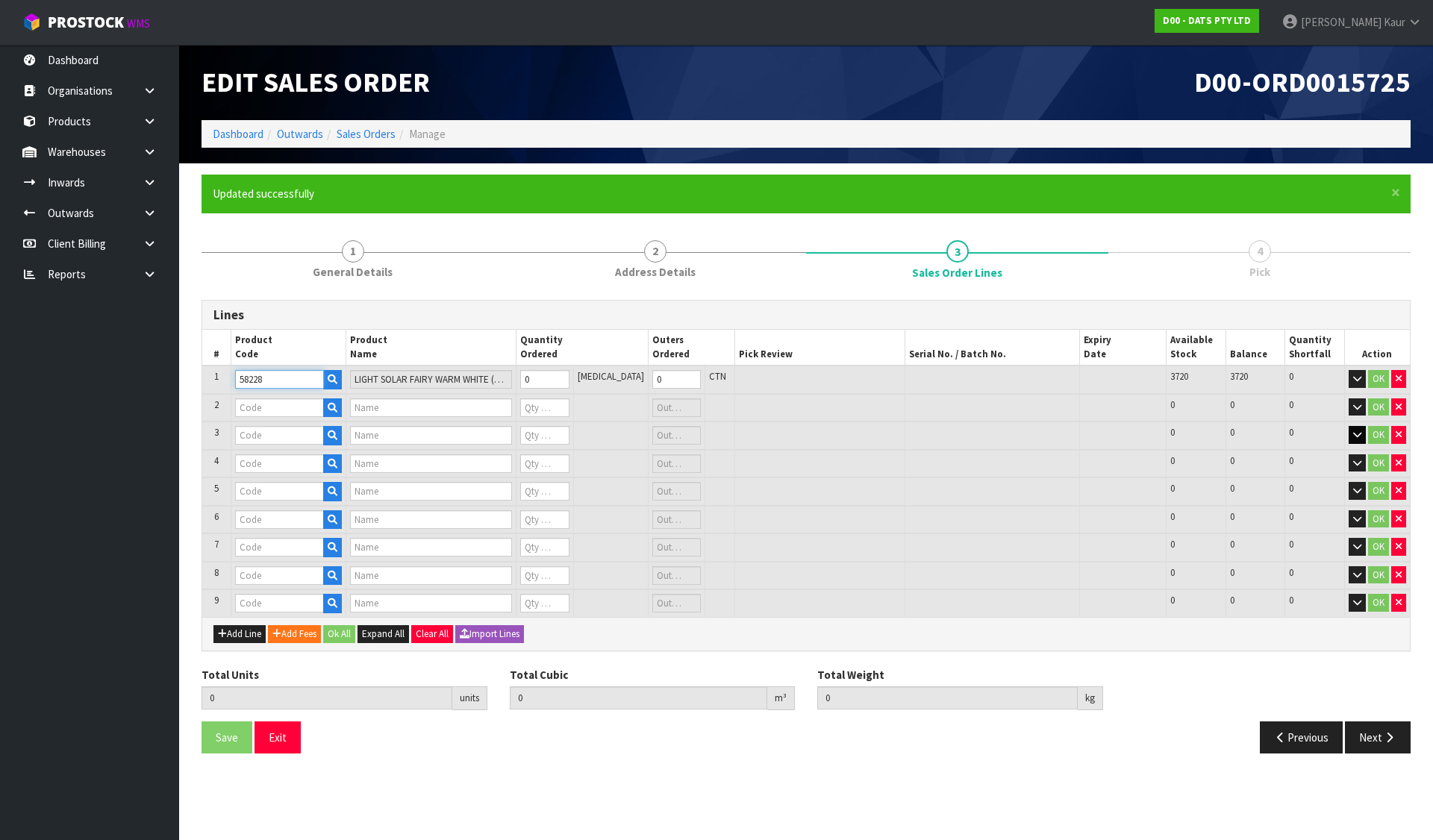
type input "58228"
click at [313, 411] on input "text" at bounding box center [279, 408] width 88 height 18
paste input "65450"
type input "65450"
type input "LIGHT NIGHT COLOUR CHANGE"
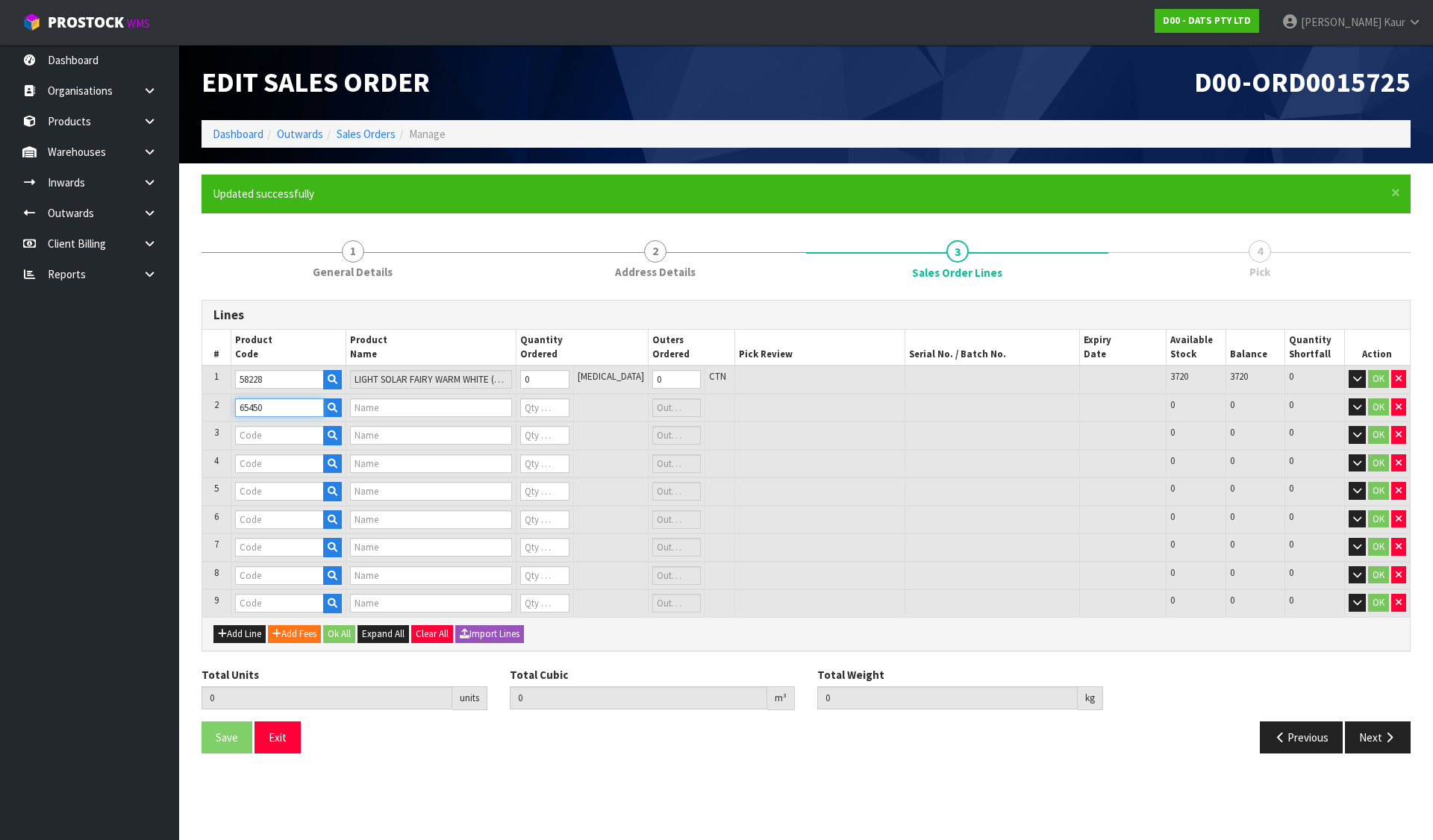
type input "0"
type input "65450"
click at [265, 435] on input "text" at bounding box center [279, 435] width 88 height 18
paste input "64646"
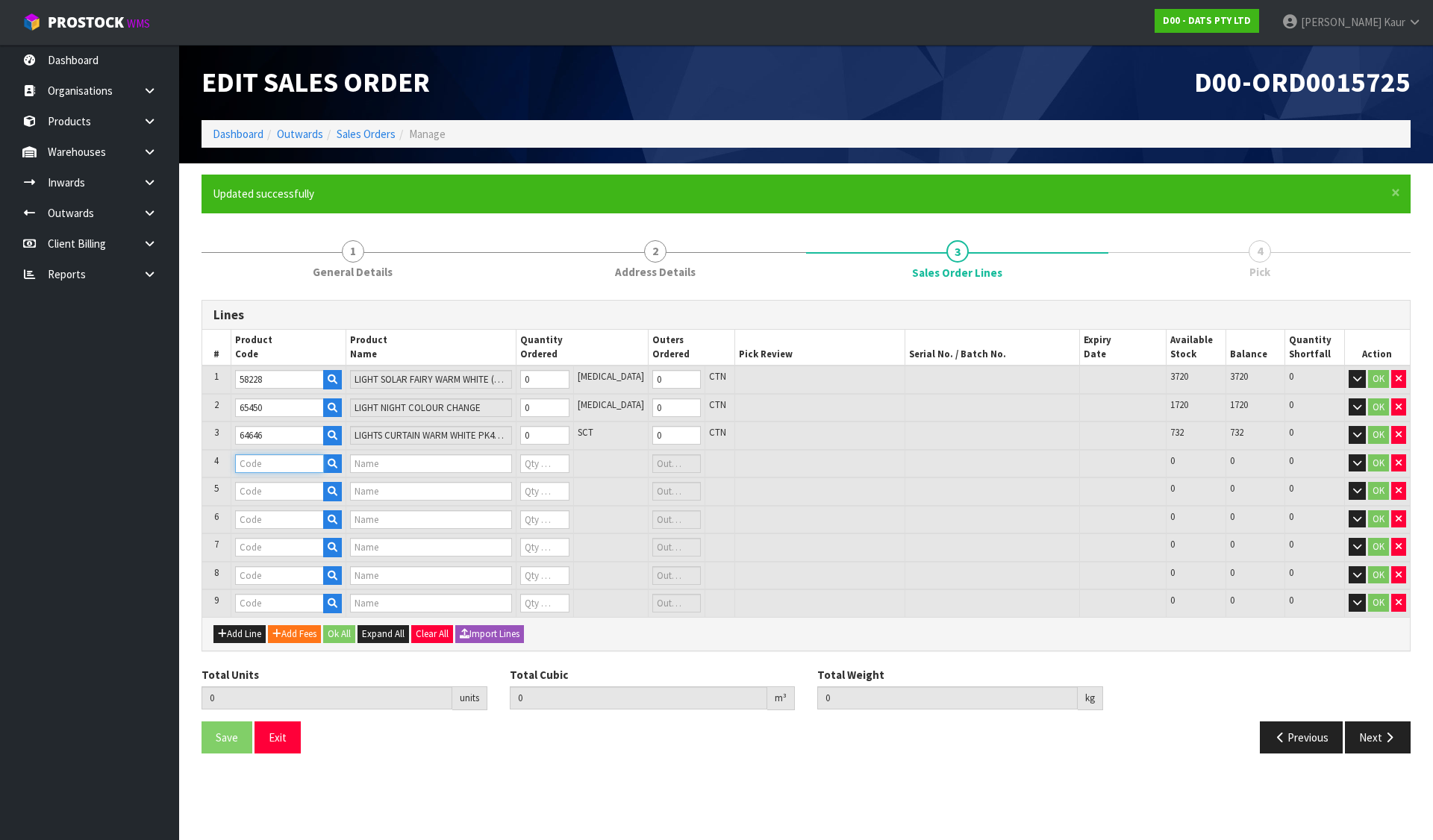
click at [309, 463] on input "text" at bounding box center [279, 463] width 88 height 18
paste input "68233"
click at [282, 495] on input "text" at bounding box center [279, 491] width 88 height 18
paste input "68742"
click at [287, 551] on input "text" at bounding box center [279, 547] width 88 height 18
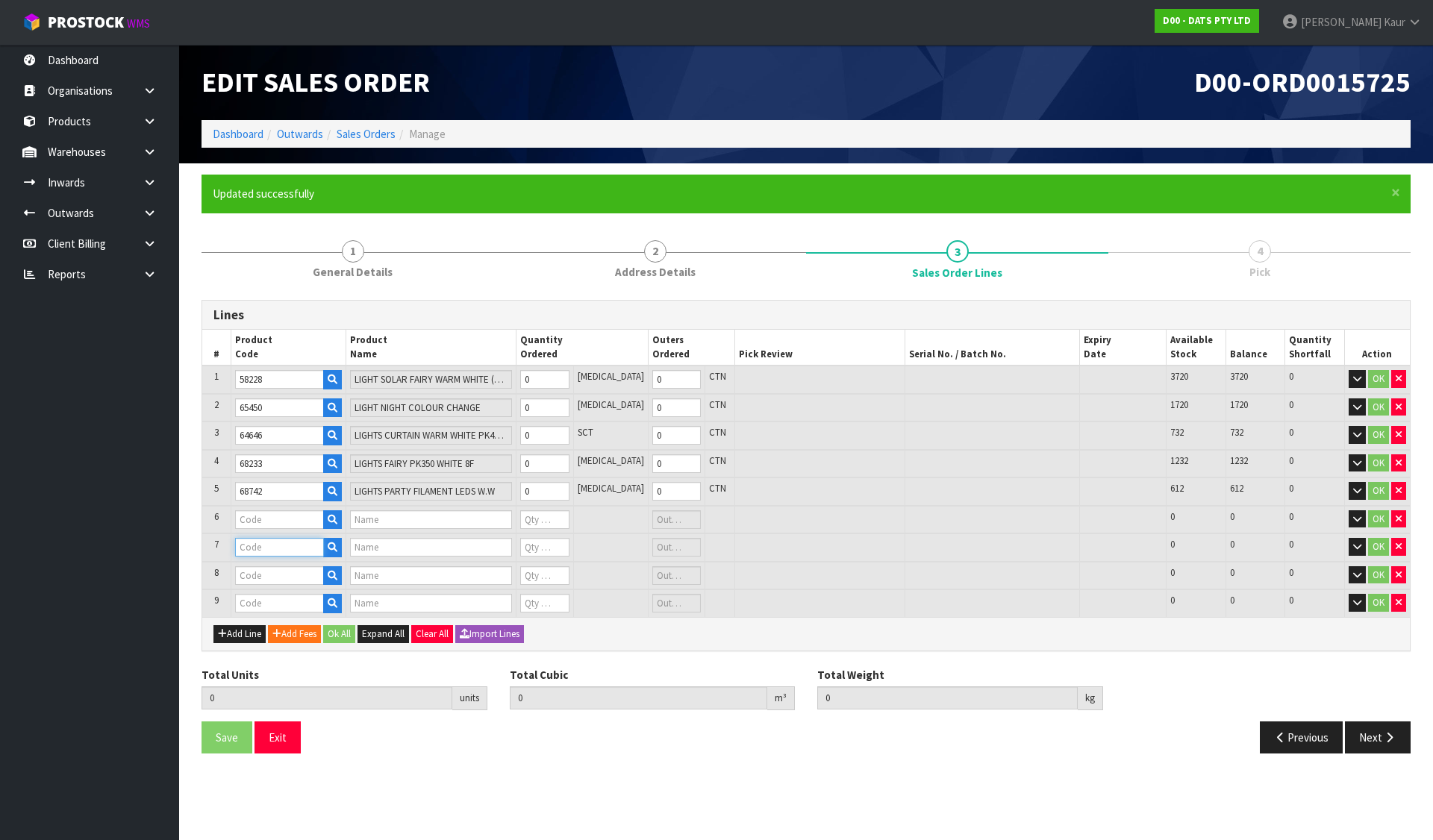
paste input "70740"
click at [254, 573] on input "text" at bounding box center [279, 575] width 88 height 18
paste input "25205"
click at [298, 609] on input "text" at bounding box center [279, 603] width 88 height 18
click at [284, 525] on input "text" at bounding box center [279, 519] width 88 height 18
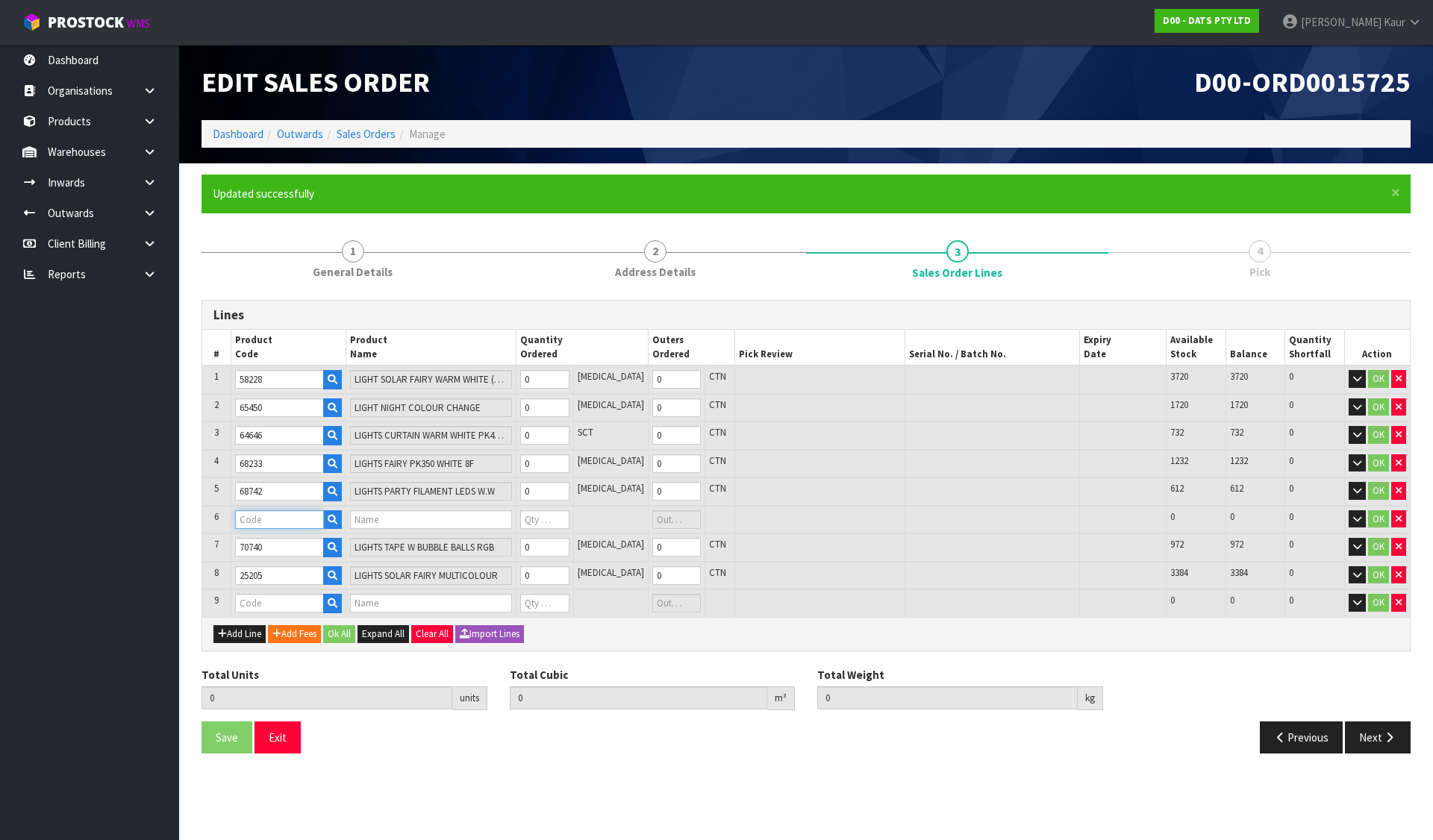
paste input "55158"
drag, startPoint x: 284, startPoint y: 525, endPoint x: 240, endPoint y: 530, distance: 44.3
click at [240, 530] on td "55158" at bounding box center [289, 519] width 115 height 28
click at [254, 545] on input "70740" at bounding box center [279, 547] width 88 height 18
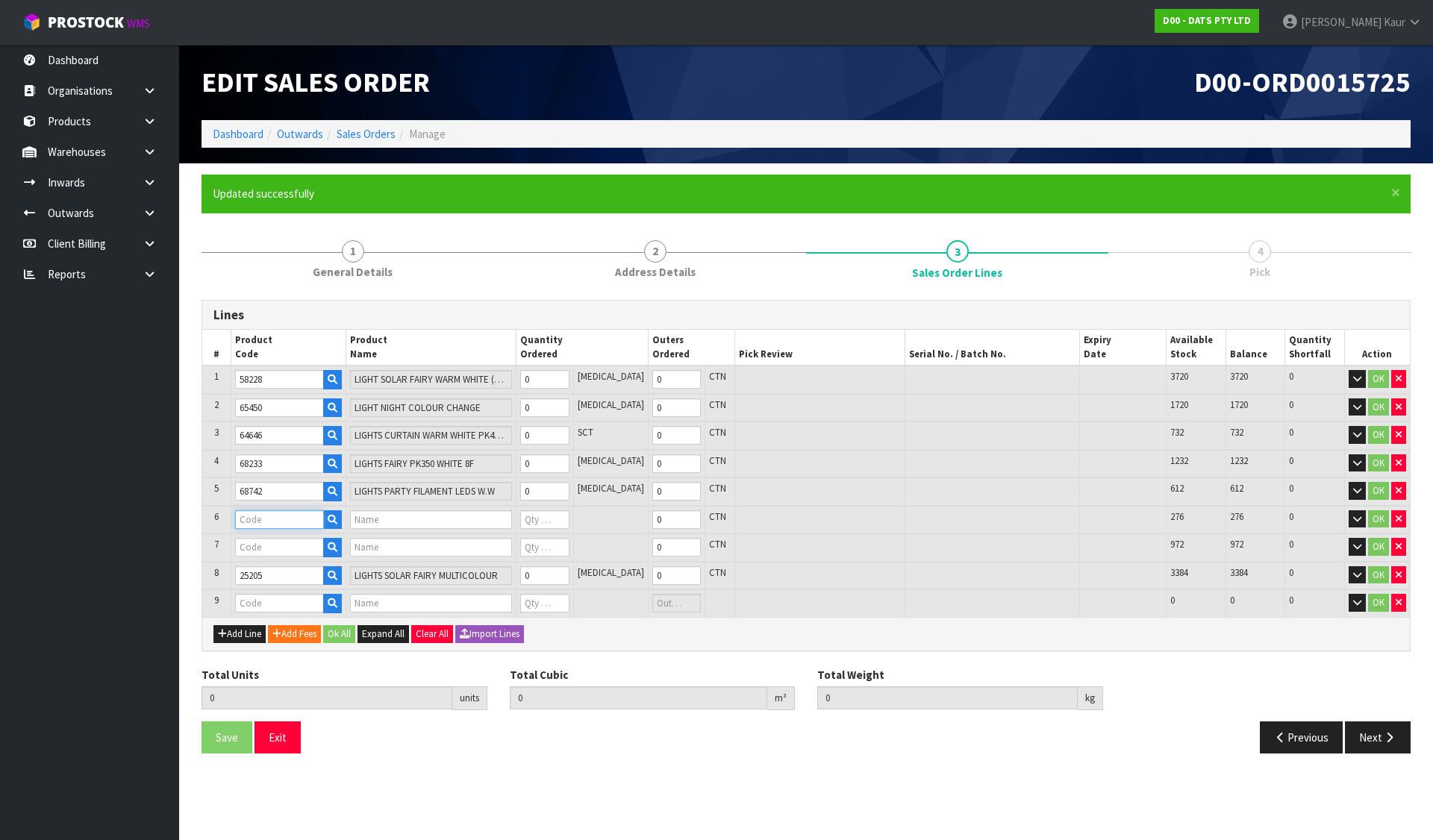
click at [272, 526] on input "text" at bounding box center [279, 519] width 88 height 18
paste input "70740"
click at [253, 576] on input "25205" at bounding box center [279, 575] width 88 height 18
click at [277, 543] on input "text" at bounding box center [279, 547] width 88 height 18
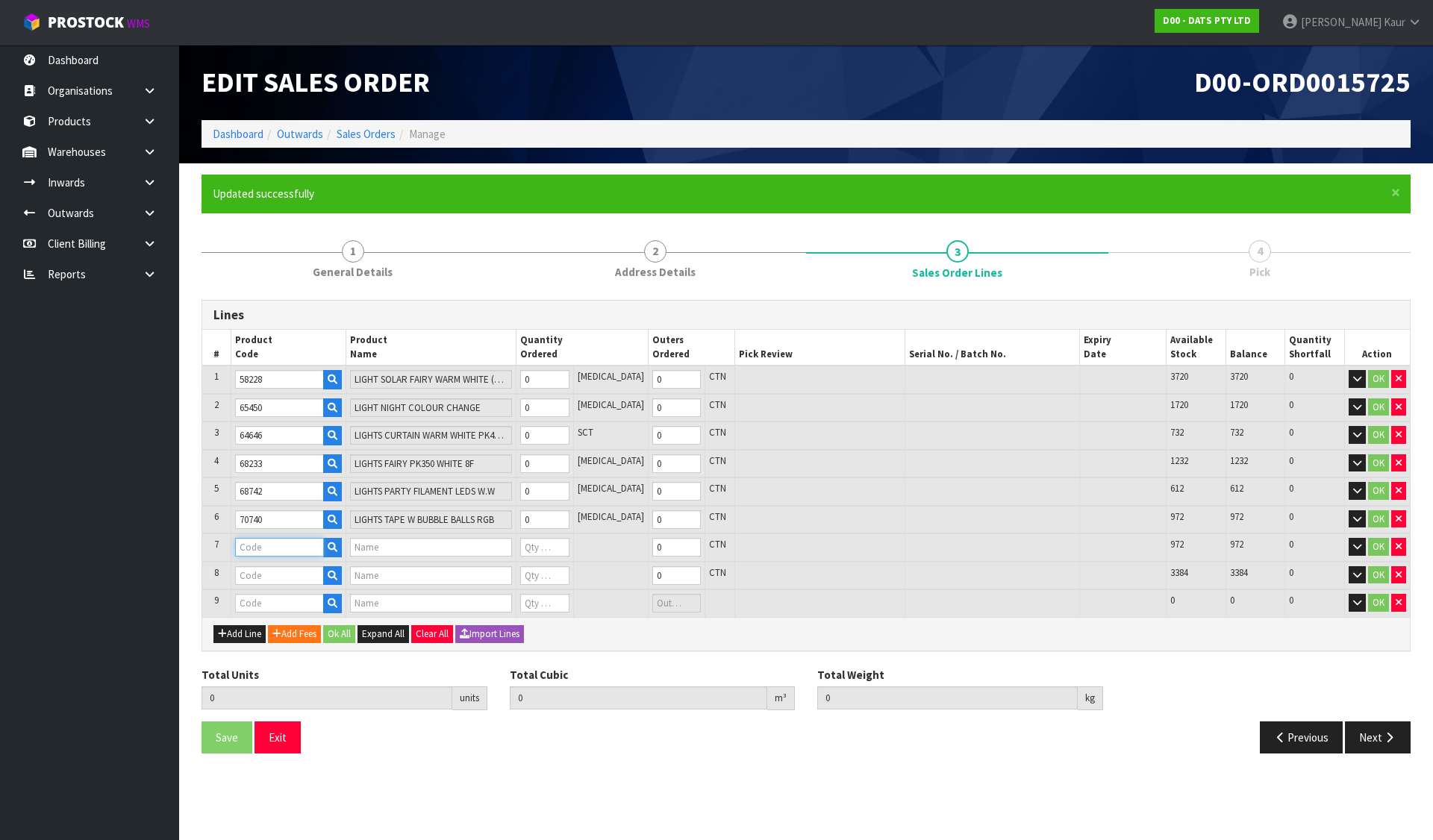
paste input "25205"
click at [294, 577] on input "text" at bounding box center [279, 575] width 88 height 18
paste input "55158"
click at [288, 608] on input "text" at bounding box center [279, 603] width 88 height 18
paste input "57972"
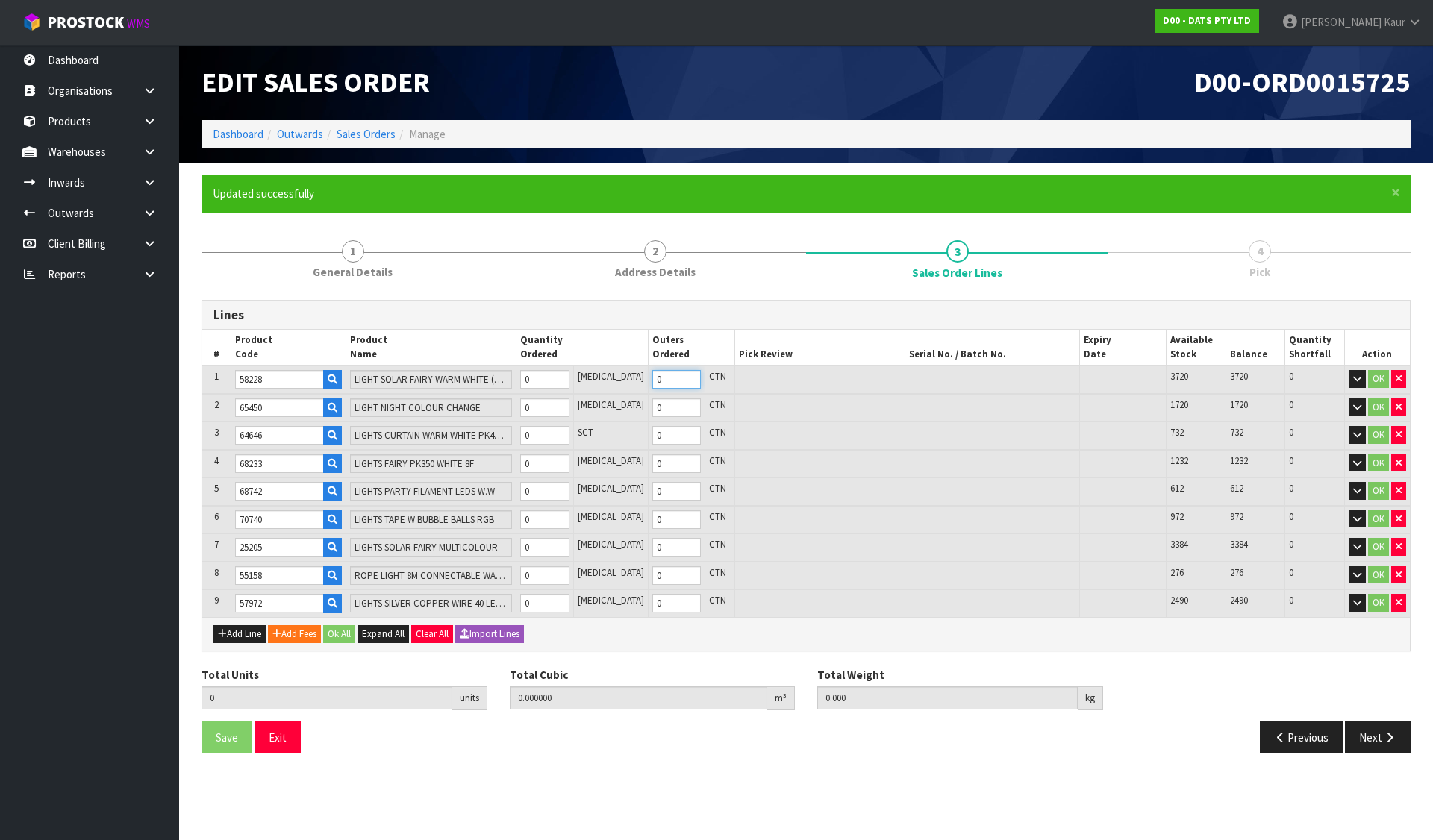
click at [652, 378] on input "0" at bounding box center [676, 379] width 49 height 18
click at [652, 404] on input "0" at bounding box center [676, 408] width 49 height 18
drag, startPoint x: 651, startPoint y: 440, endPoint x: 648, endPoint y: 453, distance: 13.3
click at [652, 439] on input "1" at bounding box center [676, 435] width 49 height 18
click at [652, 464] on input "1" at bounding box center [676, 463] width 49 height 18
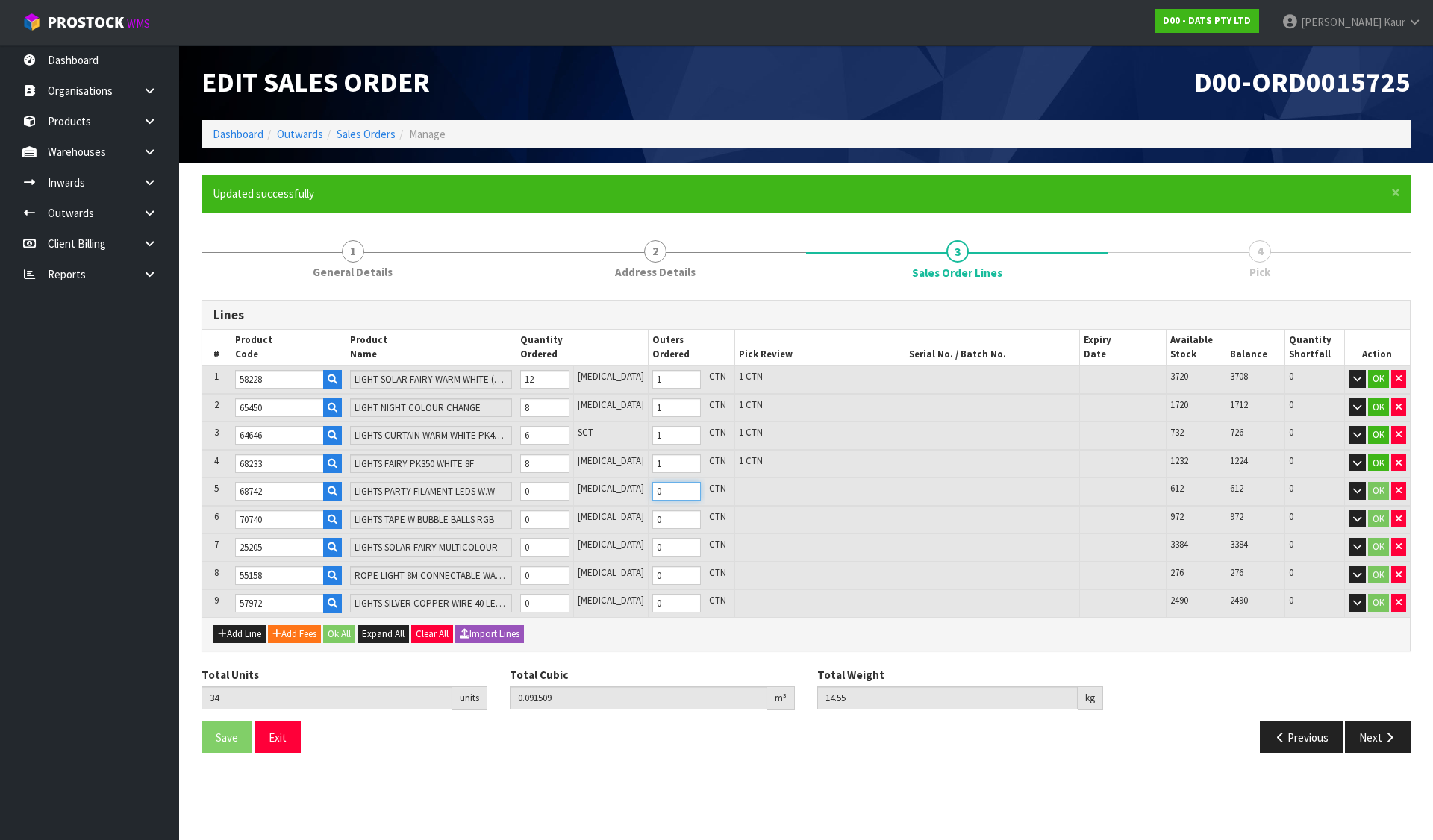
click at [652, 487] on input "0" at bounding box center [676, 491] width 49 height 18
click at [652, 513] on input "0" at bounding box center [676, 519] width 49 height 18
click at [652, 547] on input "0" at bounding box center [676, 547] width 49 height 18
click at [652, 581] on input "0" at bounding box center [676, 575] width 49 height 18
click at [652, 608] on input "1" at bounding box center [676, 603] width 49 height 18
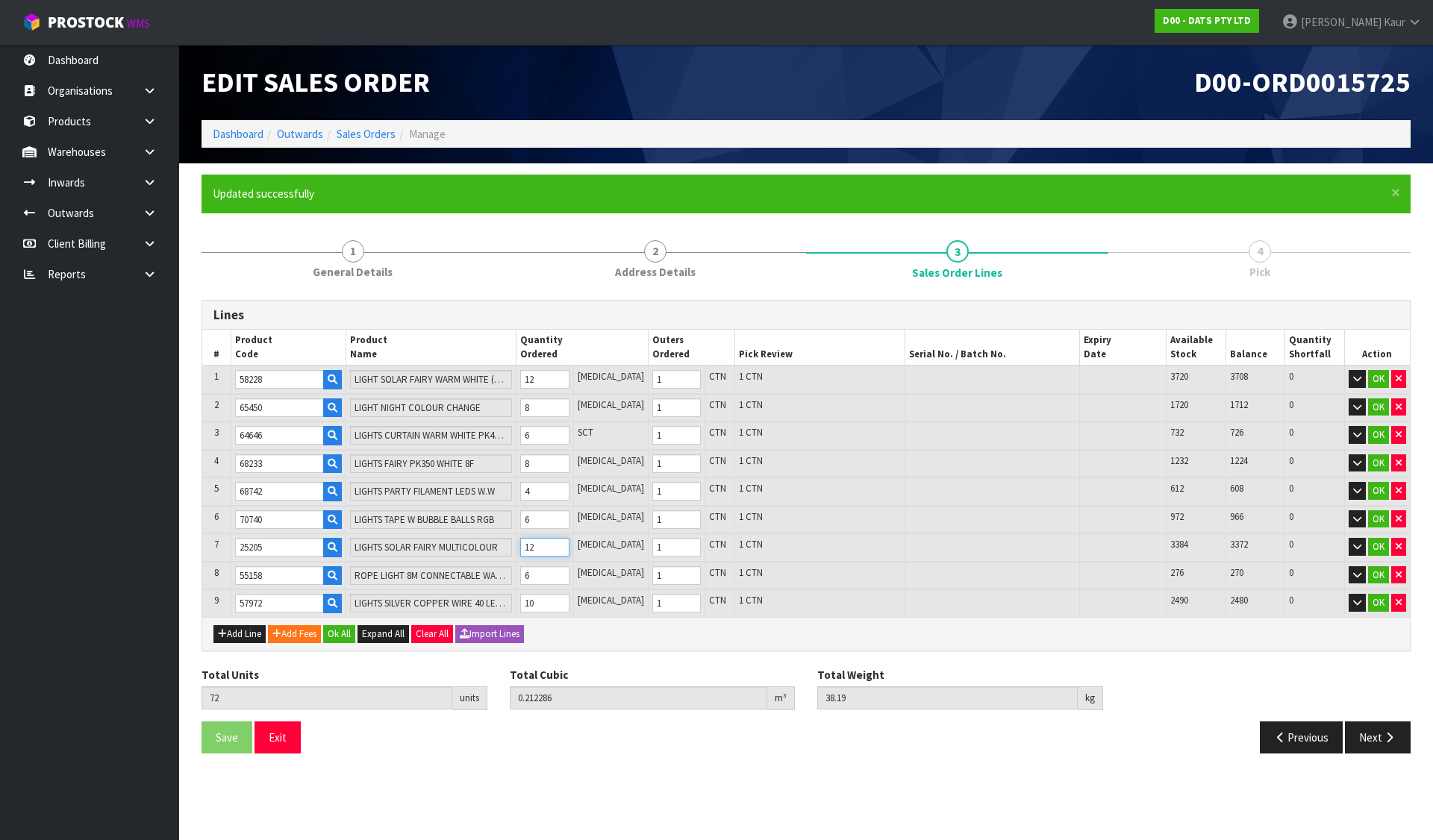
click at [528, 551] on tr "7 25205 LIGHTS SOLAR FAIRY MULTICOLOUR 12 [MEDICAL_DATA] 1 CTN 1 CTN 3384 3372 …" at bounding box center [806, 547] width 1208 height 28
click at [347, 638] on button "Ok All" at bounding box center [339, 634] width 32 height 18
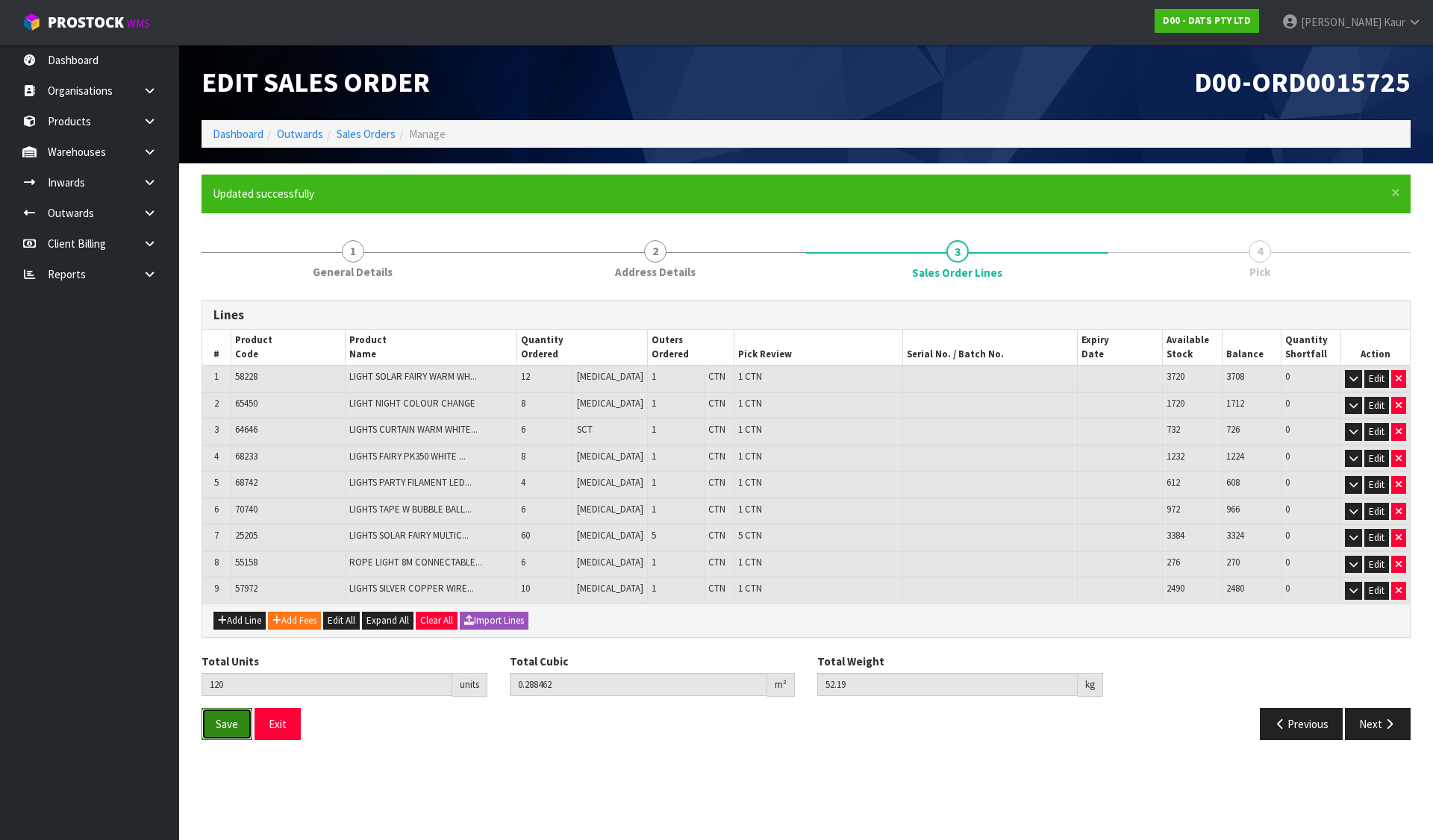
click at [224, 717] on span "Save" at bounding box center [227, 724] width 23 height 14
click at [230, 719] on span "Save" at bounding box center [227, 724] width 23 height 14
click at [1386, 728] on icon "button" at bounding box center [1390, 724] width 14 height 11
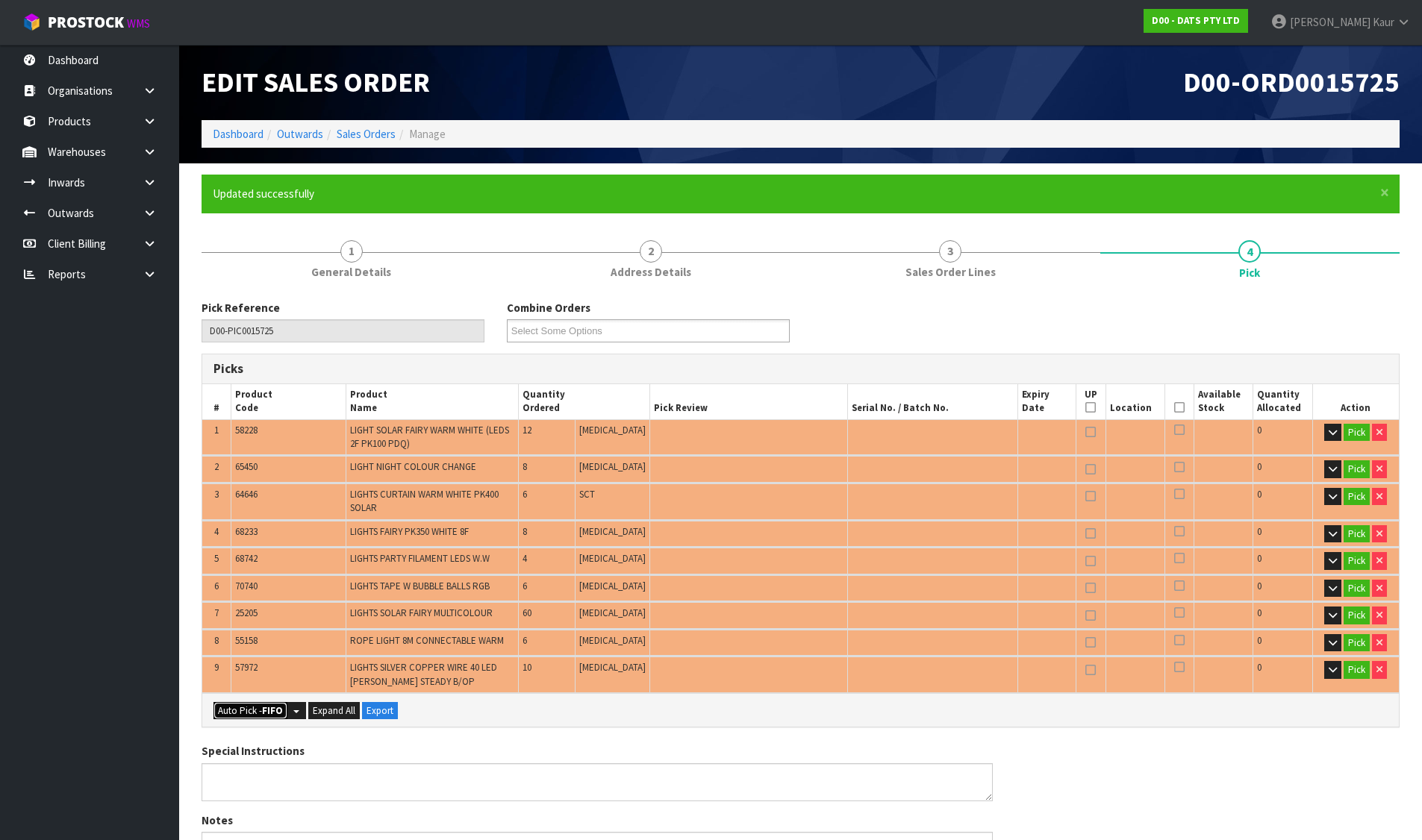
click at [242, 711] on button "Auto Pick - FIFO" at bounding box center [250, 711] width 74 height 18
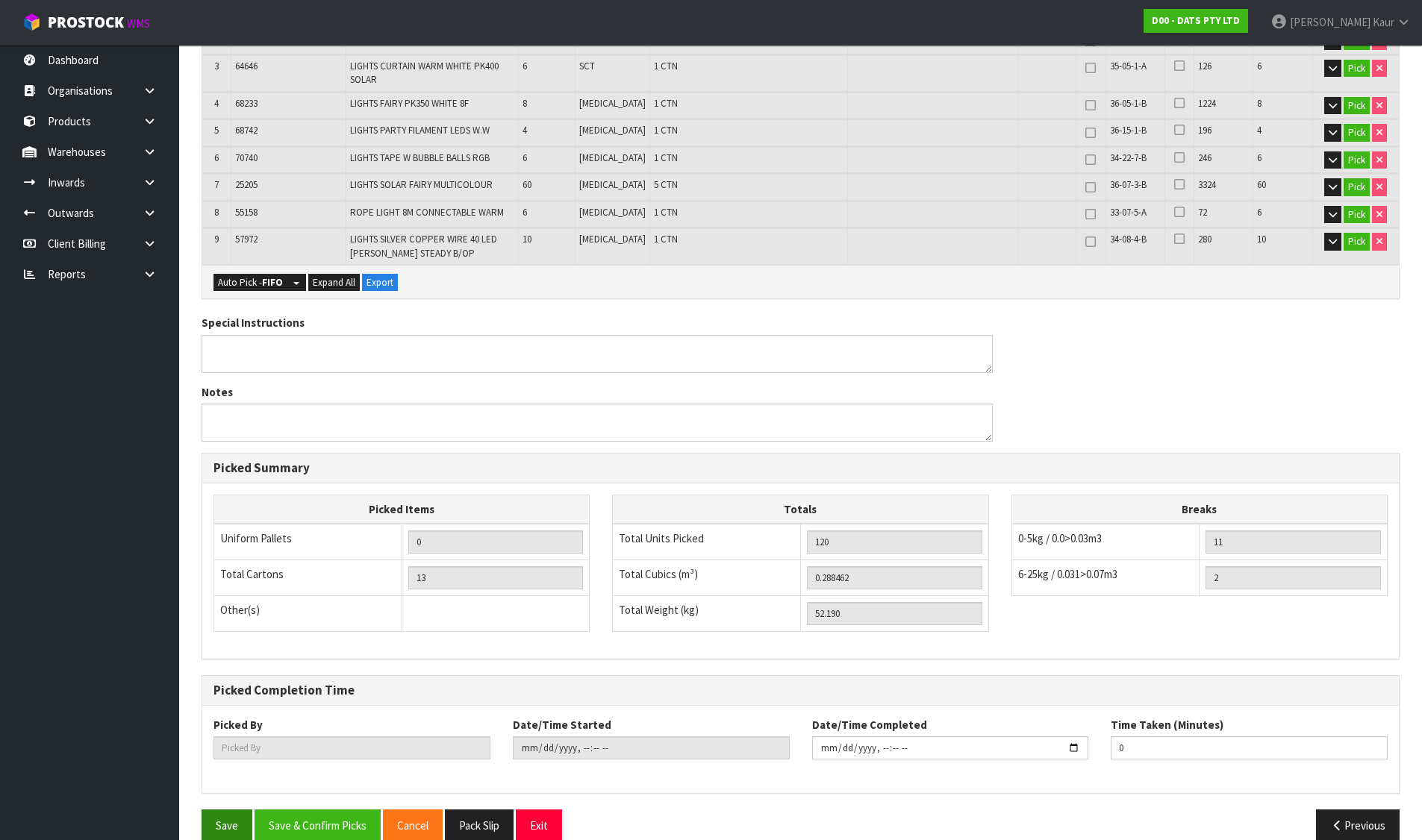
scroll to position [453, 0]
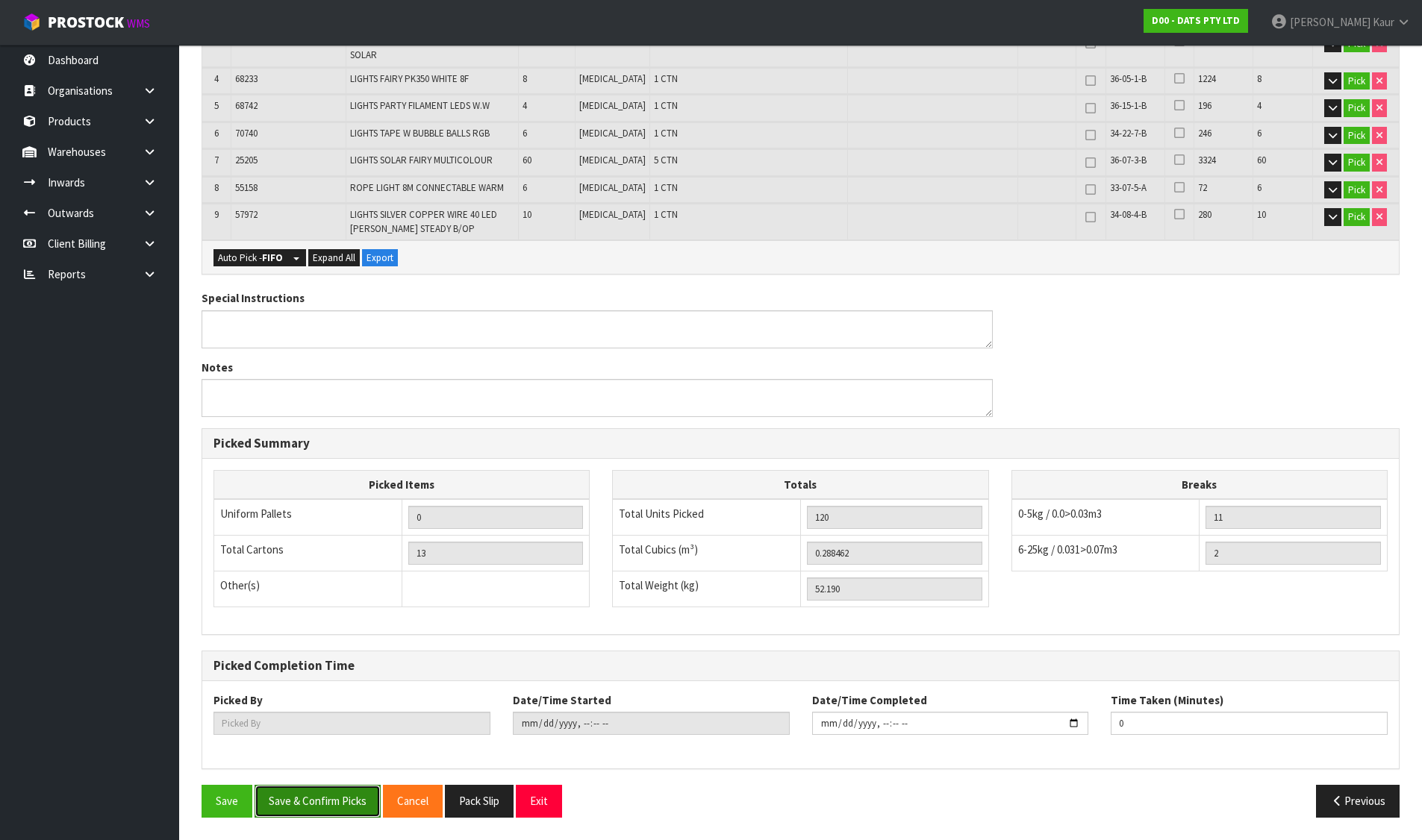
click at [296, 803] on button "Save & Confirm Picks" at bounding box center [317, 801] width 126 height 32
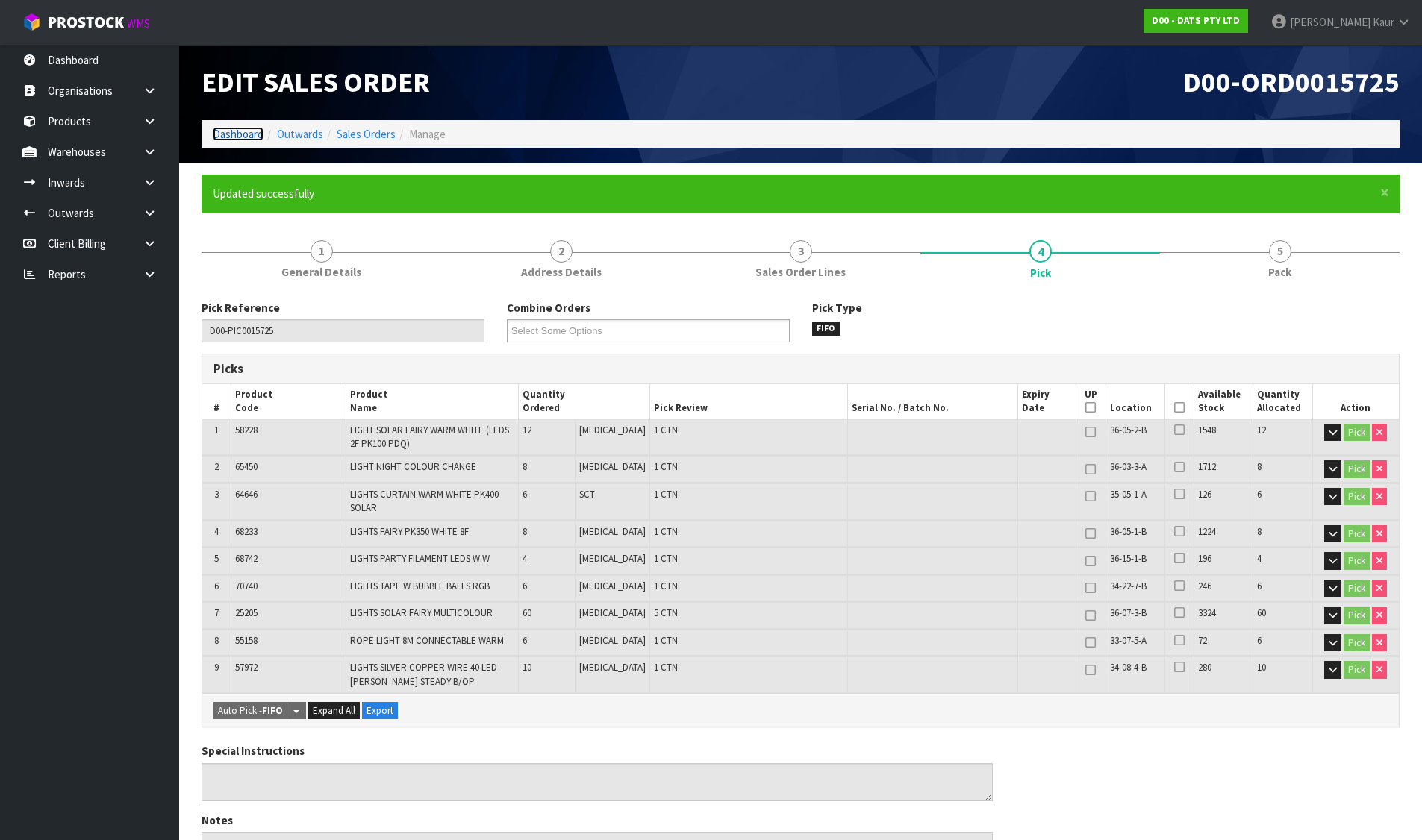
click at [238, 137] on link "Dashboard" at bounding box center [237, 134] width 51 height 14
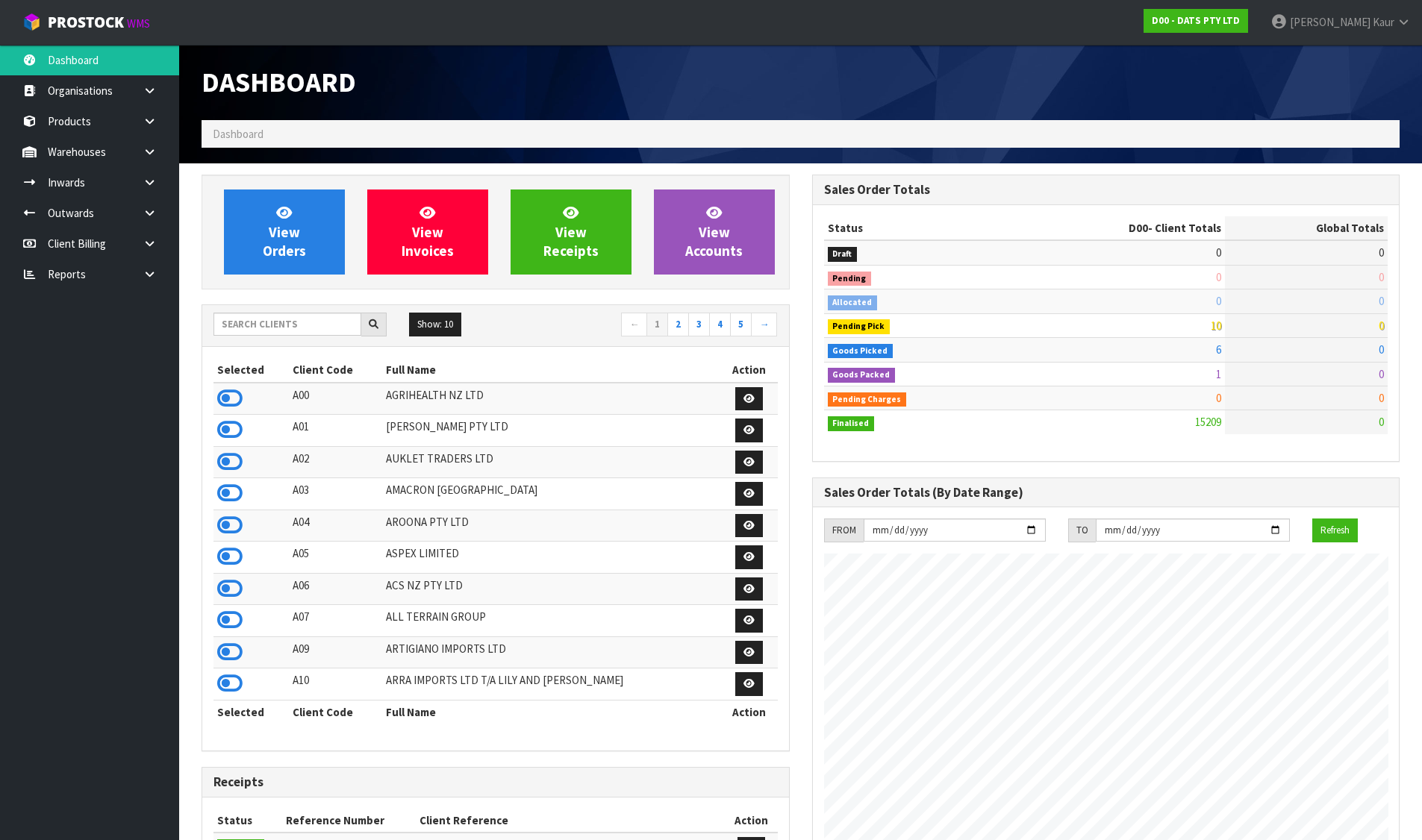
scroll to position [1130, 610]
click at [281, 316] on input "text" at bounding box center [287, 324] width 148 height 23
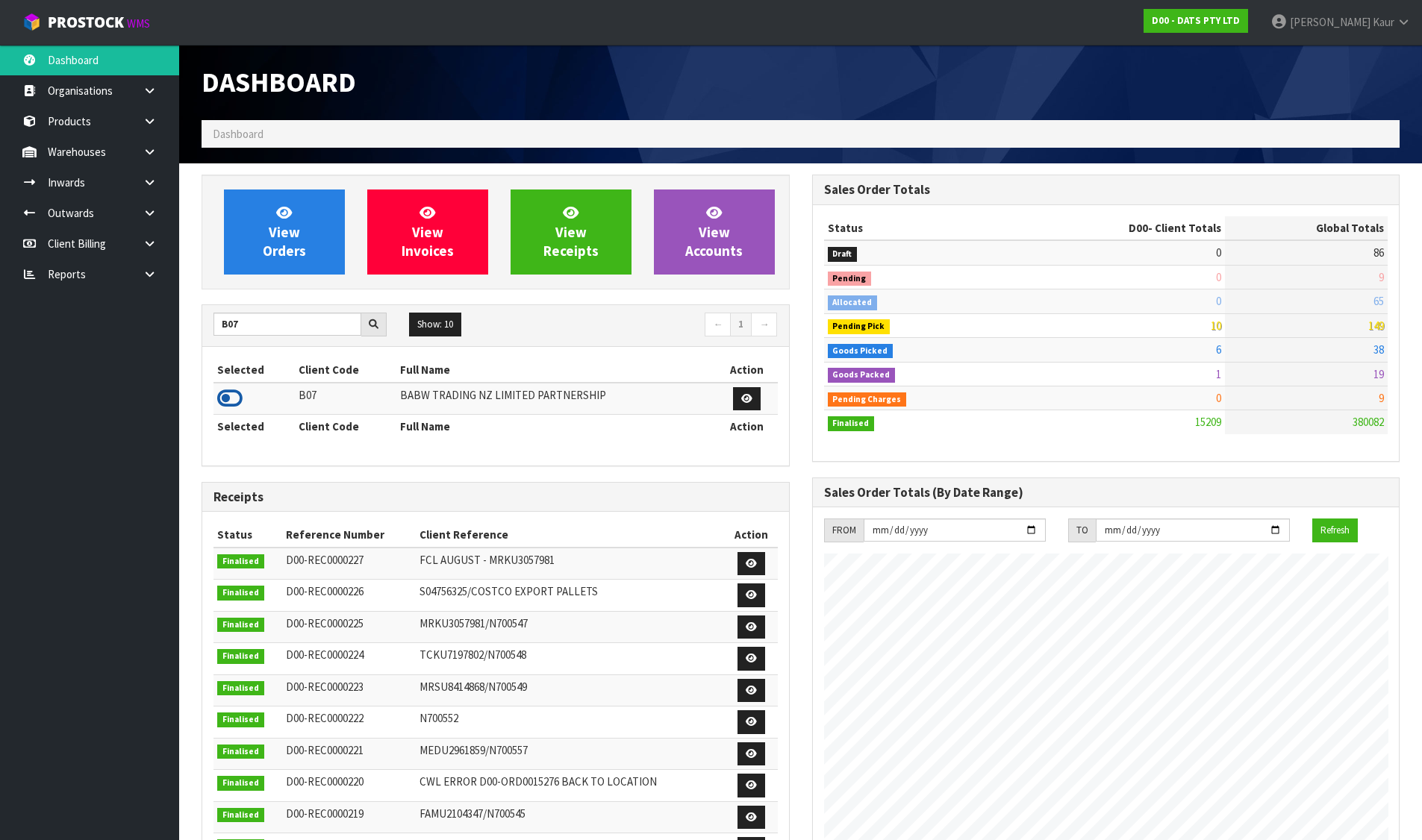
click at [226, 395] on icon at bounding box center [230, 399] width 26 height 23
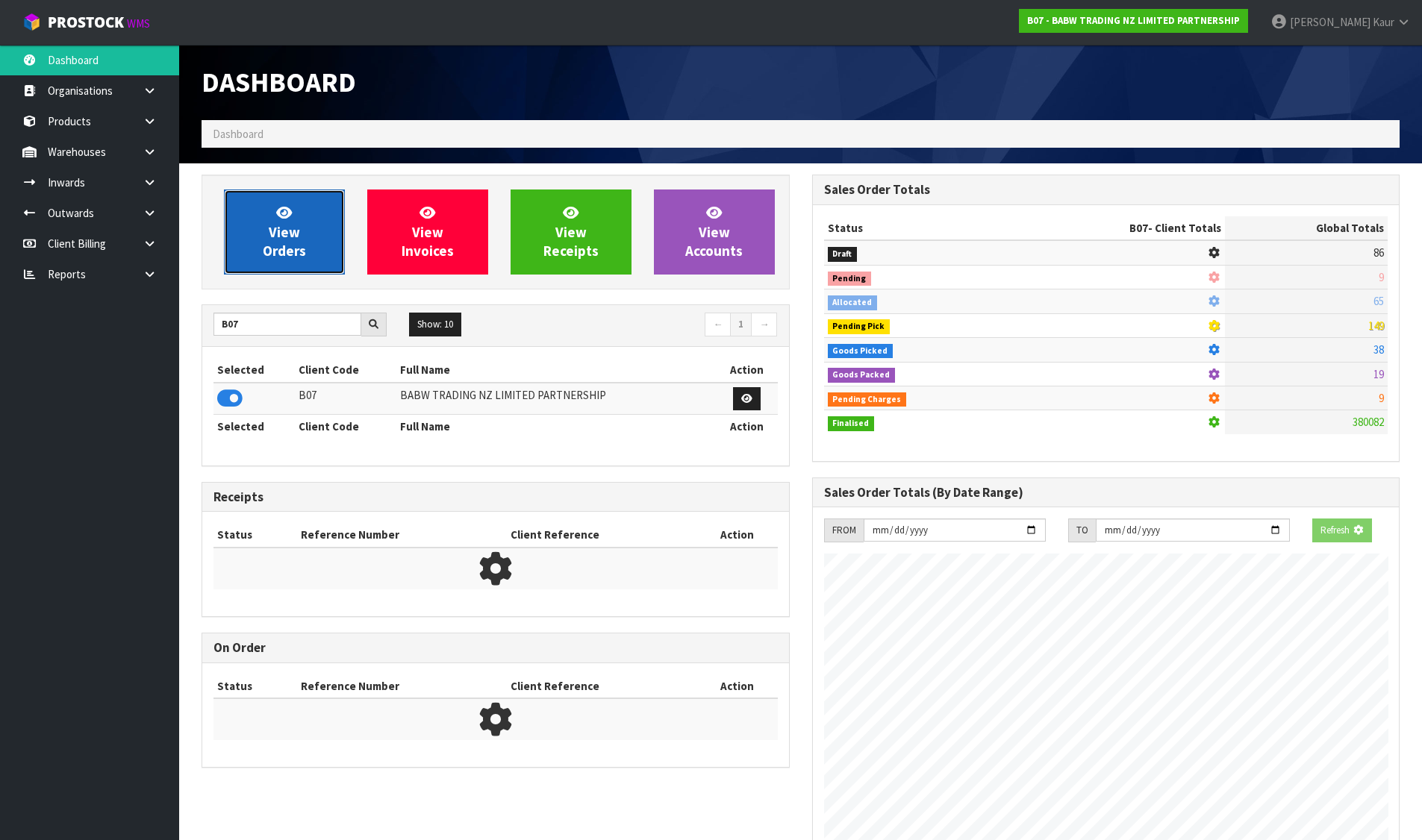
click at [257, 215] on link "View Orders" at bounding box center [284, 232] width 121 height 85
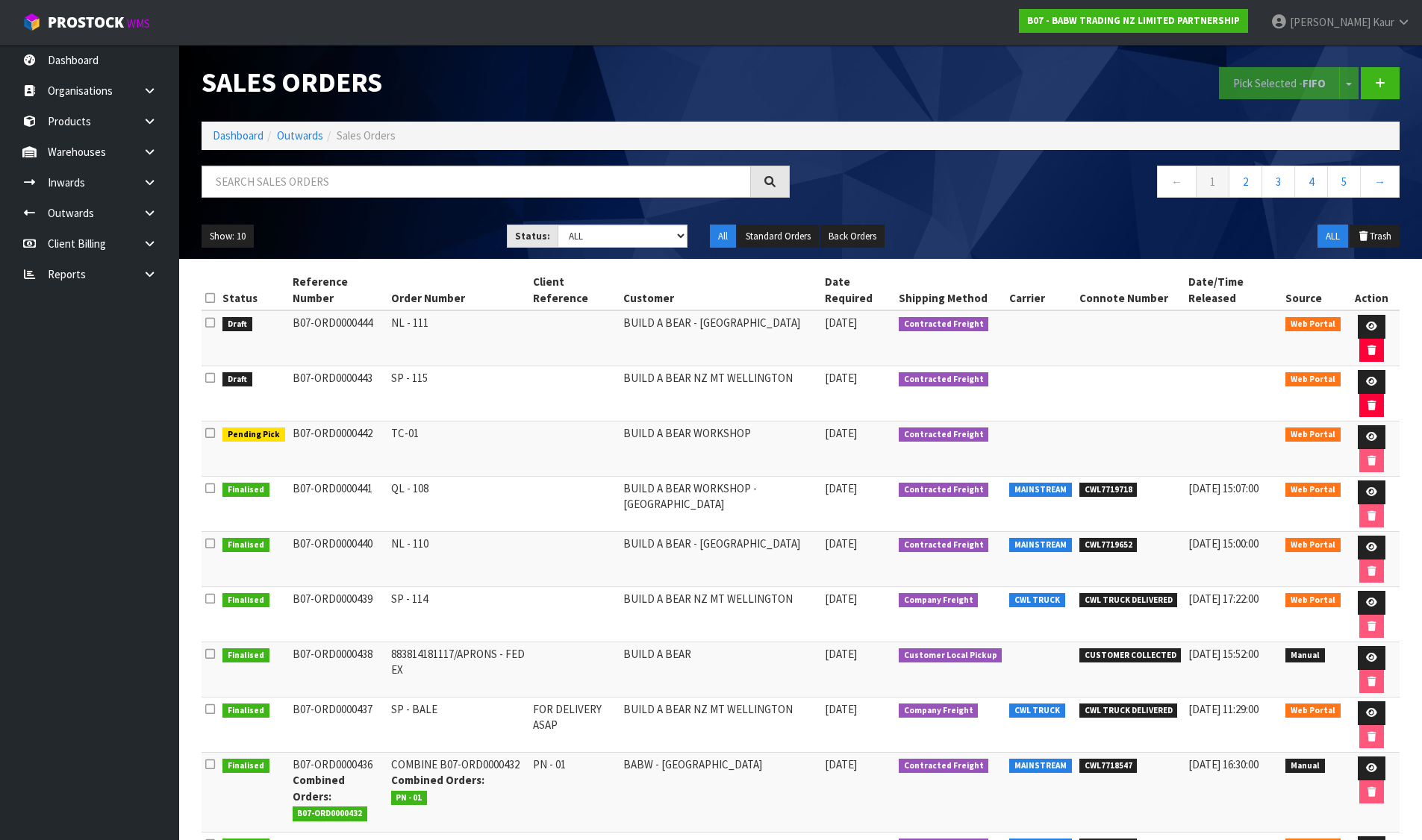
click at [212, 378] on icon at bounding box center [210, 378] width 10 height 11
click at [0, 0] on input "checkbox" at bounding box center [0, 0] width 0 height 0
click at [1286, 82] on button "Pick Selected - FIFO" at bounding box center [1279, 84] width 121 height 32
click at [1367, 377] on icon at bounding box center [1371, 382] width 11 height 10
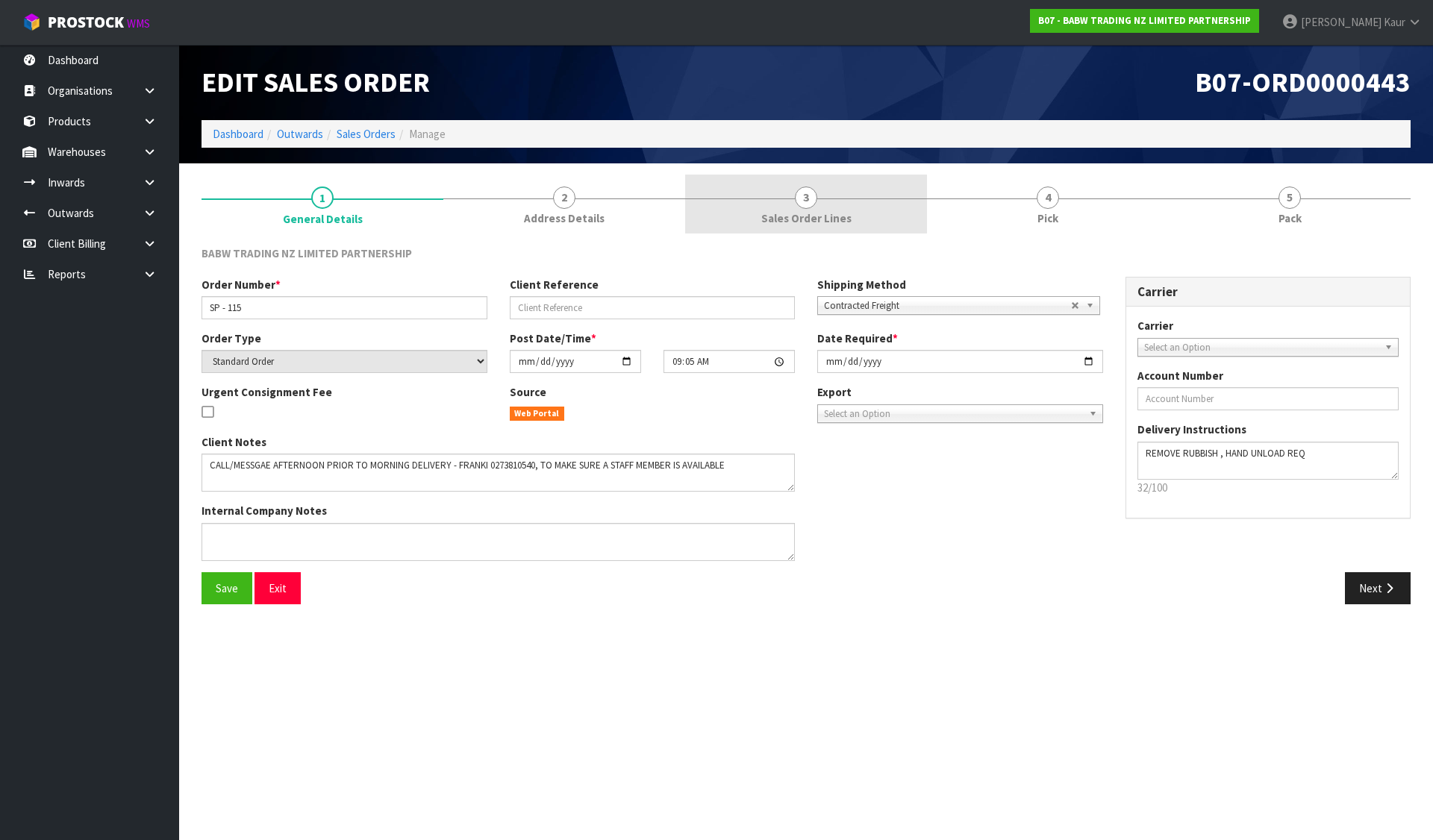
click at [839, 216] on span "Sales Order Lines" at bounding box center [807, 218] width 90 height 15
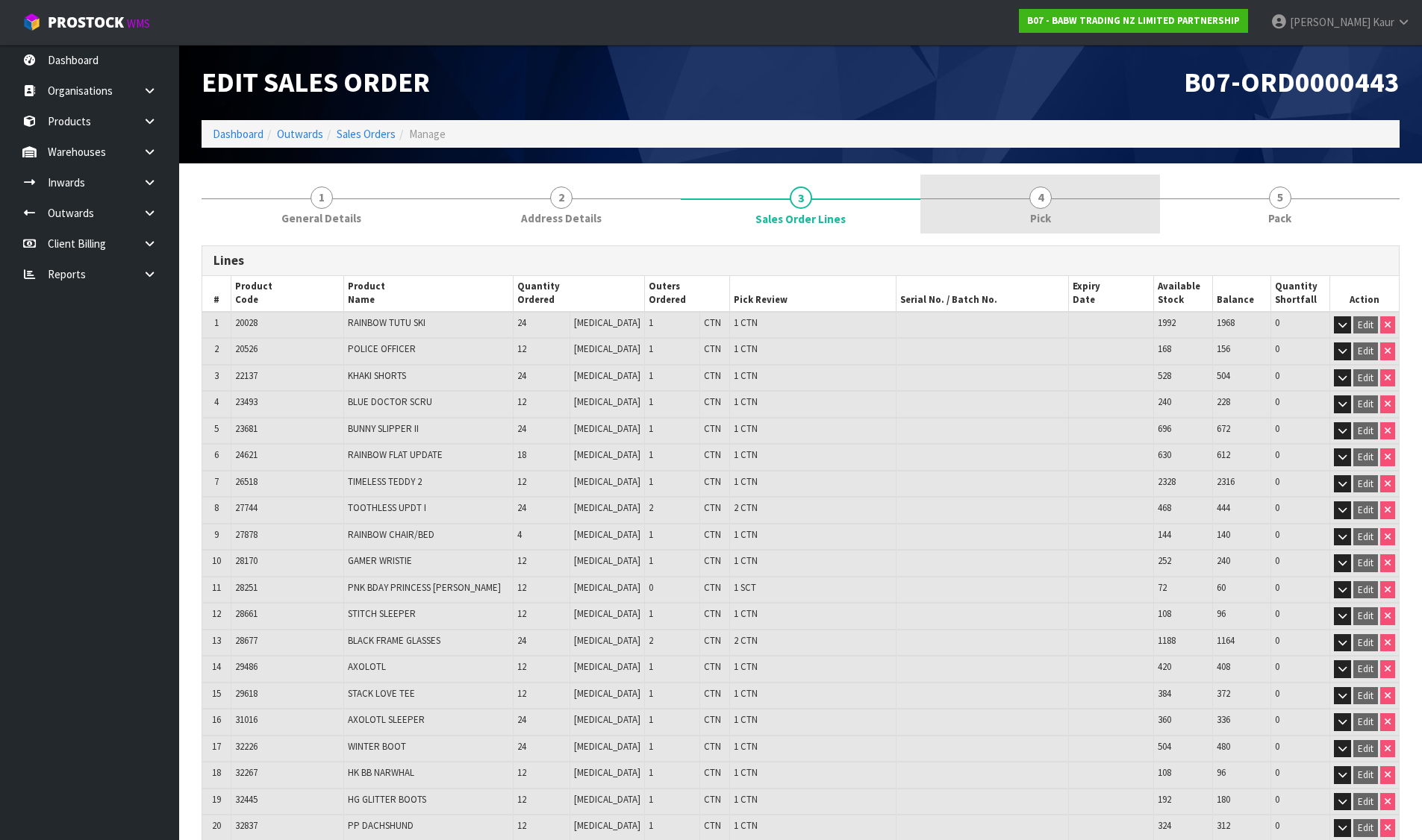
click at [1027, 185] on link "4 Pick" at bounding box center [1040, 203] width 240 height 59
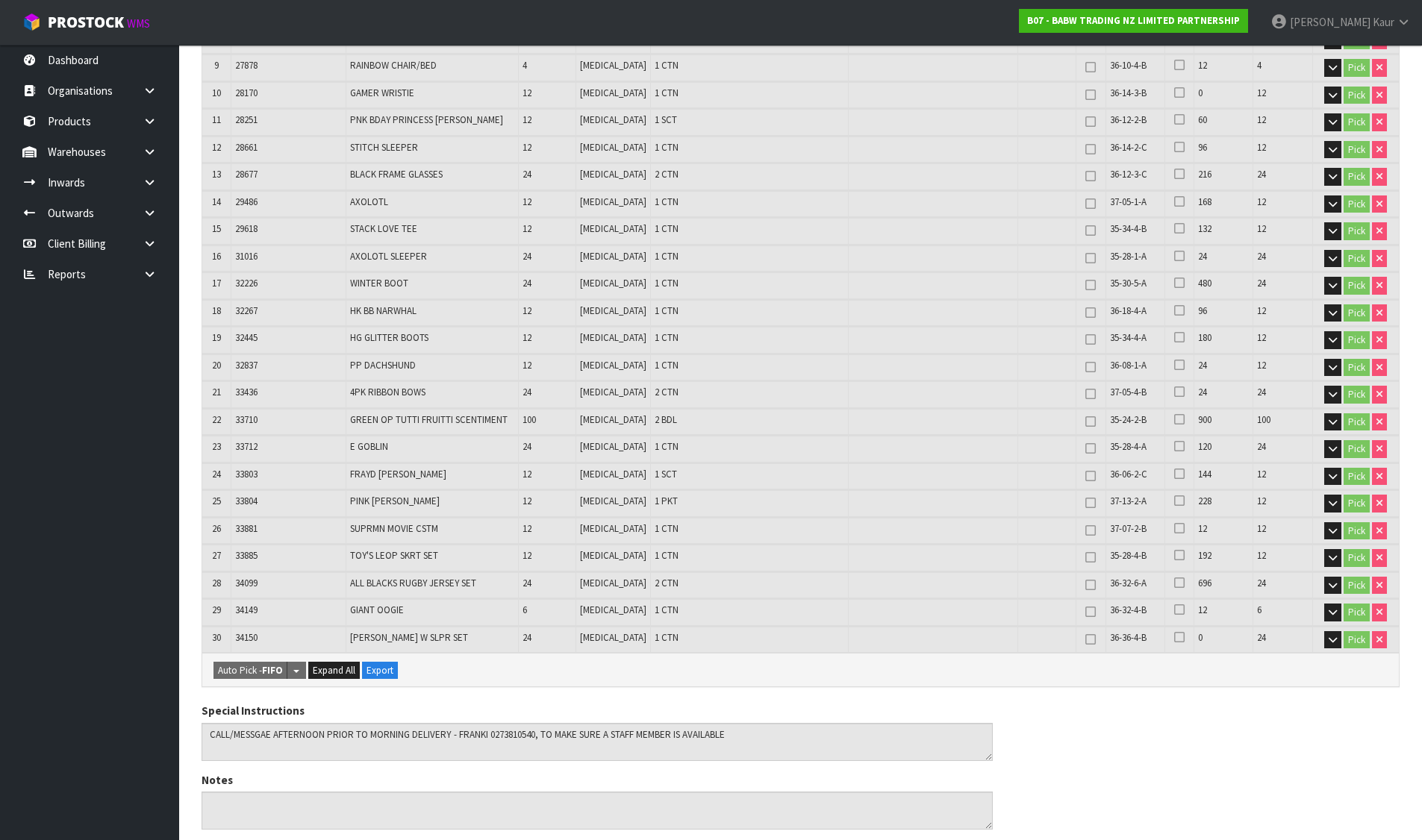
scroll to position [987, 0]
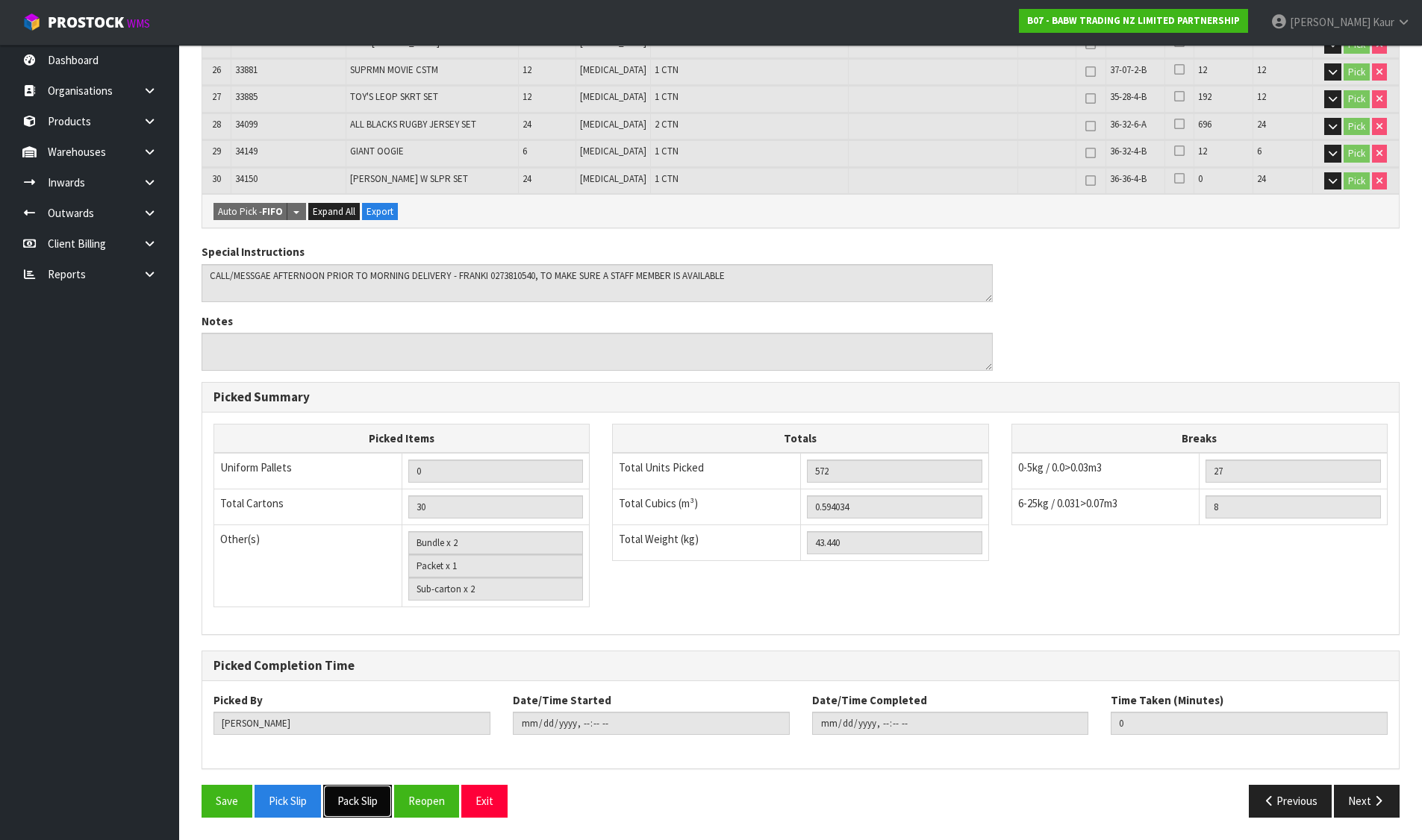
click at [376, 795] on button "Pack Slip" at bounding box center [357, 801] width 68 height 32
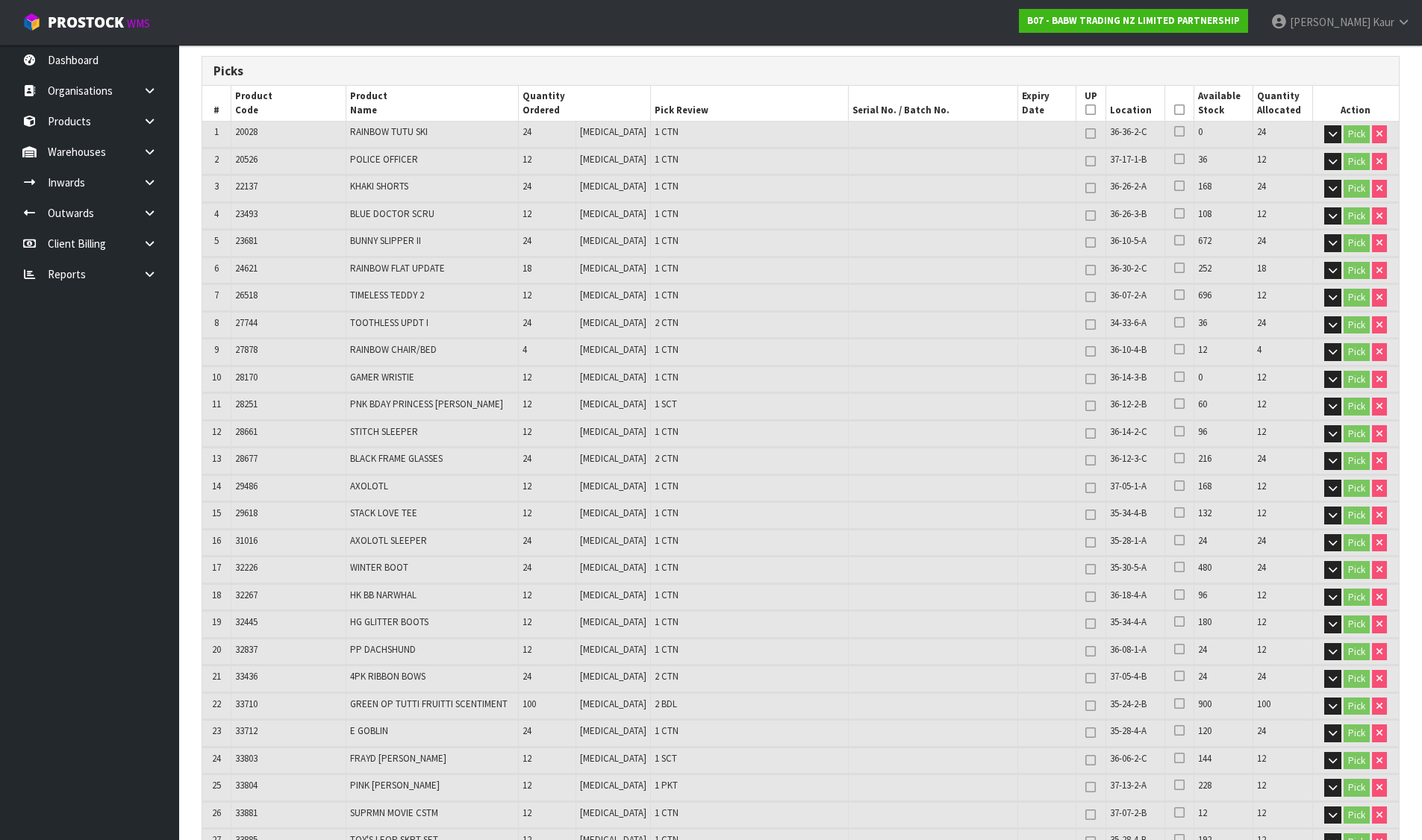
scroll to position [0, 0]
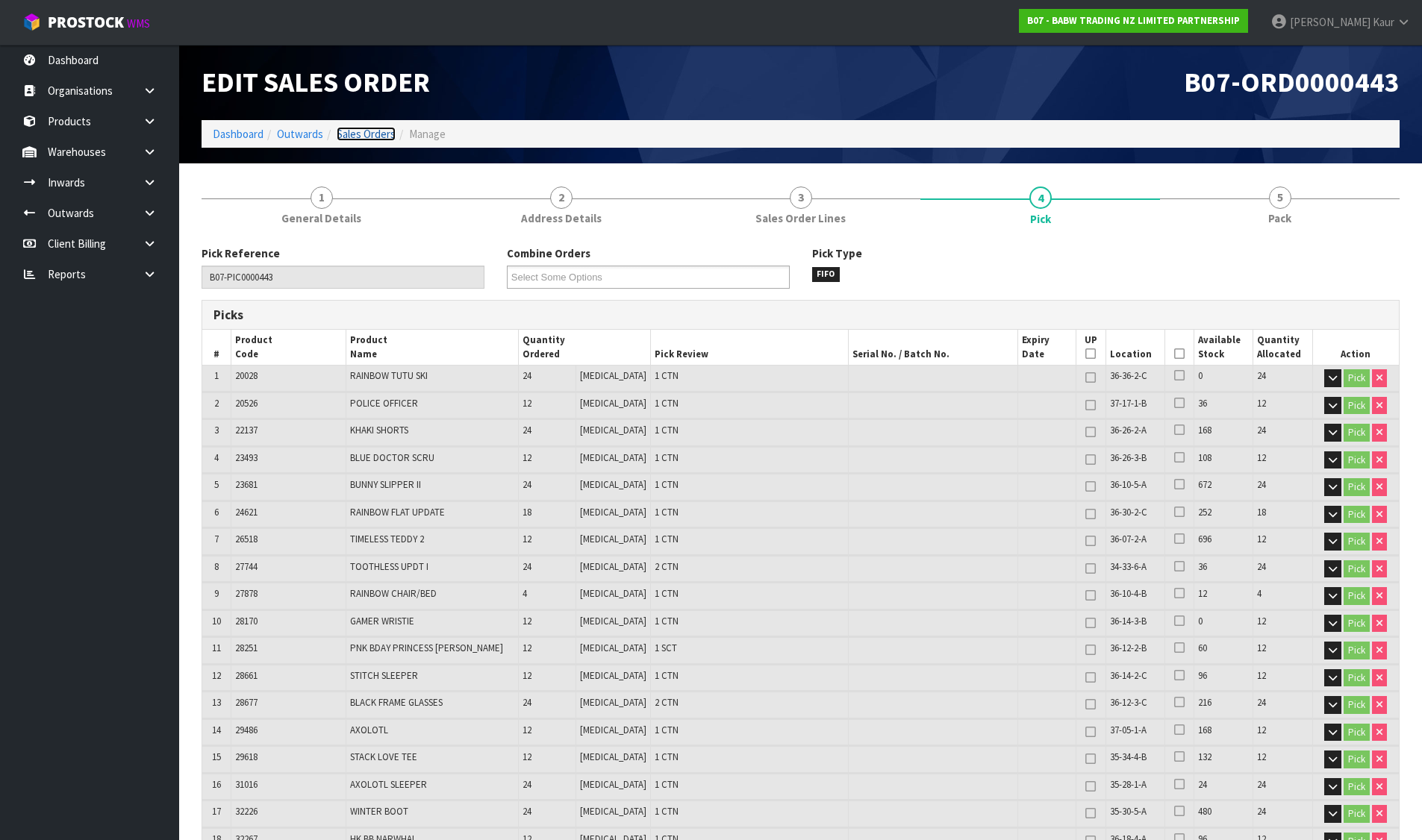
click at [369, 130] on link "Sales Orders" at bounding box center [366, 134] width 59 height 14
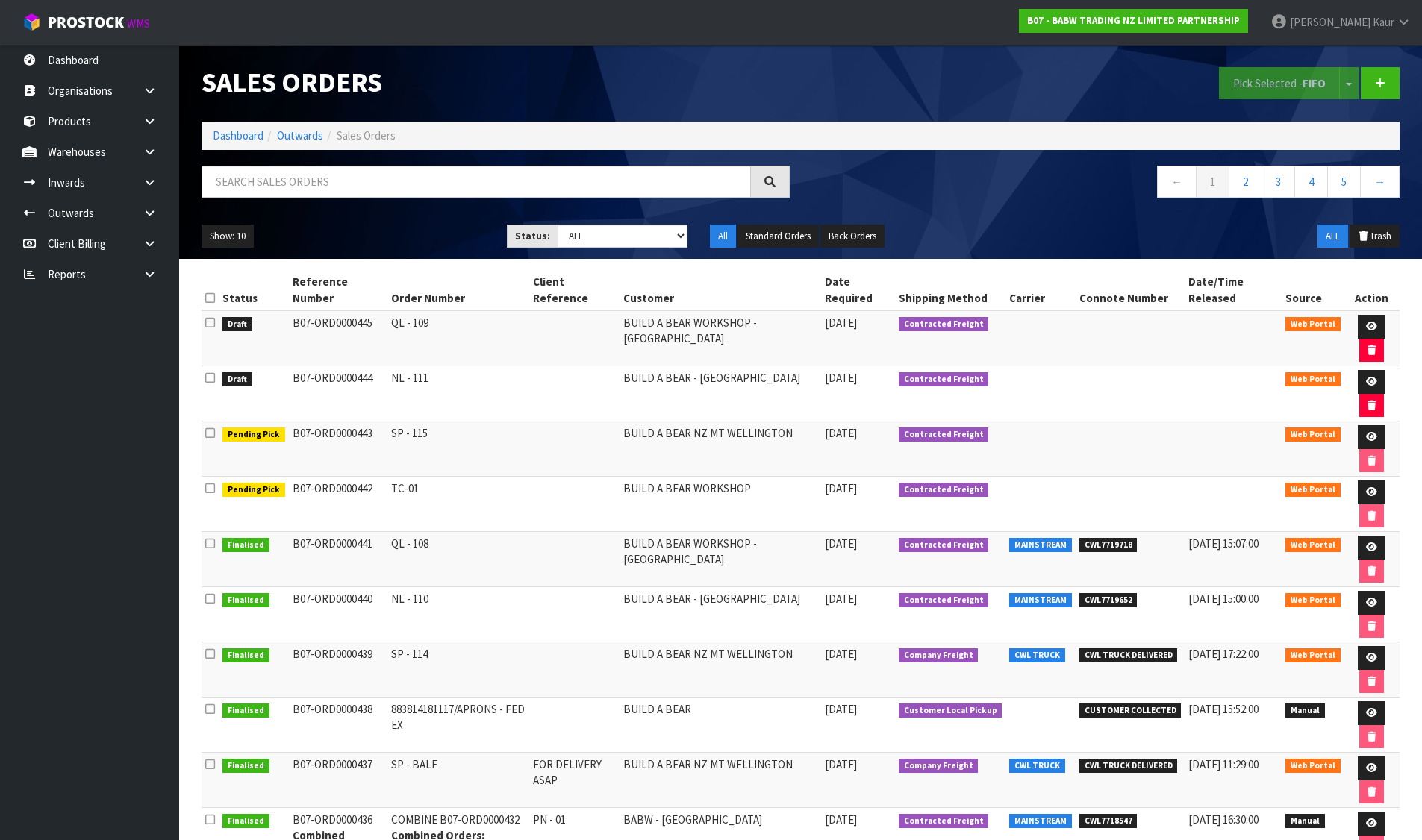
click at [212, 377] on icon at bounding box center [210, 378] width 10 height 11
click at [0, 0] on input "checkbox" at bounding box center [0, 0] width 0 height 0
click at [1271, 92] on button "Pick Selected - FIFO" at bounding box center [1279, 84] width 121 height 32
click at [1379, 375] on link at bounding box center [1371, 382] width 27 height 24
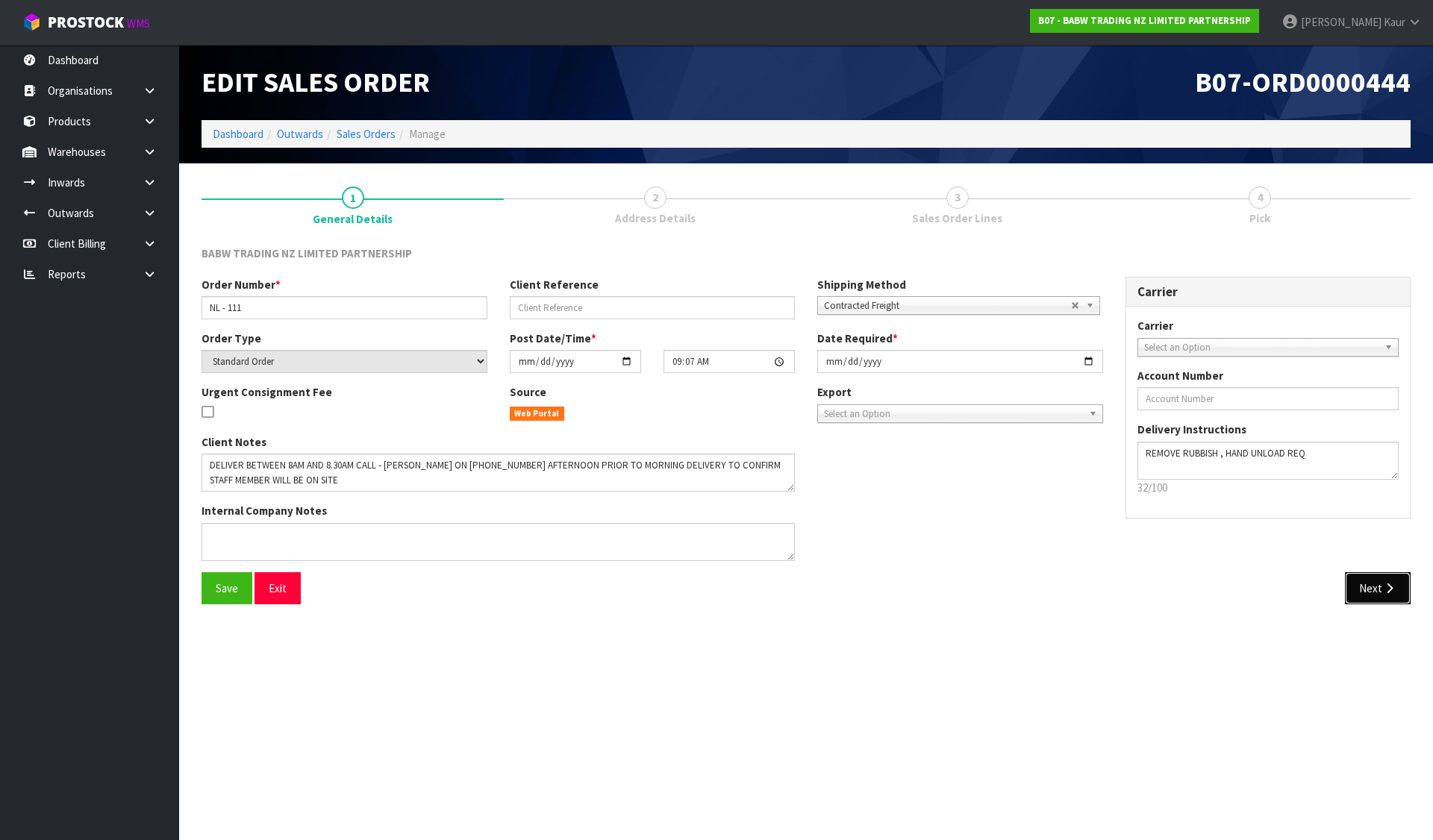
click at [1373, 585] on button "Next" at bounding box center [1378, 588] width 66 height 32
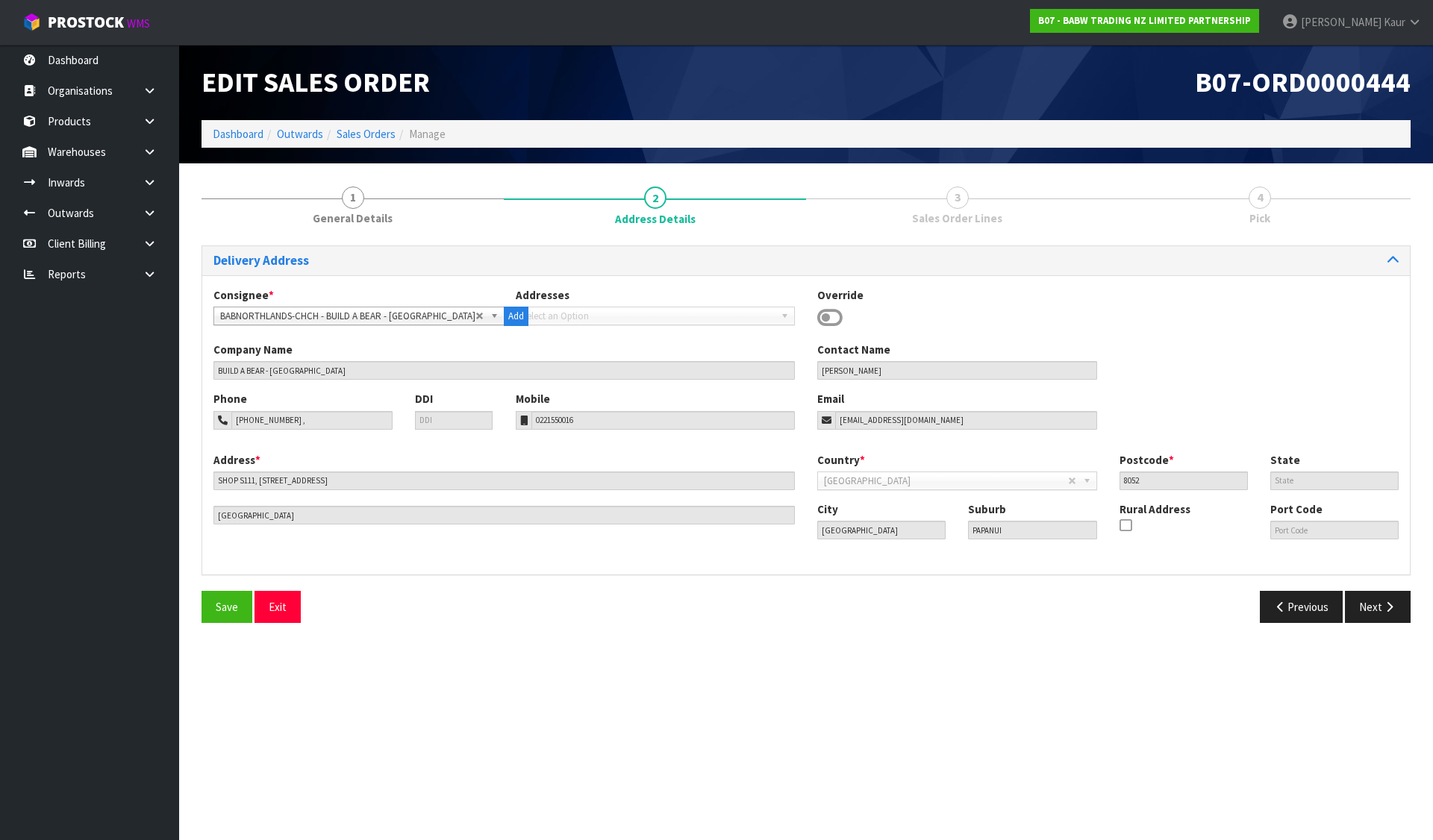
click at [1392, 628] on div "Save Exit Previous Next" at bounding box center [806, 613] width 1231 height 43
click at [1391, 621] on button "Next" at bounding box center [1378, 607] width 66 height 32
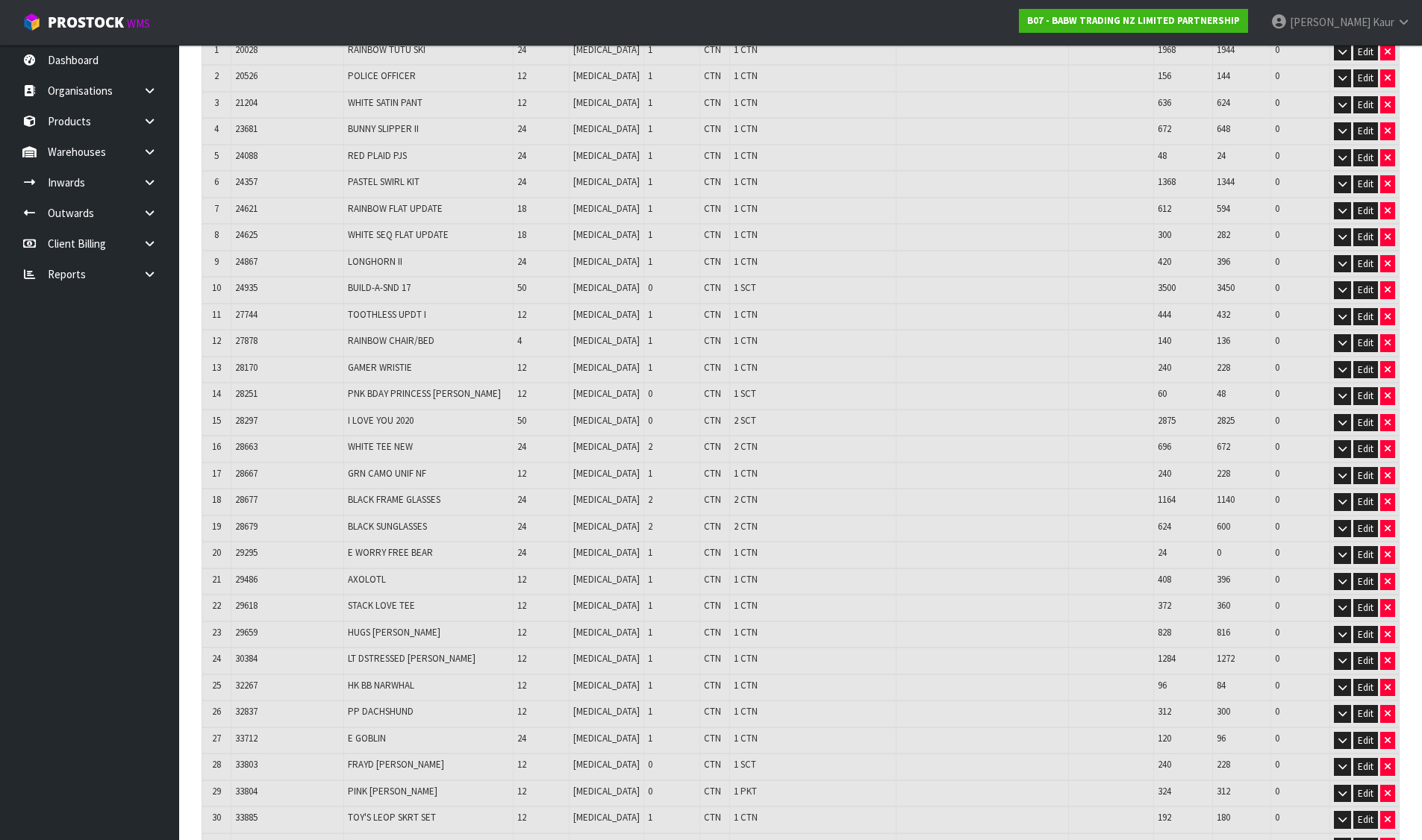
scroll to position [448, 0]
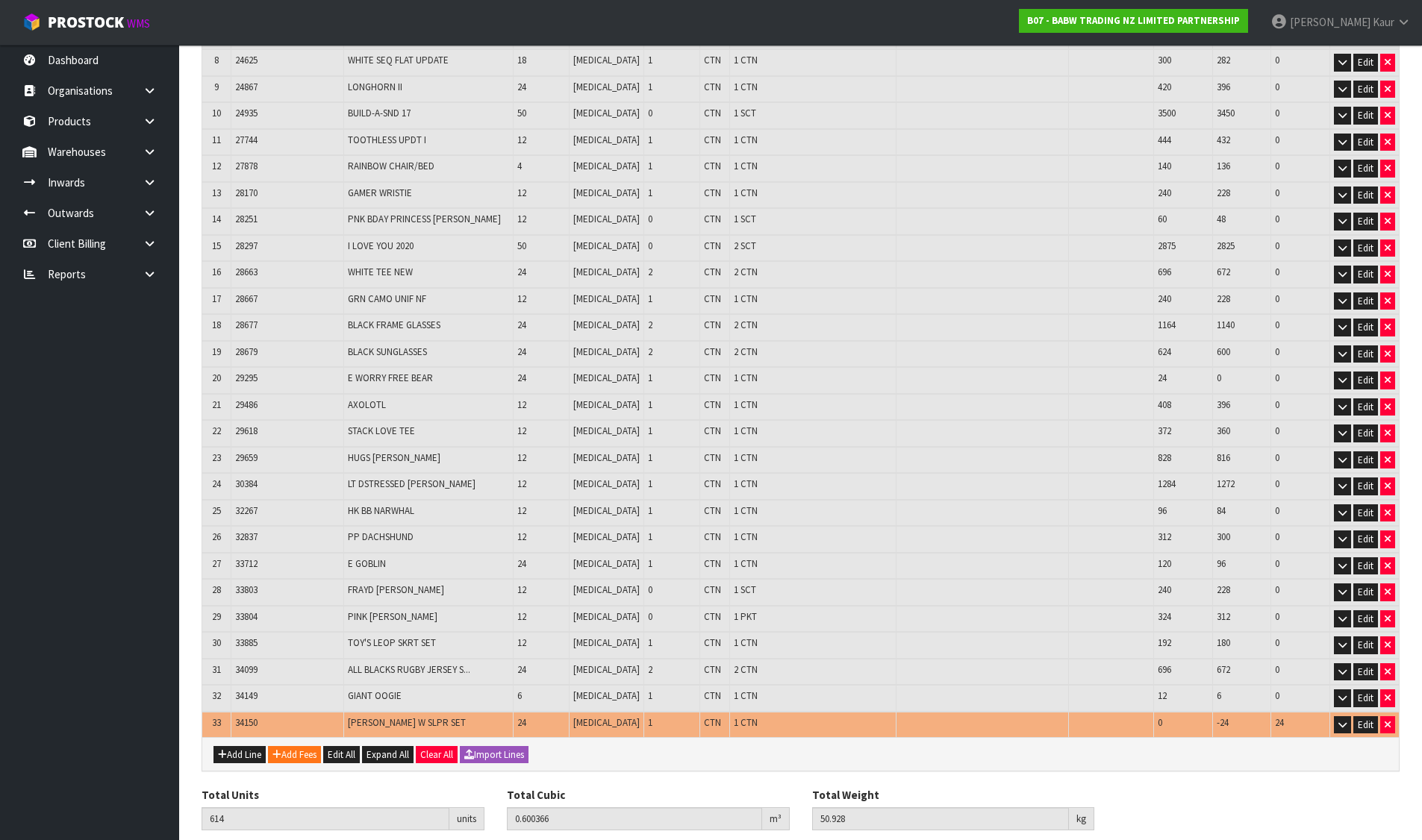
click at [245, 723] on span "34150" at bounding box center [246, 723] width 23 height 13
copy span "34150"
click at [87, 129] on link "Products" at bounding box center [89, 121] width 179 height 31
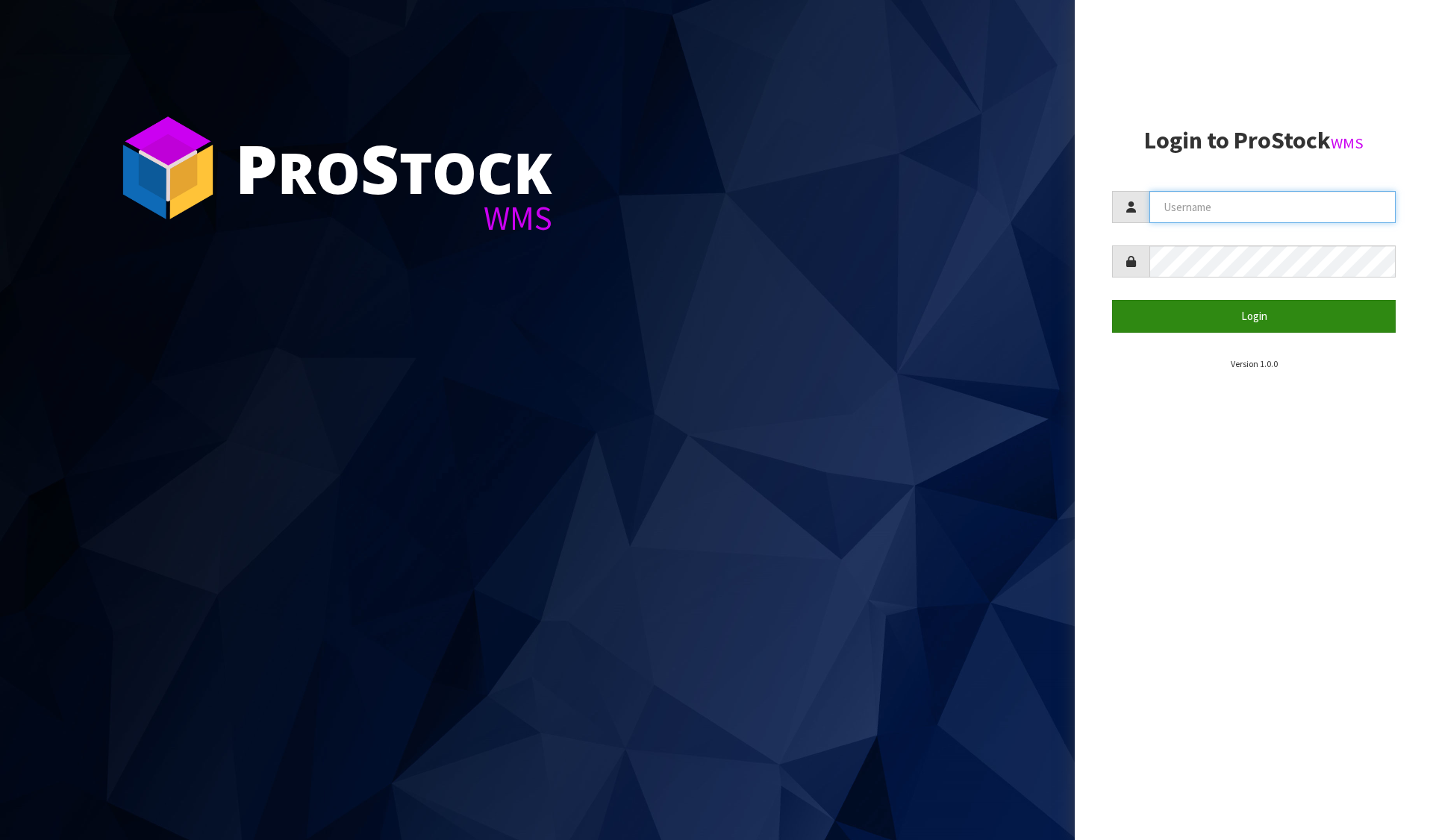
type input "[PERSON_NAME][EMAIL_ADDRESS][DOMAIN_NAME]"
click at [1204, 308] on button "Login" at bounding box center [1254, 316] width 284 height 32
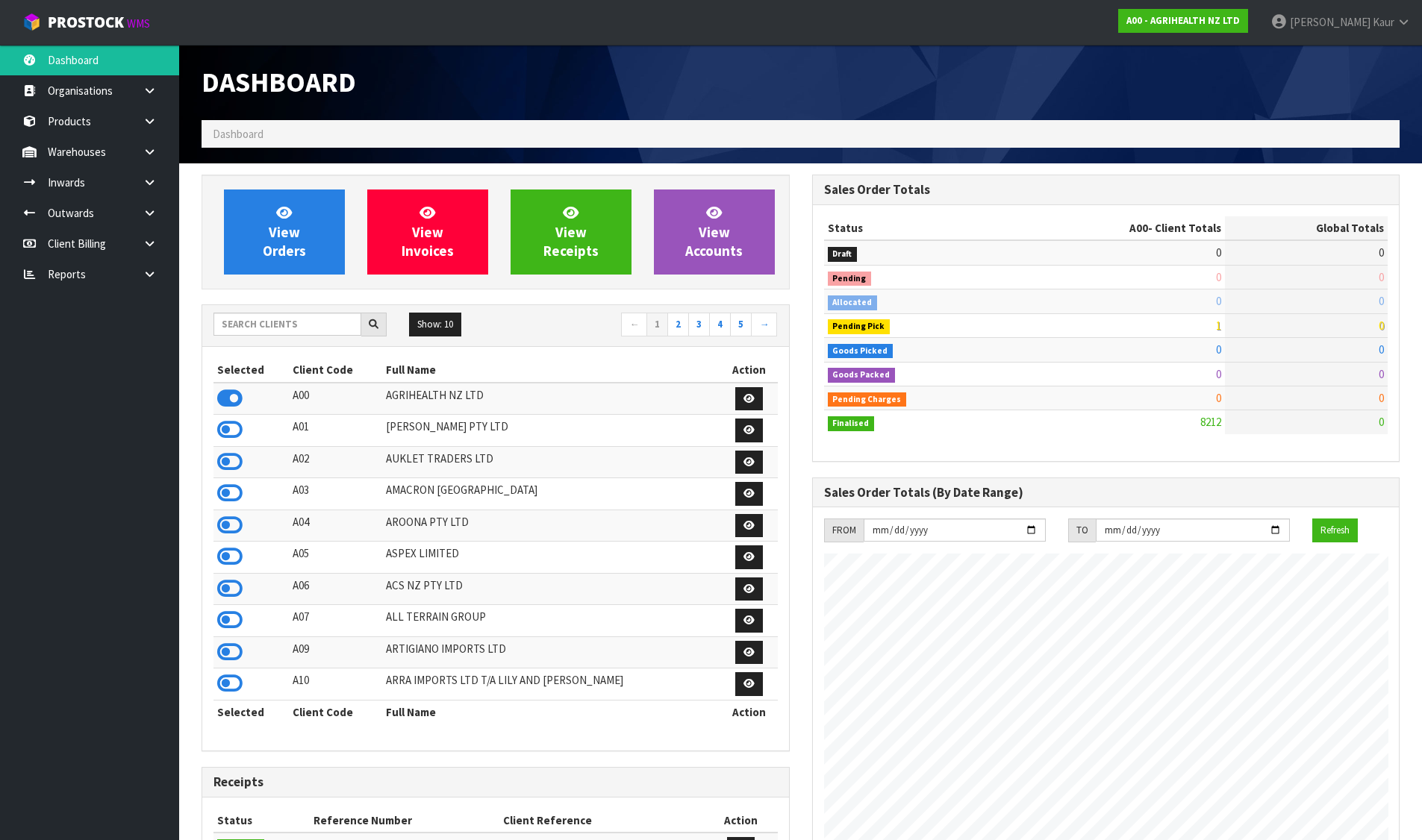
scroll to position [1130, 610]
click at [238, 328] on input "text" at bounding box center [287, 324] width 148 height 23
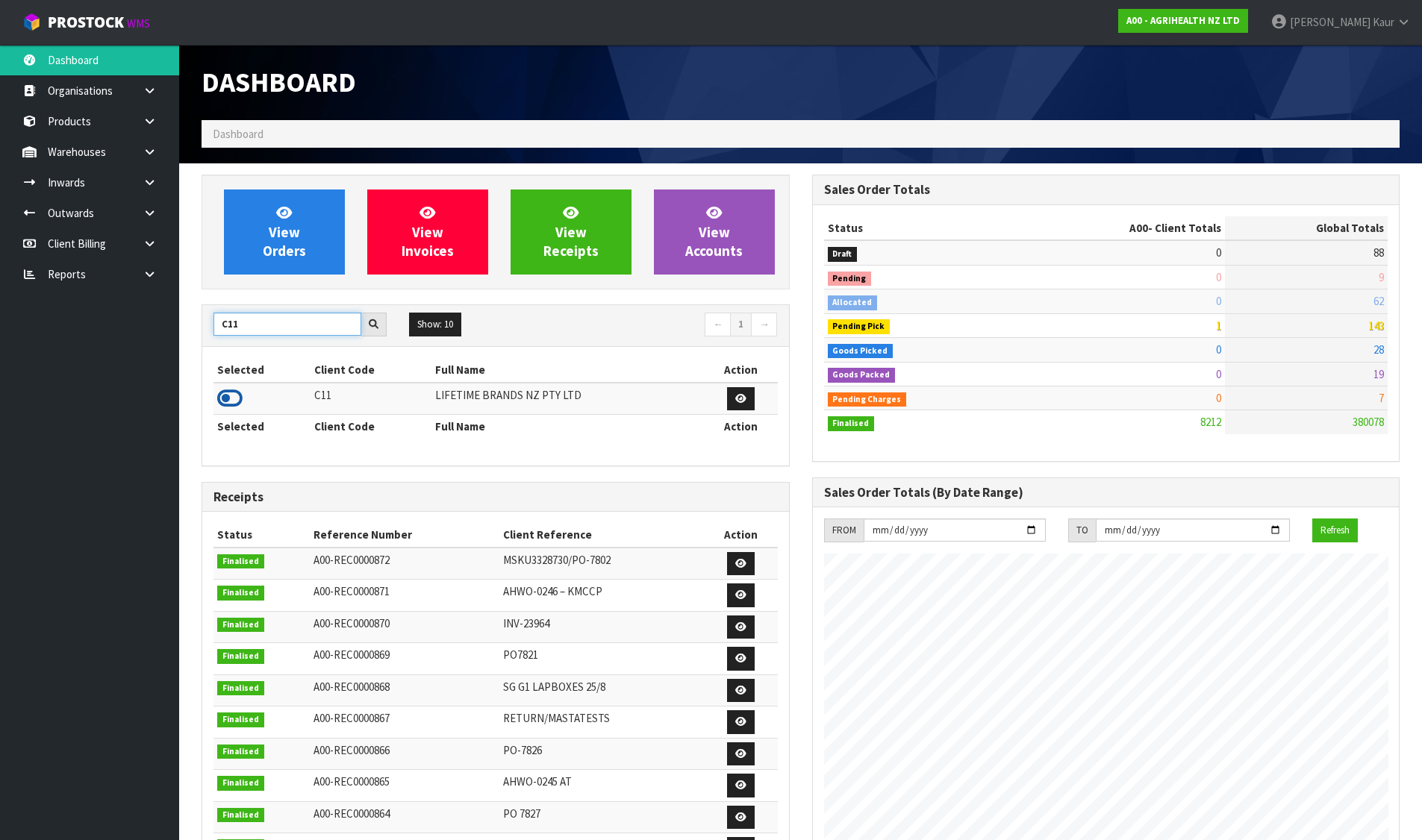
type input "C11"
click at [224, 389] on icon at bounding box center [230, 399] width 26 height 23
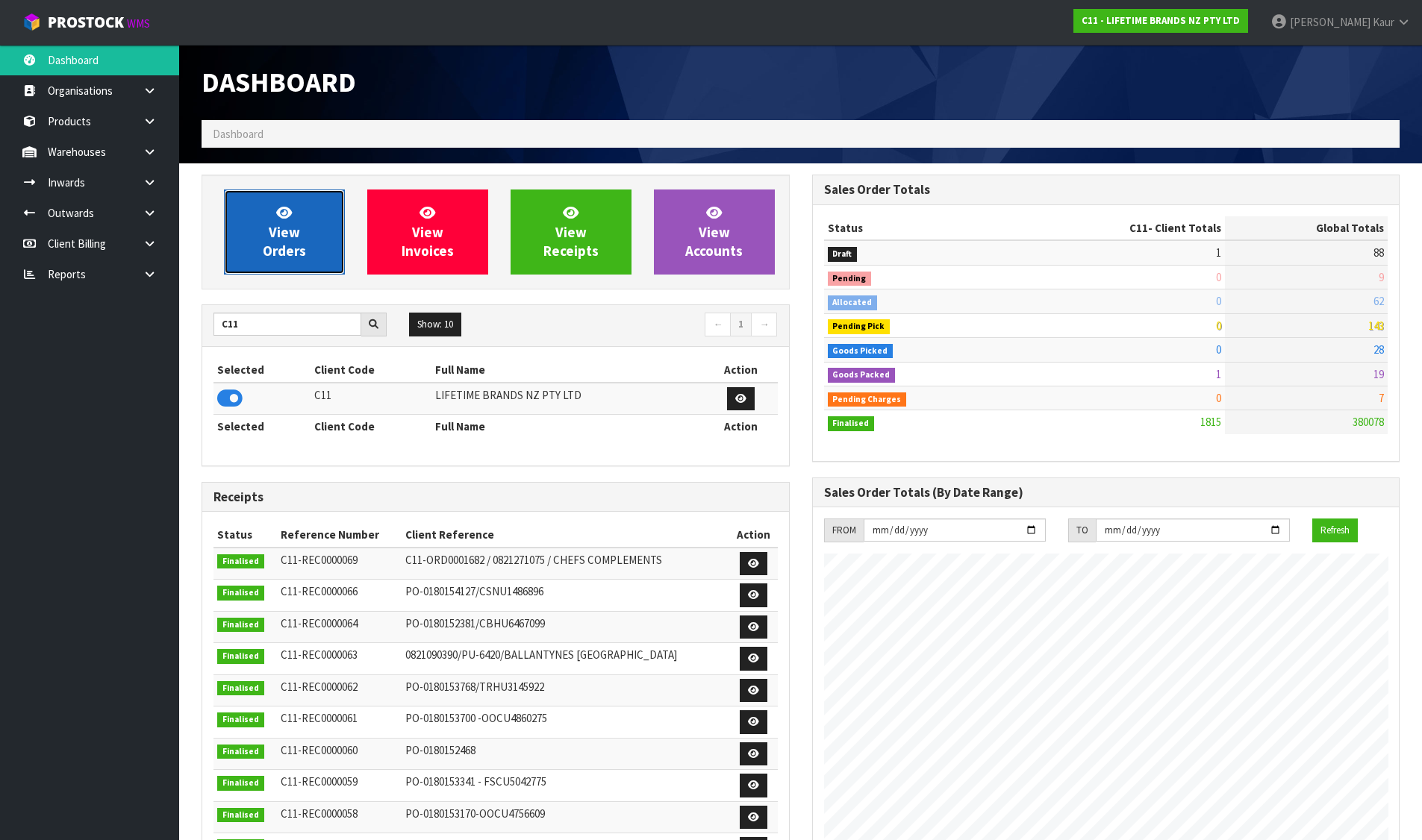
click at [281, 225] on span "View Orders" at bounding box center [285, 232] width 43 height 56
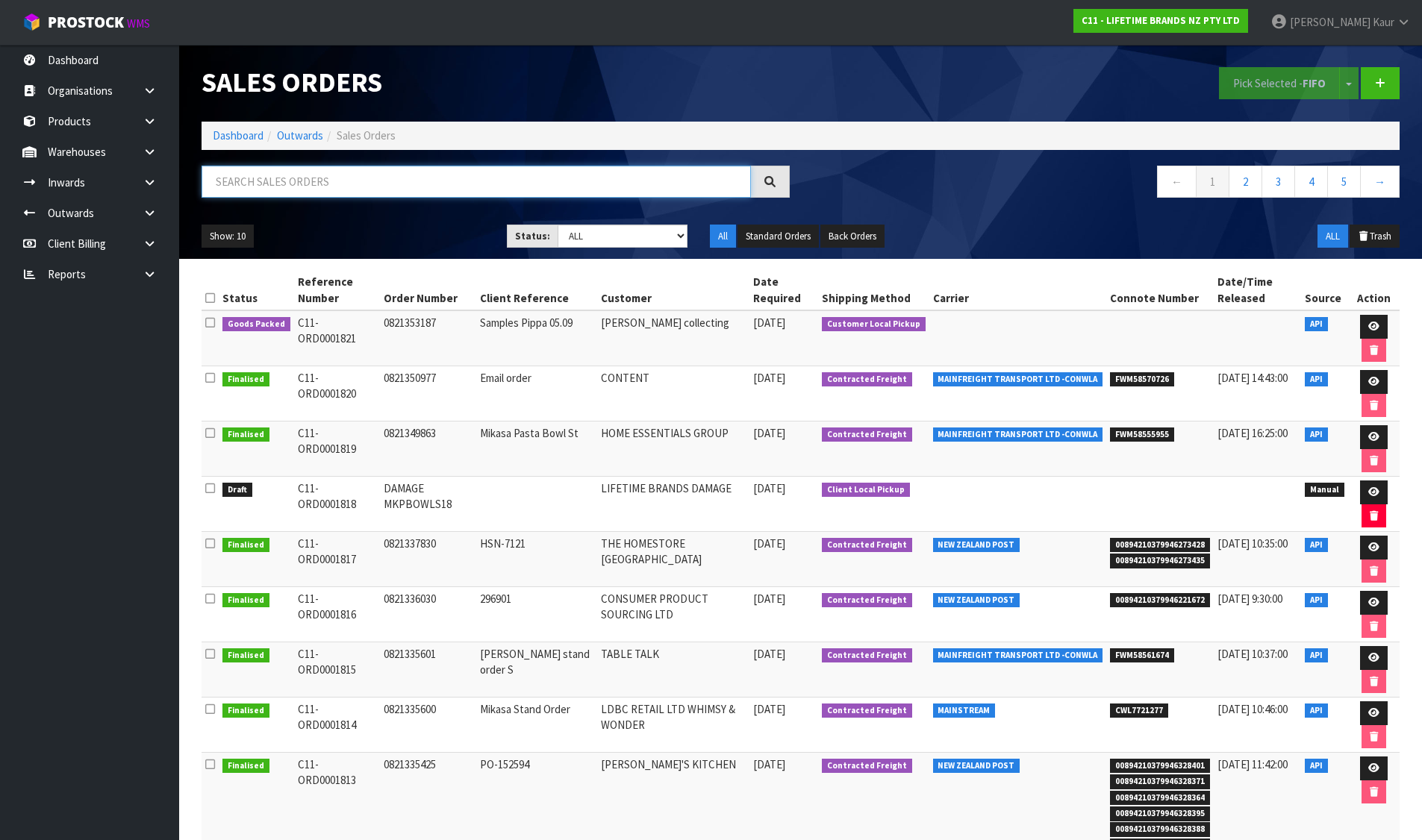
paste input "MKPBOWLS18"
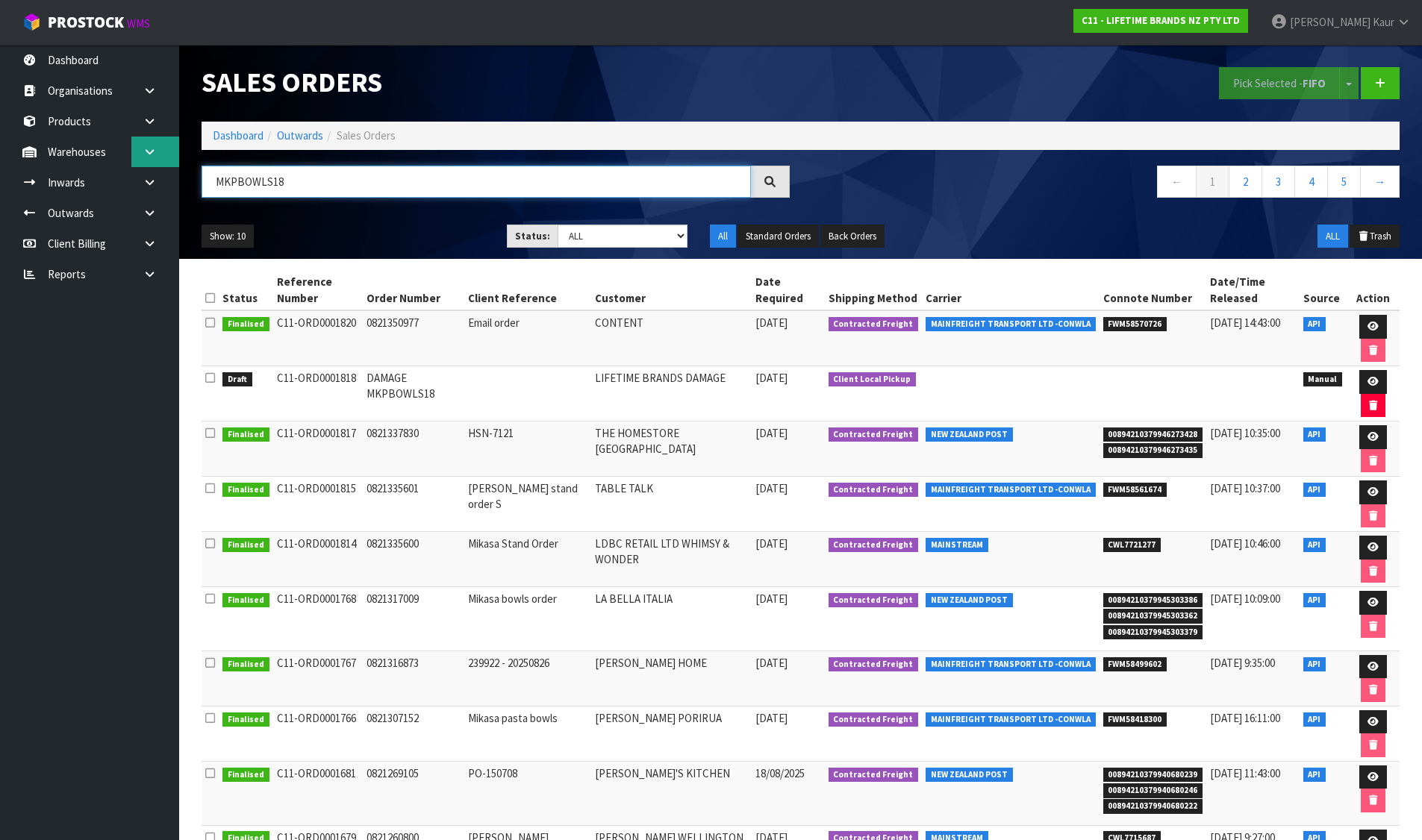
type input "MKPBOWLS18"
click at [154, 151] on icon at bounding box center [150, 152] width 14 height 11
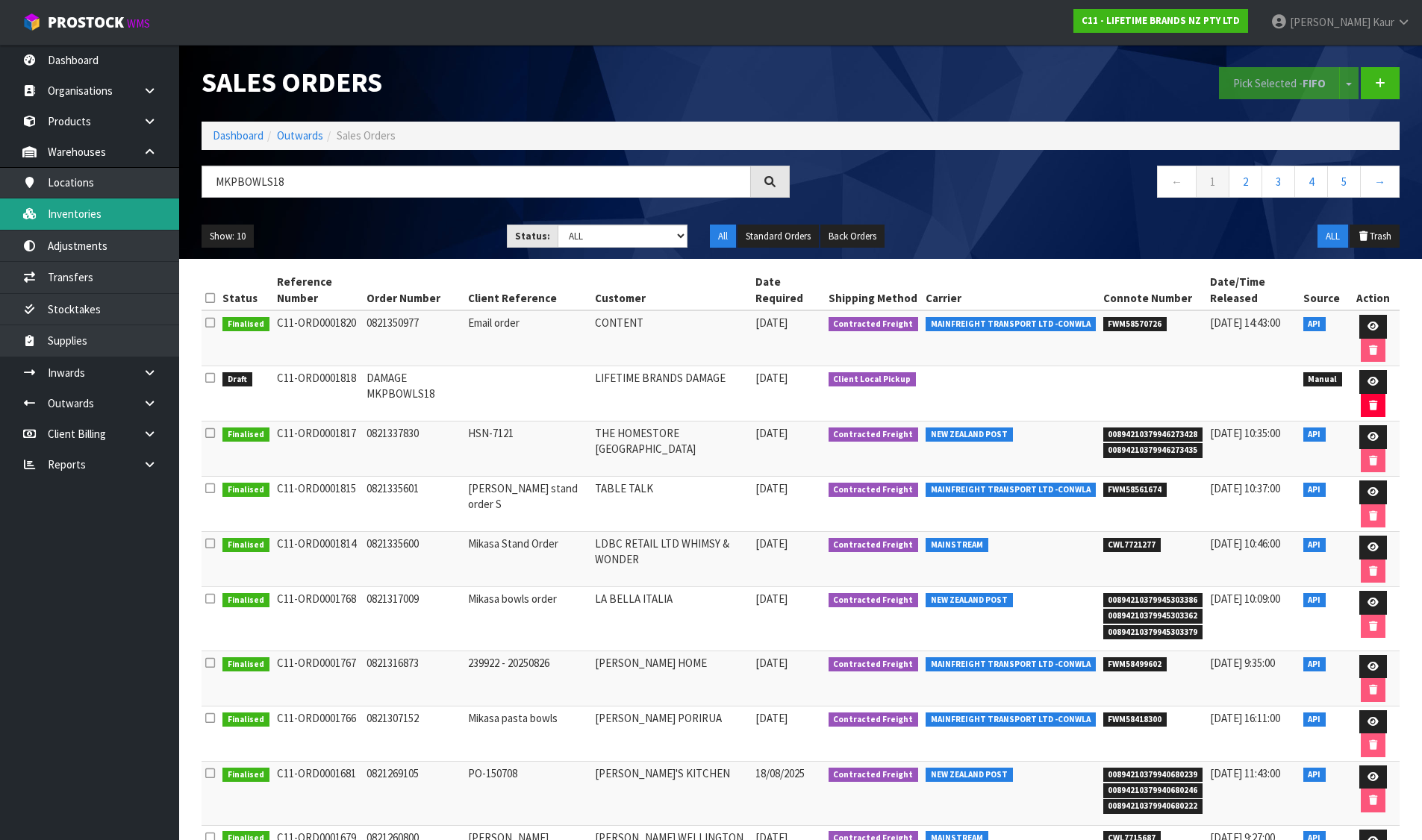
click at [120, 214] on link "Inventories" at bounding box center [89, 214] width 179 height 31
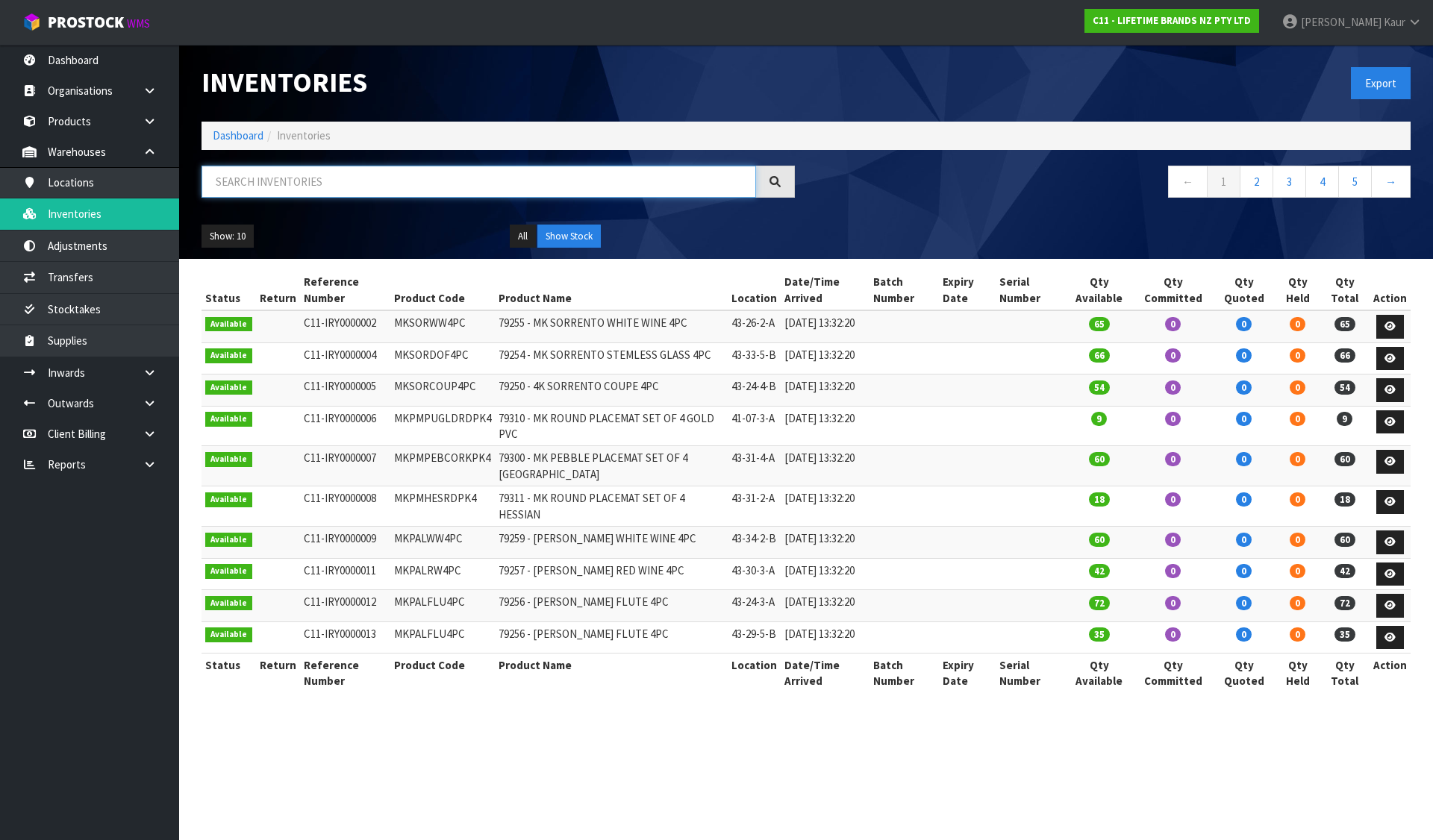
click at [245, 189] on input "text" at bounding box center [479, 182] width 555 height 32
paste input "MKPBOWLS18"
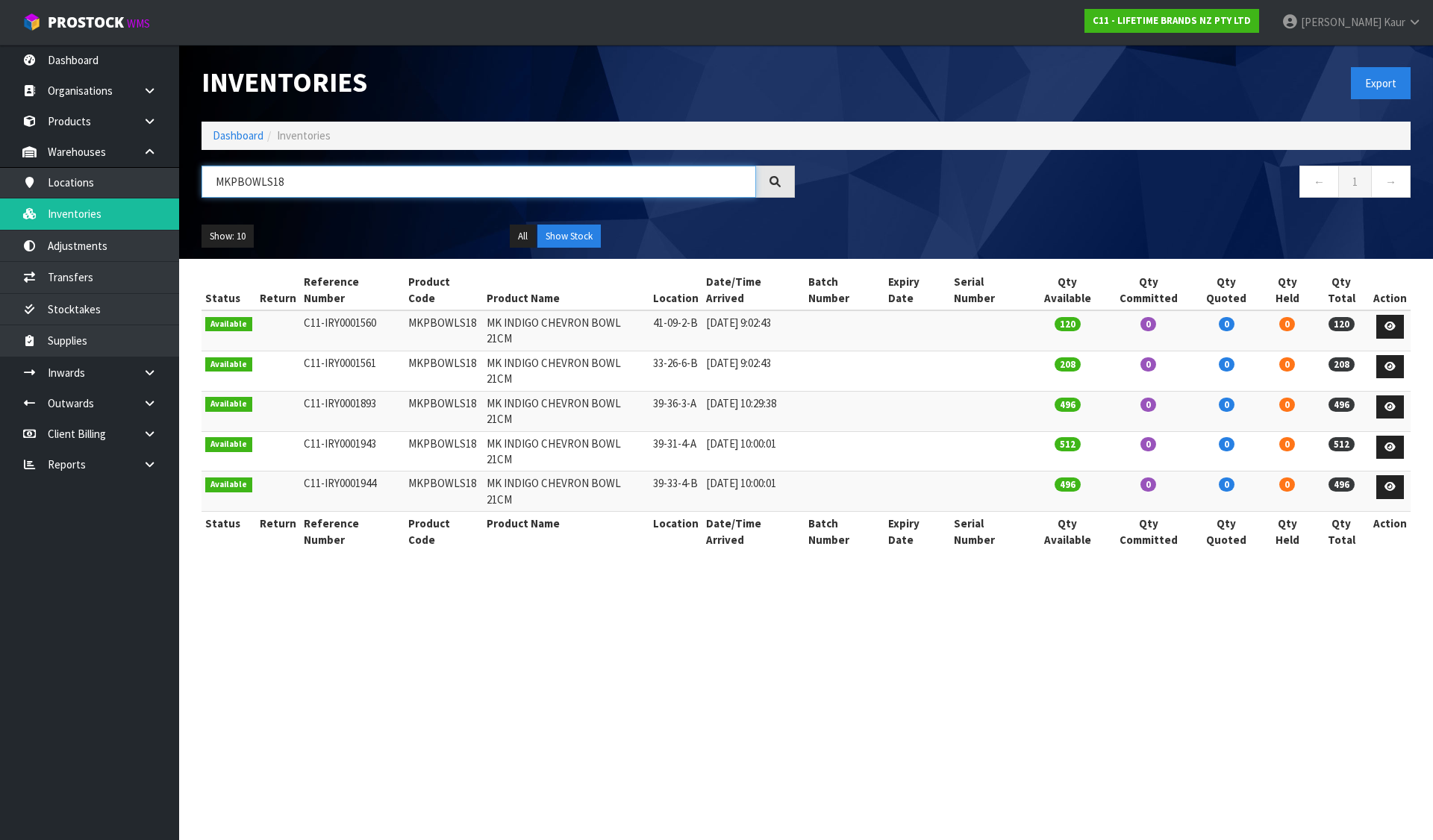
click at [249, 182] on input "MKPBOWLS18" at bounding box center [479, 182] width 555 height 32
paste input "27"
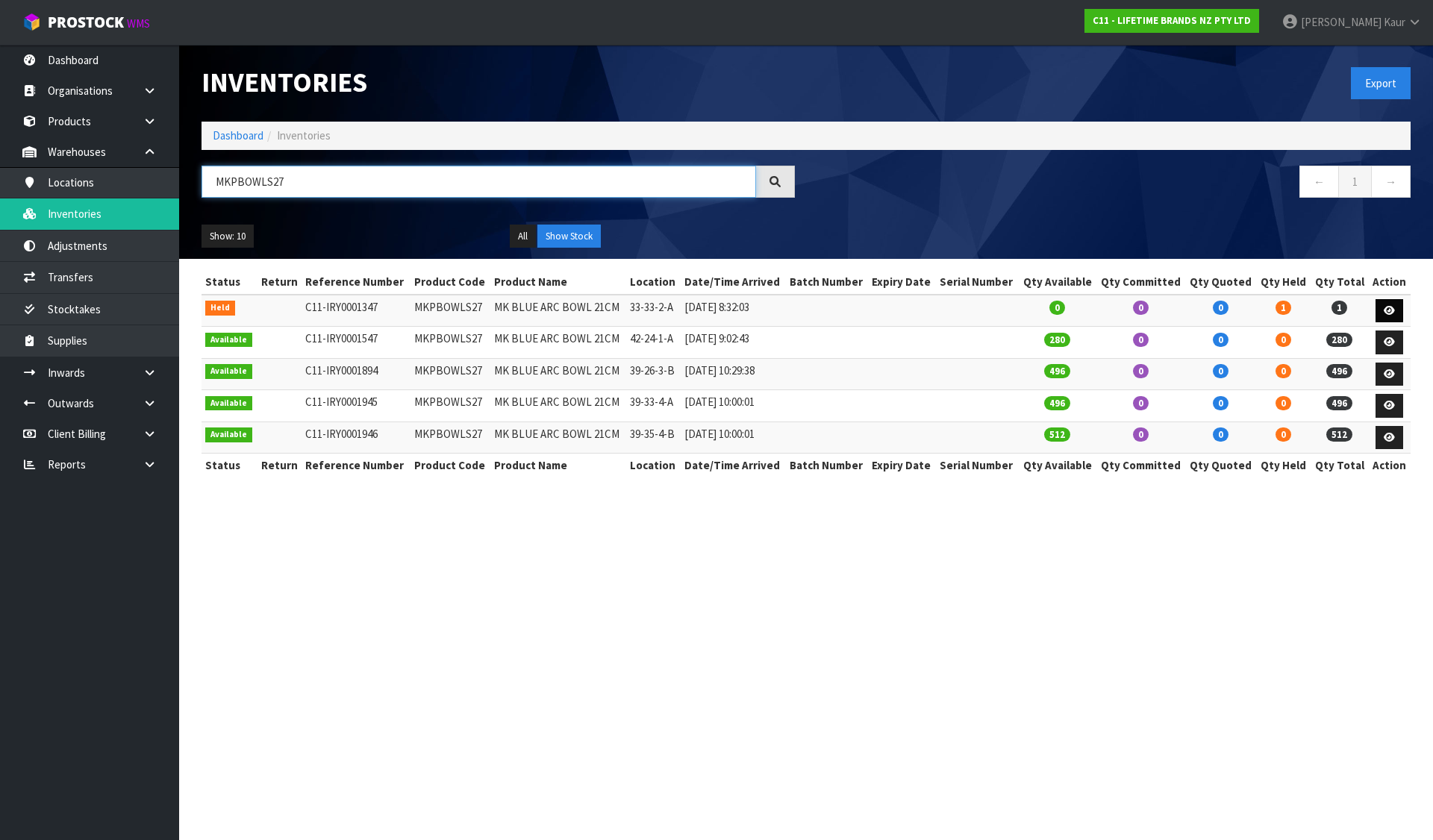
type input "MKPBOWLS27"
click at [1396, 310] on link at bounding box center [1389, 311] width 27 height 24
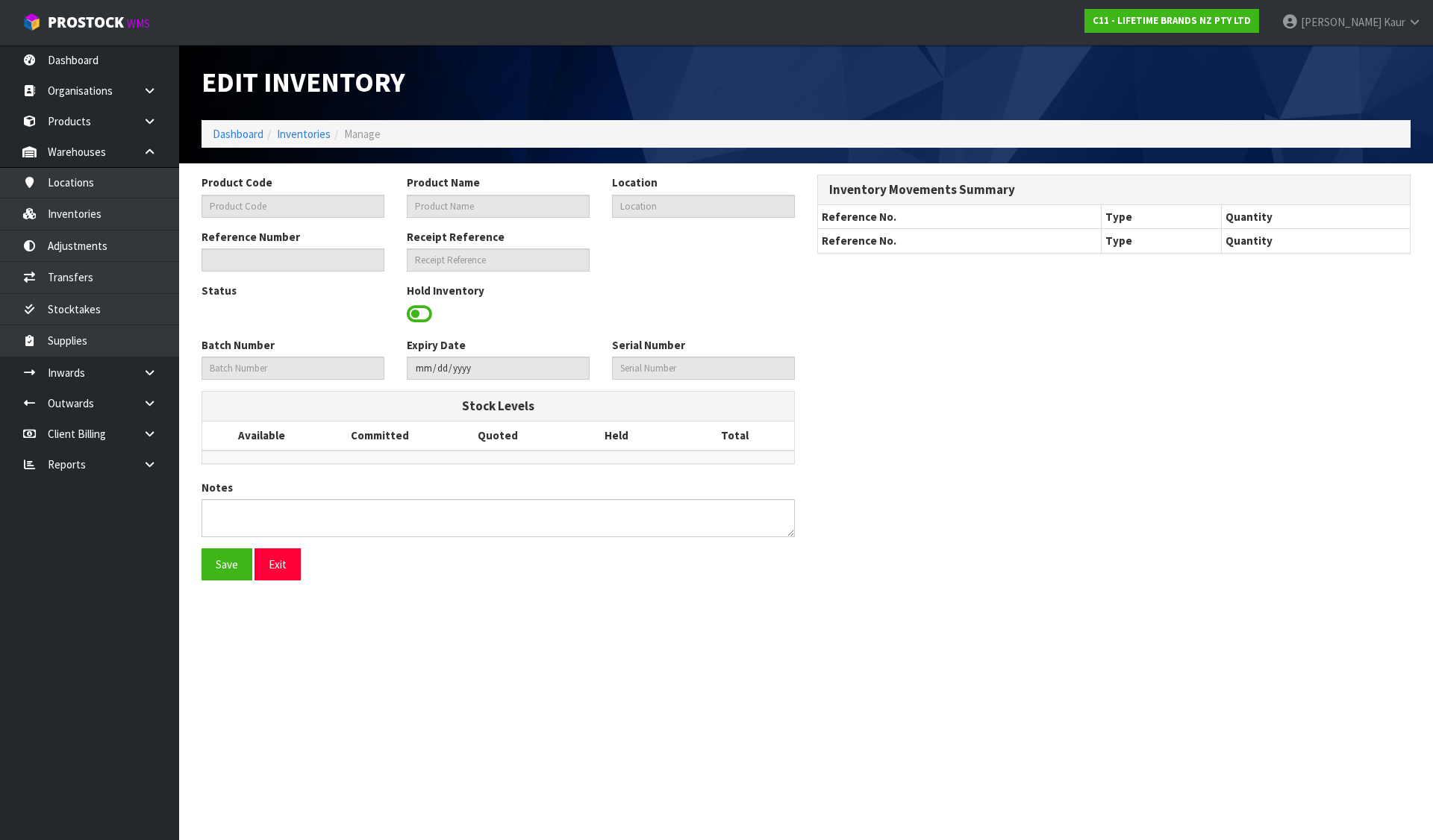
type input "MKPBOWLS27"
type input "MK BLUE ARC BOWL 21CM"
type input "33-33-2-A"
type input "C11-IRY0001347"
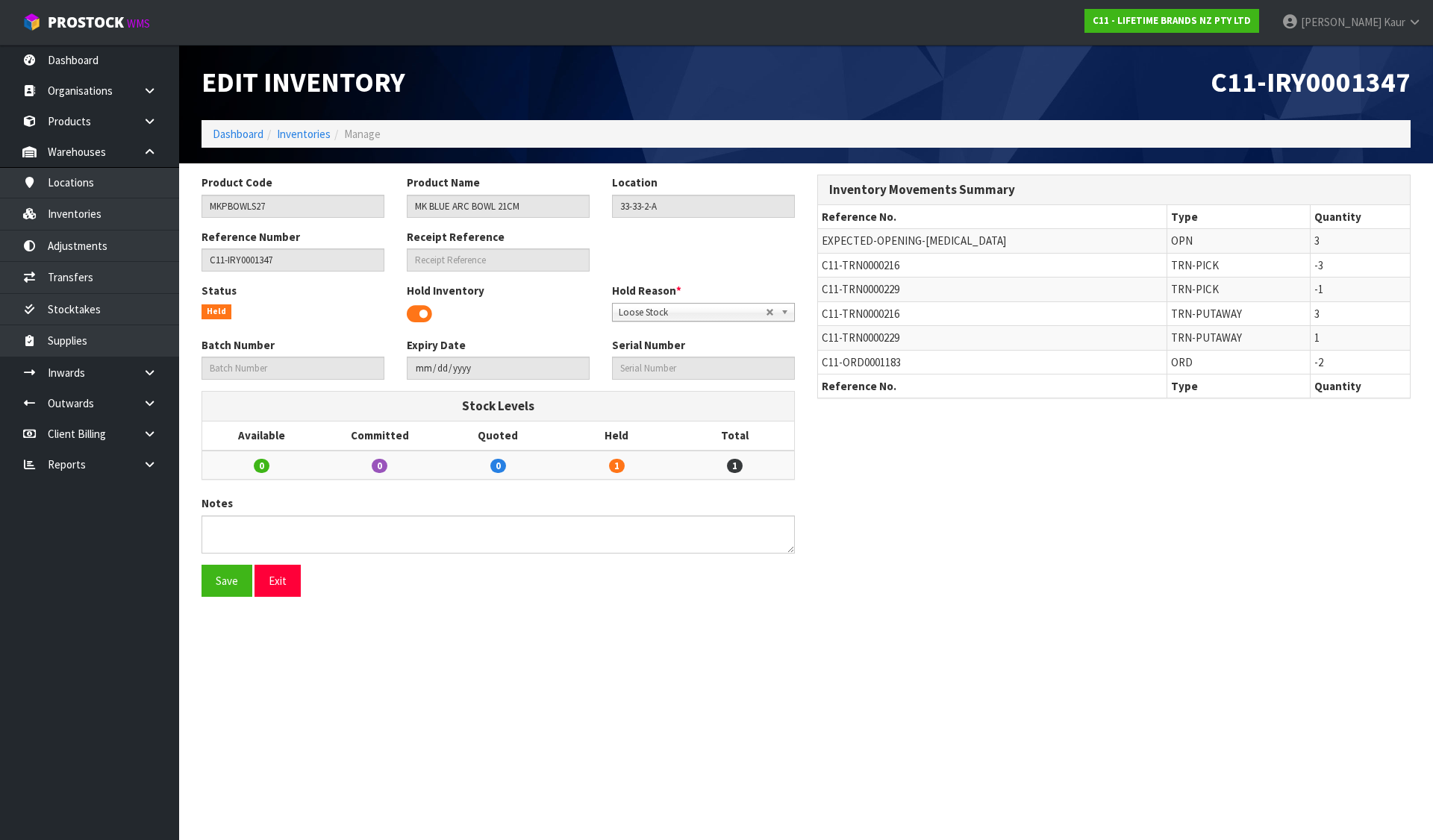
drag, startPoint x: 420, startPoint y: 311, endPoint x: 530, endPoint y: 316, distance: 110.1
click at [530, 316] on div at bounding box center [498, 314] width 183 height 23
click at [413, 305] on span at bounding box center [420, 314] width 26 height 23
click at [429, 315] on span at bounding box center [420, 314] width 26 height 23
click at [429, 312] on span at bounding box center [420, 314] width 26 height 23
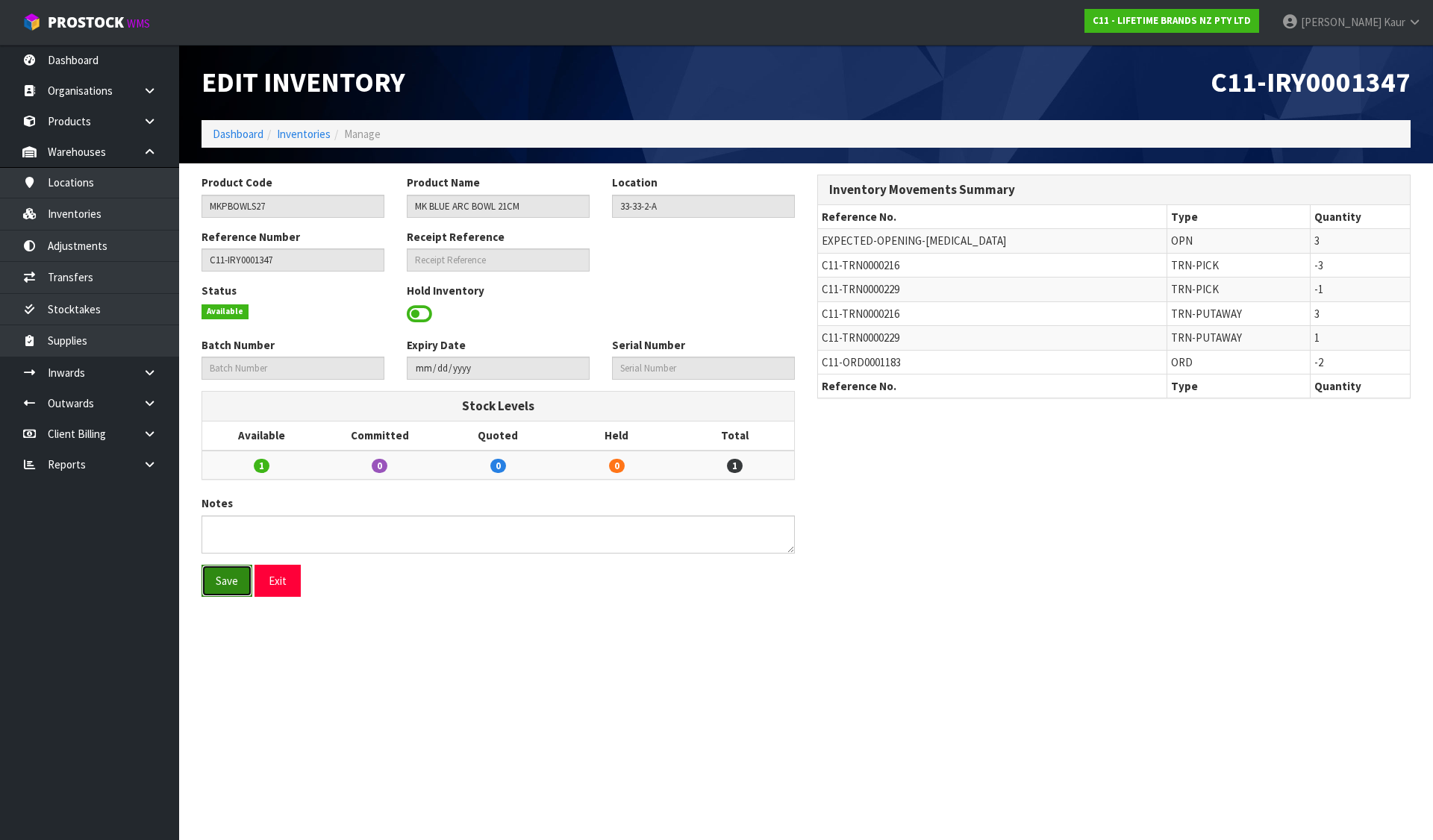
click at [234, 576] on button "Save" at bounding box center [227, 581] width 51 height 32
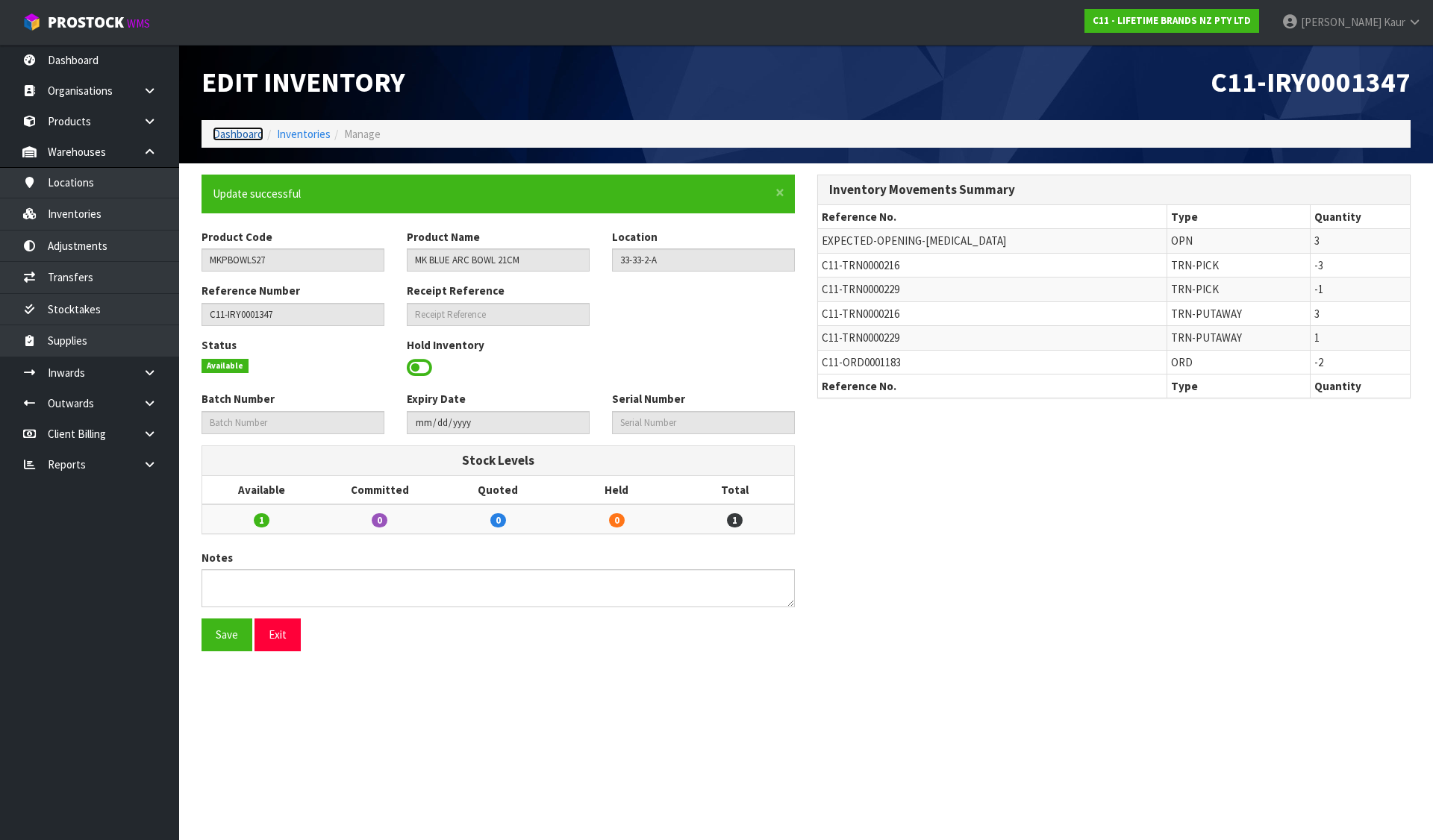
click at [242, 130] on link "Dashboard" at bounding box center [237, 134] width 51 height 14
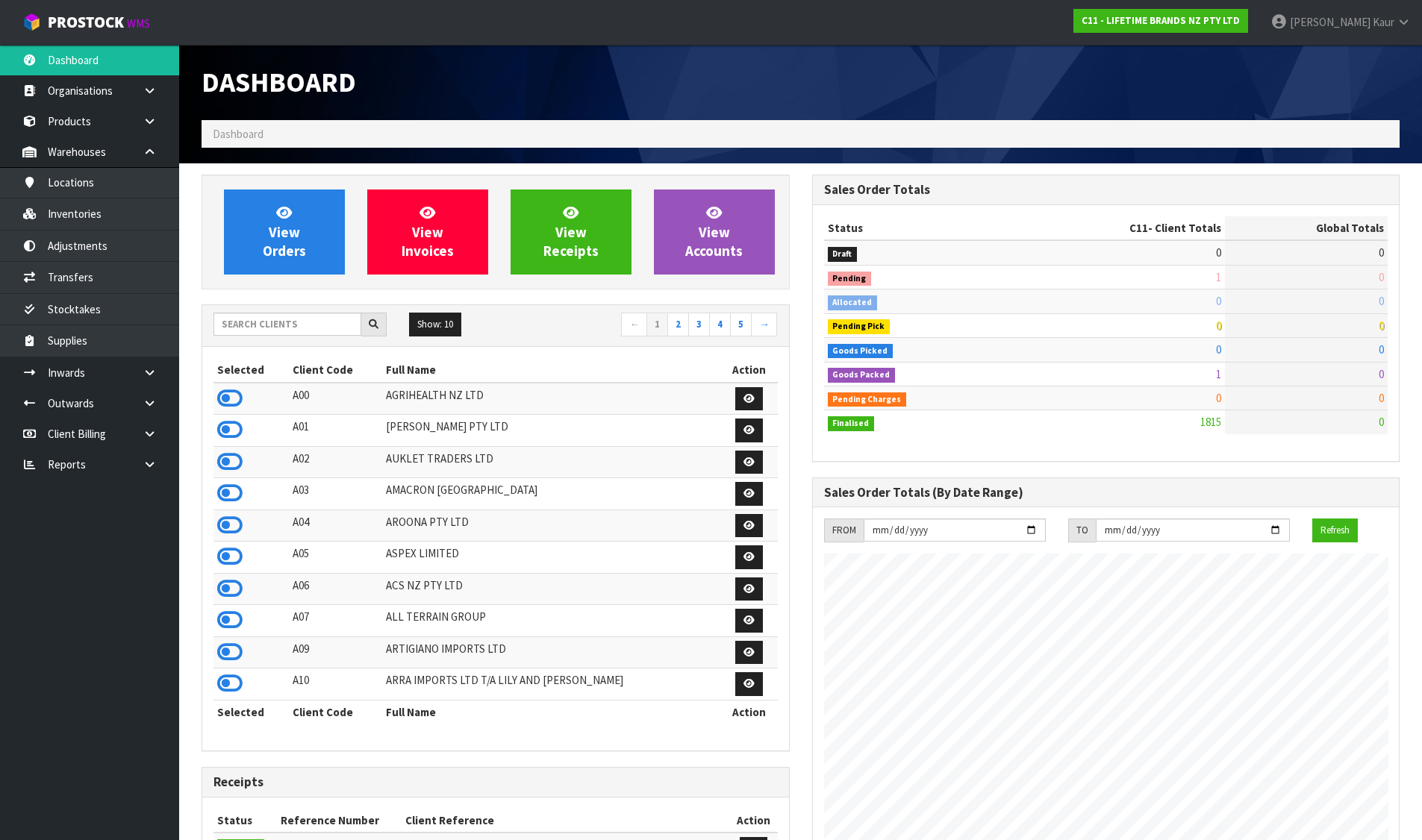
scroll to position [1130, 610]
click at [150, 459] on icon at bounding box center [150, 465] width 14 height 11
click at [80, 528] on link "CWL" at bounding box center [89, 527] width 179 height 31
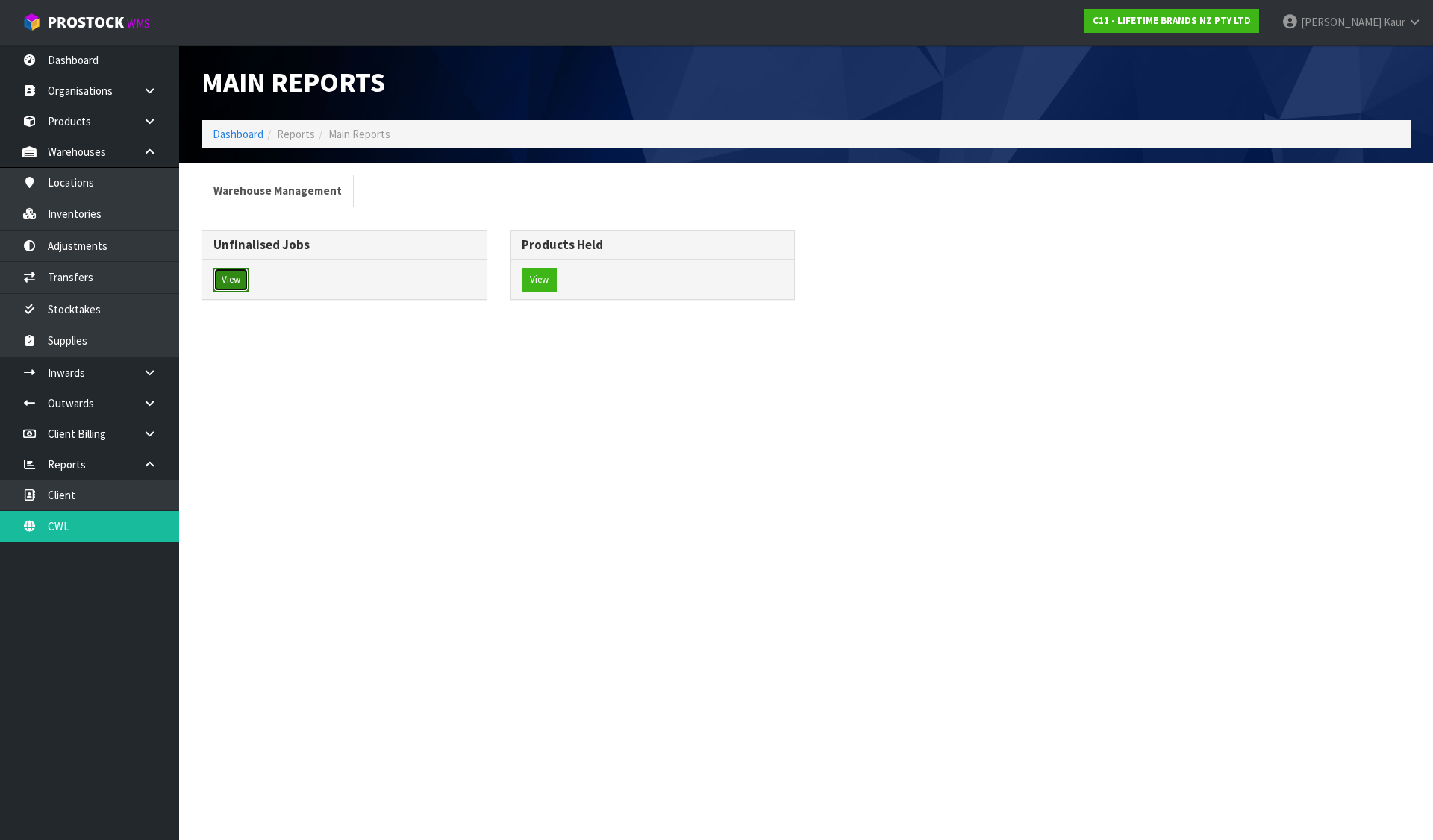
click at [239, 281] on button "View" at bounding box center [231, 280] width 35 height 24
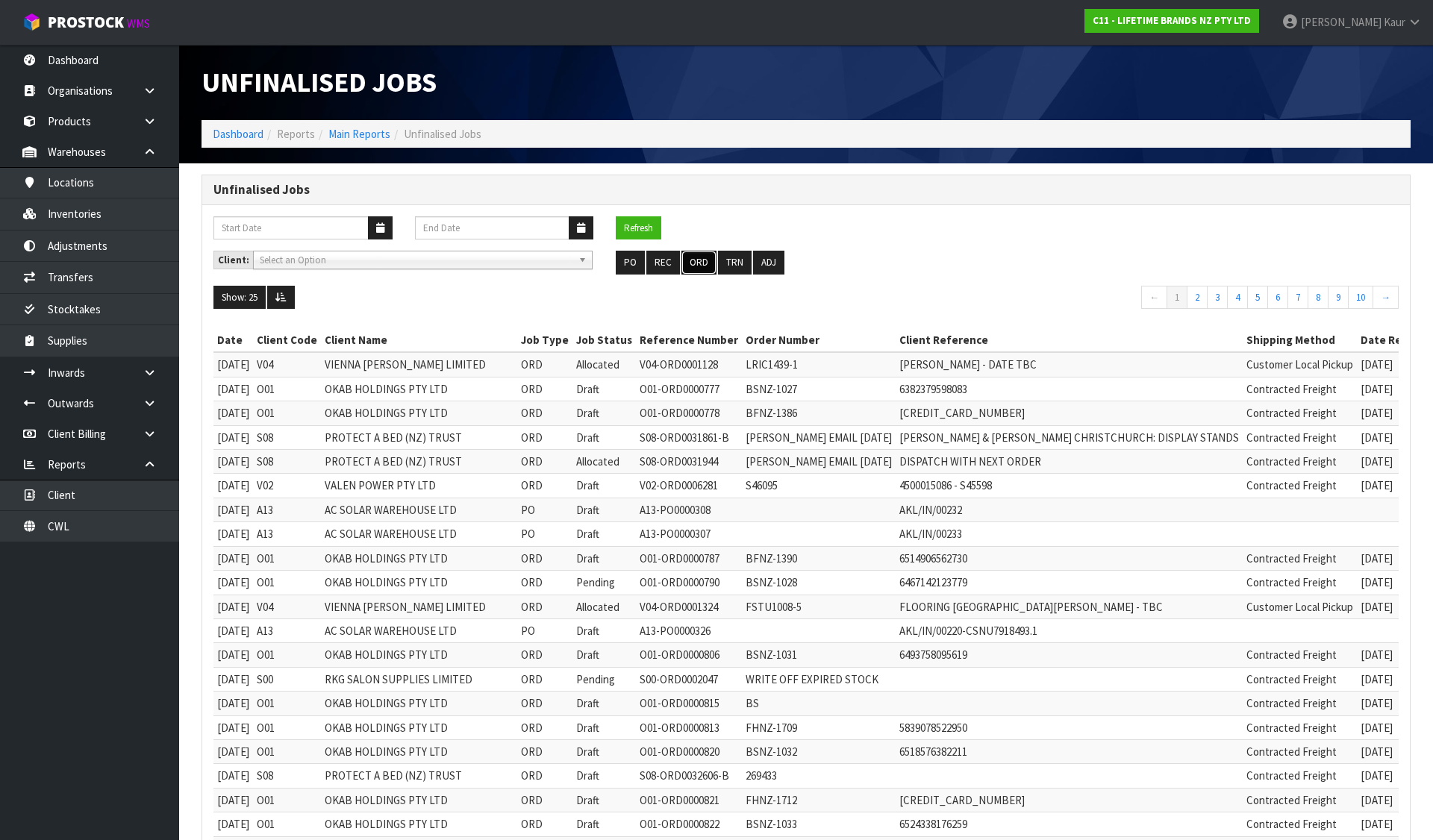
click at [697, 252] on button "ORD" at bounding box center [699, 263] width 35 height 24
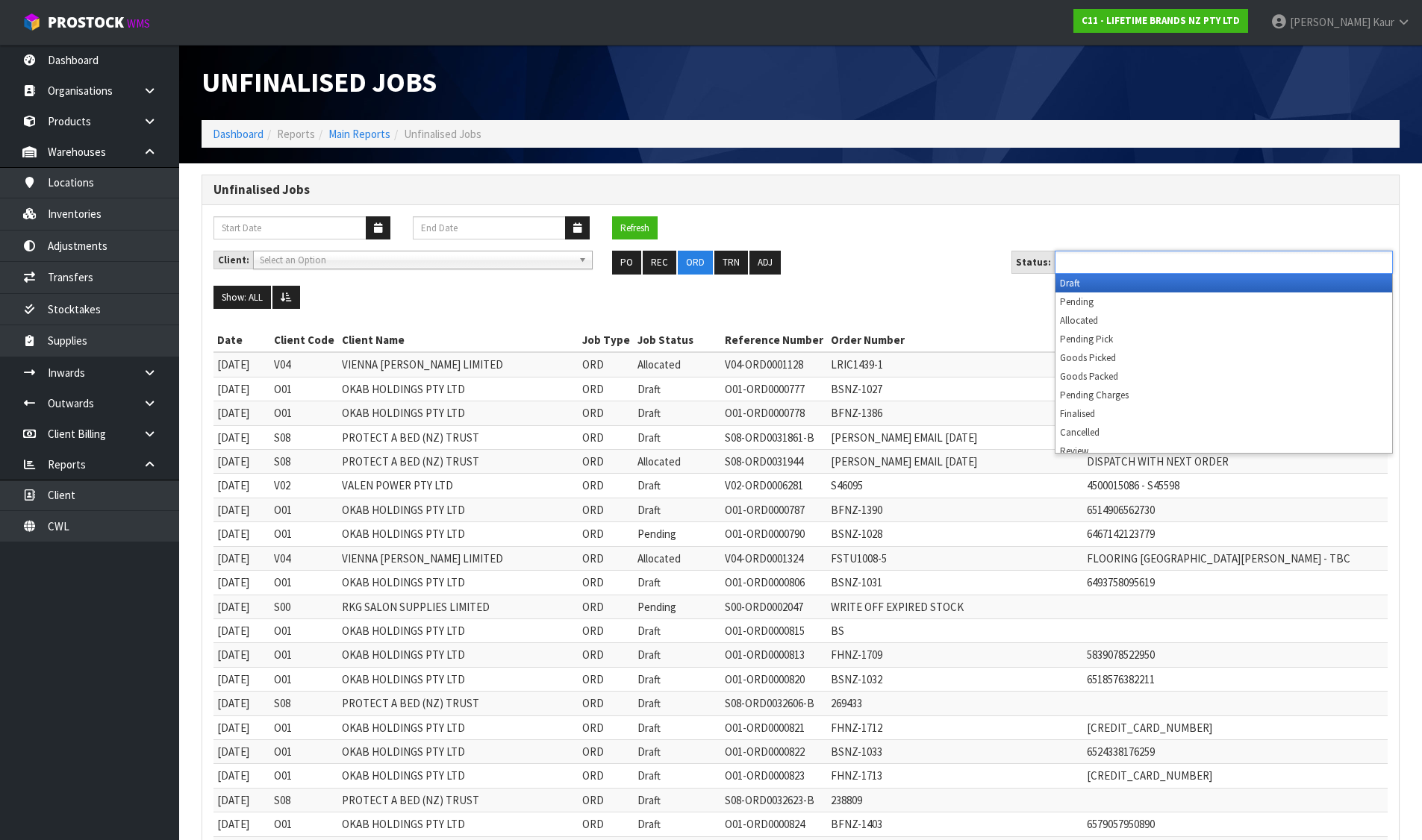
click at [1078, 263] on input "text" at bounding box center [1114, 262] width 109 height 18
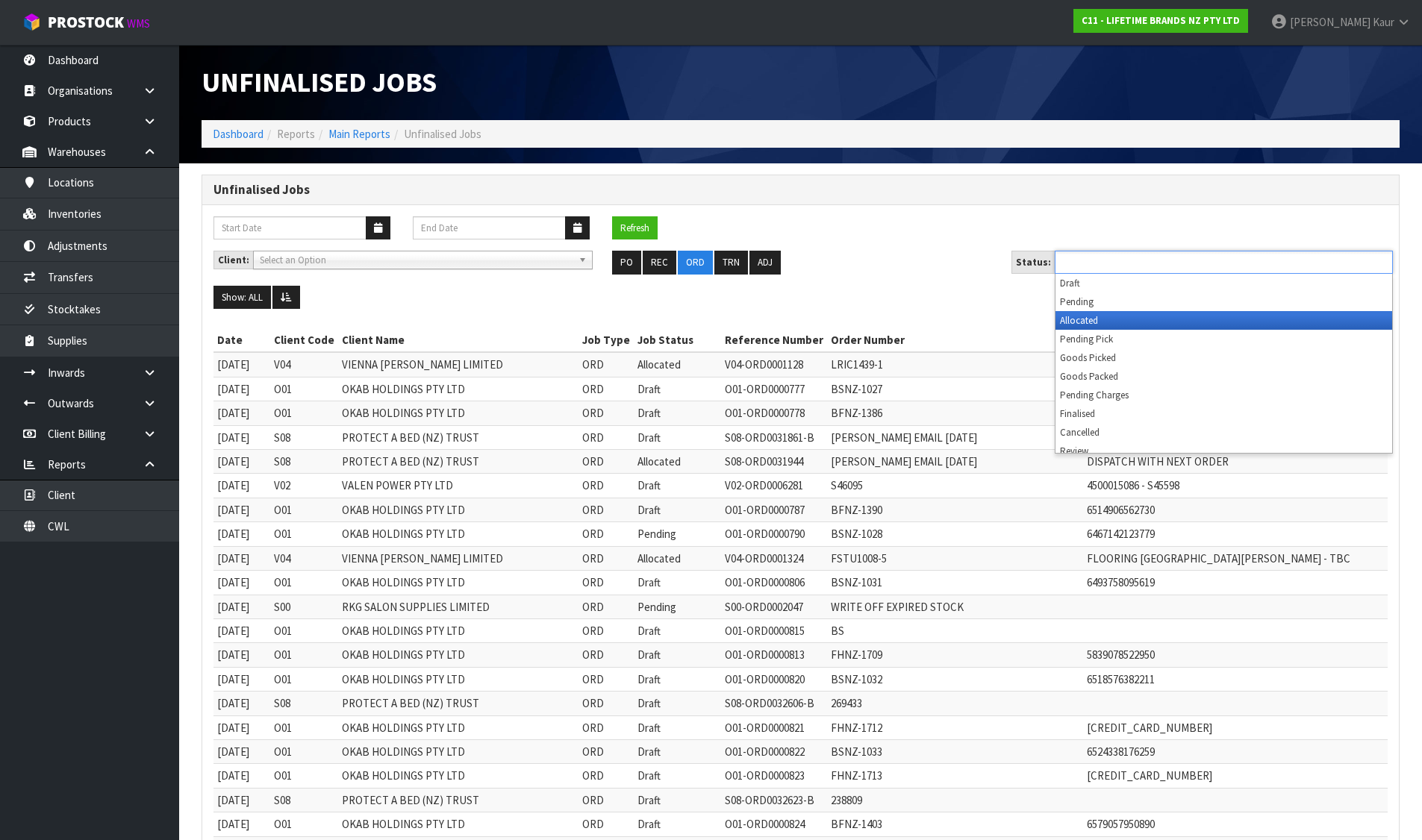
click at [1078, 314] on li "Allocated" at bounding box center [1223, 320] width 337 height 18
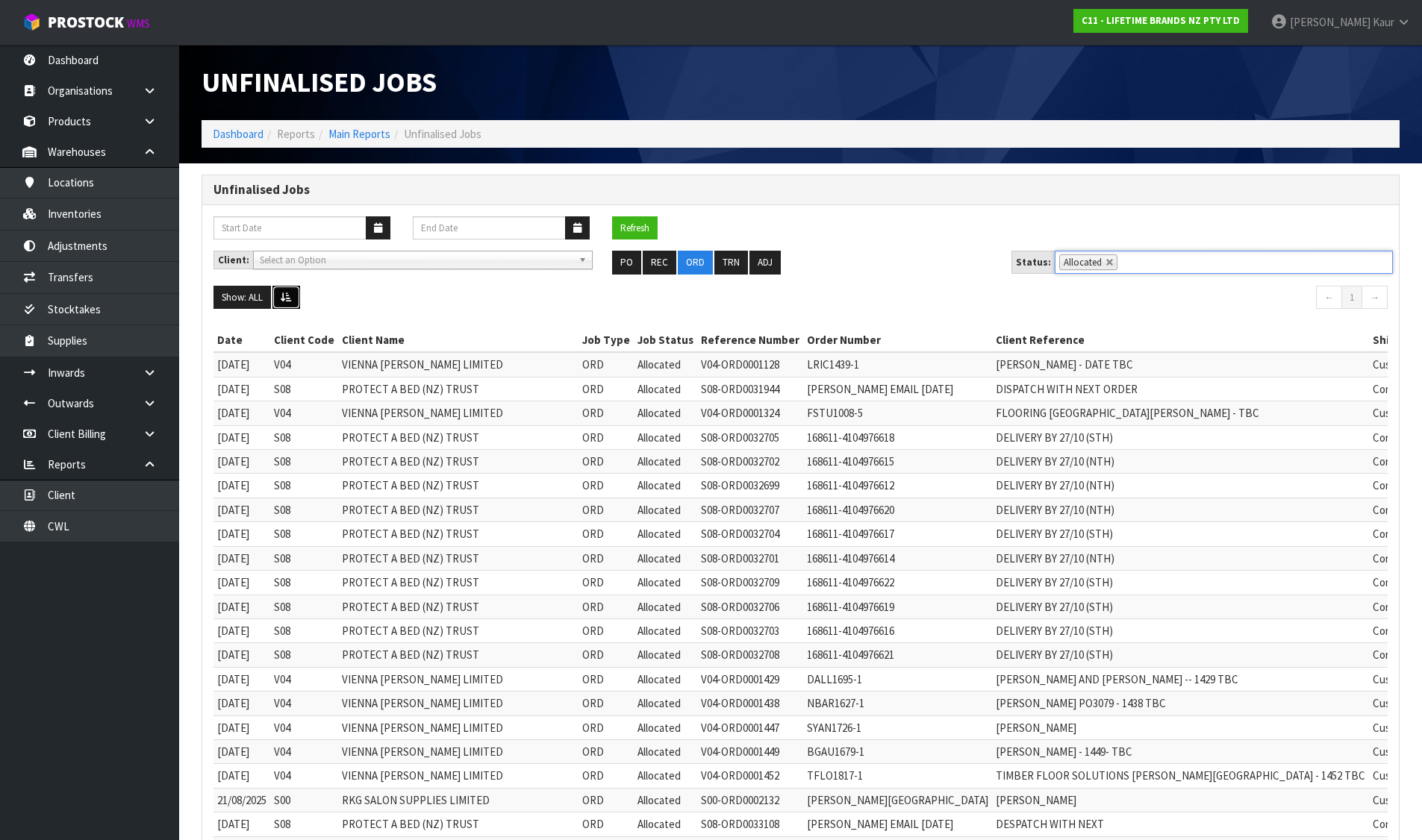
click at [280, 298] on button at bounding box center [286, 297] width 27 height 24
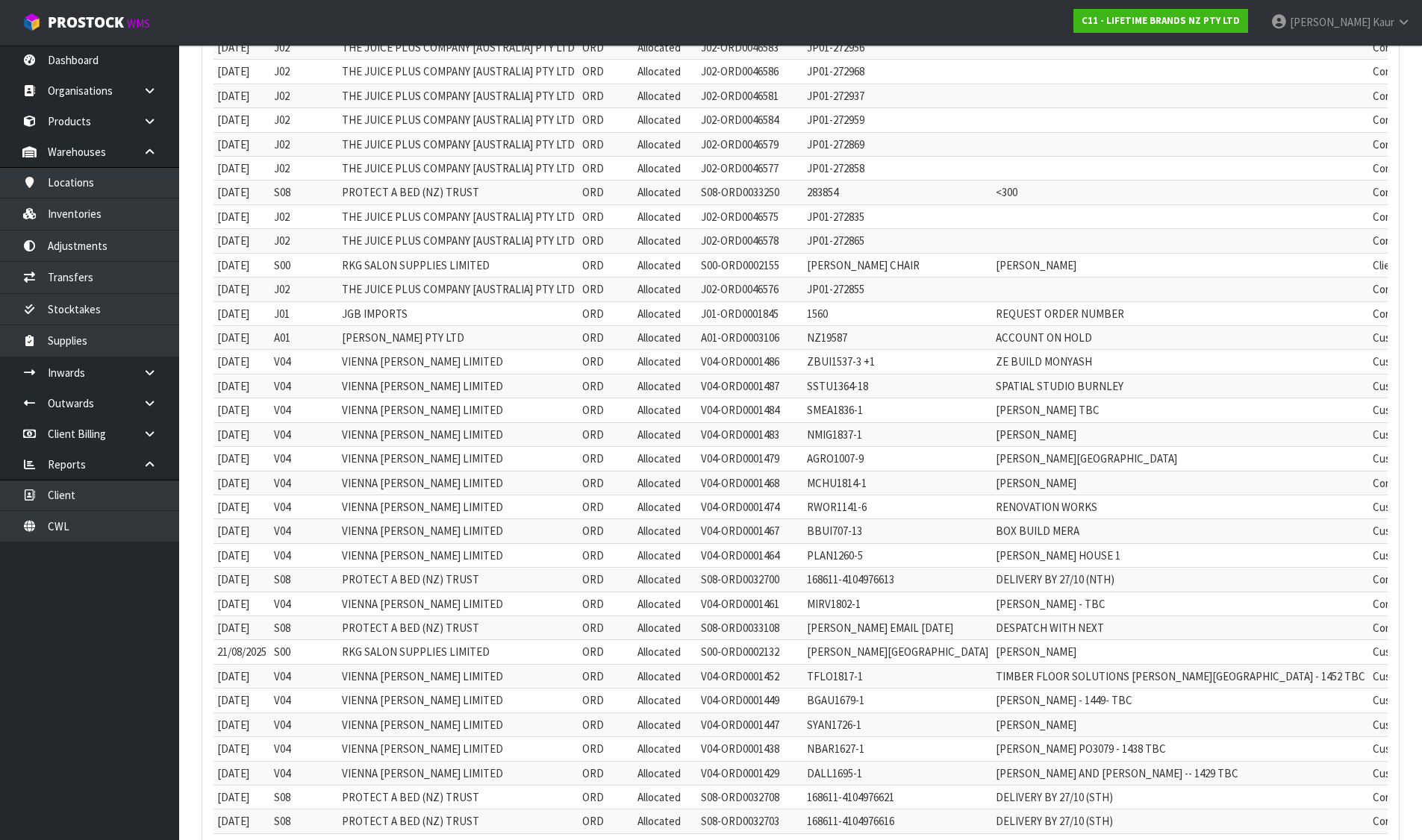
scroll to position [522, 0]
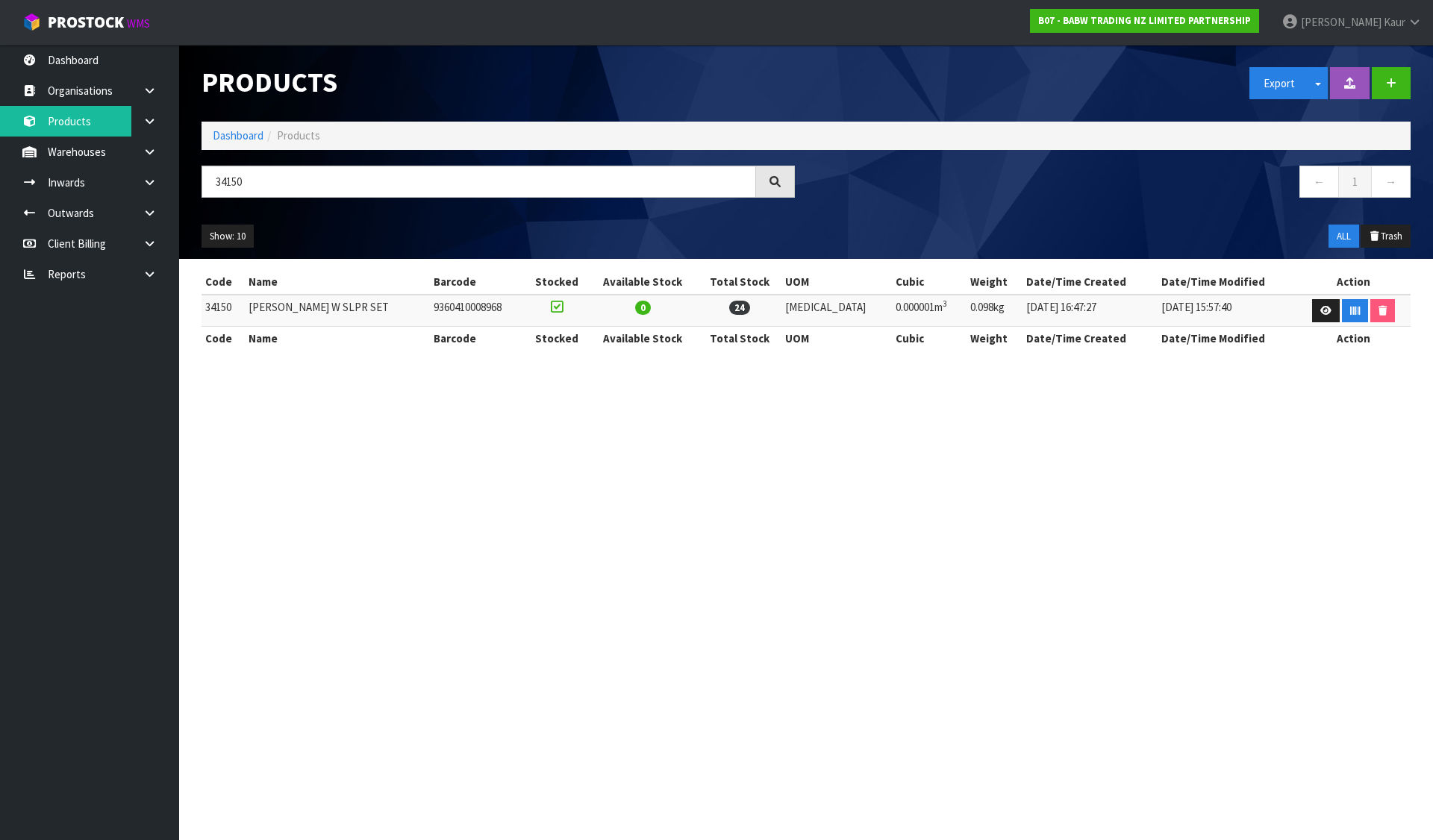
type input "34150"
click at [438, 638] on section "Products Export Split button! SOH Summary Measurements Dangerous Goods Import P…" at bounding box center [716, 420] width 1433 height 840
click at [216, 308] on td "34150" at bounding box center [224, 311] width 43 height 32
copy td "34150"
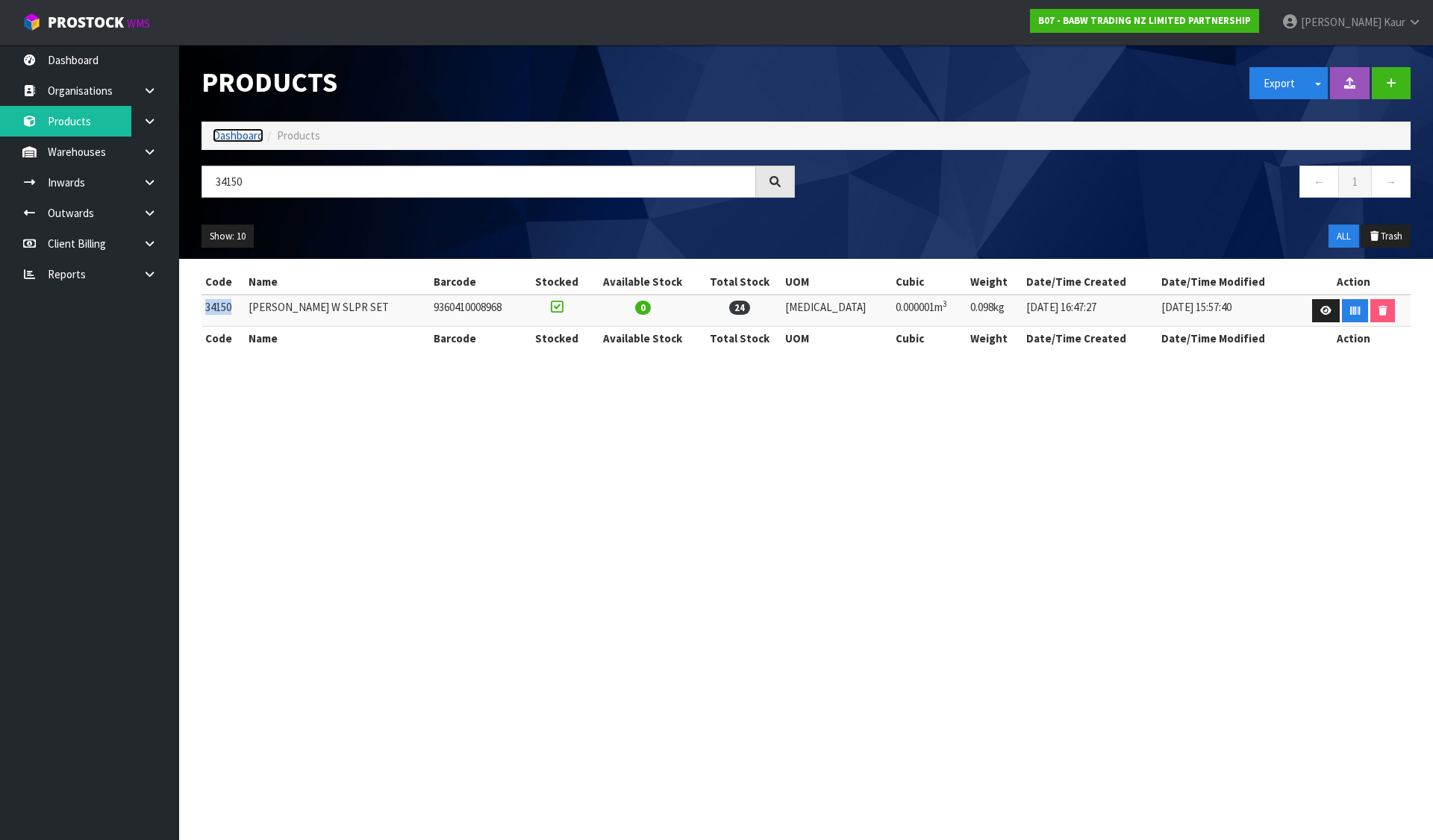
click at [235, 133] on link "Dashboard" at bounding box center [237, 136] width 51 height 14
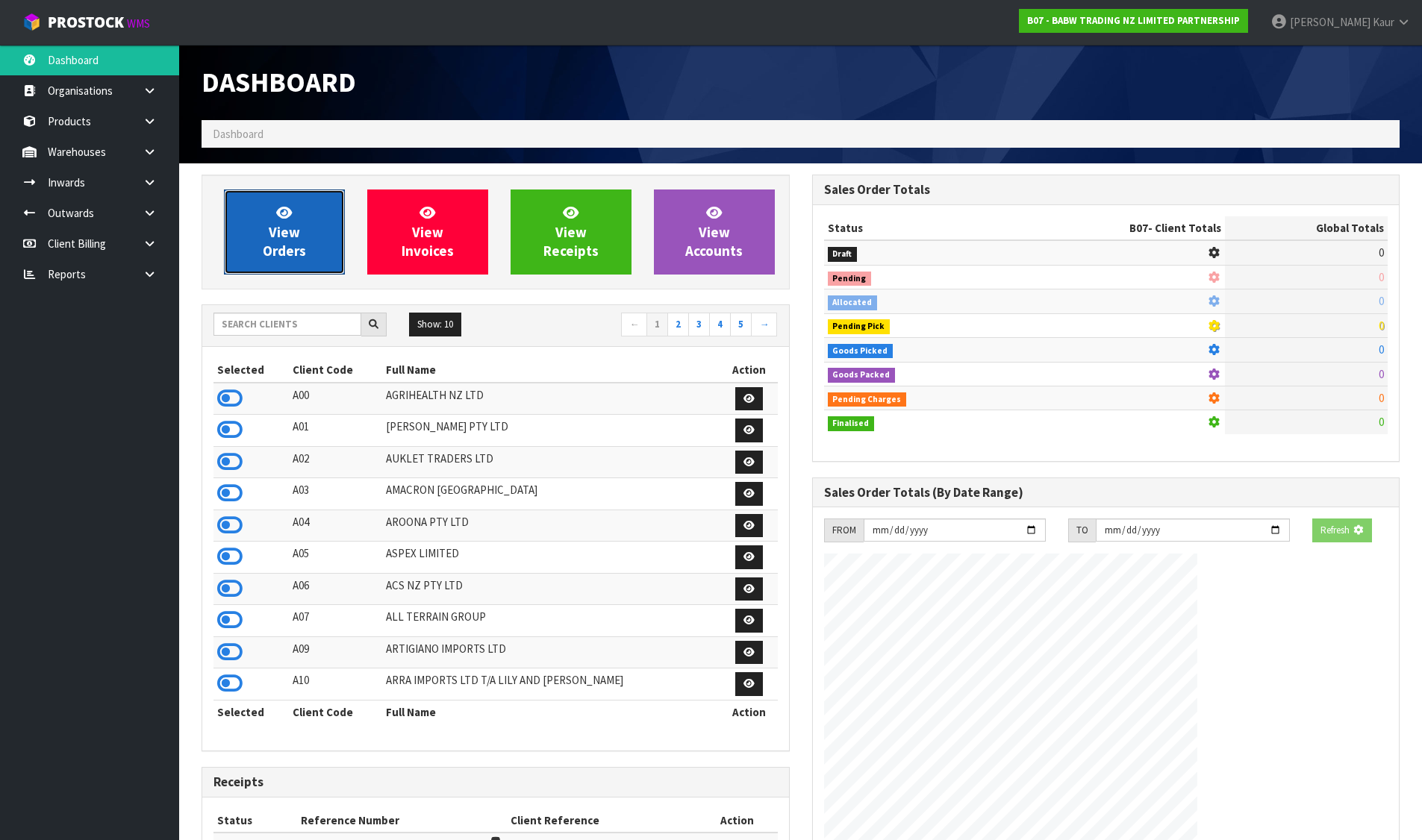
click at [275, 228] on span "View Orders" at bounding box center [285, 232] width 43 height 56
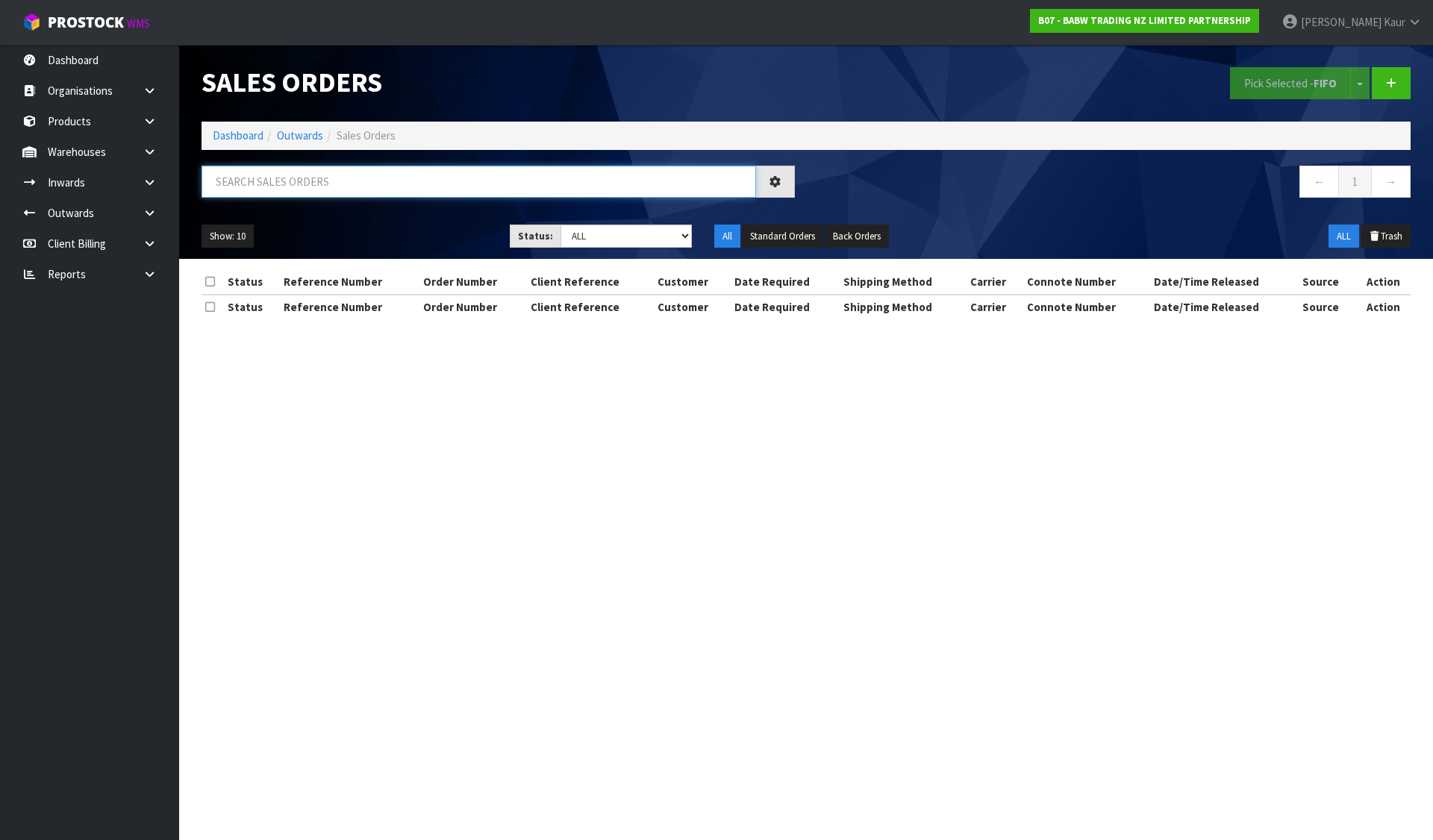
click at [279, 189] on input "text" at bounding box center [479, 182] width 555 height 32
paste input "34150"
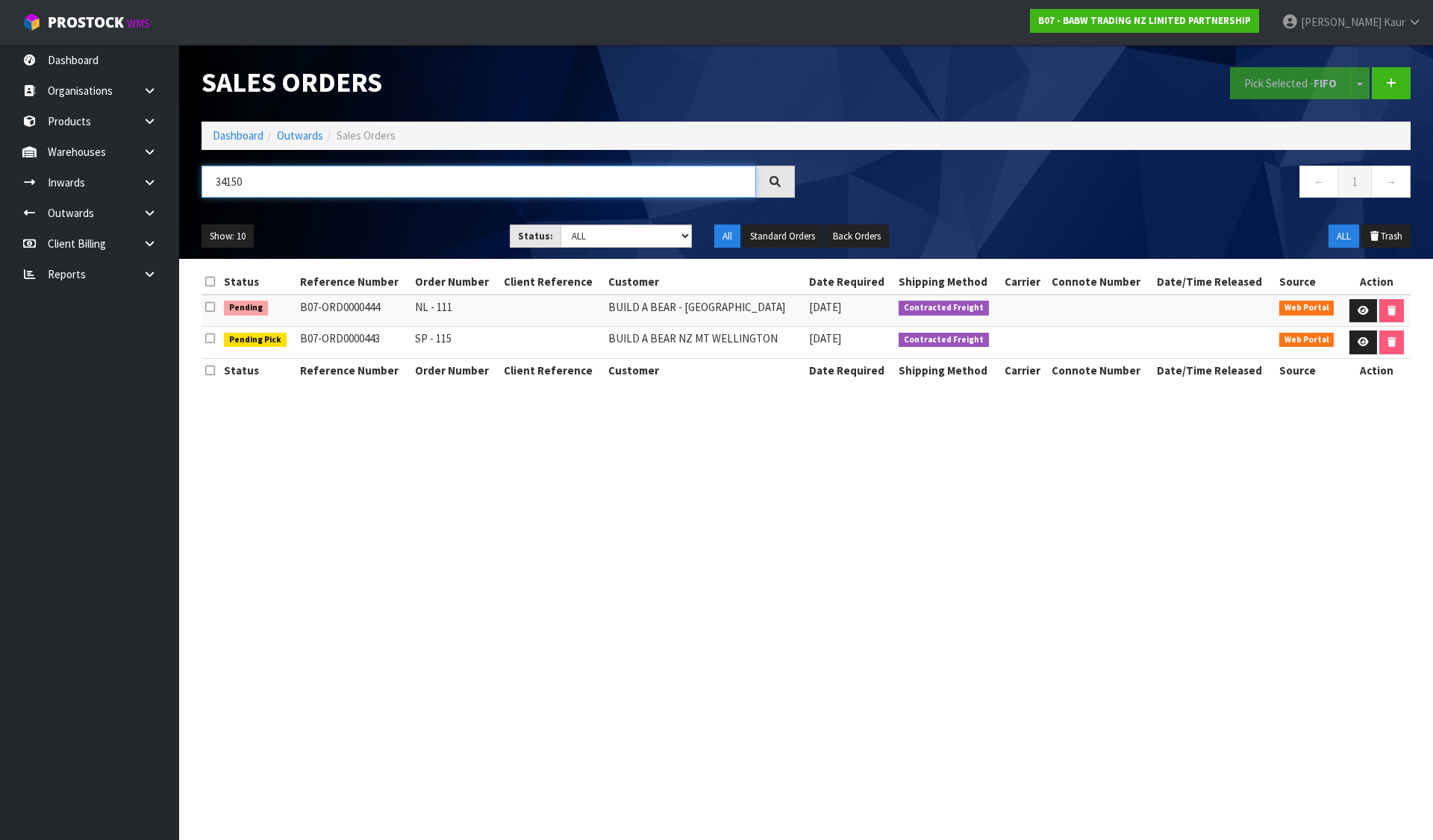
type input "34150"
drag, startPoint x: 430, startPoint y: 341, endPoint x: 472, endPoint y: 346, distance: 42.3
click at [472, 346] on td "SP - 115" at bounding box center [455, 342] width 88 height 32
copy td "SP - 115"
drag, startPoint x: 410, startPoint y: 304, endPoint x: 458, endPoint y: 306, distance: 48.0
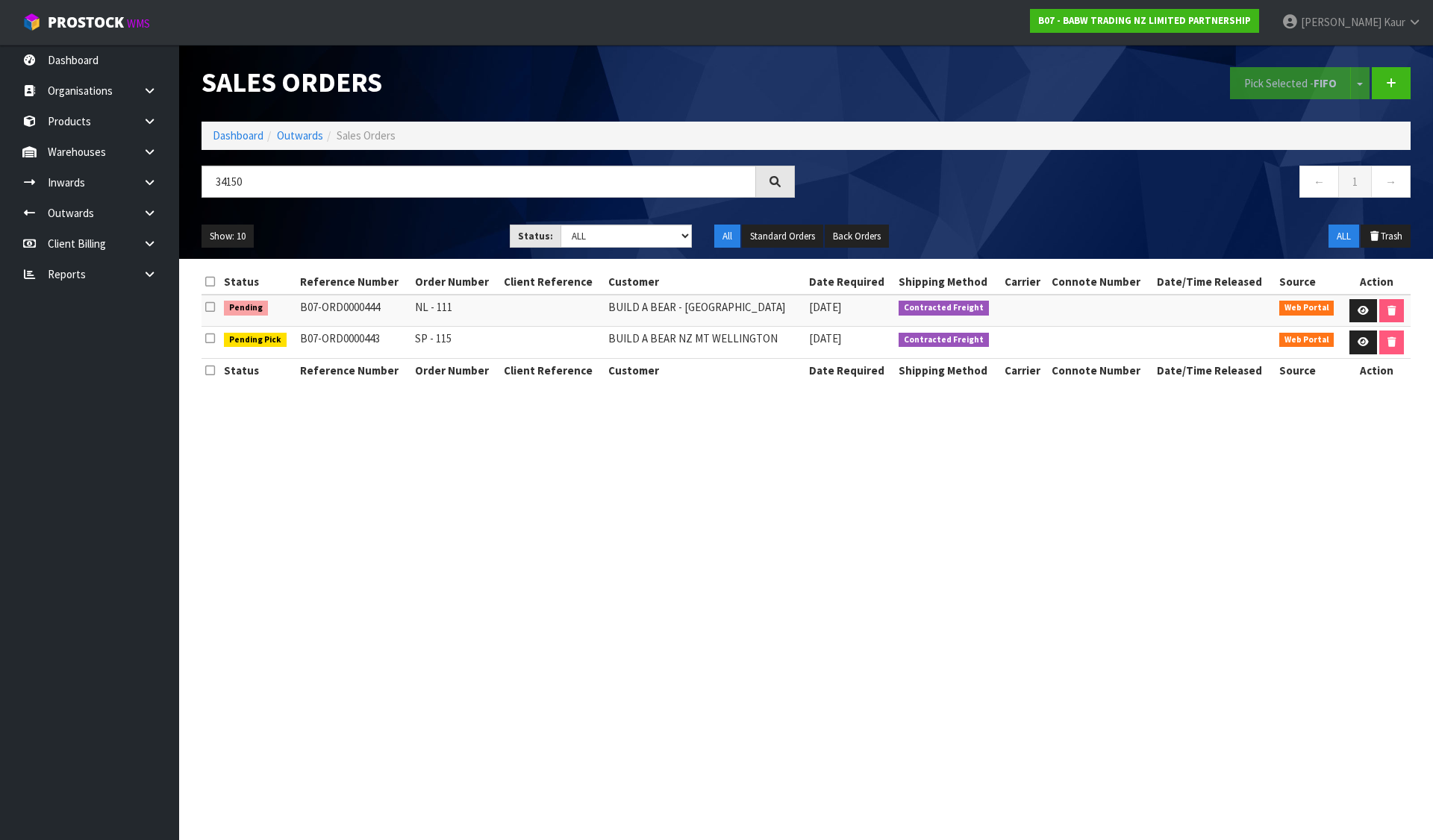
click at [458, 306] on tr "Pending B07-ORD0000444 NL - 111 BUILD A BEAR - CHRISTCHURCH 08/09/2025 Contract…" at bounding box center [806, 311] width 1209 height 32
click at [465, 305] on td "NL - 111" at bounding box center [455, 311] width 88 height 32
drag, startPoint x: 465, startPoint y: 305, endPoint x: 411, endPoint y: 305, distance: 54.0
click at [411, 305] on td "NL - 111" at bounding box center [455, 311] width 88 height 32
copy td "NL - 111"
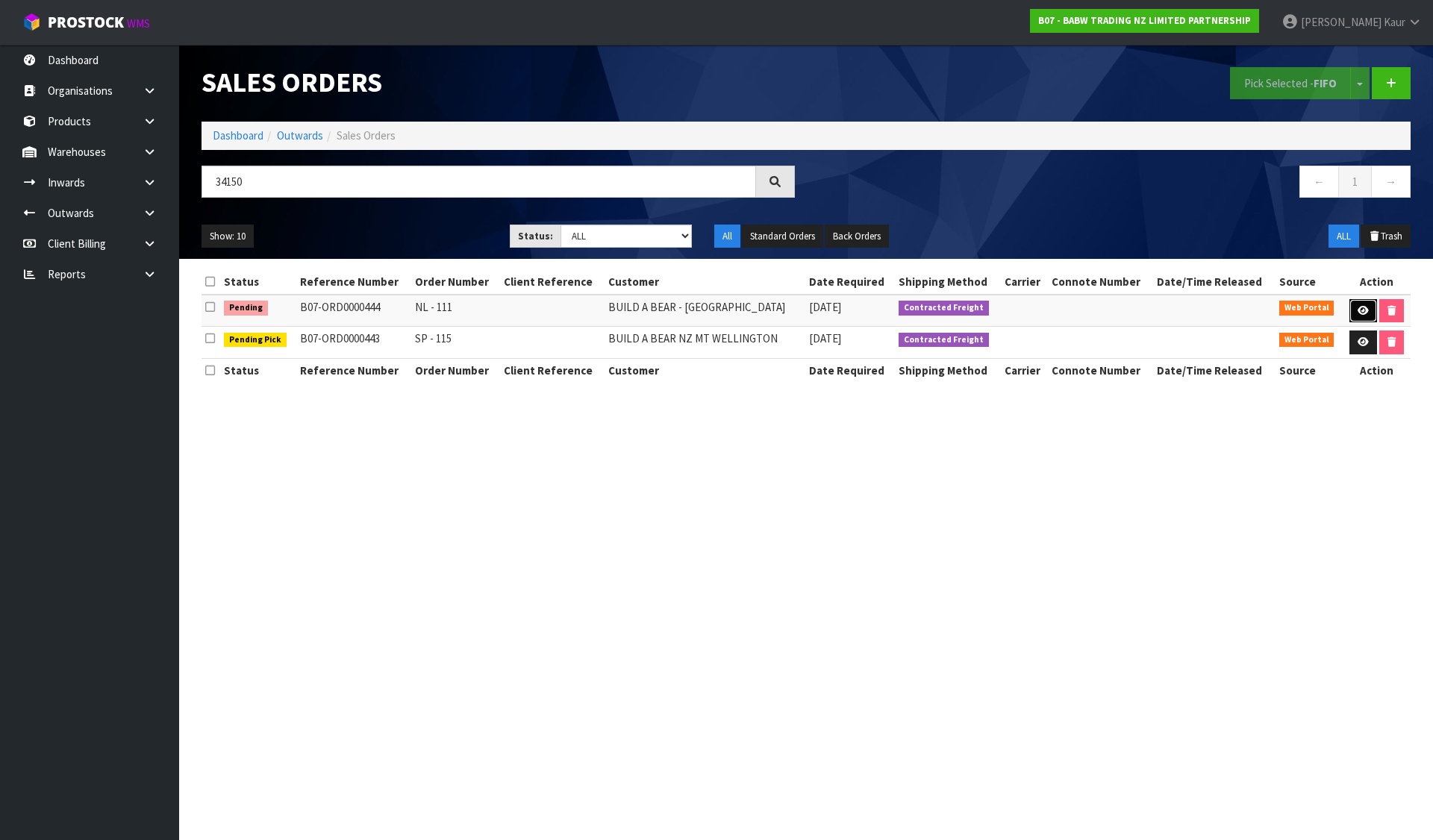
click at [1364, 309] on icon at bounding box center [1363, 310] width 11 height 10
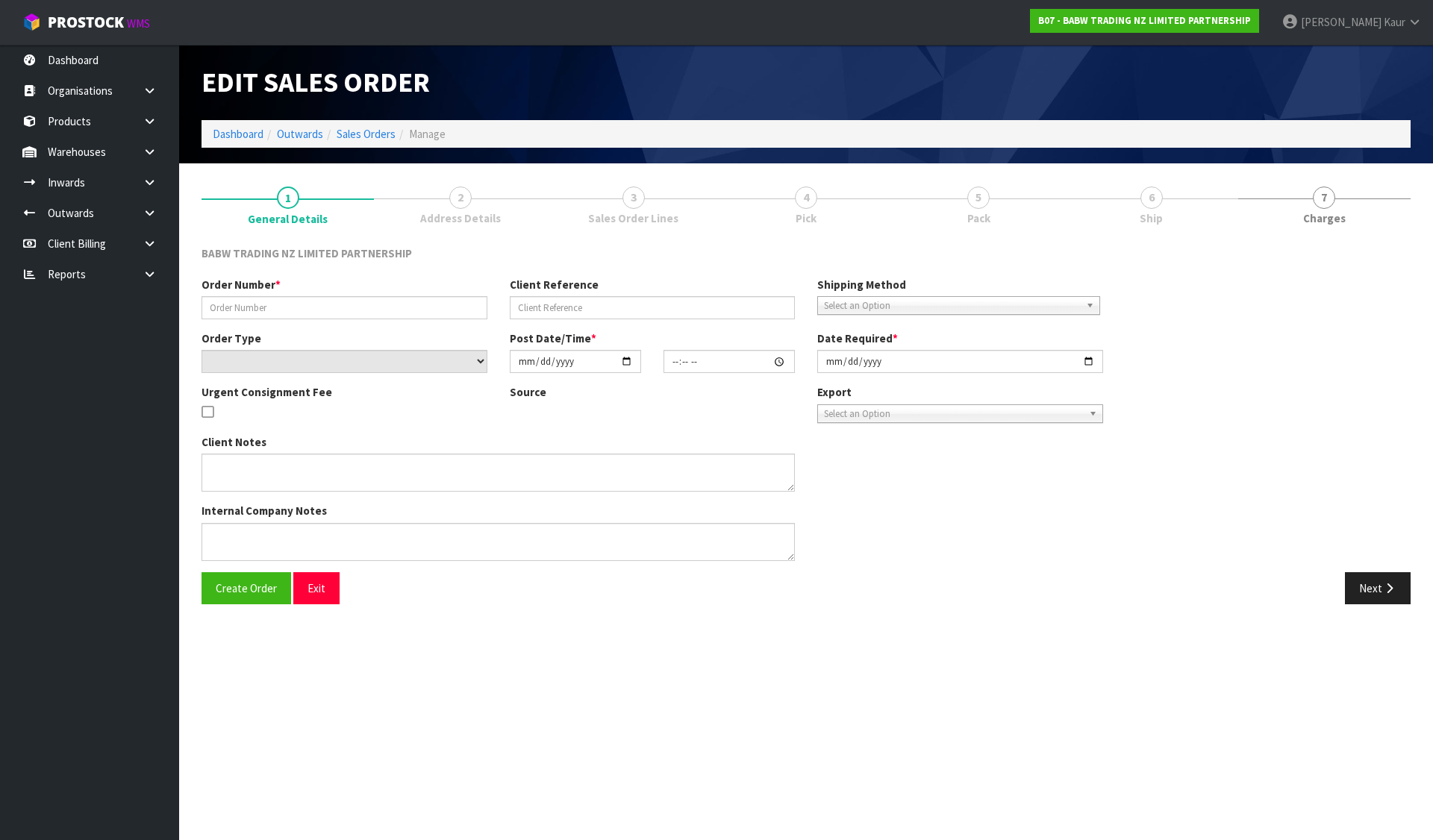
type input "NL - 111"
select select "number:0"
type input "[DATE]"
type input "09:07:00.000"
type input "[DATE]"
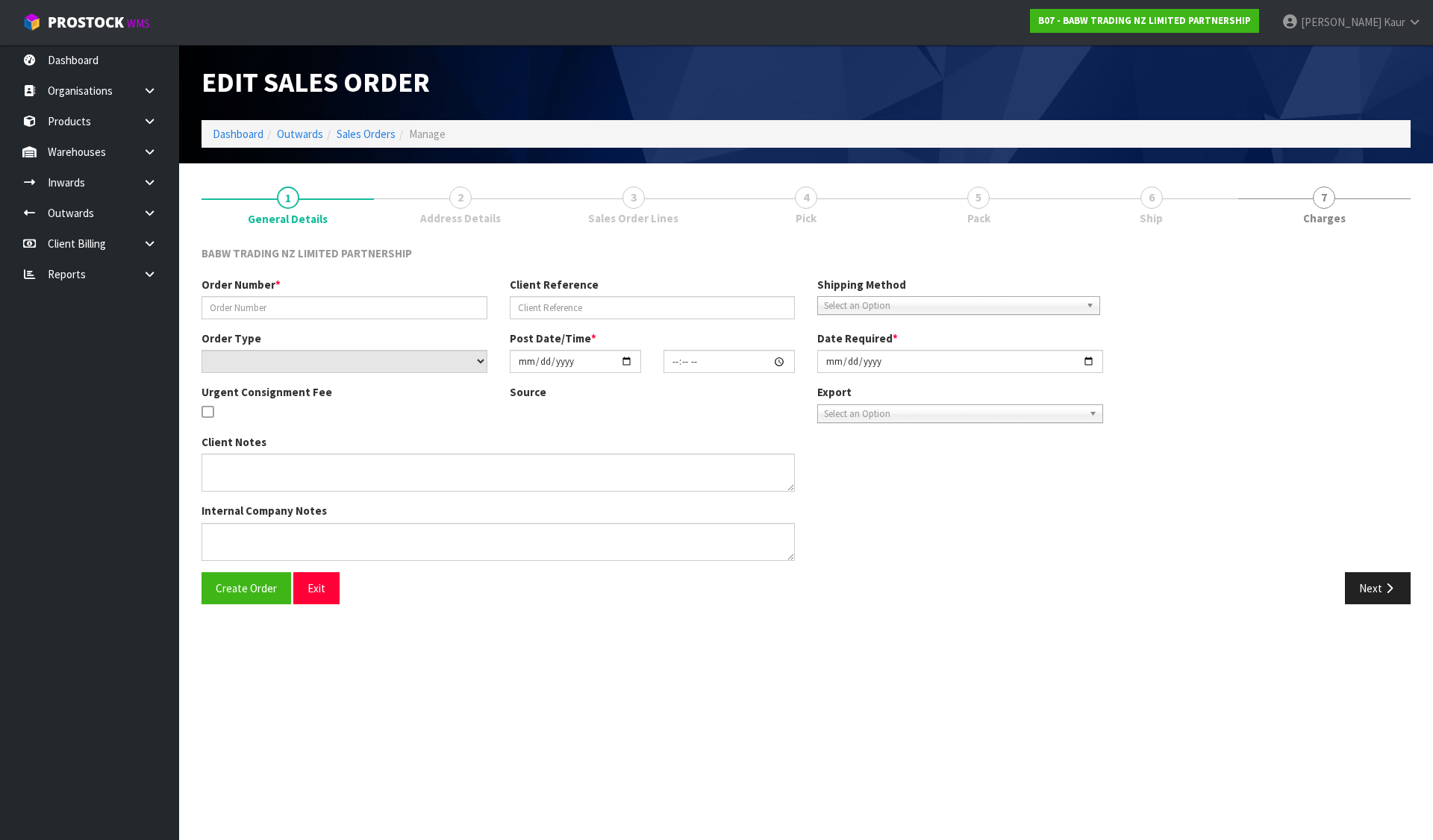
type textarea "DELIVER BETWEEN 8AM AND 8.30AM CALL - [PERSON_NAME] ON [PHONE_NUMBER] AFTERNOON…"
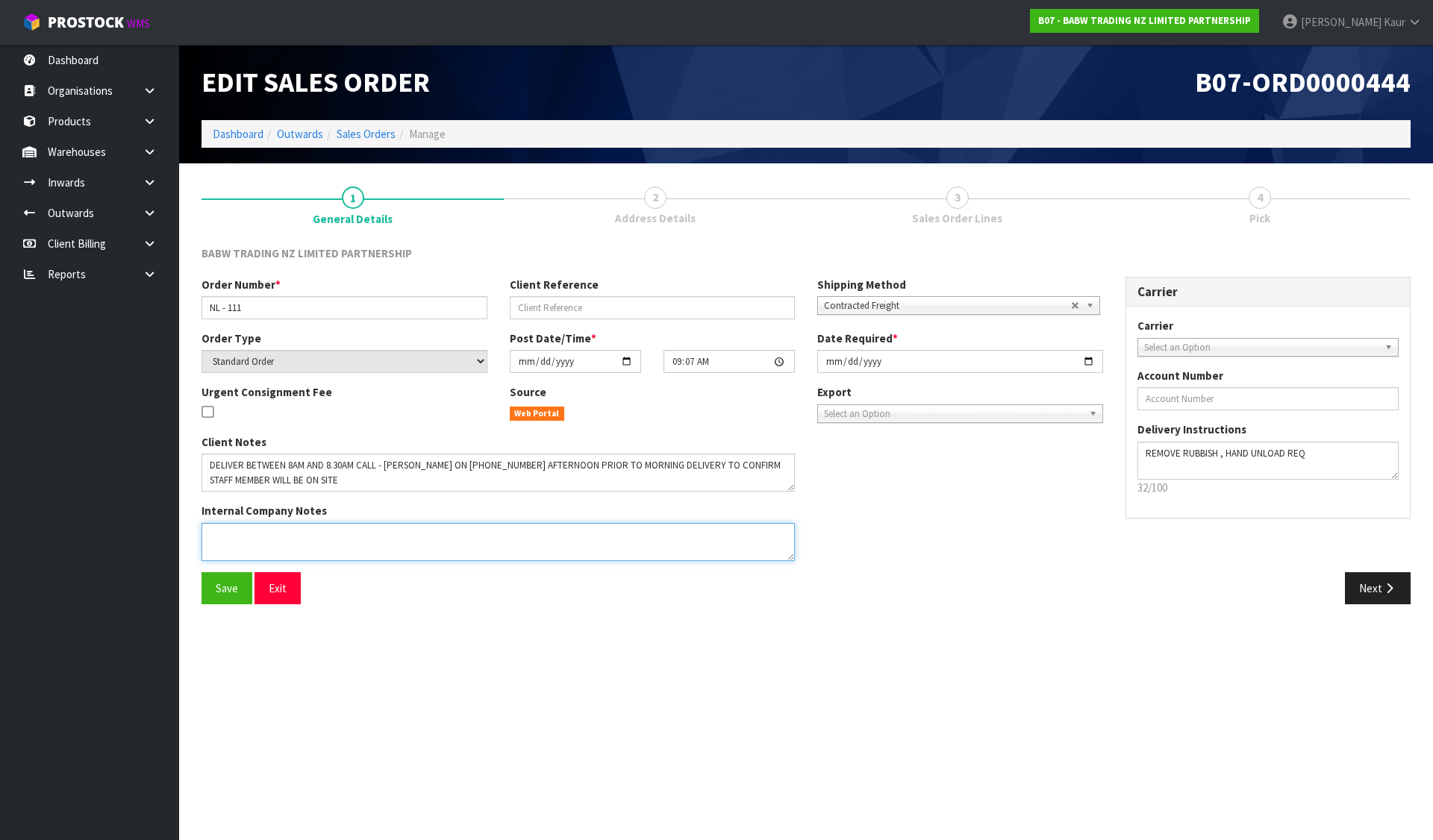
click at [402, 551] on textarea at bounding box center [499, 542] width 593 height 38
paste textarea "ON THIS ORDER WE DON’T HAVE ENOUGH STOCK FOR CODE 34150. THE AVAILABLE STOCK IS…"
type textarea "ON THIS ORDER WE DON’T HAVE ENOUGH STOCK FOR CODE 34150. THE AVAILABLE STOCK IS…"
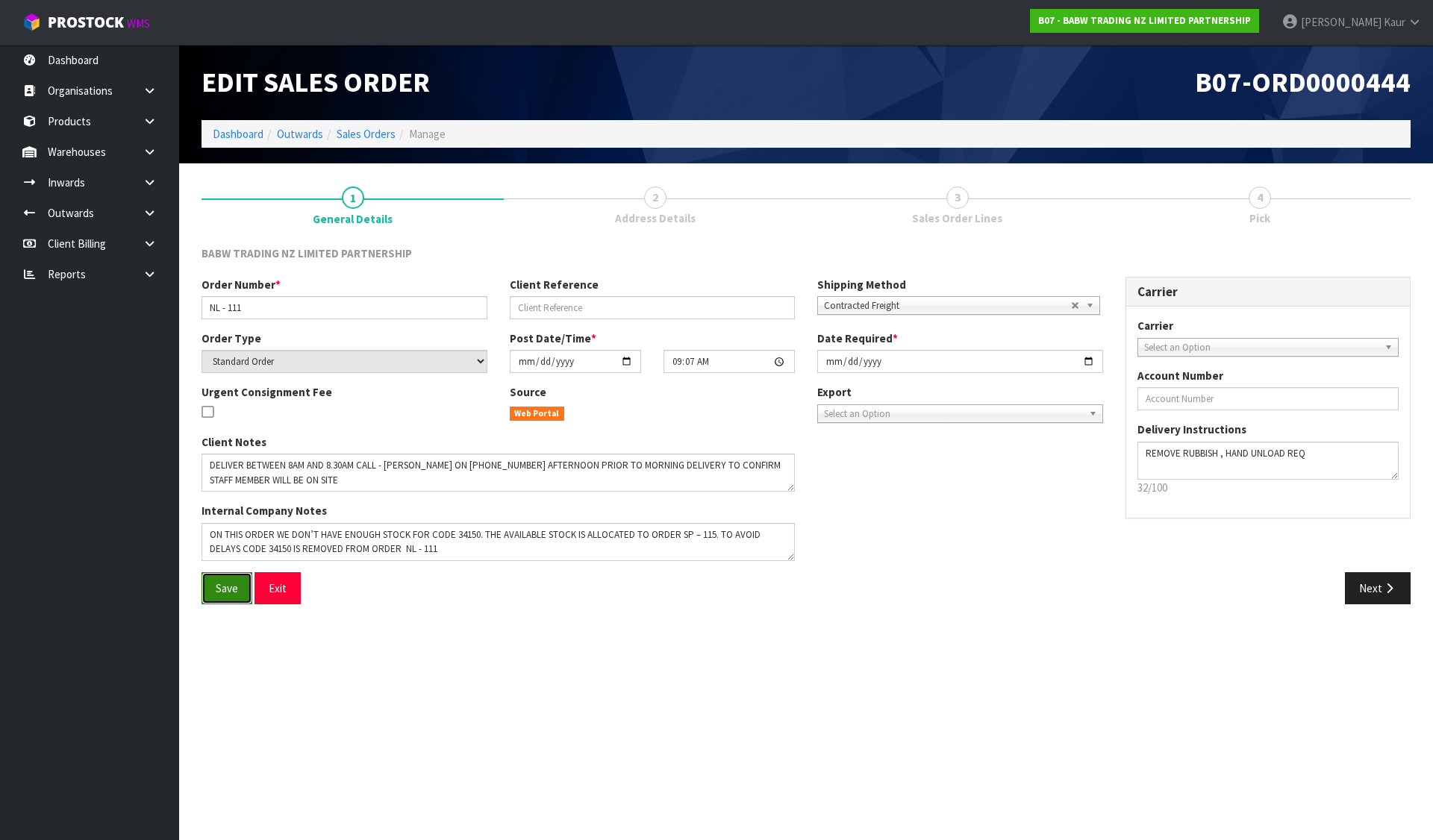
click at [240, 596] on button "Save" at bounding box center [227, 588] width 51 height 32
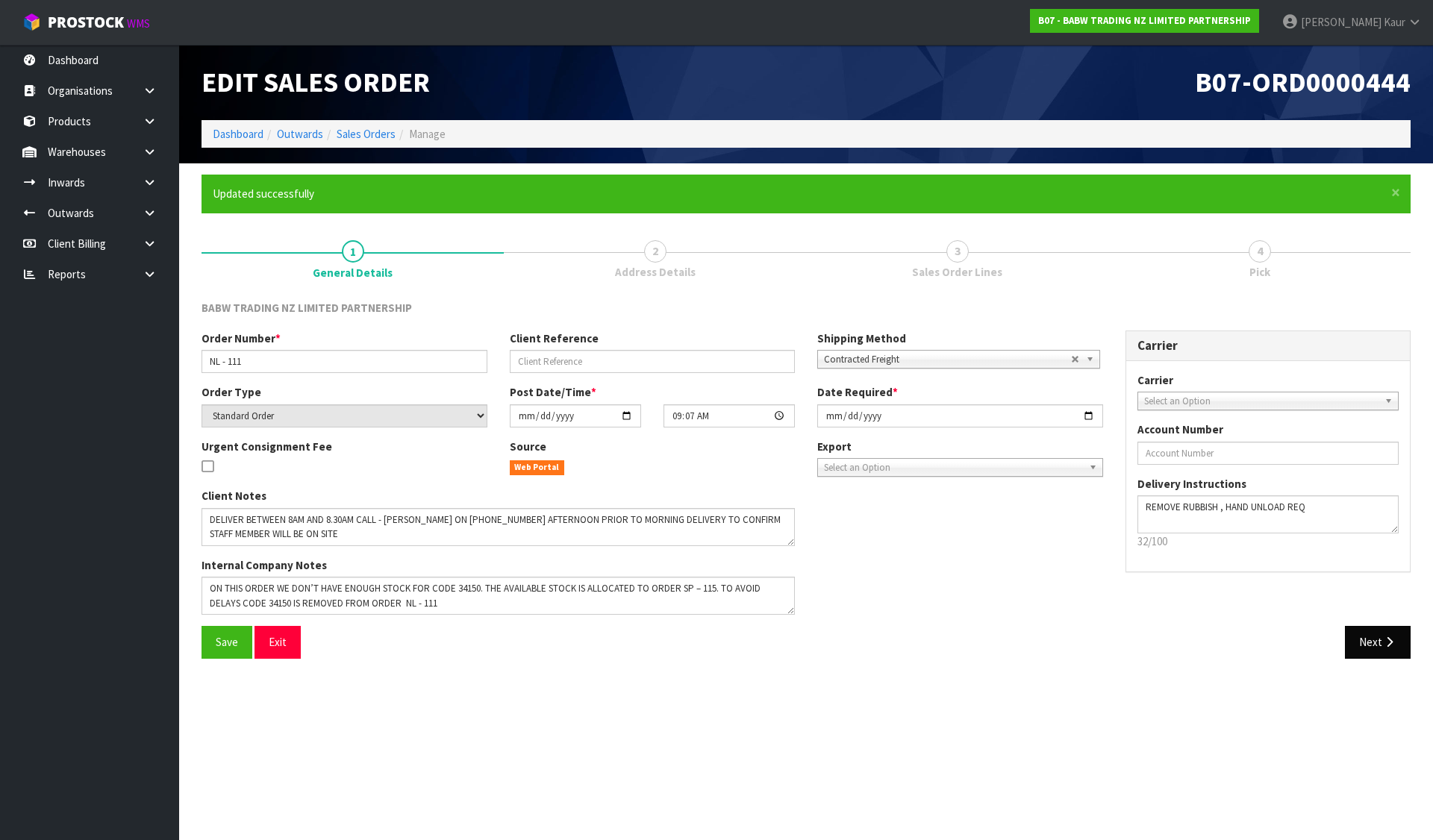
drag, startPoint x: 1353, startPoint y: 609, endPoint x: 1379, endPoint y: 652, distance: 50.2
click at [1358, 615] on div "Order Number * NL - 111 Client Reference Shipping Method Client Local Pickup Cu…" at bounding box center [806, 478] width 1231 height 296
click at [1379, 652] on button "Next" at bounding box center [1378, 642] width 66 height 32
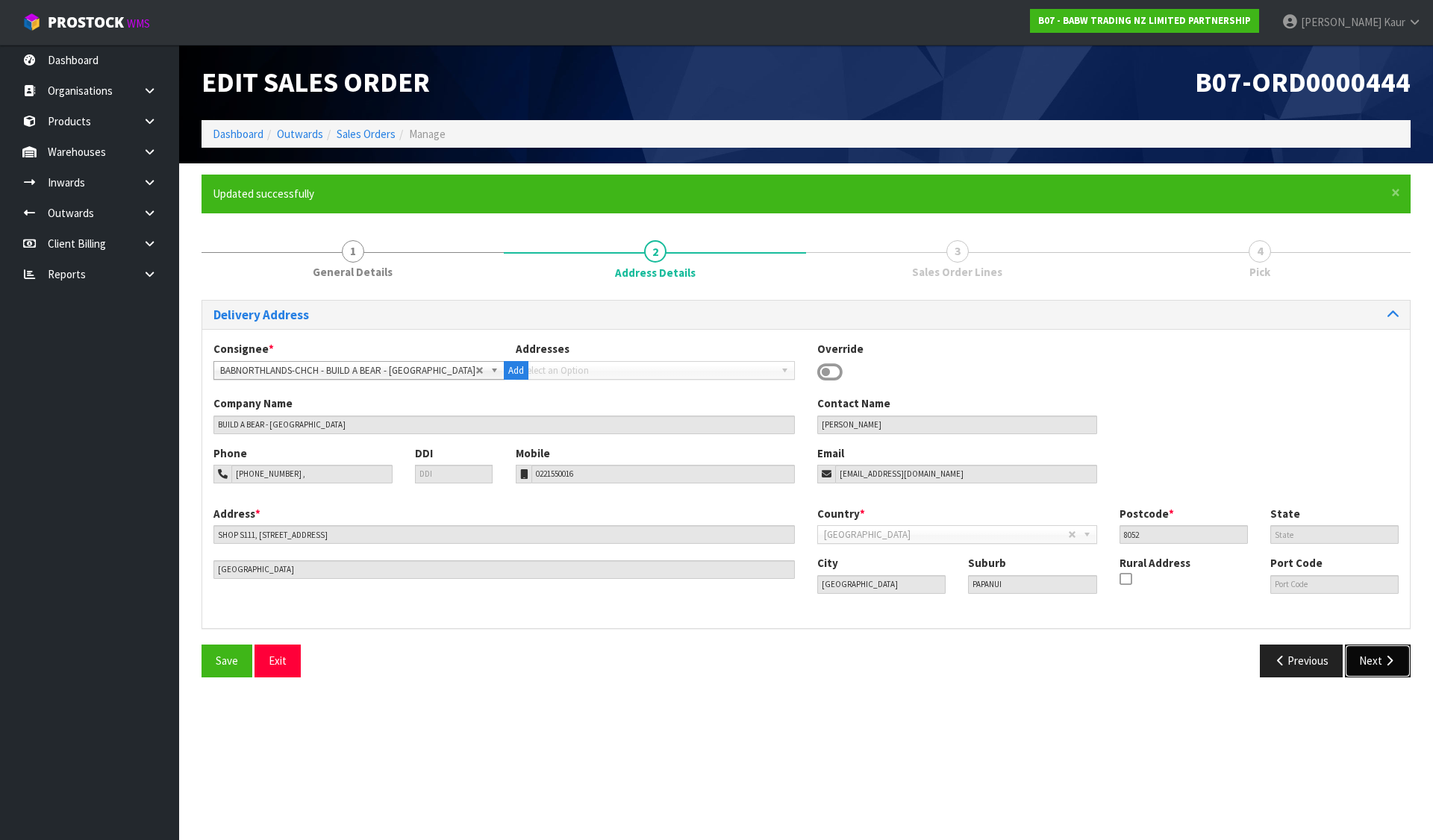
click at [1384, 645] on button "Next" at bounding box center [1378, 661] width 66 height 32
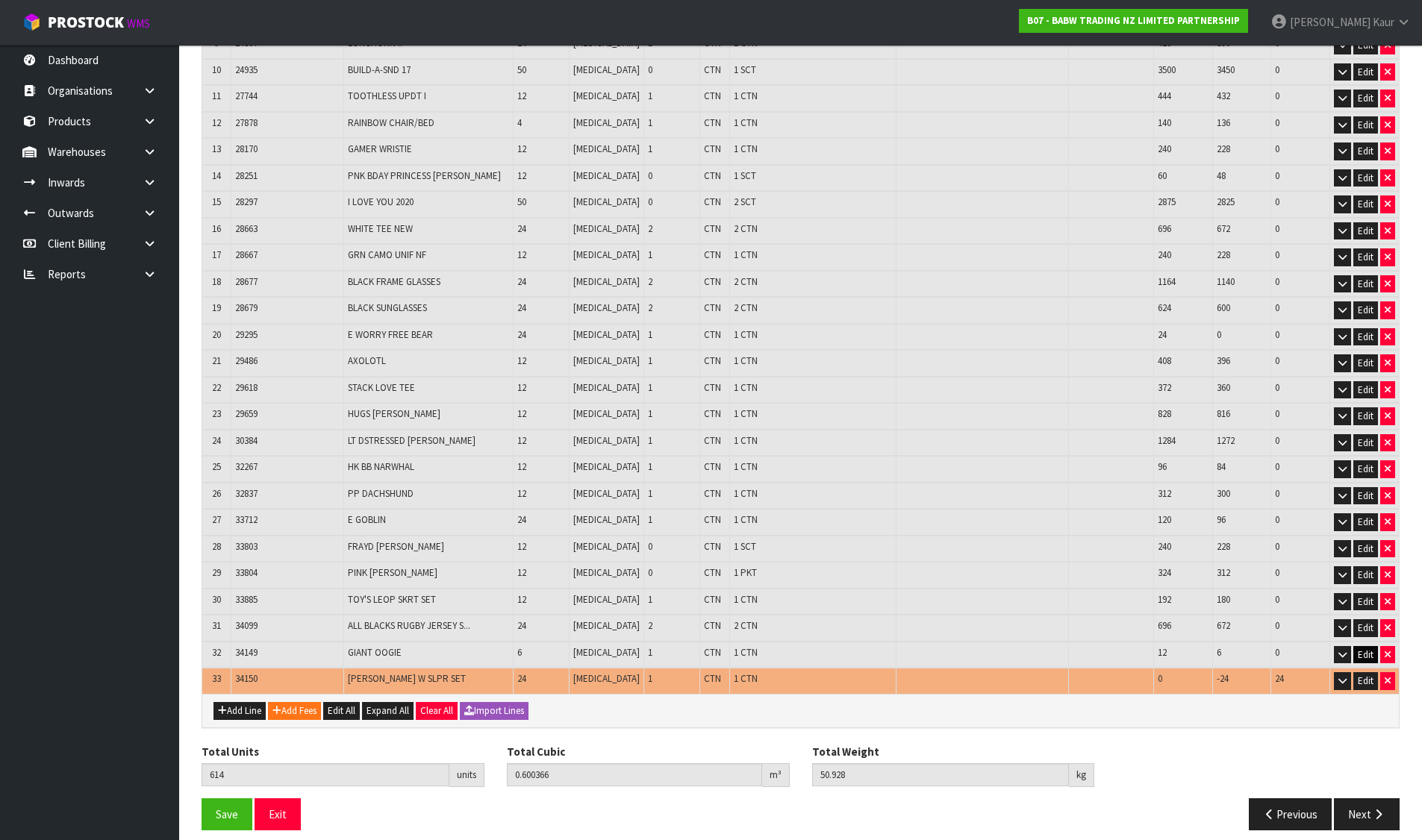
scroll to position [558, 0]
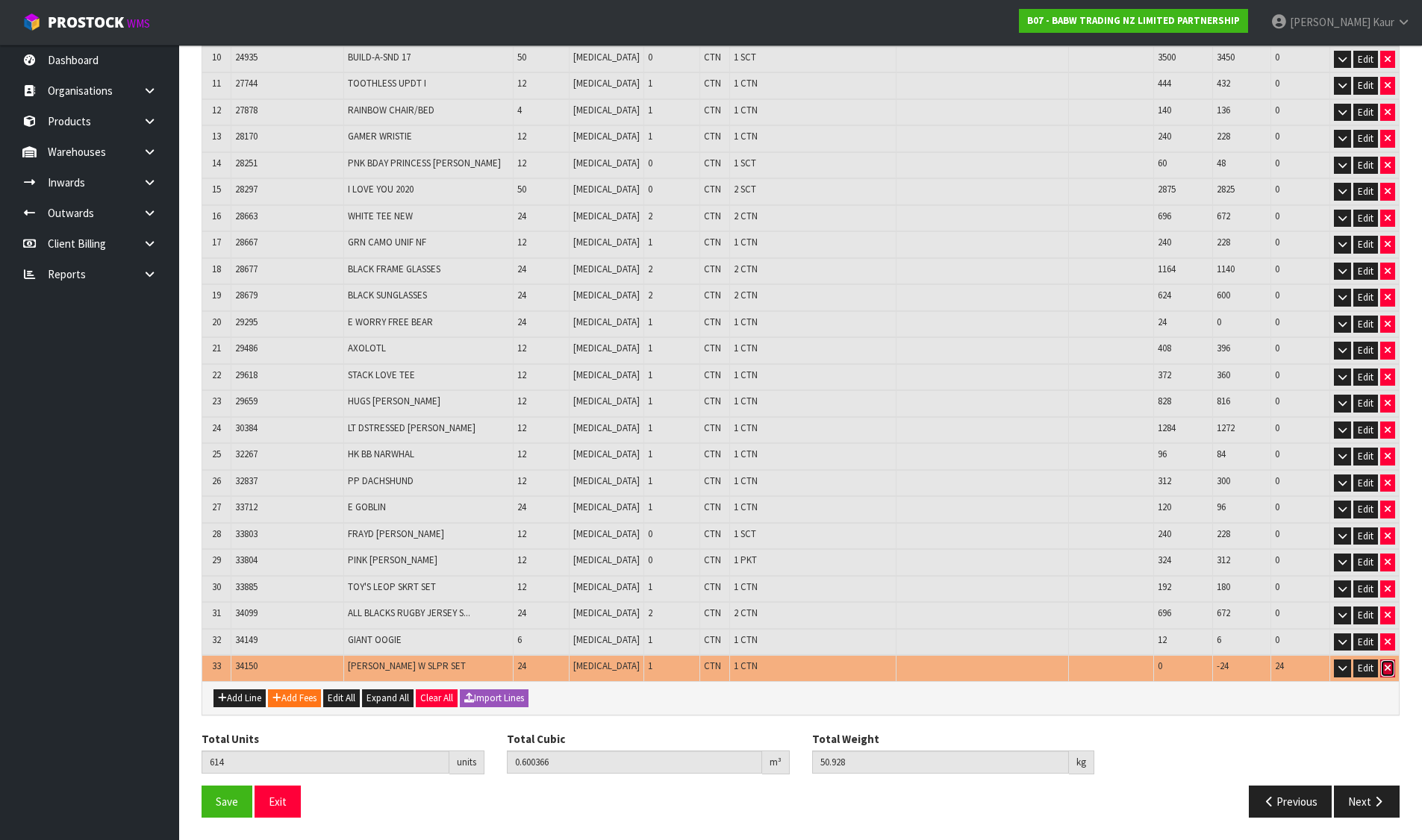
click at [1380, 664] on button "button" at bounding box center [1387, 668] width 15 height 18
type input "590"
type input "0.551856"
type input "46.228"
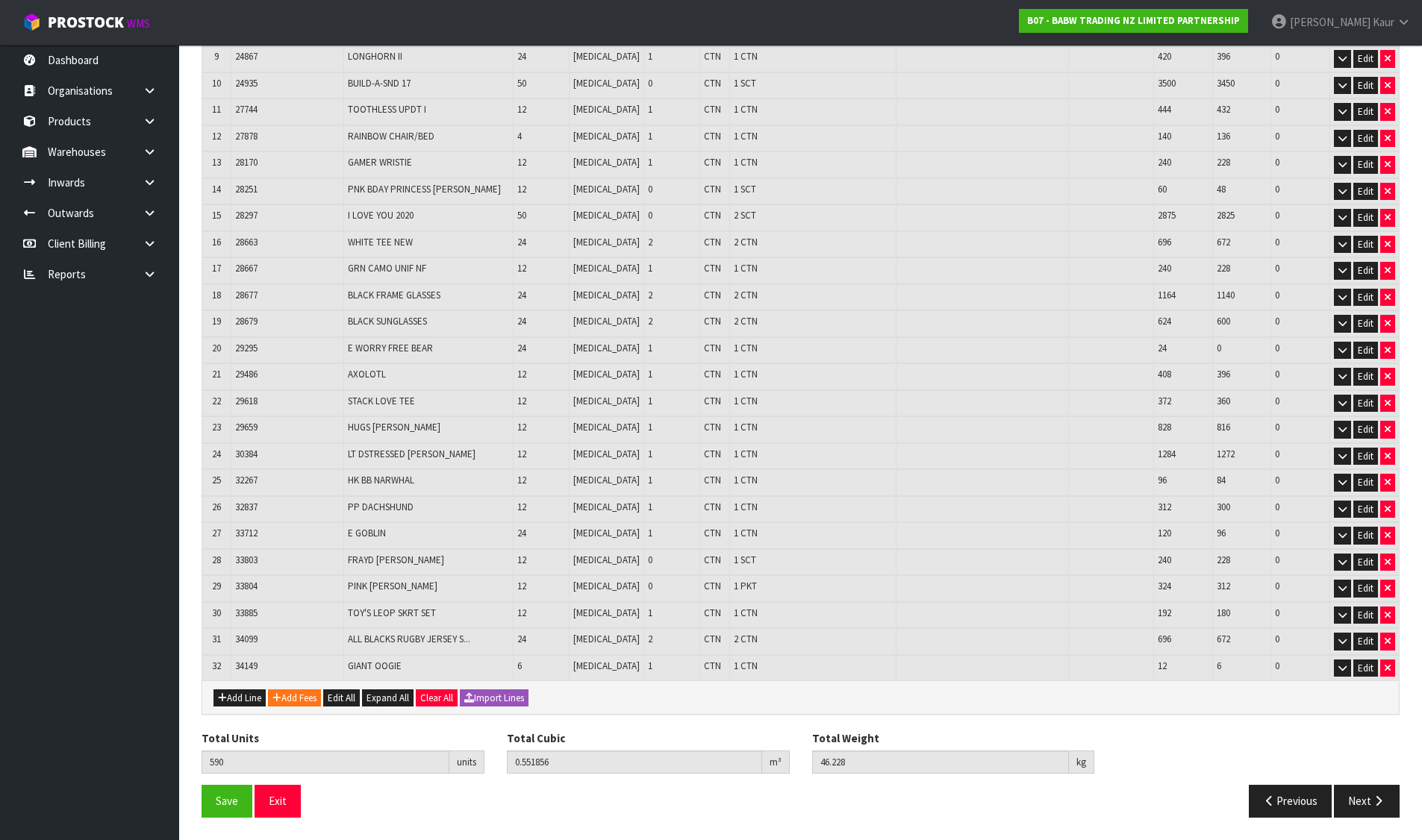
scroll to position [532, 0]
drag, startPoint x: 226, startPoint y: 795, endPoint x: 962, endPoint y: 767, distance: 736.5
click at [227, 795] on span "Save" at bounding box center [227, 801] width 23 height 14
click at [1373, 789] on button "Next" at bounding box center [1367, 801] width 66 height 32
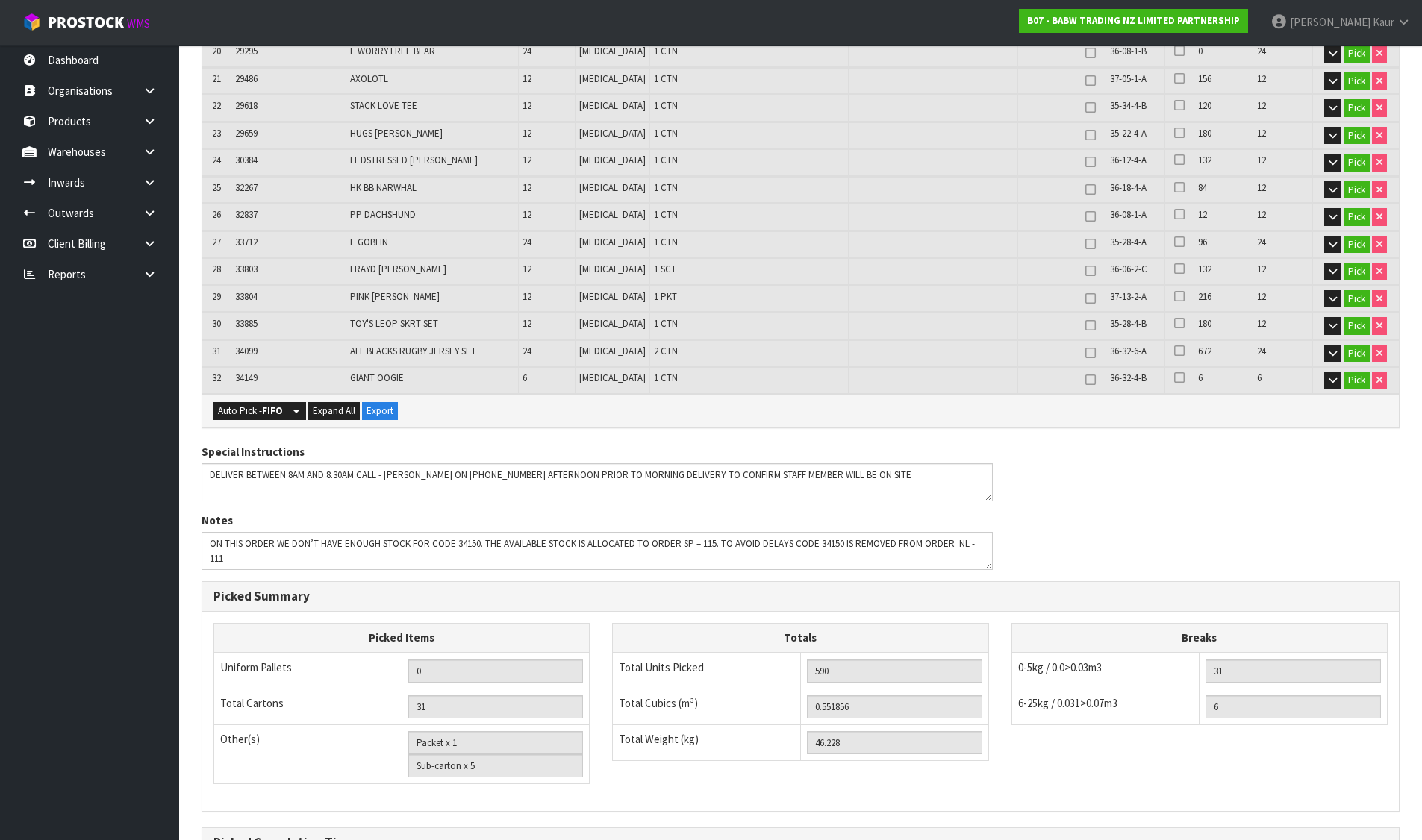
scroll to position [1072, 0]
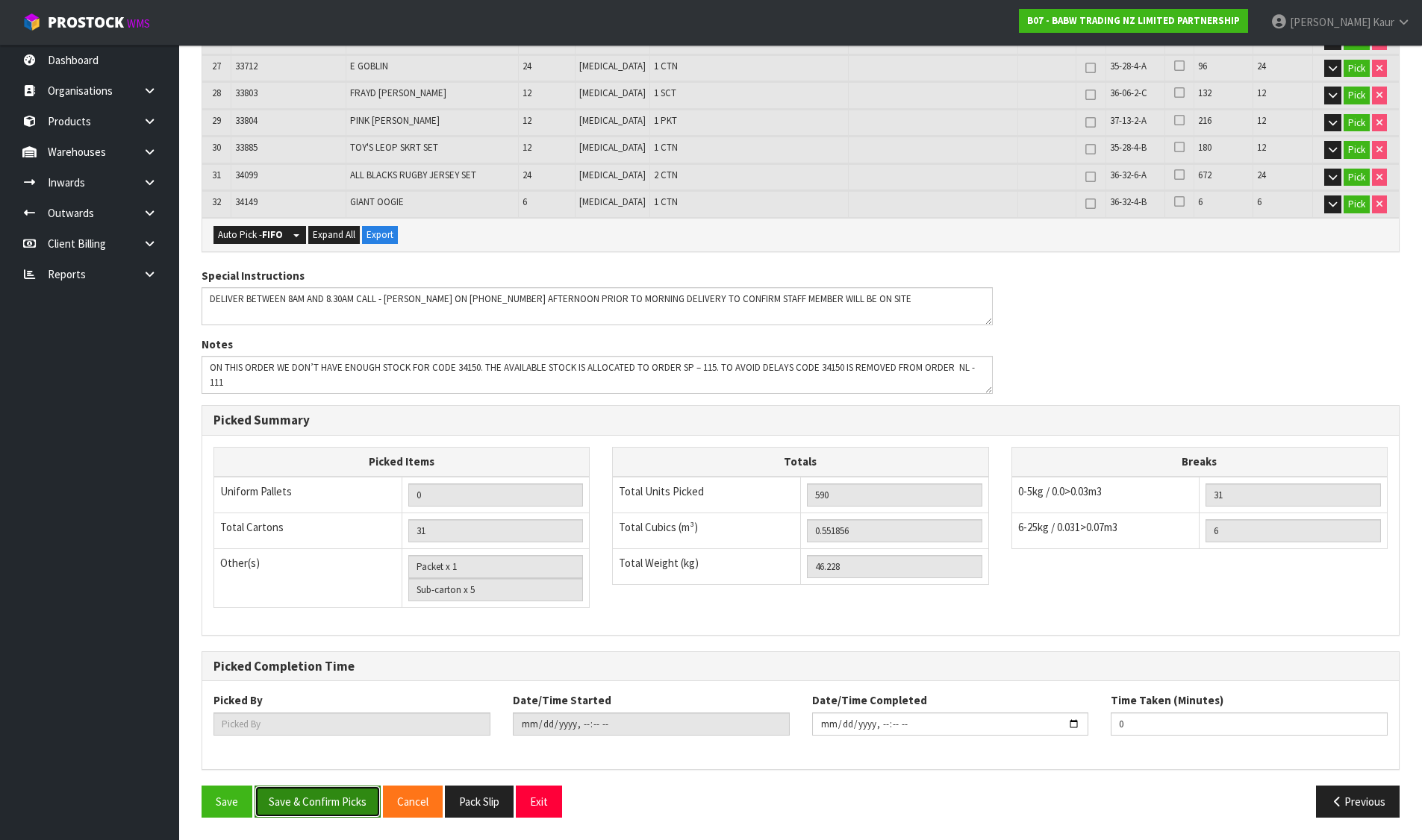
click at [305, 788] on button "Save & Confirm Picks" at bounding box center [317, 801] width 126 height 32
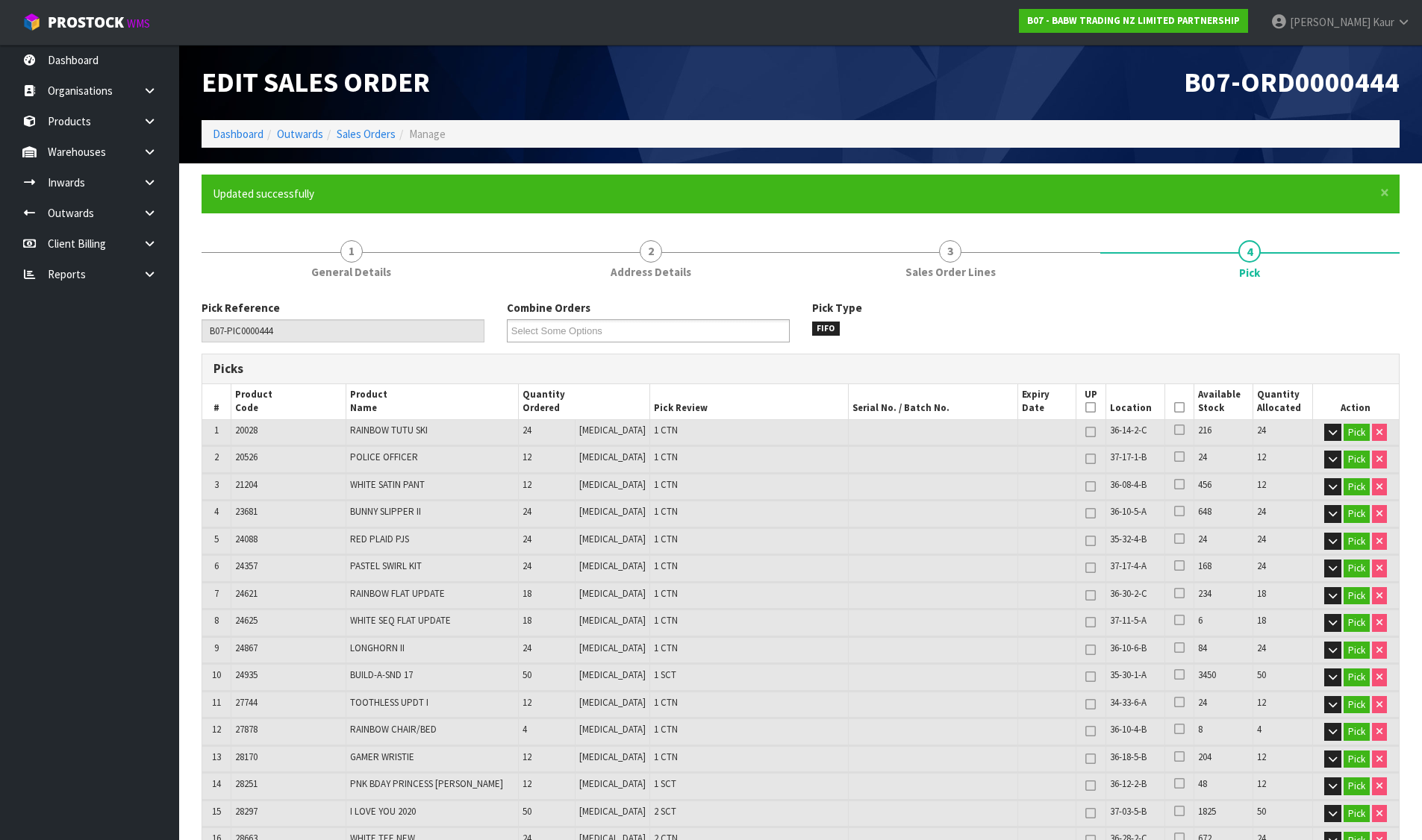
type input "[PERSON_NAME]"
type input "2025-09-08T09:14:07"
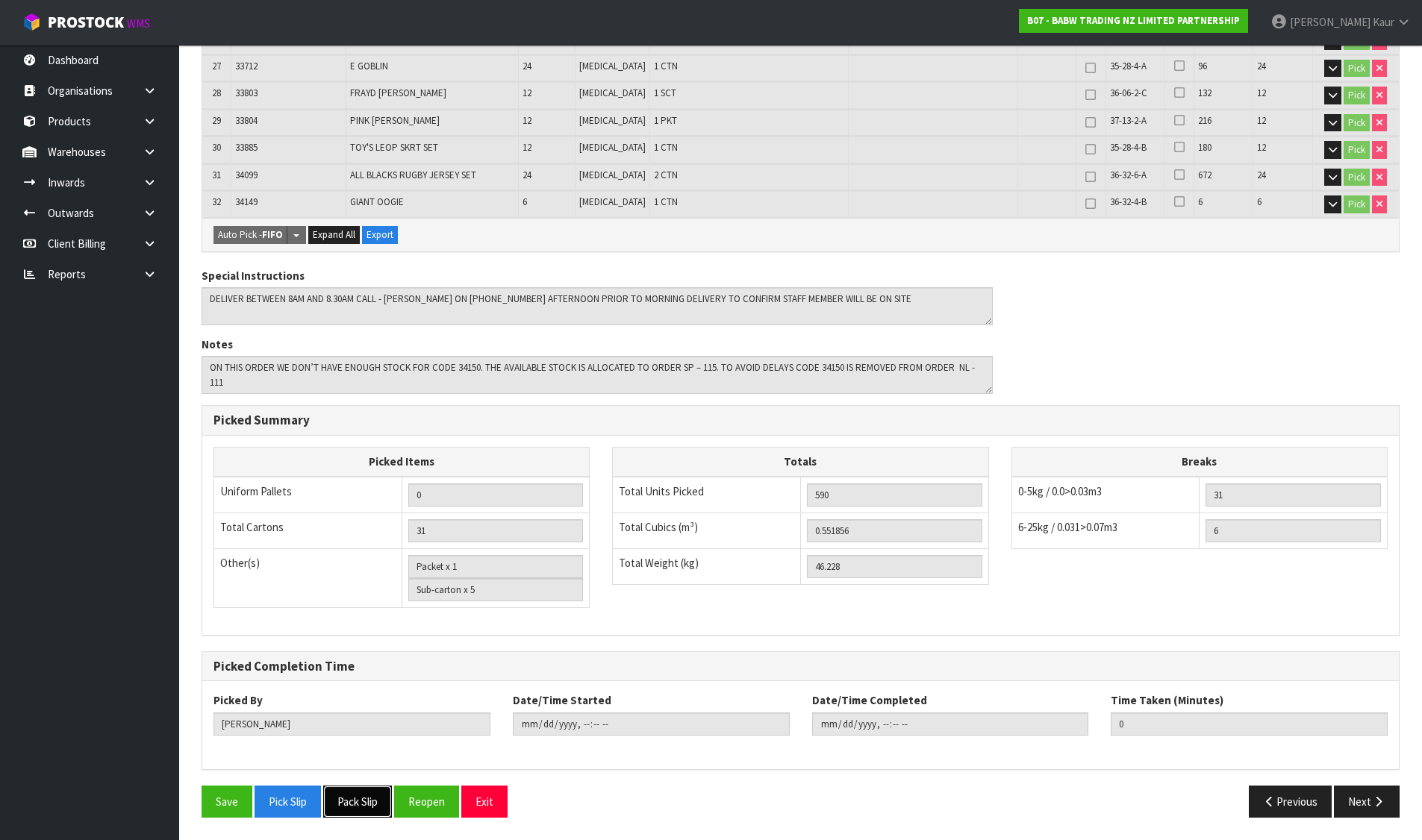
click at [342, 793] on button "Pack Slip" at bounding box center [357, 801] width 68 height 32
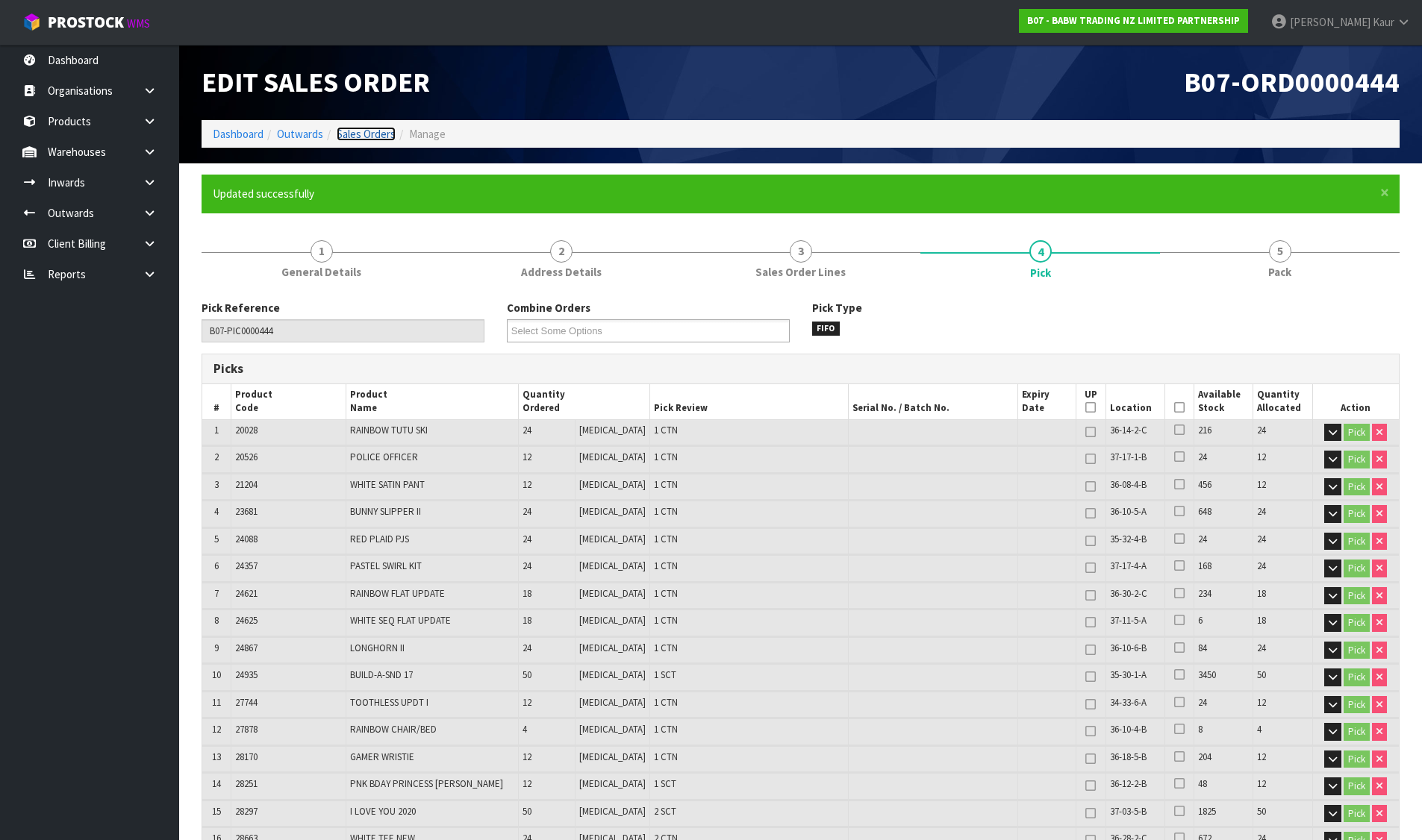
click at [347, 133] on link "Sales Orders" at bounding box center [366, 134] width 59 height 14
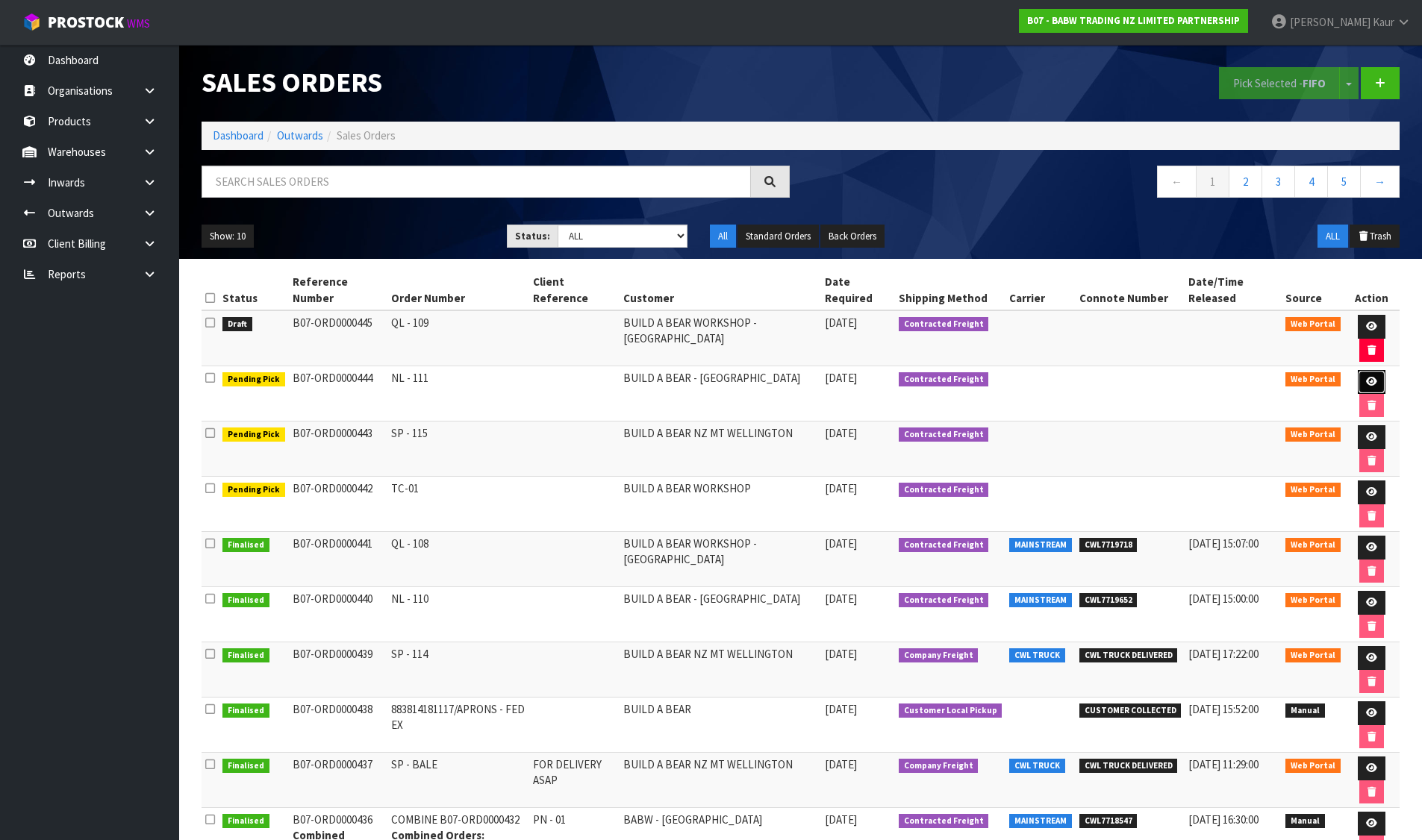
click at [1369, 380] on icon at bounding box center [1371, 382] width 11 height 10
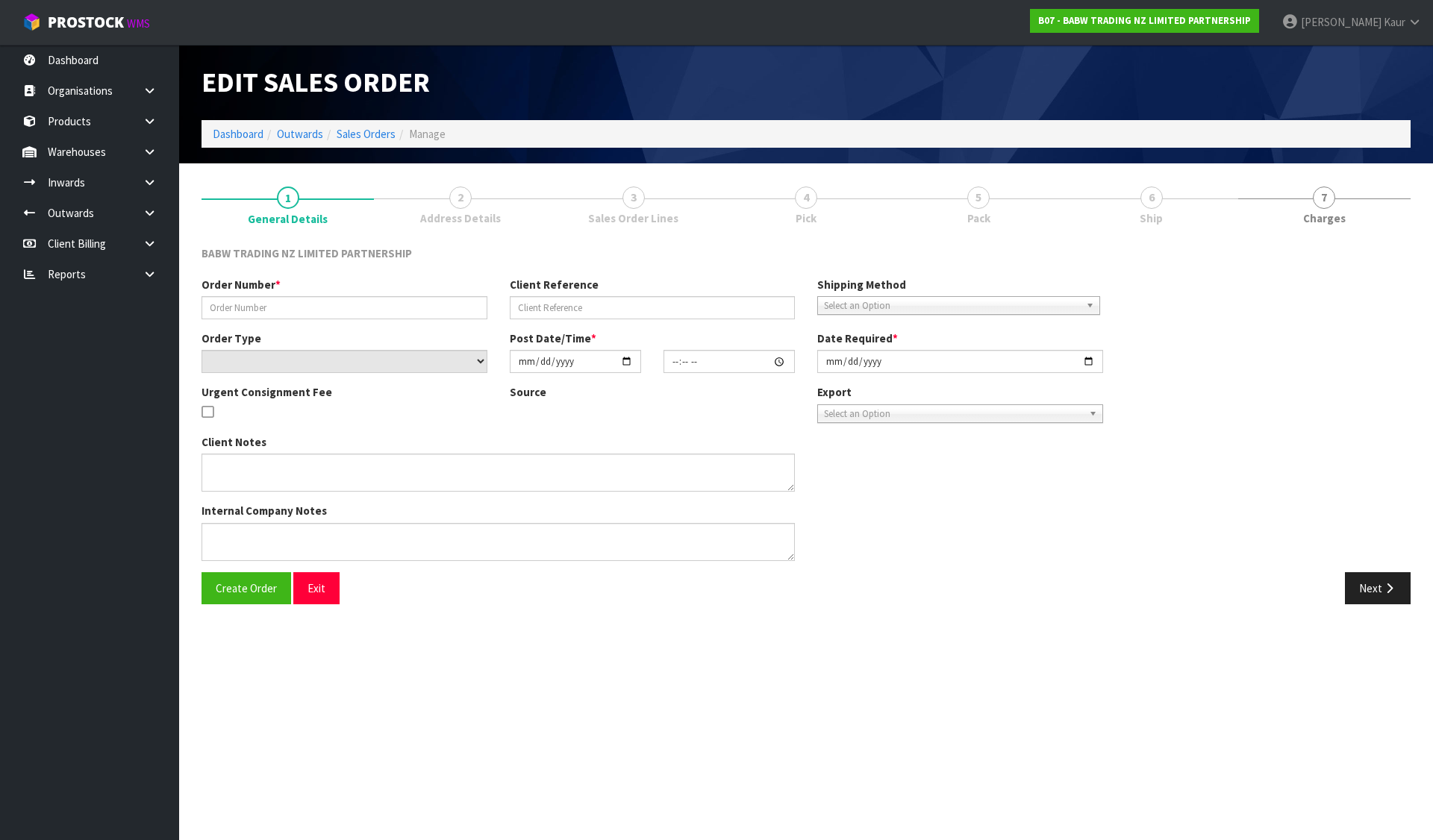
type input "NL - 111"
select select "number:0"
type input "[DATE]"
type input "09:07:00.000"
type input "[DATE]"
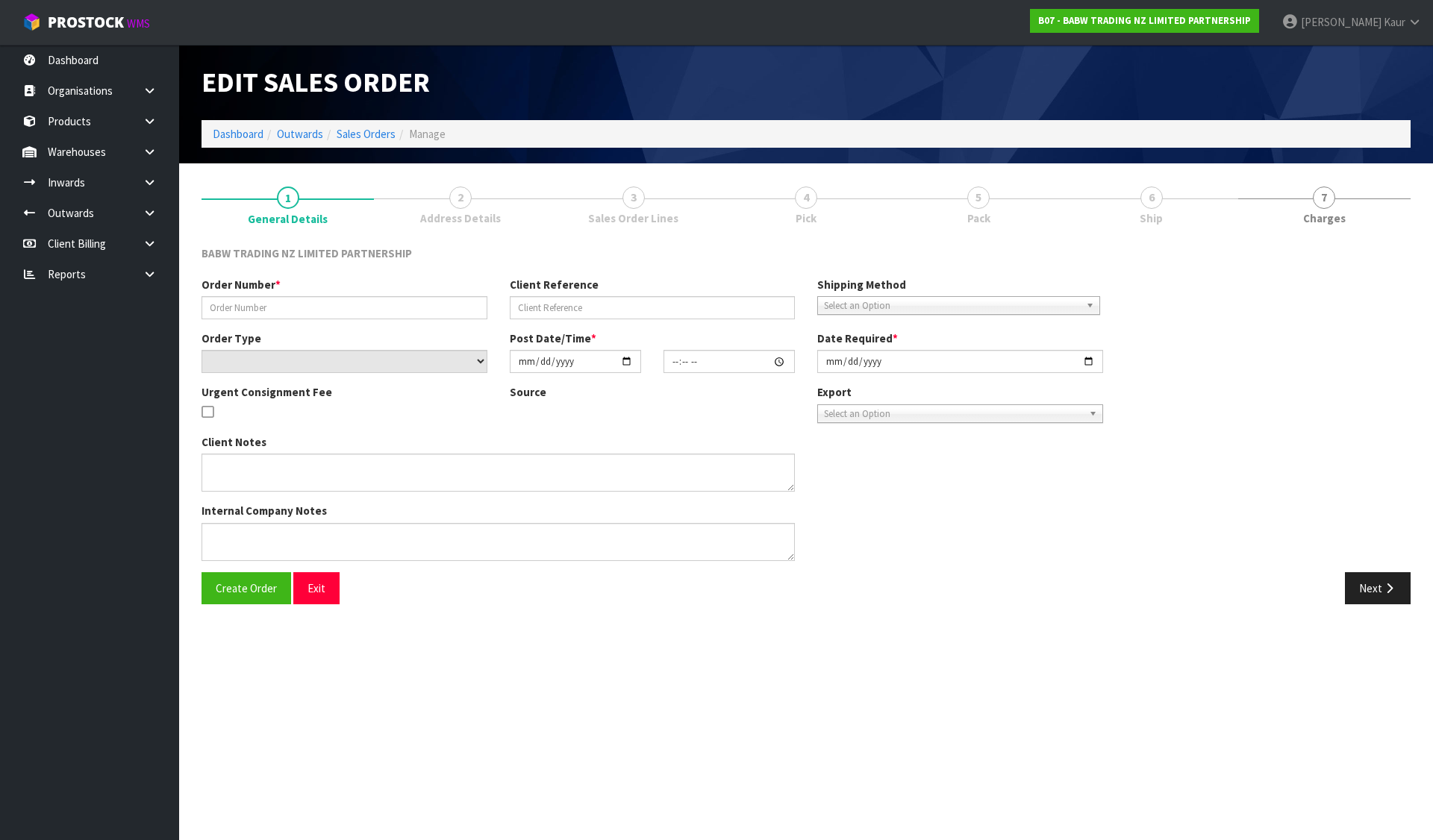
type textarea "DELIVER BETWEEN 8AM AND 8.30AM CALL - [PERSON_NAME] ON [PHONE_NUMBER] AFTERNOON…"
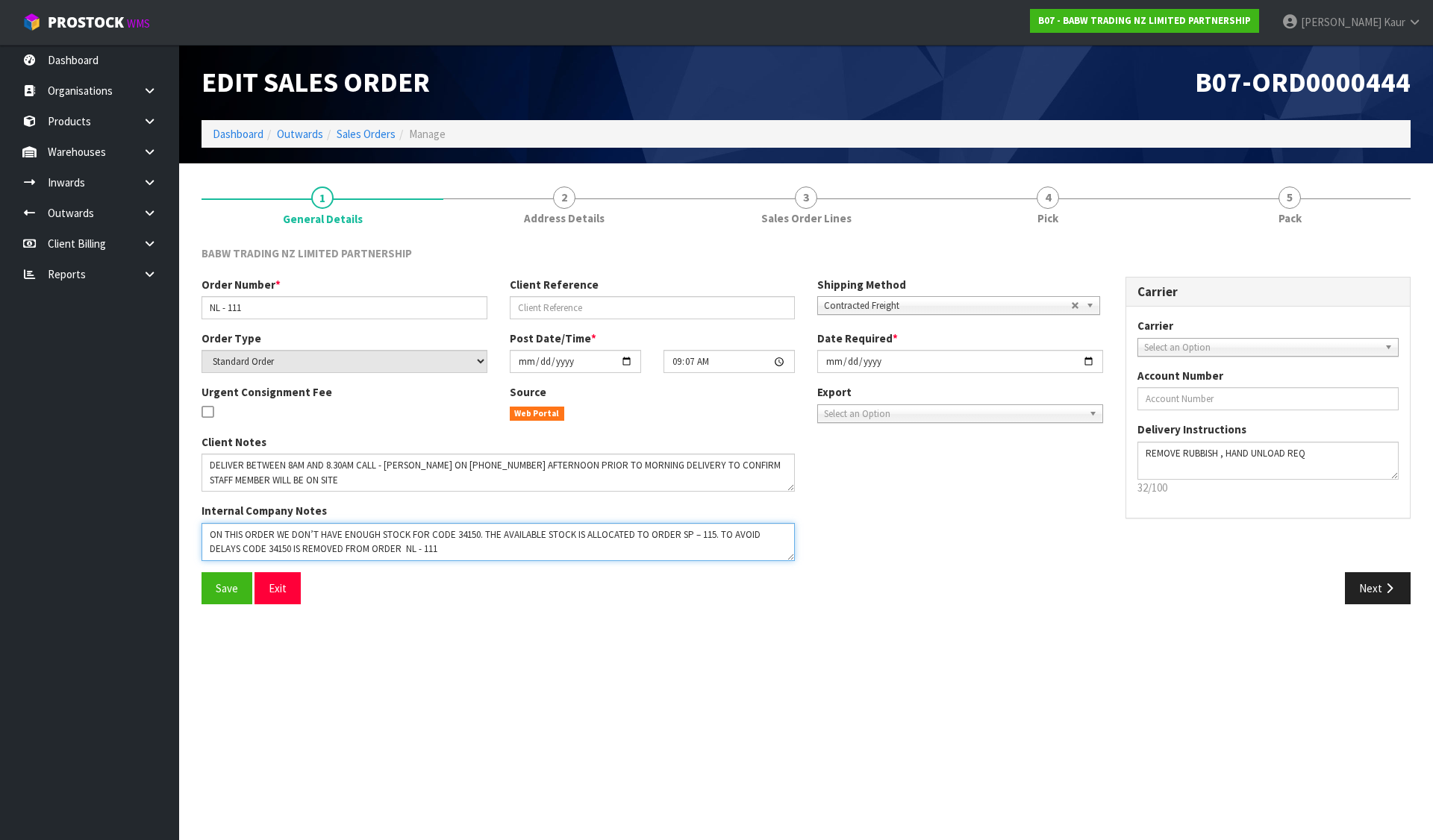
click at [477, 535] on textarea at bounding box center [499, 542] width 593 height 38
type textarea "ON THIS ORDER WE DON’T HAVE ENOUGH STOCK FOR CODE 34150 X 24. THE AVAILABLE STO…"
click at [217, 586] on span "Save" at bounding box center [227, 588] width 23 height 14
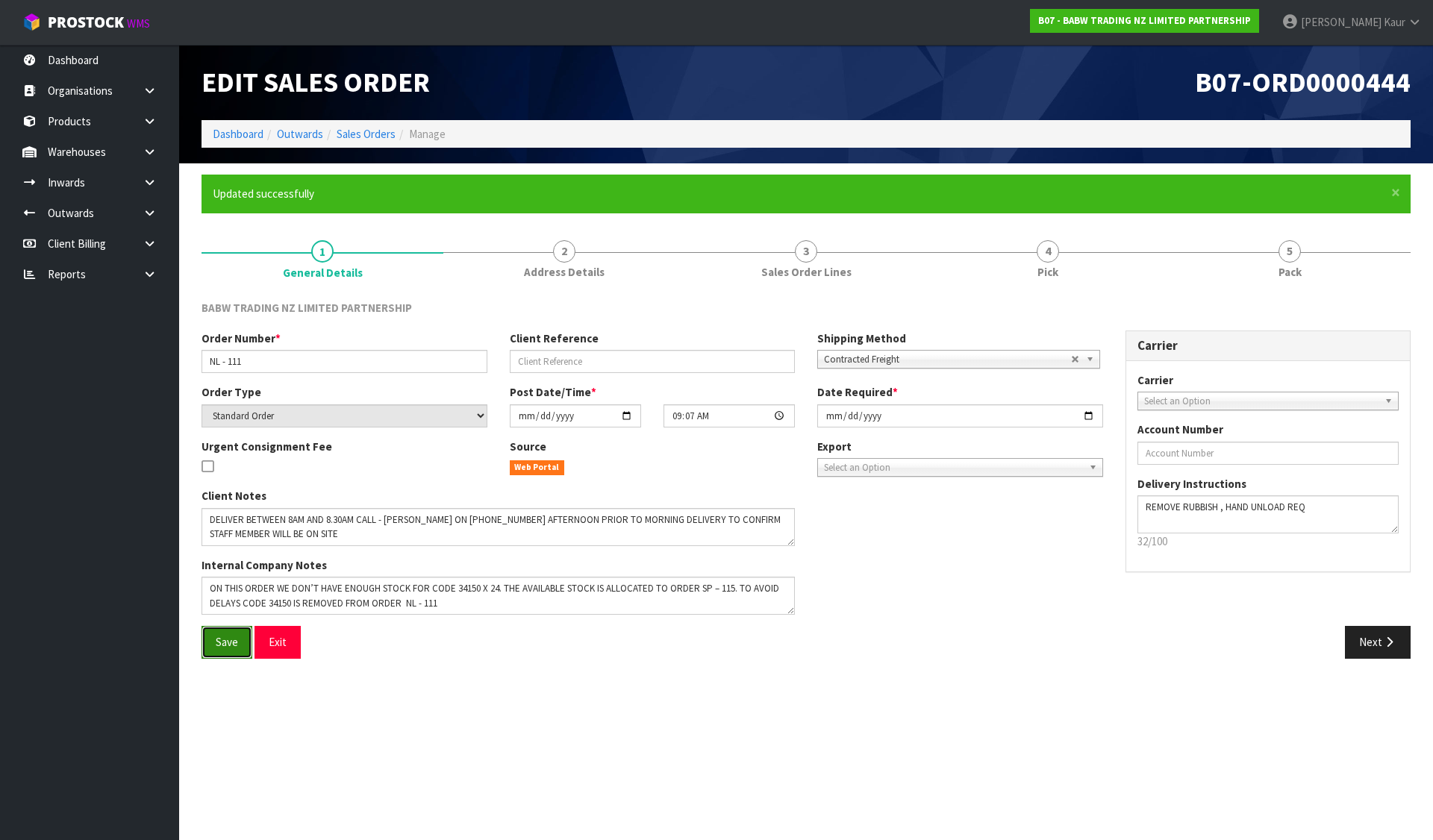
click at [215, 645] on button "Save" at bounding box center [227, 642] width 51 height 32
click at [363, 122] on ol "Dashboard Outwards Sales Orders Manage" at bounding box center [806, 133] width 1209 height 27
click at [363, 129] on link "Sales Orders" at bounding box center [366, 134] width 59 height 14
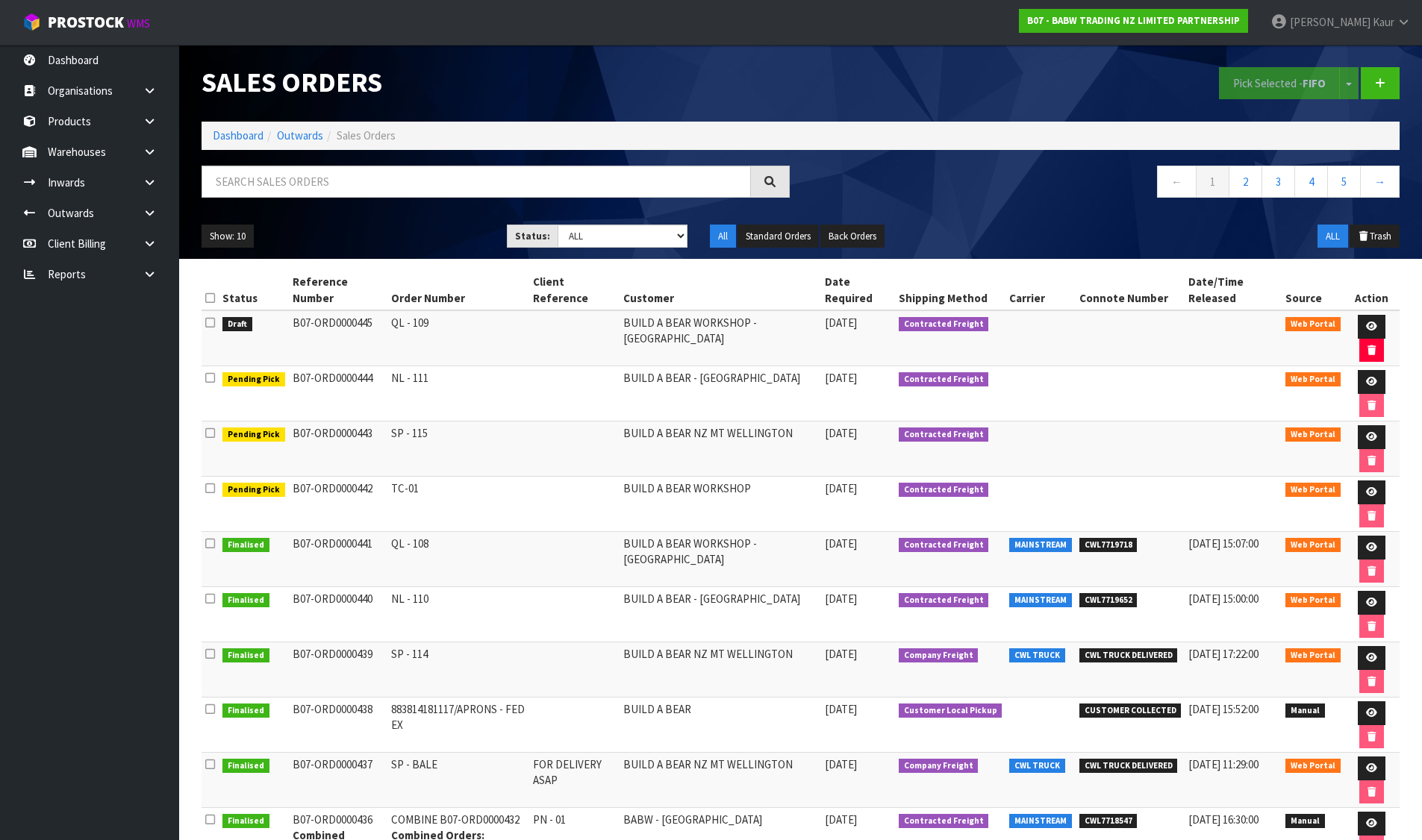
click at [212, 316] on label at bounding box center [210, 322] width 10 height 15
click at [0, 0] on input "checkbox" at bounding box center [0, 0] width 0 height 0
click at [1260, 77] on button "Pick Selected - FIFO" at bounding box center [1279, 84] width 121 height 32
click at [1362, 325] on link at bounding box center [1371, 327] width 27 height 24
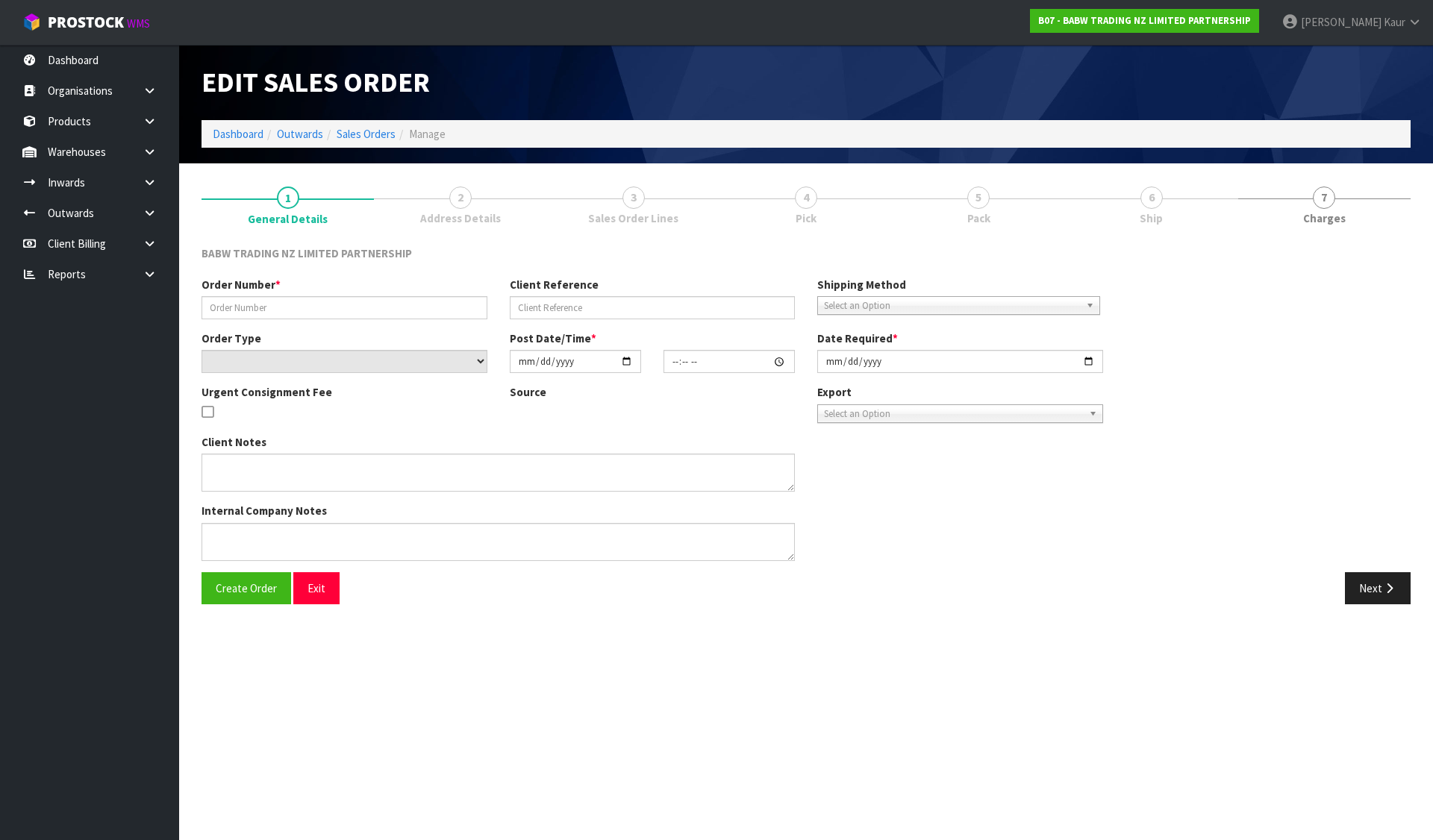
type input "QL - 109"
select select "number:0"
type input "[DATE]"
type input "13:09:00.000"
type input "[DATE]"
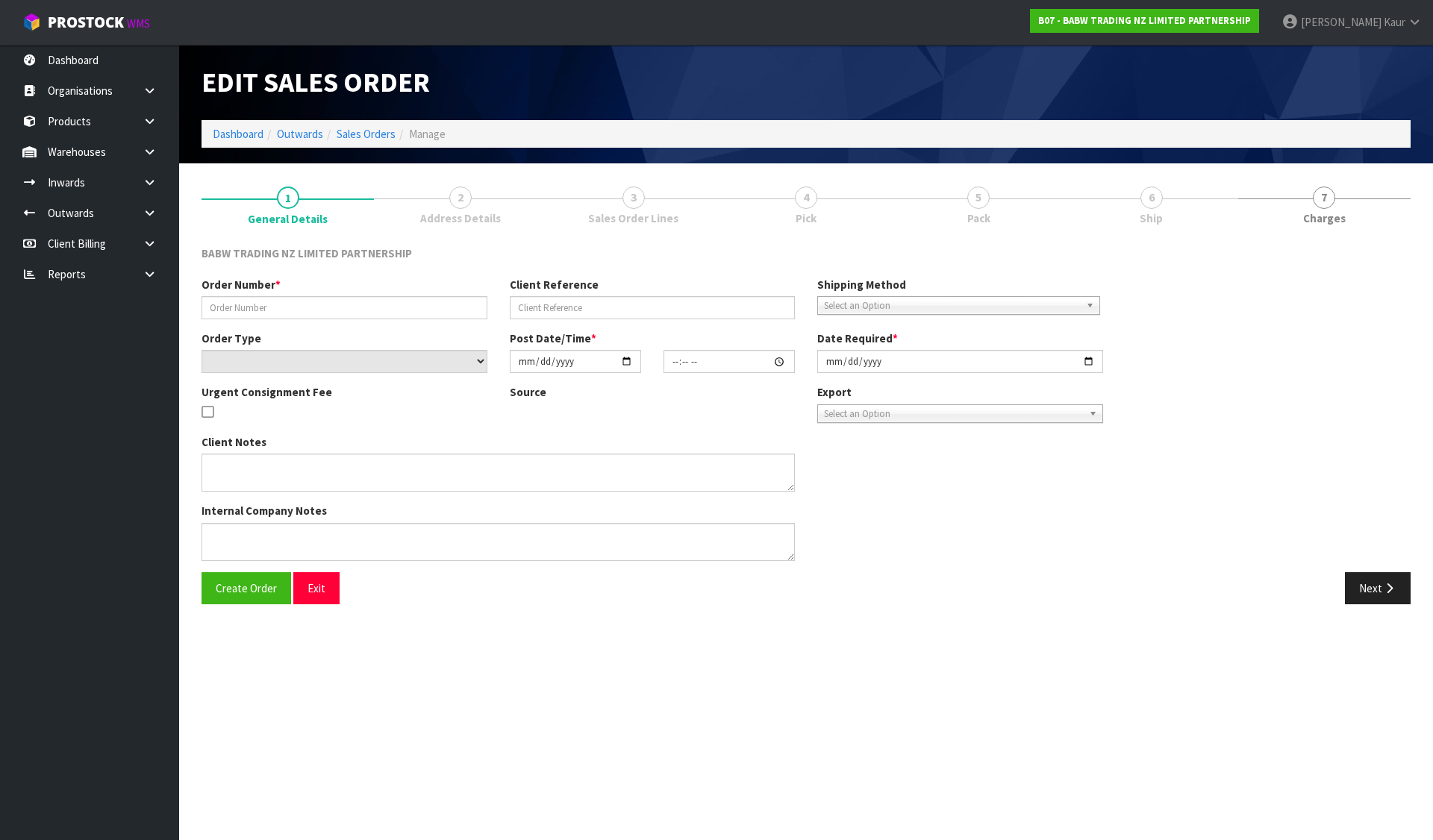
type textarea "DELIVER BETWEEN 8AM AND 8.30AM CALL - SANTANA ON 0221550016 AFTERNOON PRIOR TO …"
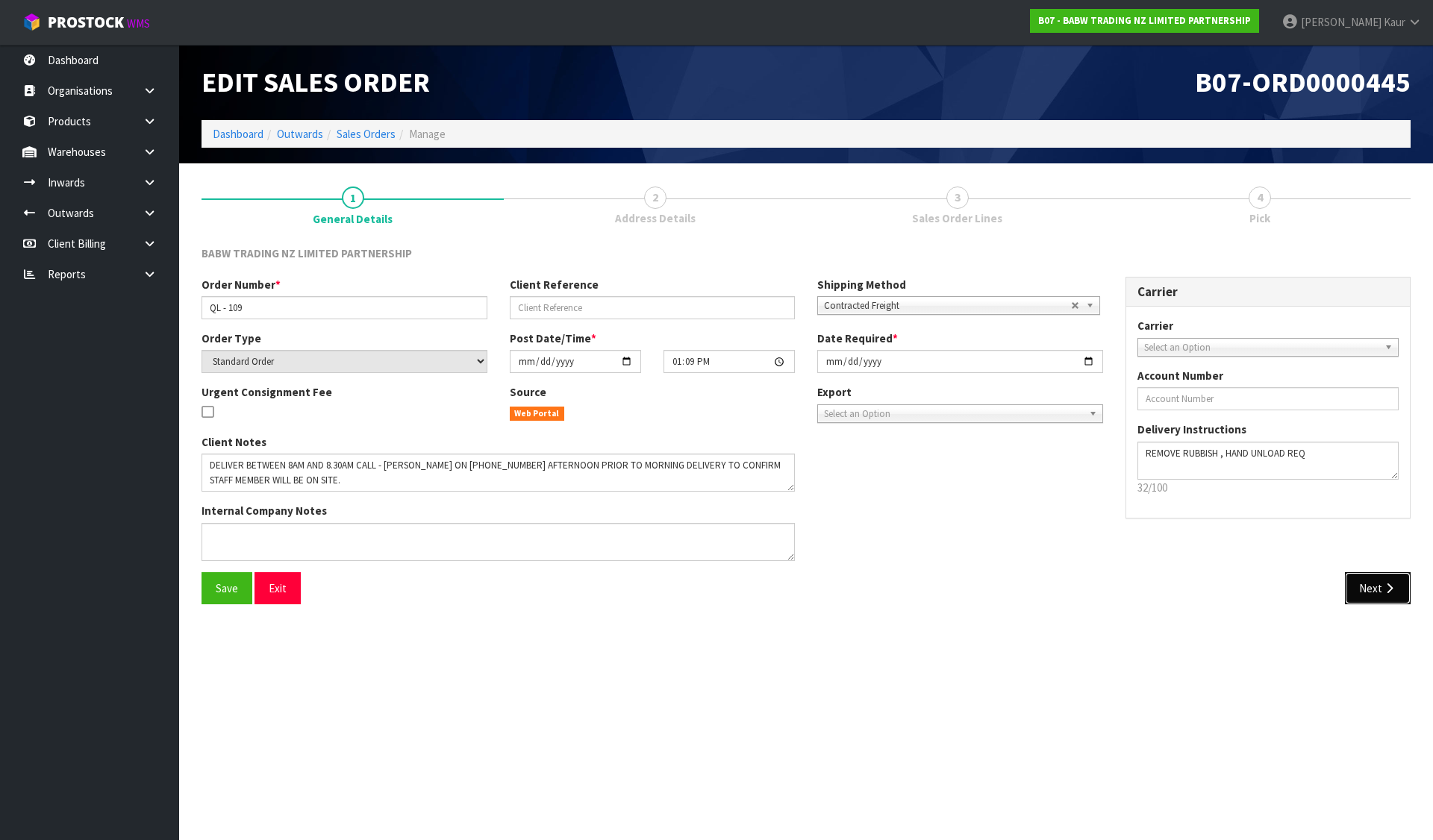
click at [1380, 584] on button "Next" at bounding box center [1378, 588] width 66 height 32
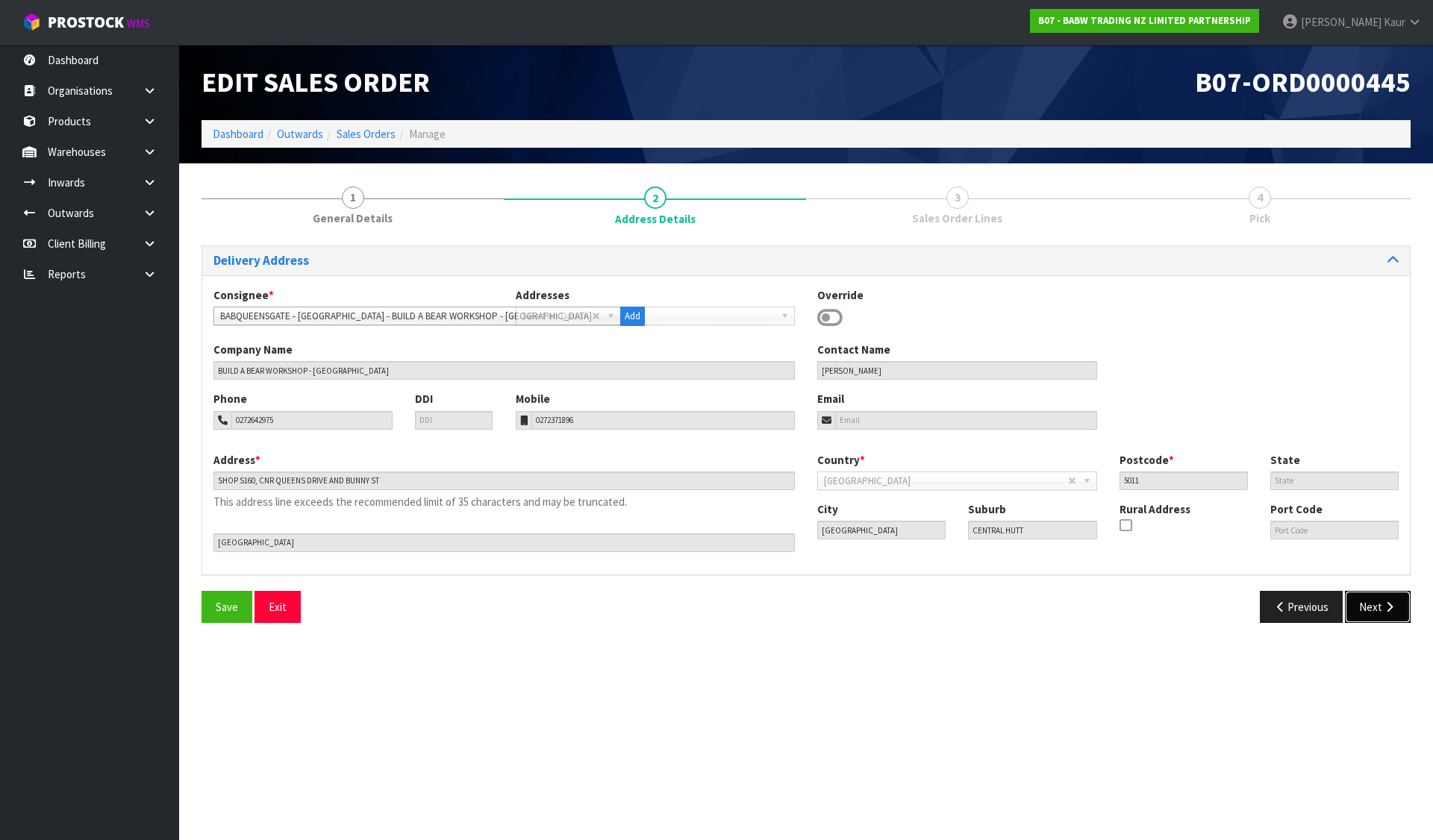
click at [1378, 616] on button "Next" at bounding box center [1378, 607] width 66 height 32
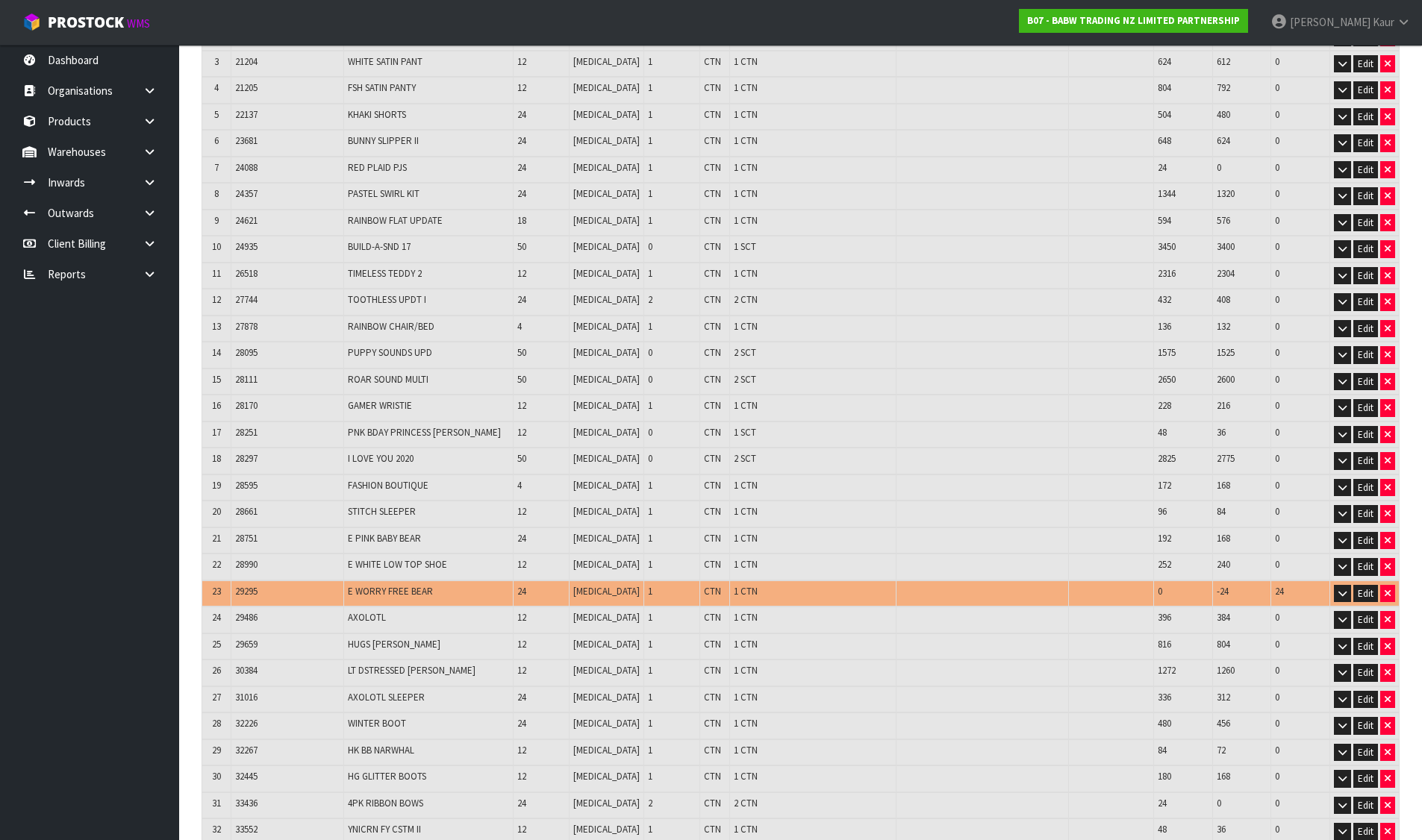
scroll to position [448, 0]
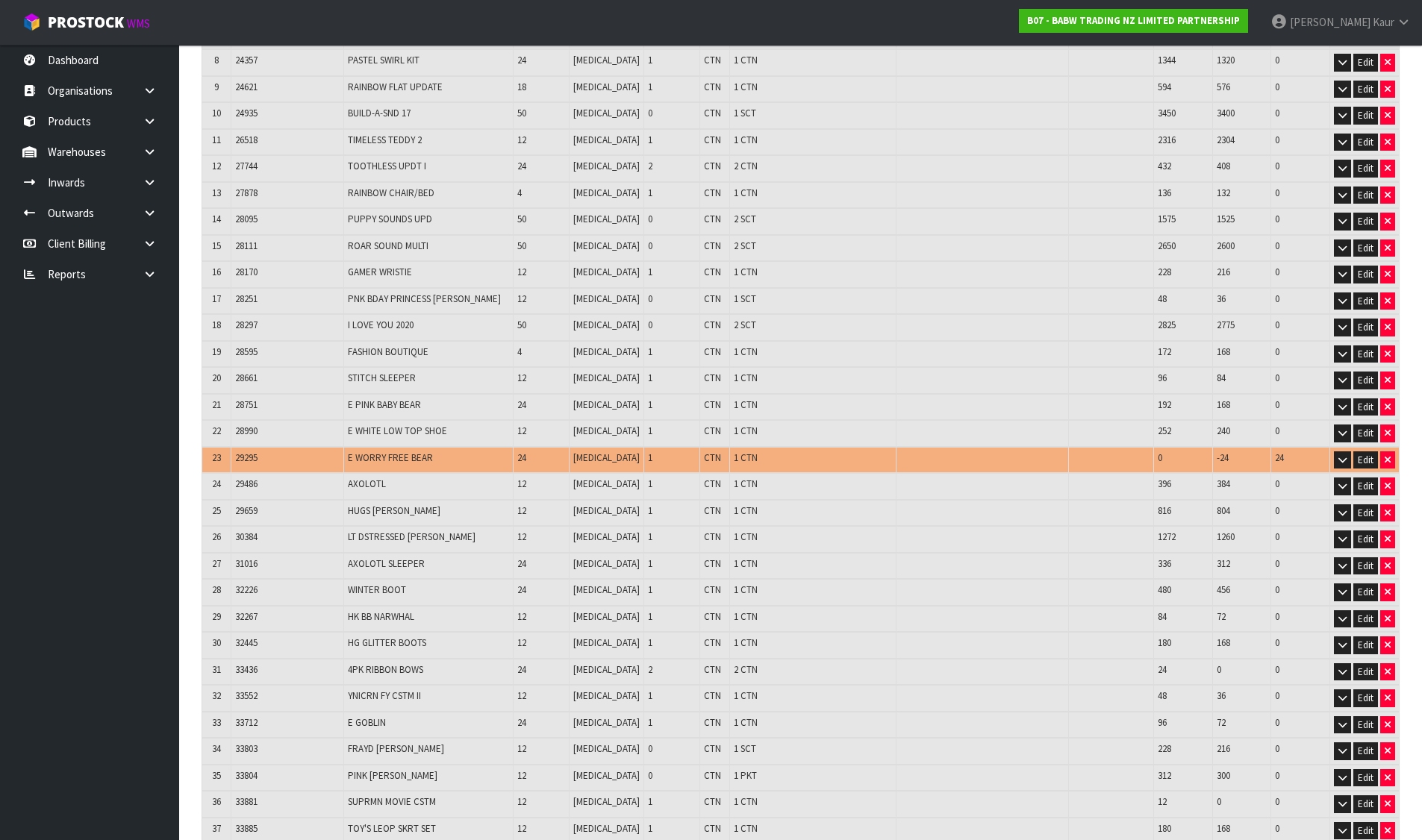
click at [252, 458] on span "29295" at bounding box center [246, 457] width 23 height 13
copy span "29295"
click at [79, 122] on link "Products" at bounding box center [89, 121] width 179 height 31
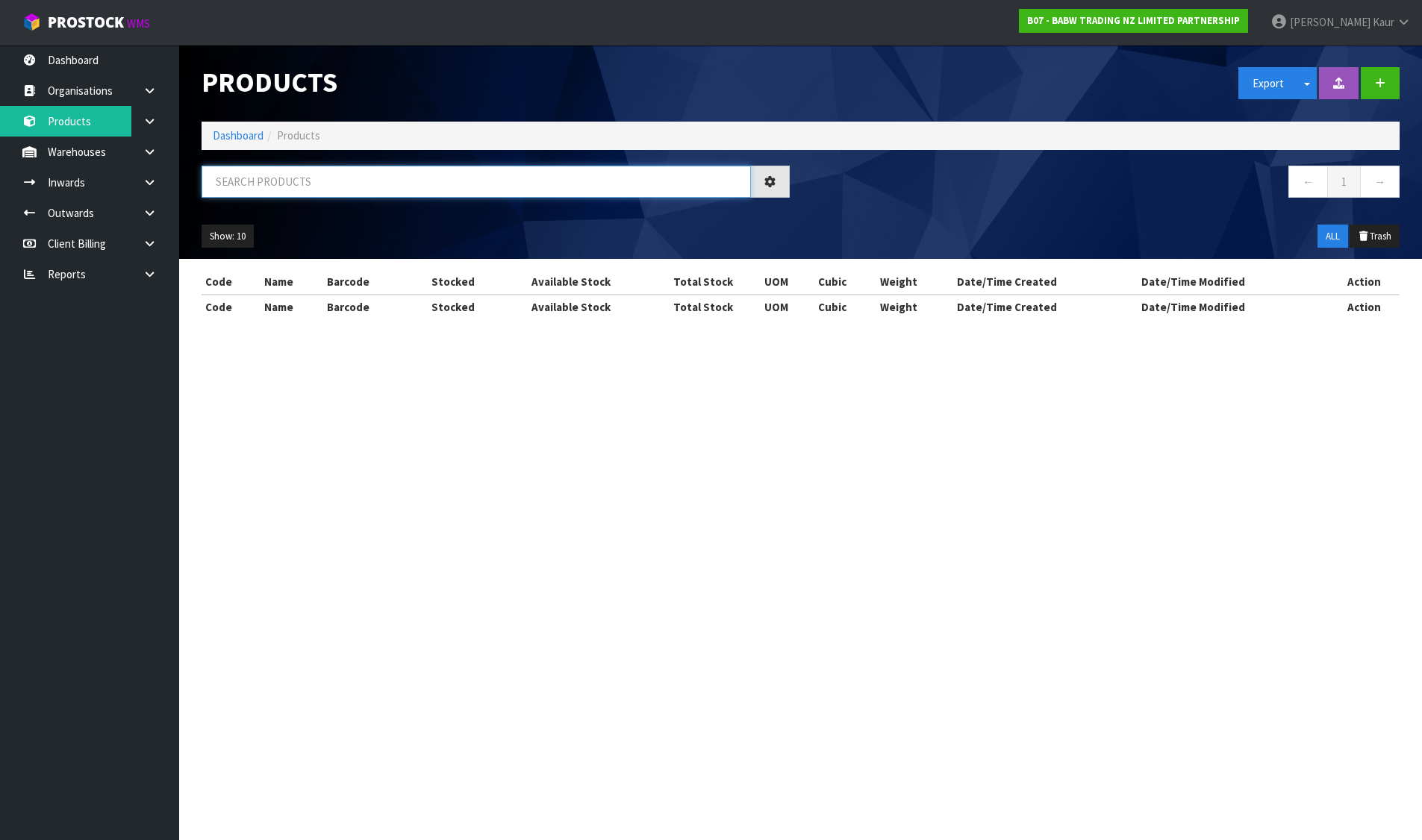
click at [310, 187] on input "text" at bounding box center [476, 182] width 549 height 32
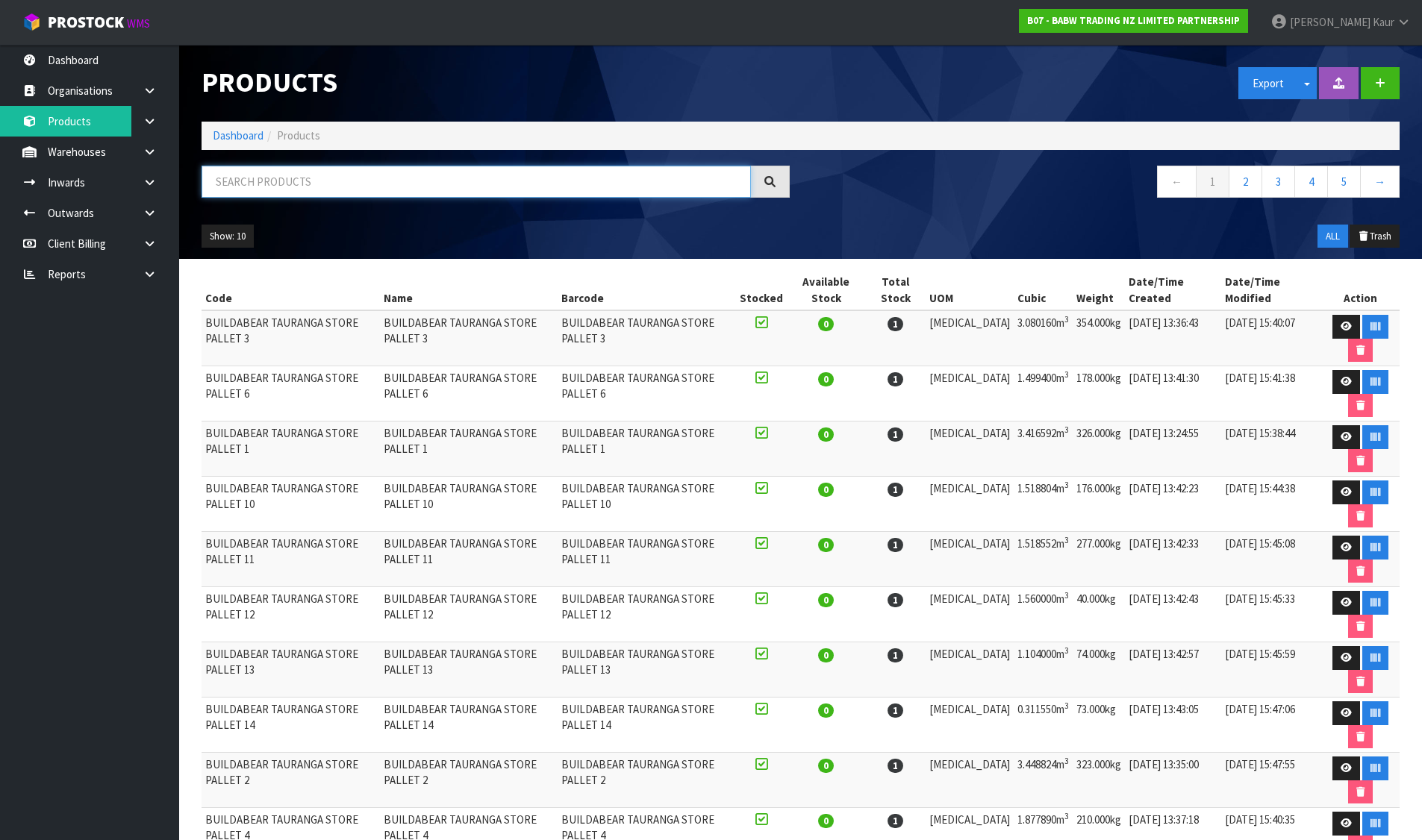
paste input "29295"
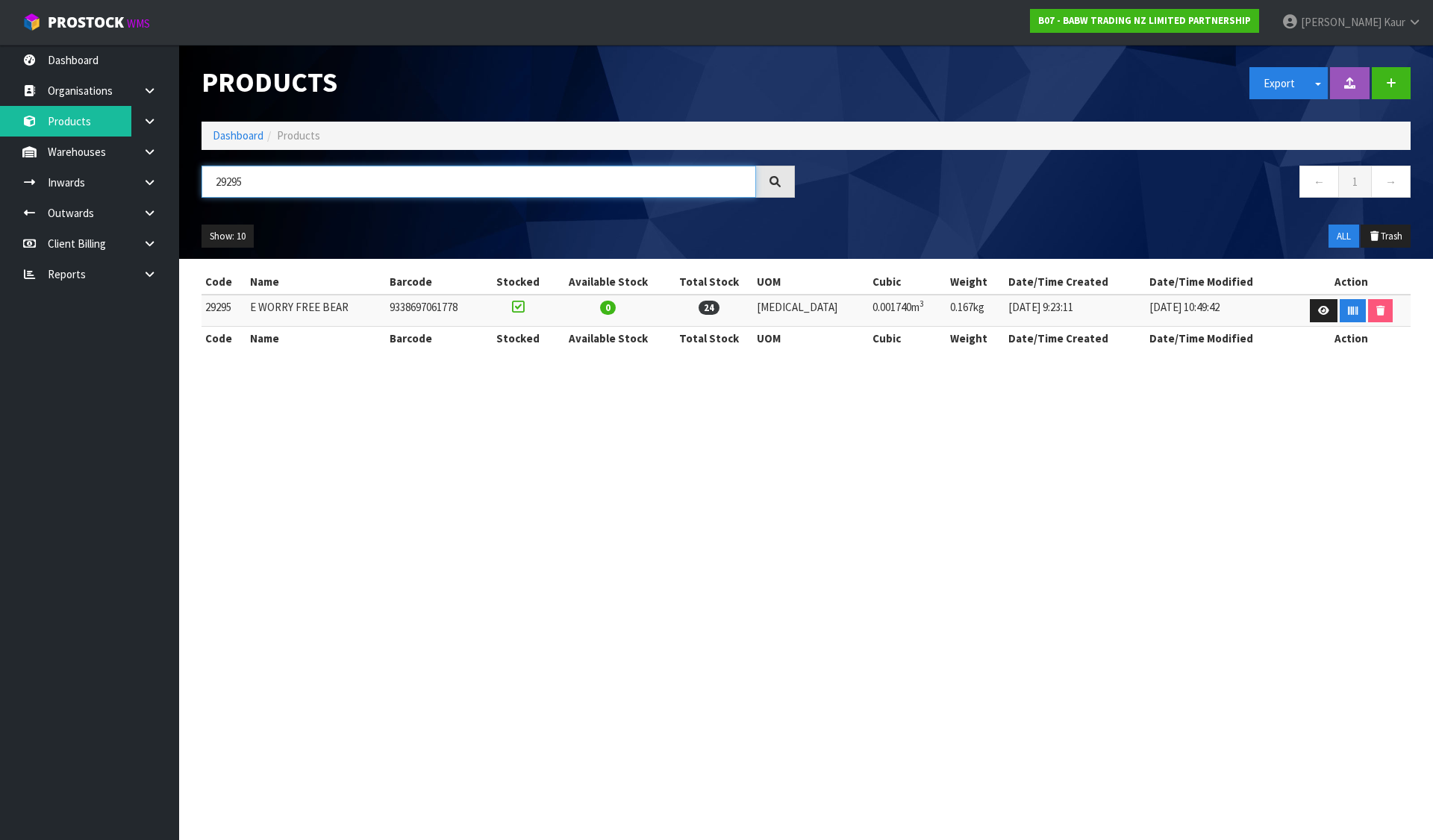
type input "29295"
drag, startPoint x: 707, startPoint y: 641, endPoint x: 620, endPoint y: 812, distance: 191.9
click at [707, 641] on section "Products Export Split button! SOH Summary Measurements Dangerous Goods Import P…" at bounding box center [716, 420] width 1433 height 840
drag, startPoint x: 1238, startPoint y: 438, endPoint x: 545, endPoint y: 226, distance: 724.7
click at [1230, 438] on section "Products Export Split button! SOH Summary Measurements Dangerous Goods Import P…" at bounding box center [716, 420] width 1433 height 840
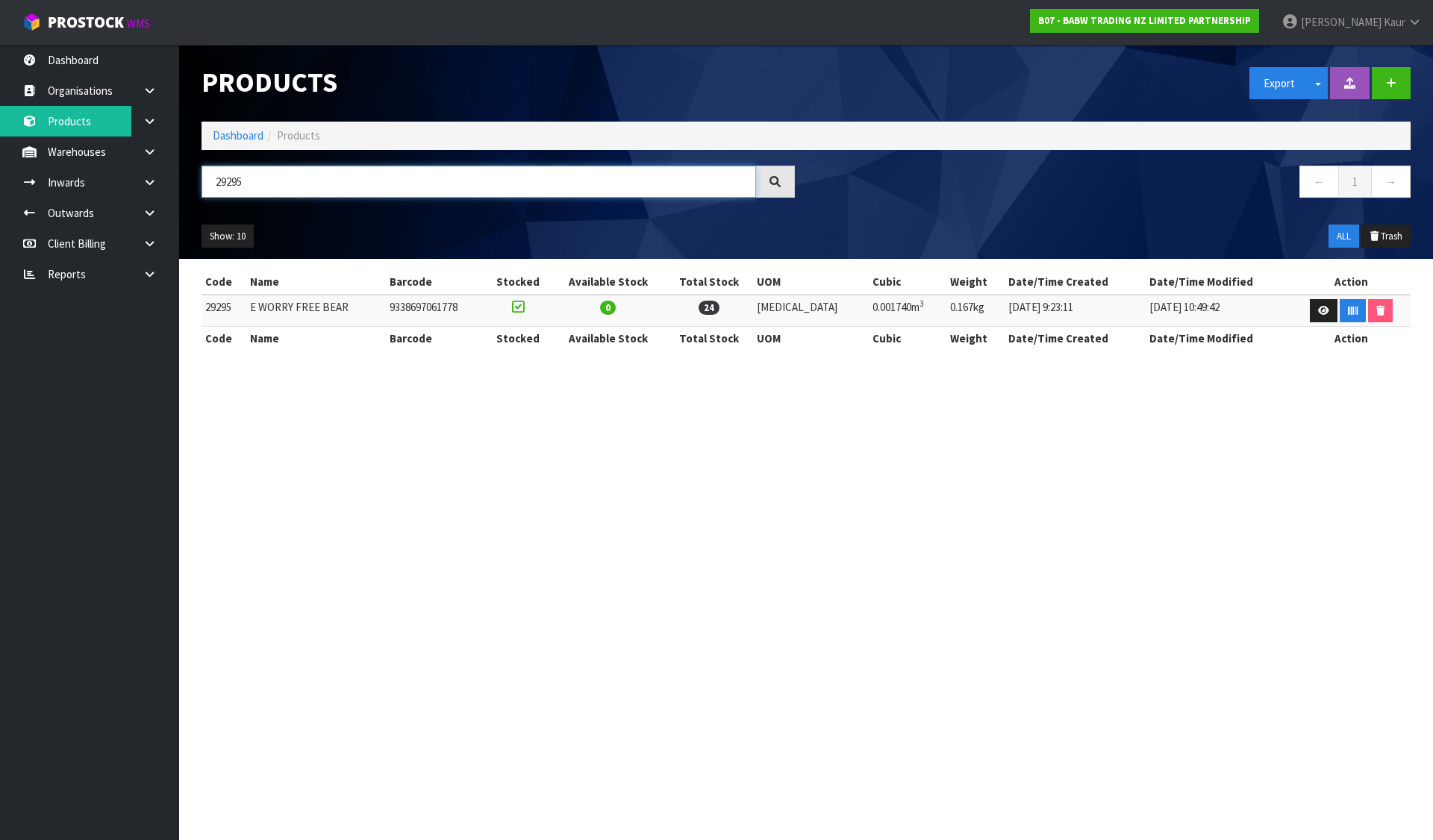
click at [220, 192] on input "29295" at bounding box center [479, 182] width 555 height 32
click at [238, 133] on link "Dashboard" at bounding box center [237, 136] width 51 height 14
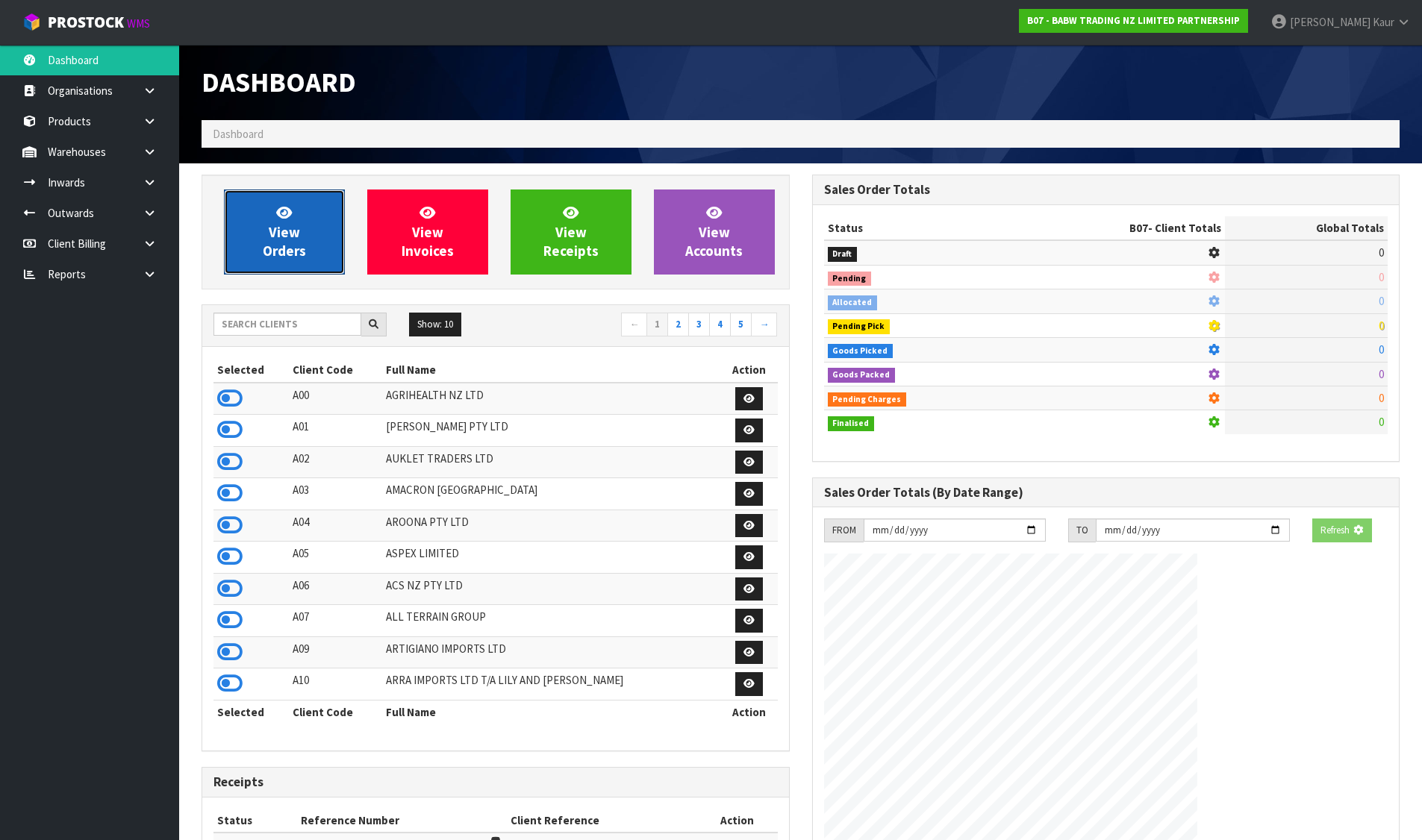
click at [269, 236] on link "View Orders" at bounding box center [284, 232] width 121 height 85
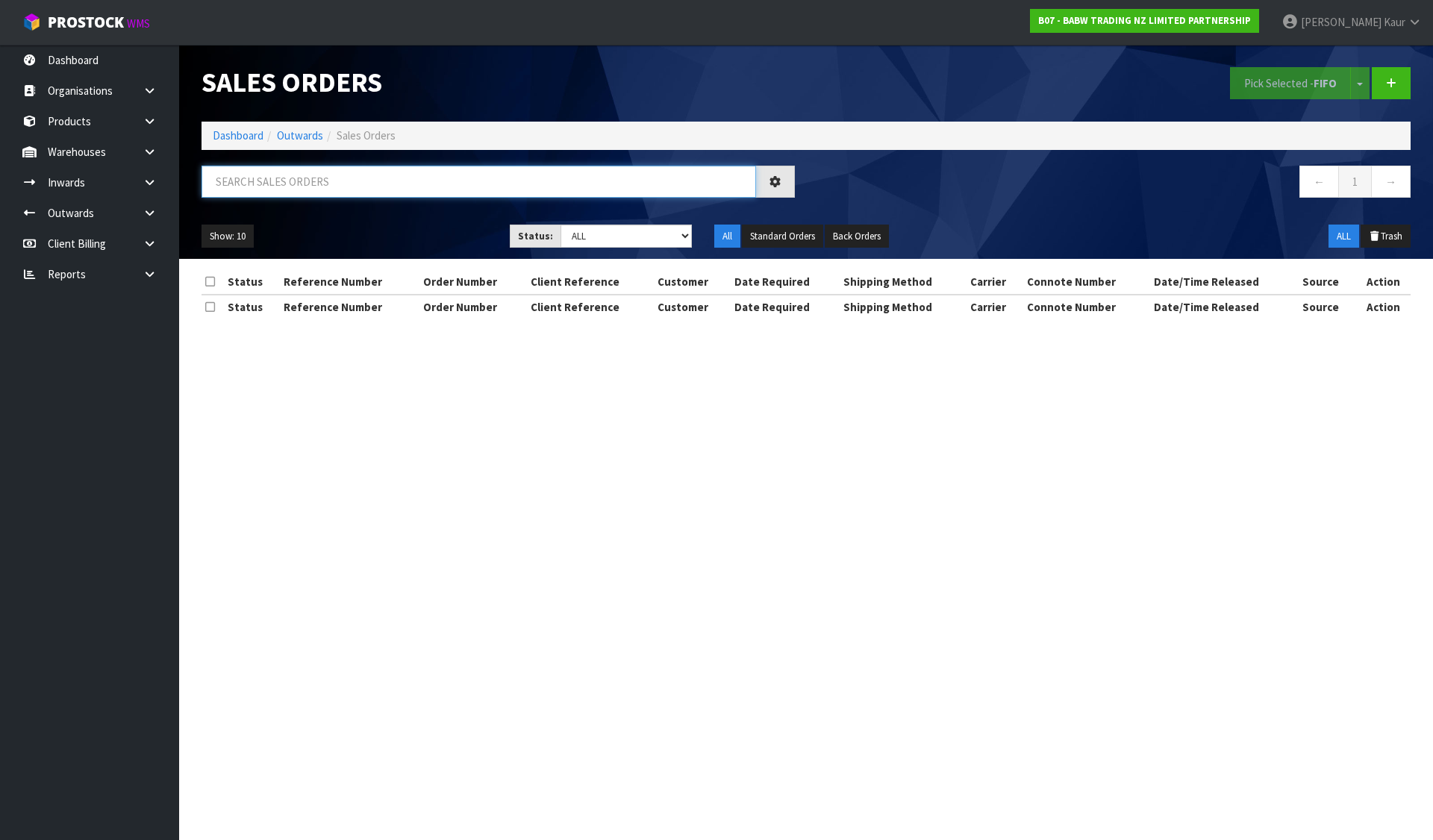
click at [289, 185] on input "text" at bounding box center [479, 182] width 555 height 32
paste input "29295"
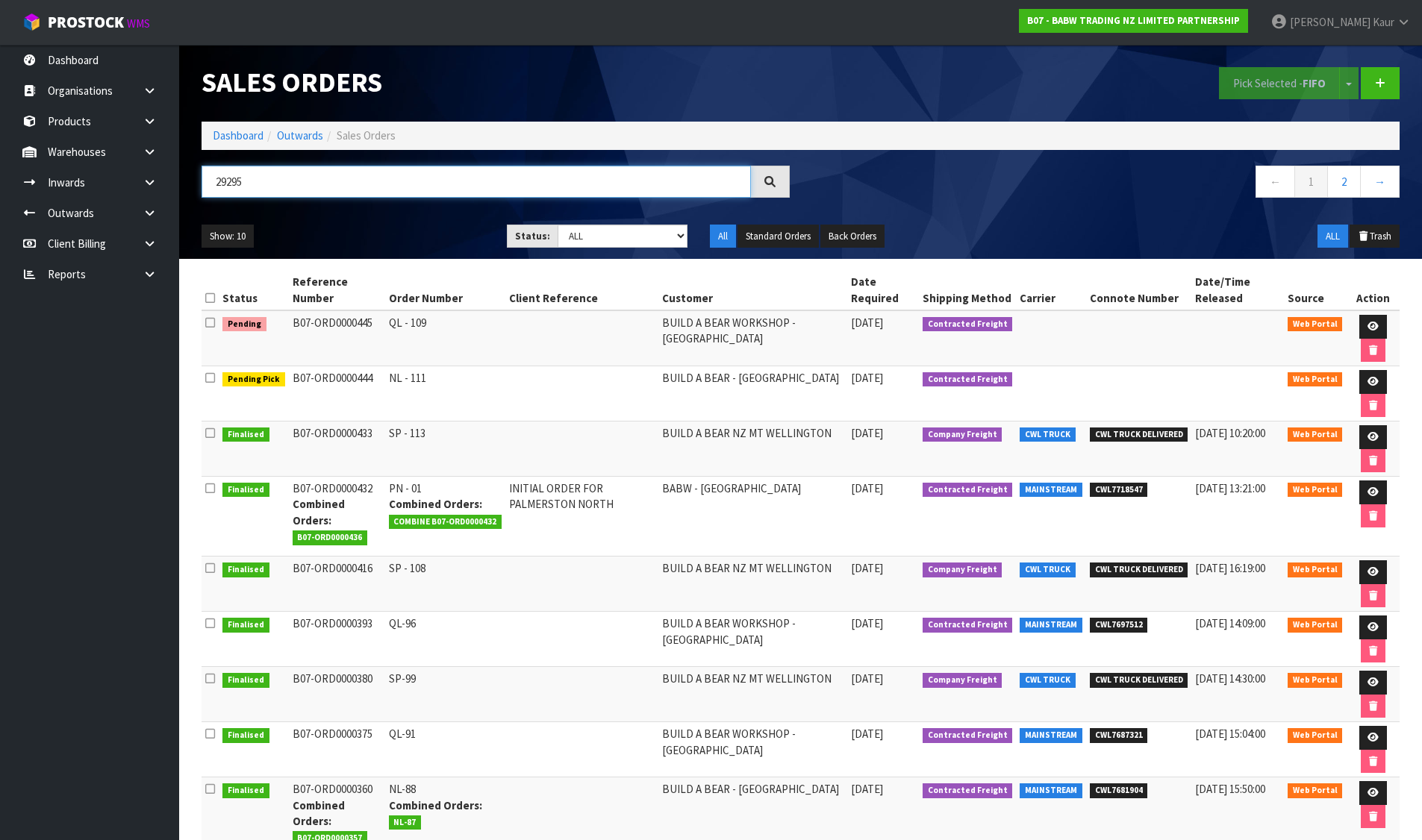
type input "29295"
drag, startPoint x: 384, startPoint y: 322, endPoint x: 421, endPoint y: 327, distance: 37.3
click at [421, 327] on td "QL - 109" at bounding box center [446, 338] width 121 height 56
copy td "QL - 109"
click at [1363, 322] on link at bounding box center [1373, 327] width 27 height 24
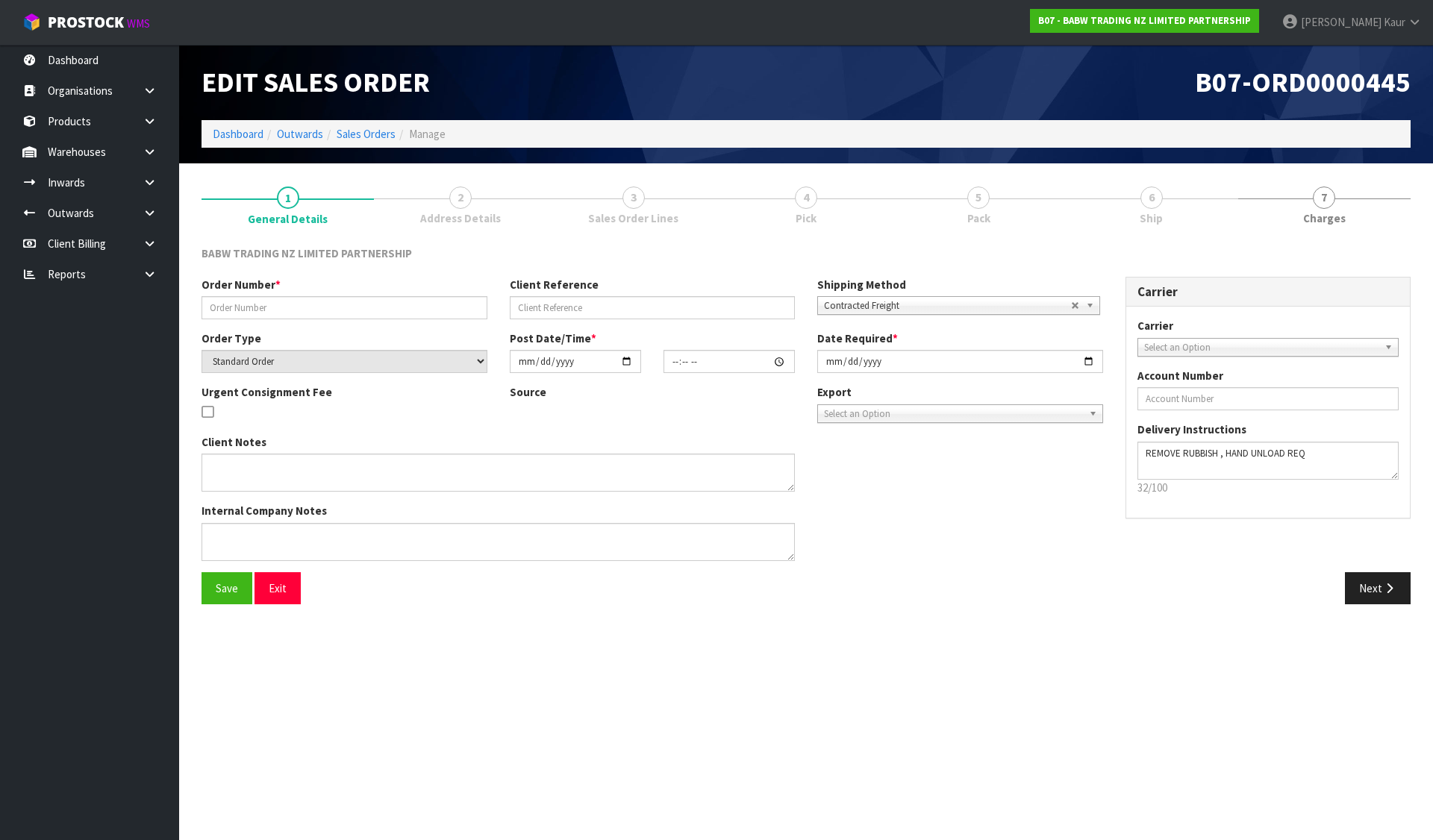
type input "QL - 109"
select select "number:0"
type input "[DATE]"
type input "13:09:00.000"
type input "[DATE]"
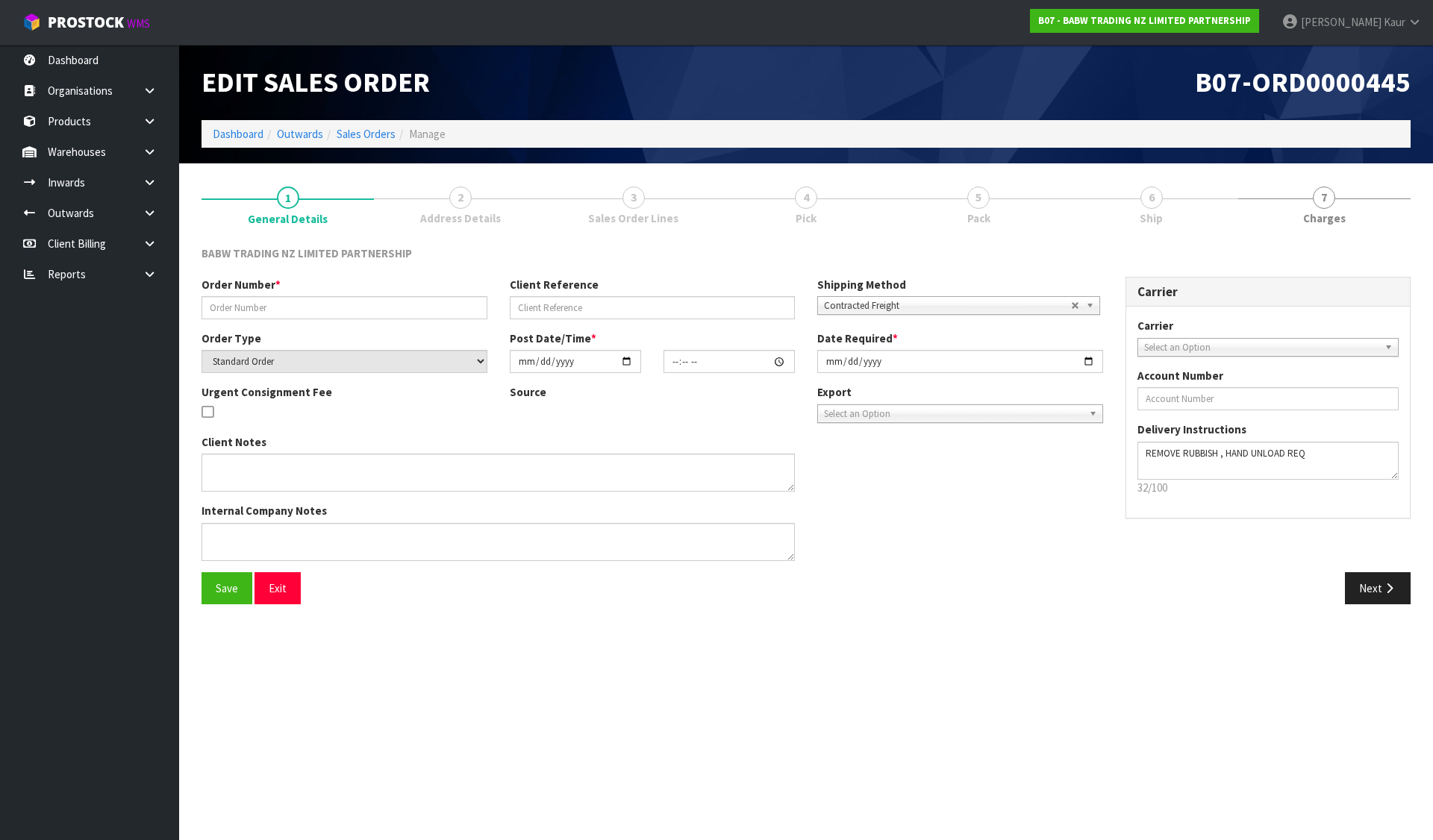
type textarea "DELIVER BETWEEN 8AM AND 8.30AM CALL - SANTANA ON 0221550016 AFTERNOON PRIOR TO …"
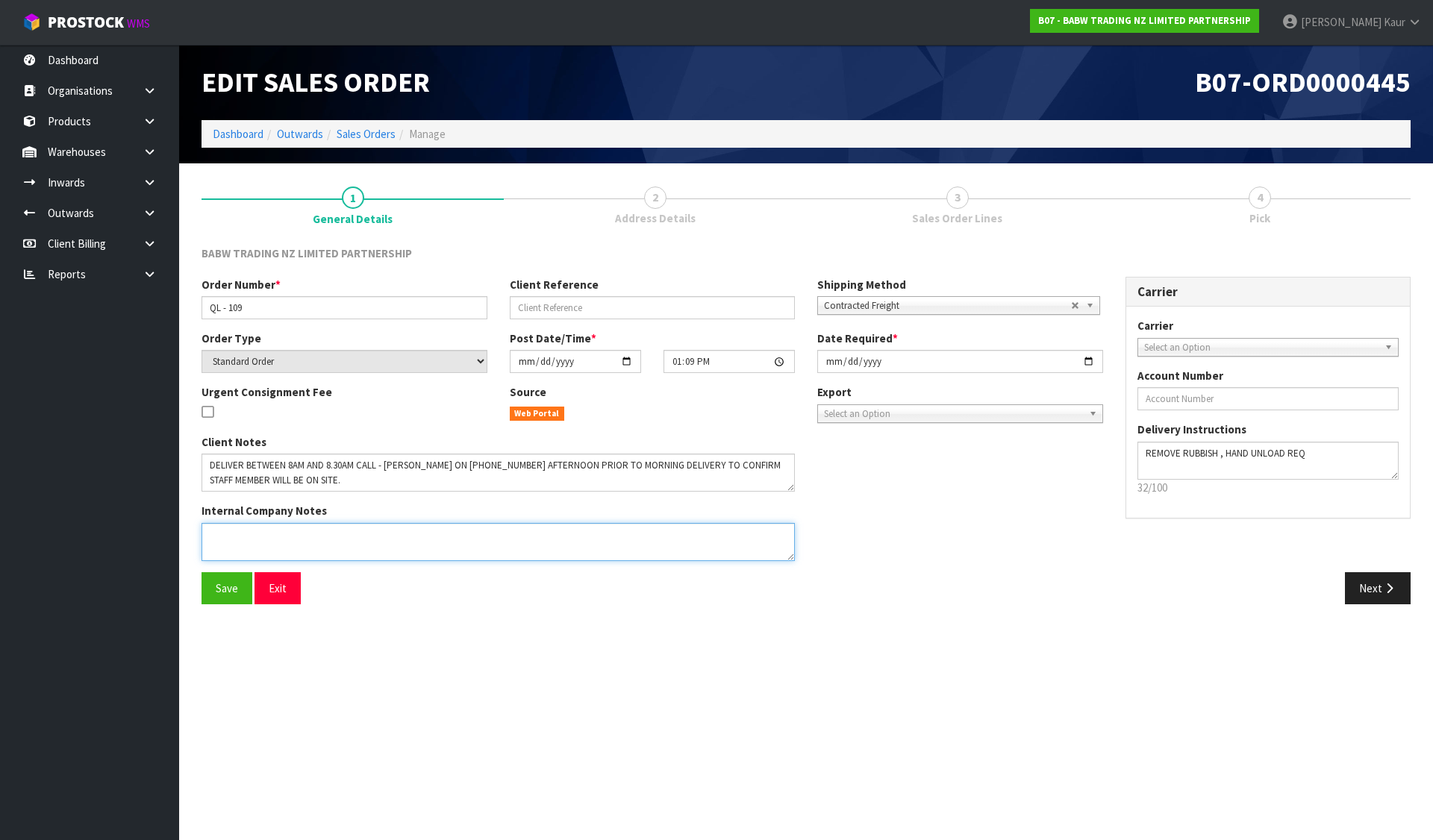
click at [426, 535] on textarea at bounding box center [499, 542] width 593 height 38
paste textarea "ON THIS ORDER WE DON’T HAVE ENOUGH STOCK FOR CODE 29295. THE AVAILABLE STOCK IS…"
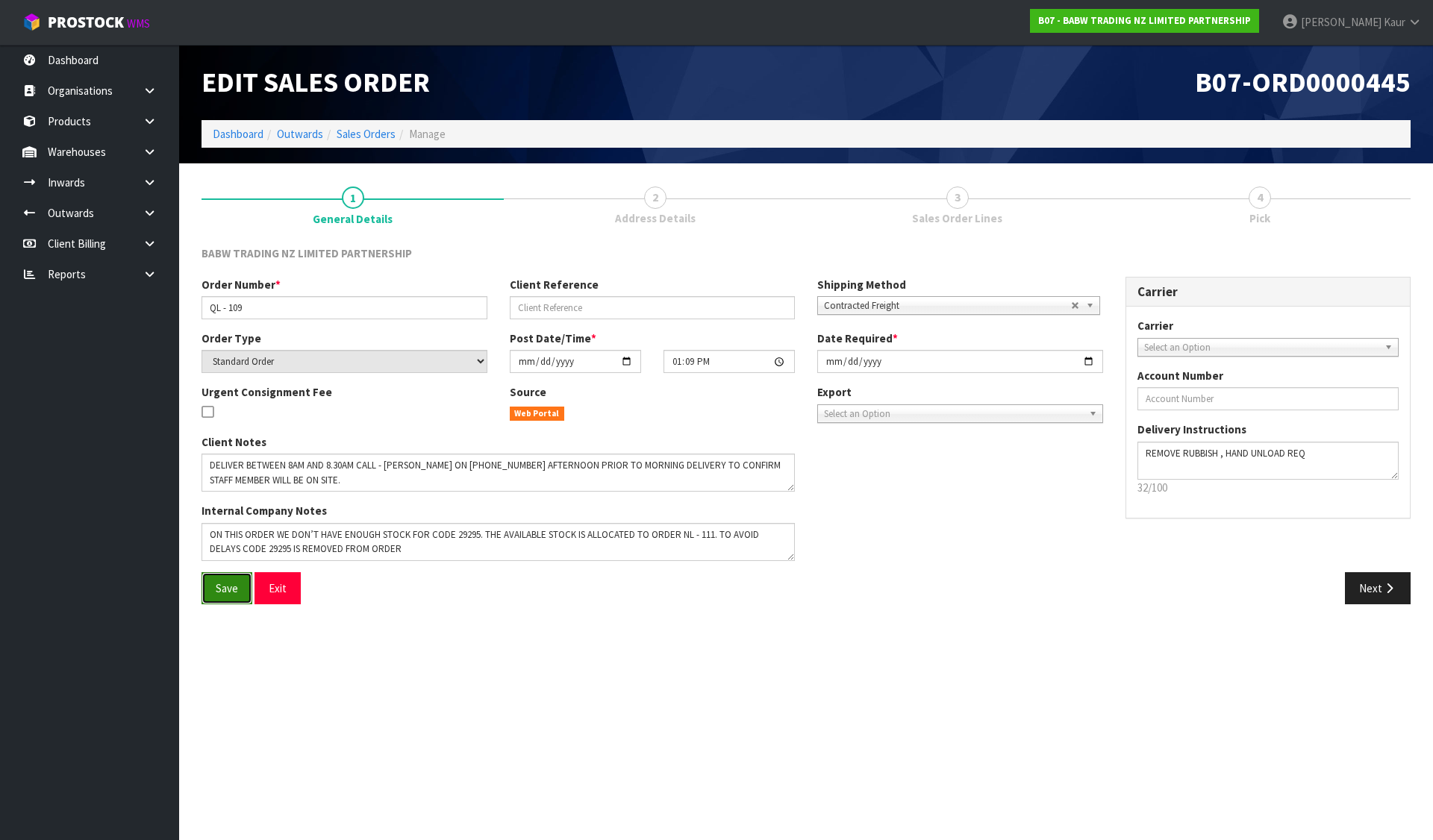
click at [225, 586] on span "Save" at bounding box center [227, 588] width 23 height 14
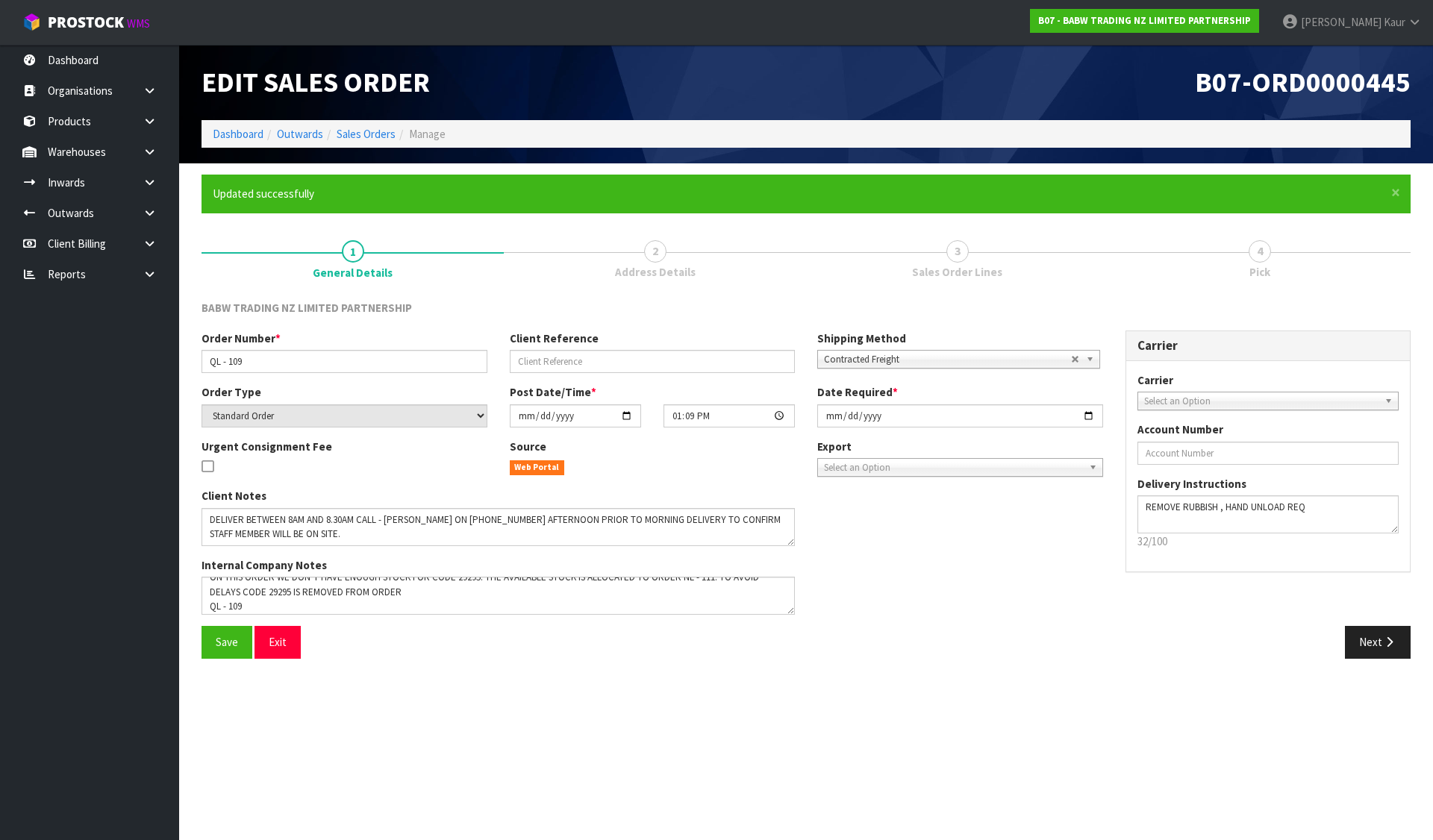
scroll to position [14, 0]
click at [432, 595] on textarea at bounding box center [499, 595] width 593 height 38
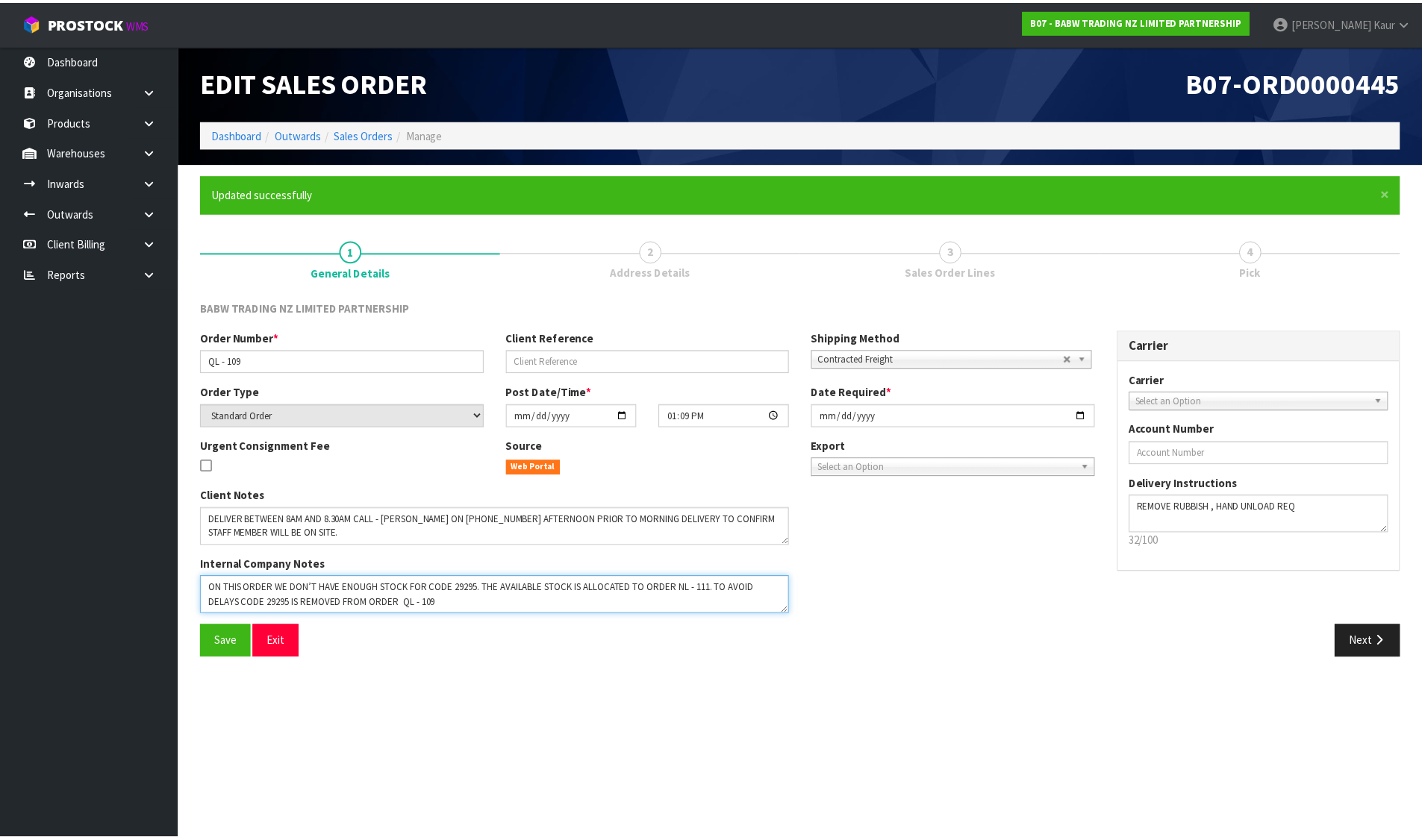
scroll to position [0, 0]
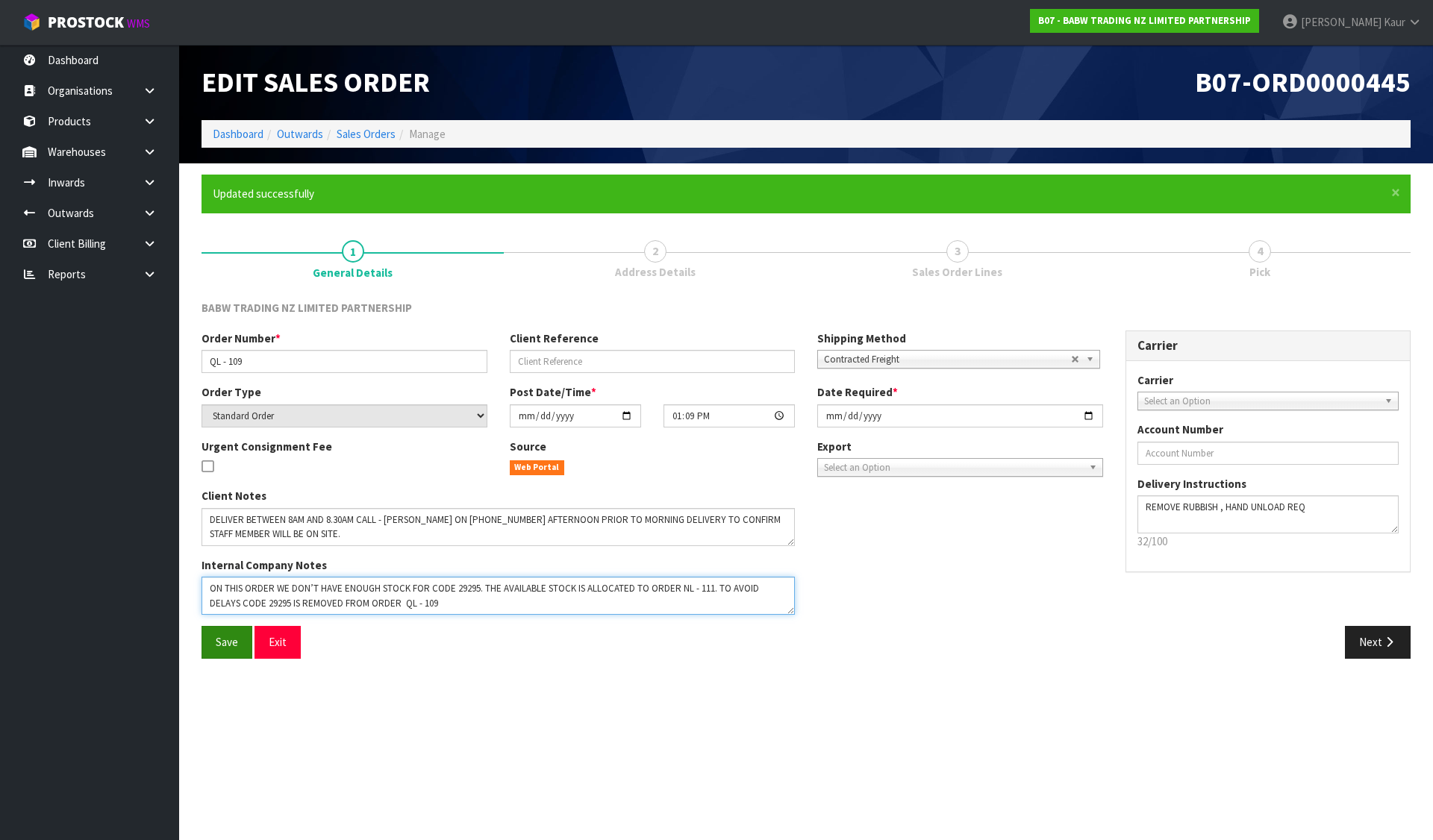
type textarea "ON THIS ORDER WE DON’T HAVE ENOUGH STOCK FOR CODE 29295. THE AVAILABLE STOCK IS…"
click at [223, 639] on span "Save" at bounding box center [227, 642] width 23 height 14
click at [1393, 641] on icon "button" at bounding box center [1390, 642] width 14 height 11
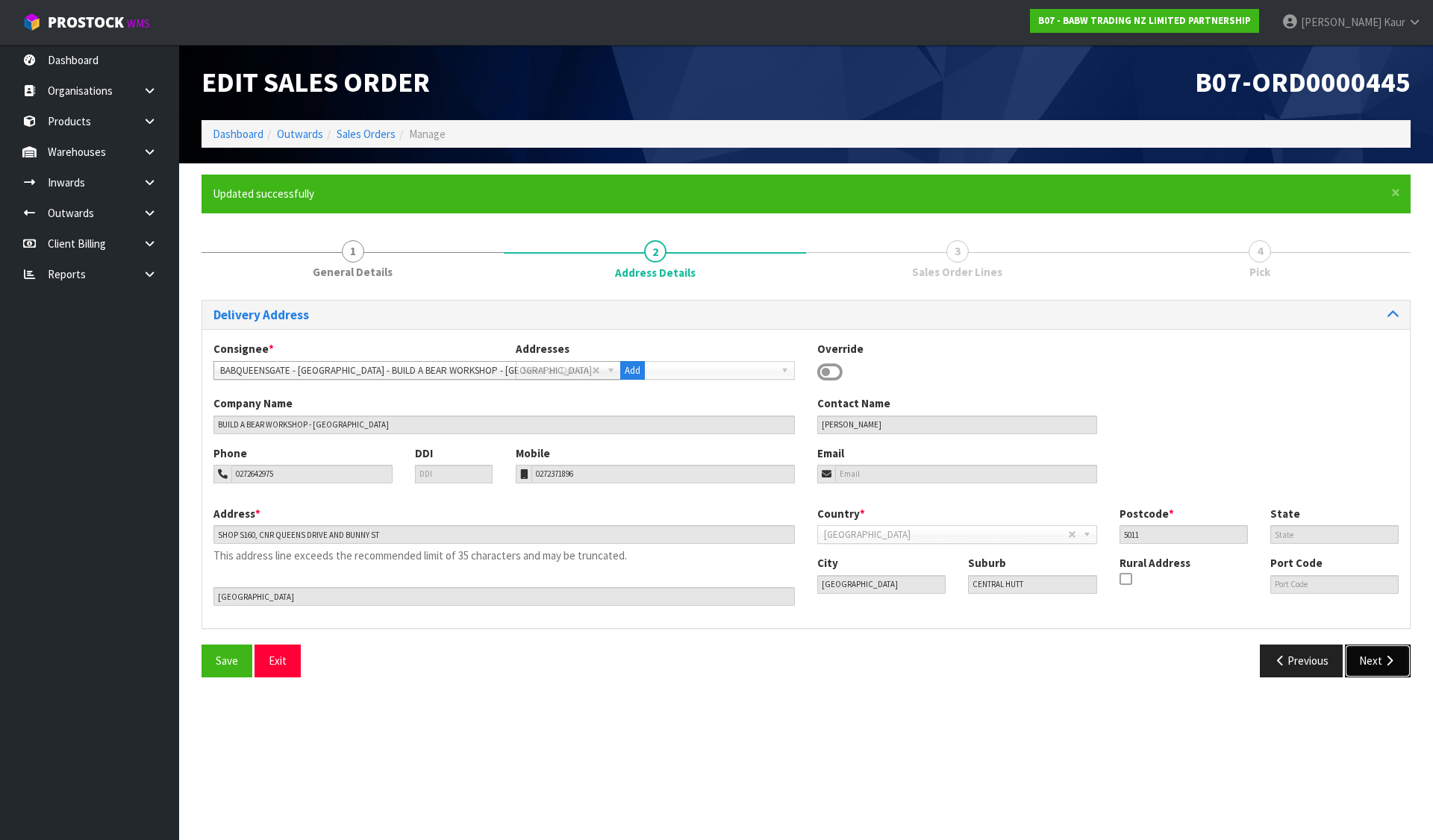
click at [1391, 656] on icon "button" at bounding box center [1390, 661] width 14 height 11
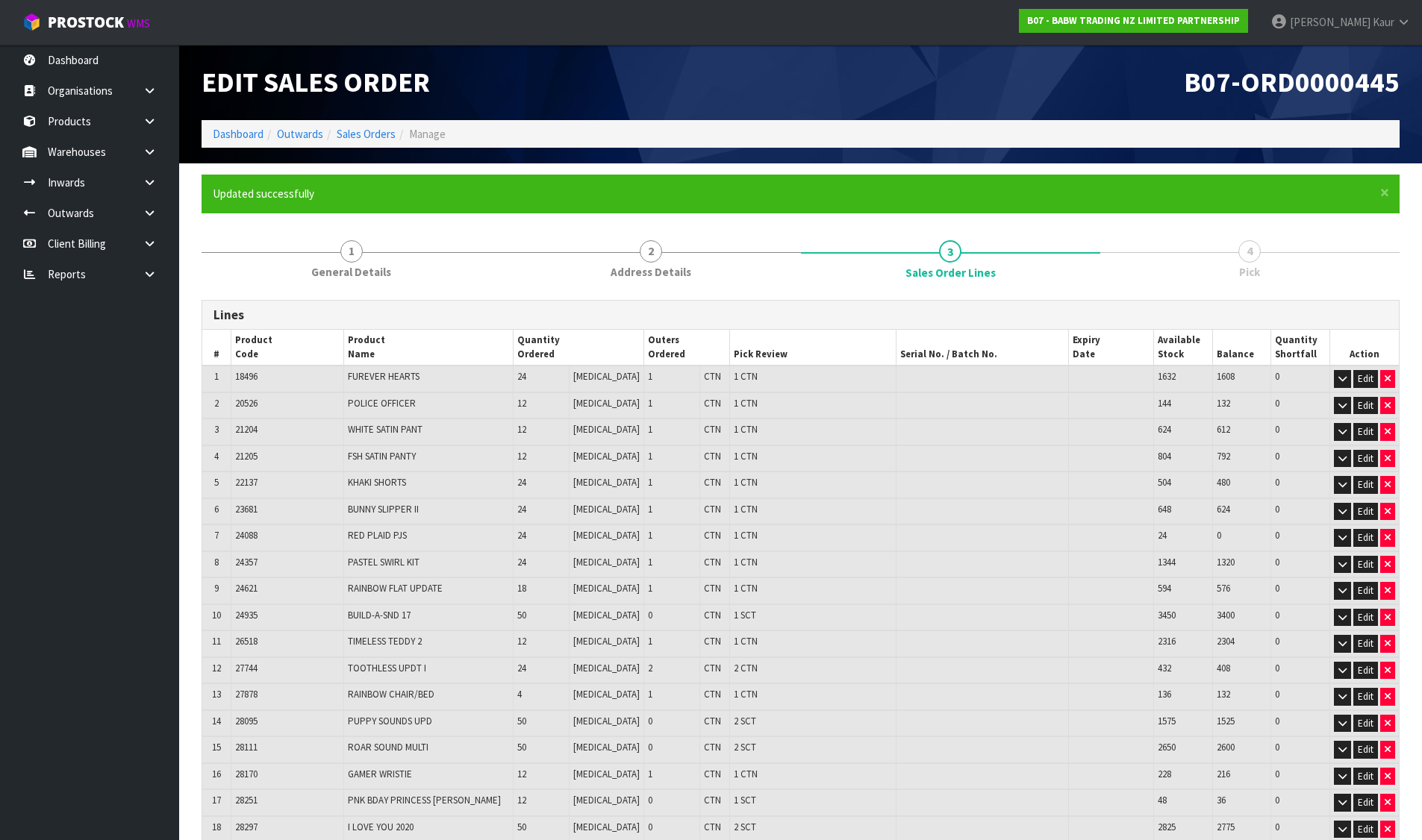
scroll to position [448, 0]
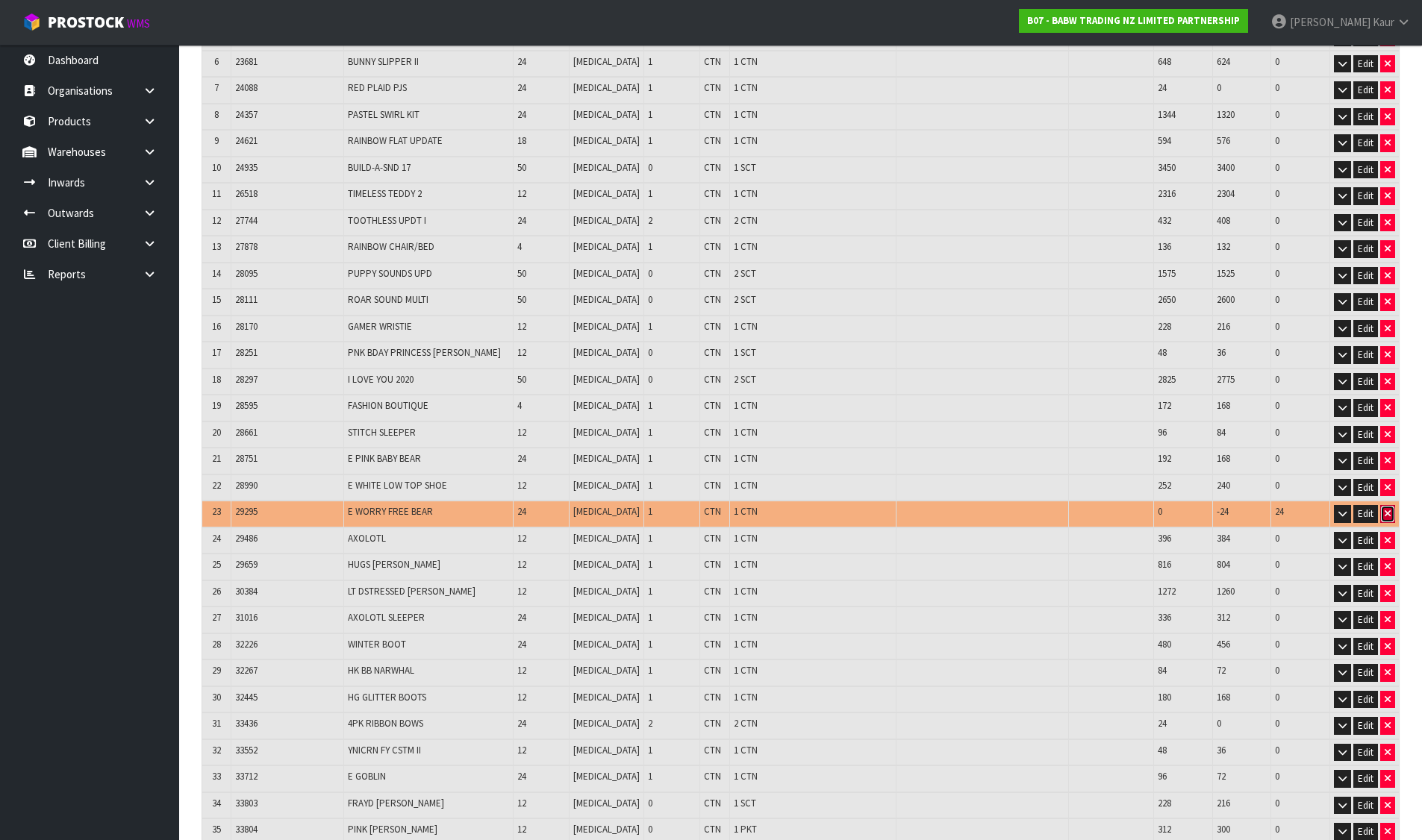
click at [1389, 514] on icon "button" at bounding box center [1387, 514] width 6 height 10
type input "736"
type input "0.776217"
type input "66.75"
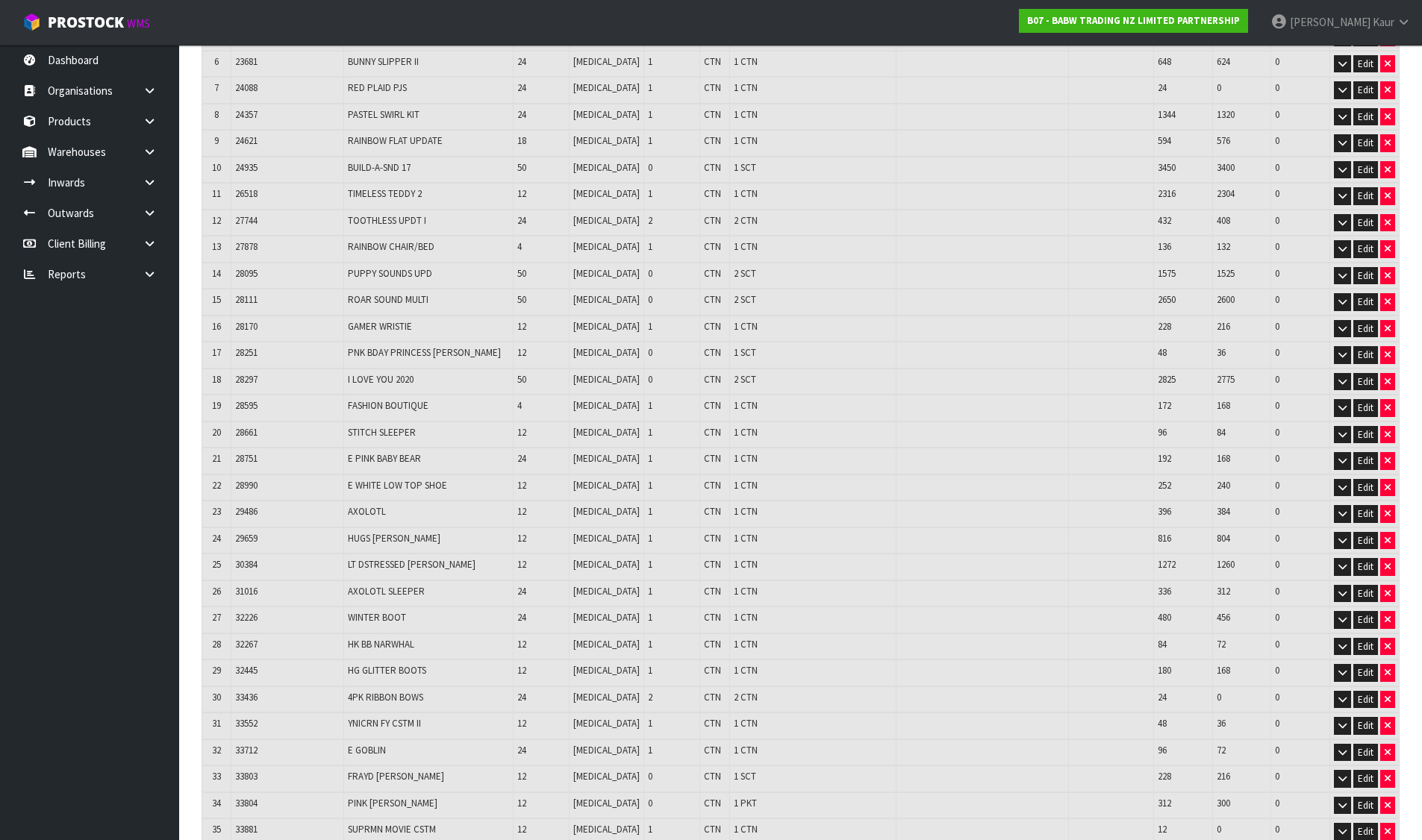
scroll to position [690, 0]
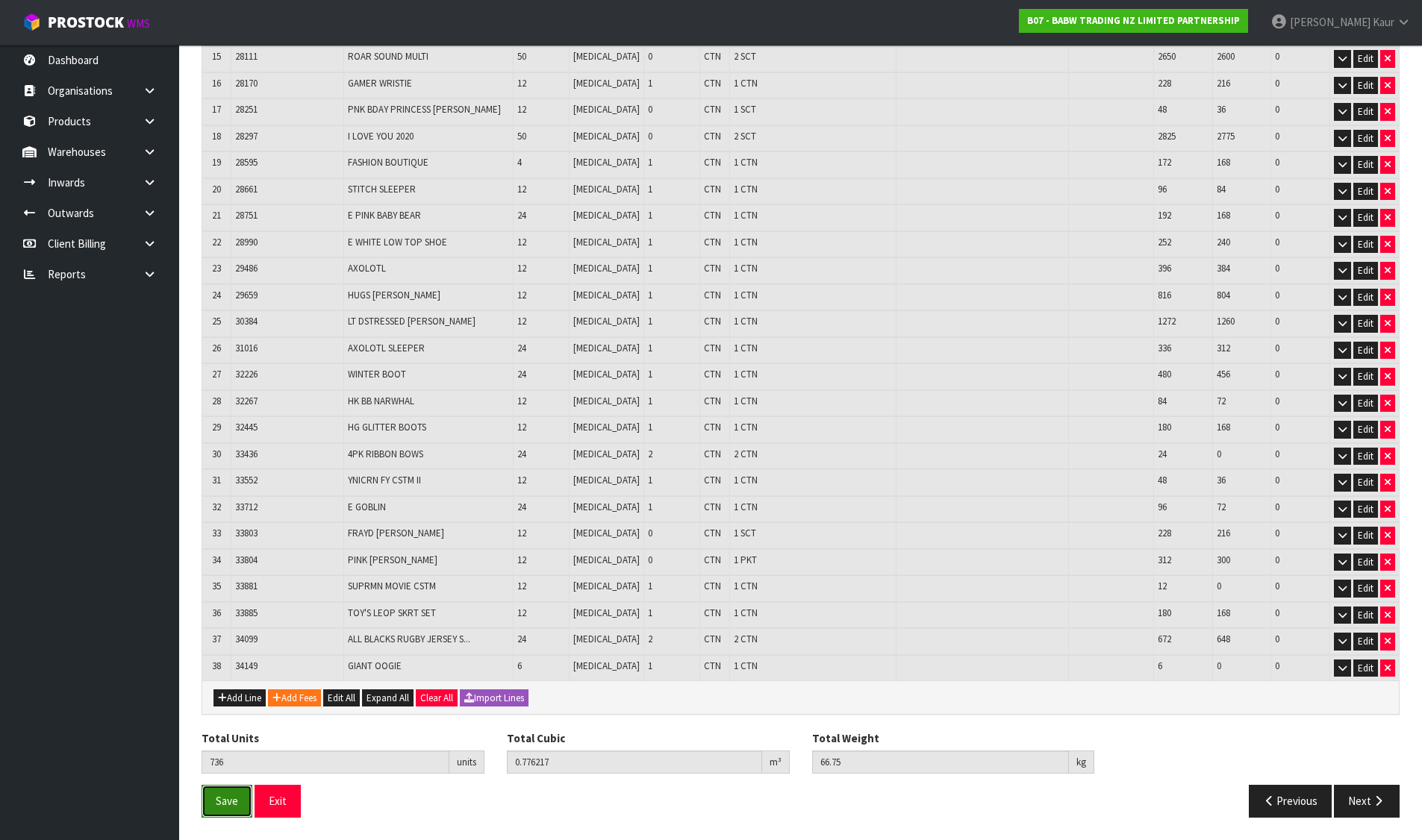
click at [214, 799] on button "Save" at bounding box center [227, 801] width 51 height 32
click at [1377, 799] on icon "button" at bounding box center [1379, 801] width 14 height 11
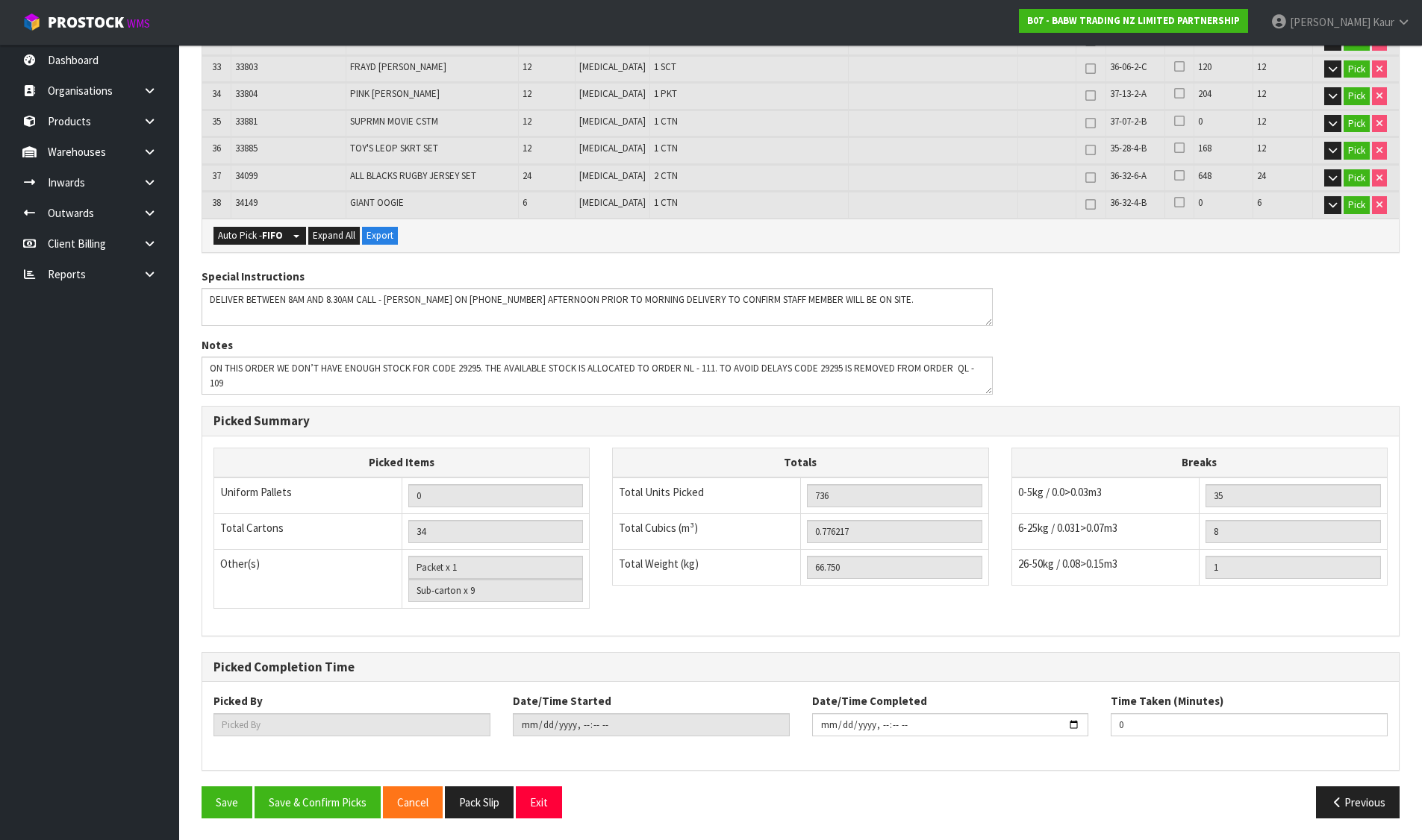
scroll to position [1235, 0]
click at [322, 798] on button "Save & Confirm Picks" at bounding box center [317, 801] width 126 height 32
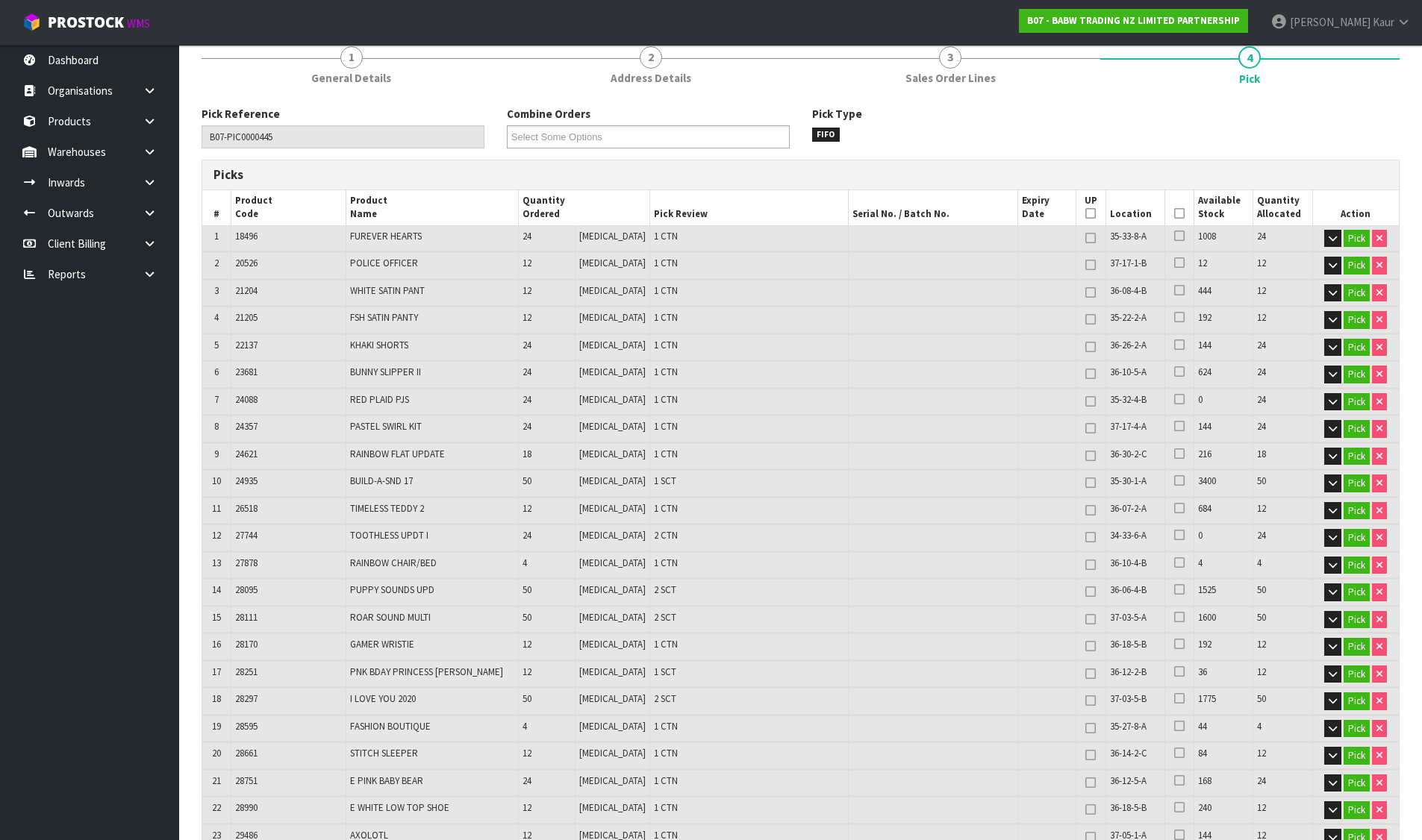
type input "[PERSON_NAME]"
type input "2025-09-08T09:16:23"
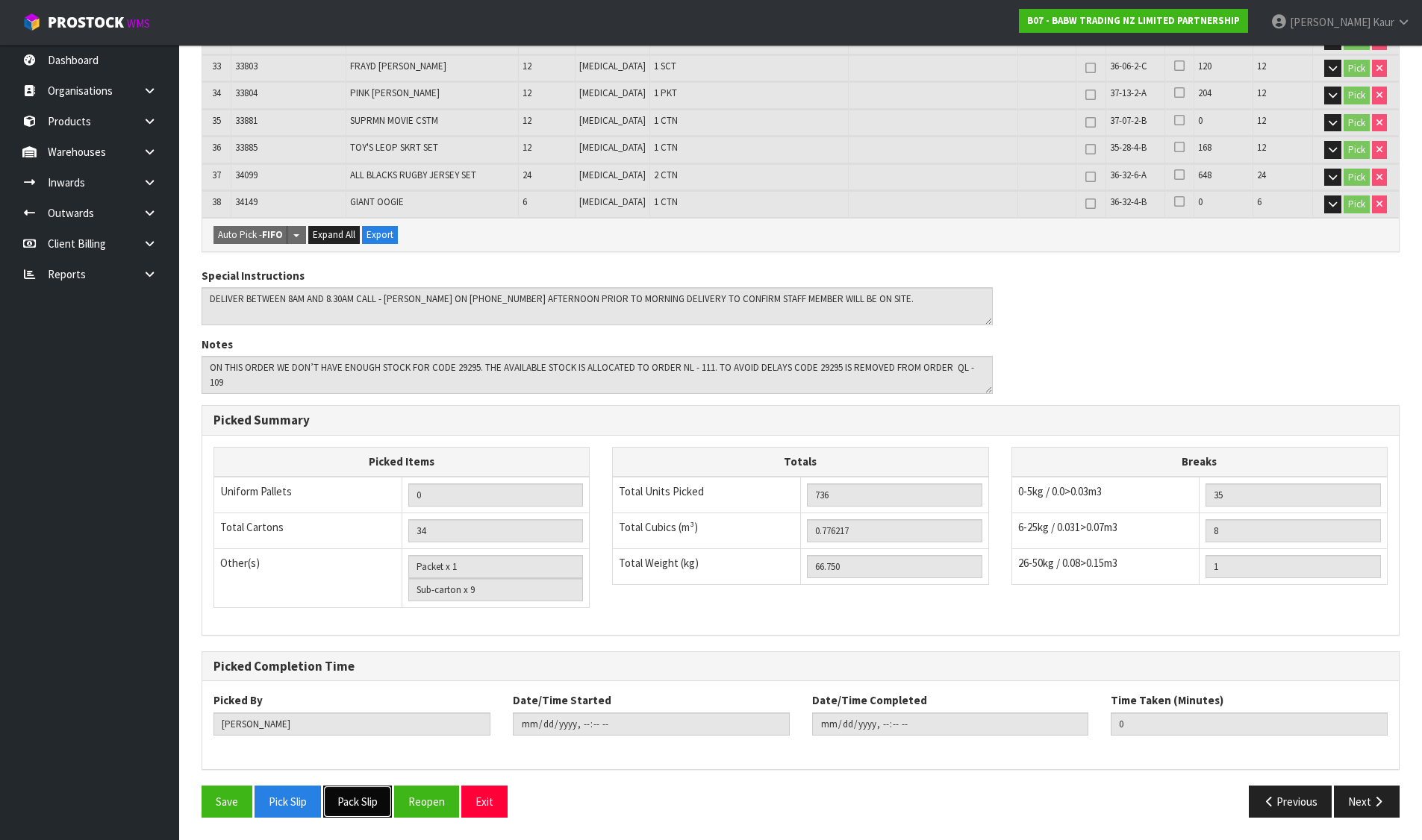
click at [340, 805] on button "Pack Slip" at bounding box center [357, 801] width 68 height 32
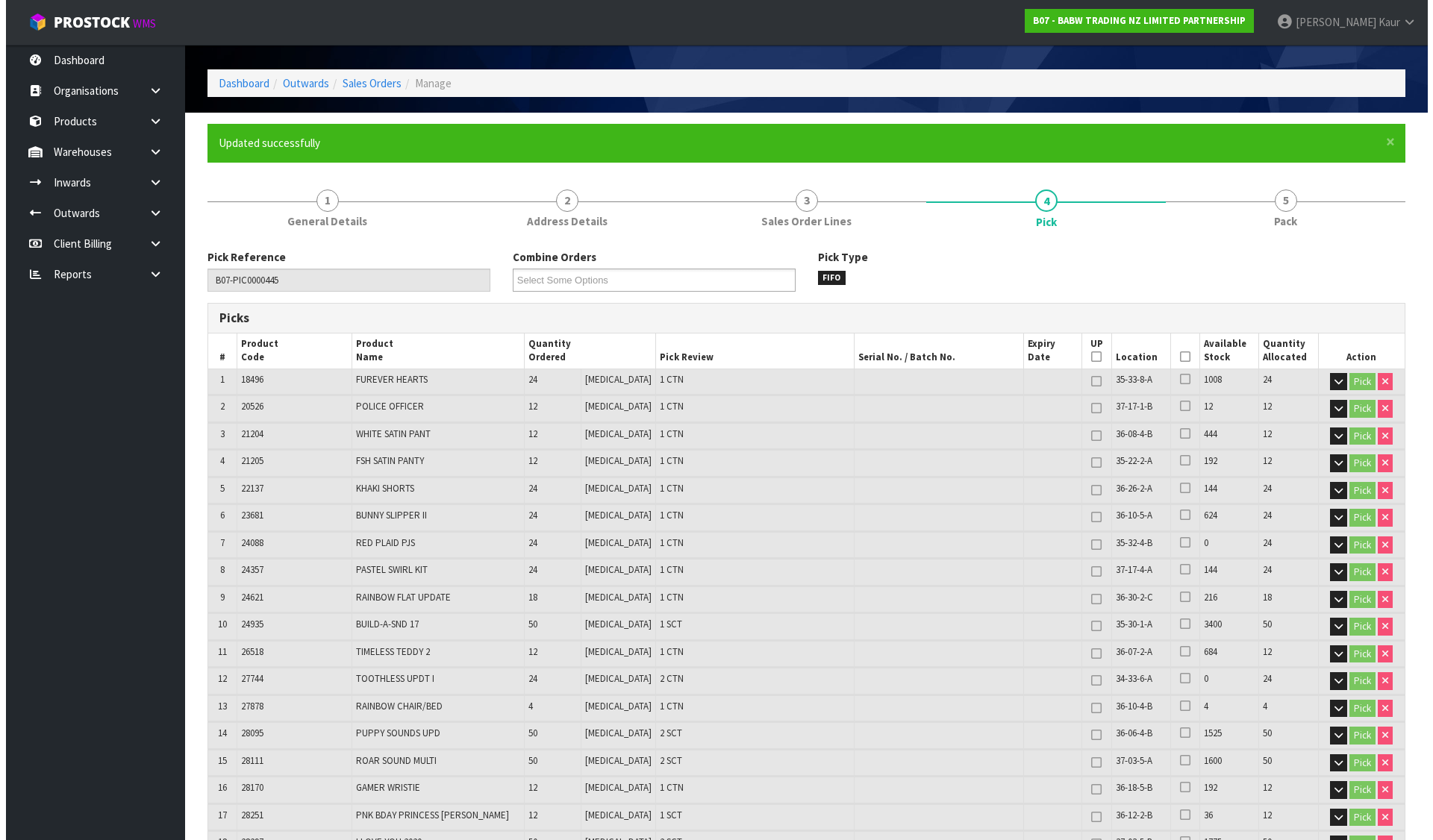
scroll to position [0, 0]
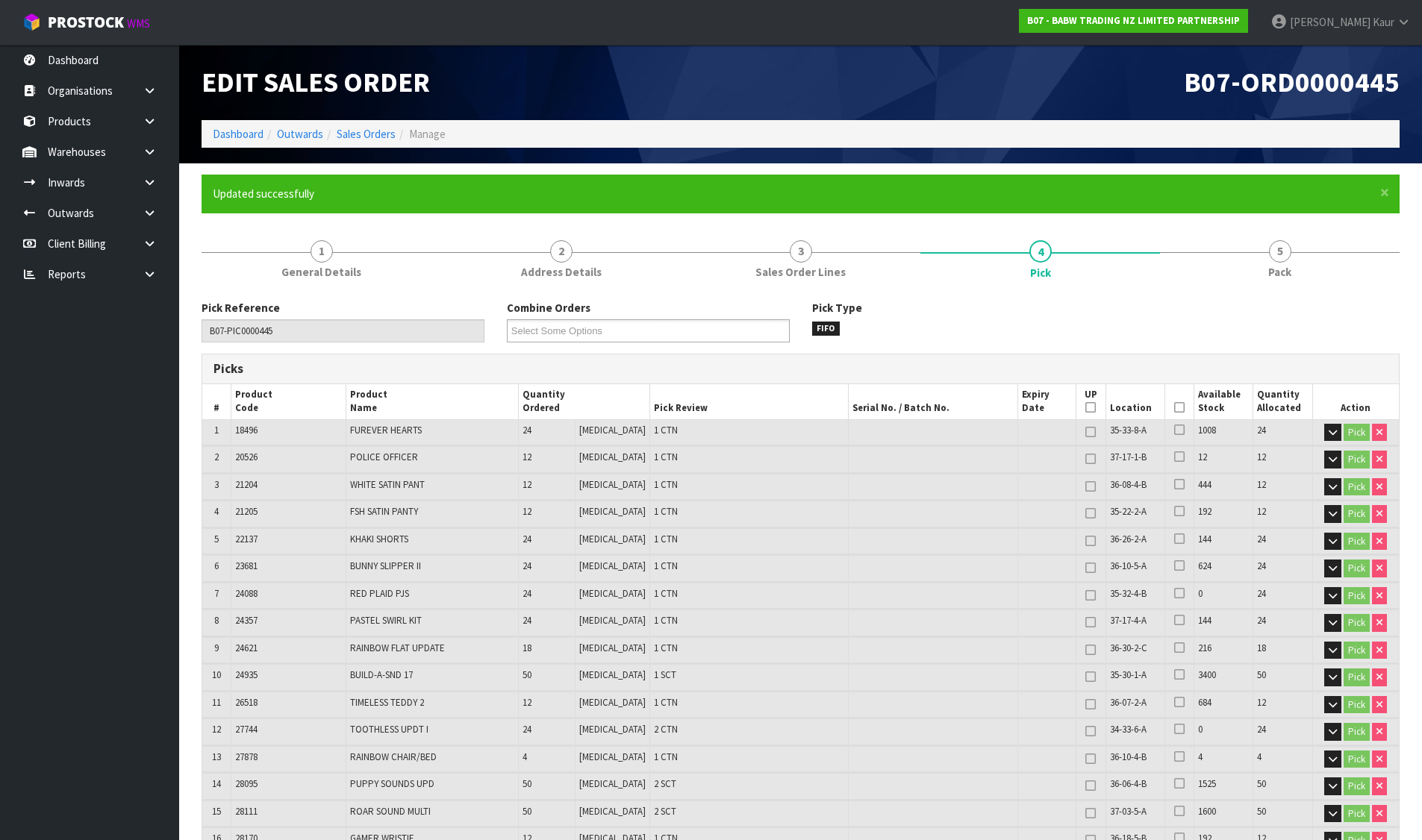
click at [329, 313] on div "Pick Reference B07-PIC0000445" at bounding box center [343, 321] width 306 height 43
click at [327, 244] on span "1" at bounding box center [322, 252] width 23 height 23
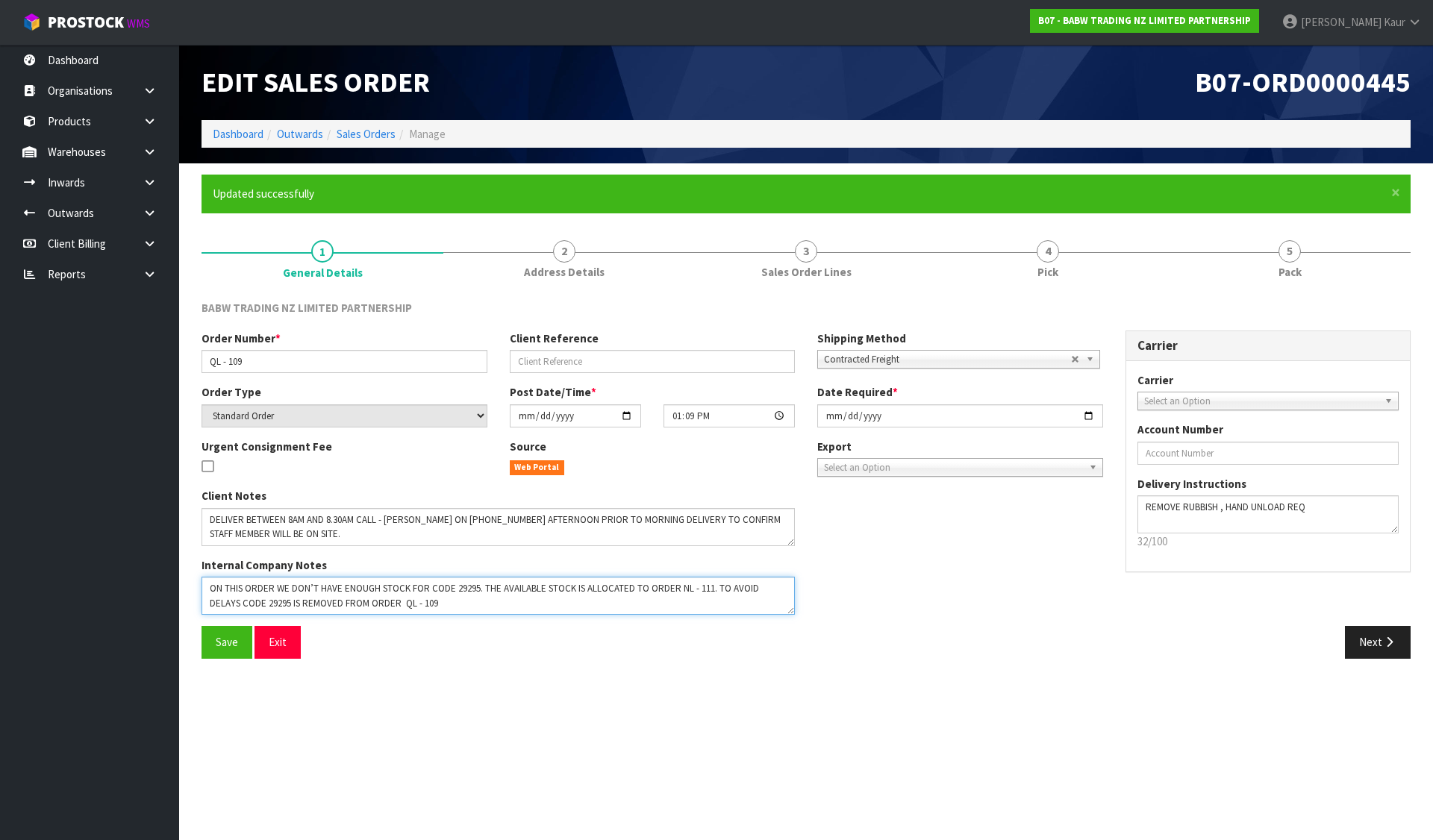
click at [477, 592] on textarea at bounding box center [499, 595] width 593 height 38
type textarea "ON THIS ORDER WE DON’T HAVE ENOUGH STOCK FOR CODE 29295 X 24. THE AVAILABLE STO…"
click at [239, 654] on button "Save" at bounding box center [227, 642] width 51 height 32
